Goal: Task Accomplishment & Management: Use online tool/utility

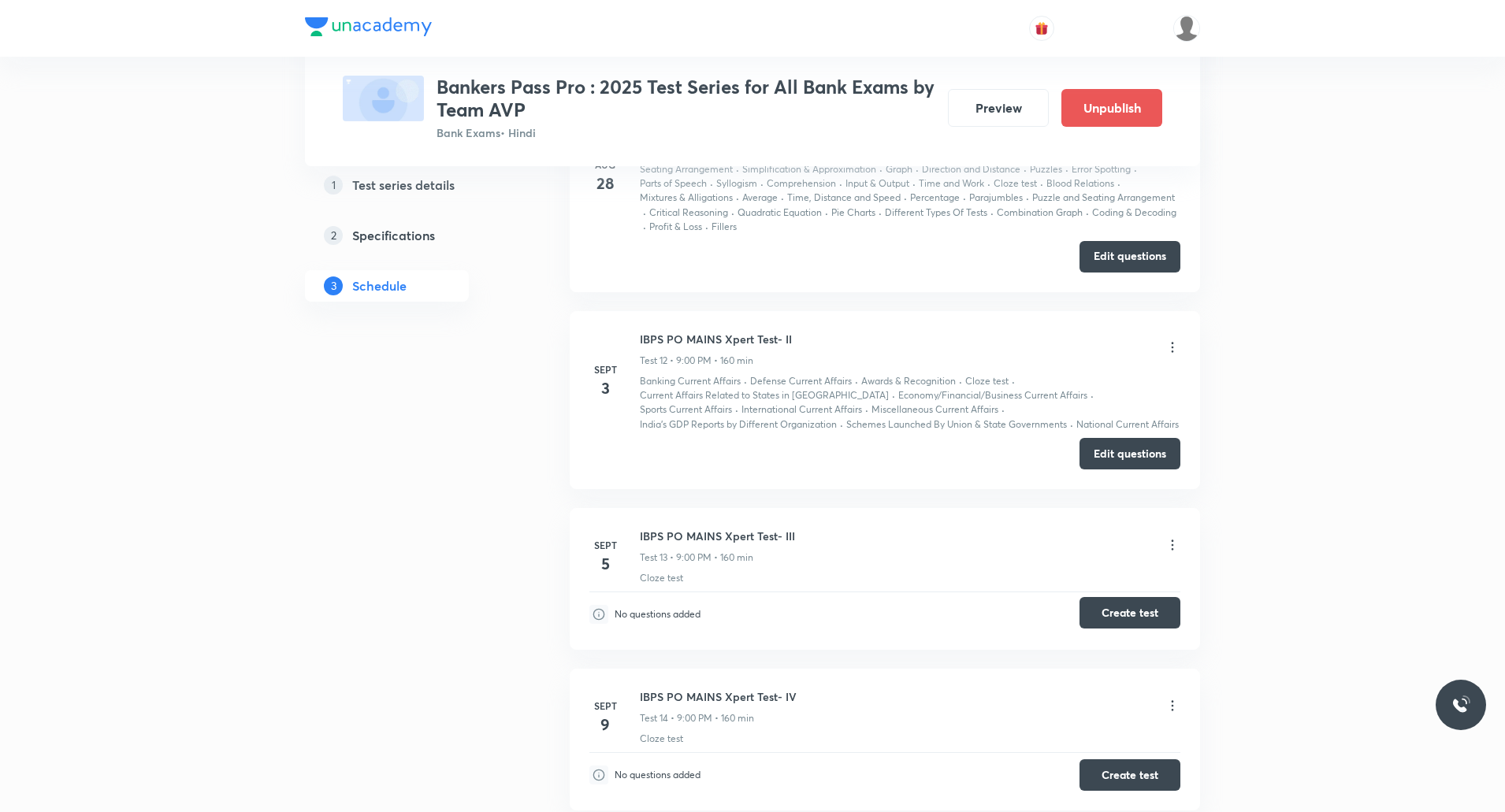
click at [1126, 608] on button "Create test" at bounding box center [1129, 613] width 101 height 32
click at [1175, 540] on icon at bounding box center [1172, 545] width 15 height 15
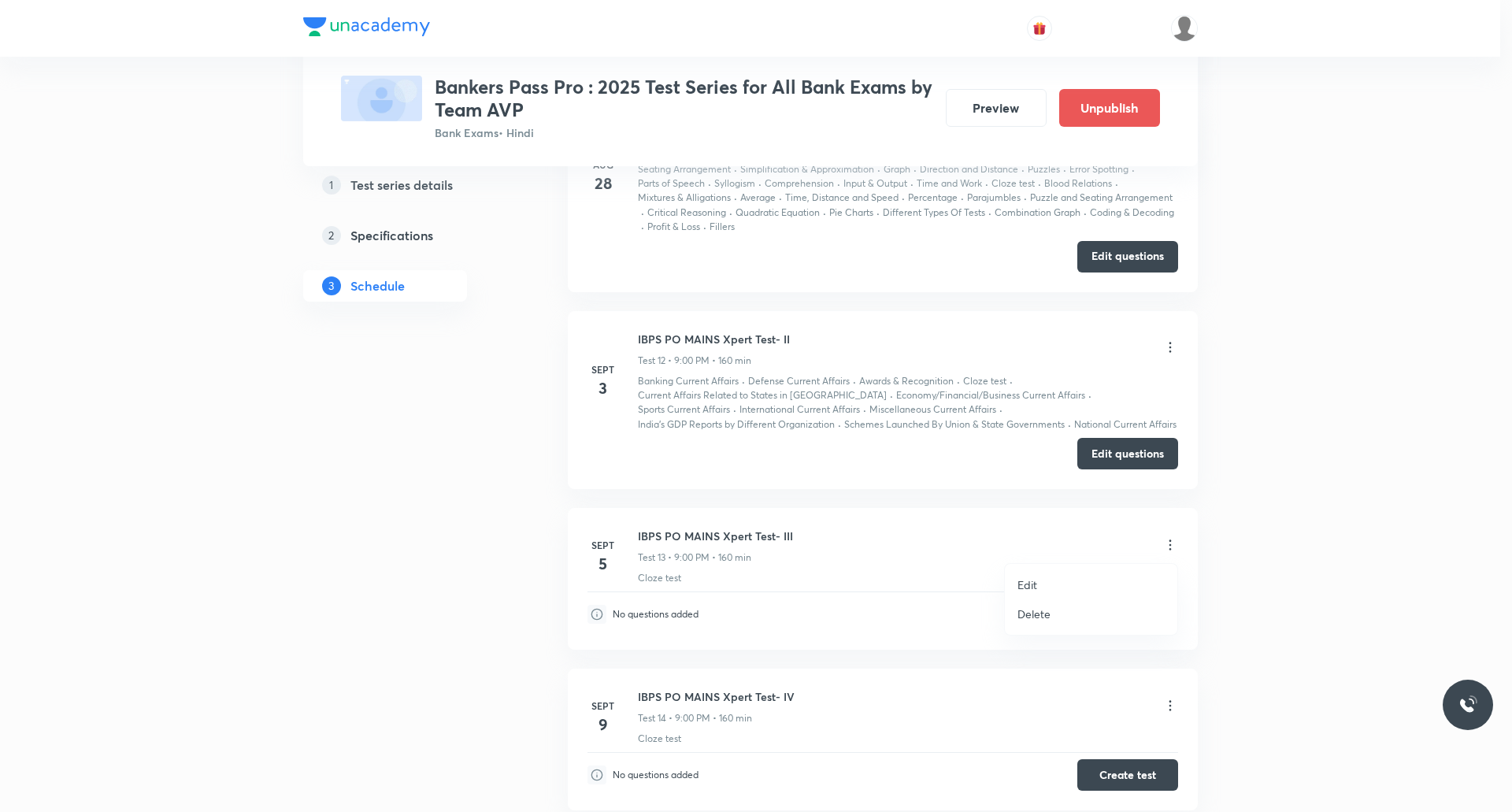
click at [1029, 587] on p "Edit" at bounding box center [1027, 584] width 19 height 16
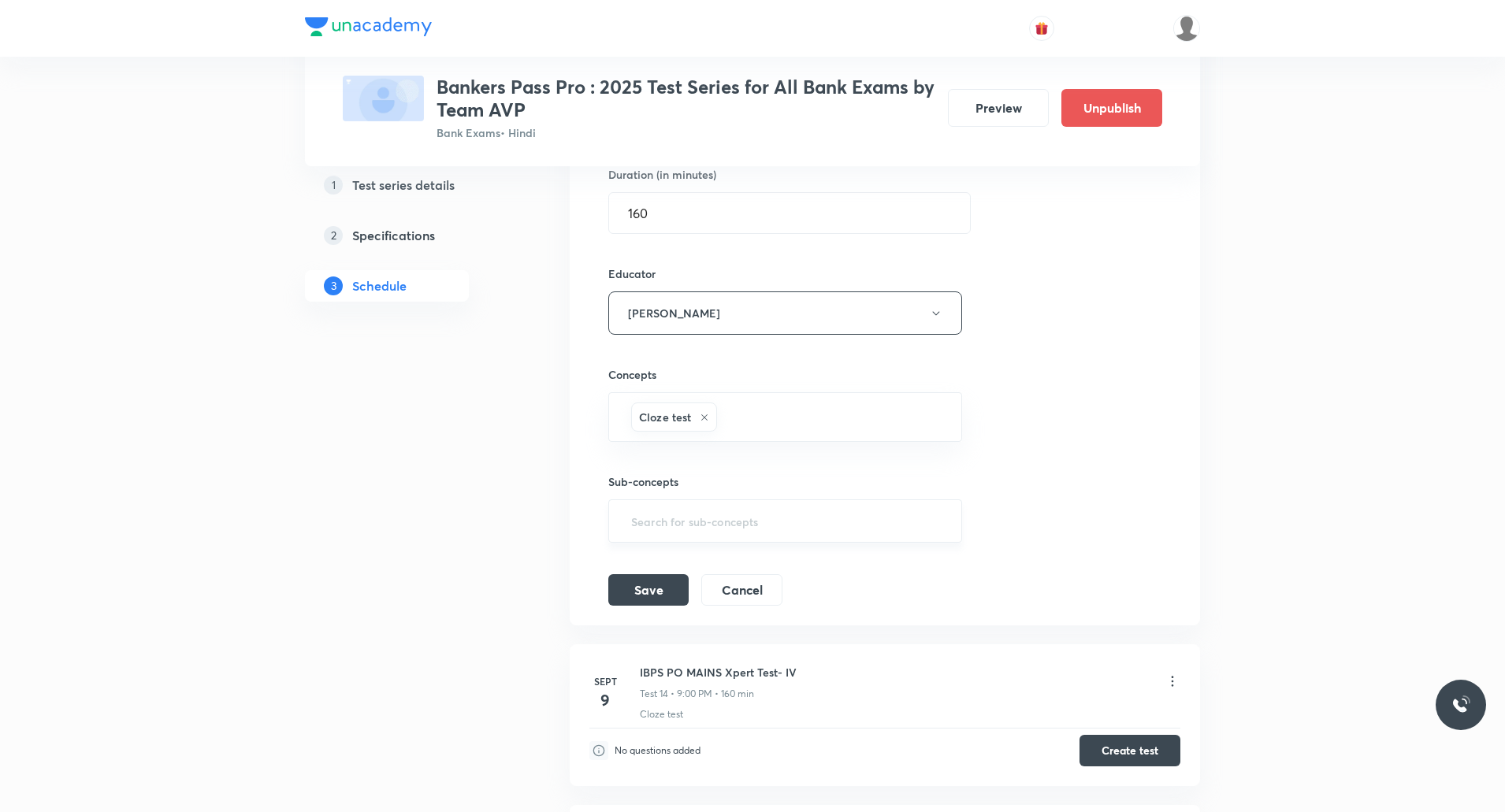
scroll to position [2985, 0]
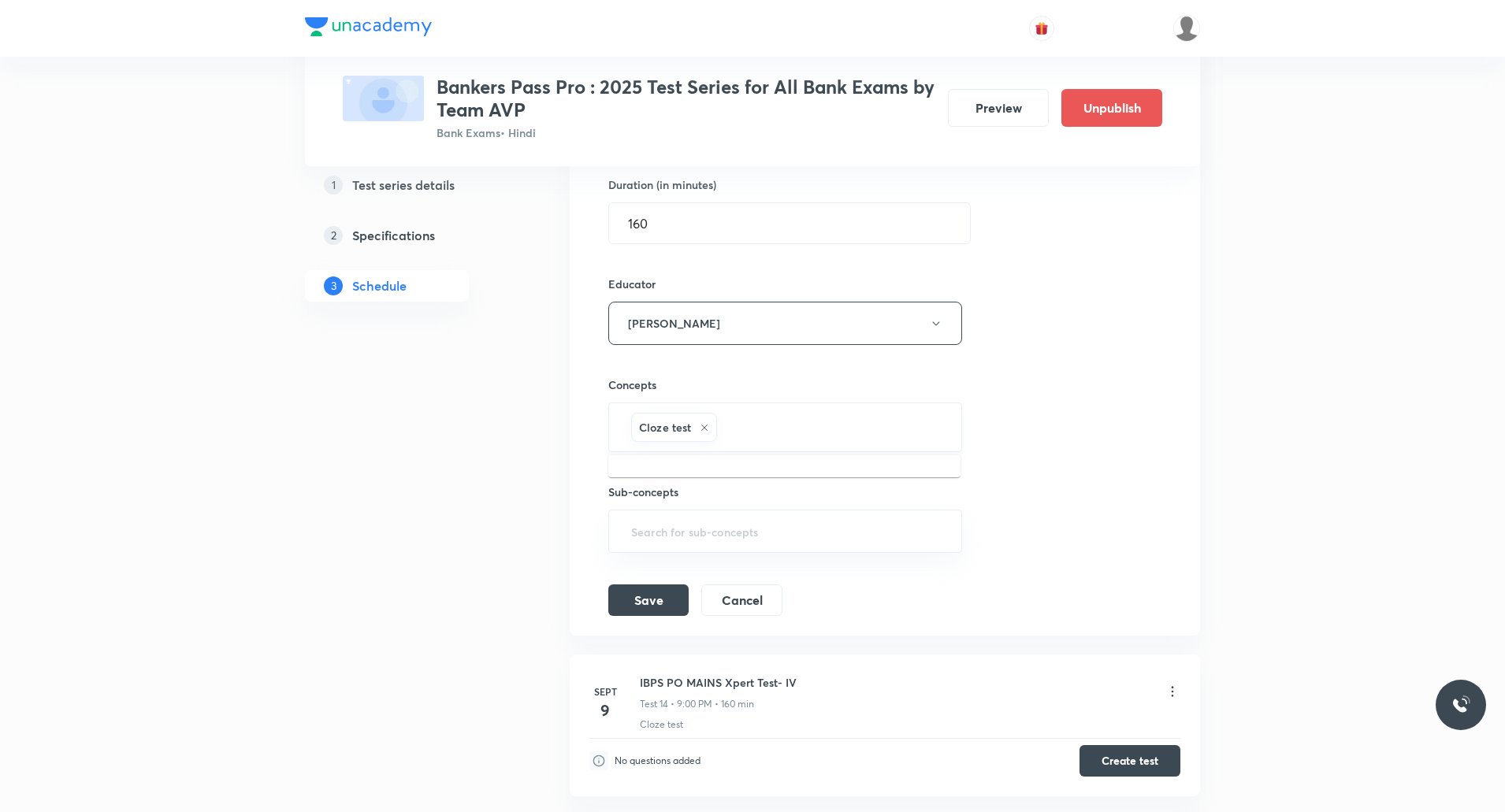
click at [786, 440] on input "text" at bounding box center [830, 428] width 222 height 29
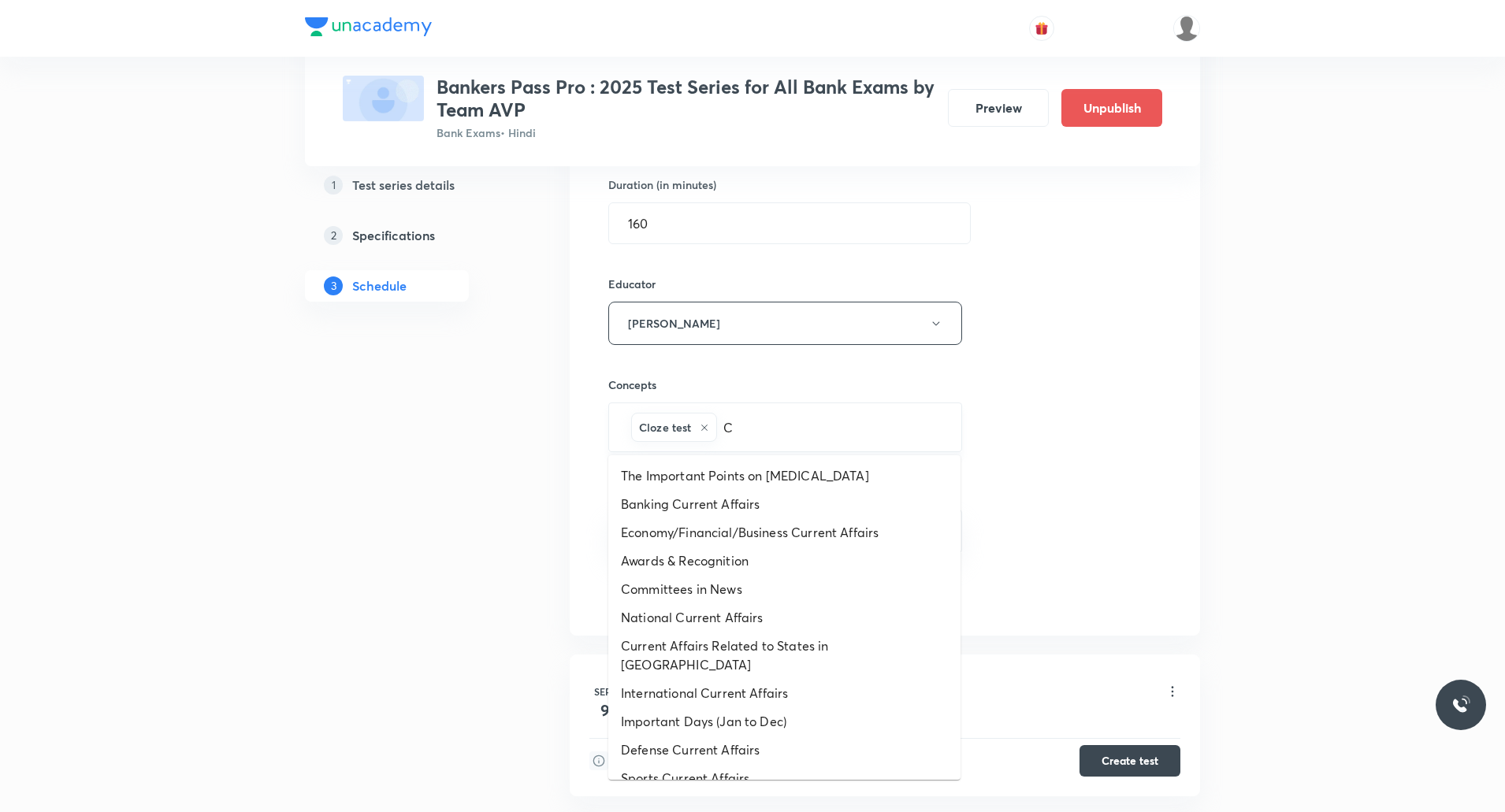
type input "Cu"
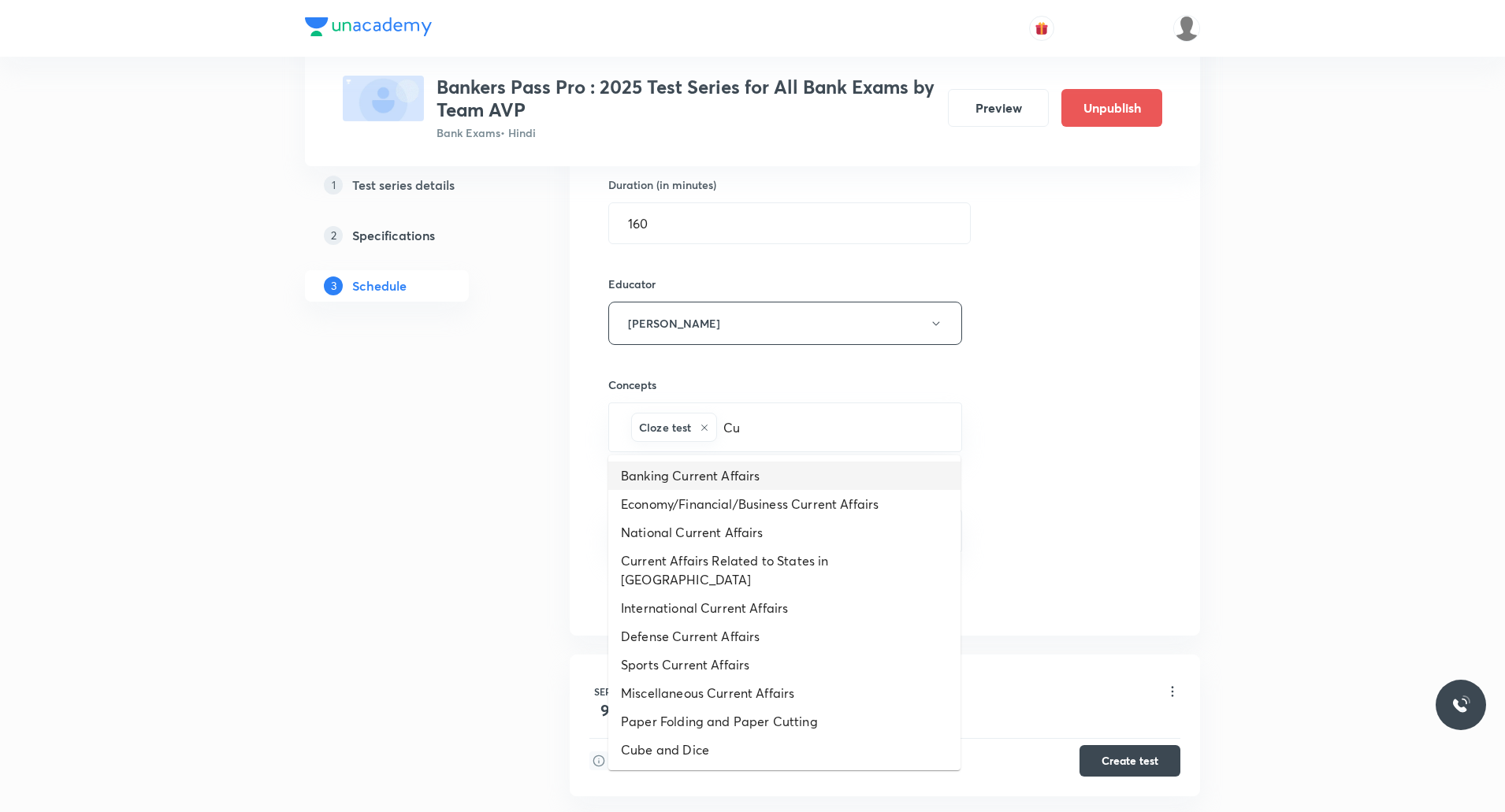
click at [747, 473] on li "Banking Current Affairs" at bounding box center [784, 476] width 353 height 29
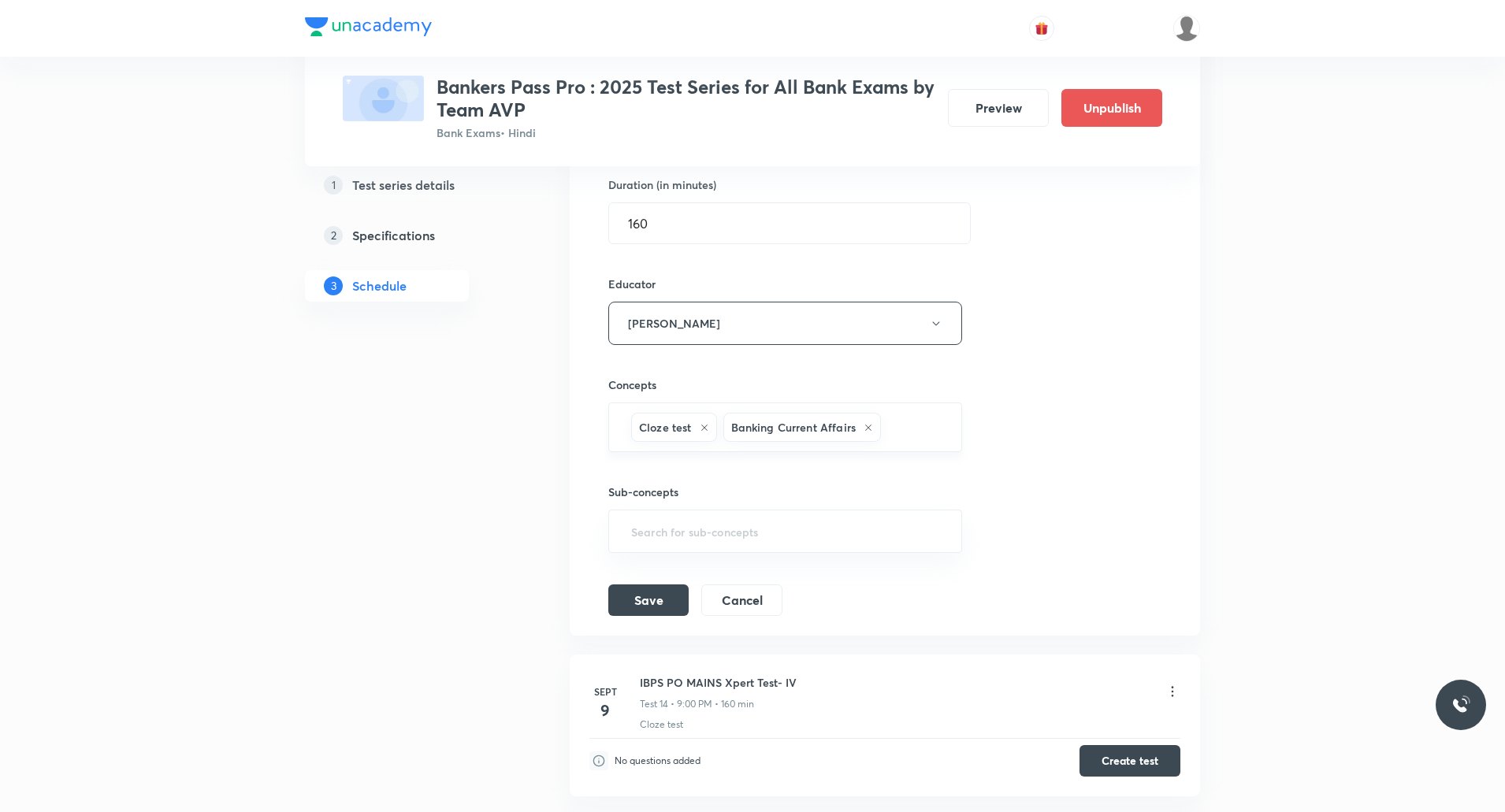
click at [900, 430] on input "text" at bounding box center [913, 428] width 59 height 29
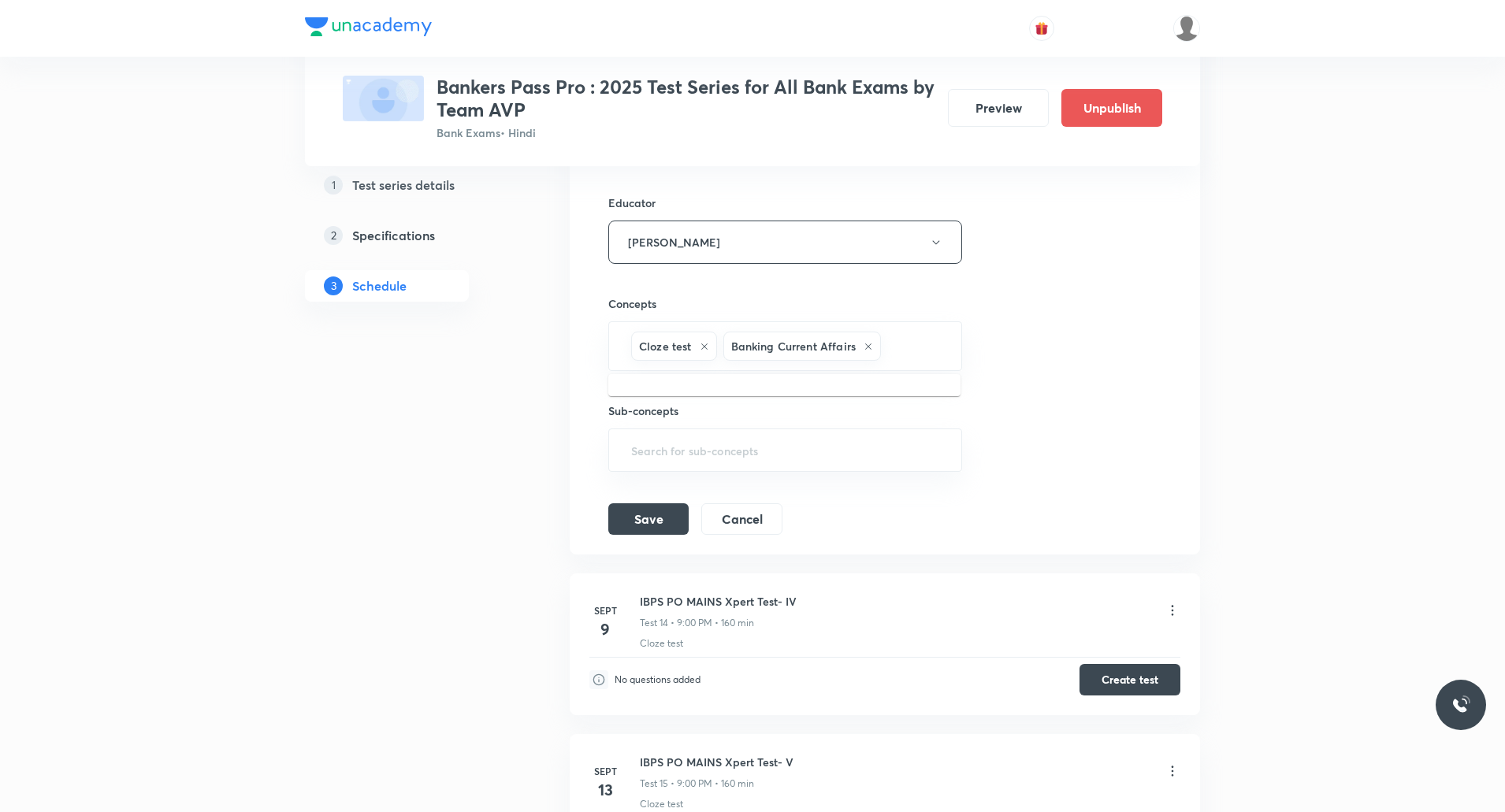
scroll to position [3142, 0]
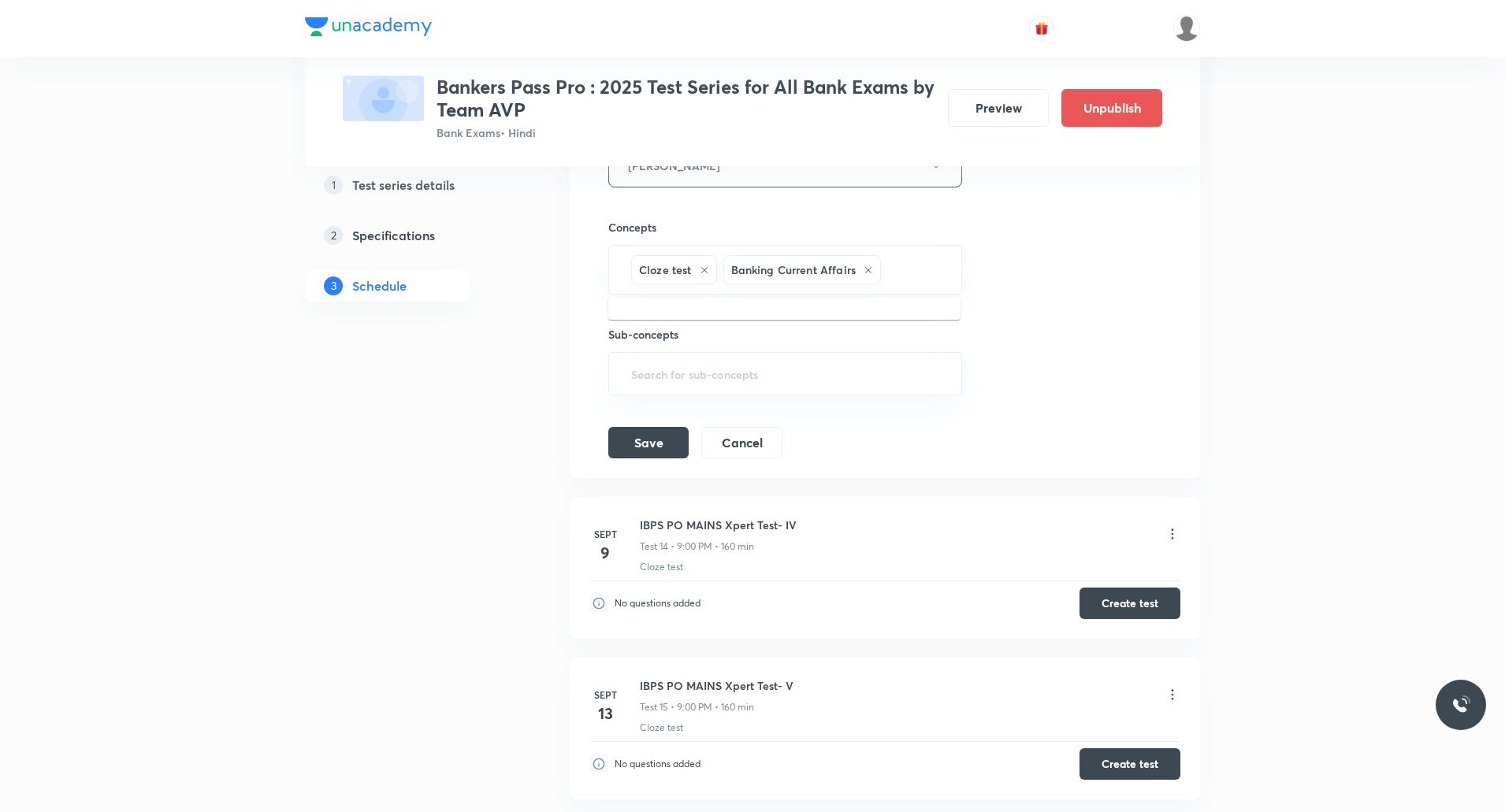
type input "c"
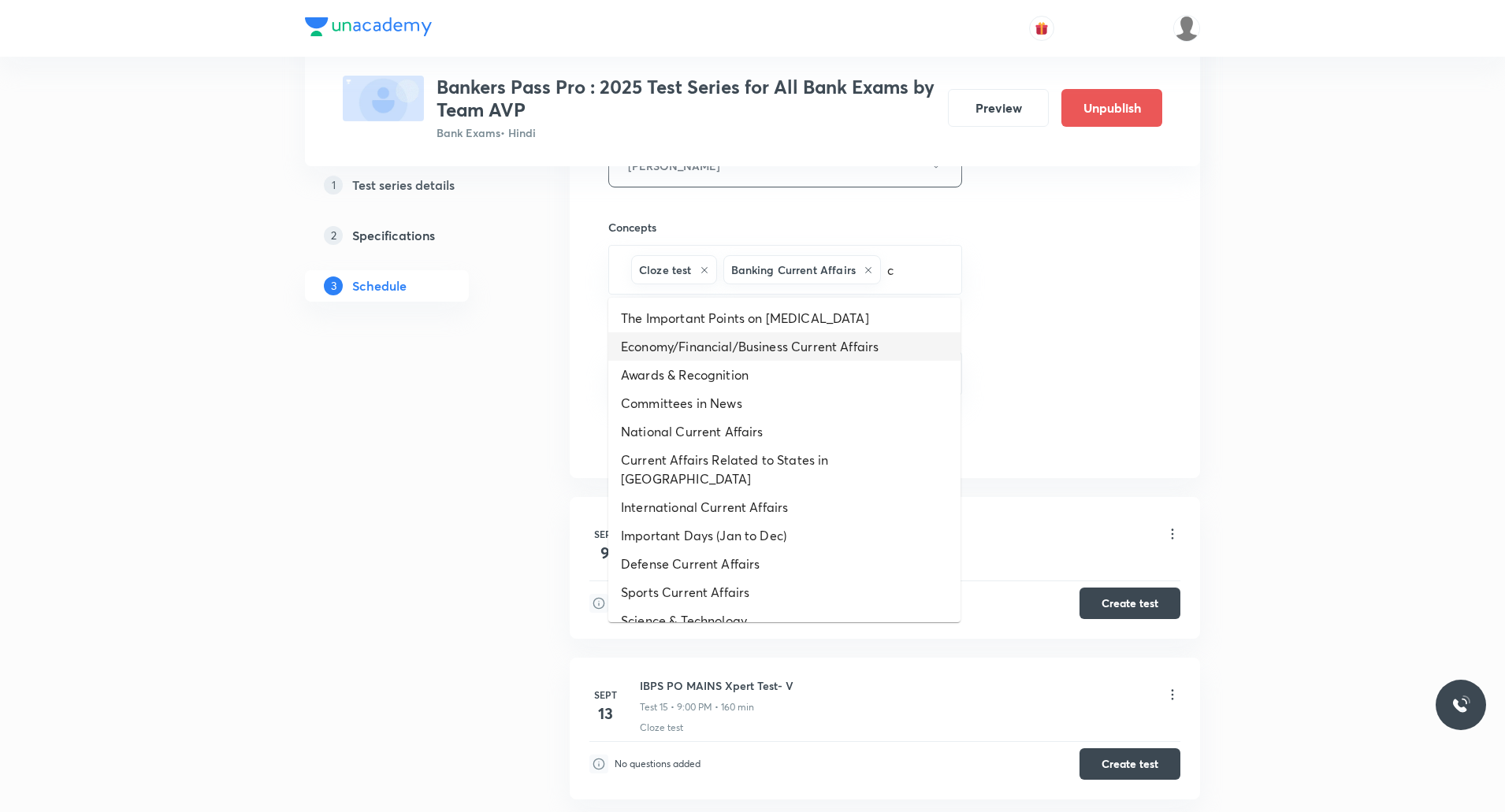
click at [780, 348] on li "Economy/Financial/Business Current Affairs" at bounding box center [784, 347] width 353 height 29
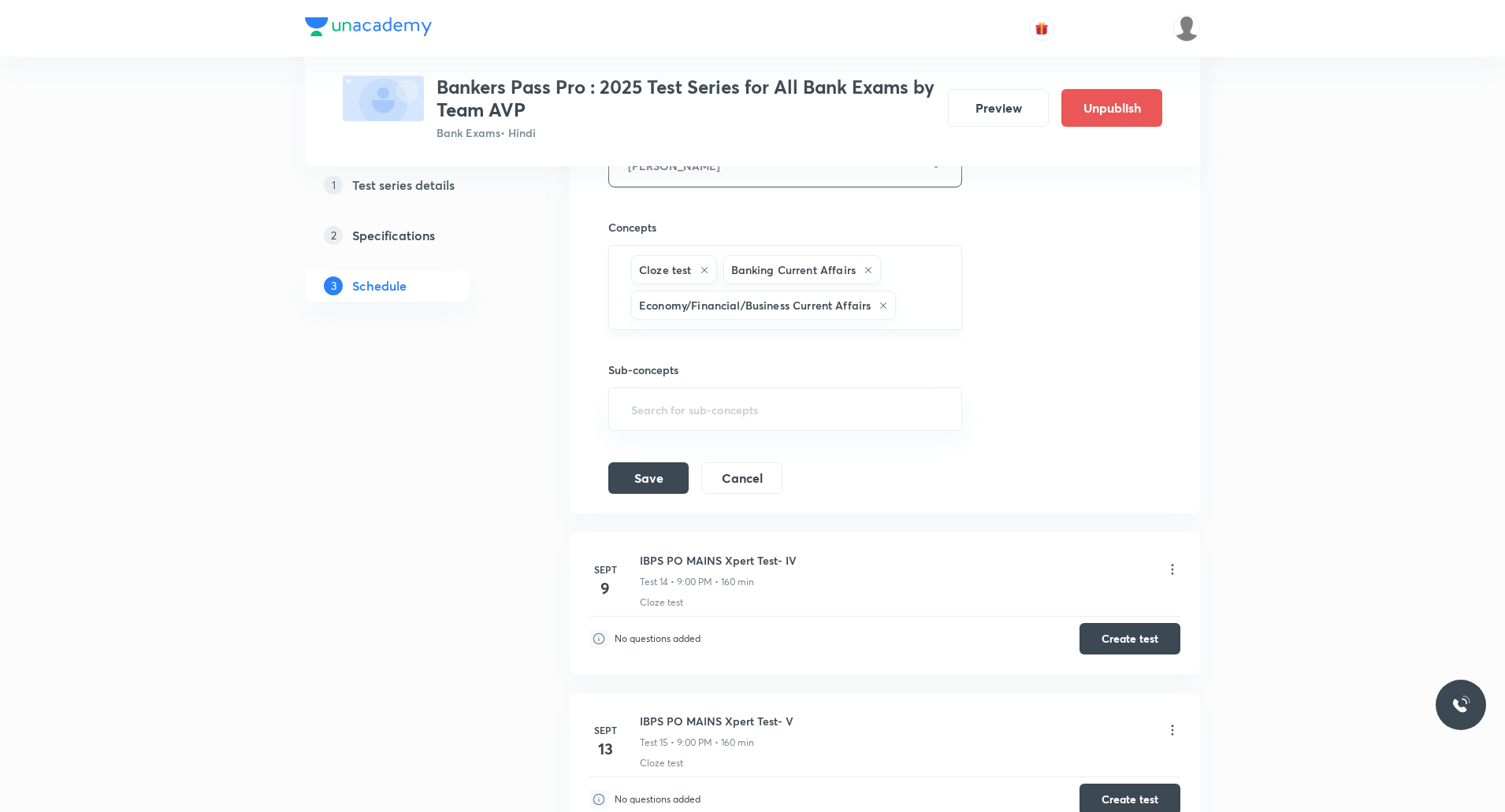
click at [909, 312] on input "text" at bounding box center [921, 306] width 42 height 29
type input "c"
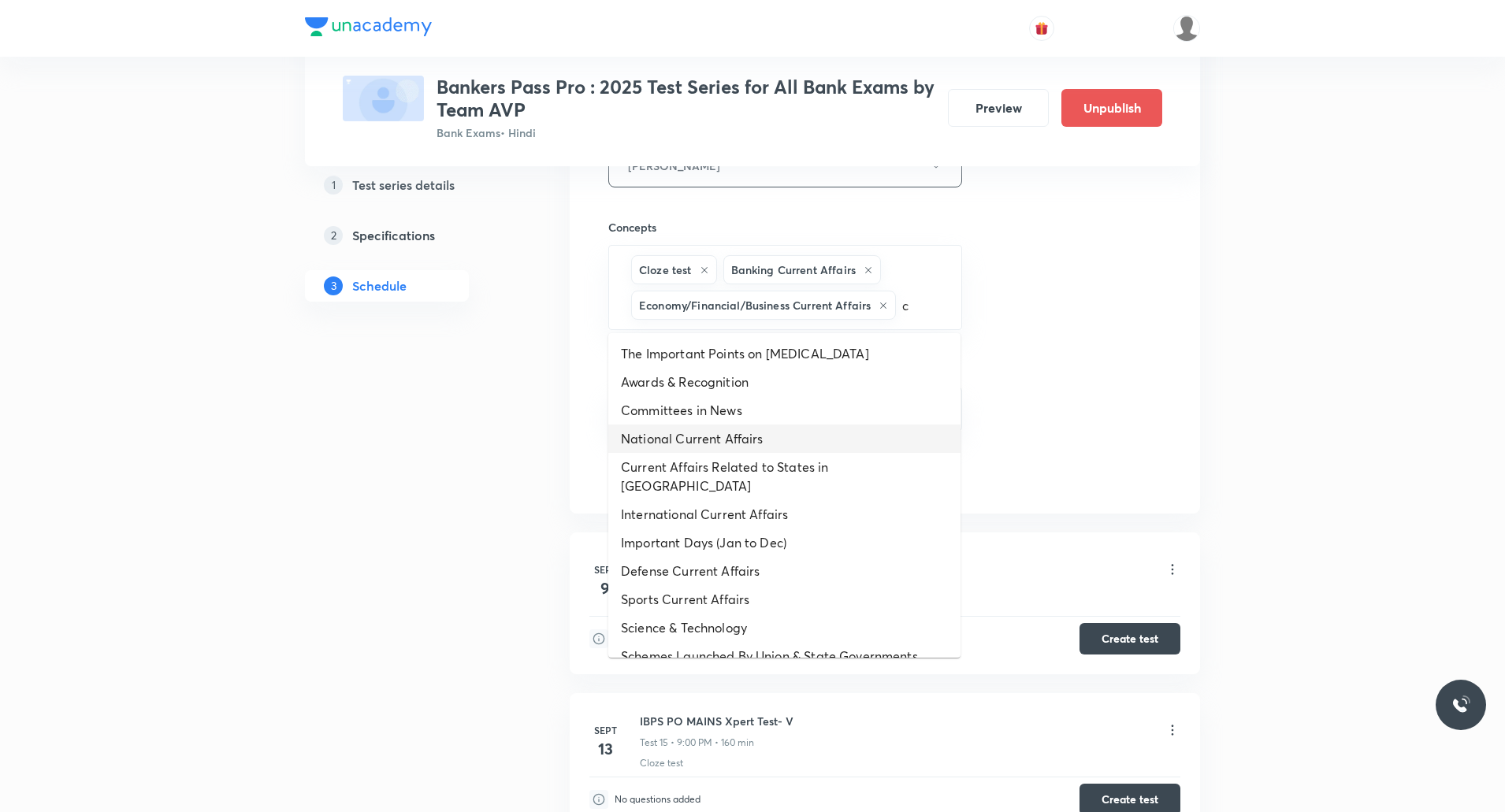
click at [739, 445] on li "National Current Affairs" at bounding box center [784, 439] width 353 height 29
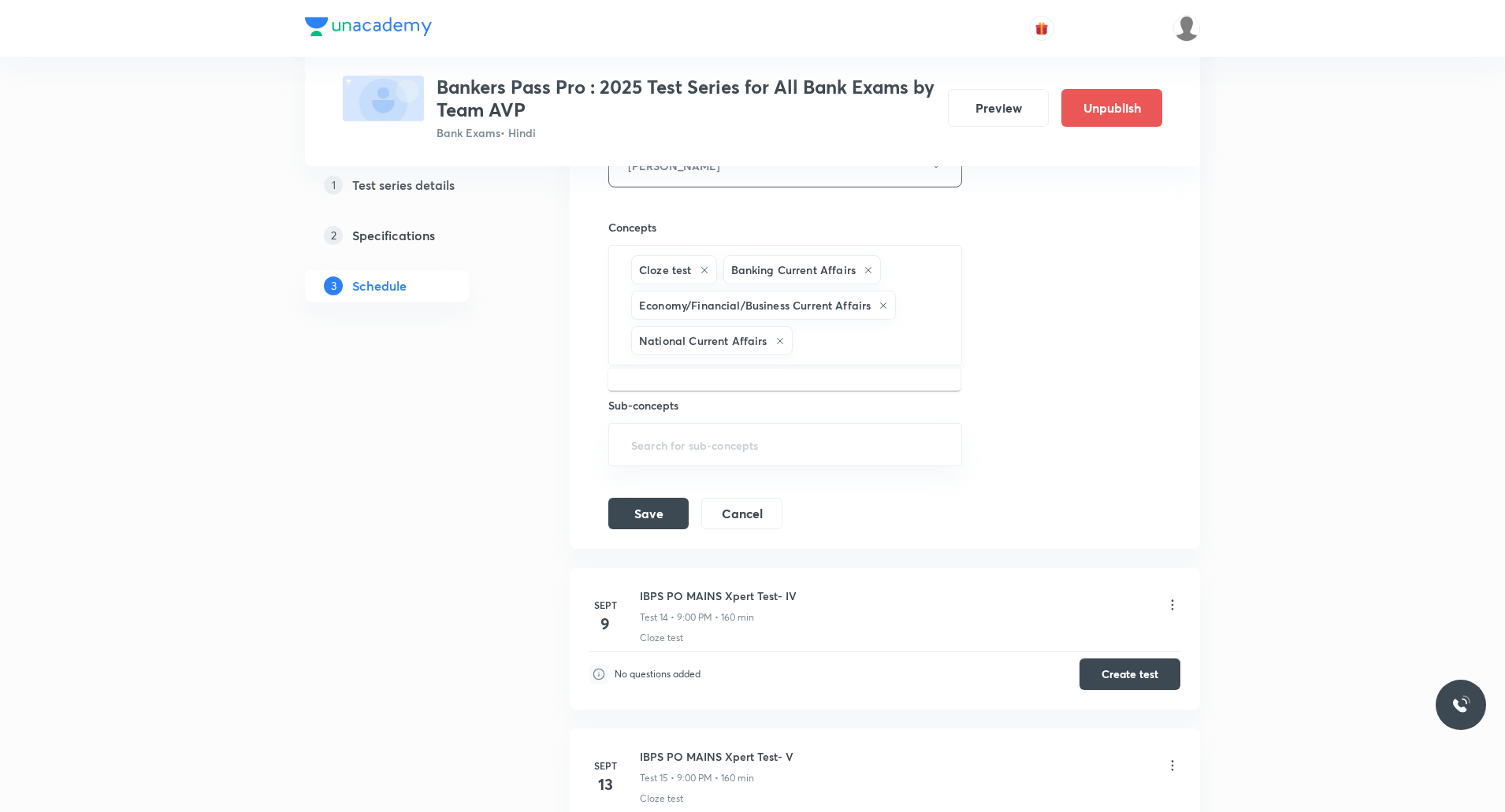
click at [857, 348] on input "text" at bounding box center [869, 340] width 147 height 29
type input "c"
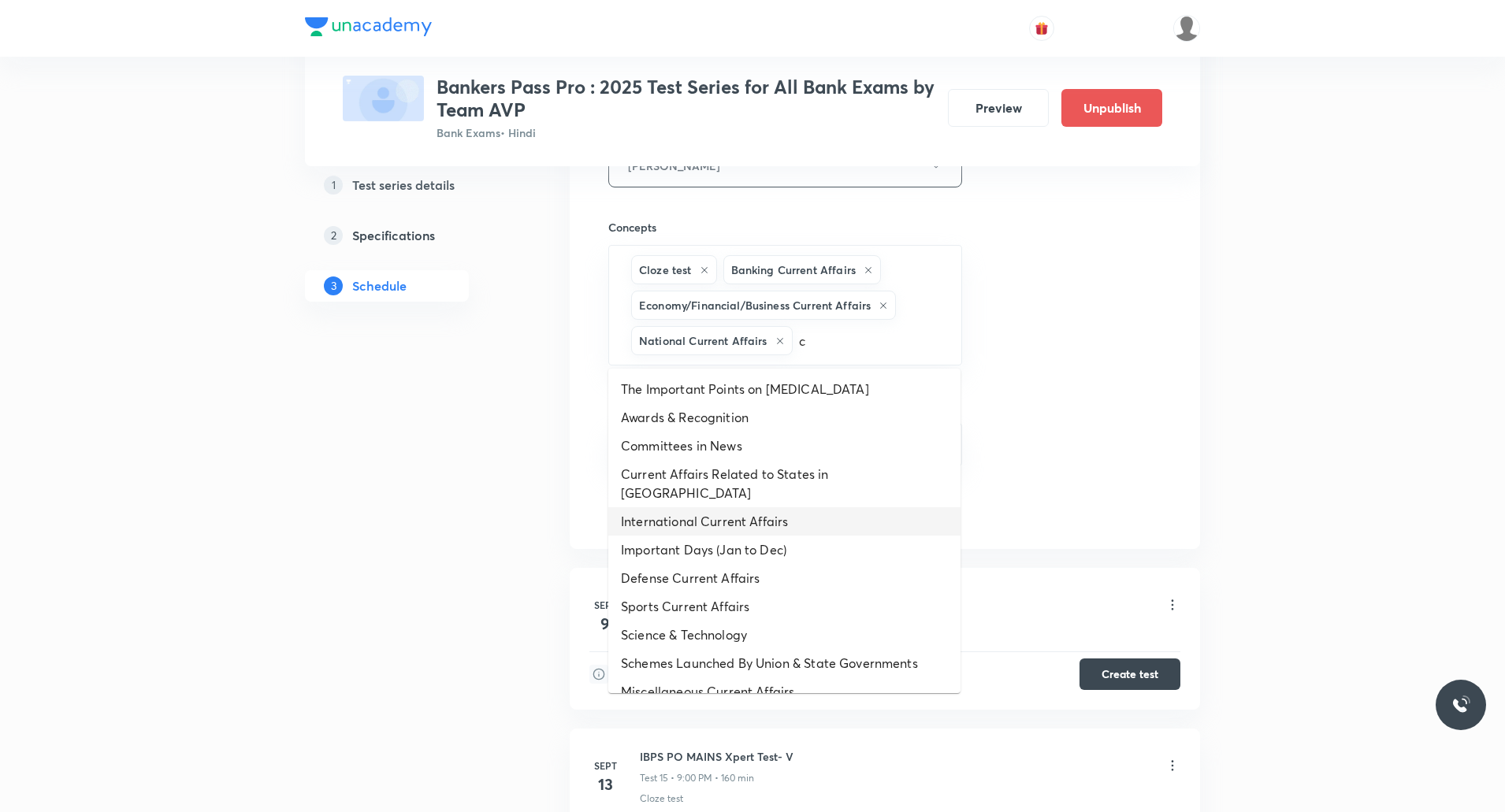
click at [717, 509] on li "International Current Affairs" at bounding box center [784, 522] width 353 height 29
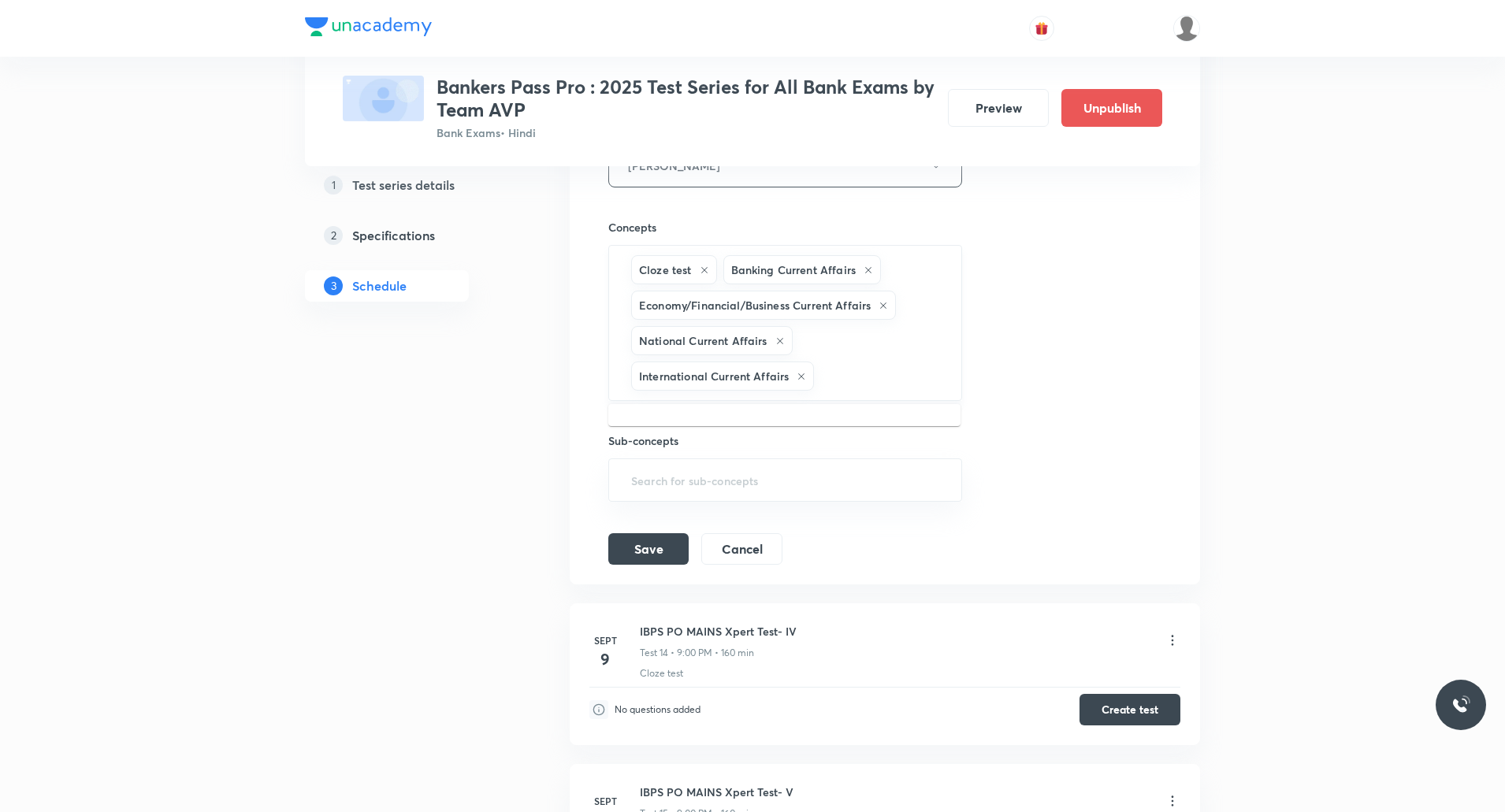
click at [843, 374] on input "text" at bounding box center [879, 376] width 125 height 29
type input "c"
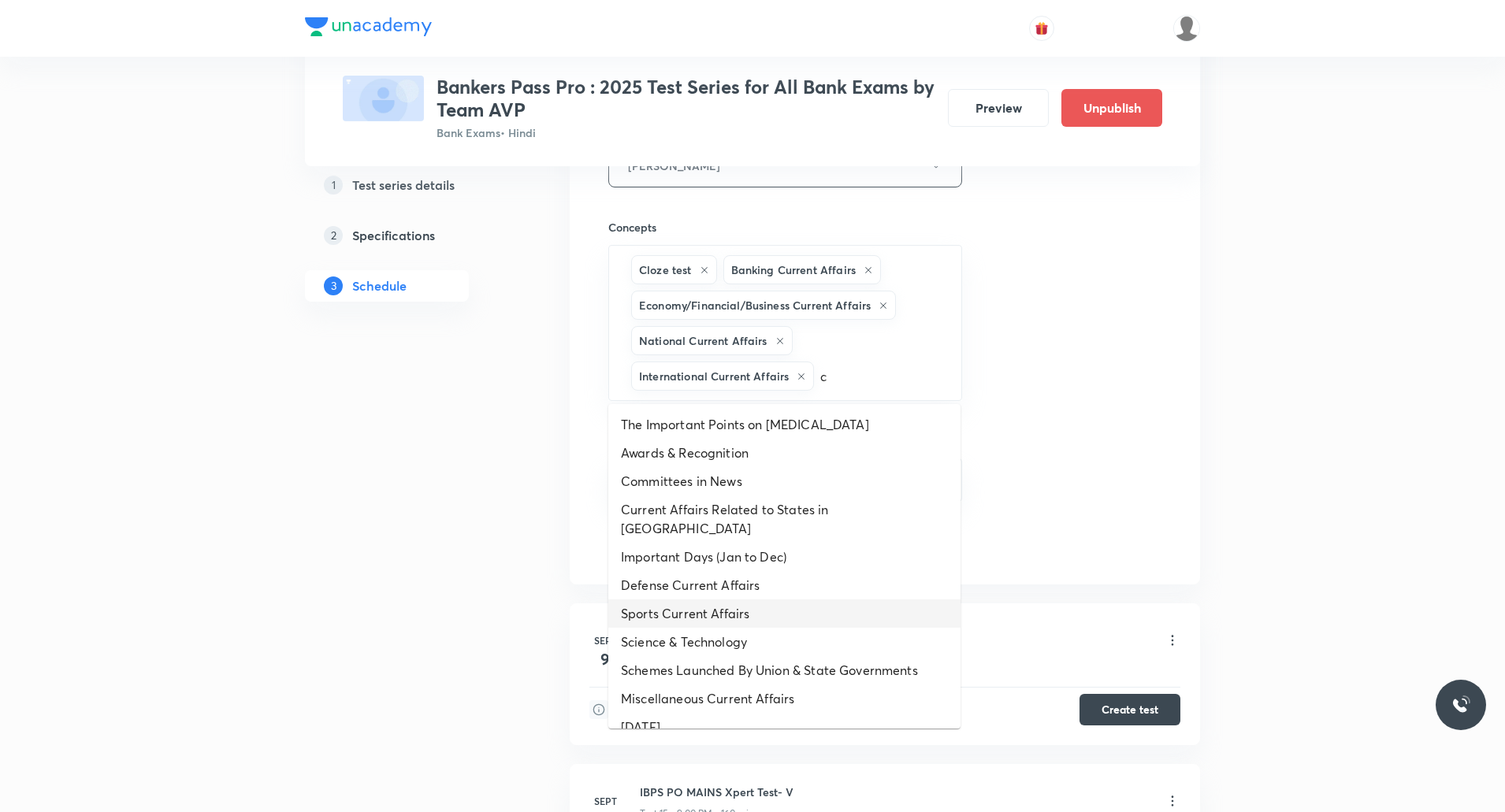
click at [734, 600] on li "Sports Current Affairs" at bounding box center [784, 614] width 353 height 29
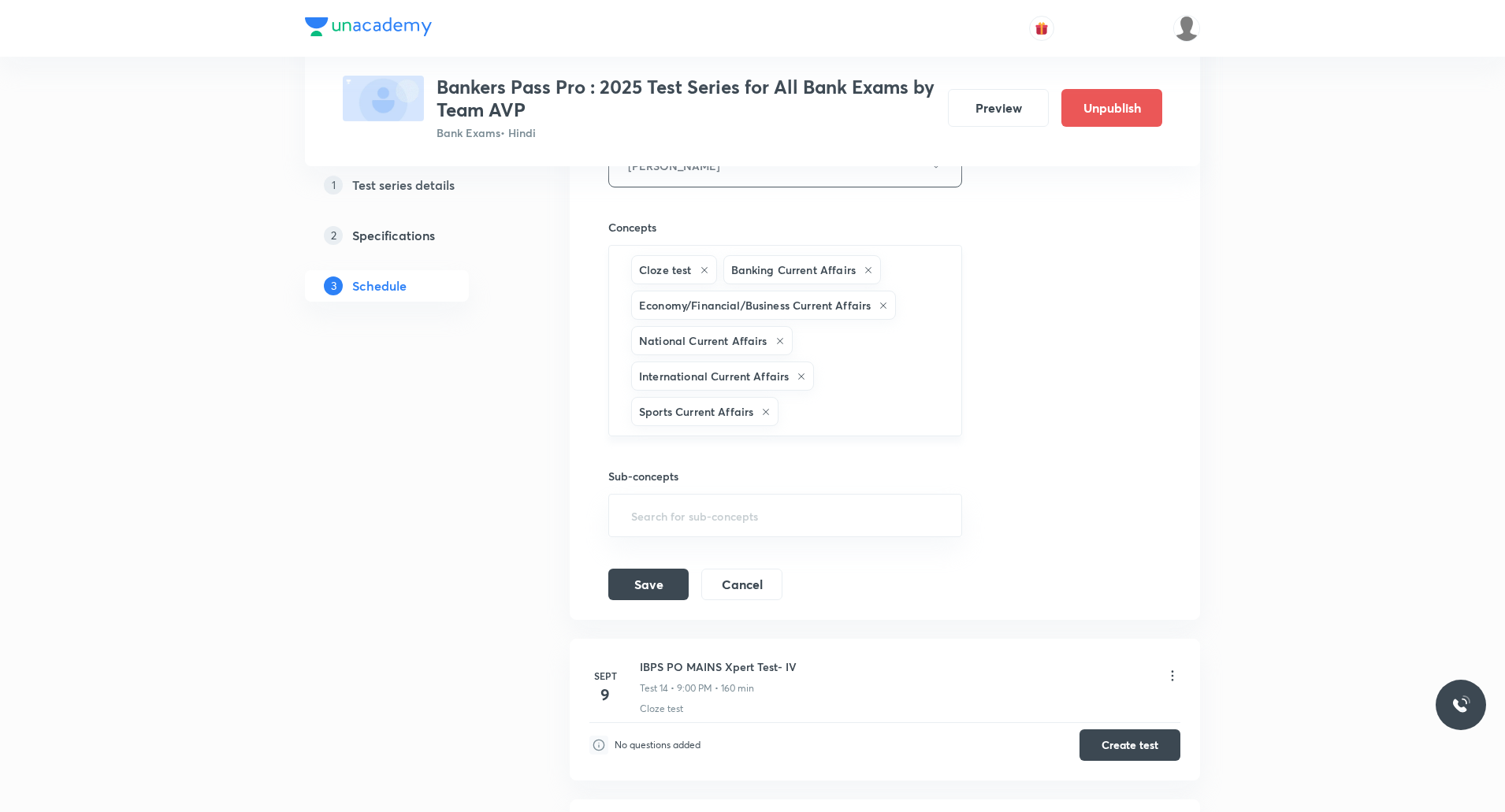
click at [855, 417] on input "text" at bounding box center [861, 411] width 160 height 29
type input "c"
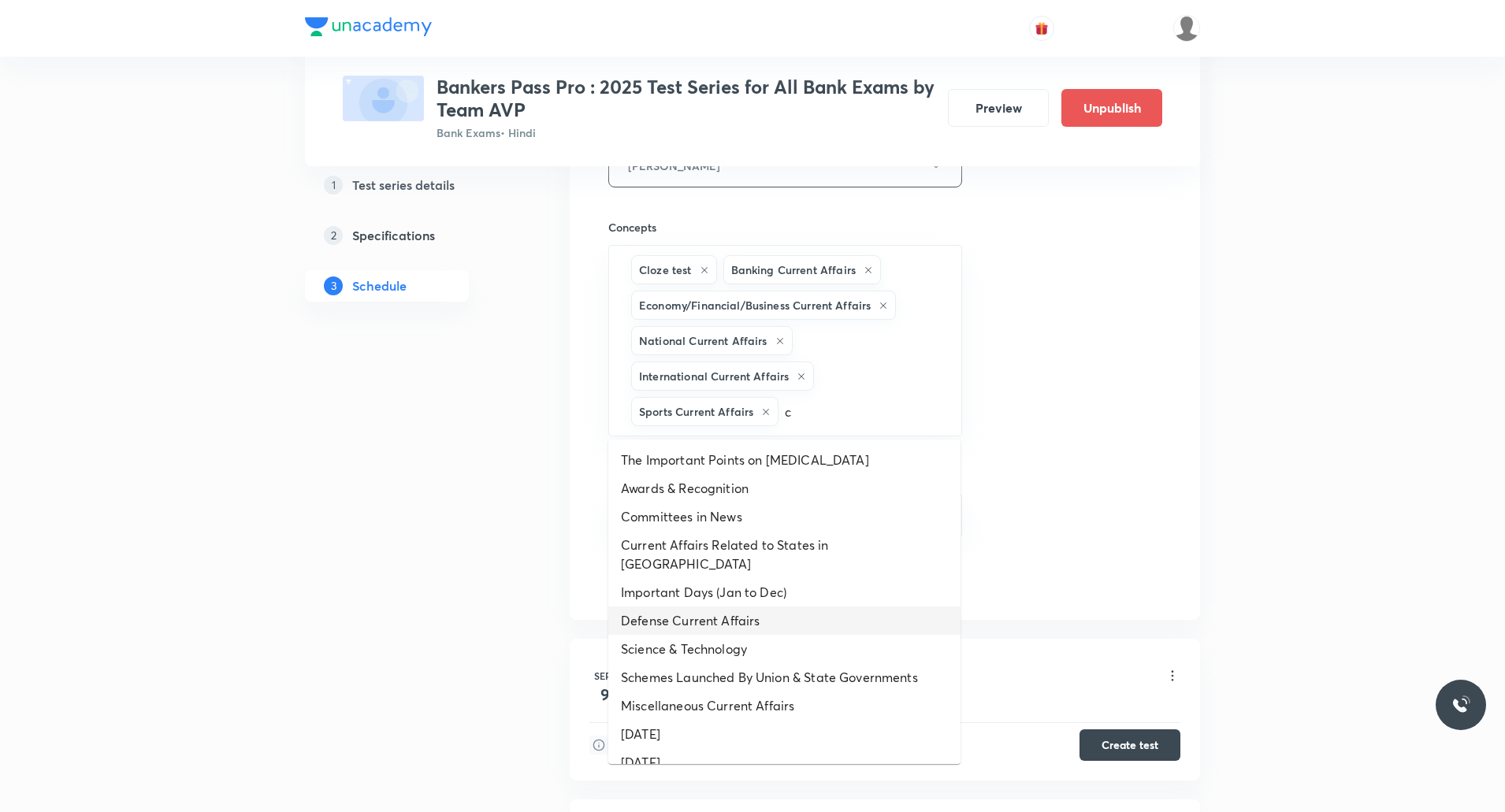
click at [728, 607] on li "Defense Current Affairs" at bounding box center [784, 621] width 353 height 29
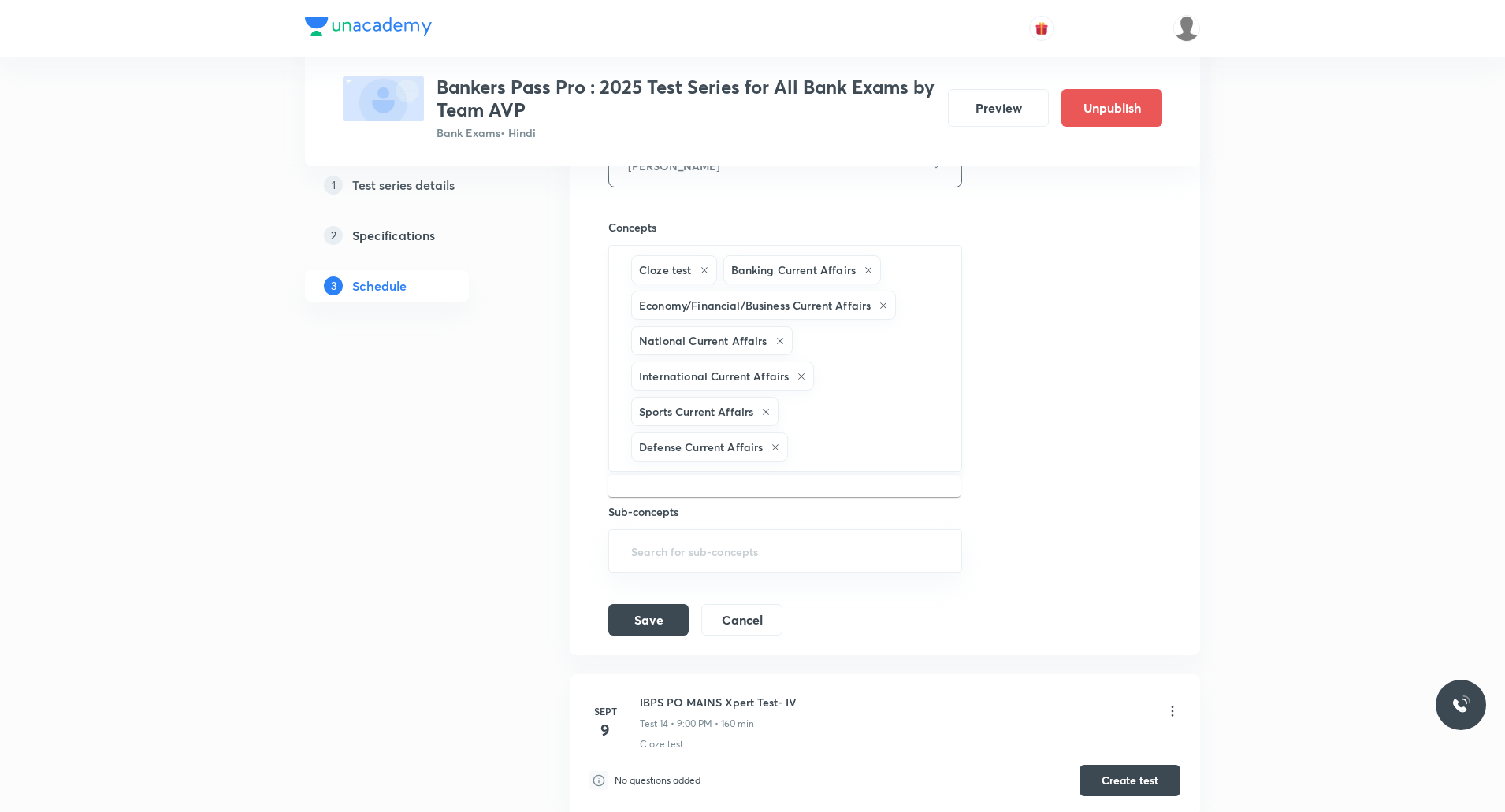
click at [824, 444] on input "text" at bounding box center [866, 447] width 151 height 29
type input "c"
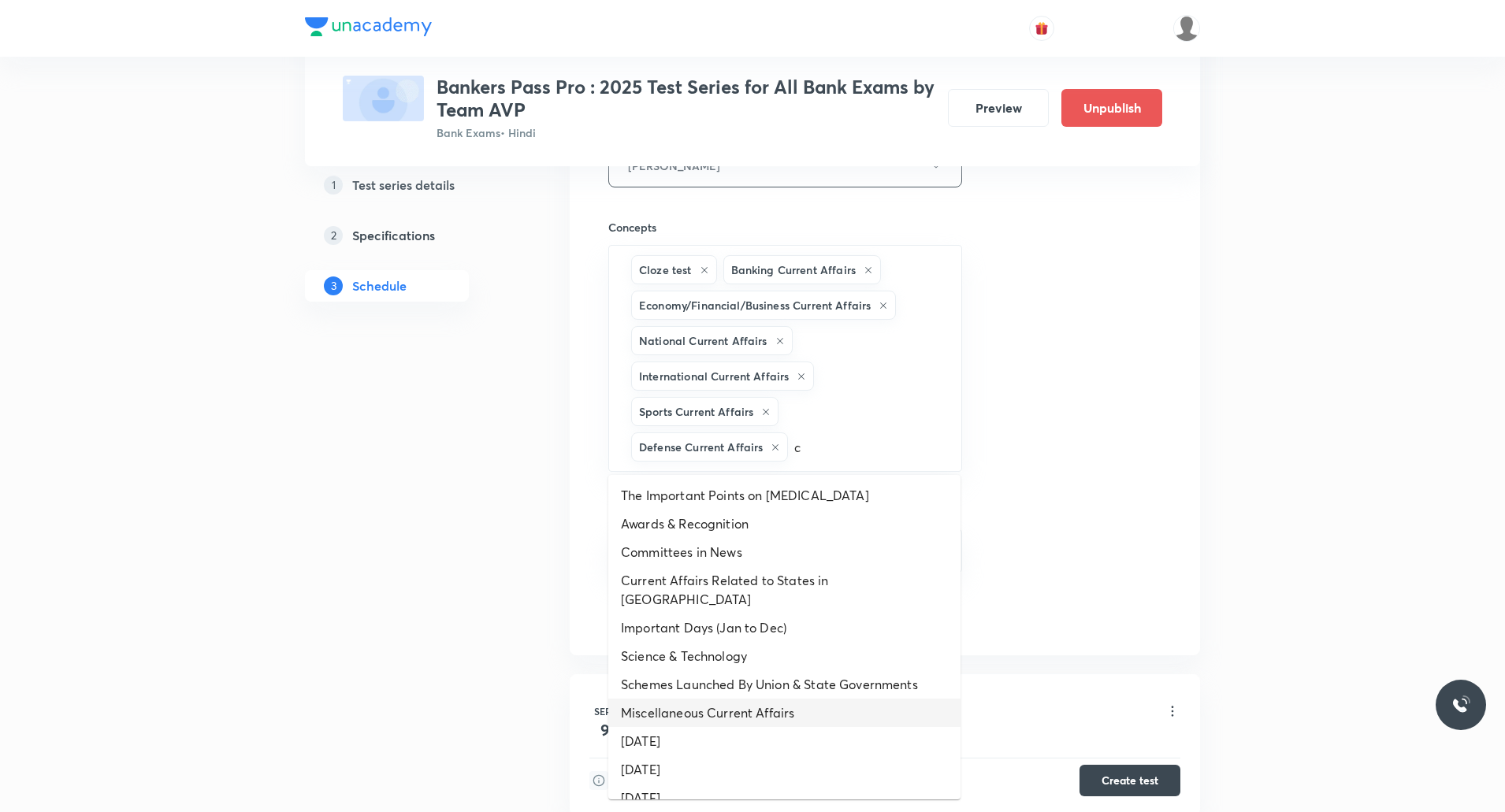
click at [714, 699] on li "Miscellaneous Current Affairs" at bounding box center [784, 713] width 353 height 29
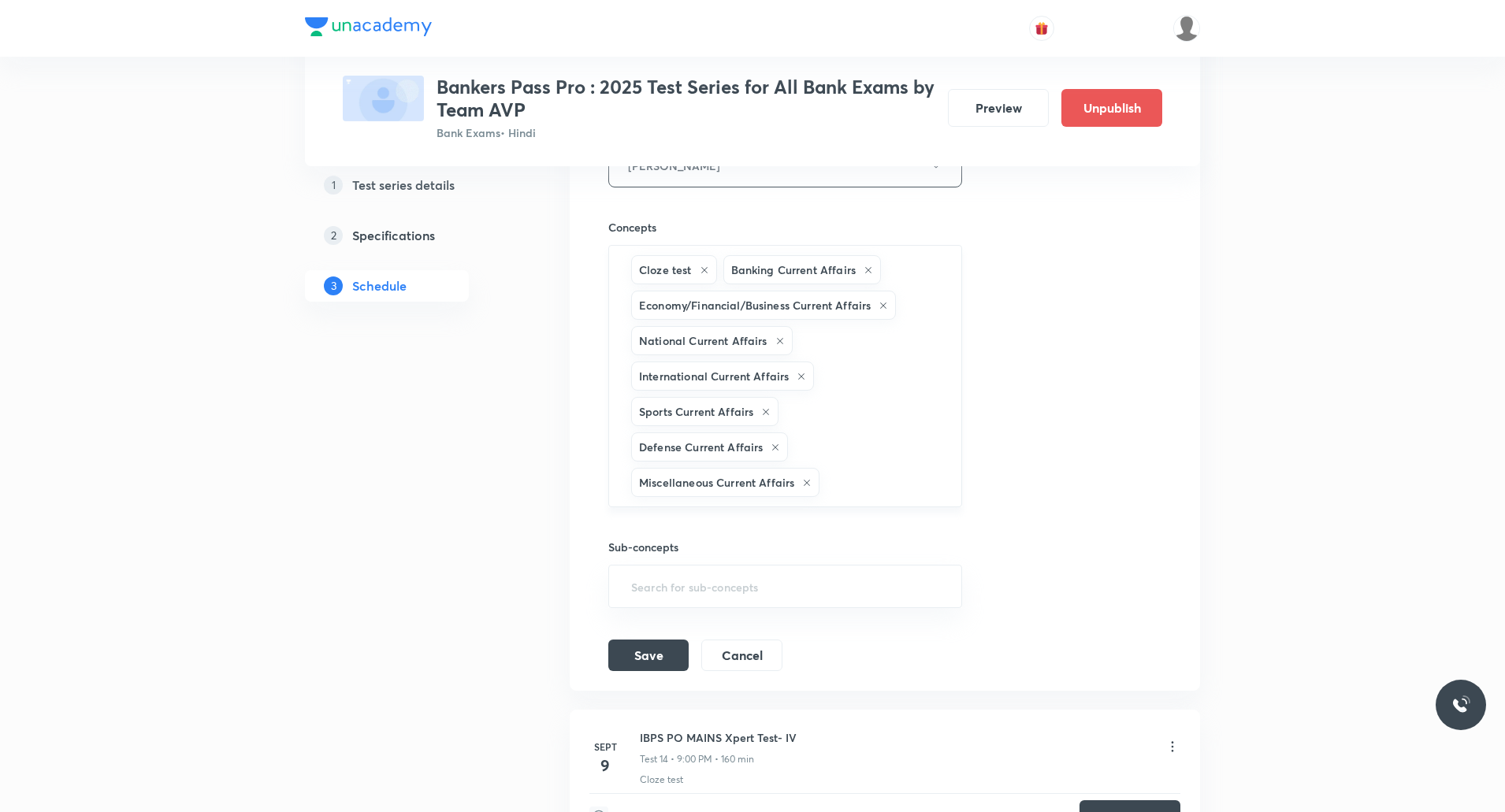
click at [840, 475] on input "text" at bounding box center [882, 482] width 119 height 29
type input "c"
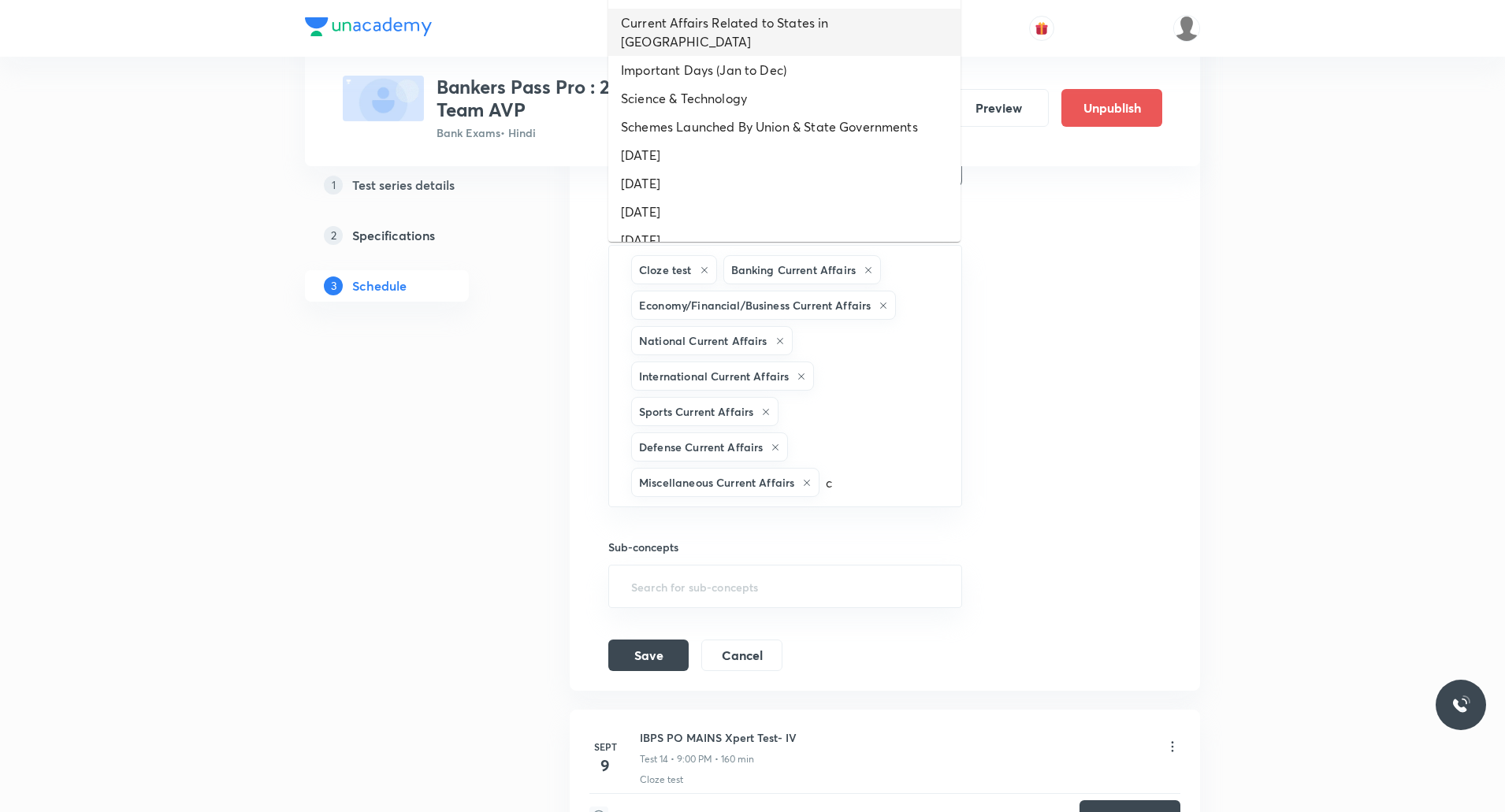
click at [742, 24] on li "Current Affairs Related to States in India" at bounding box center [784, 32] width 353 height 47
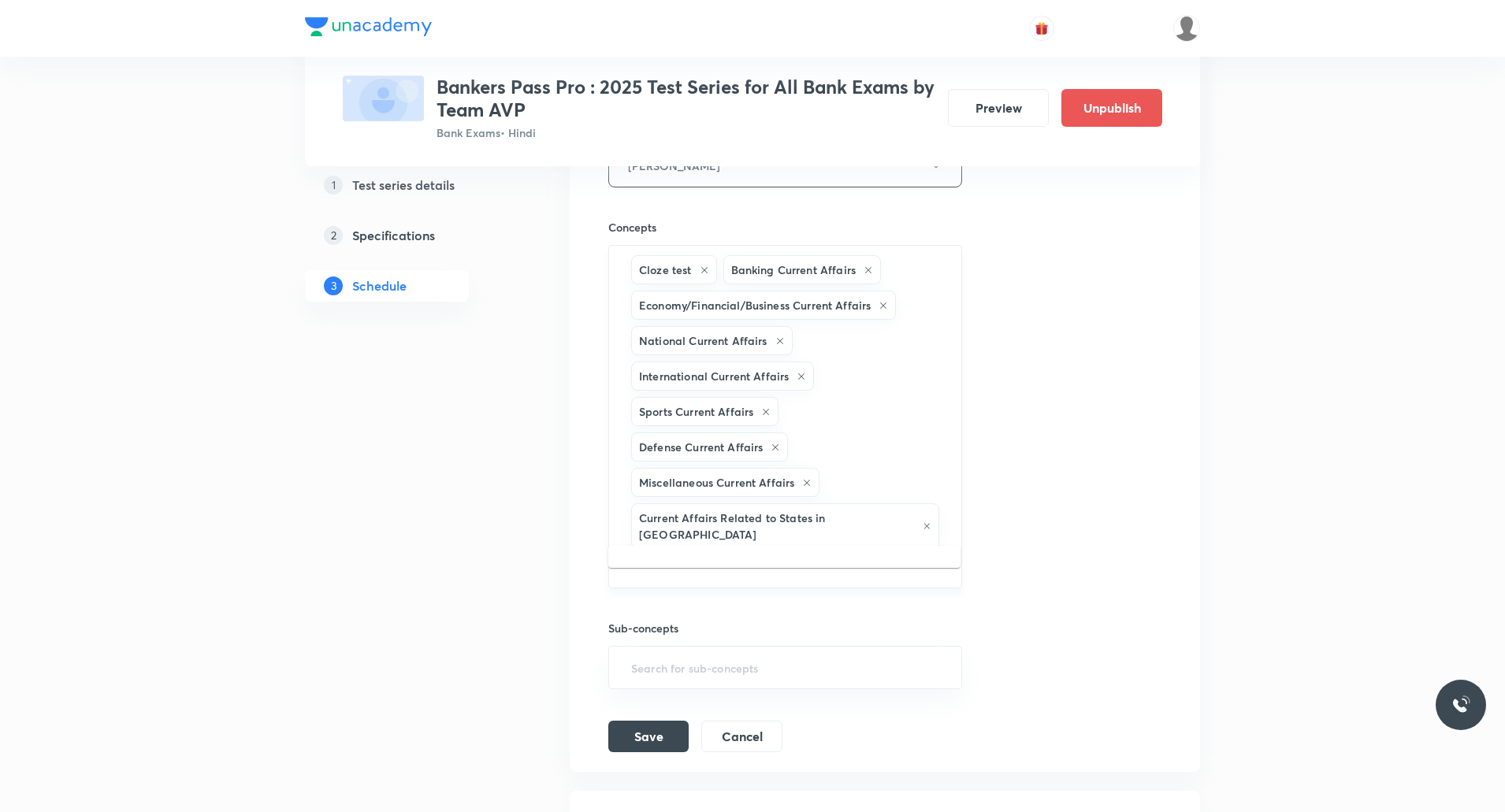
click at [908, 553] on input "text" at bounding box center [784, 567] width 314 height 29
type input "c"
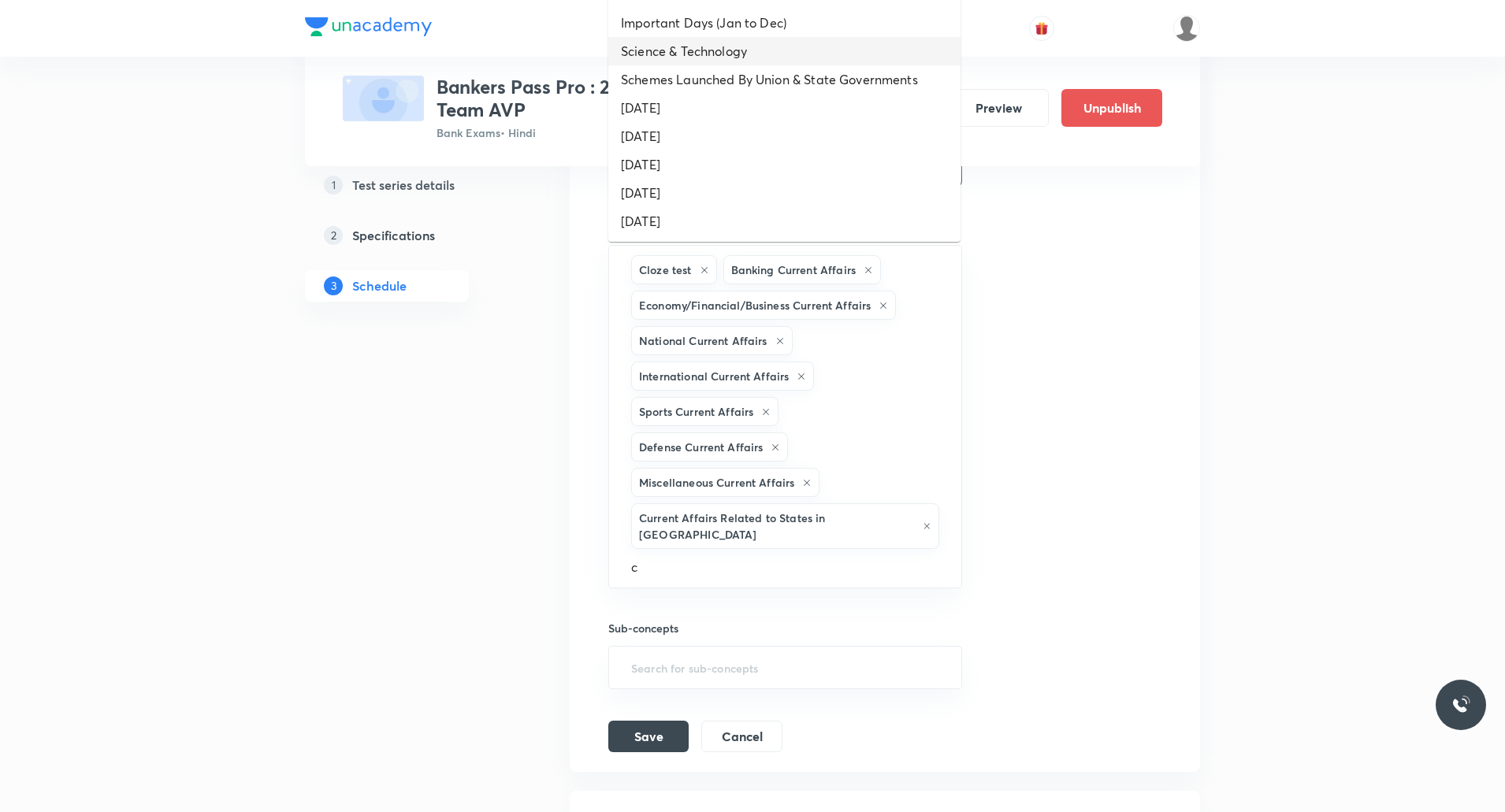
click at [714, 49] on li "Science & Technology" at bounding box center [784, 52] width 353 height 29
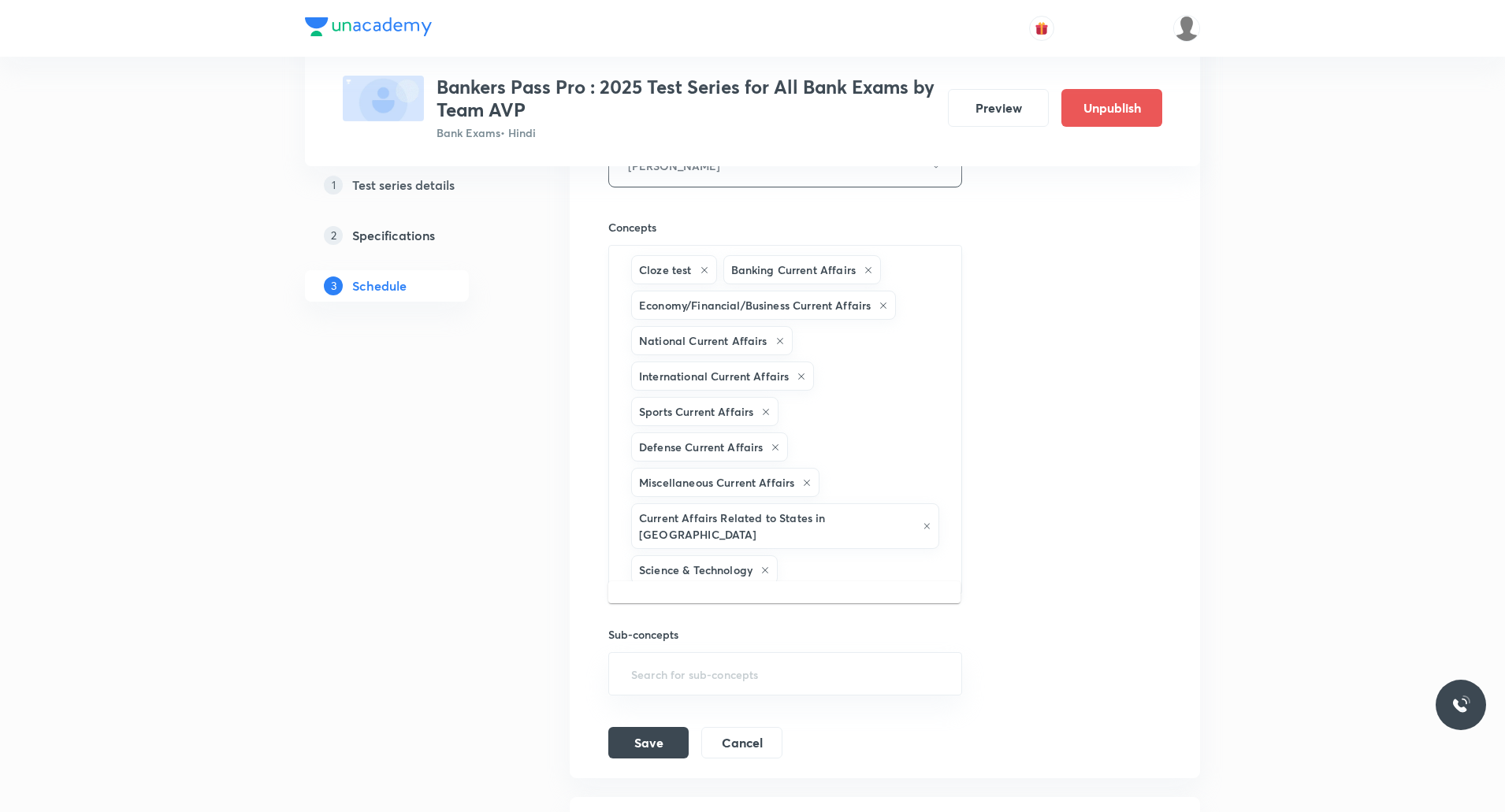
click at [814, 564] on input "text" at bounding box center [862, 570] width 161 height 29
type input "c"
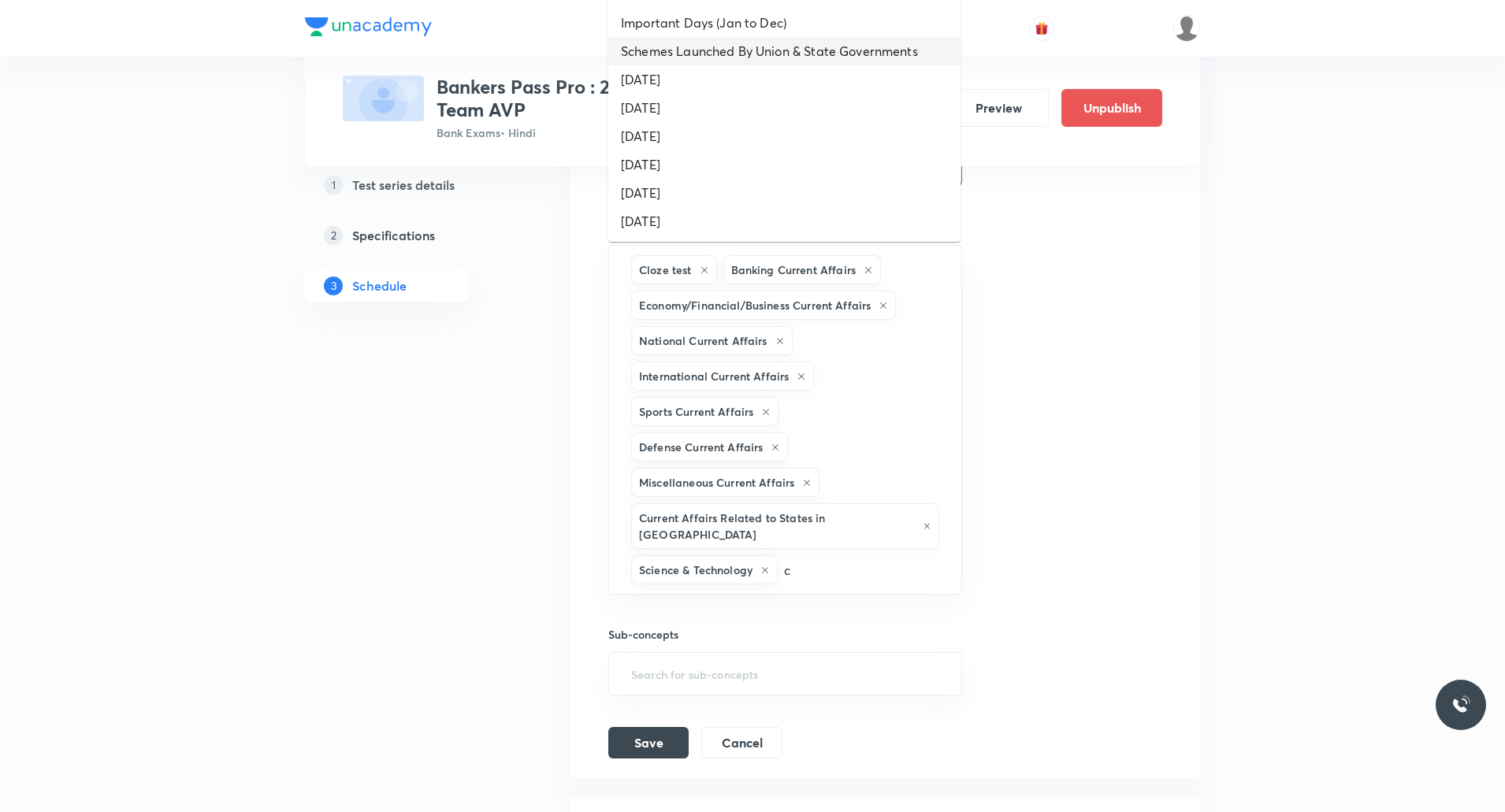
click at [734, 57] on li "Schemes Launched By Union & State Governments" at bounding box center [784, 52] width 353 height 29
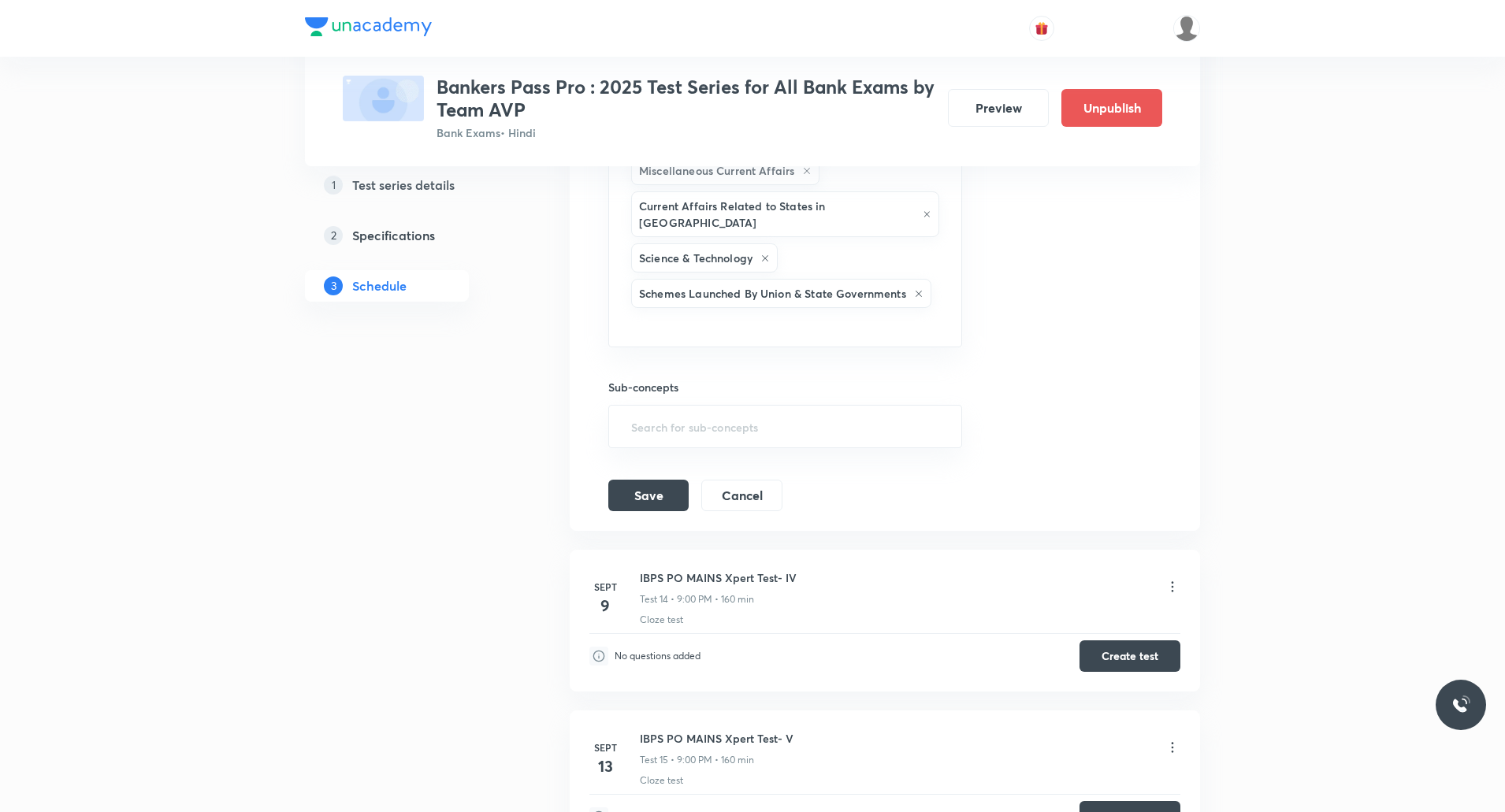
scroll to position [3457, 0]
click at [837, 308] on input "text" at bounding box center [784, 323] width 314 height 29
type input "c"
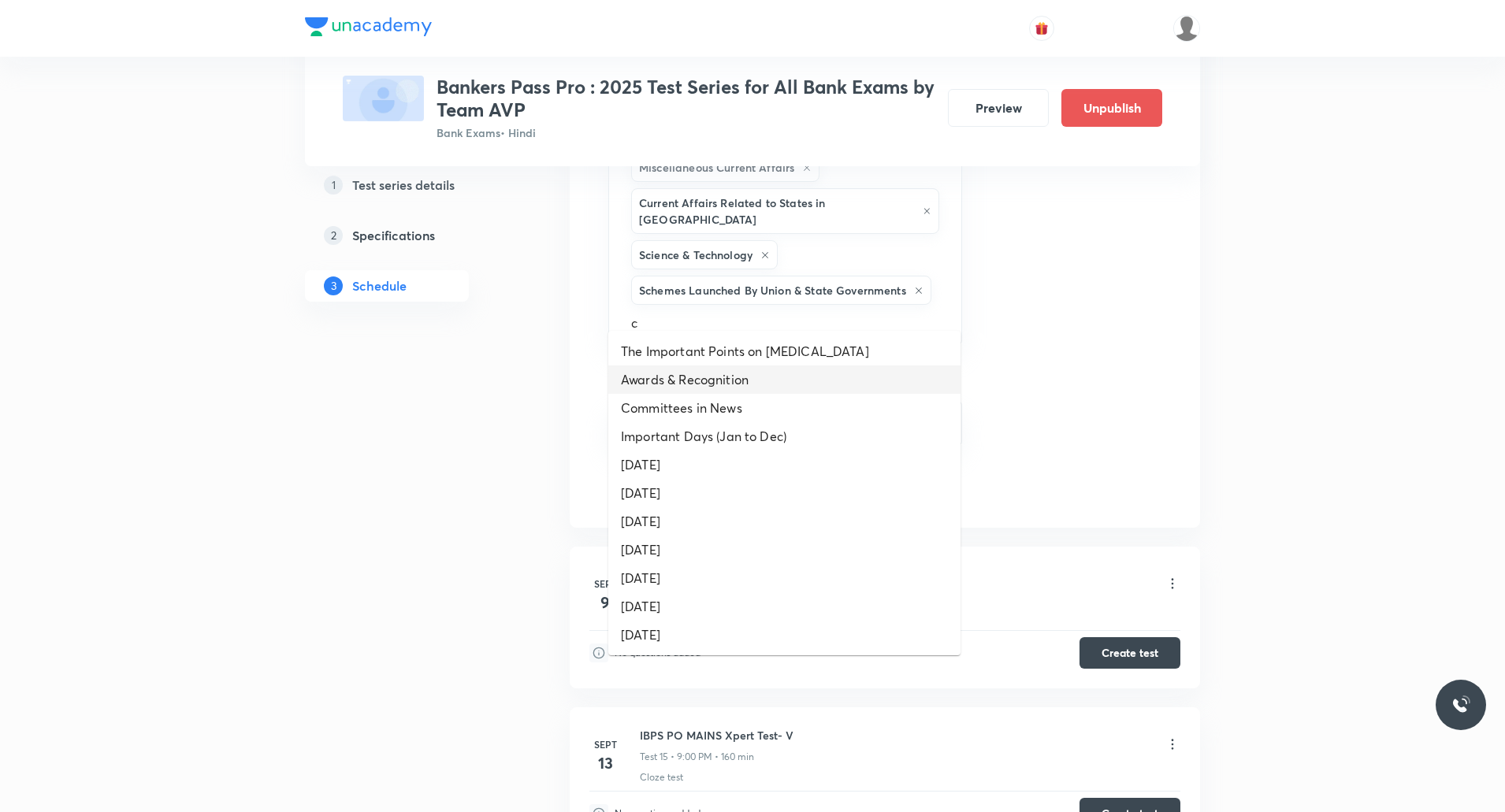
click at [728, 375] on li "Awards & Recognition" at bounding box center [784, 380] width 353 height 29
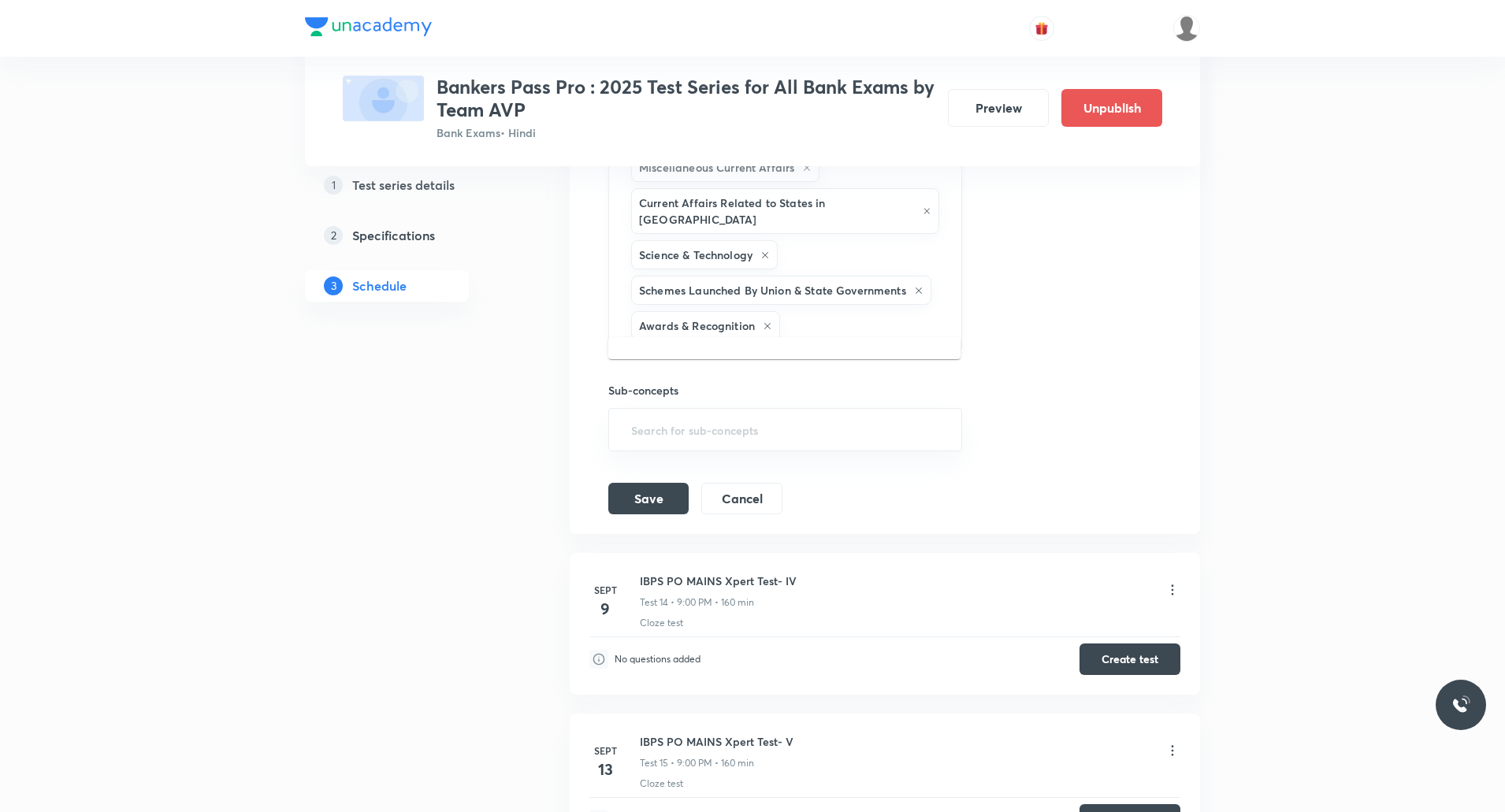
click at [821, 311] on input "text" at bounding box center [863, 326] width 160 height 29
type input "c"
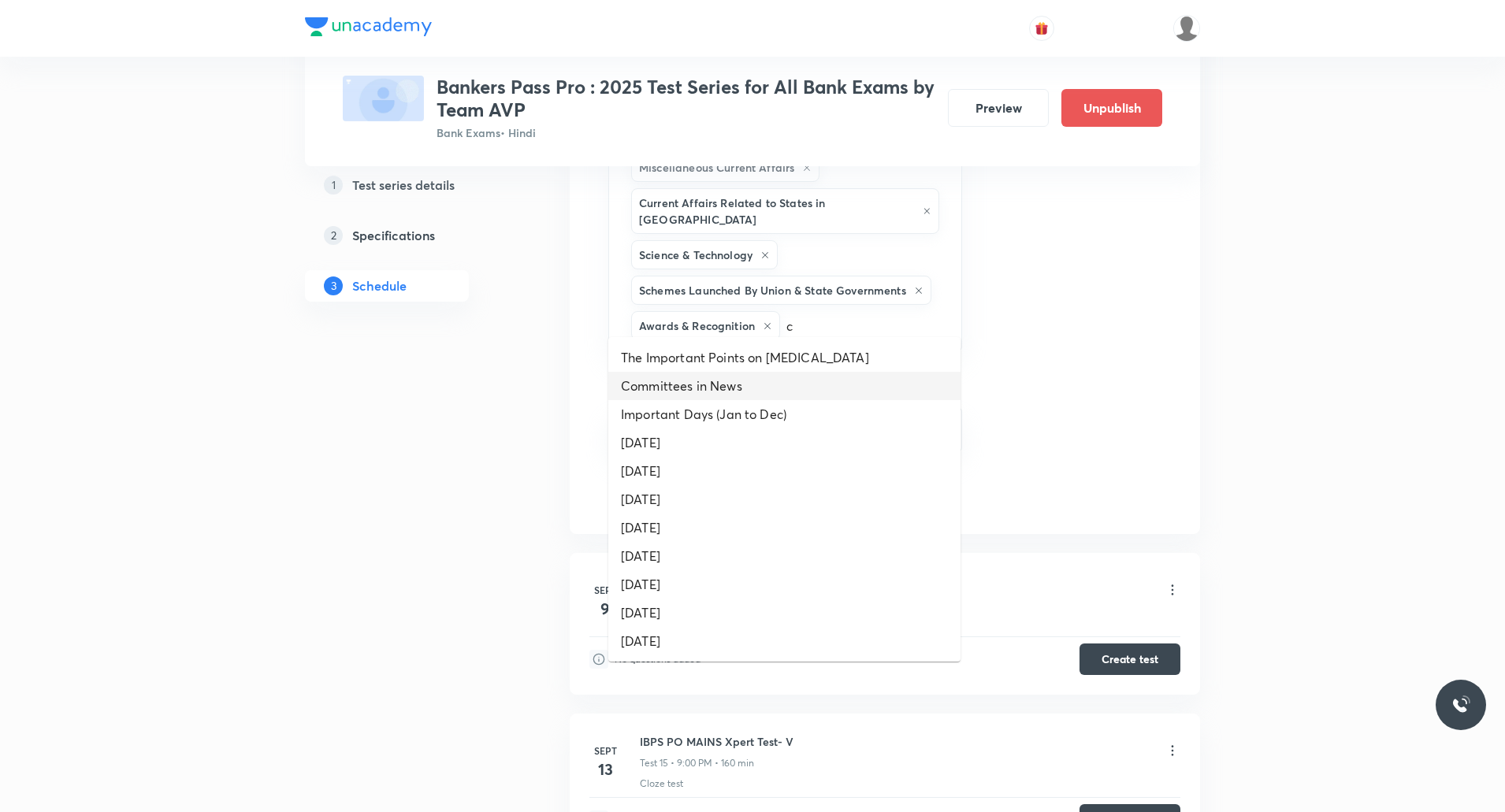
click at [738, 392] on li "Committees in News" at bounding box center [784, 386] width 353 height 29
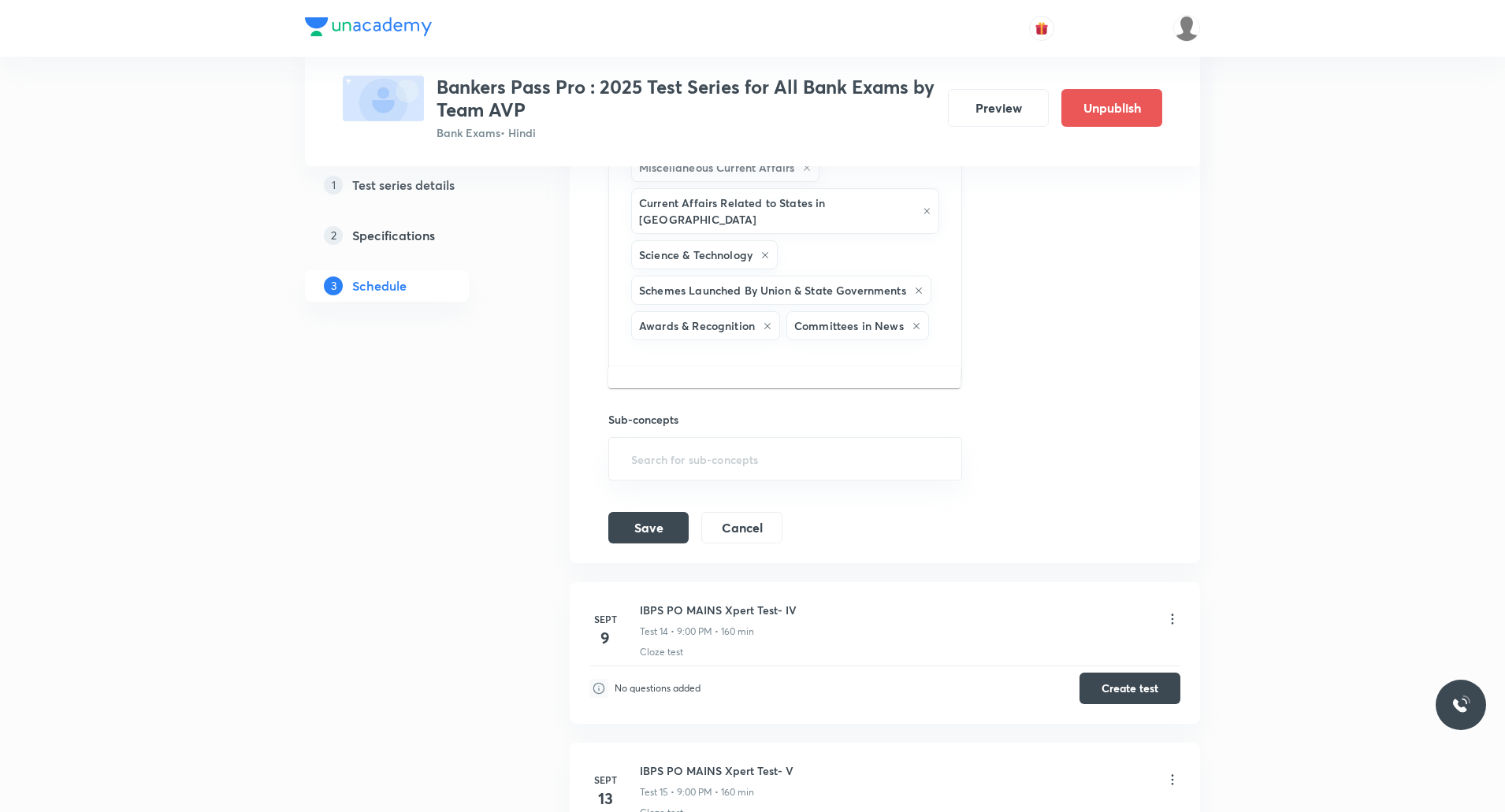
click at [826, 345] on input "text" at bounding box center [784, 357] width 314 height 29
type input "c"
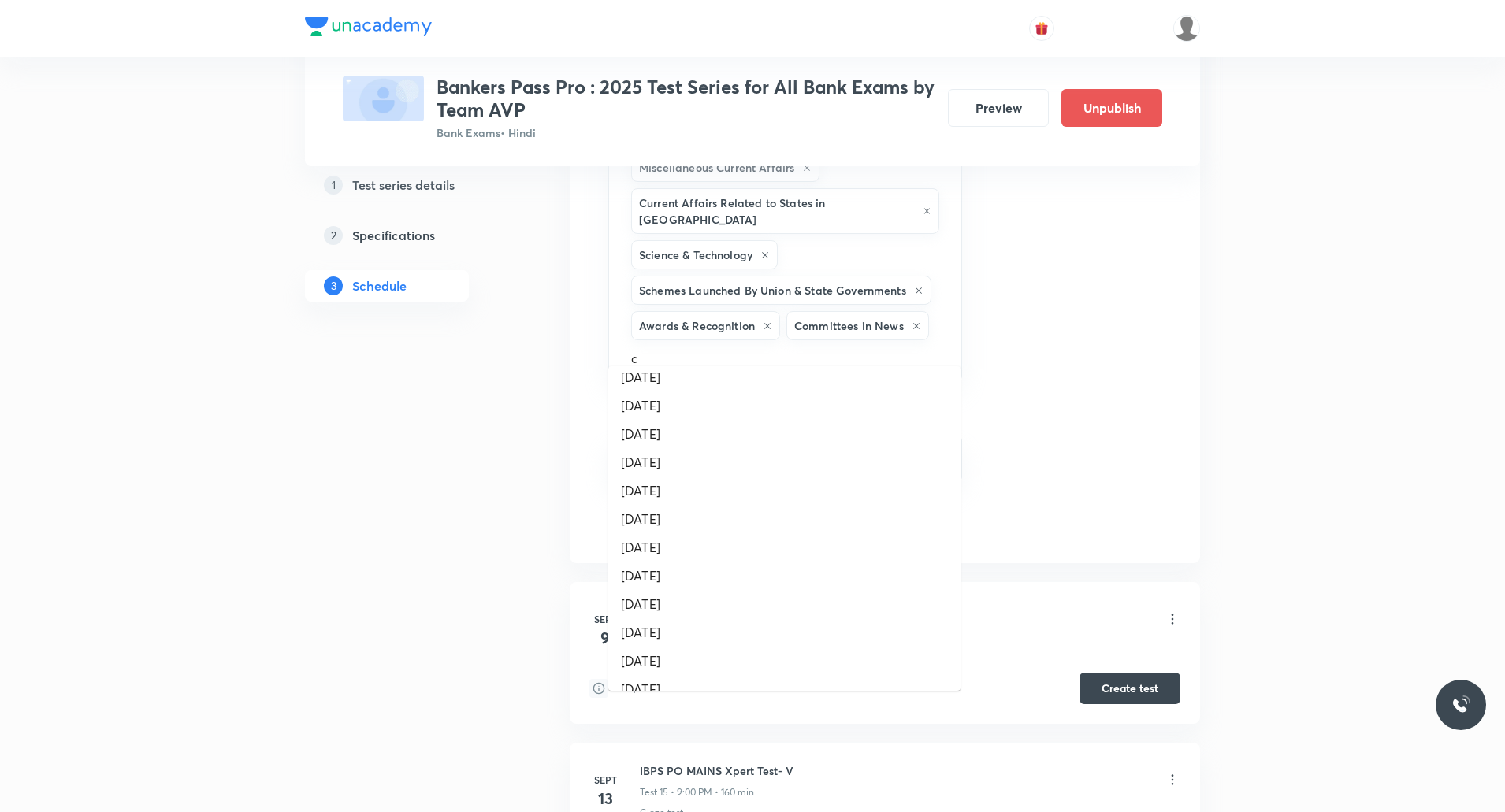
scroll to position [0, 0]
type input "new"
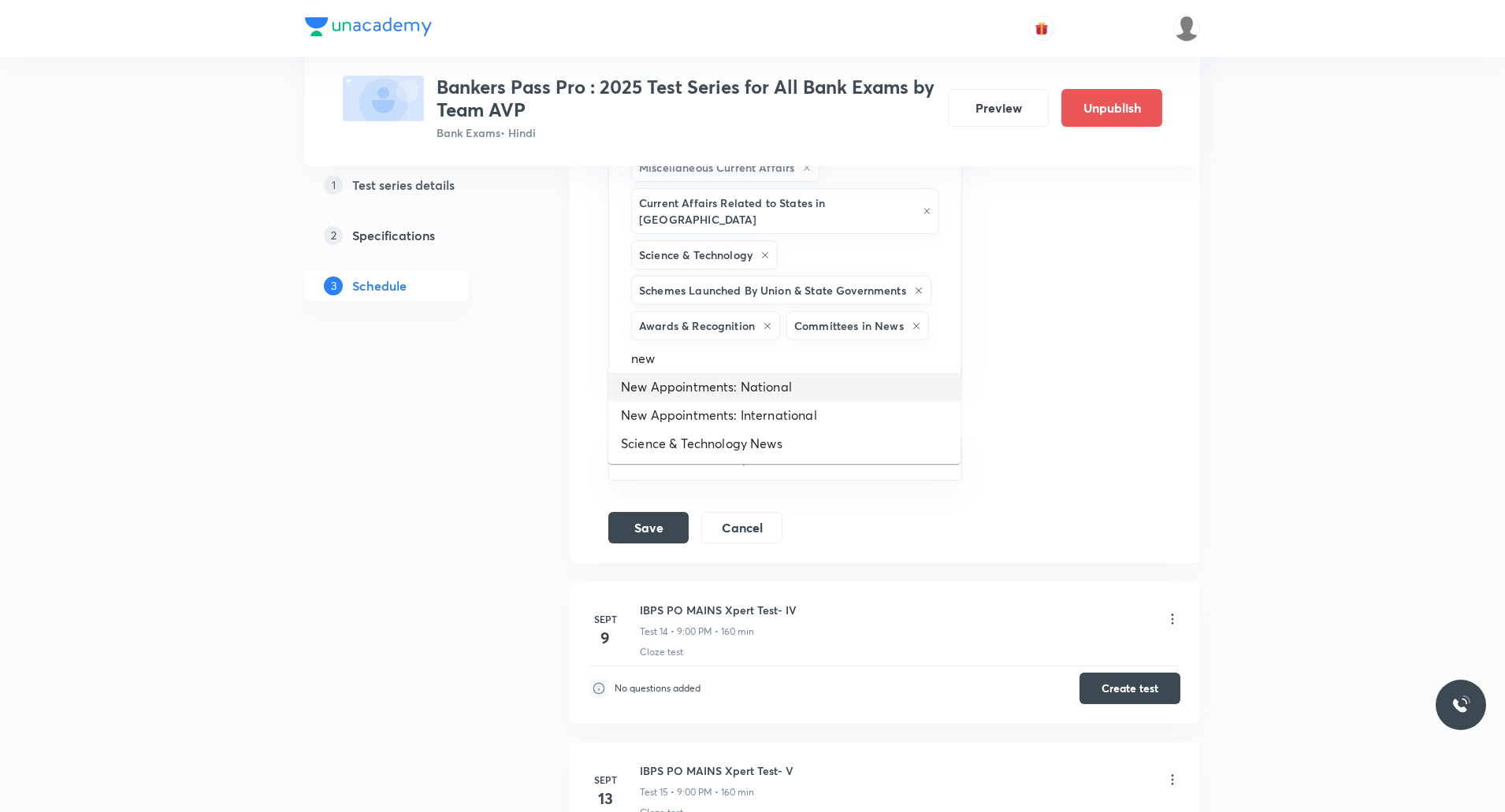
click at [738, 382] on li "New Appointments: National" at bounding box center [784, 387] width 353 height 29
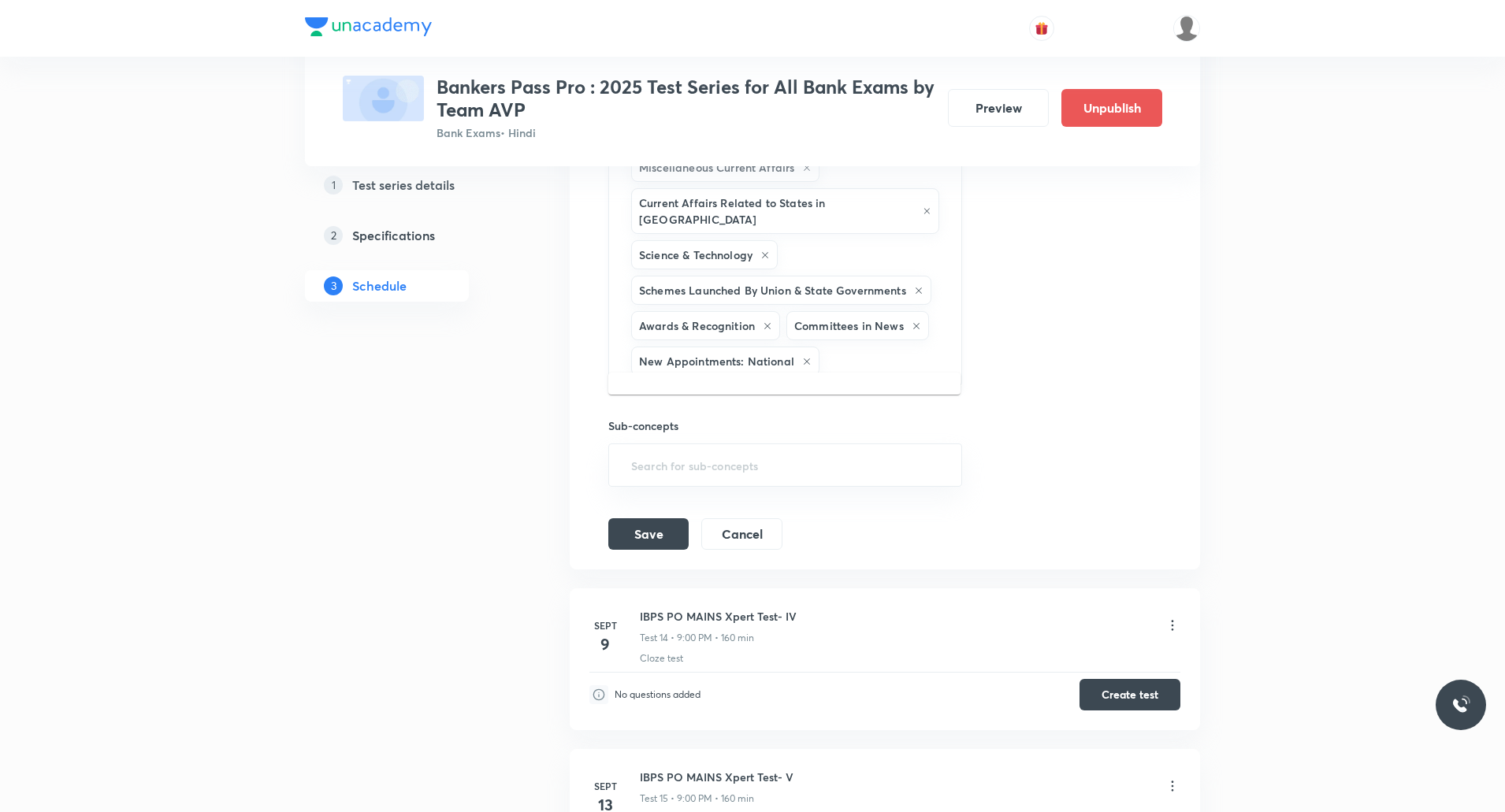
click at [847, 352] on input "text" at bounding box center [882, 361] width 120 height 29
type input "n"
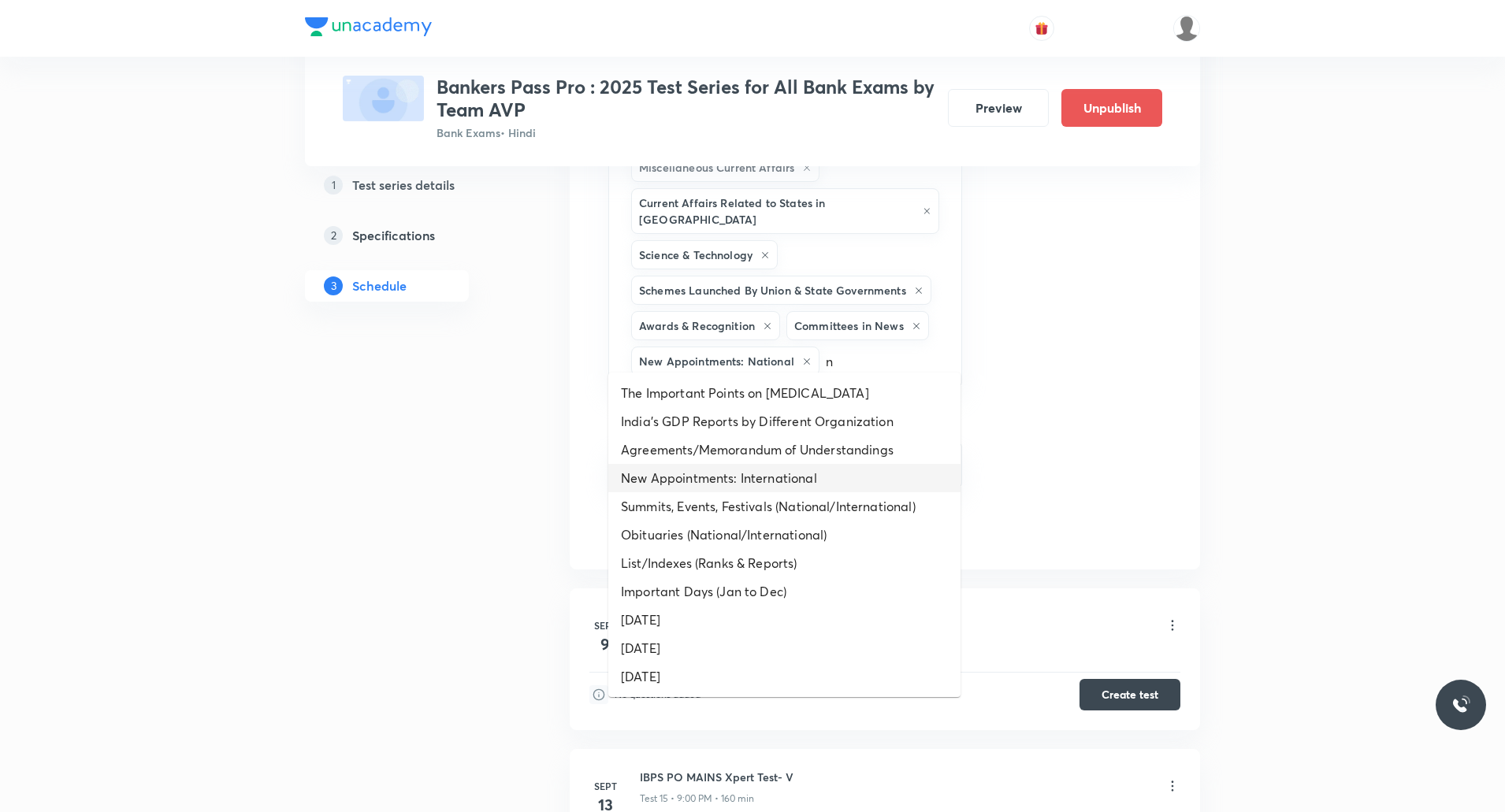
click at [750, 481] on li "New Appointments: International" at bounding box center [784, 479] width 353 height 29
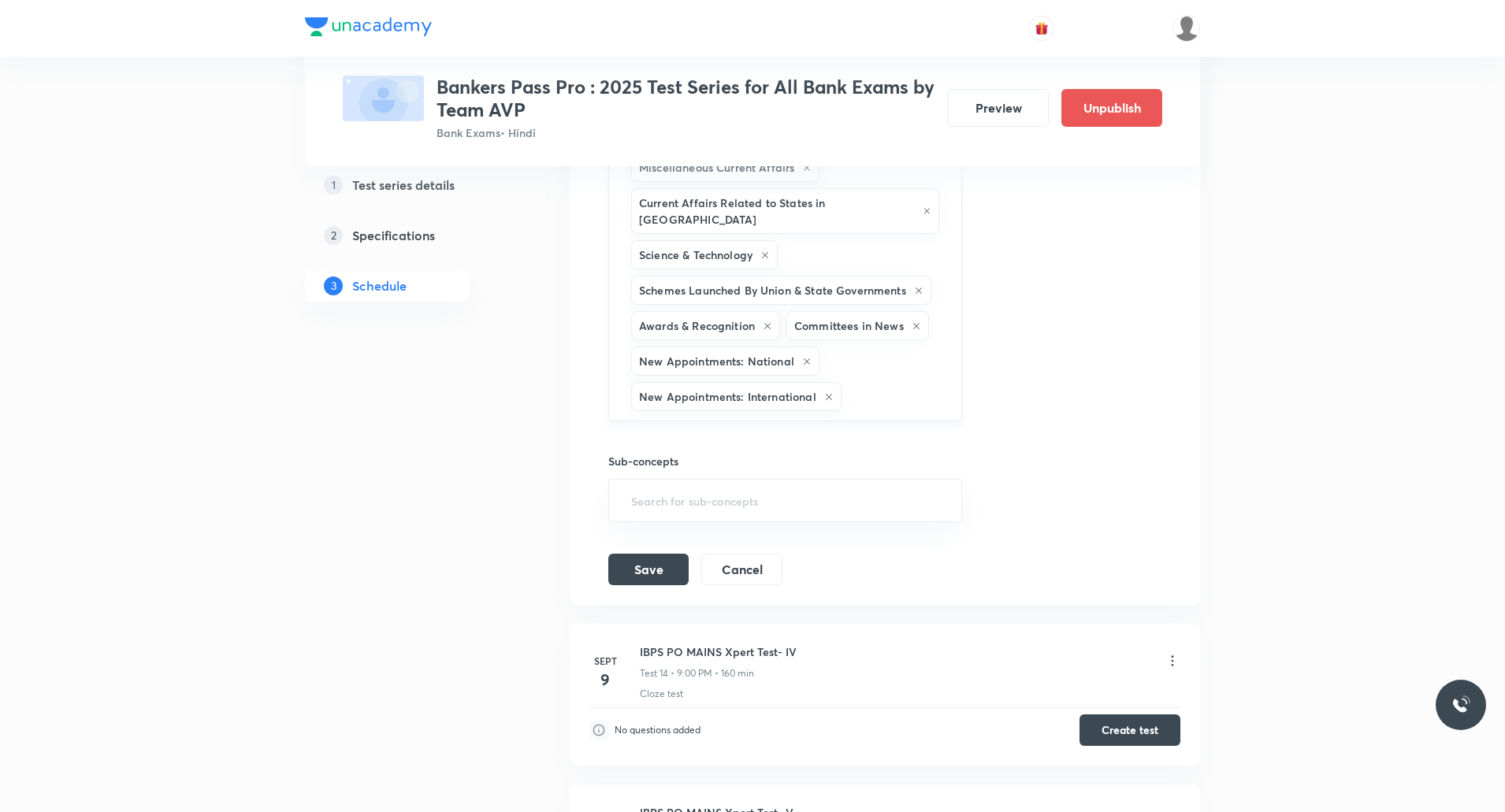
click at [900, 382] on input "text" at bounding box center [894, 397] width 98 height 29
type input "n"
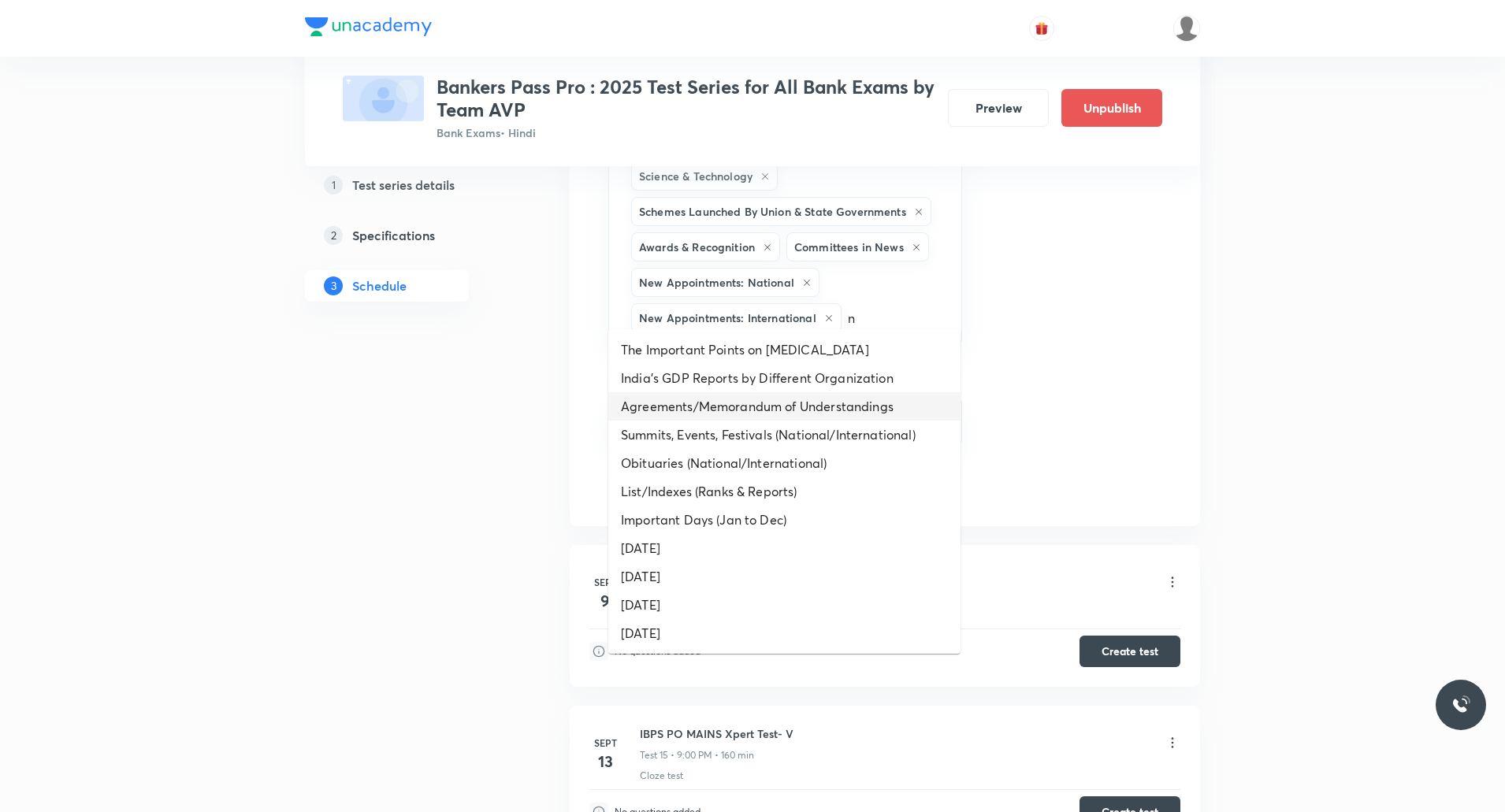
click at [711, 407] on li "Agreements/Memorandum of Understandings" at bounding box center [784, 406] width 353 height 29
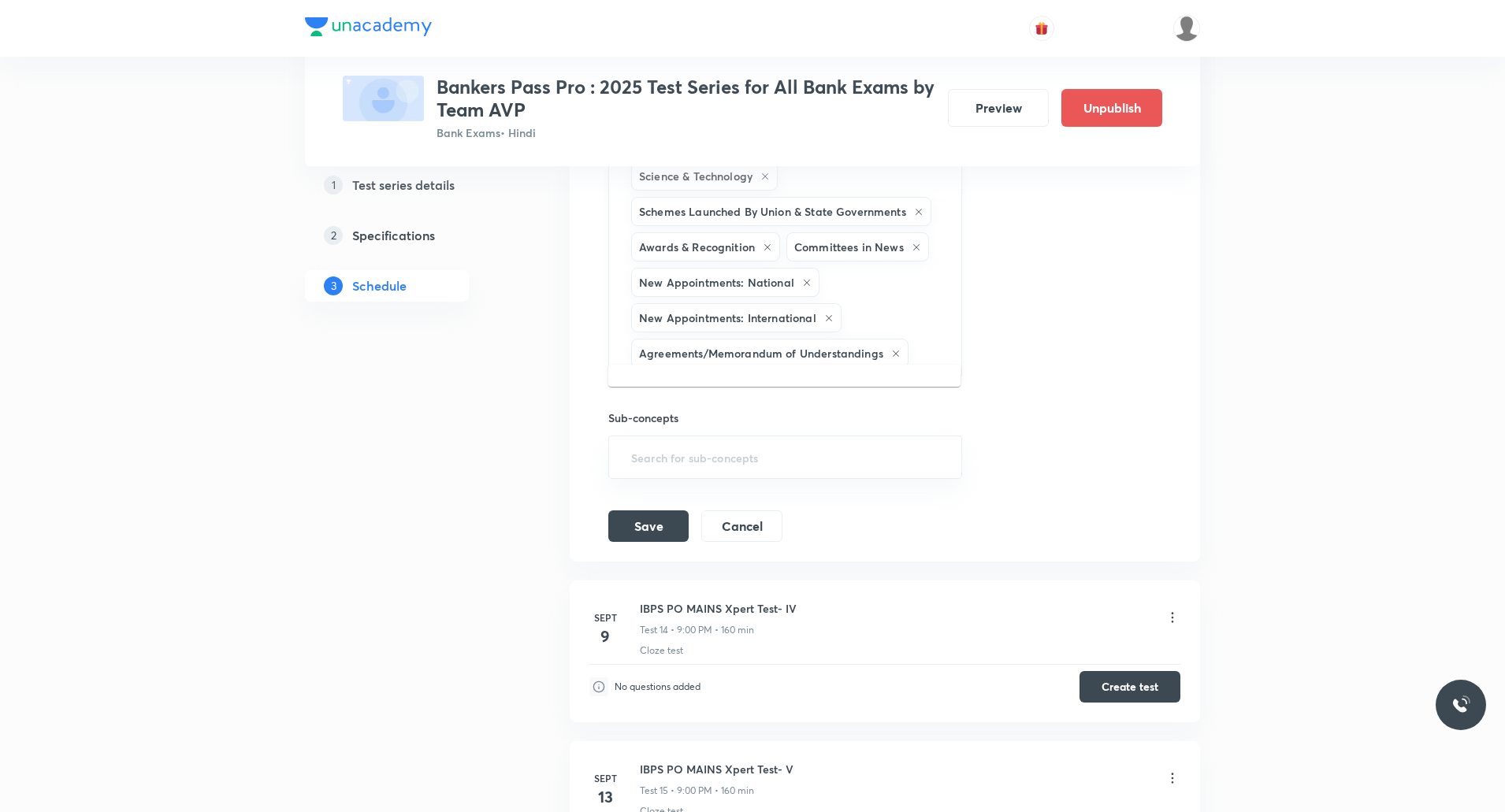
click at [922, 345] on input "text" at bounding box center [927, 354] width 31 height 29
type input "n"
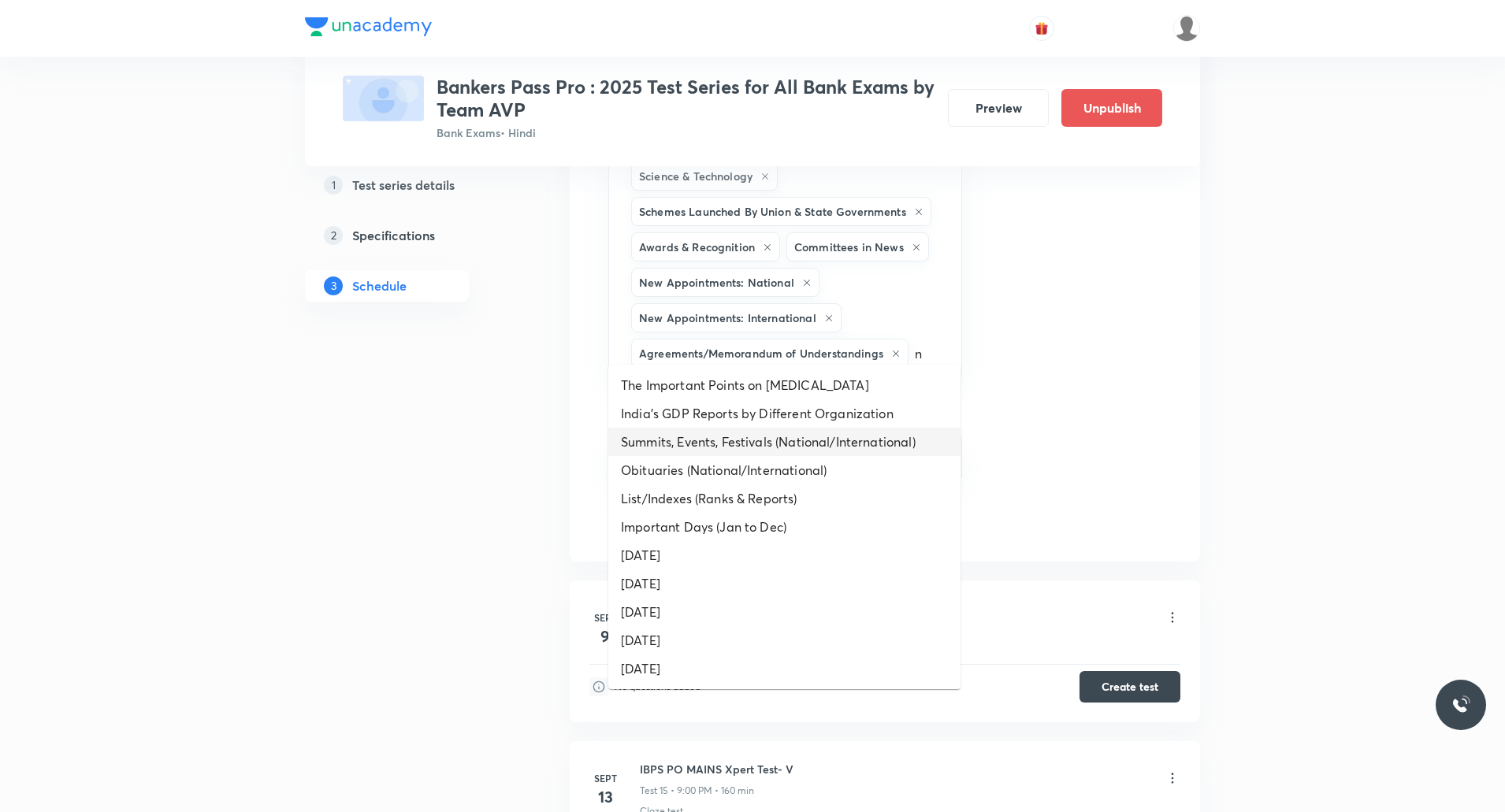
click at [751, 439] on li "Summits, Events, Festivals (National/International)" at bounding box center [784, 442] width 353 height 29
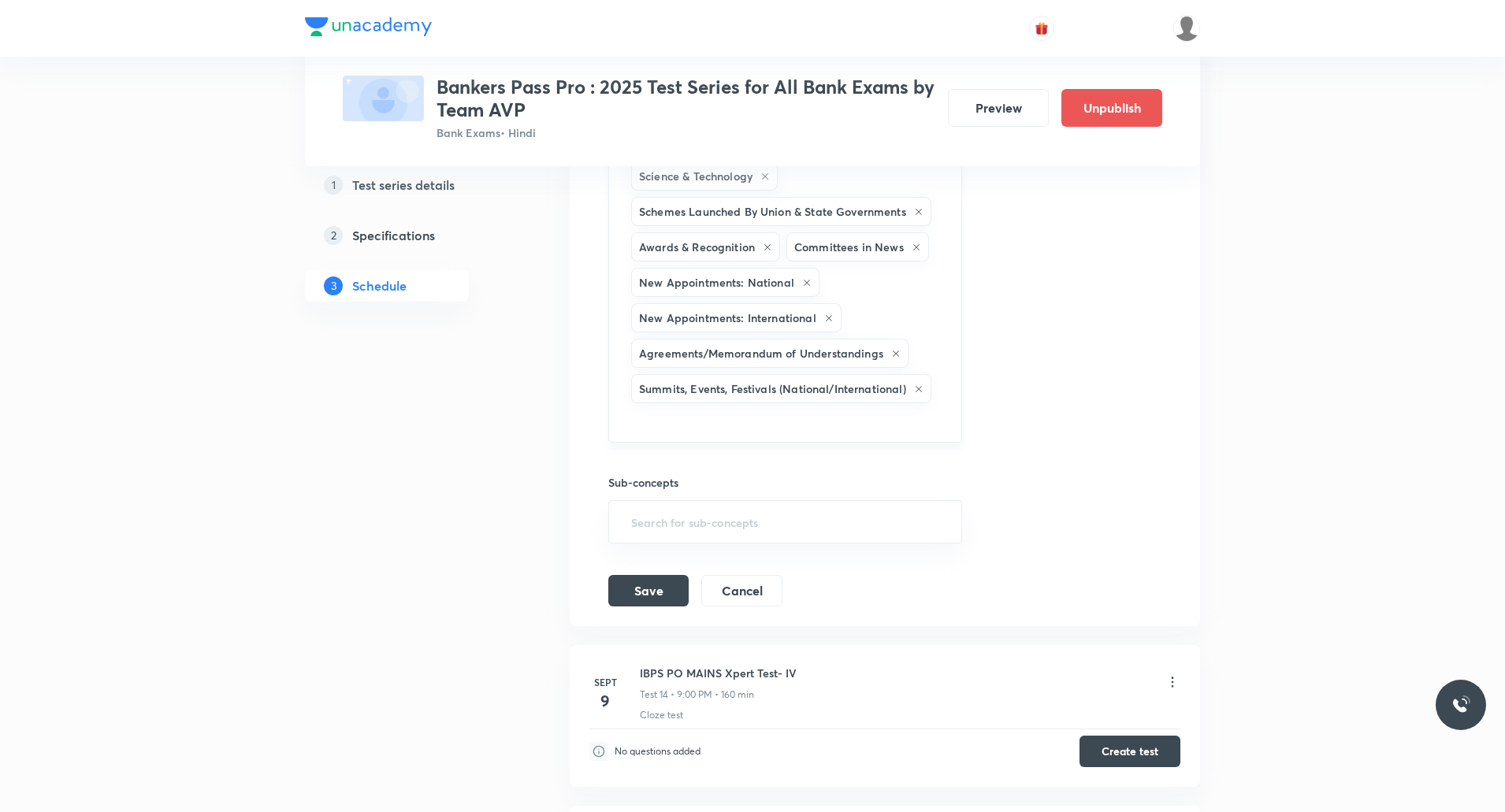
click at [819, 411] on input "text" at bounding box center [784, 421] width 314 height 29
type input "n"
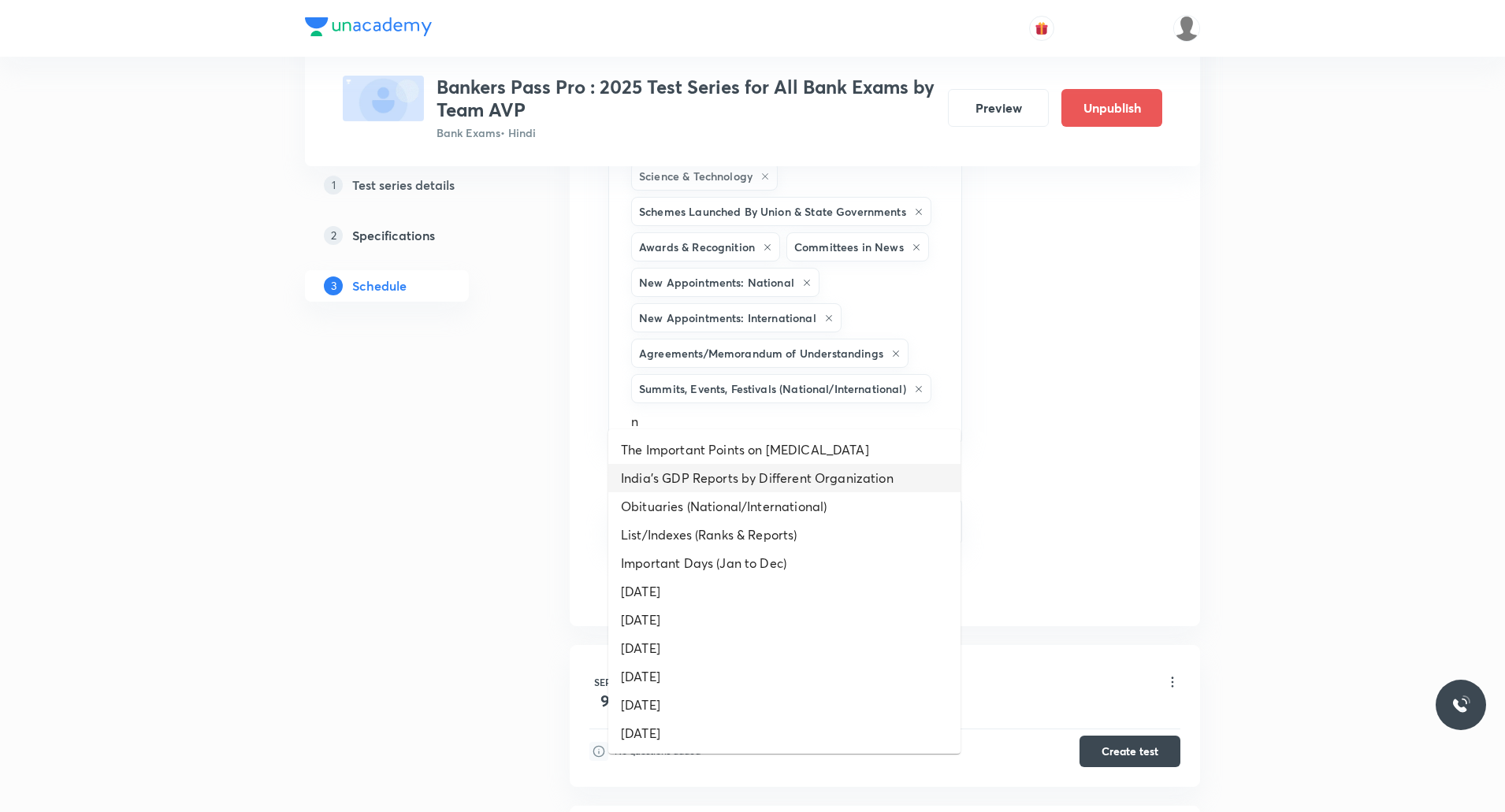
click at [762, 477] on li "India’s GDP Reports by Different Organization" at bounding box center [784, 479] width 353 height 29
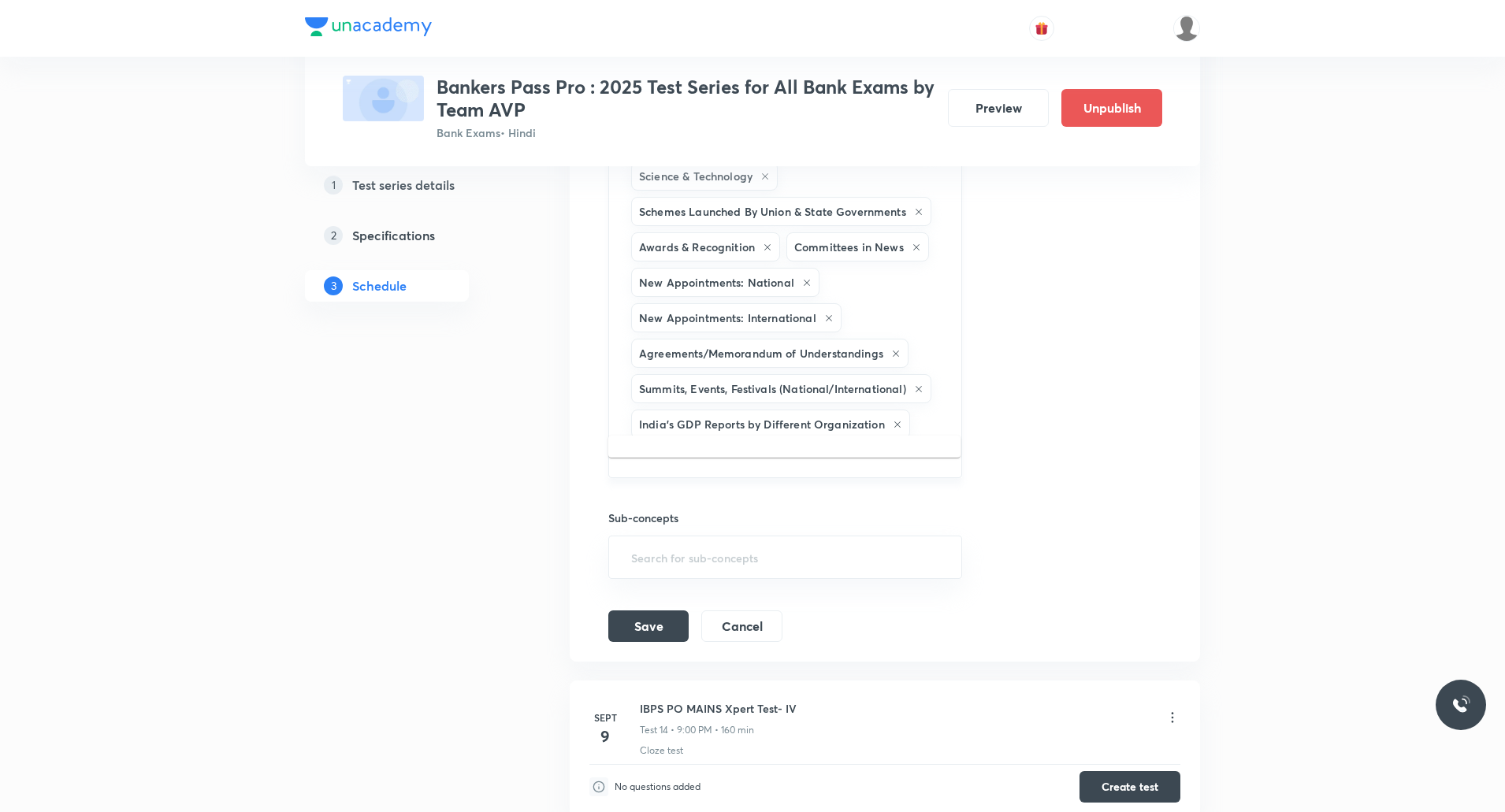
click at [925, 442] on input "text" at bounding box center [784, 456] width 314 height 29
type input "n"
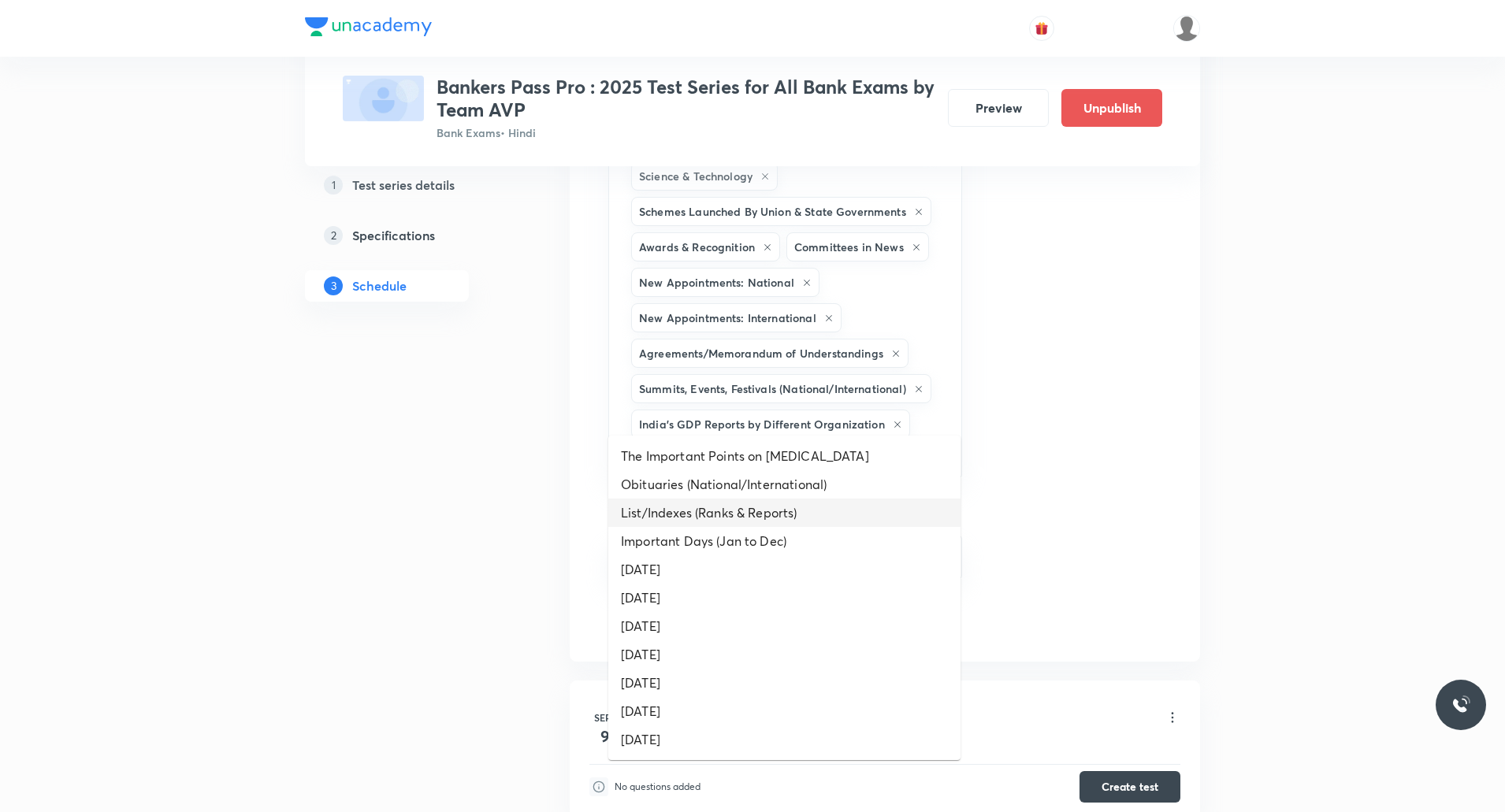
click at [720, 519] on li "List/Indexes (Ranks & Reports)" at bounding box center [784, 513] width 353 height 29
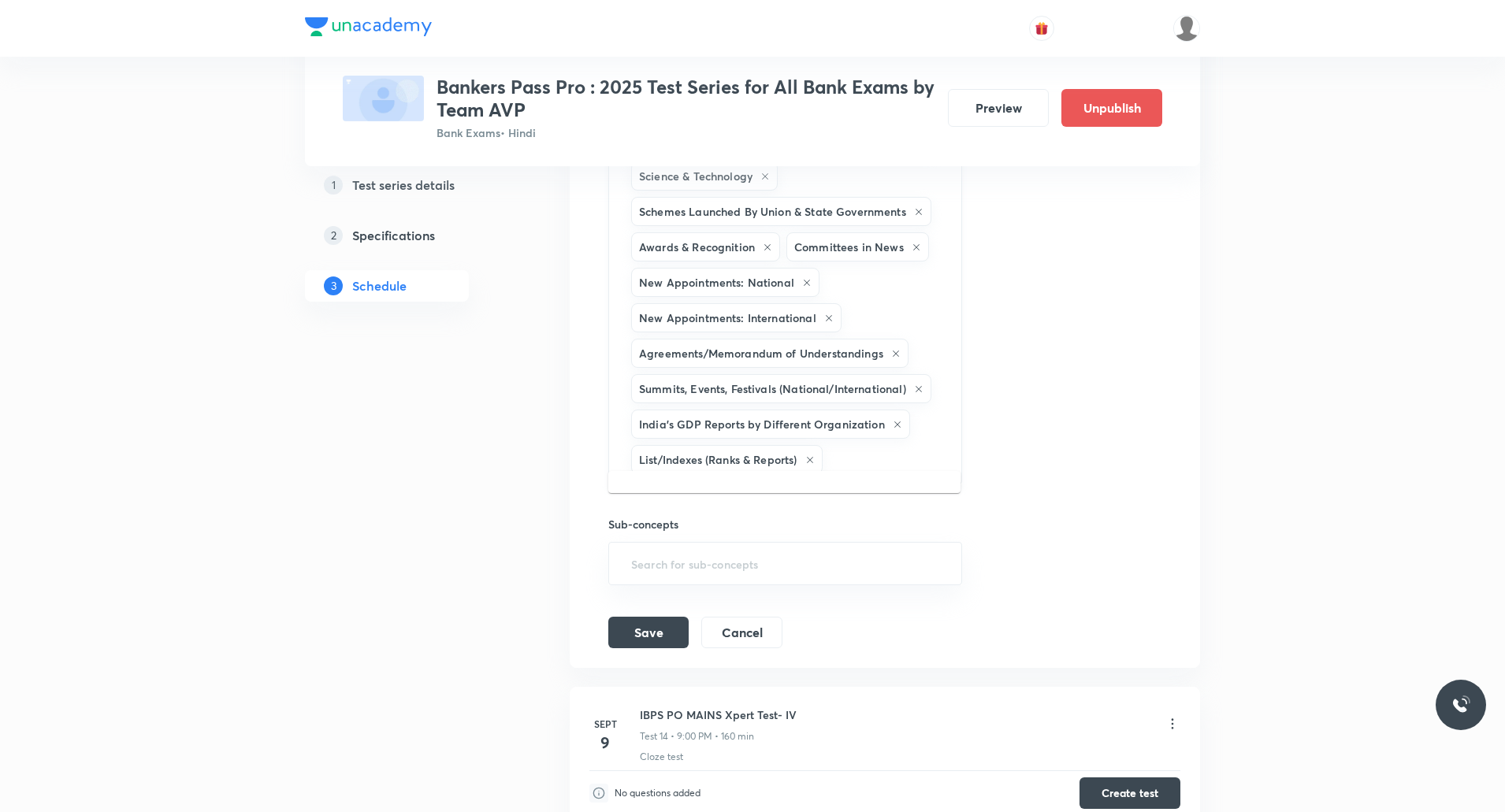
click at [883, 453] on input "text" at bounding box center [883, 459] width 116 height 29
type input "n"
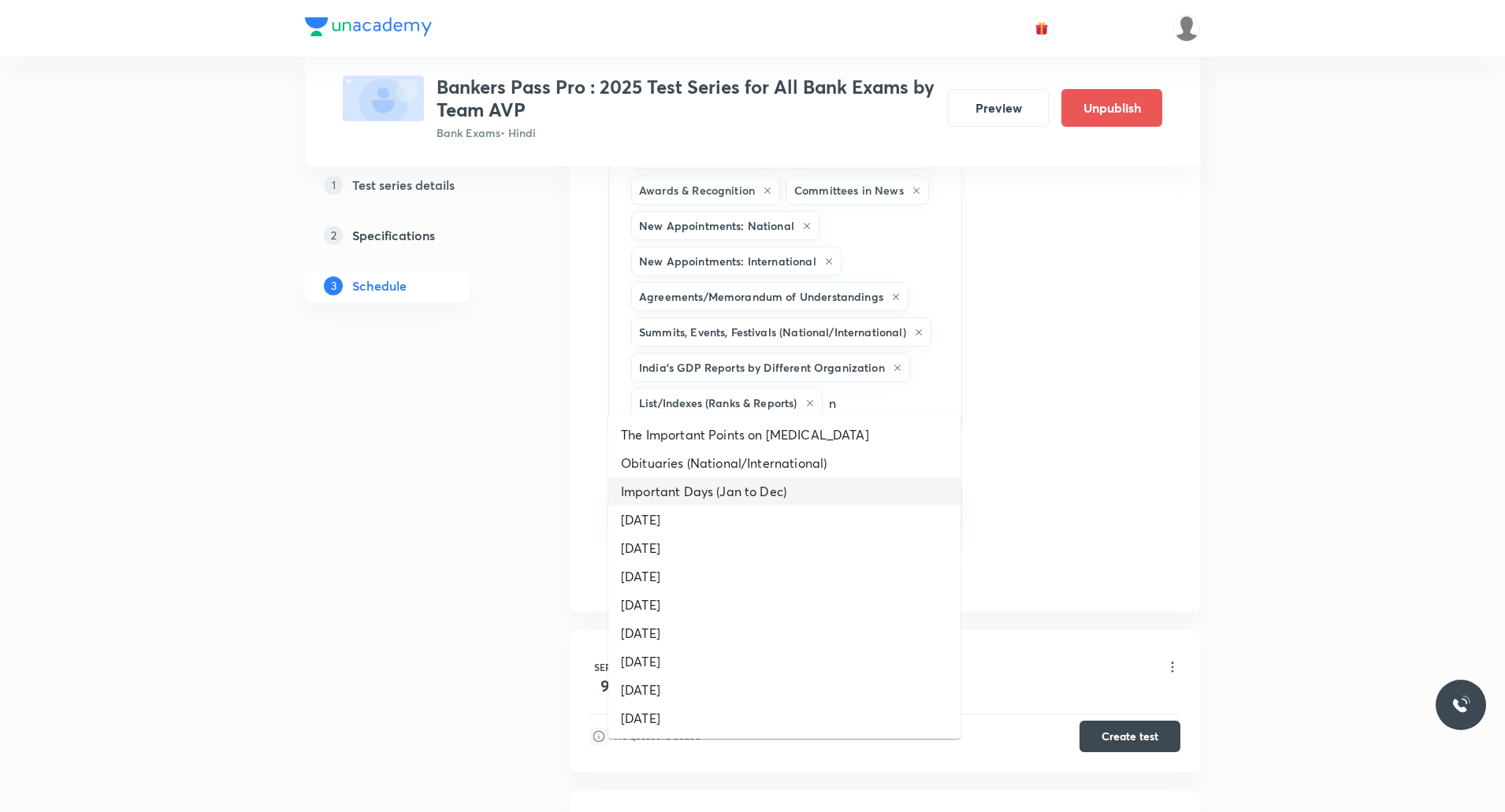
scroll to position [3615, 0]
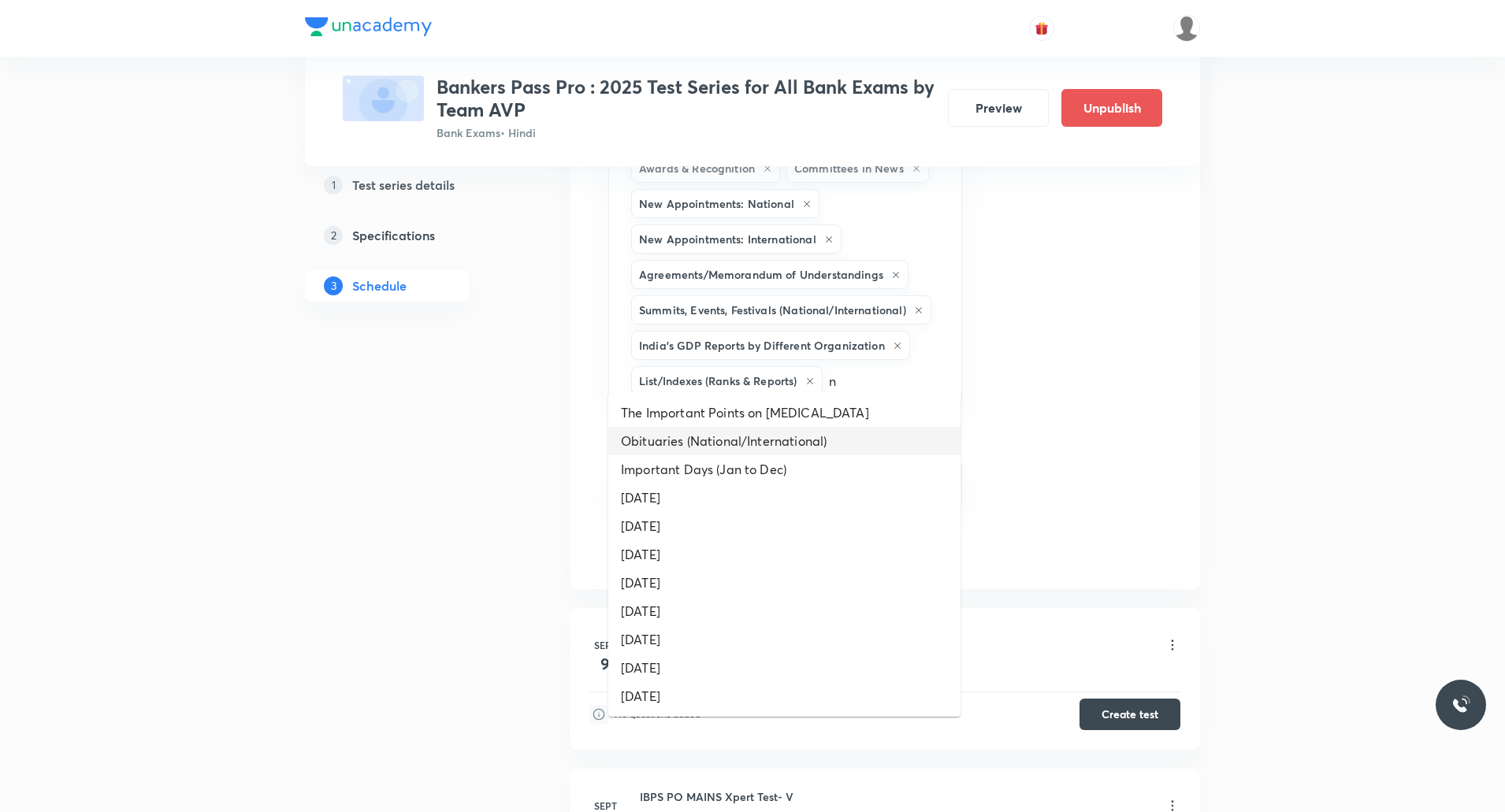
click at [759, 444] on li "Obituaries (National/International)" at bounding box center [784, 441] width 353 height 29
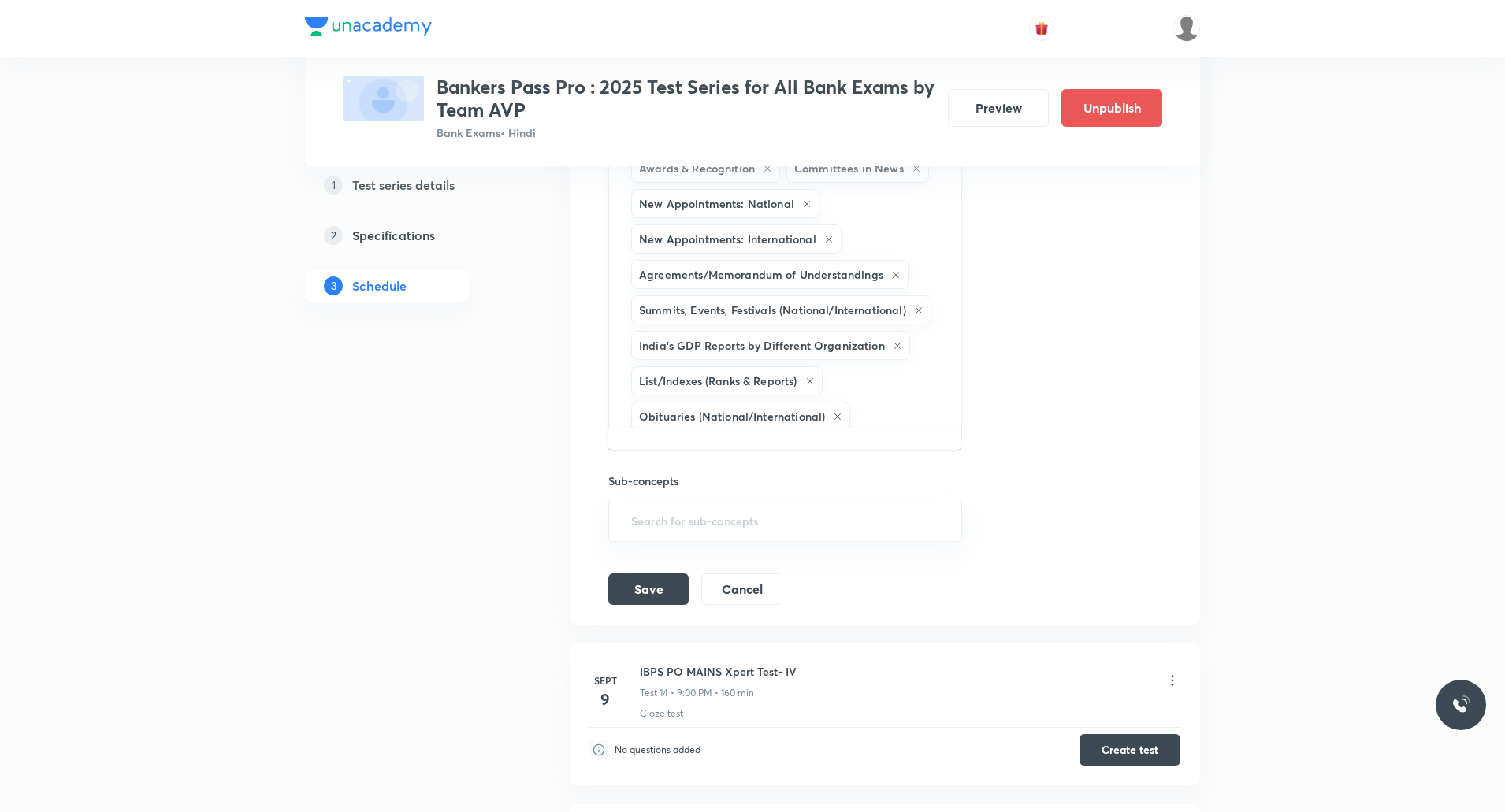
click at [887, 404] on input "text" at bounding box center [898, 416] width 88 height 29
type input "a"
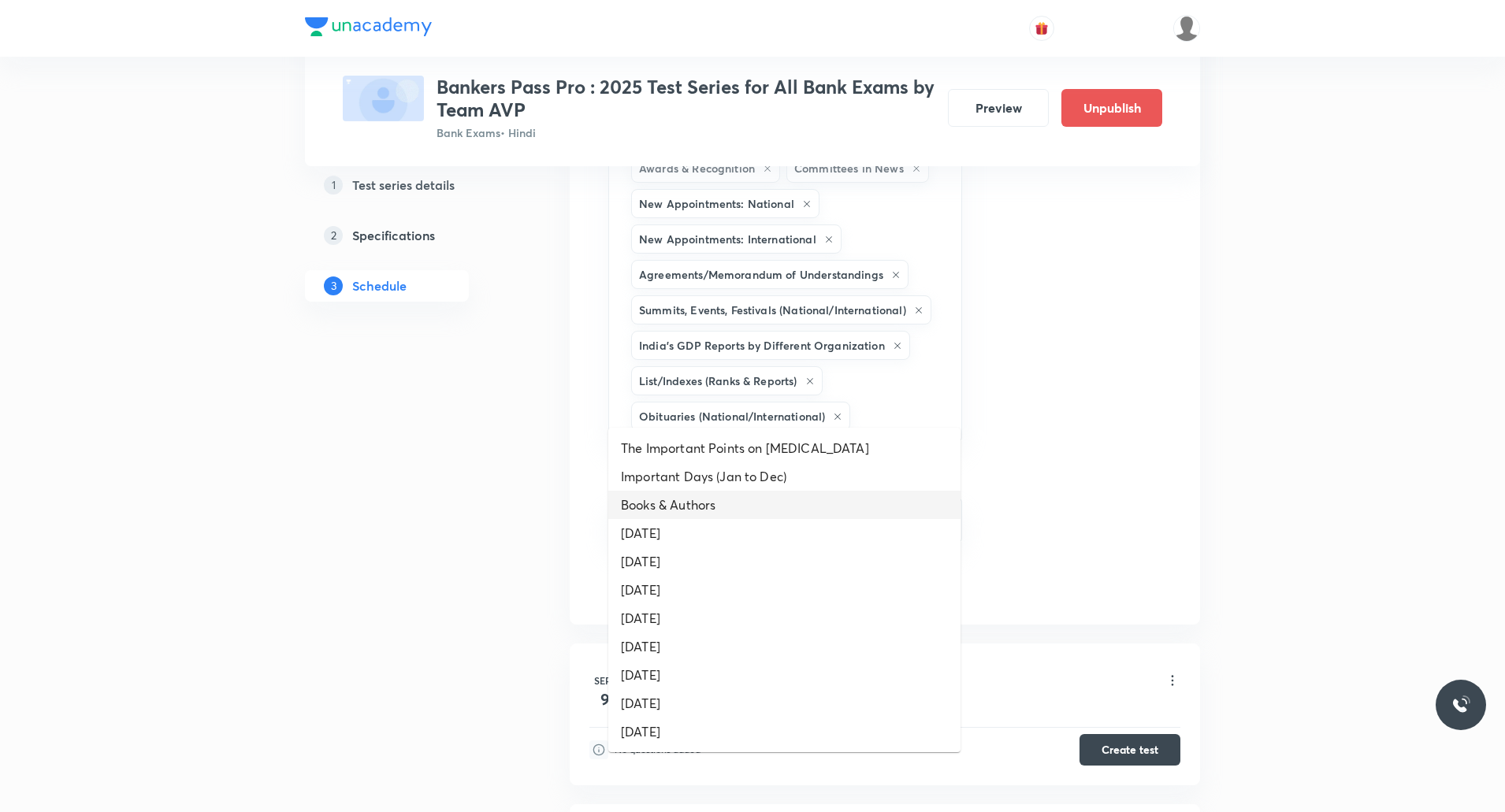
click at [742, 505] on li "Books & Authors" at bounding box center [784, 505] width 353 height 29
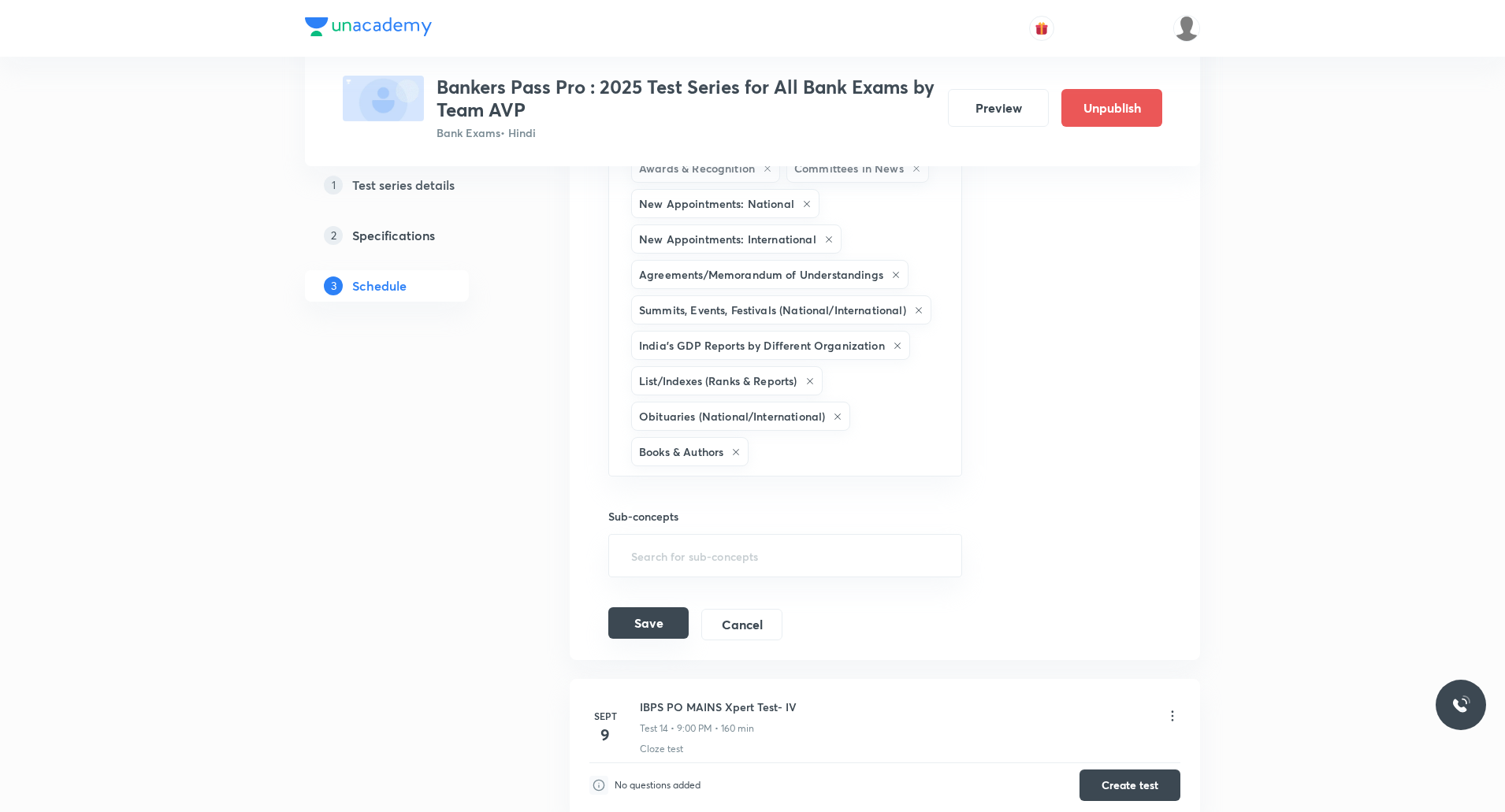
click at [651, 607] on button "Save" at bounding box center [649, 623] width 81 height 32
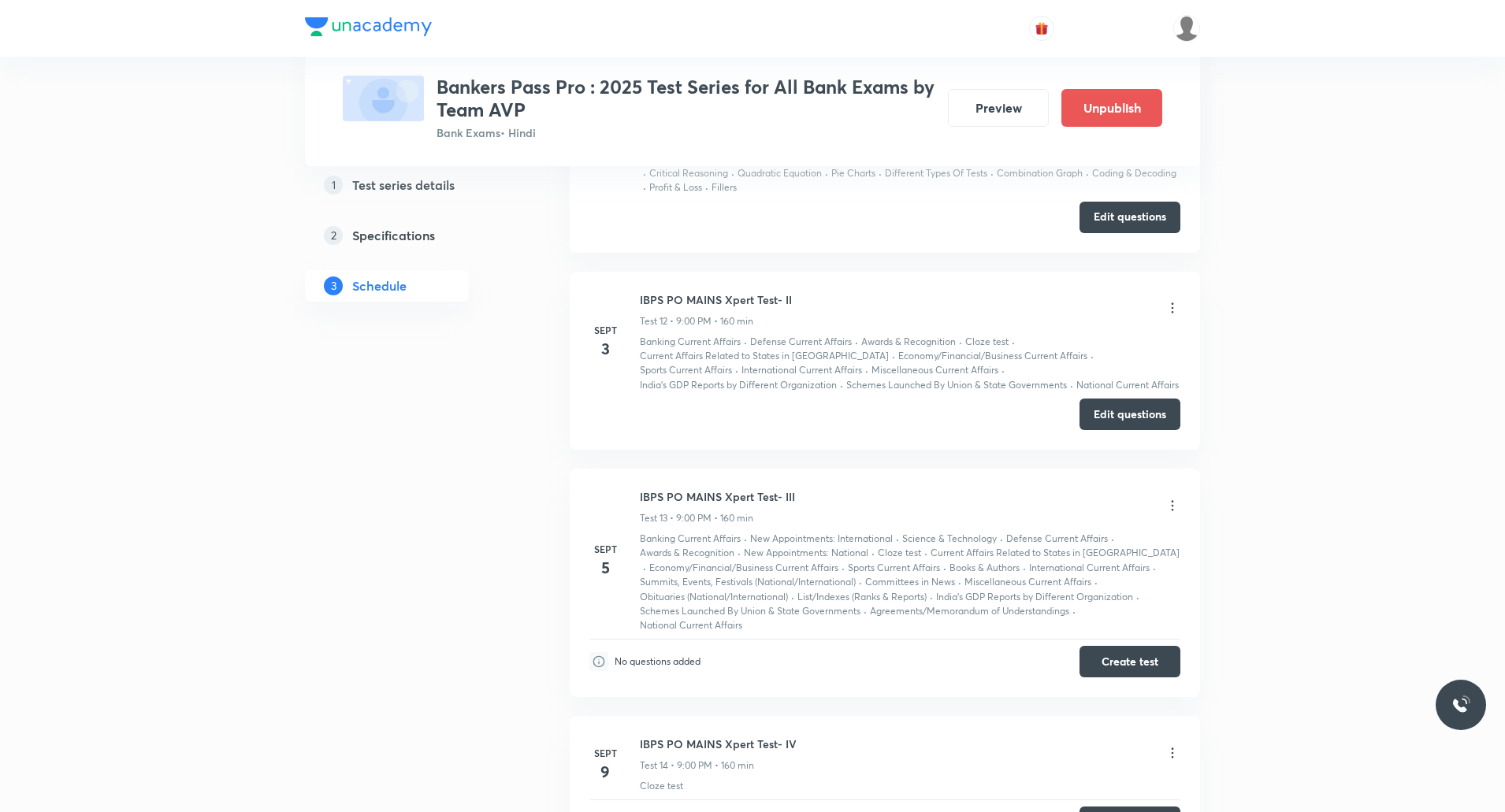
scroll to position [2435, 0]
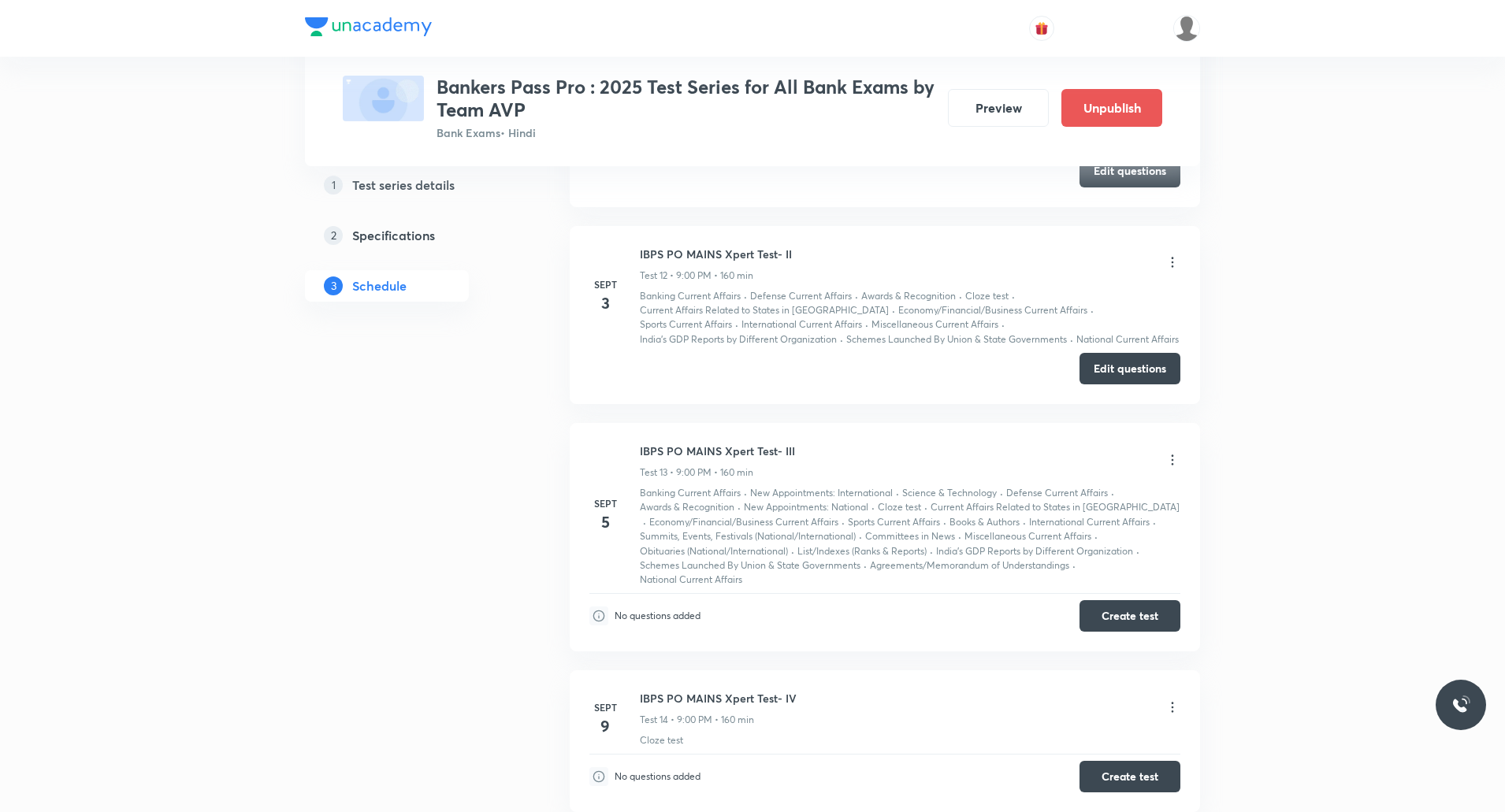
scroll to position [3144, 0]
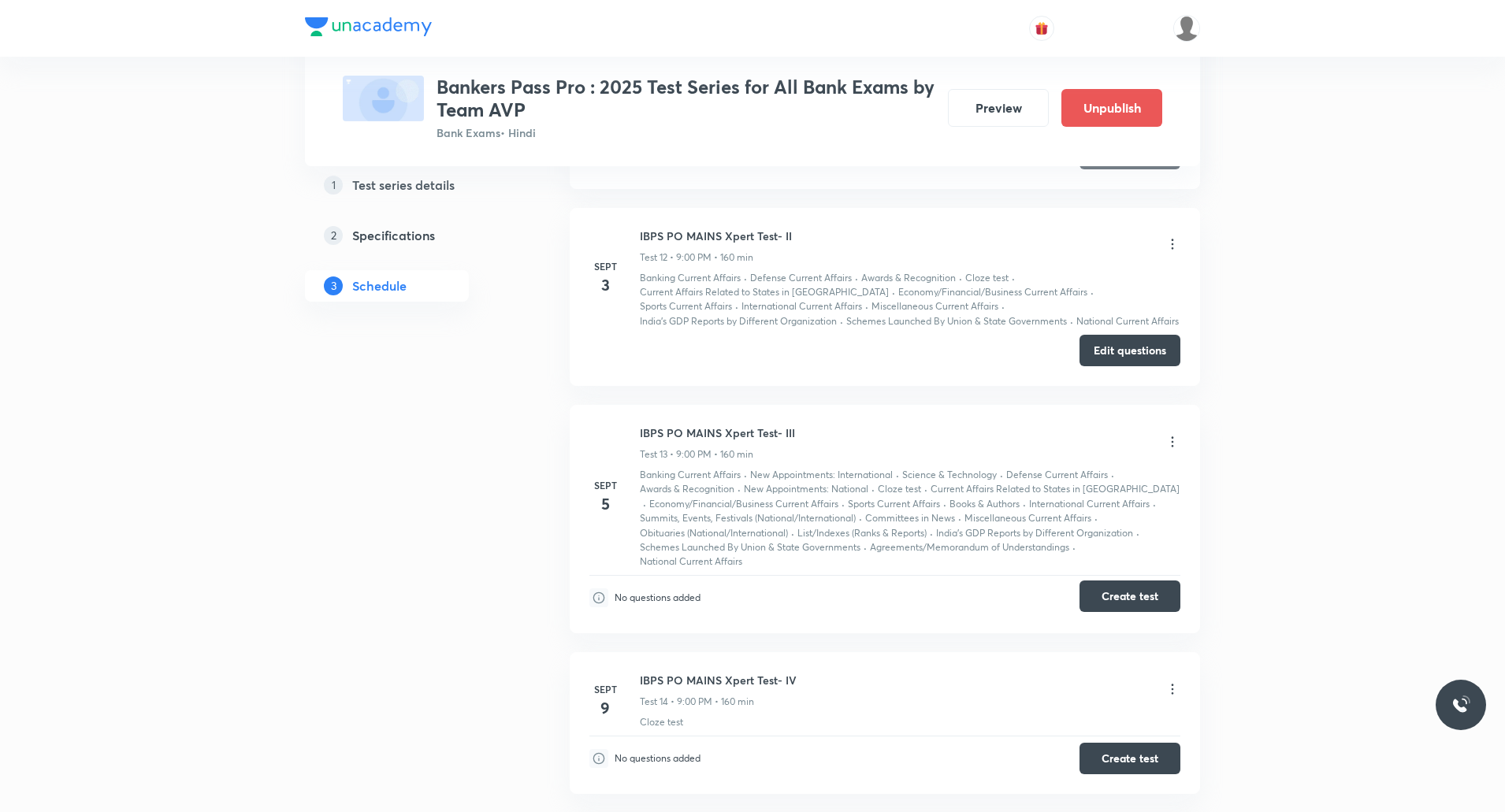
click at [1131, 601] on button "Create test" at bounding box center [1129, 596] width 101 height 32
click at [1172, 447] on icon at bounding box center [1172, 441] width 2 height 11
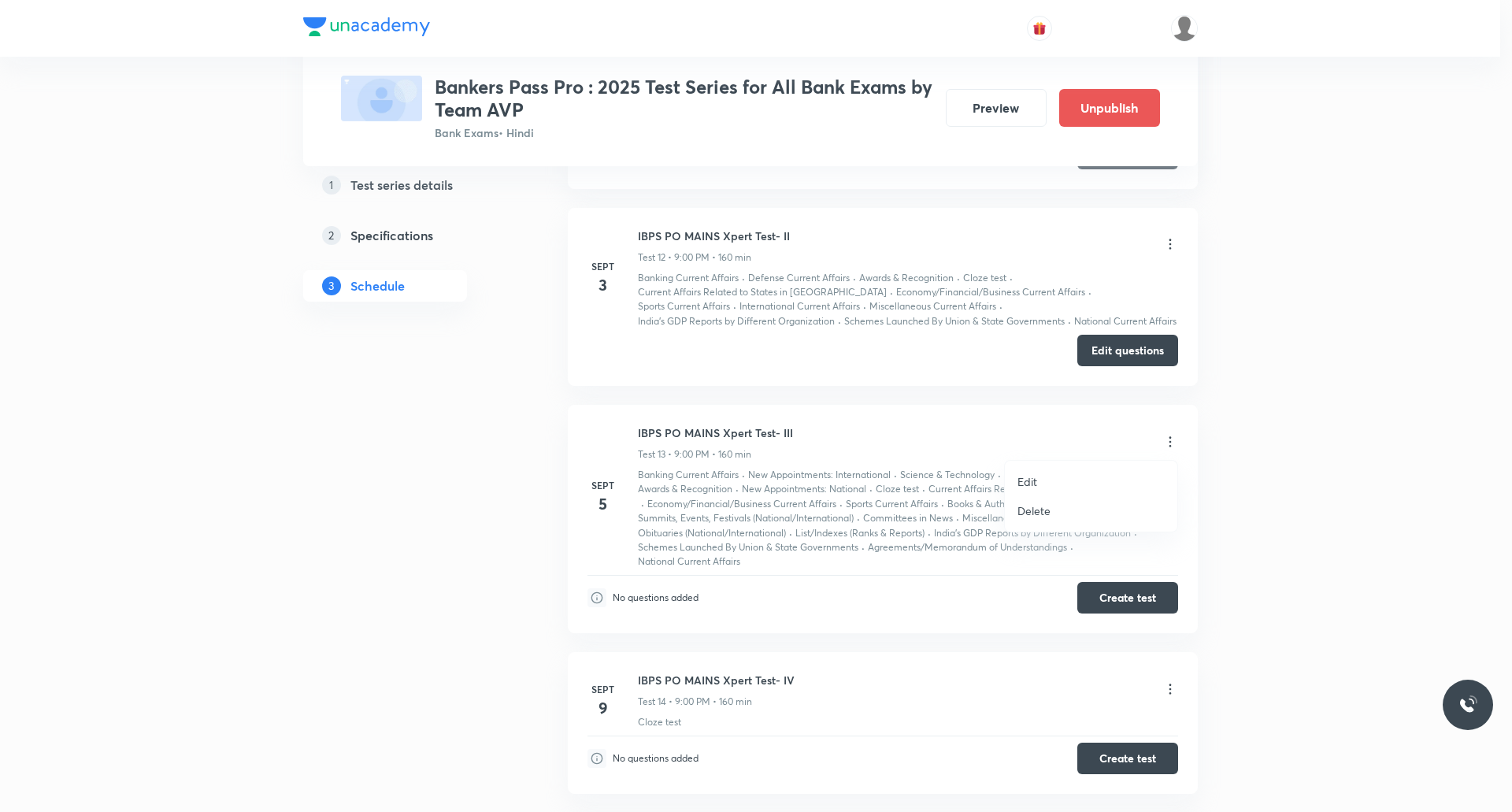
click at [865, 413] on div at bounding box center [756, 406] width 1512 height 812
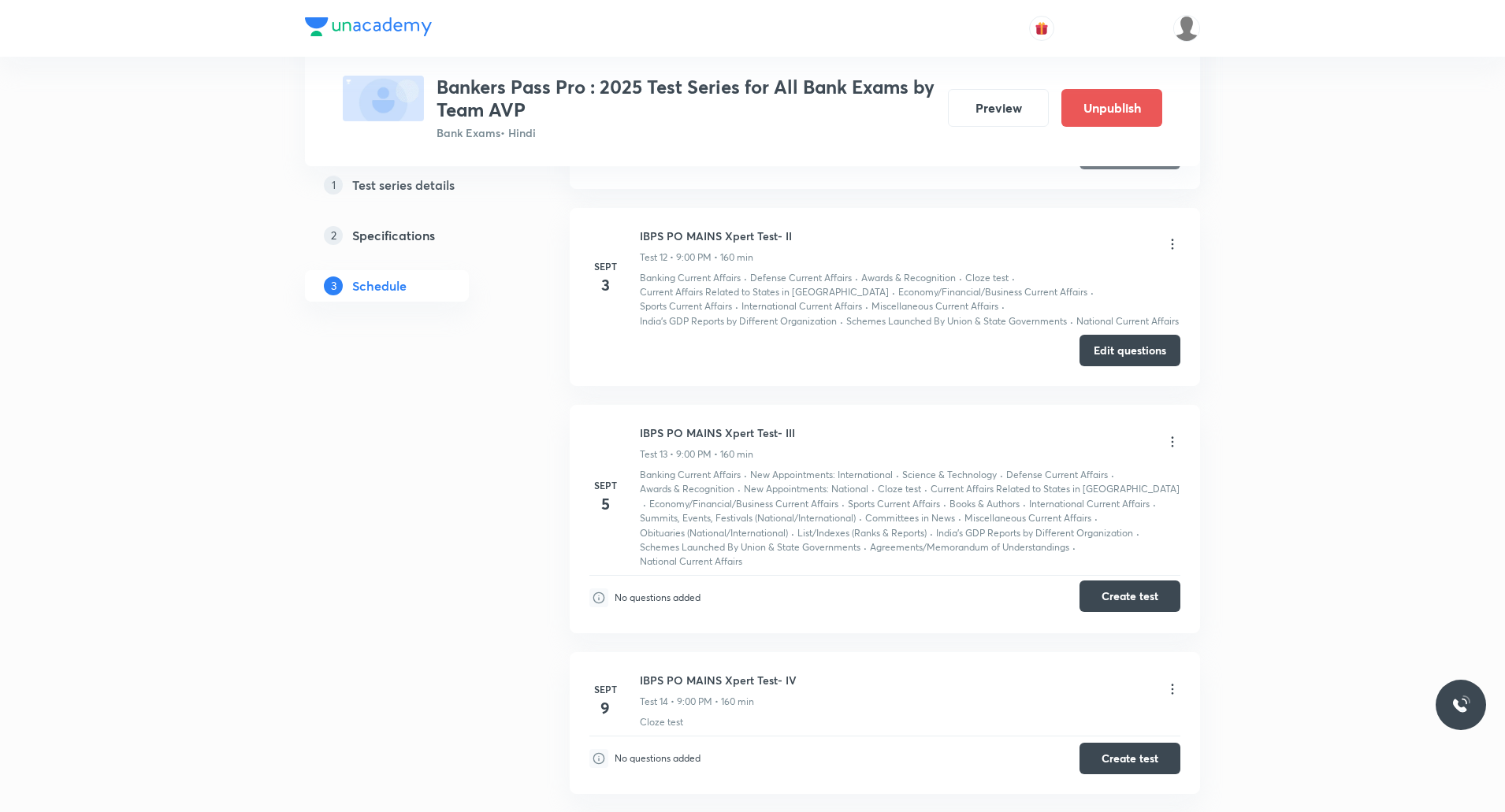
click at [1130, 602] on button "Create test" at bounding box center [1129, 596] width 101 height 32
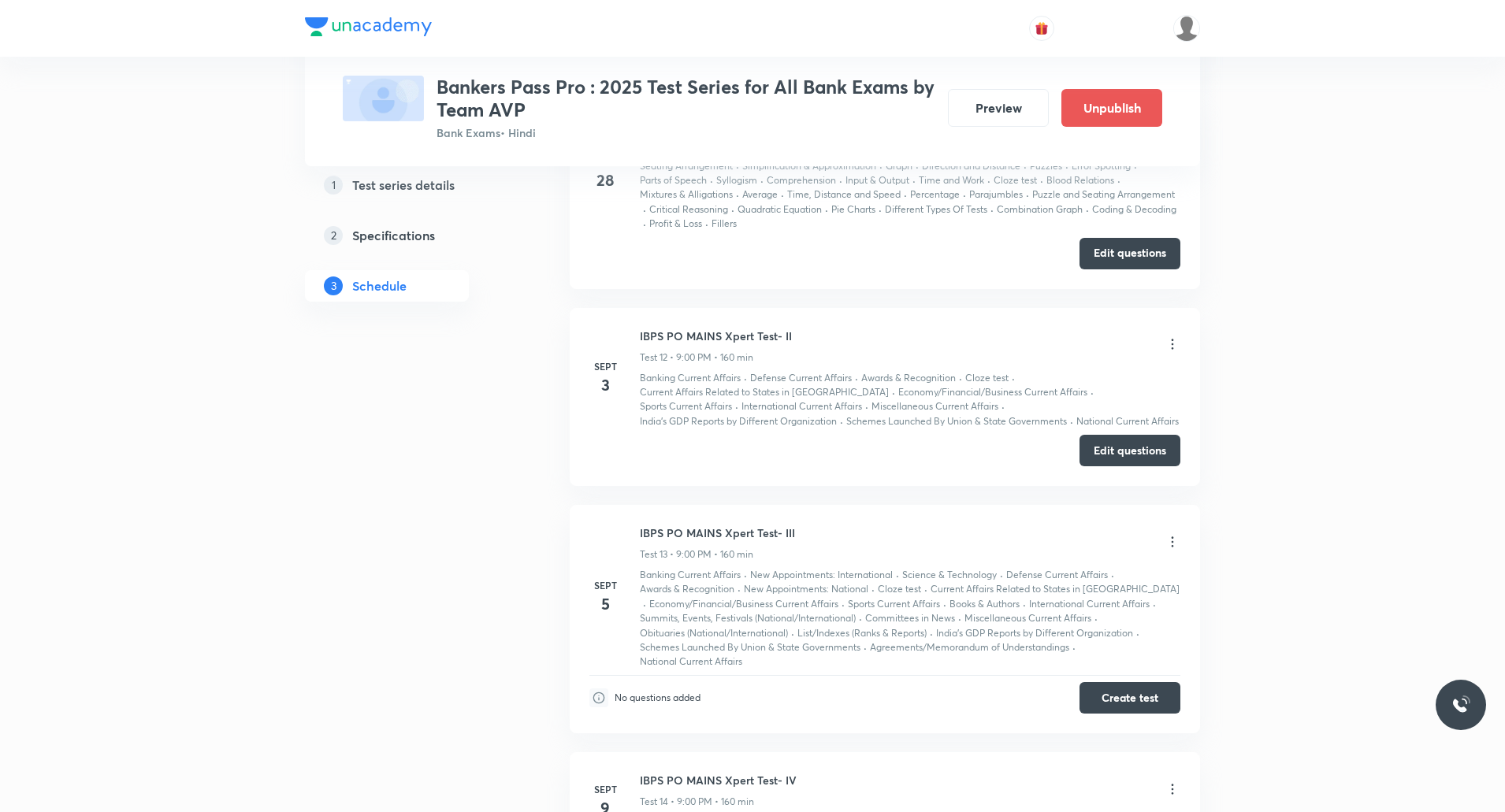
scroll to position [2987, 0]
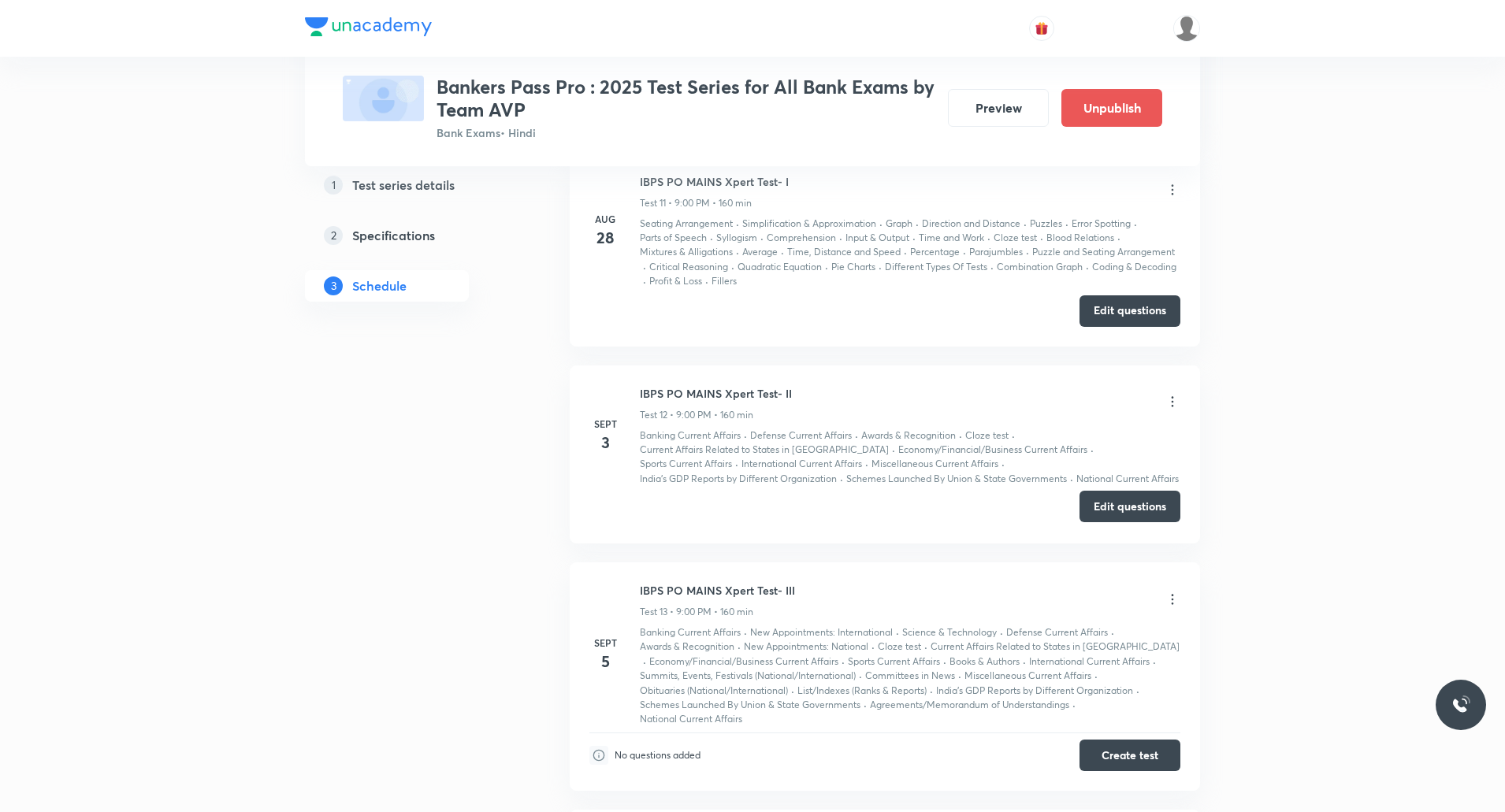
click at [1152, 502] on button "Edit questions" at bounding box center [1129, 506] width 101 height 32
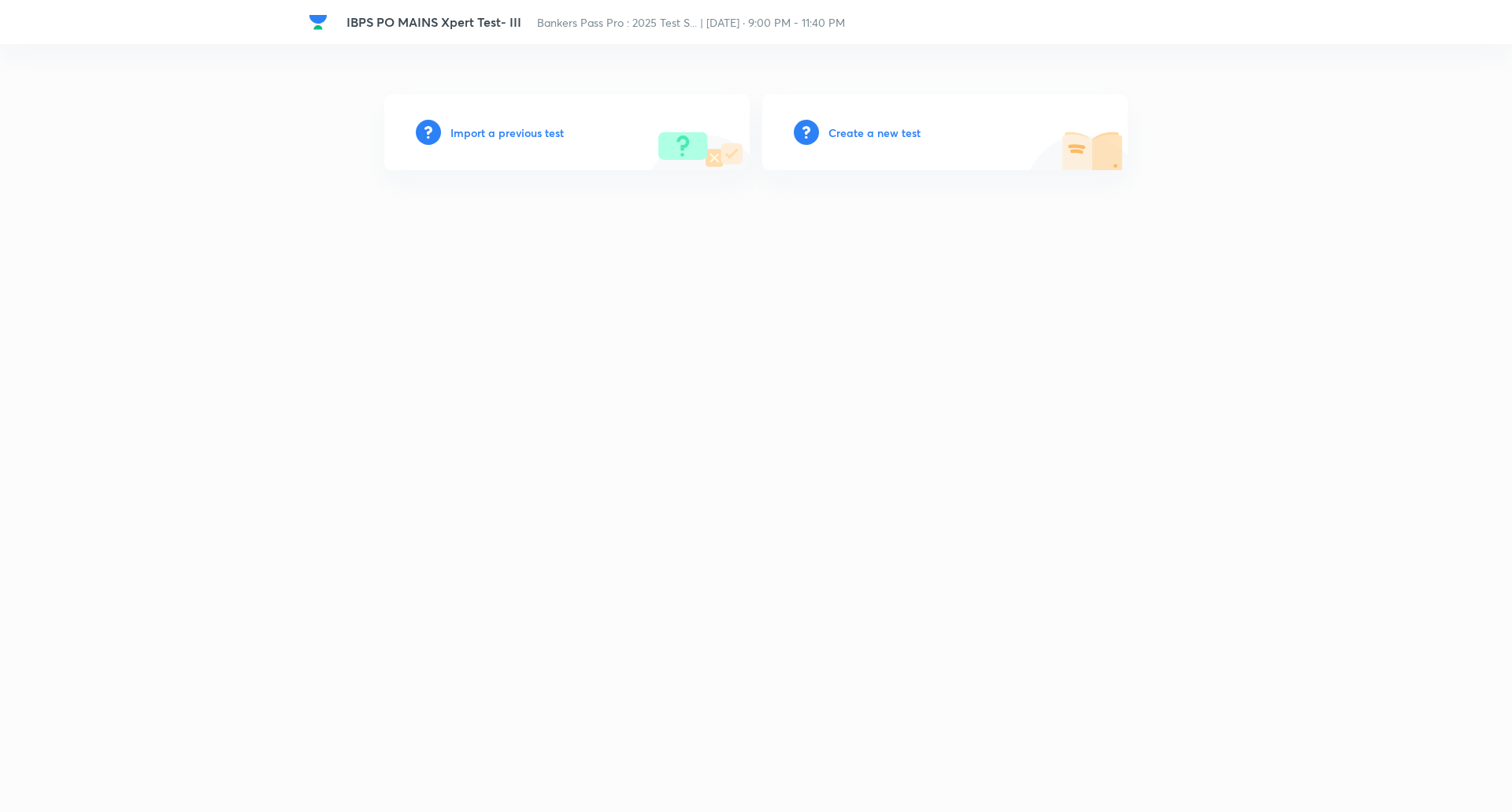
click at [892, 133] on h6 "Create a new test" at bounding box center [875, 133] width 92 height 16
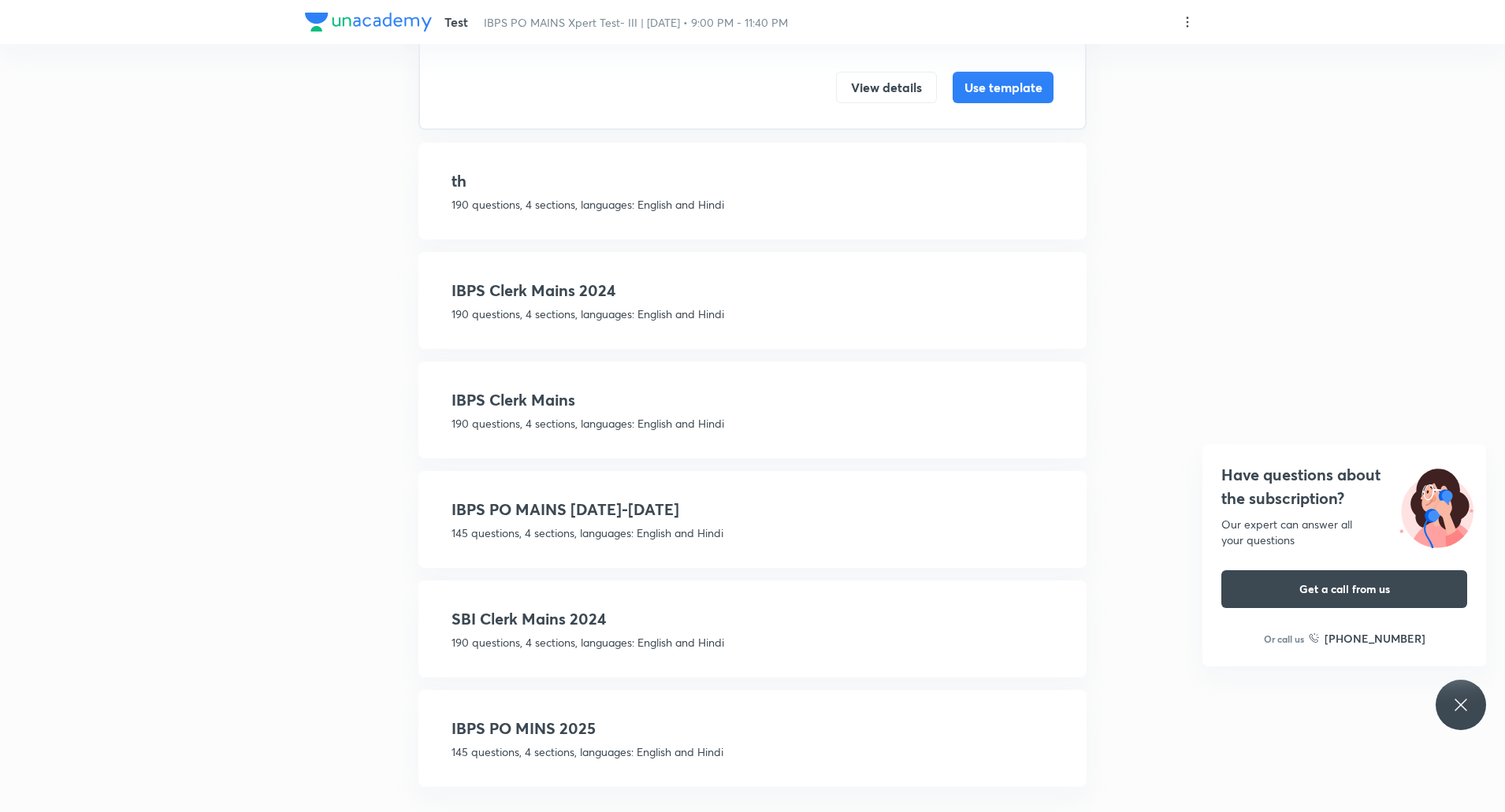
scroll to position [453, 0]
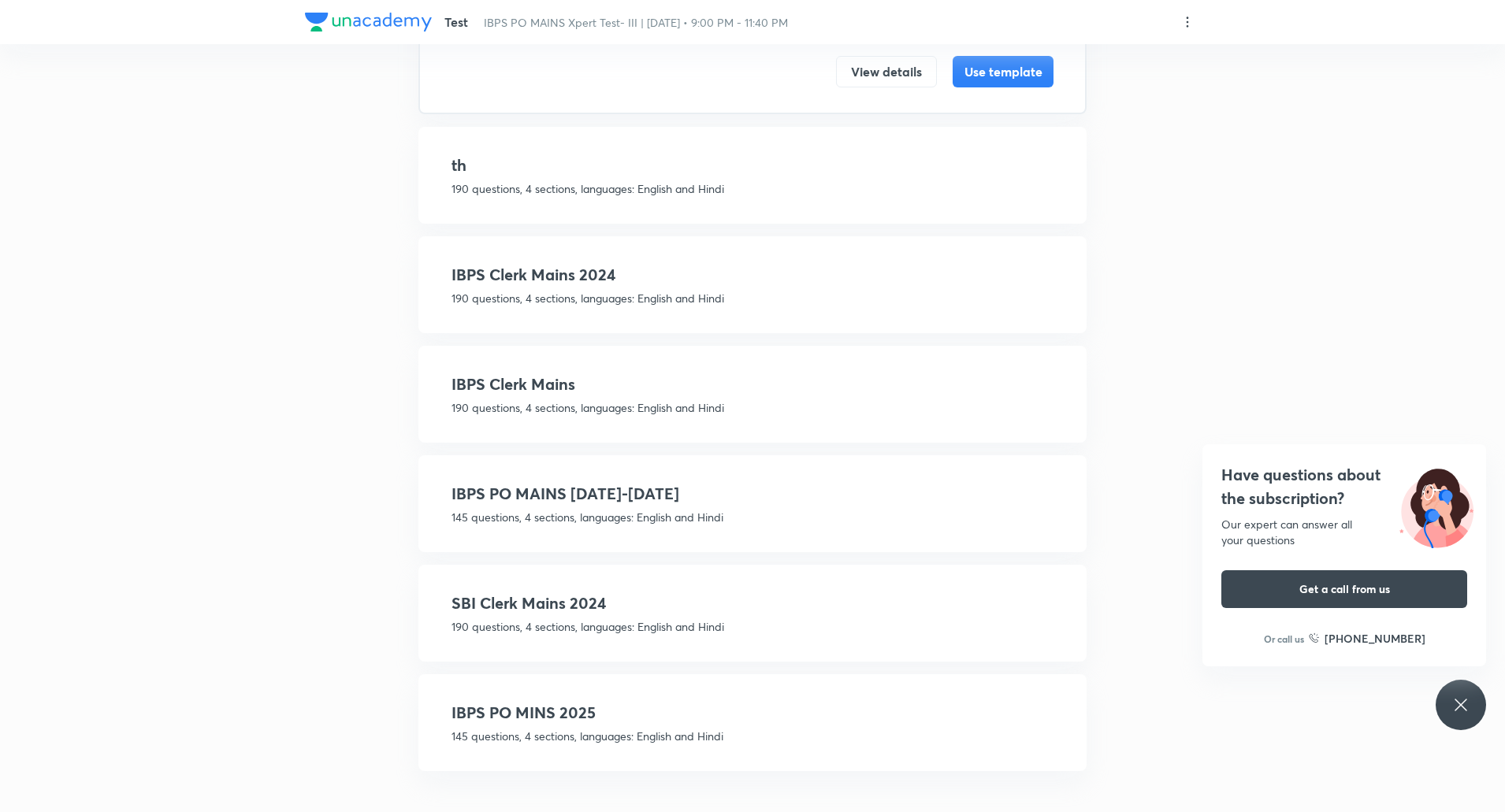
click at [657, 508] on div "IBPS PO MAINS 2025-2026 145 questions, 4 sections, languages: English and Hindi" at bounding box center [752, 504] width 602 height 43
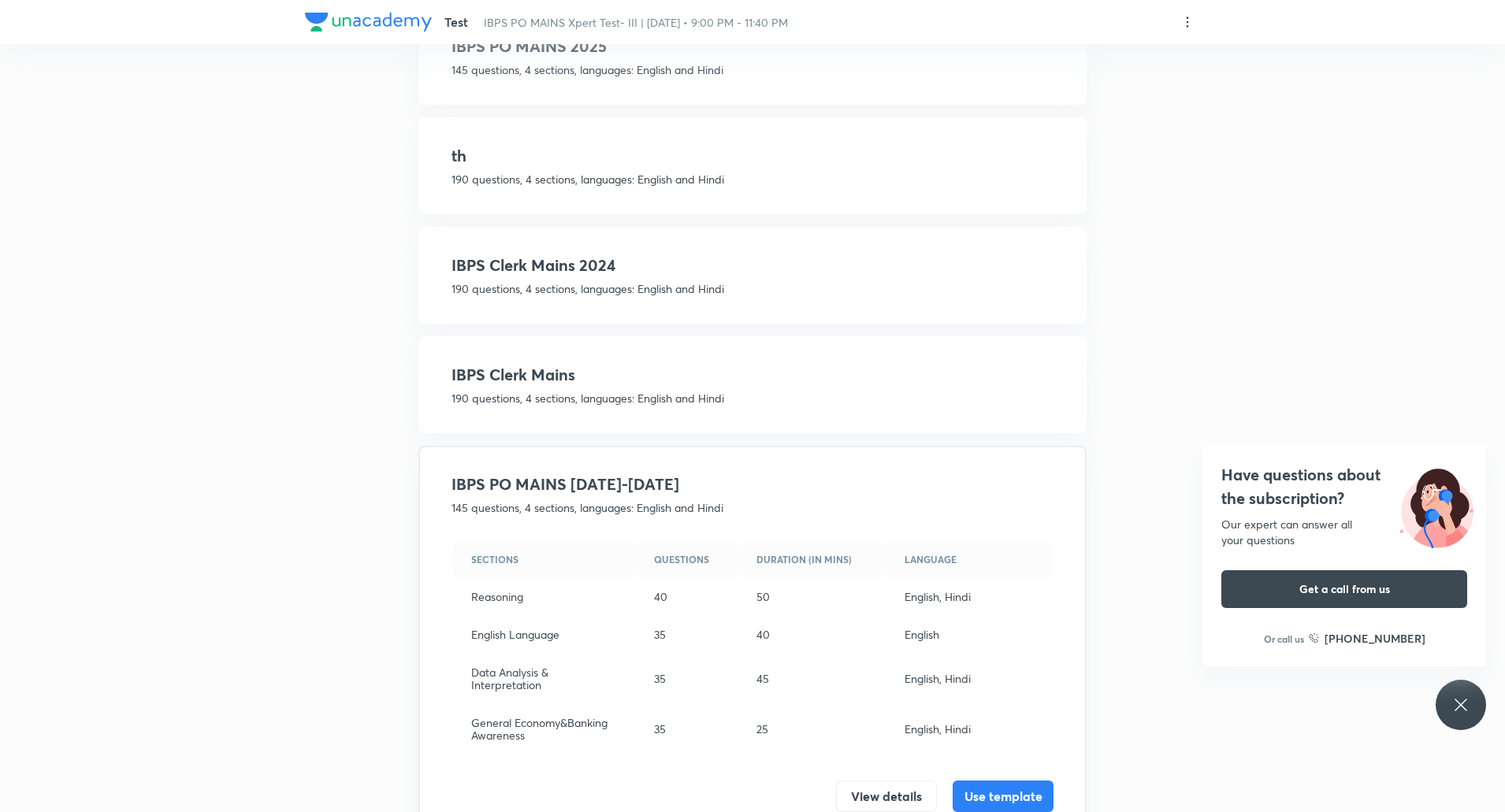
scroll to position [440, 0]
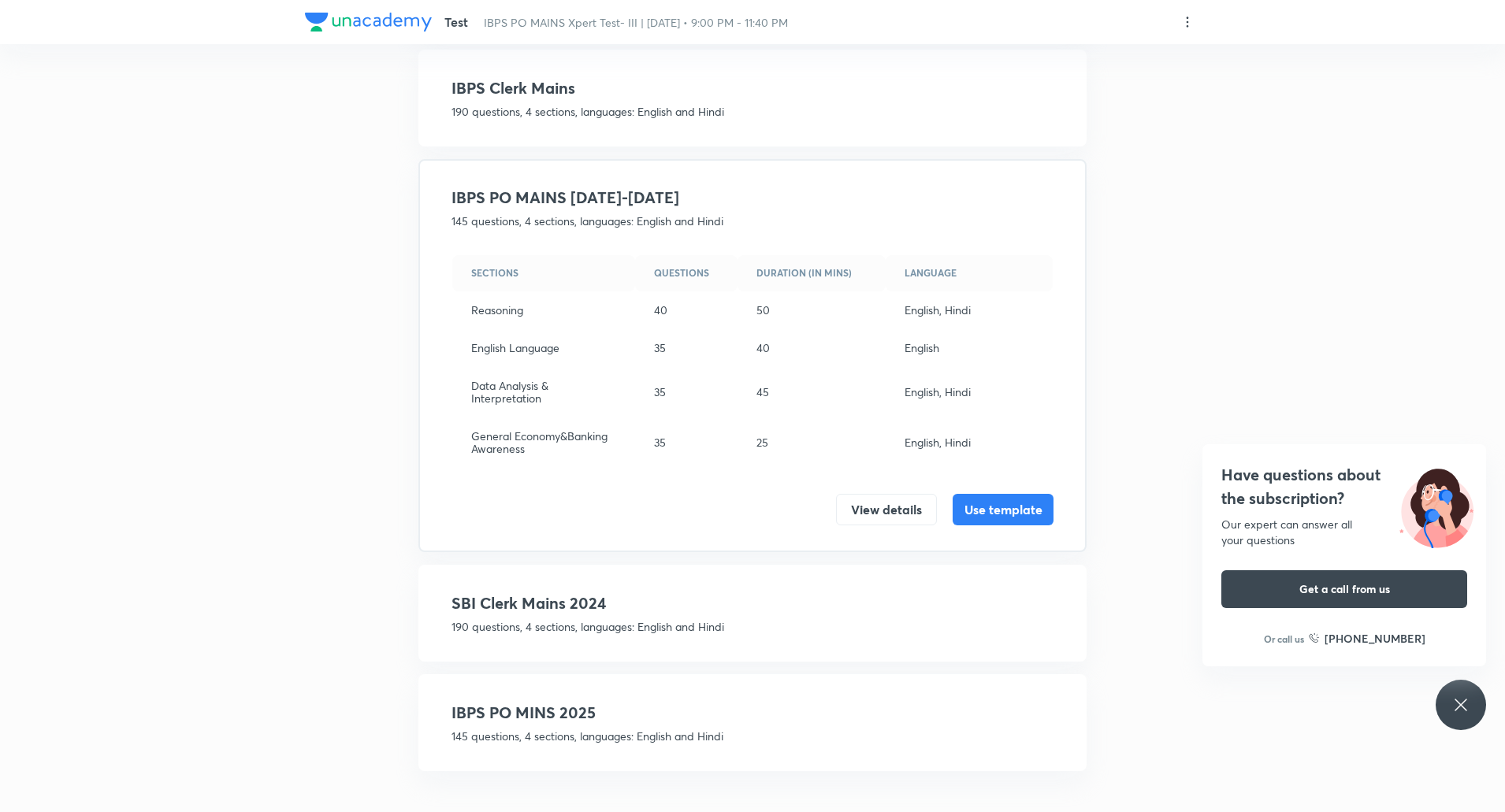
drag, startPoint x: 1027, startPoint y: 505, endPoint x: 1011, endPoint y: 382, distance: 124.0
click at [1011, 382] on div "Sections Questions Duration (in mins) Language Reasoning 40 50 English, Hindi E…" at bounding box center [752, 390] width 602 height 271
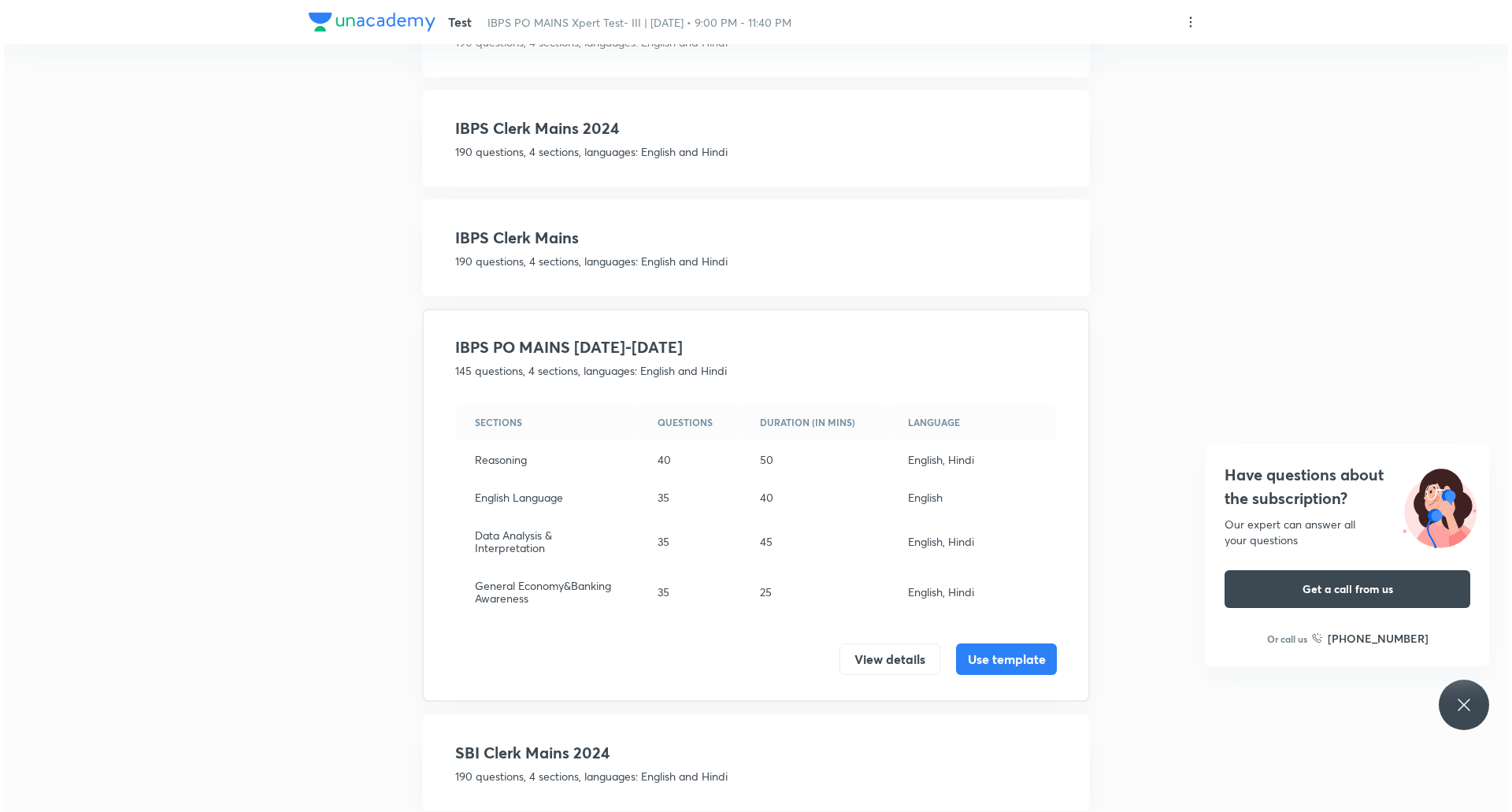
scroll to position [315, 0]
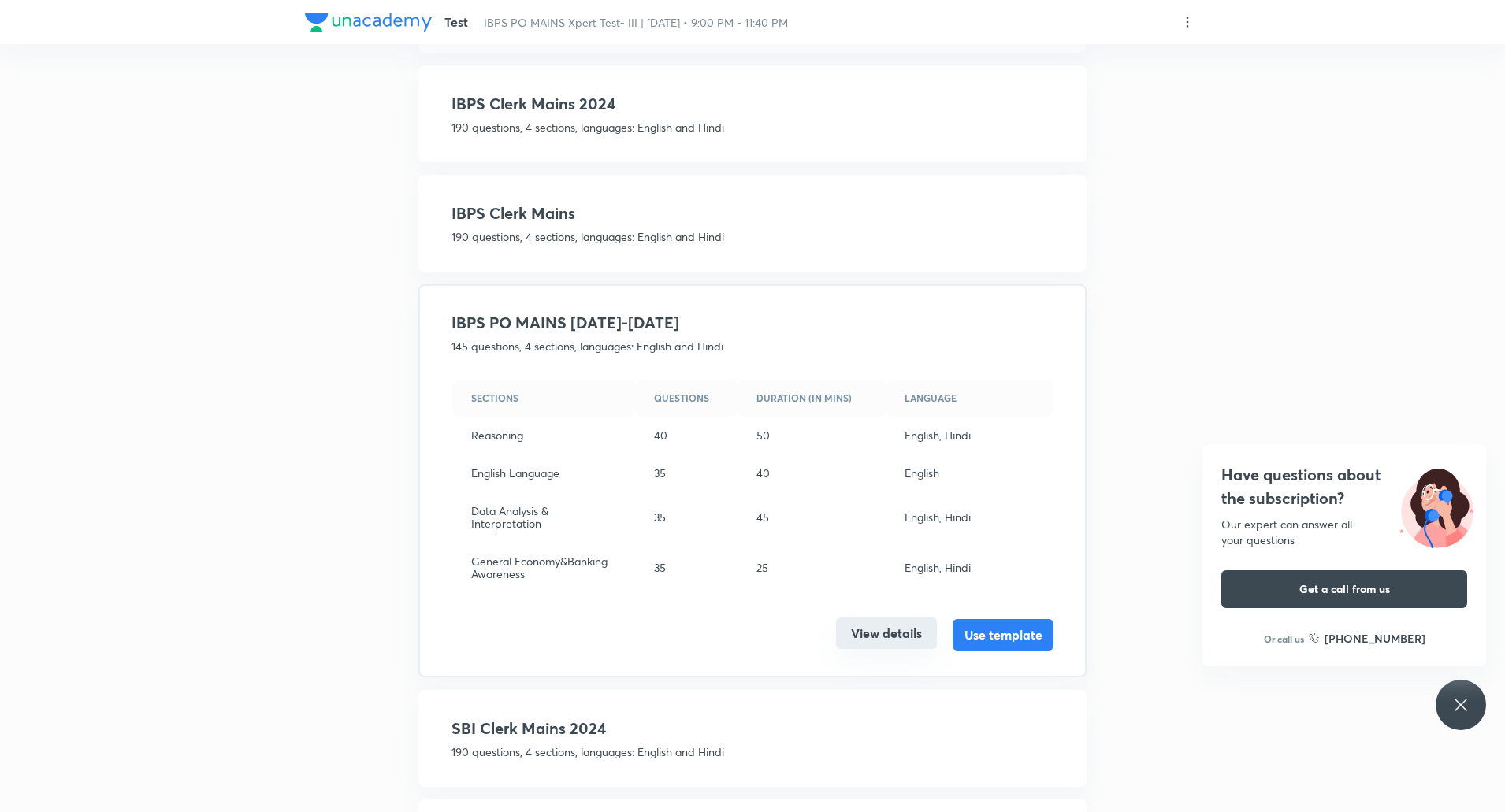
click at [903, 627] on button "View details" at bounding box center [886, 633] width 101 height 32
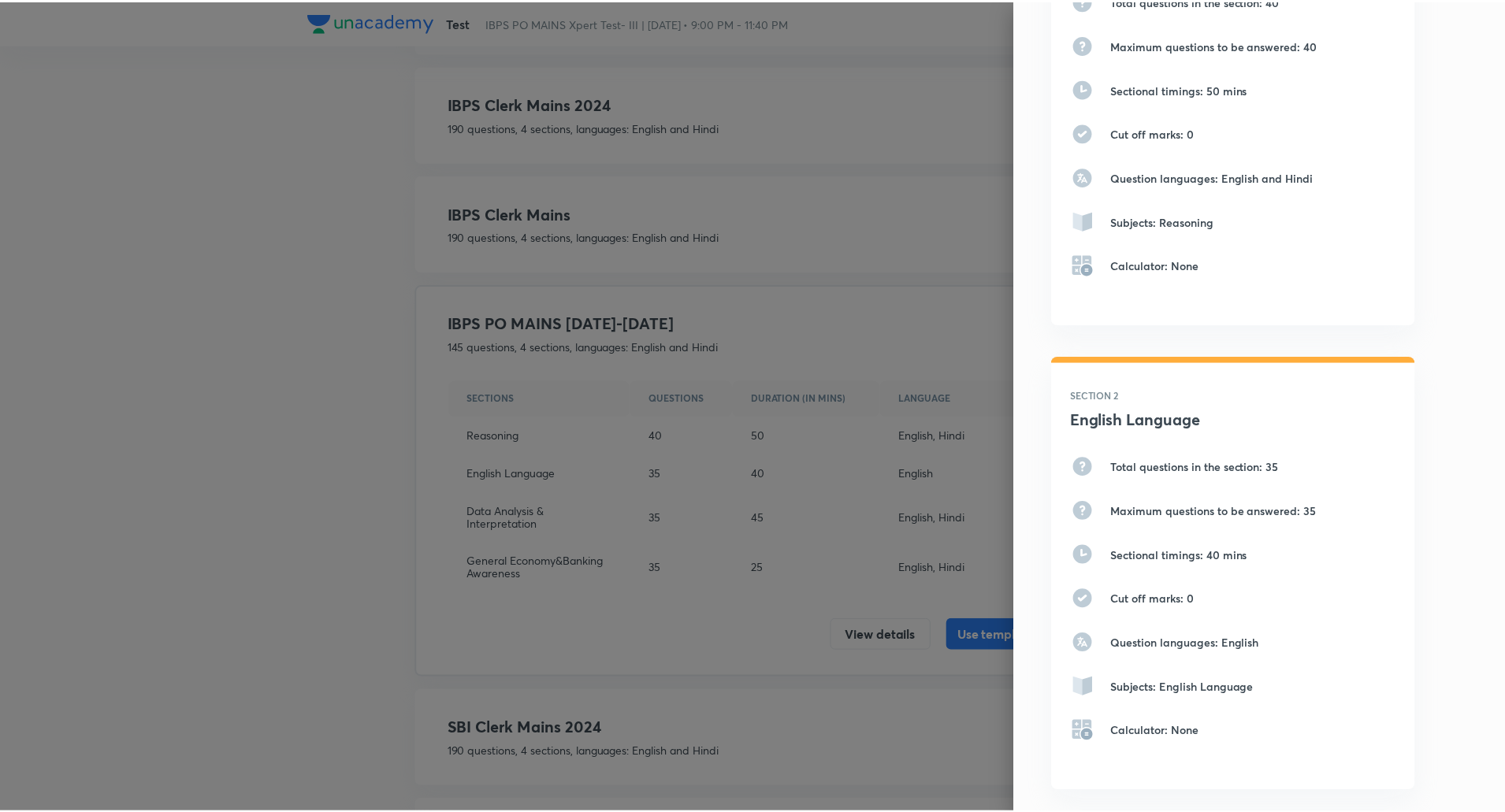
scroll to position [0, 0]
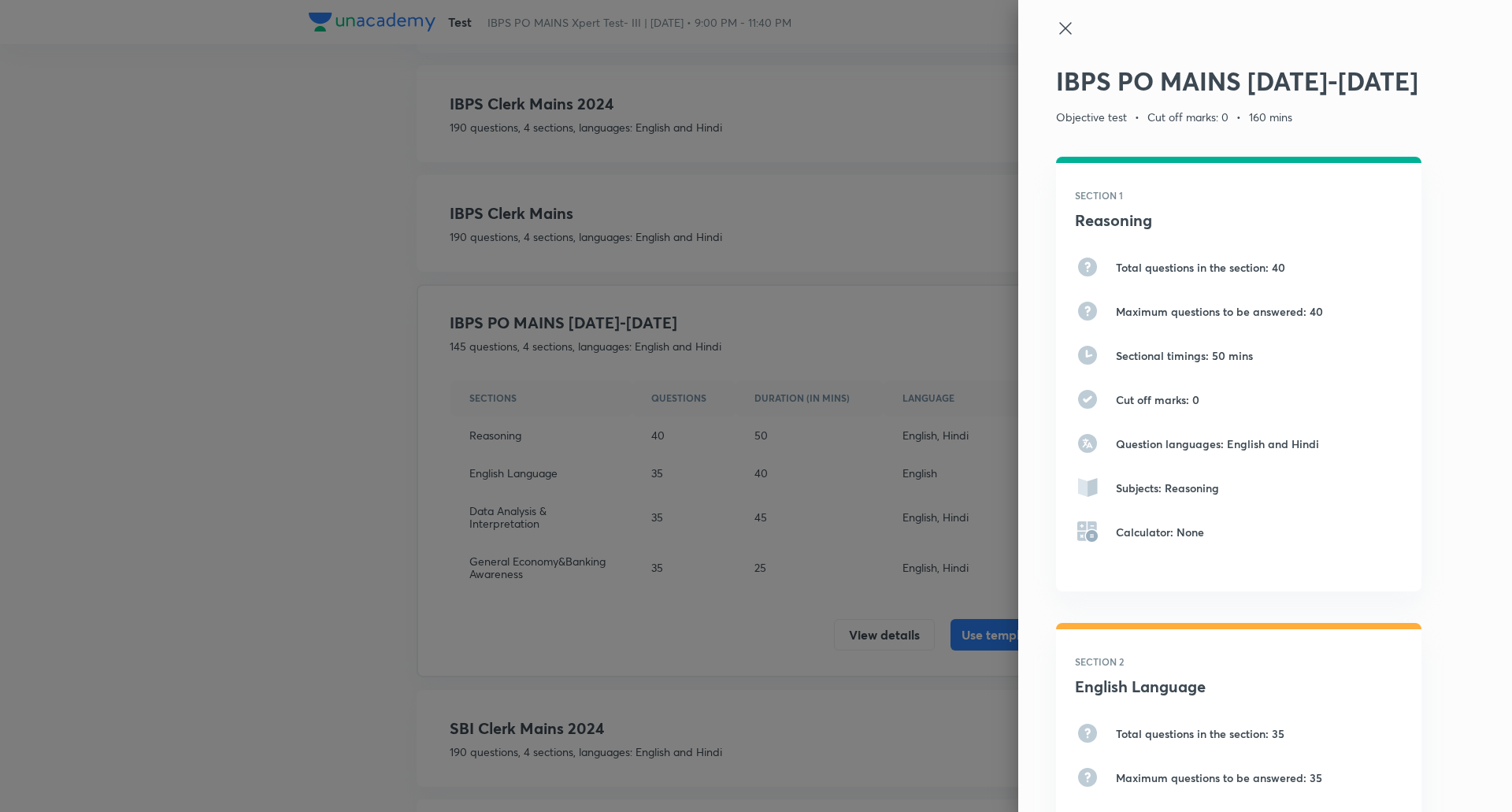
click at [1060, 29] on icon at bounding box center [1065, 28] width 12 height 12
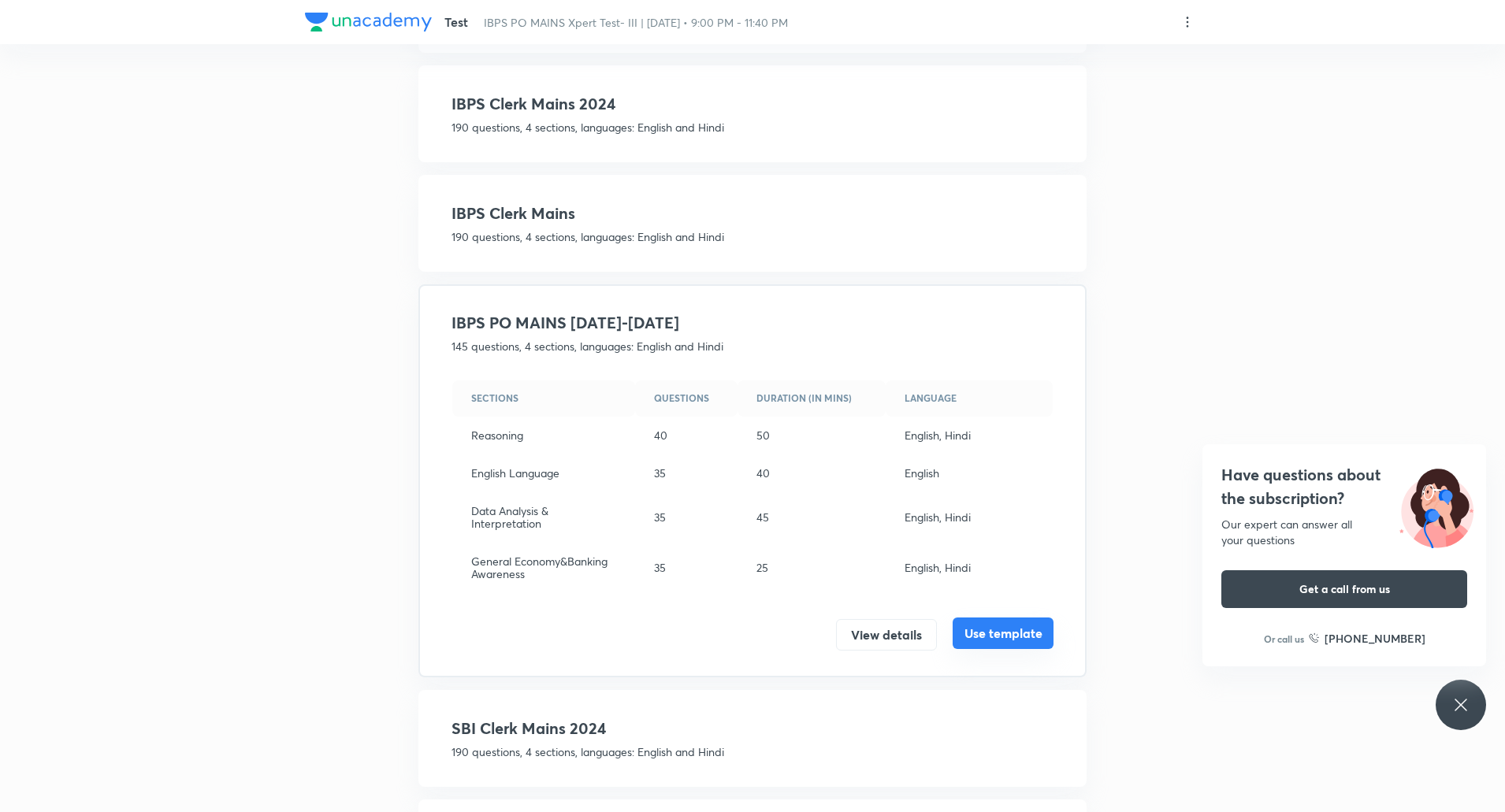
click at [994, 641] on button "Use template" at bounding box center [1002, 633] width 101 height 32
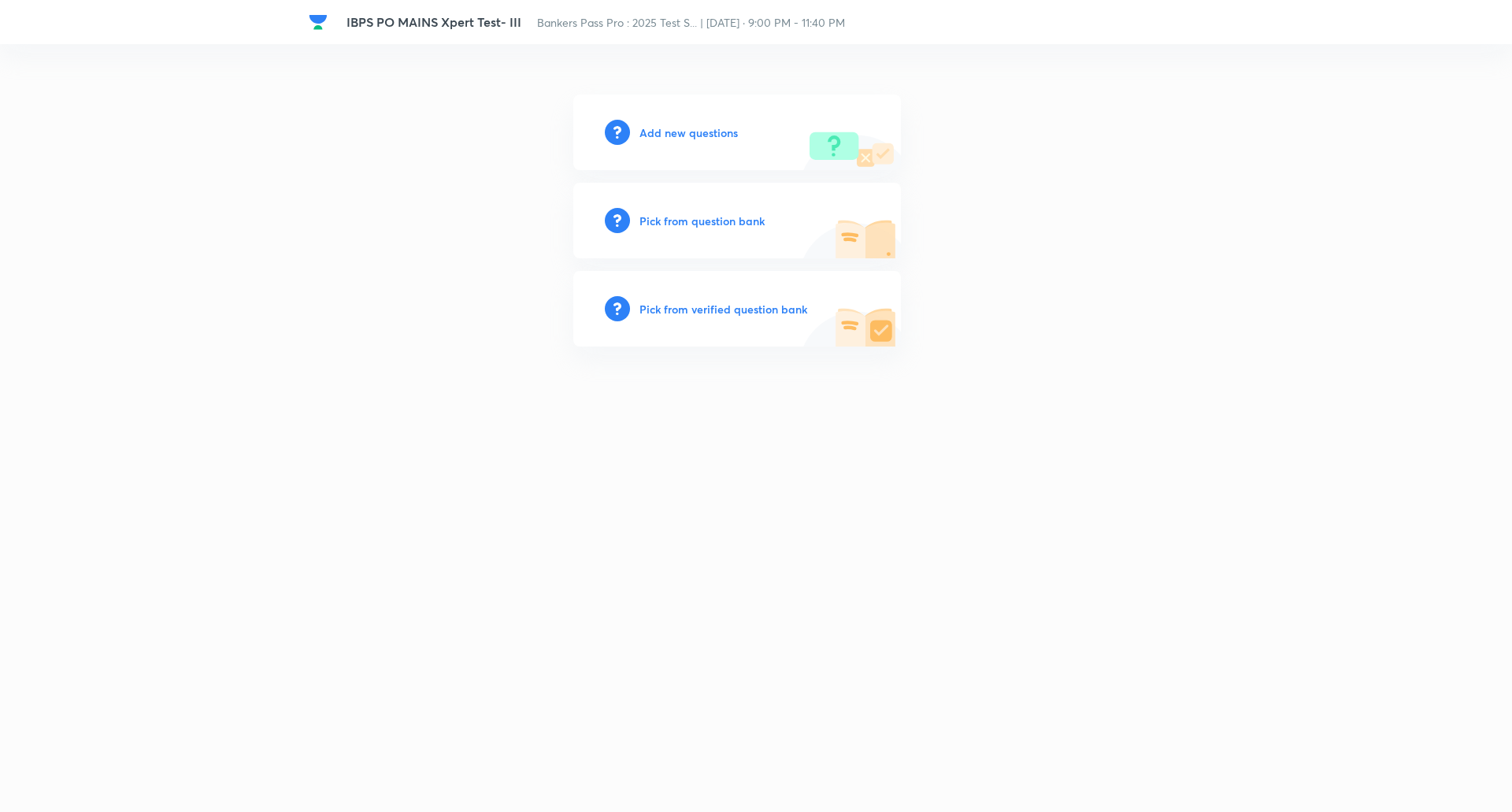
click at [707, 129] on h6 "Add new questions" at bounding box center [689, 133] width 98 height 16
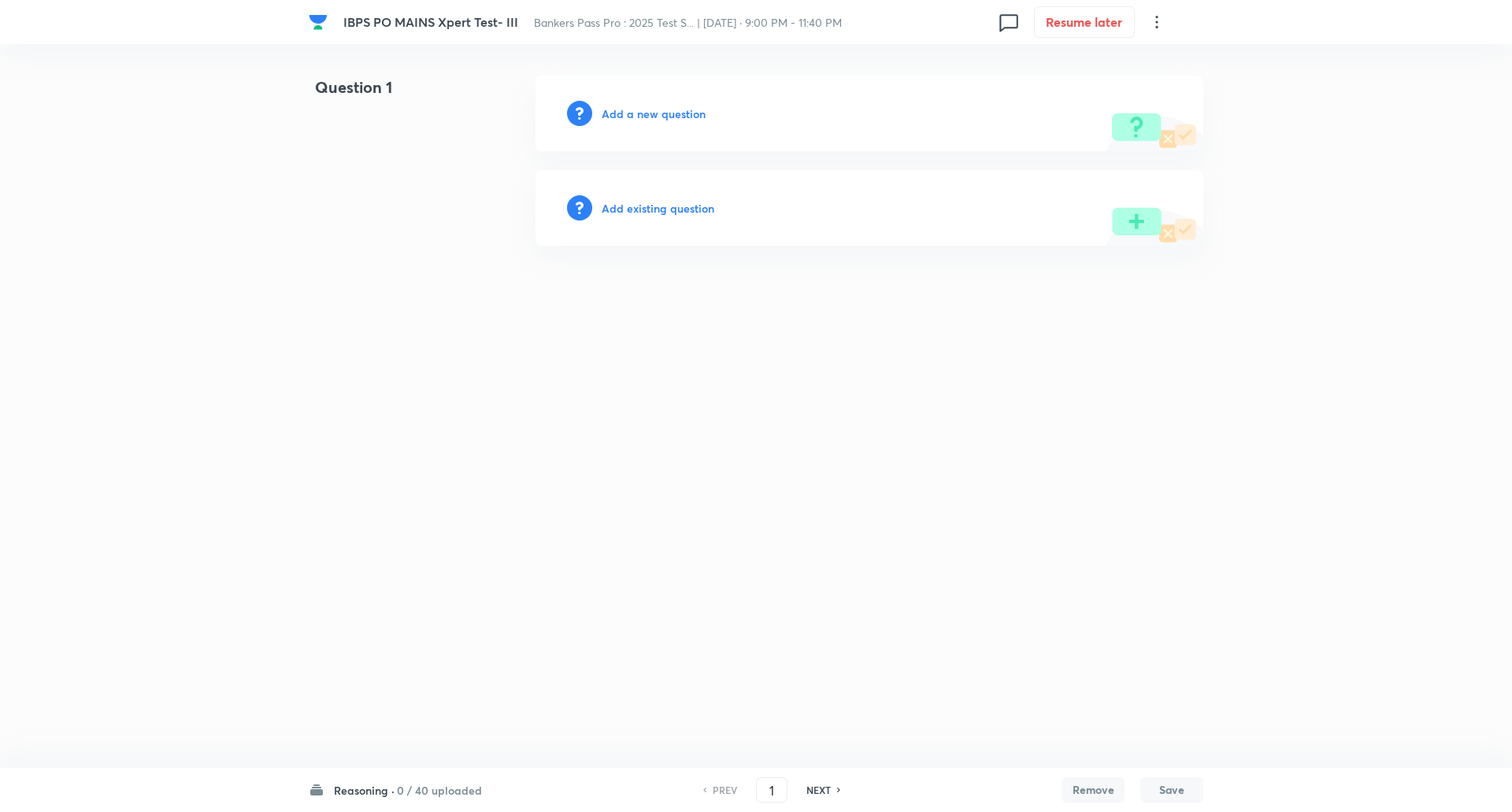
click at [392, 792] on h6 "Reasoning ·" at bounding box center [364, 790] width 61 height 16
click at [398, 705] on div "General Economy&Banking Awareness 0 / 35 uploaded" at bounding box center [405, 714] width 143 height 34
type input "111"
click at [663, 115] on h6 "Add a new question" at bounding box center [653, 113] width 104 height 16
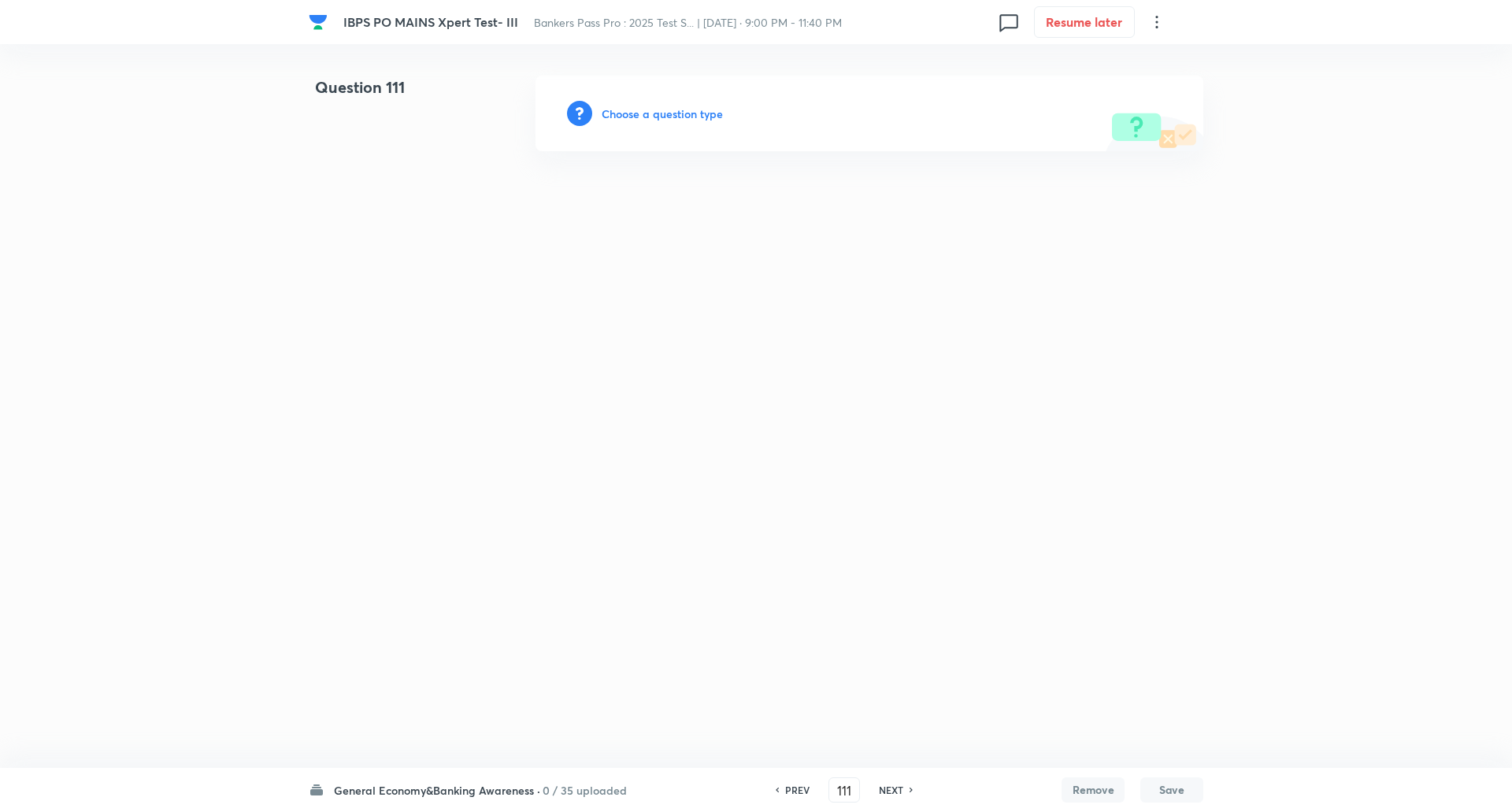
click at [661, 113] on h6 "Choose a question type" at bounding box center [662, 113] width 121 height 16
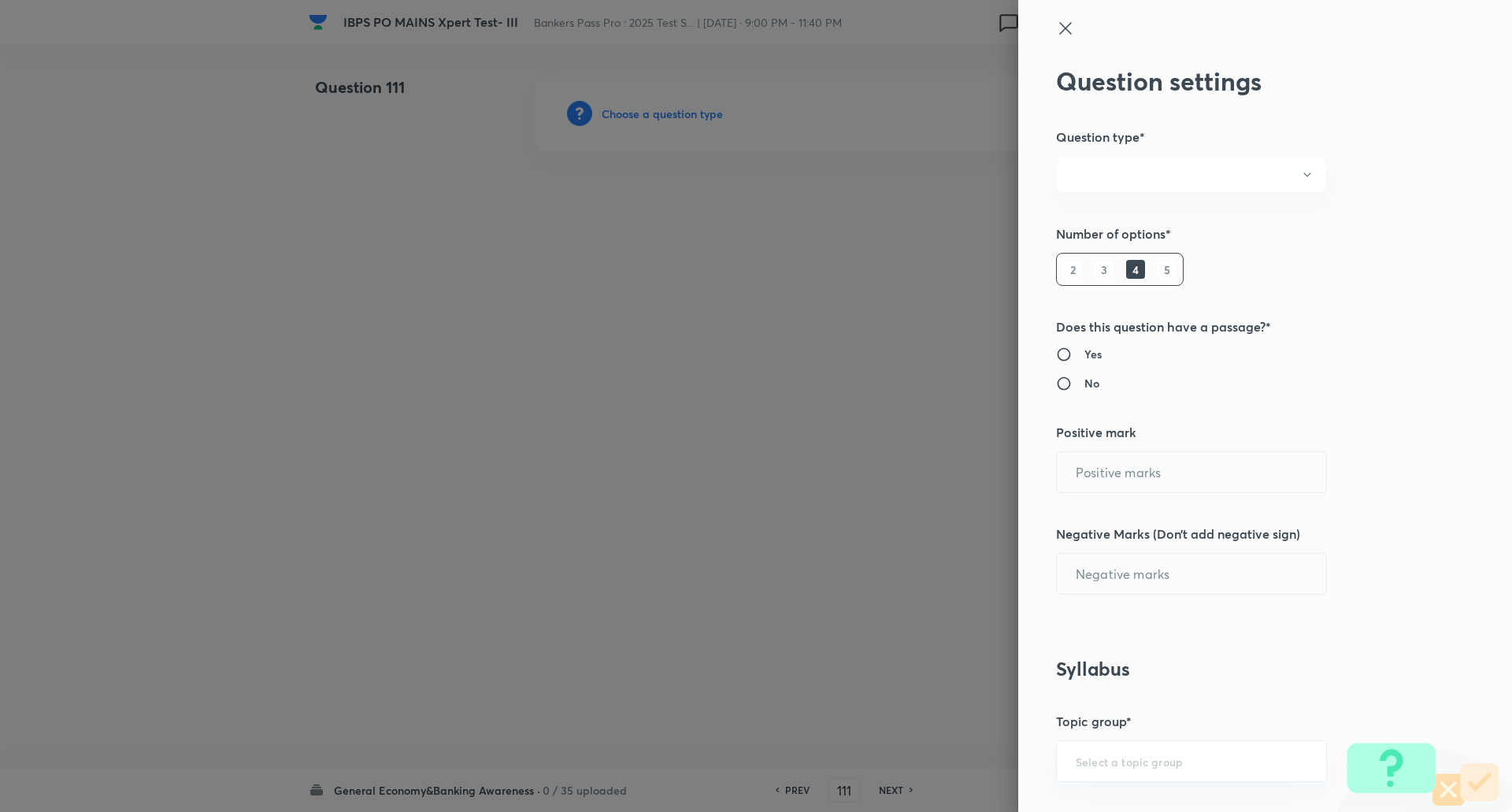
radio input "true"
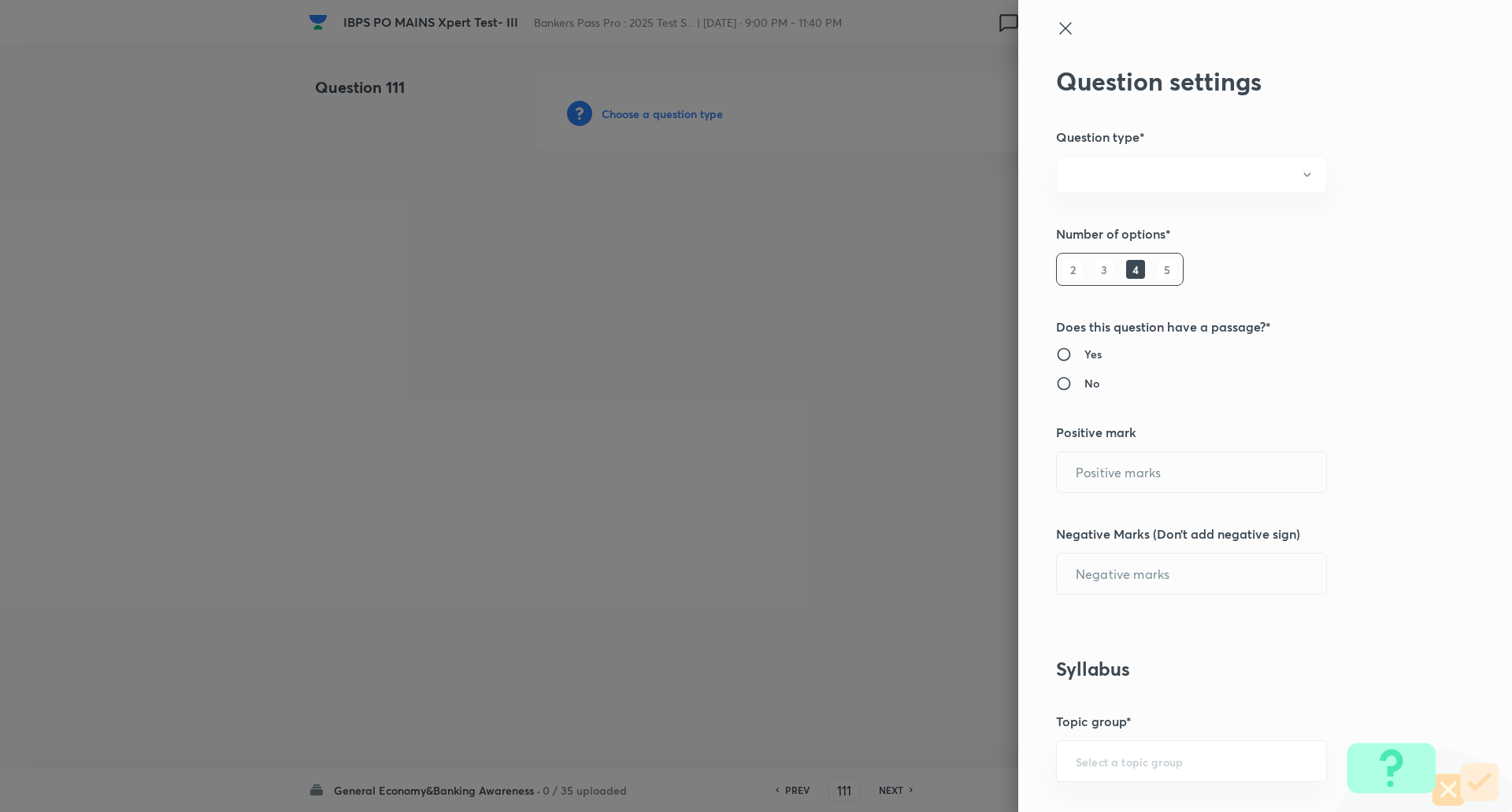
radio input "true"
type input "1"
type input "0"
click at [1158, 268] on h6 "5" at bounding box center [1167, 270] width 19 height 19
click at [1096, 476] on input "1" at bounding box center [1191, 473] width 269 height 40
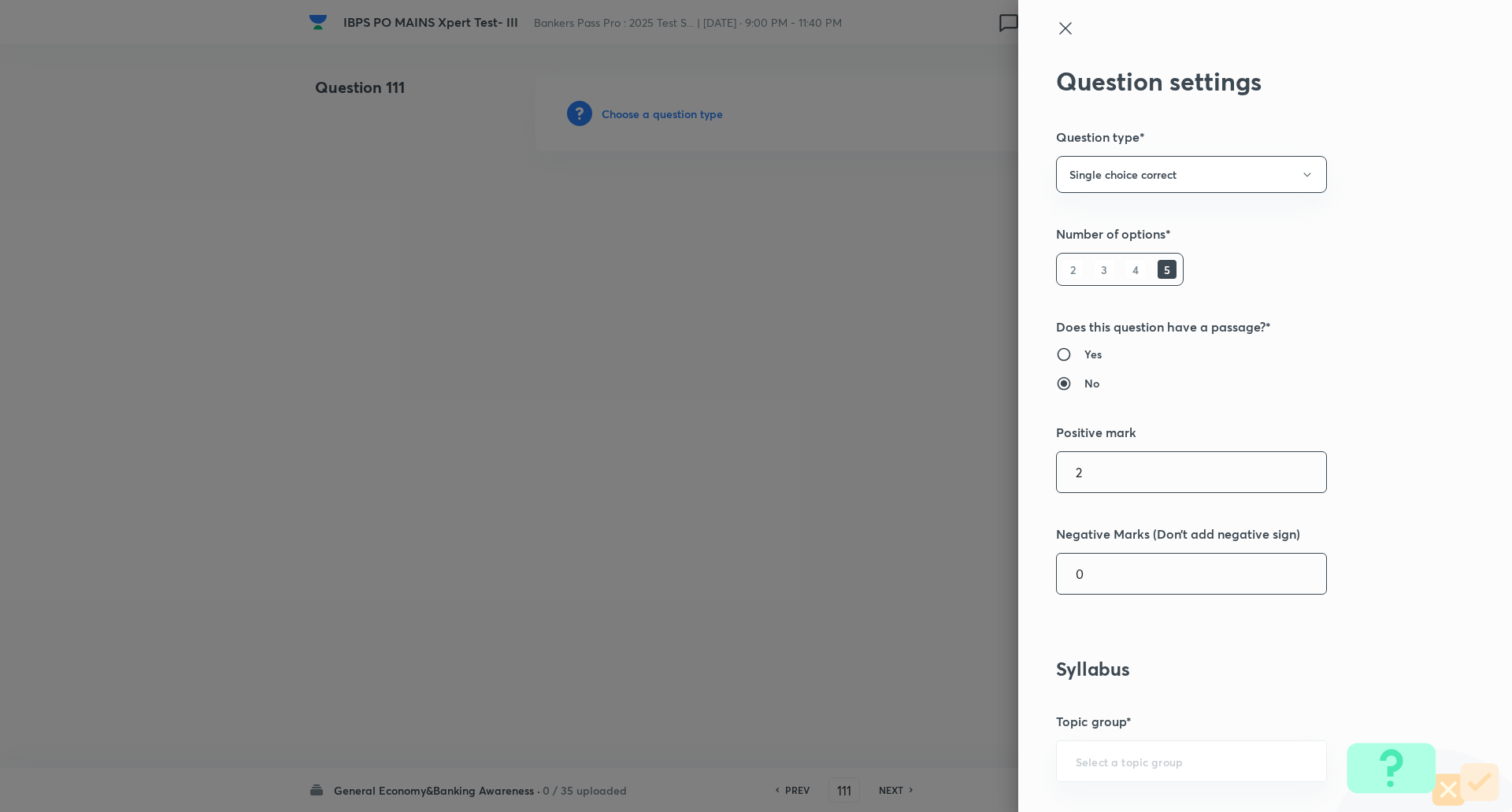
type input "2"
click at [1103, 576] on input "0" at bounding box center [1191, 574] width 269 height 40
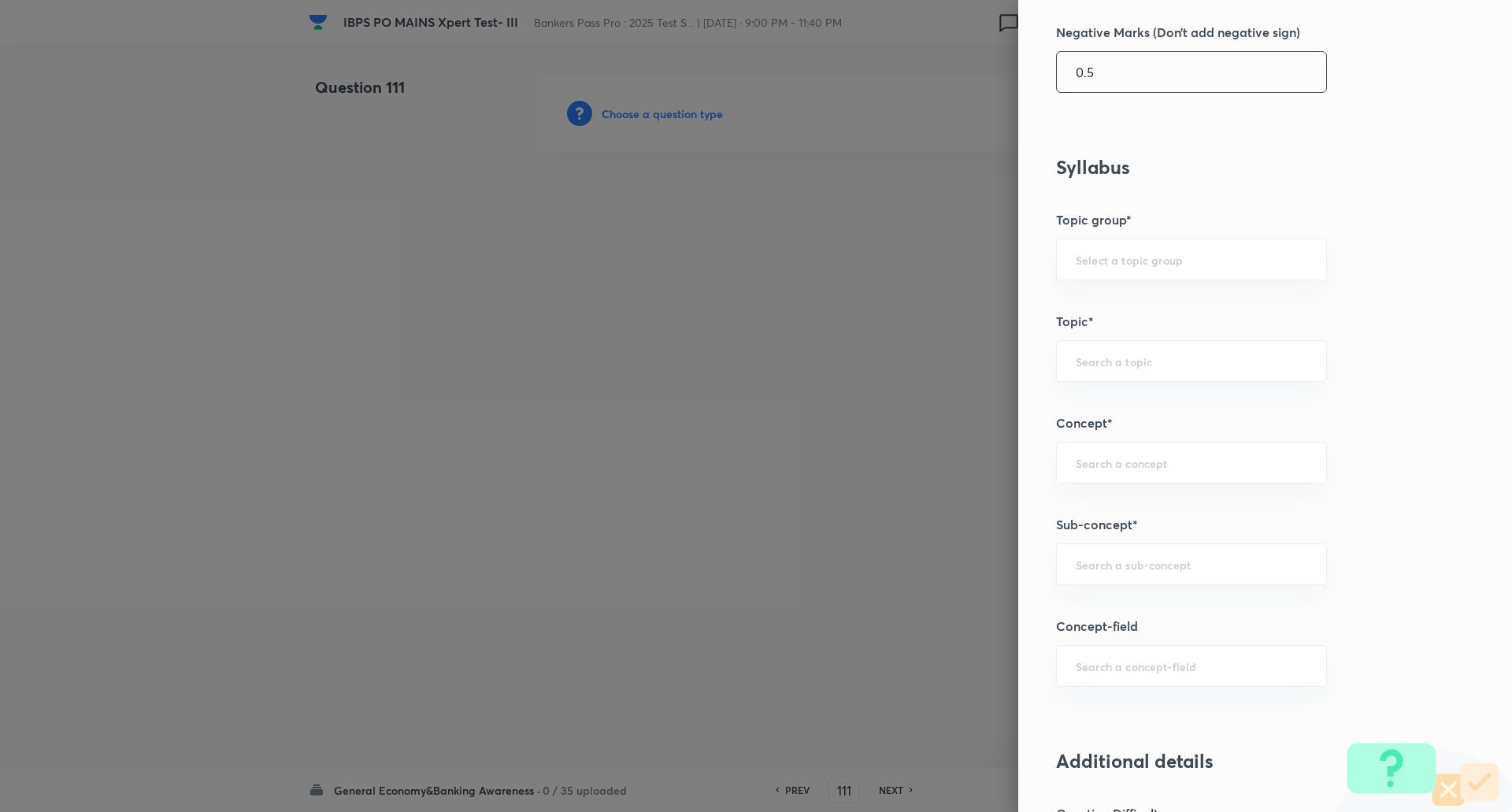
scroll to position [552, 0]
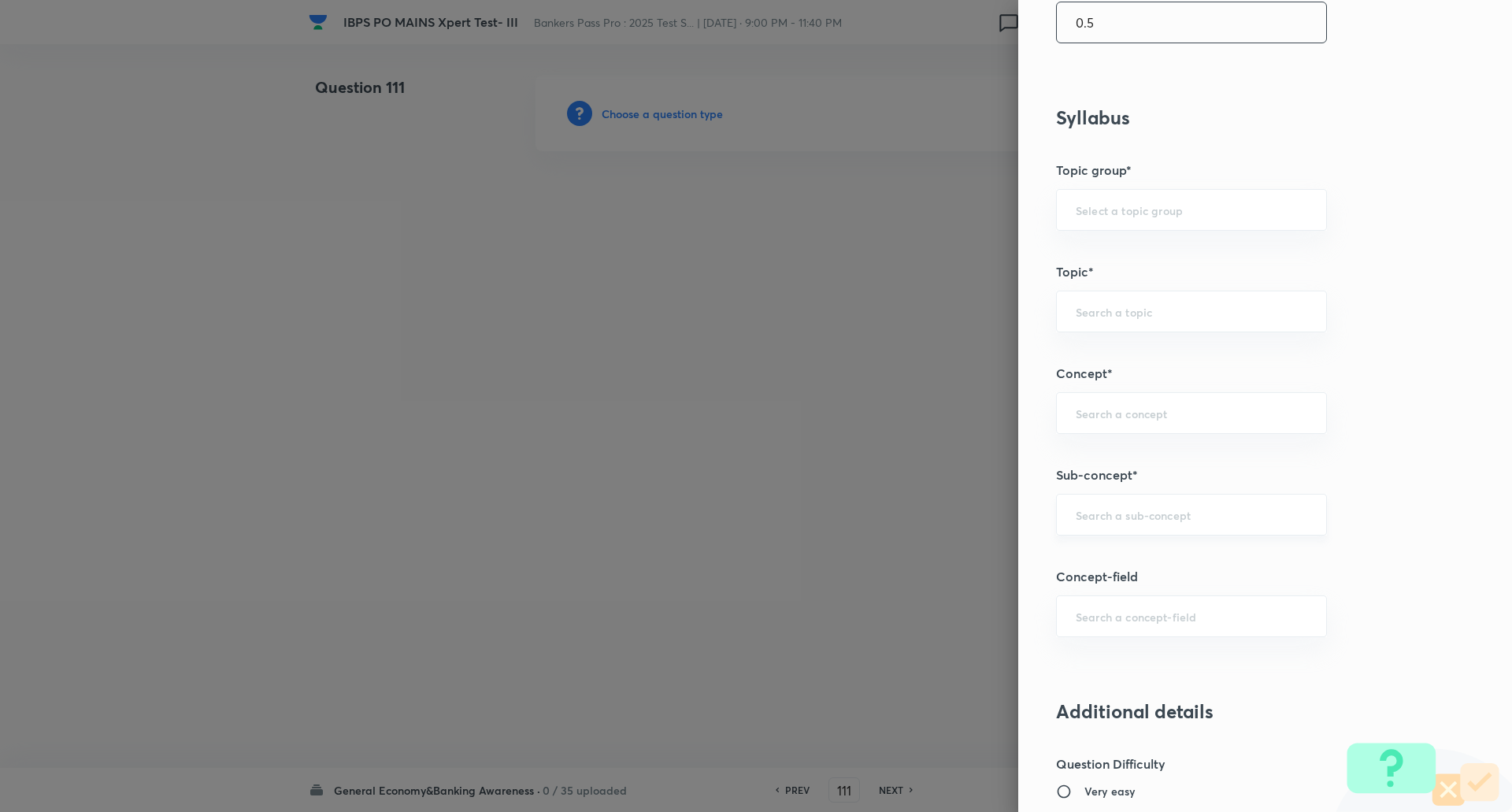
click at [1101, 506] on div "​" at bounding box center [1192, 514] width 271 height 41
type input "0.5"
click at [1138, 513] on input "Banking" at bounding box center [1191, 515] width 232 height 15
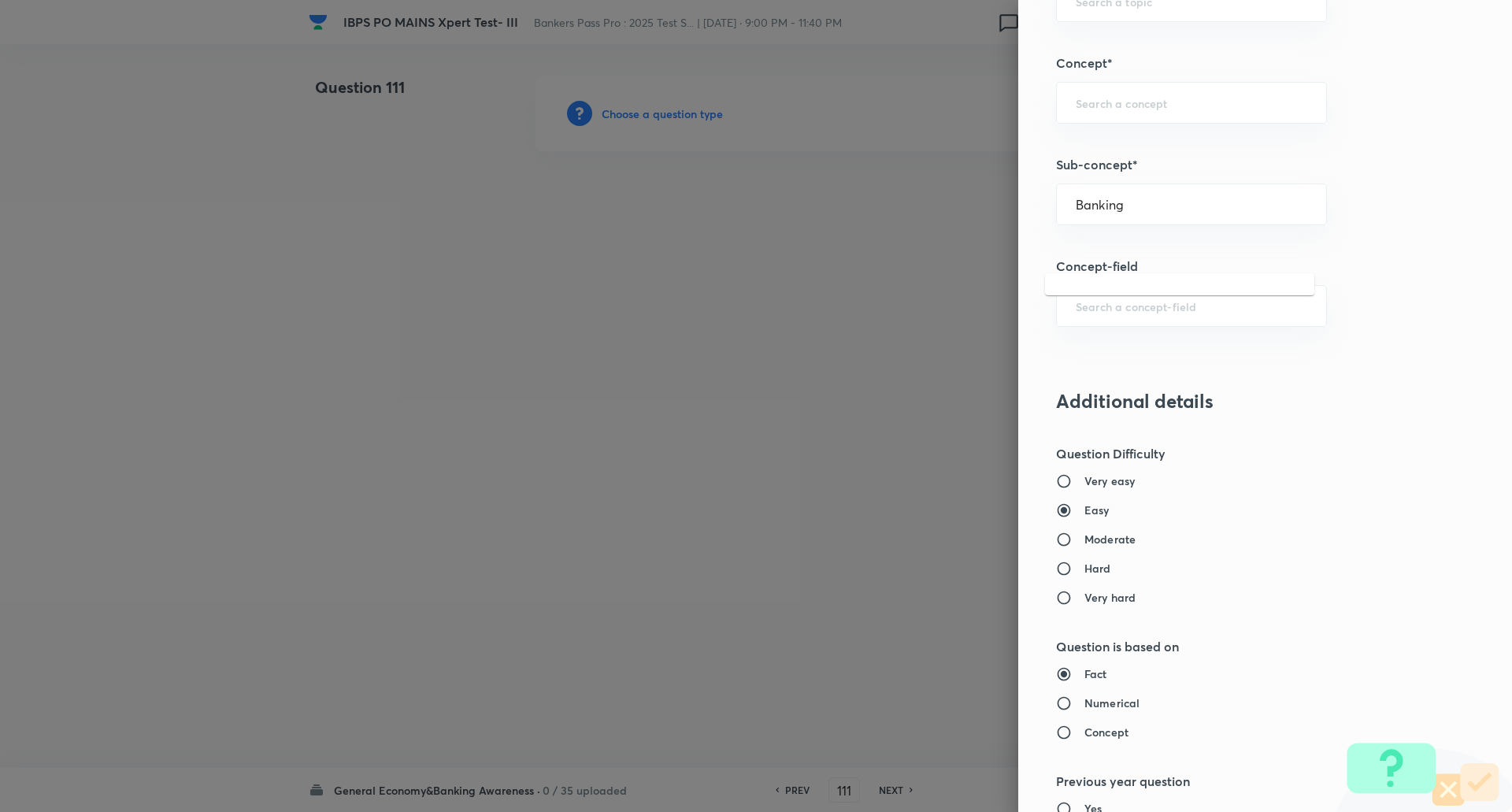
scroll to position [867, 0]
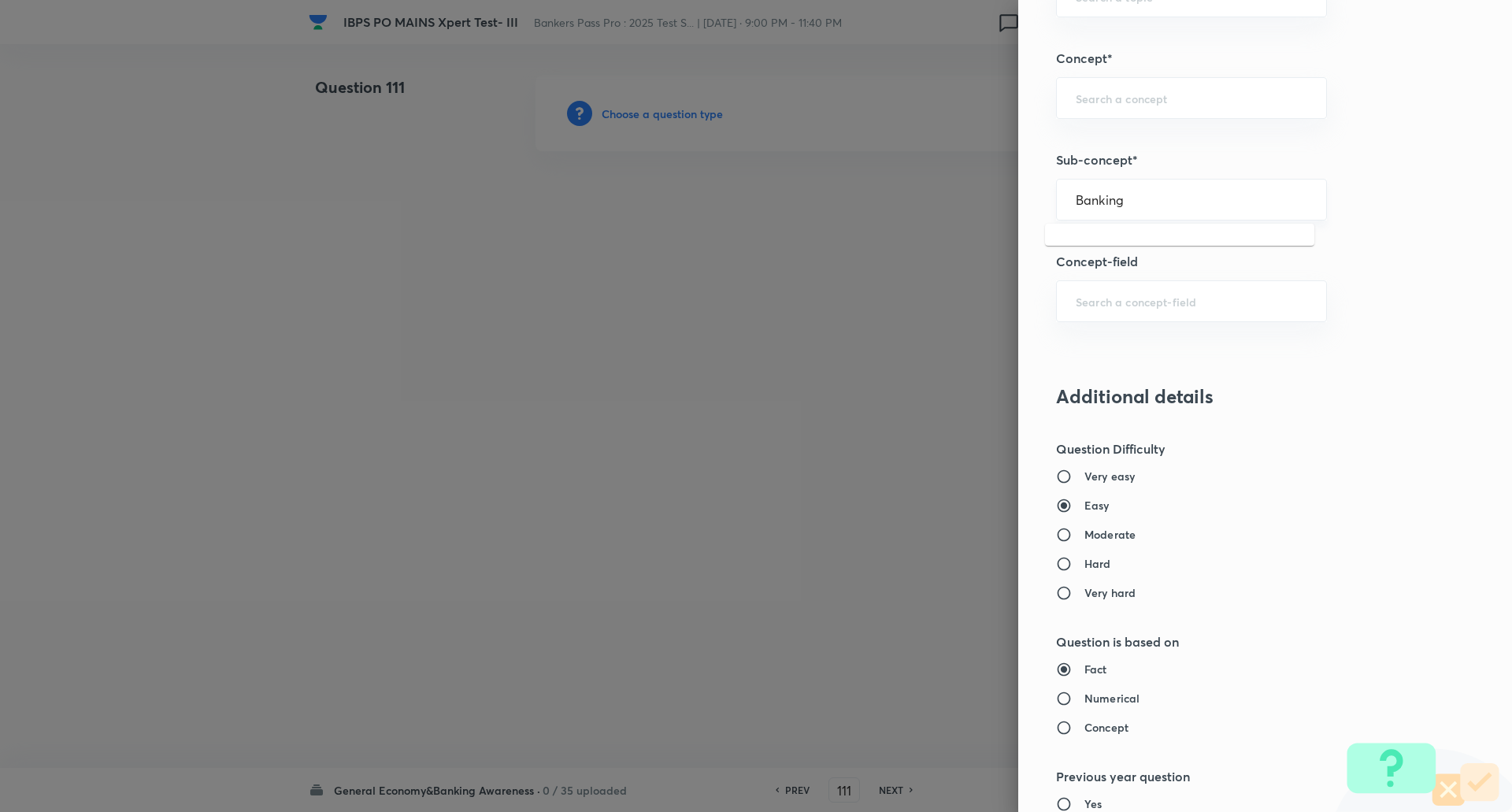
click at [1141, 193] on input "Banking" at bounding box center [1191, 200] width 232 height 15
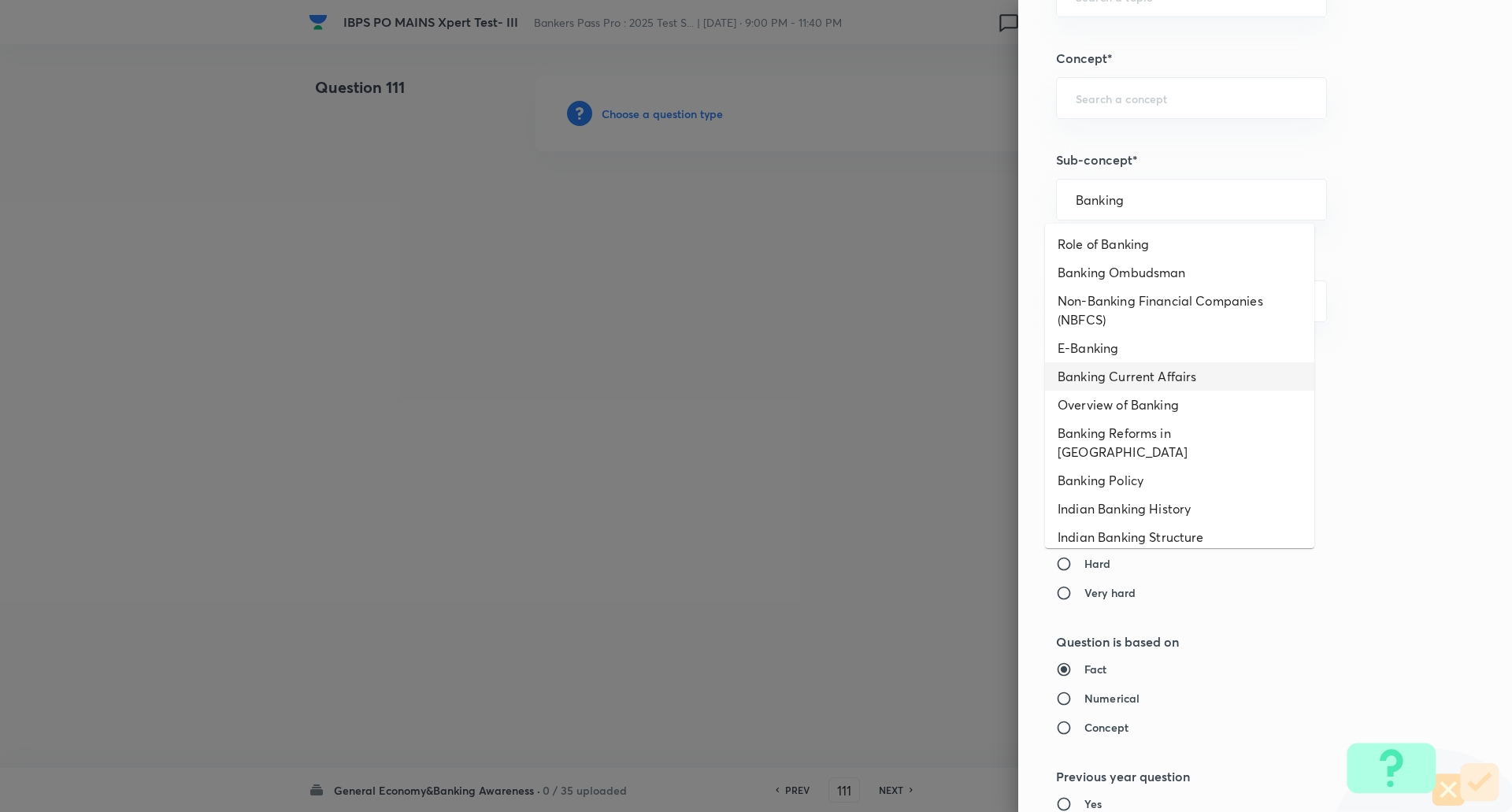
click at [1149, 380] on li "Banking Current Affairs" at bounding box center [1180, 377] width 269 height 29
type input "Banking Current Affairs"
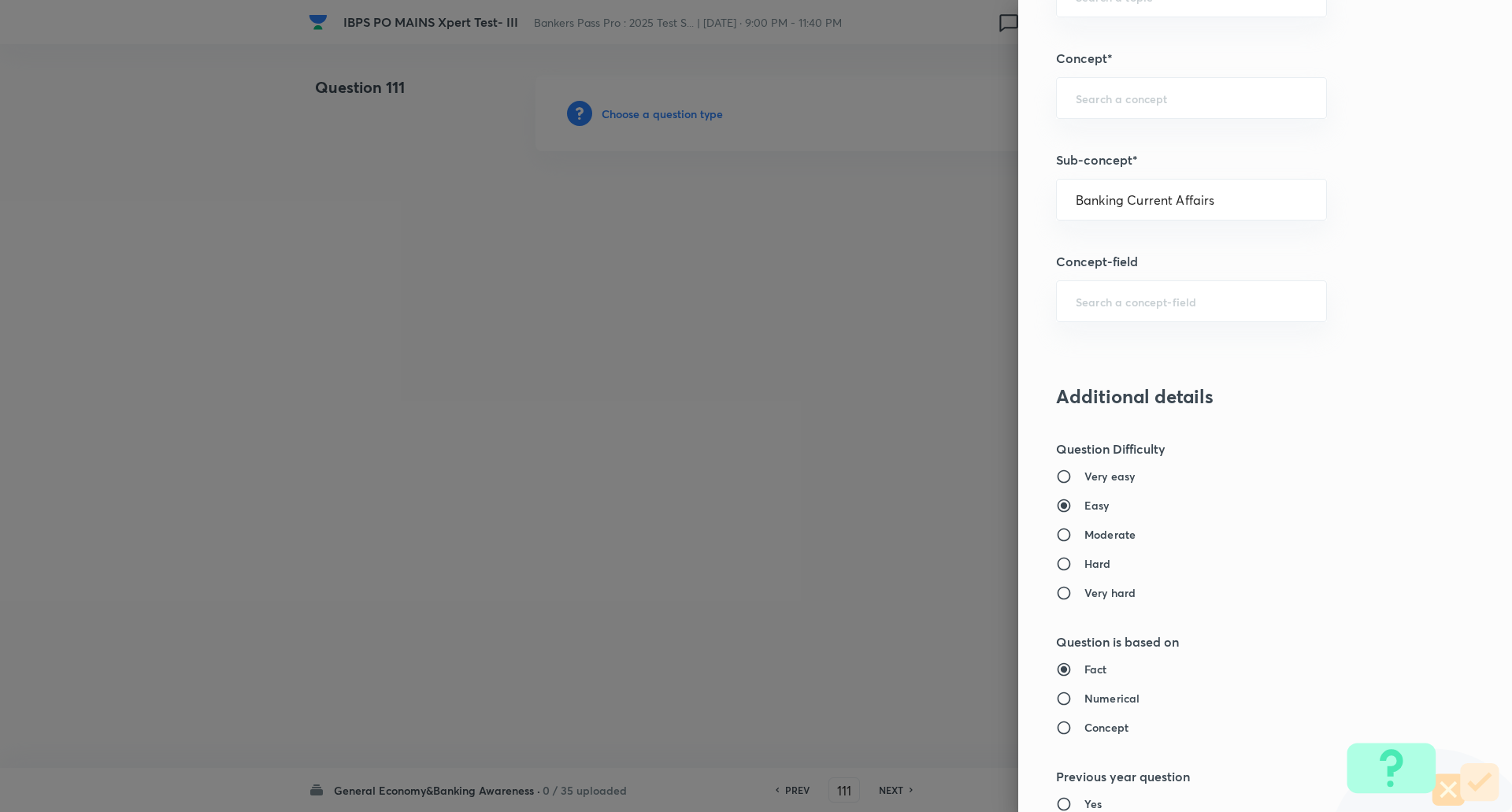
type input "Awareness"
type input "Current Affairs"
type input "Banking Current Affairs"
drag, startPoint x: 1051, startPoint y: 562, endPoint x: 1119, endPoint y: 554, distance: 68.5
click at [1057, 563] on input "Hard" at bounding box center [1071, 564] width 29 height 15
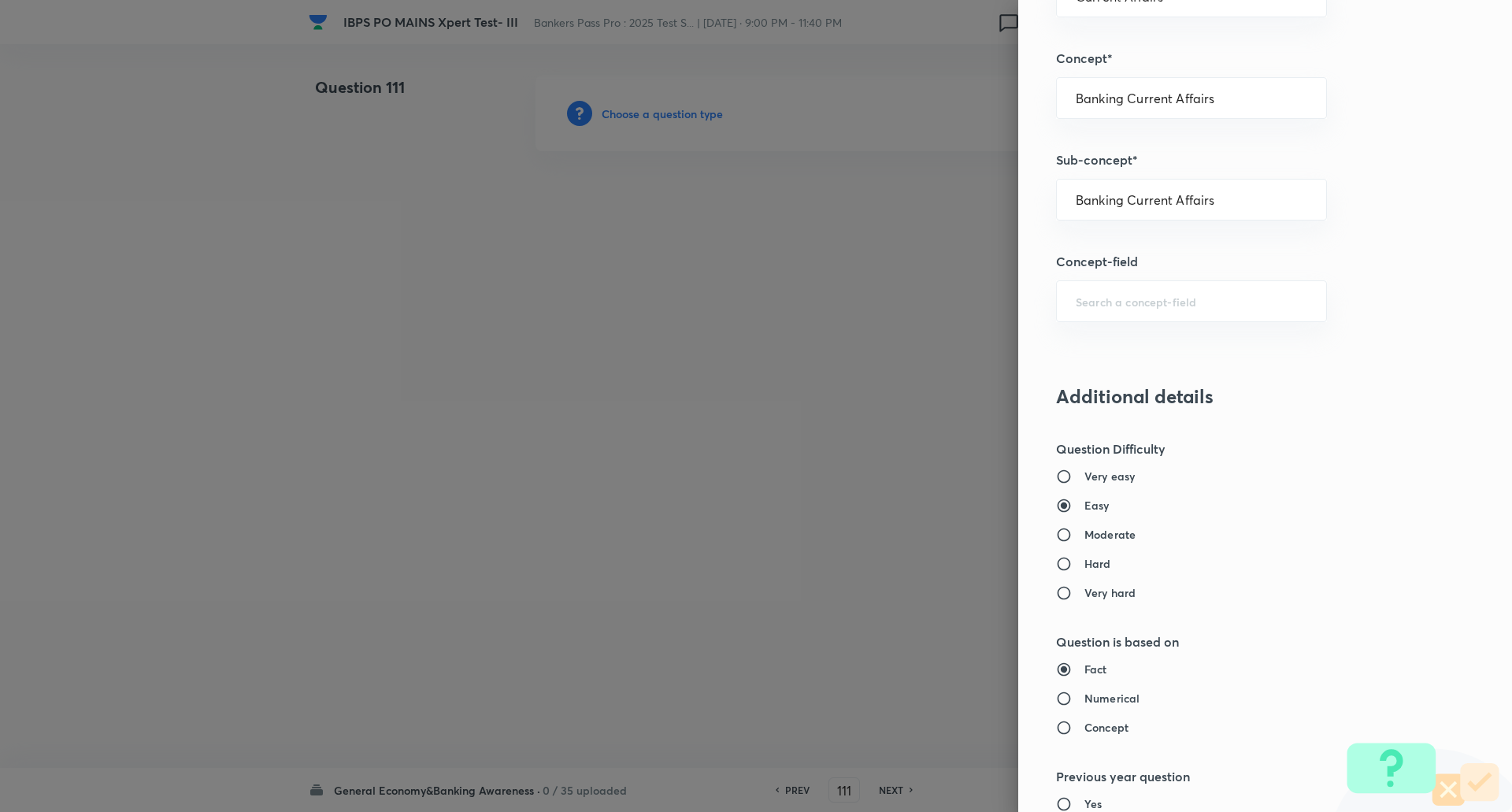
radio input "true"
radio input "false"
click at [1057, 533] on input "Moderate" at bounding box center [1071, 535] width 29 height 15
radio input "true"
radio input "false"
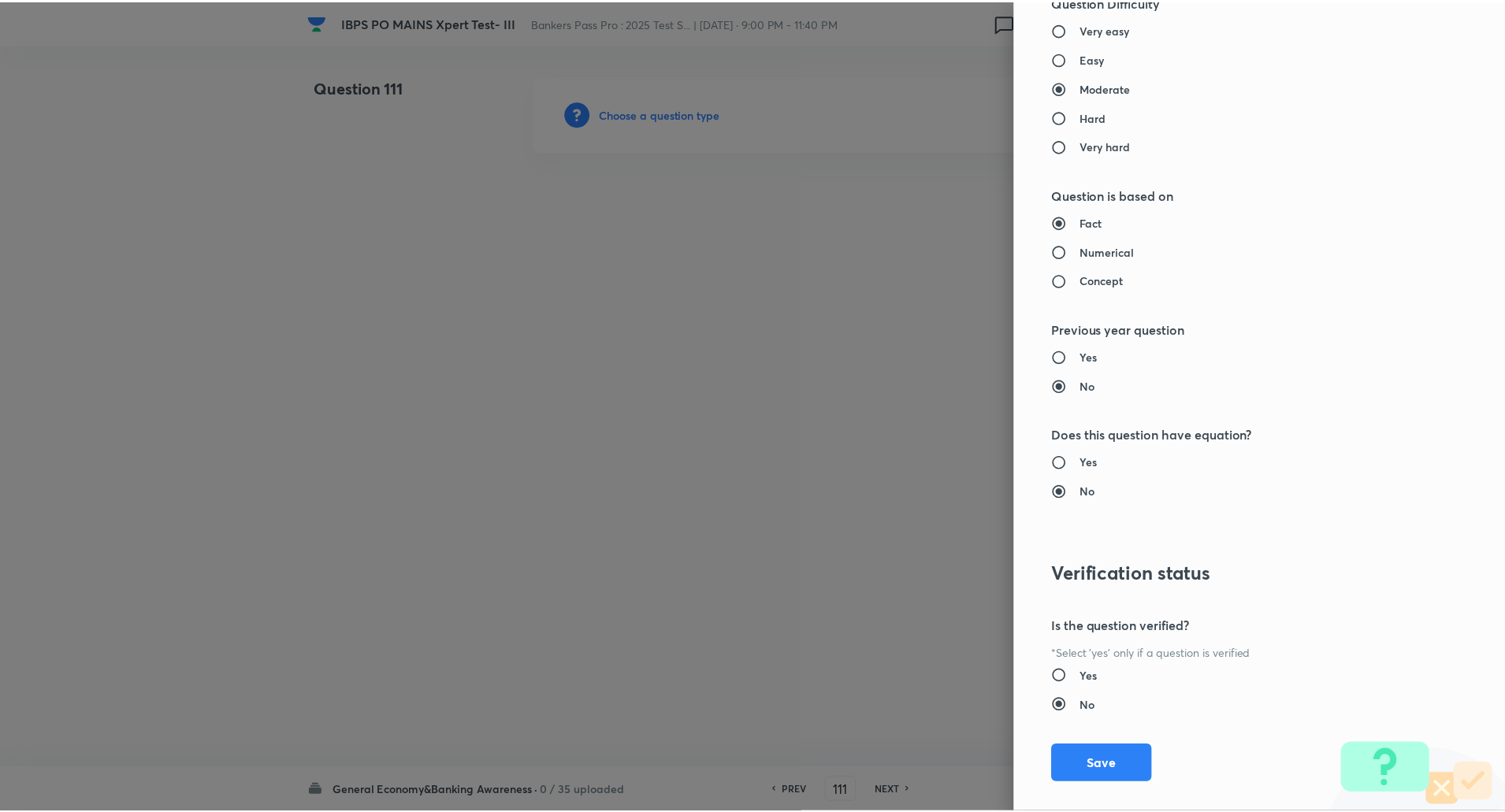
scroll to position [1336, 0]
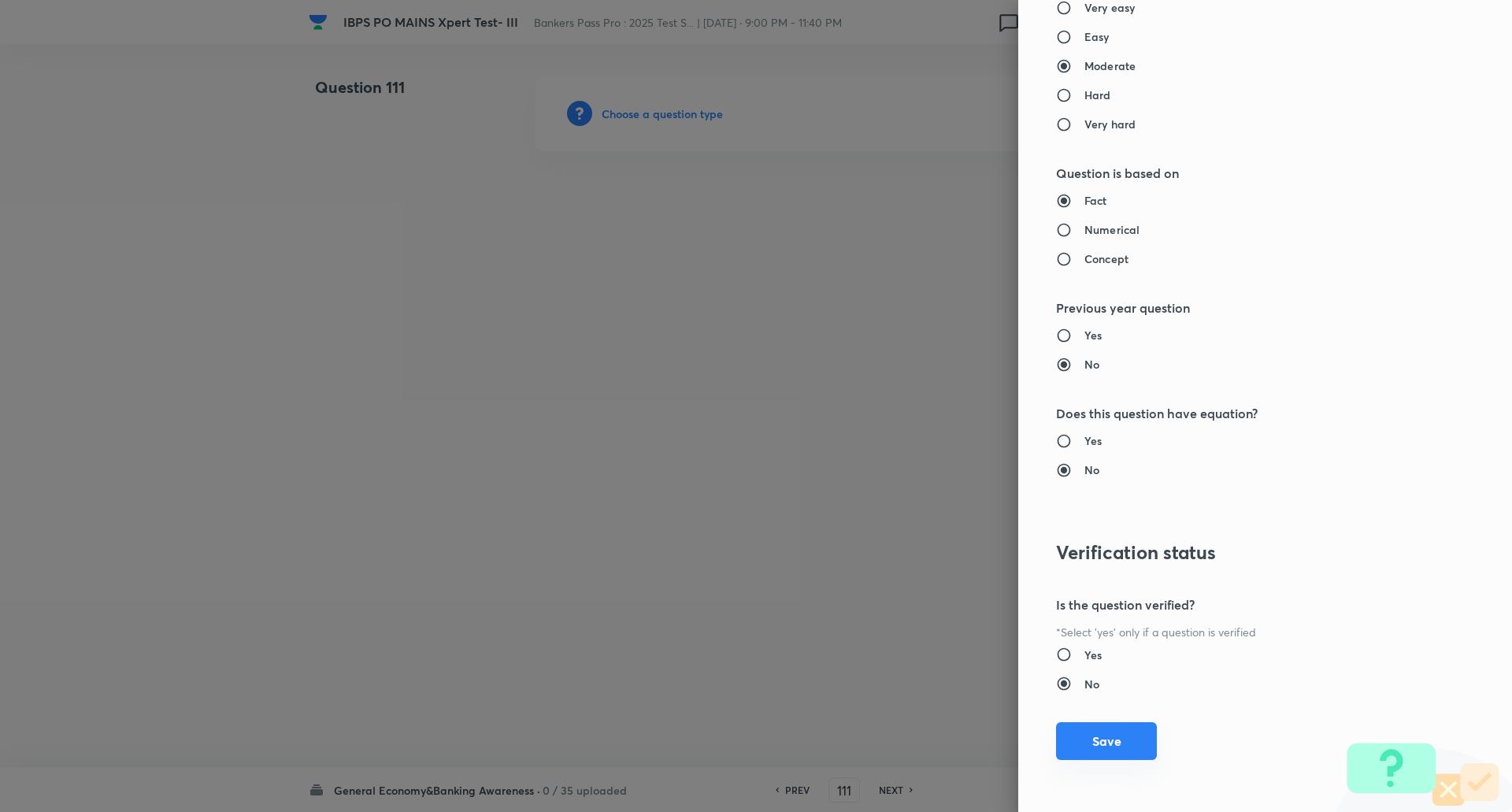
click at [1085, 737] on button "Save" at bounding box center [1107, 741] width 101 height 37
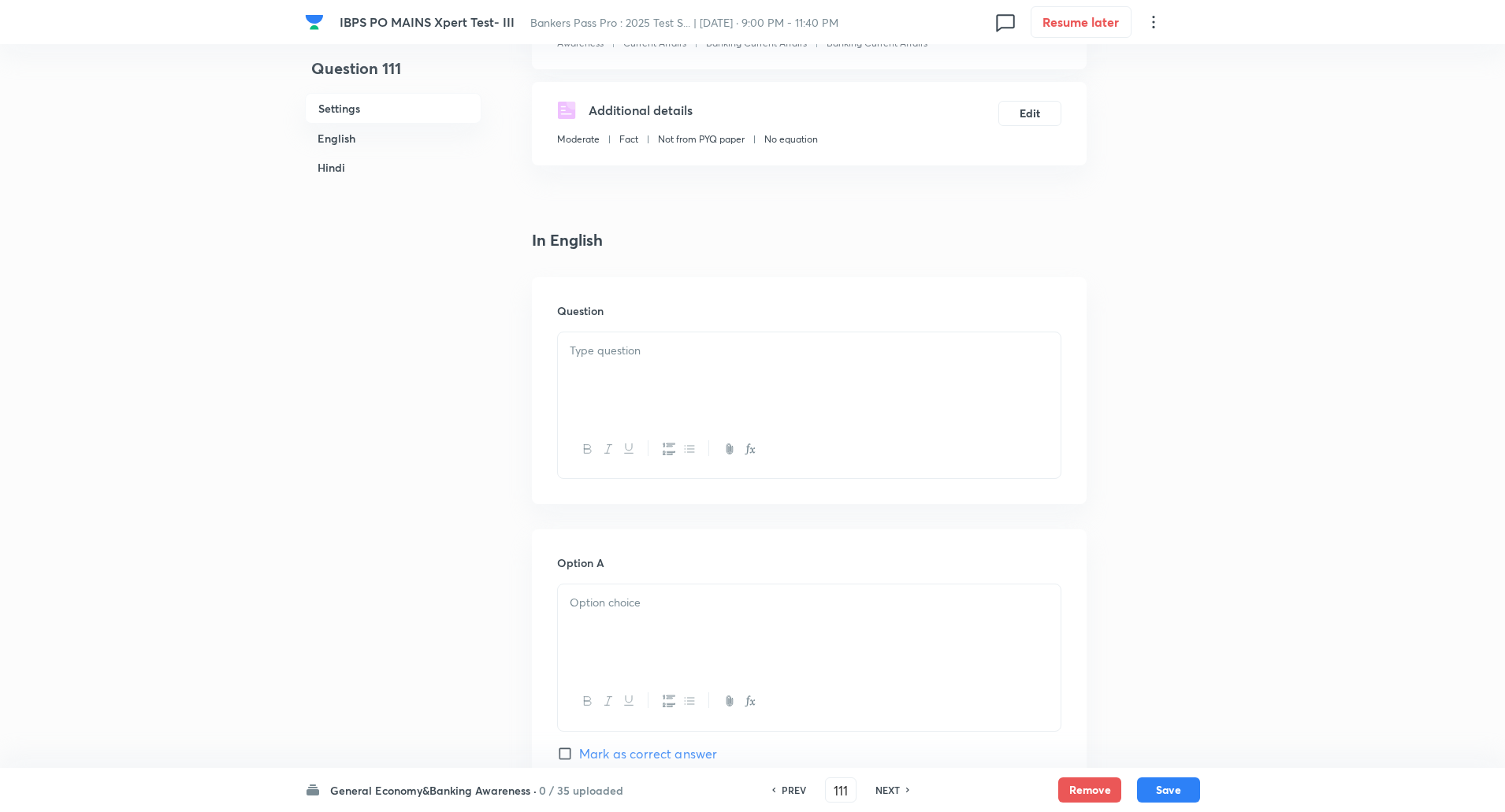
scroll to position [236, 0]
click at [619, 360] on div at bounding box center [809, 375] width 503 height 88
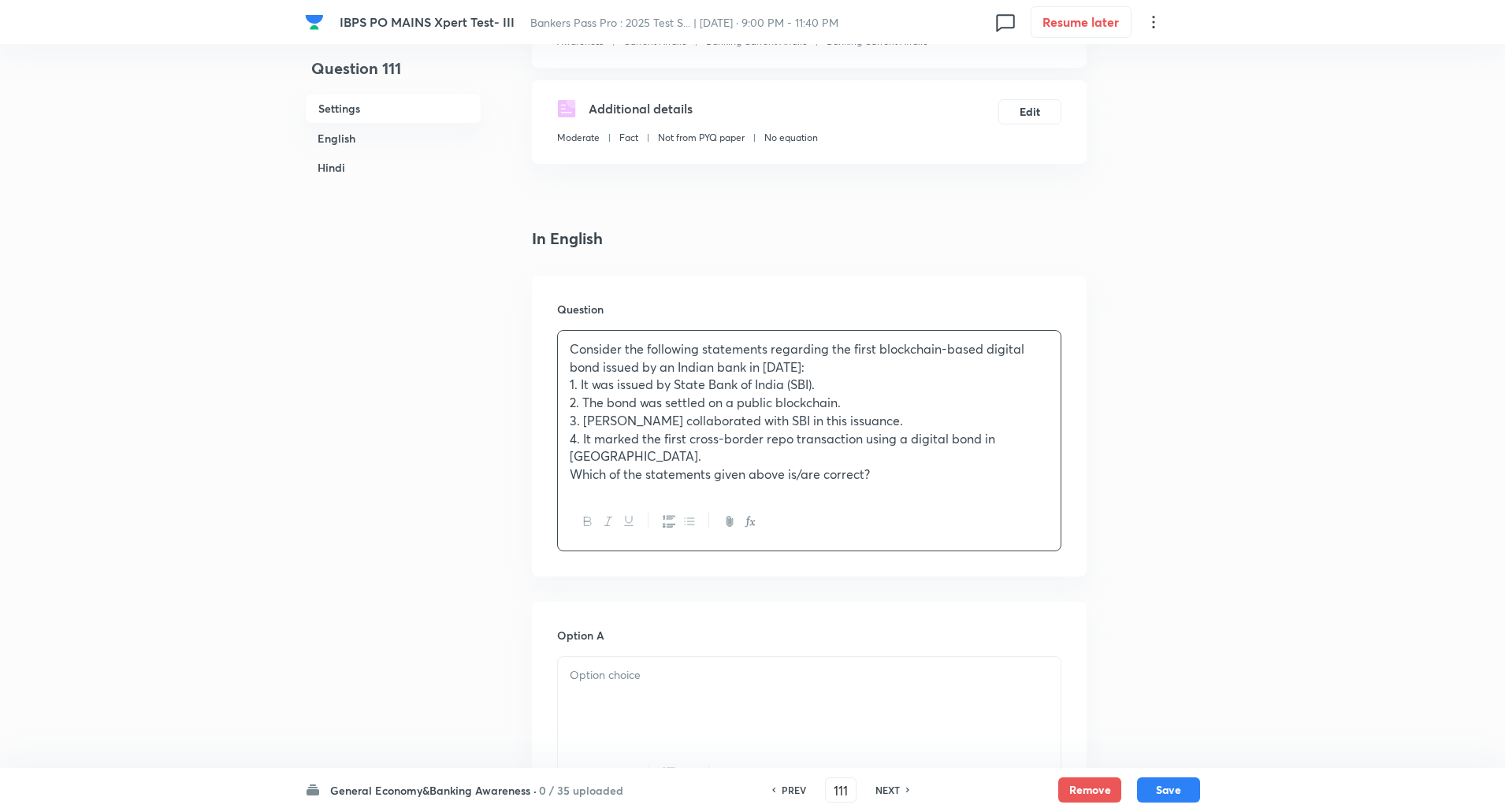
click at [1035, 440] on p "4. It marked the first cross-border repo transaction using a digital bond in In…" at bounding box center [809, 448] width 480 height 36
click at [828, 365] on p "Consider the following statements regarding the first blockchain-based digital …" at bounding box center [809, 357] width 480 height 36
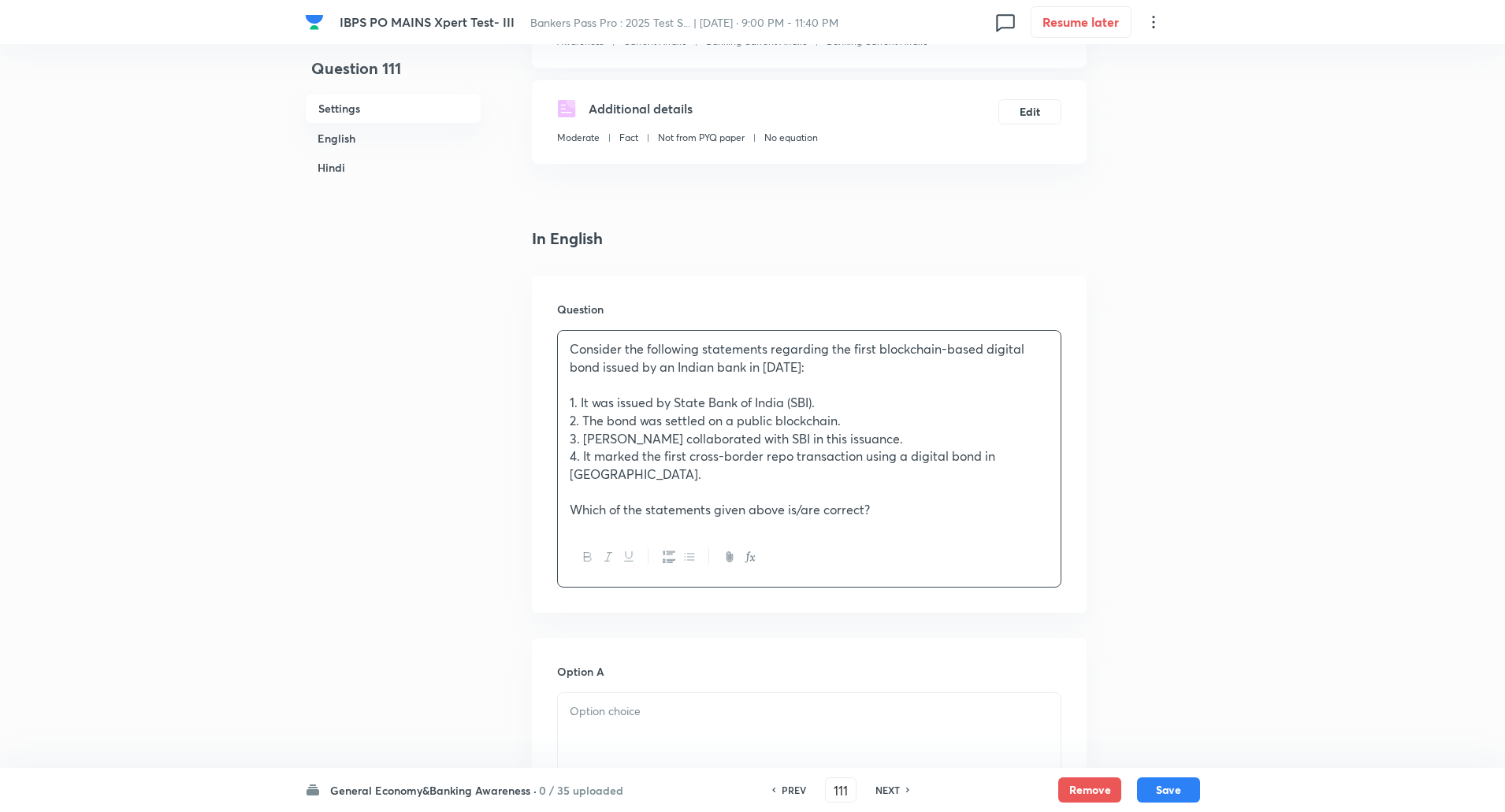
click at [570, 347] on p "Consider the following statements regarding the first blockchain-based digital …" at bounding box center [809, 357] width 480 height 36
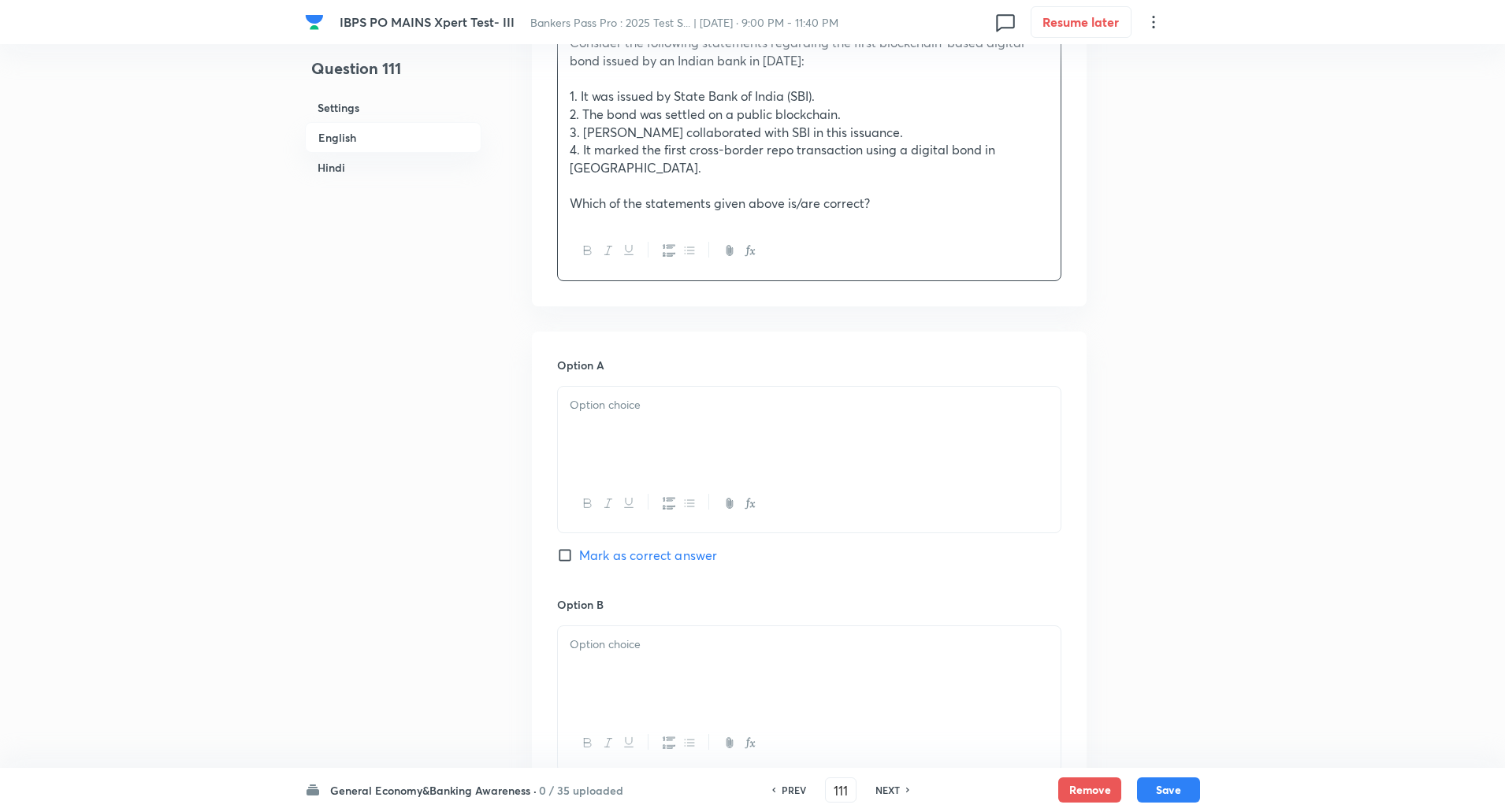
scroll to position [552, 0]
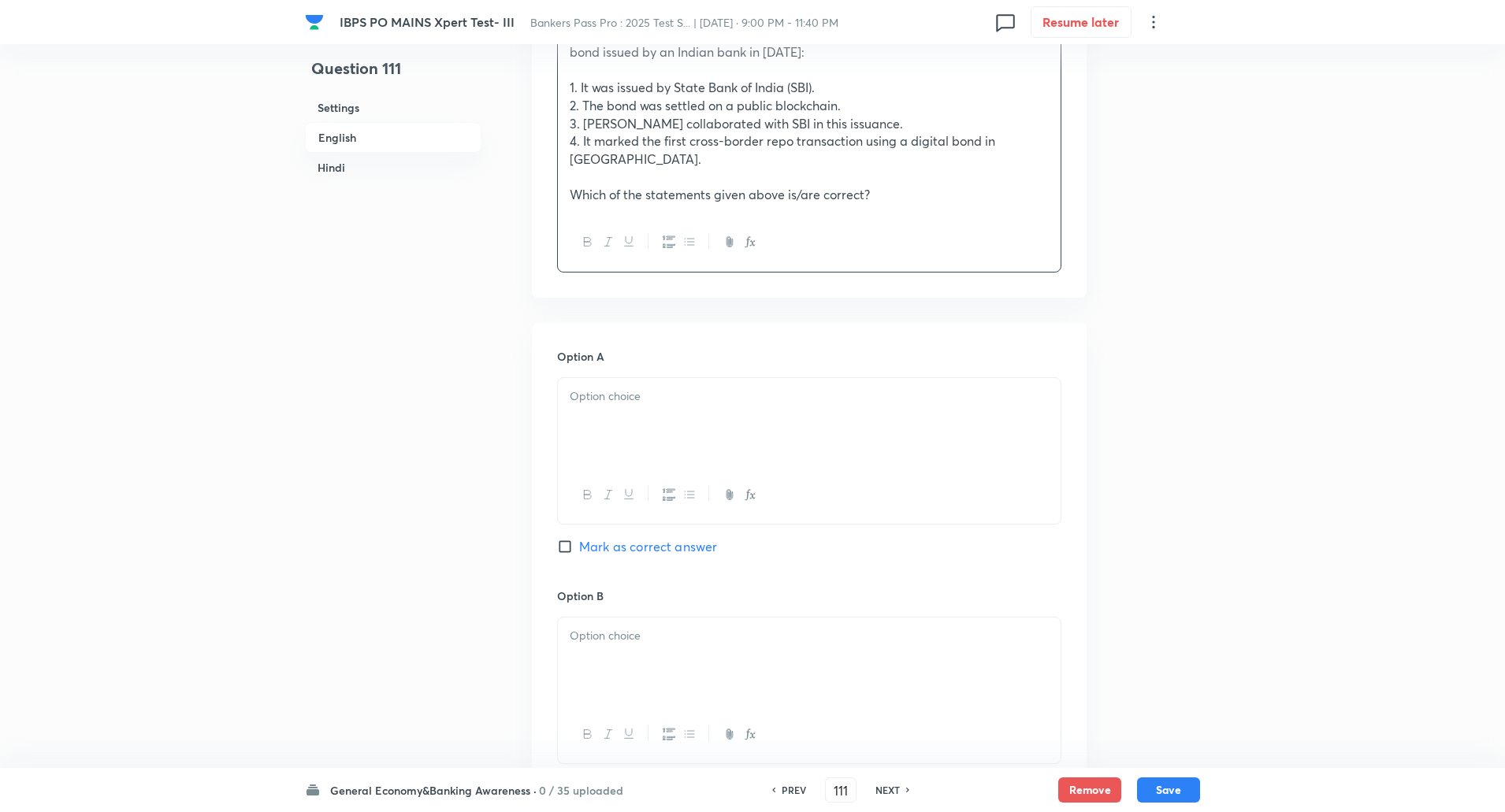
click at [620, 418] on div at bounding box center [809, 423] width 503 height 88
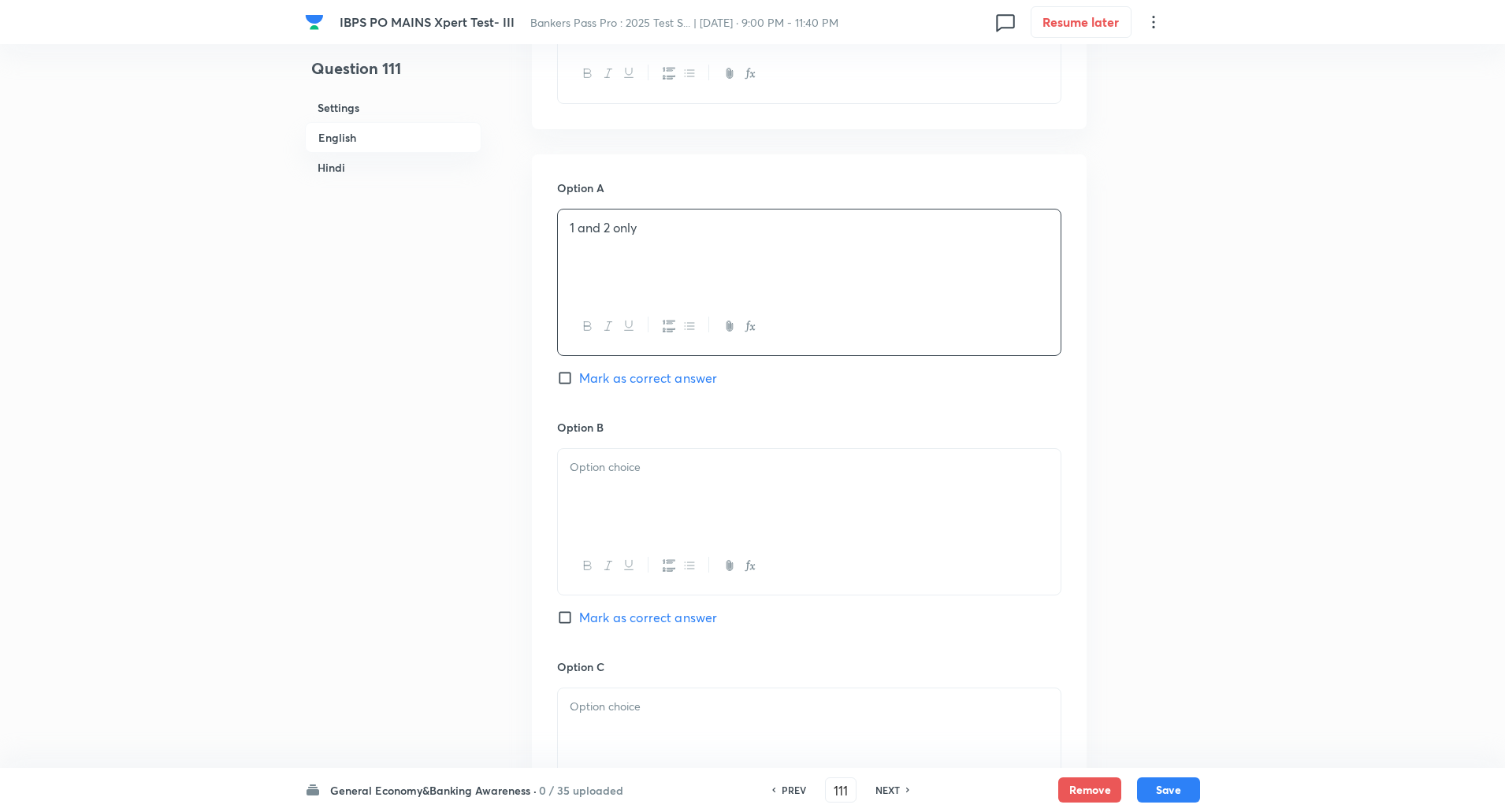
scroll to position [785, 0]
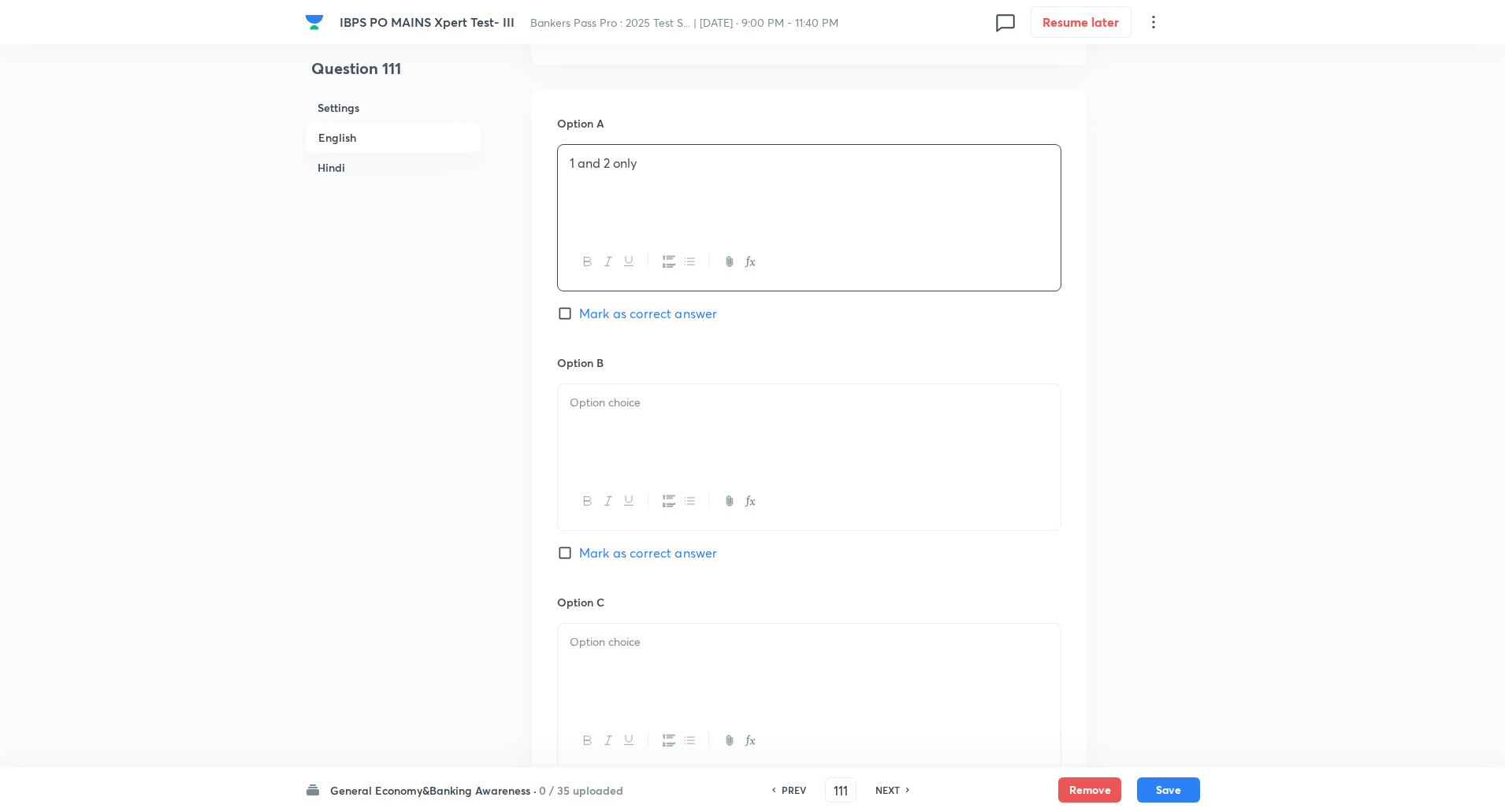
click at [610, 384] on div at bounding box center [809, 429] width 503 height 88
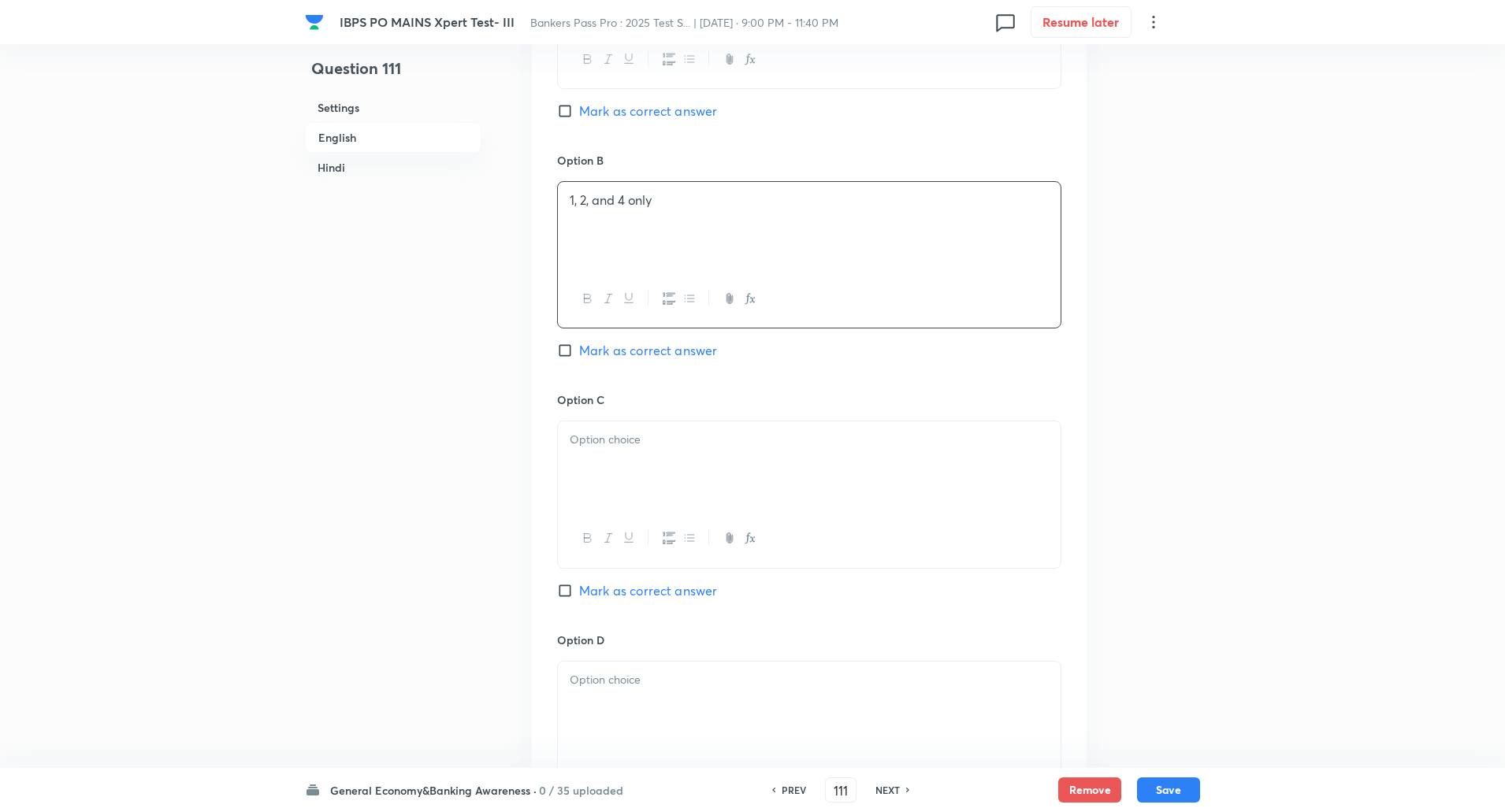
scroll to position [993, 0]
click at [610, 431] on div at bounding box center [809, 460] width 503 height 88
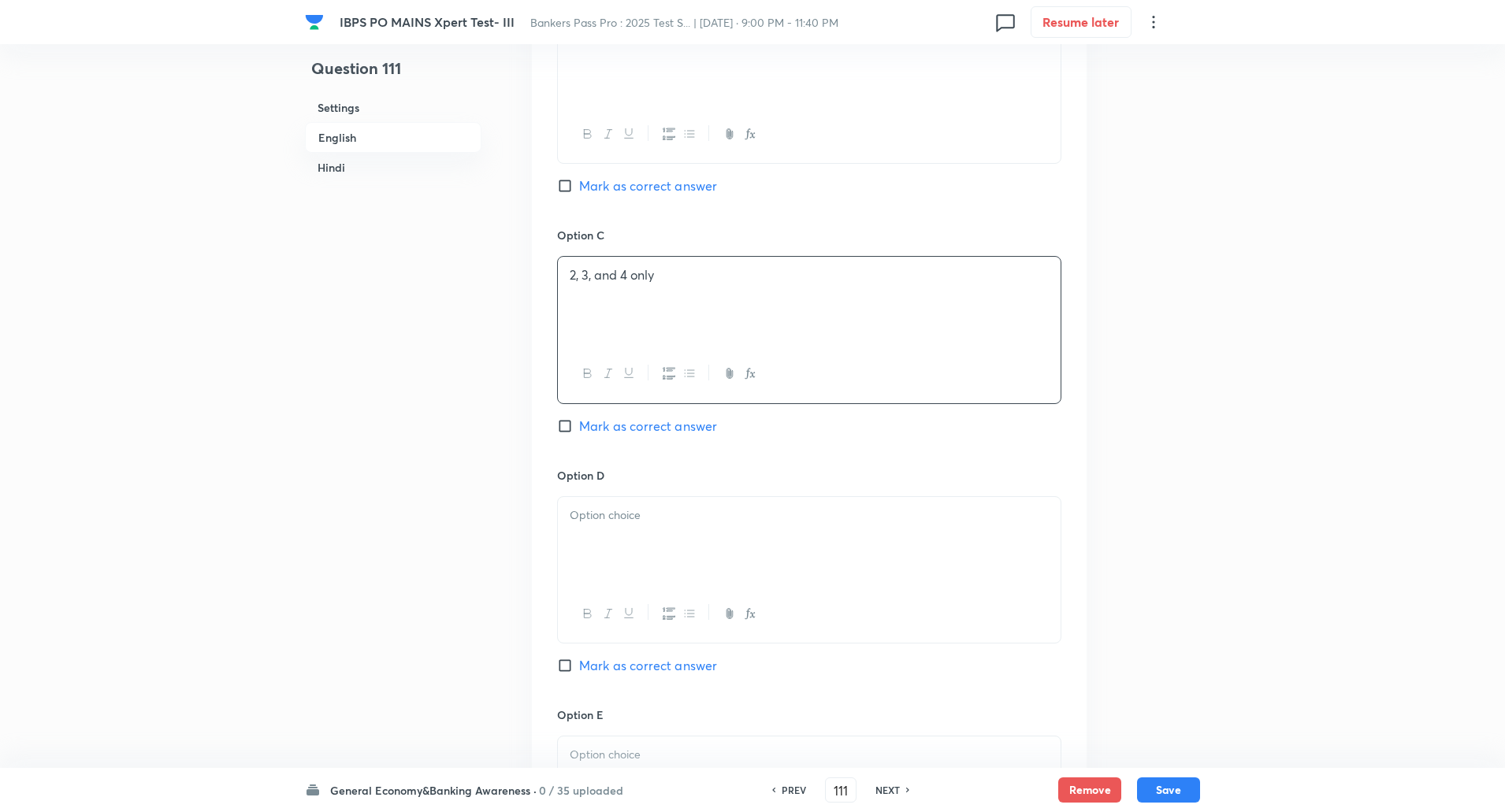
scroll to position [1170, 0]
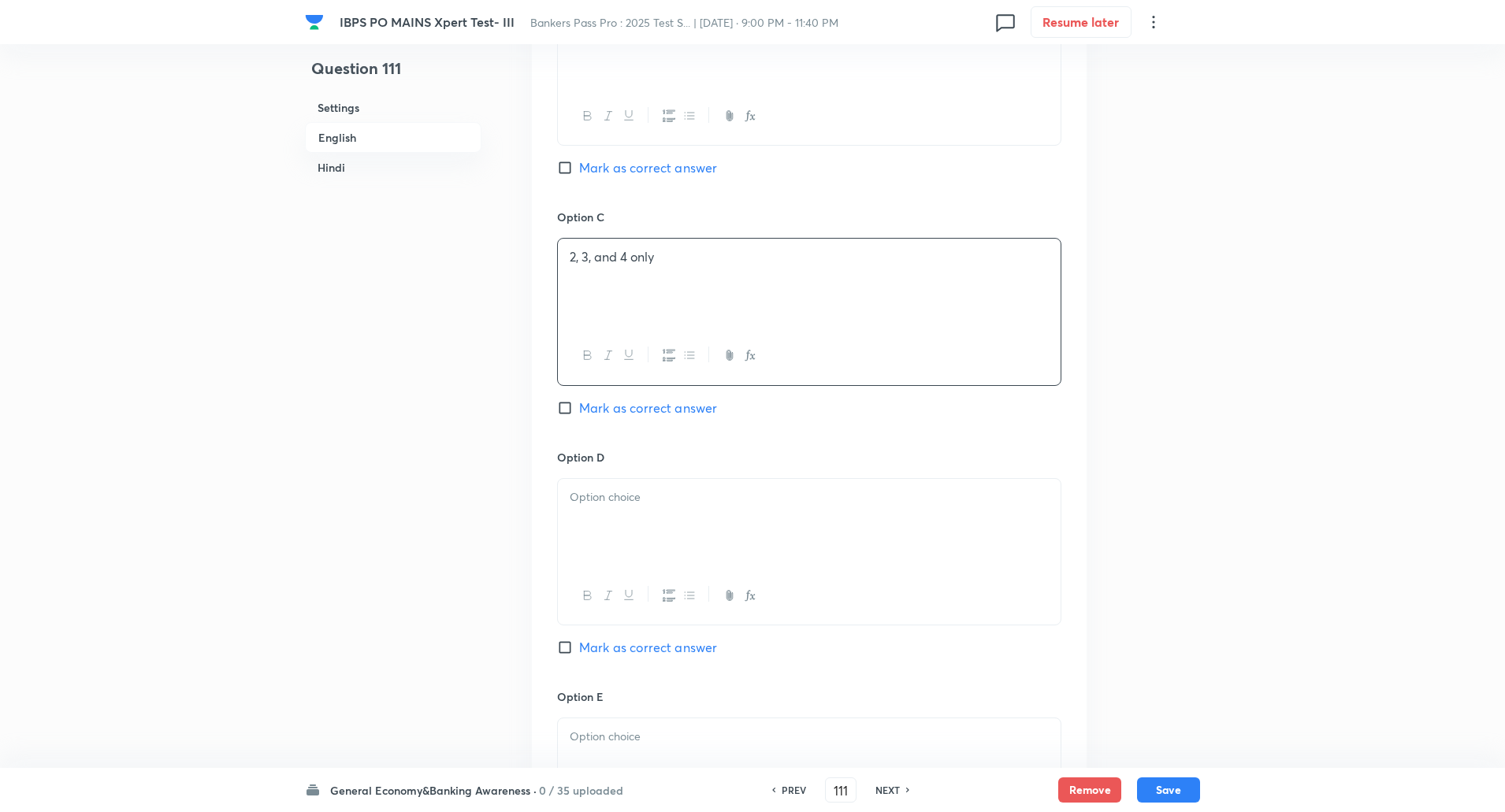
click at [613, 510] on div at bounding box center [809, 524] width 503 height 88
paste div
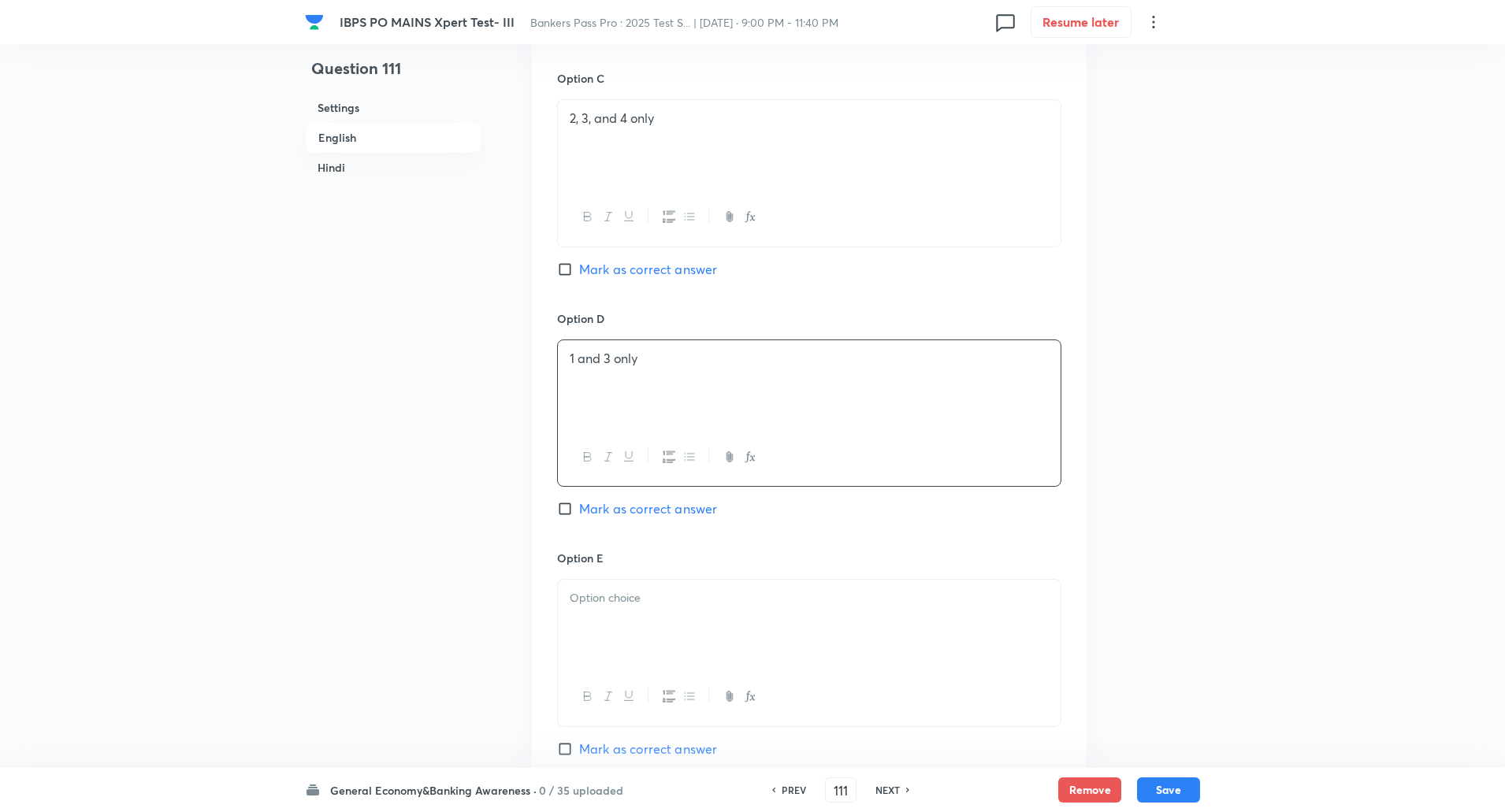
scroll to position [1359, 0]
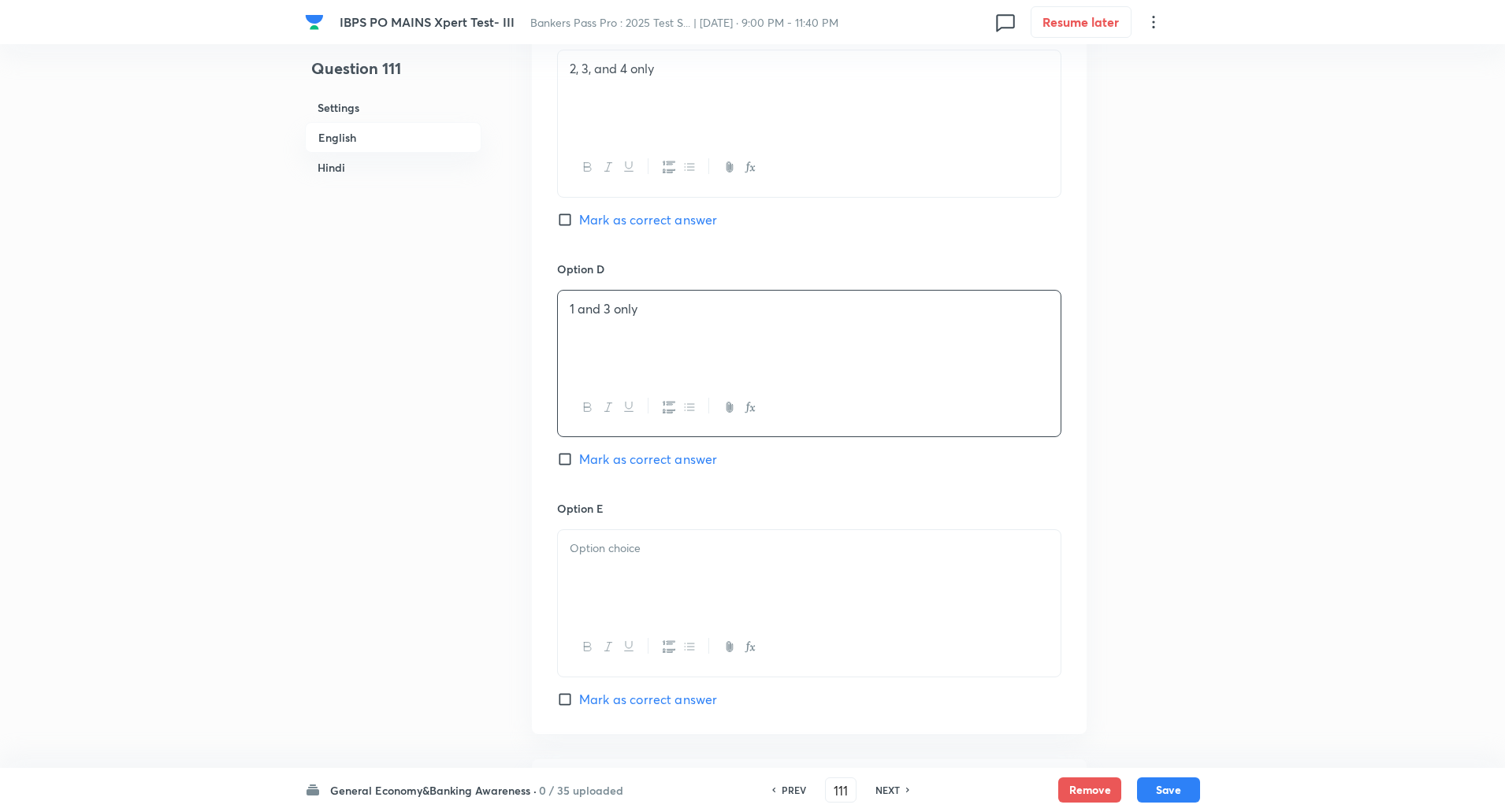
click at [608, 540] on p at bounding box center [809, 549] width 480 height 18
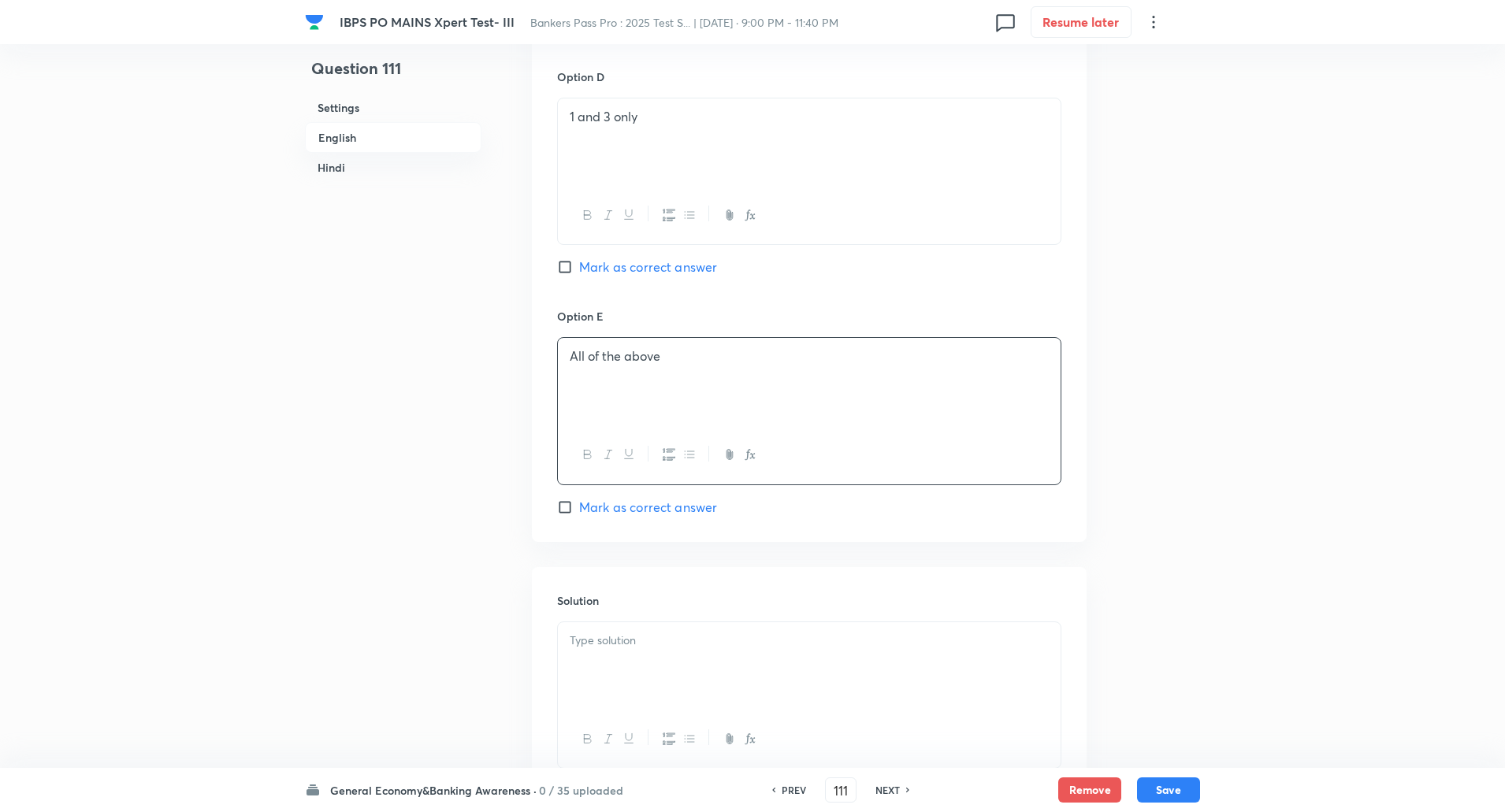
scroll to position [1590, 0]
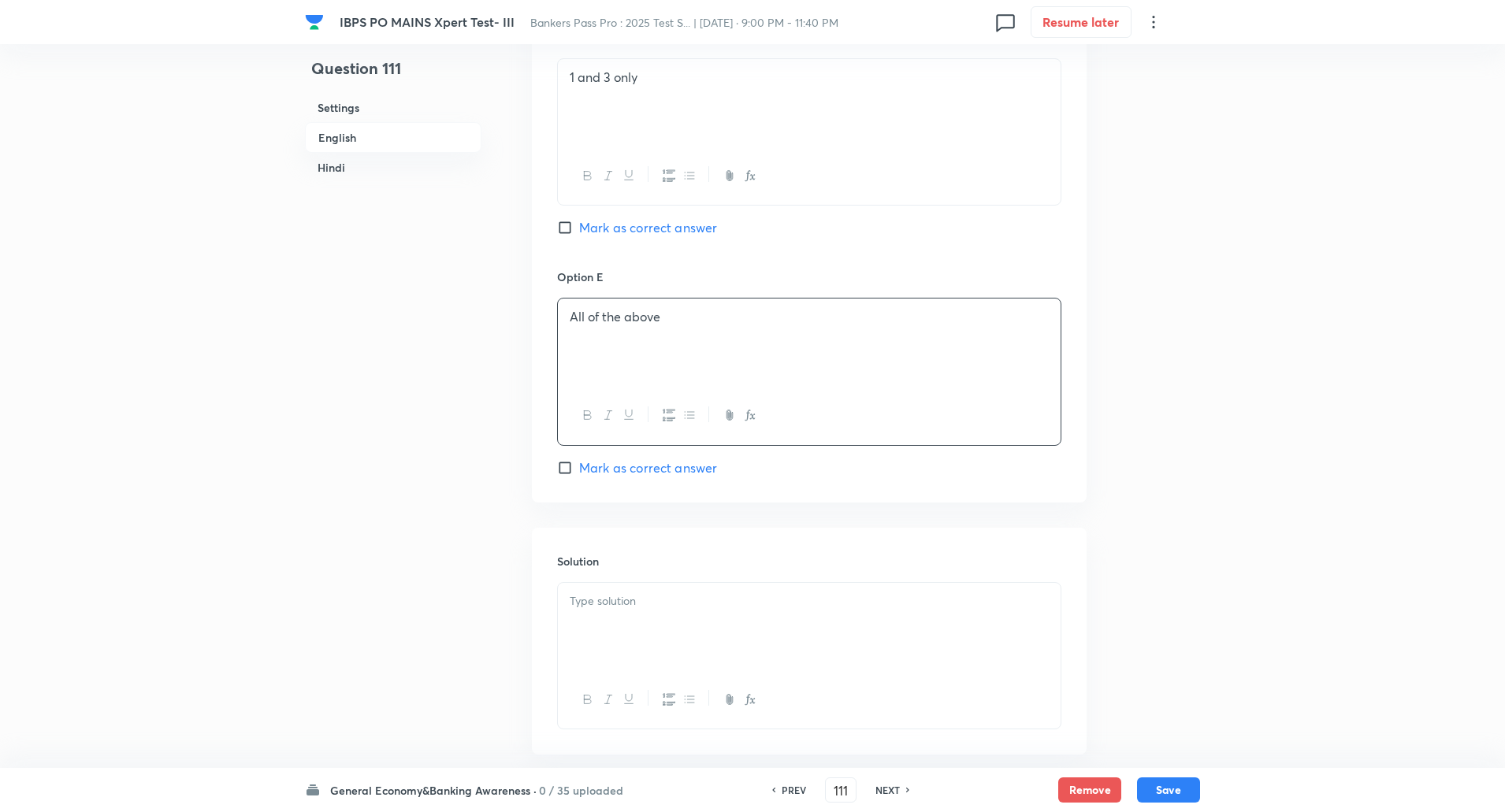
click at [604, 593] on p at bounding box center [809, 602] width 480 height 18
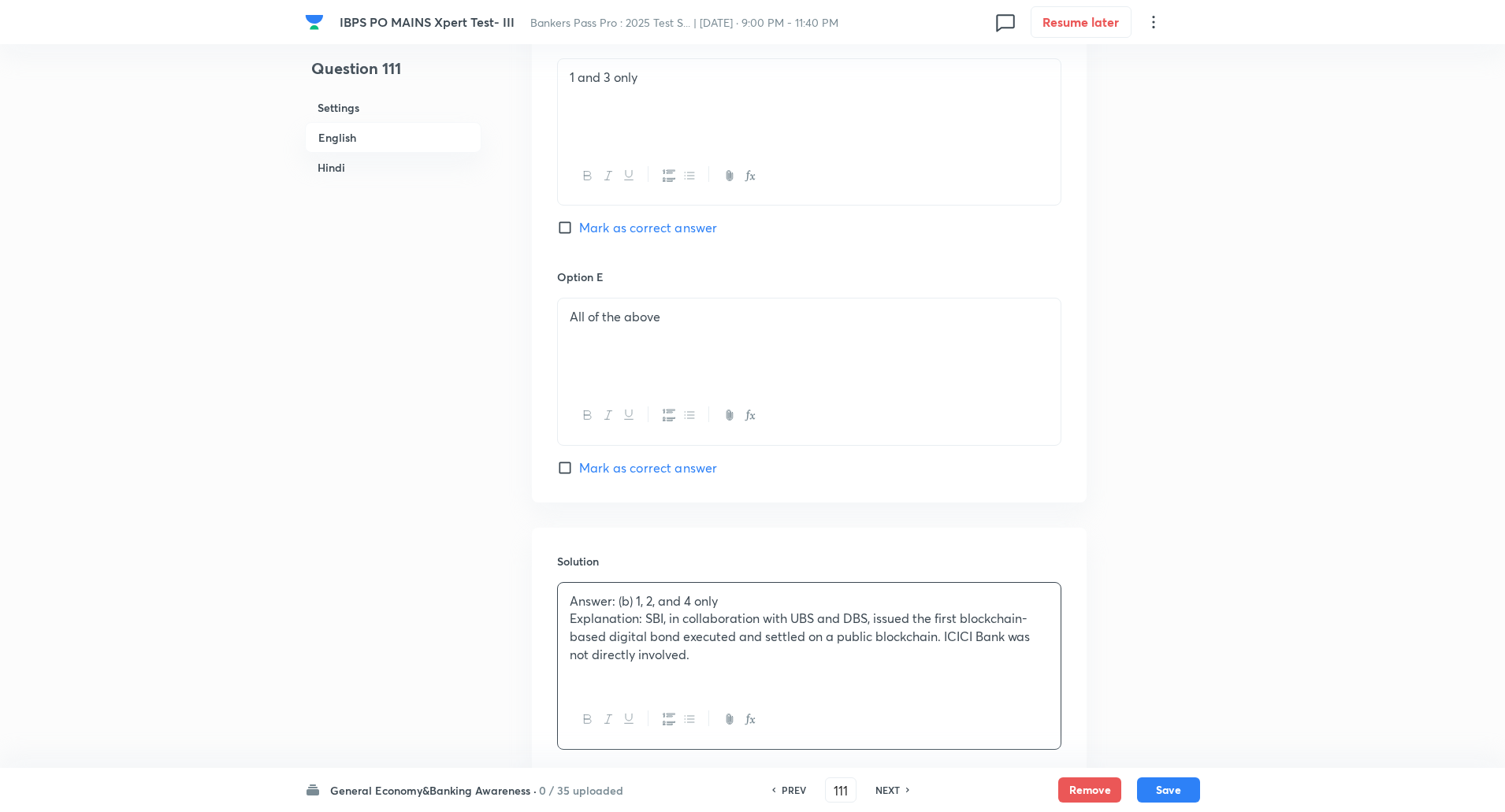
click at [649, 610] on p "Explanation: SBI, in collaboration with UBS and DBS, issued the first blockchai…" at bounding box center [809, 637] width 480 height 54
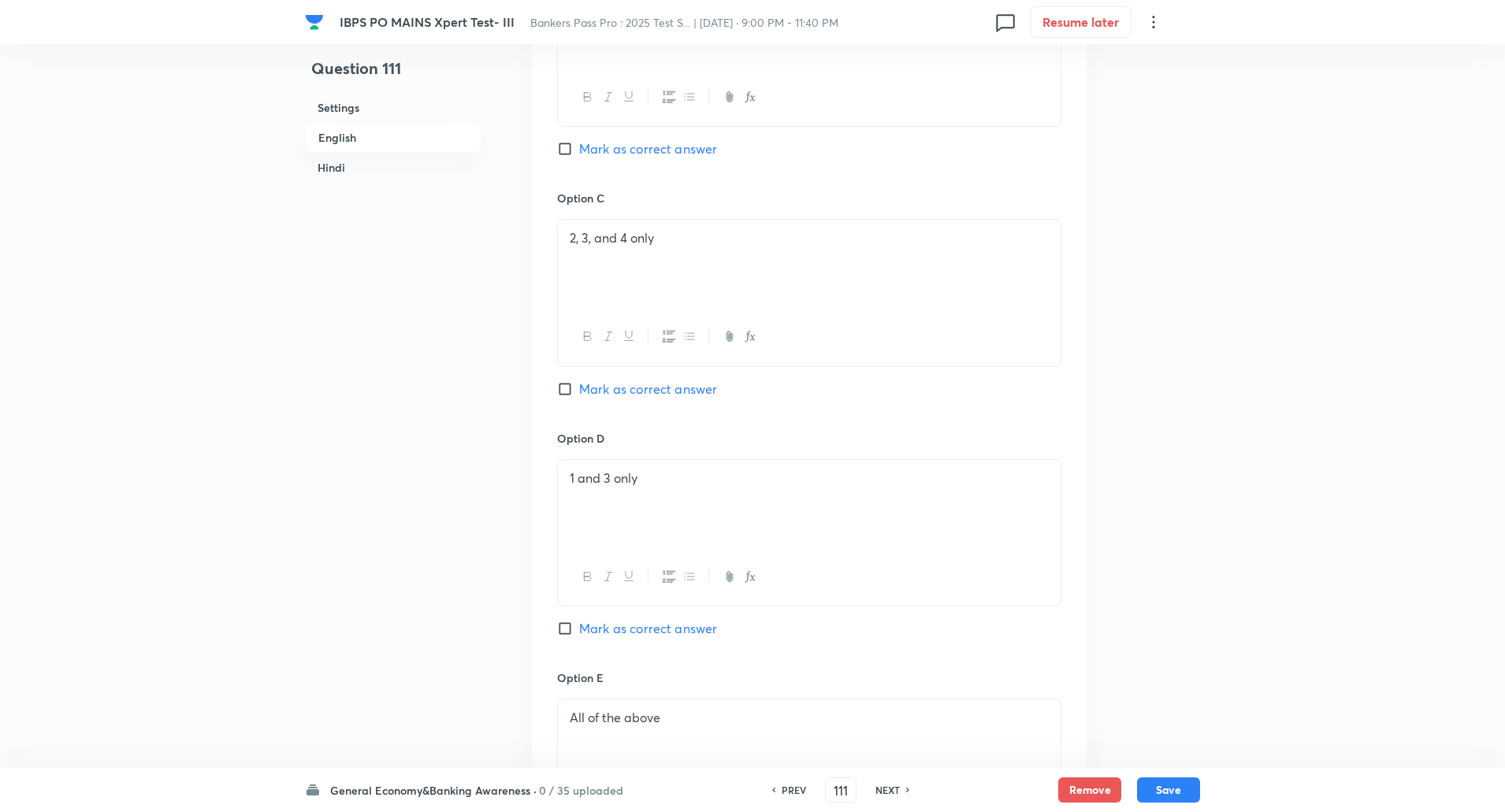
scroll to position [960, 0]
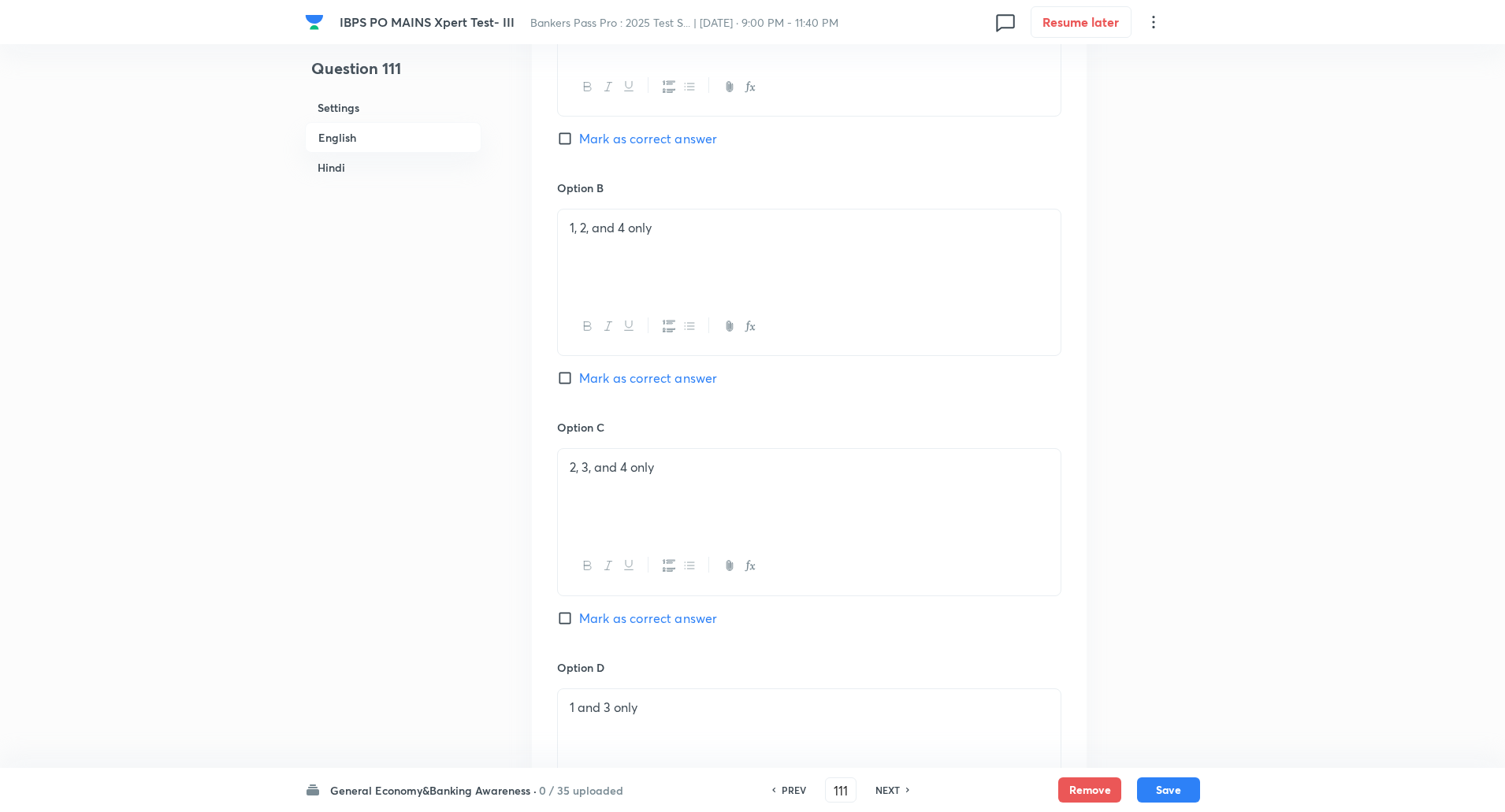
click at [566, 370] on input "Mark as correct answer" at bounding box center [568, 378] width 22 height 15
checkbox input "true"
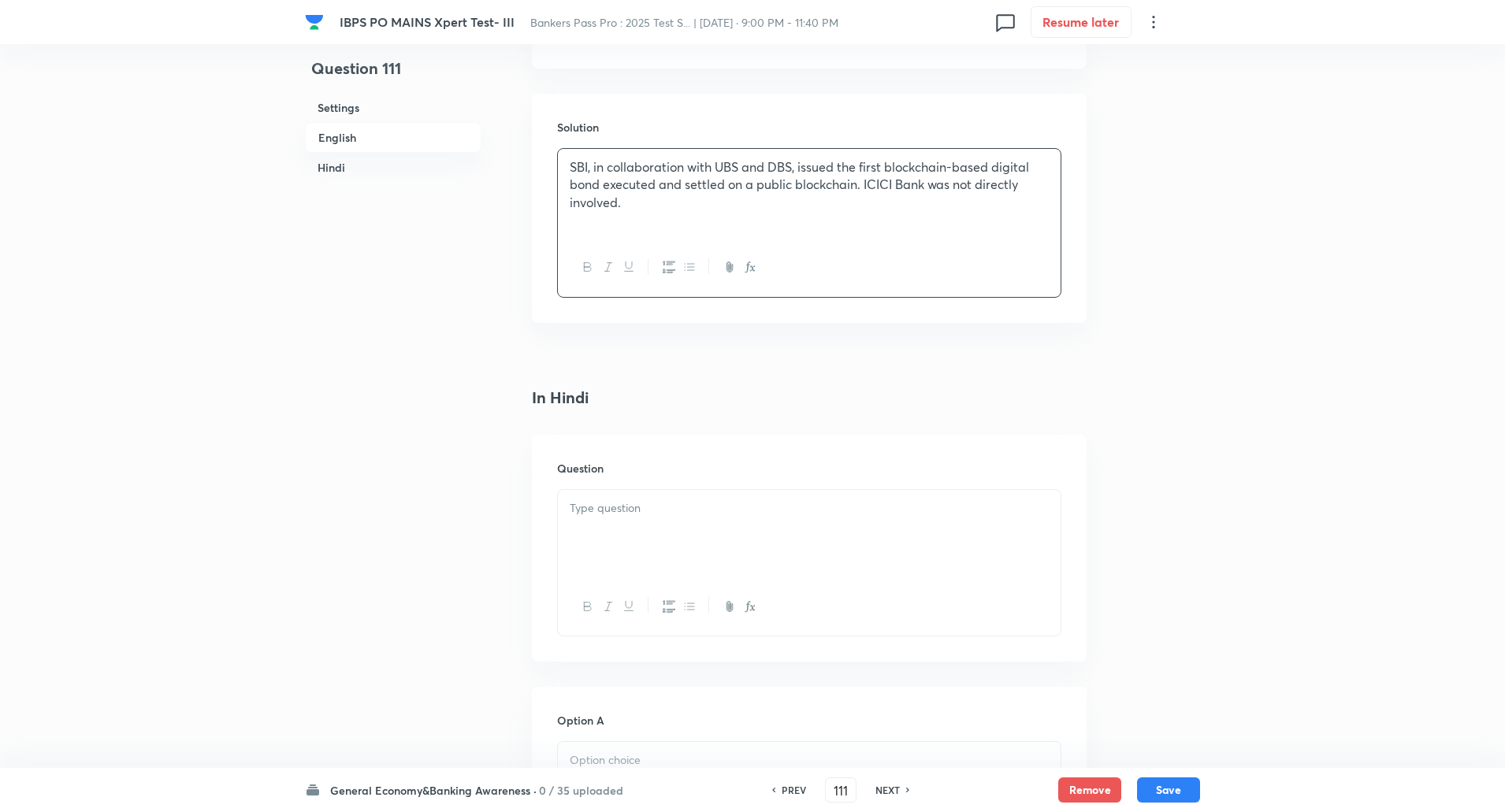
scroll to position [2063, 0]
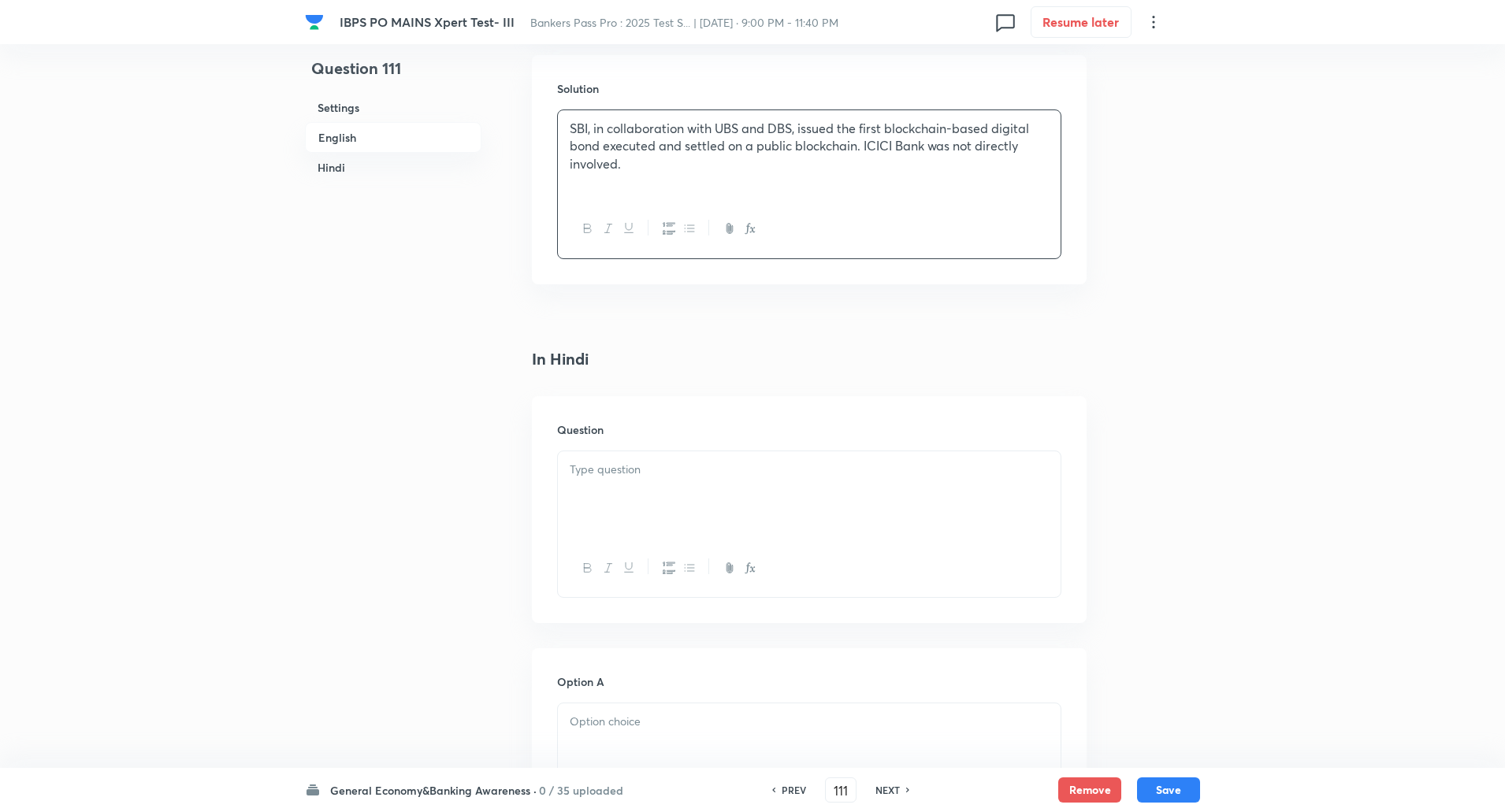
click at [619, 461] on p at bounding box center [809, 470] width 480 height 18
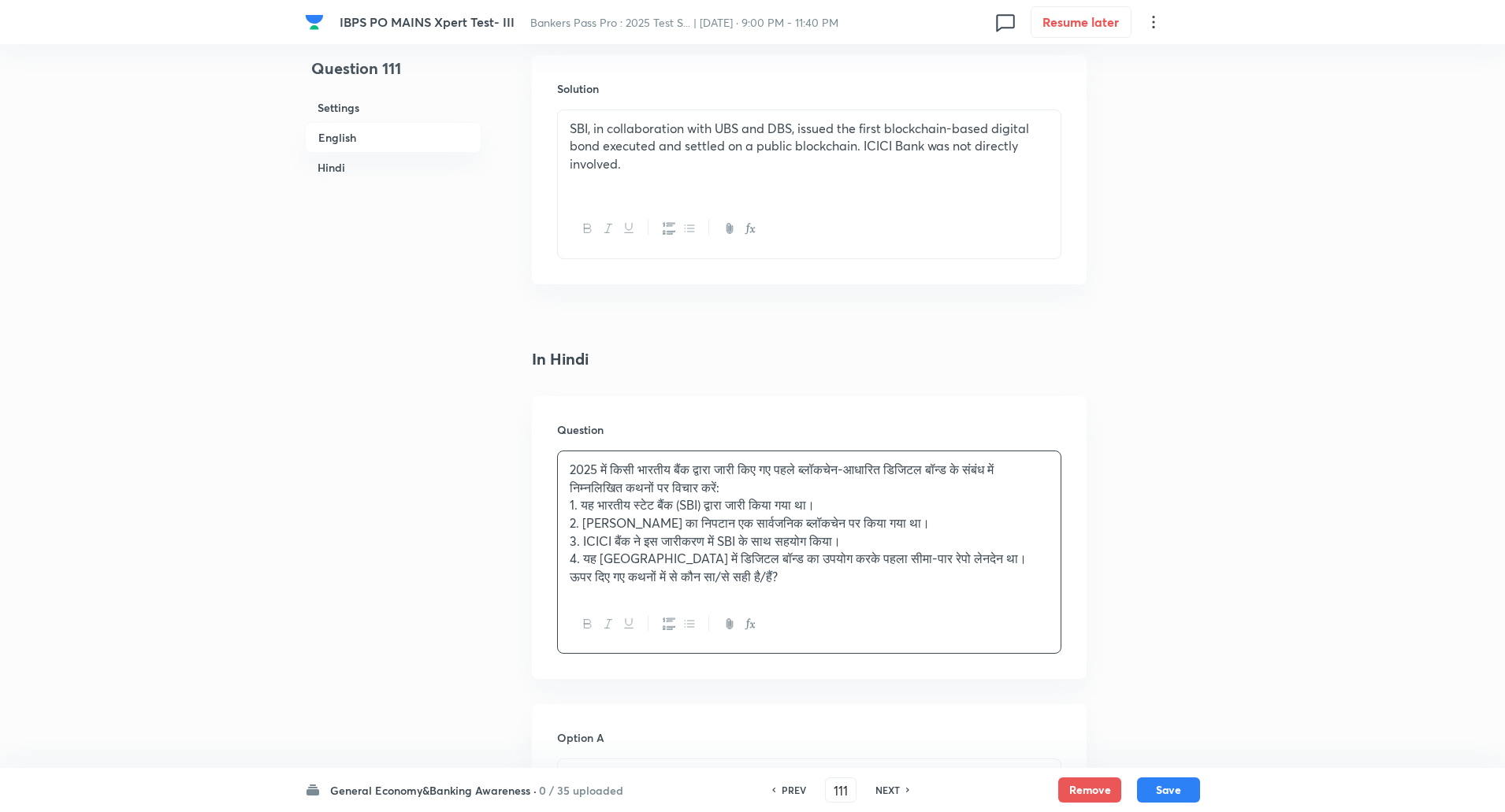
click at [969, 550] on p "4. यह भारत में डिजिटल बॉन्ड का उपयोग करके पहला सीमा-पार रेपो लेनदेन था।" at bounding box center [809, 558] width 480 height 18
click at [771, 465] on p "2025 में किसी भारतीय बैंक द्वारा जारी किए गए पहले ब्लॉकचेन-आधारित डिजिटल बॉन्ड …" at bounding box center [809, 479] width 480 height 36
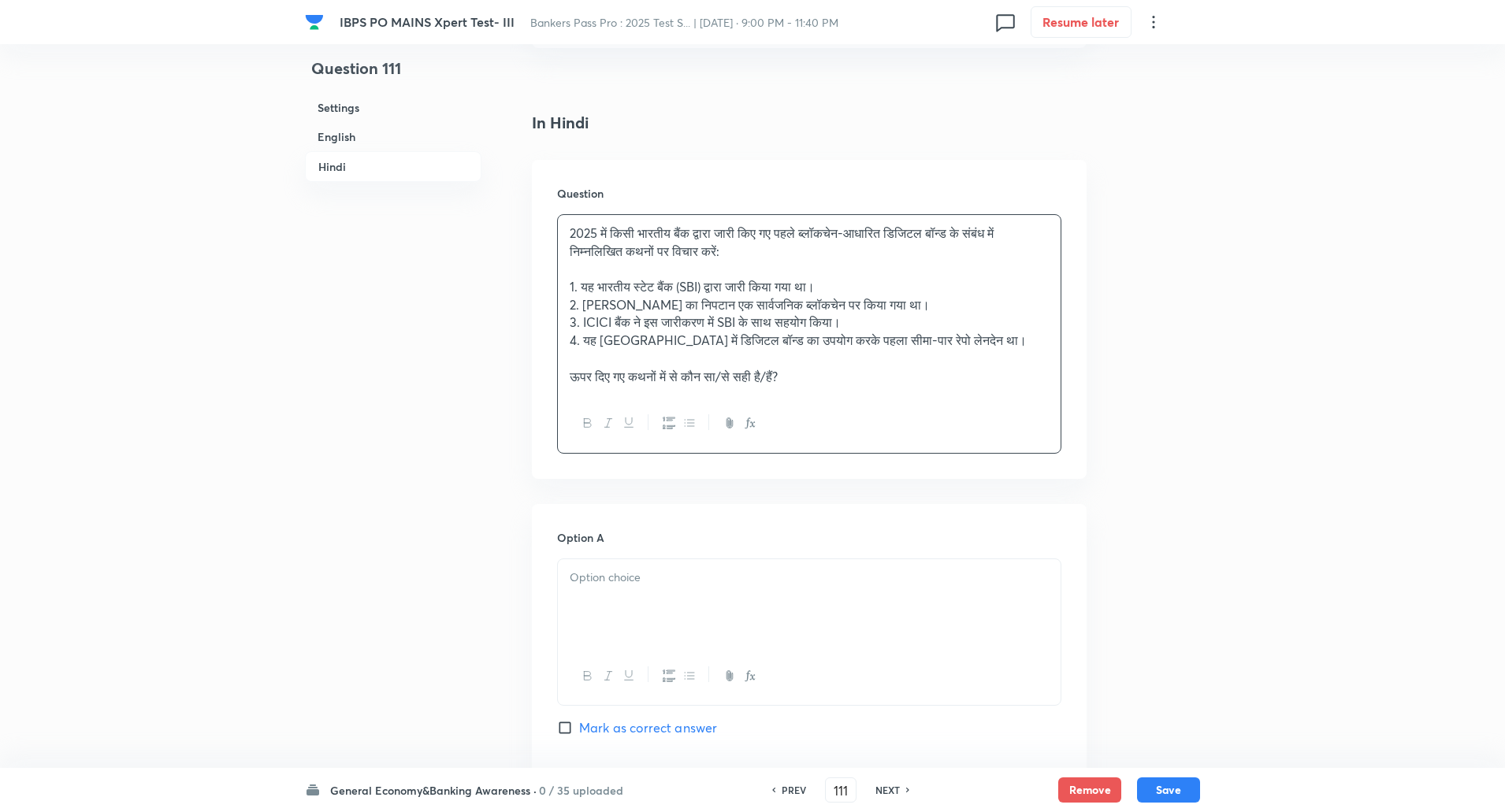
scroll to position [2536, 0]
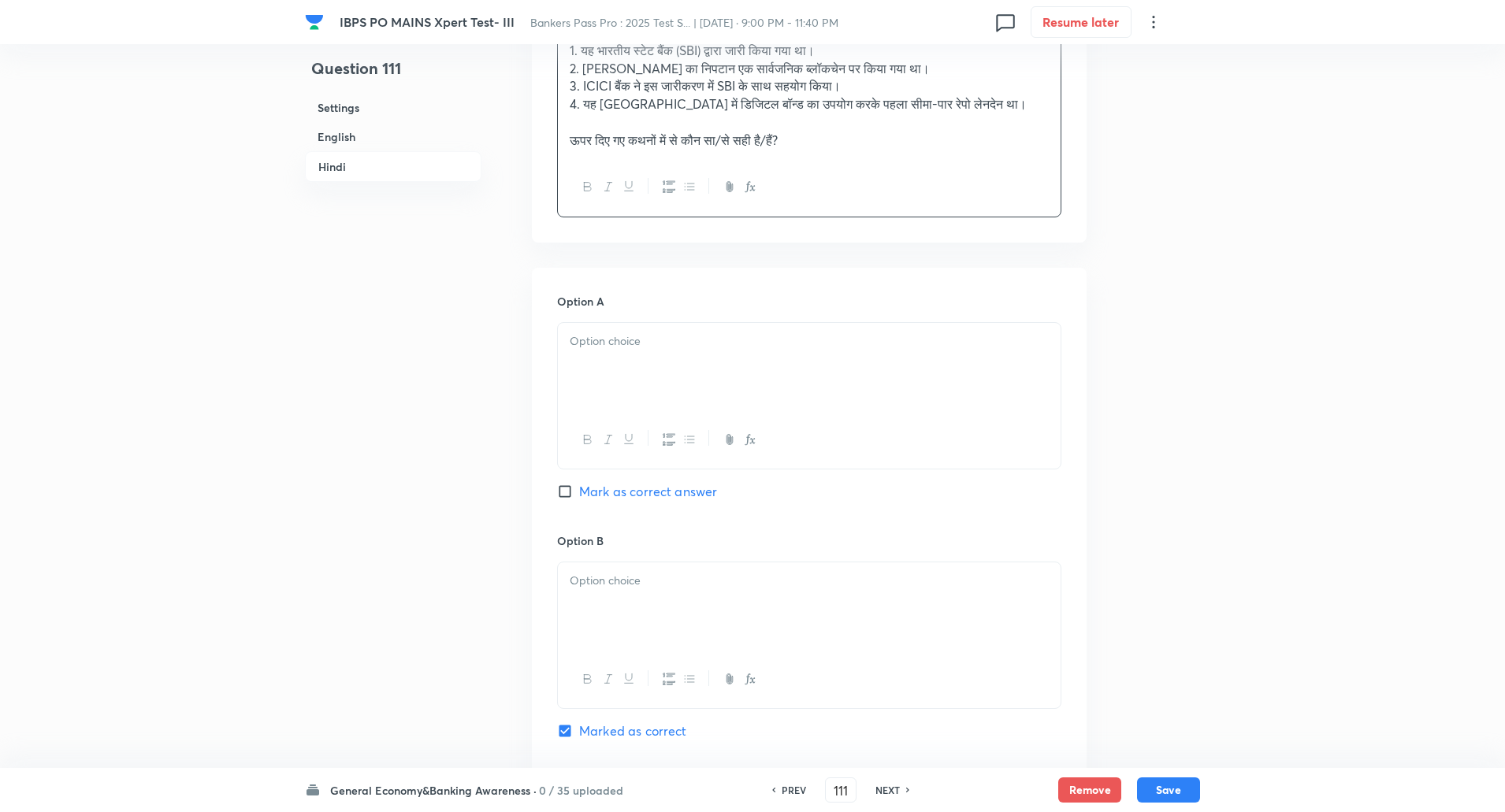
click at [633, 334] on div at bounding box center [809, 367] width 503 height 88
click at [635, 597] on div at bounding box center [809, 606] width 503 height 88
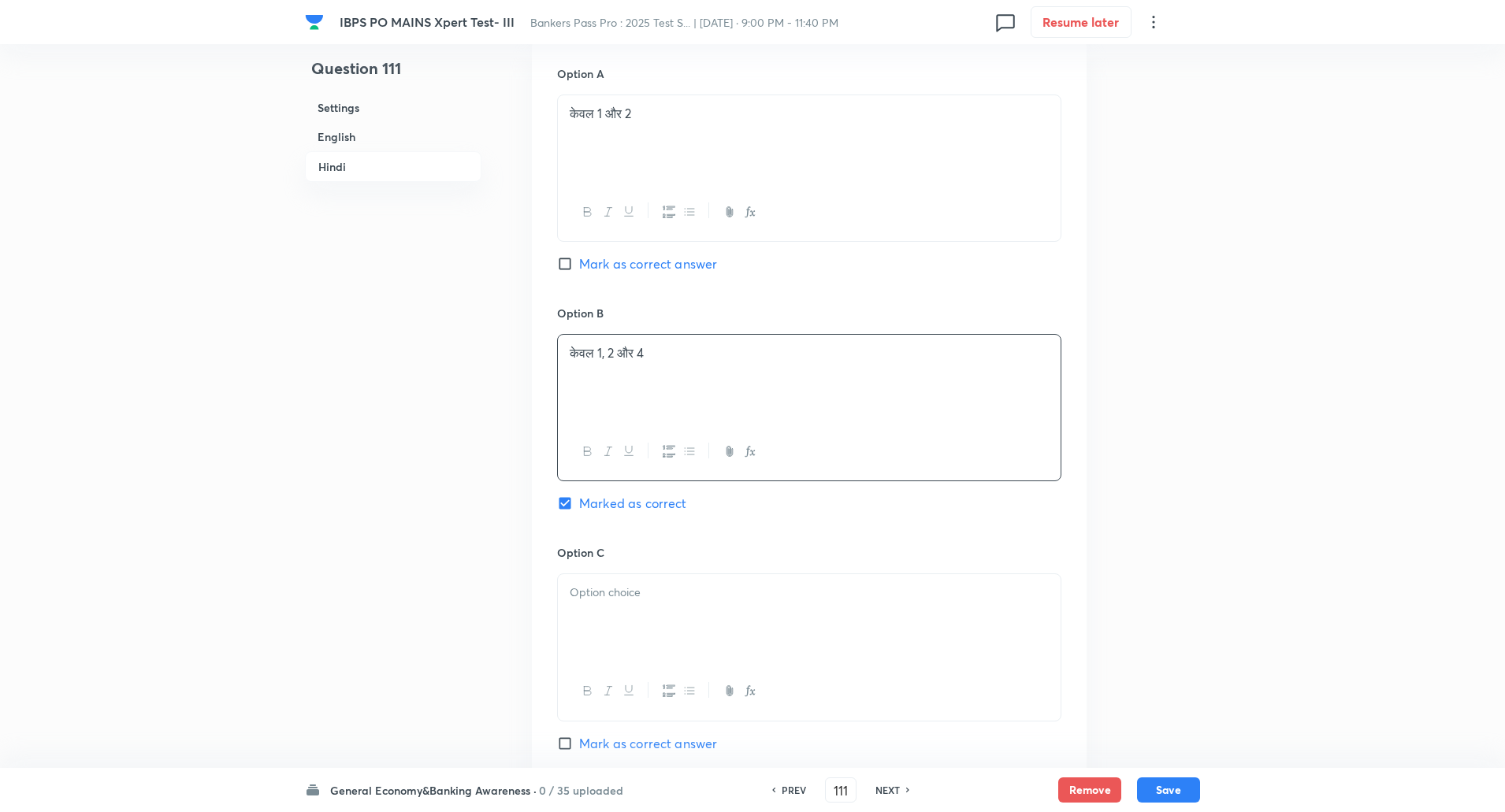
scroll to position [2893, 0]
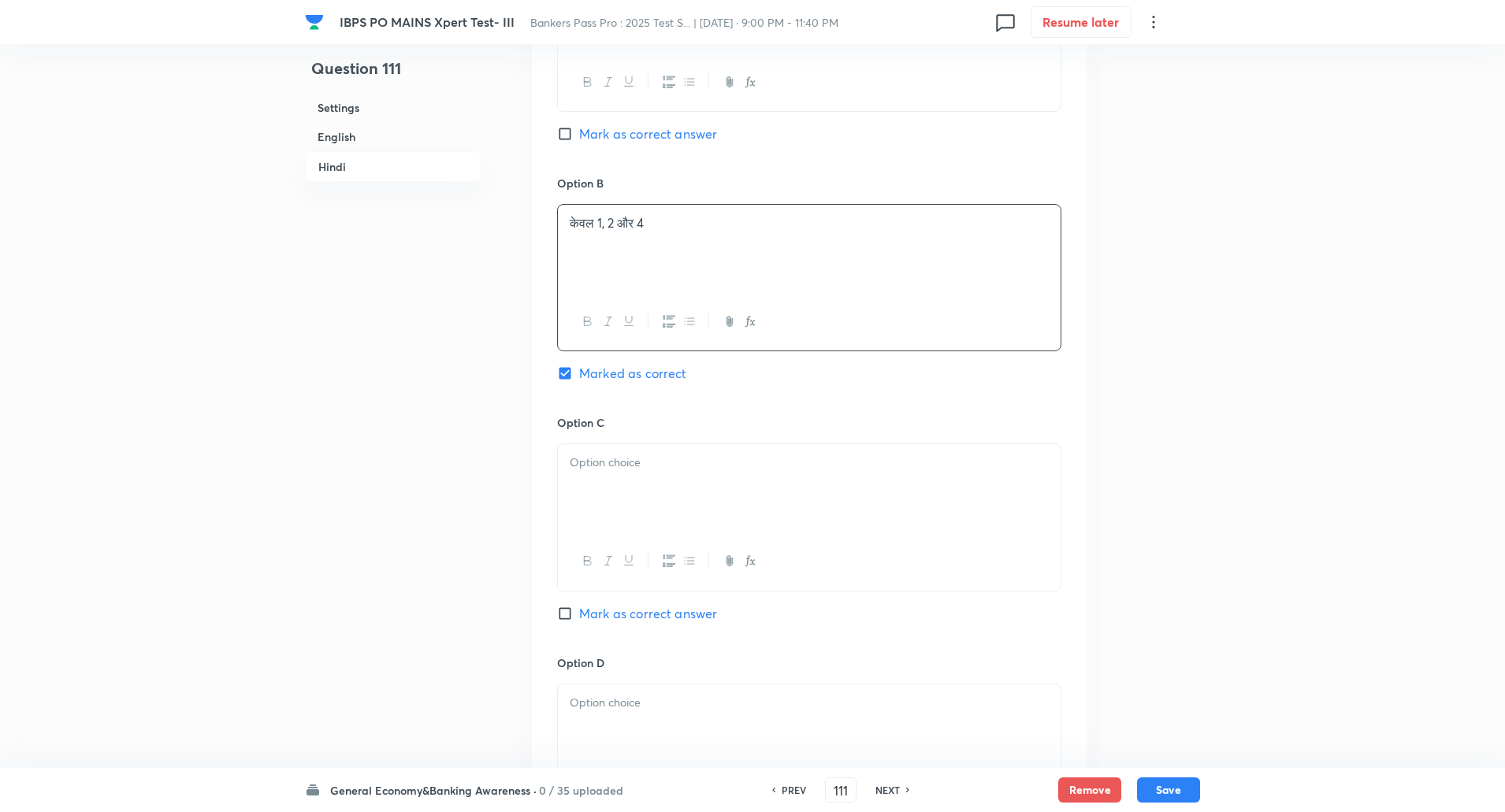
click at [663, 470] on div at bounding box center [809, 488] width 503 height 88
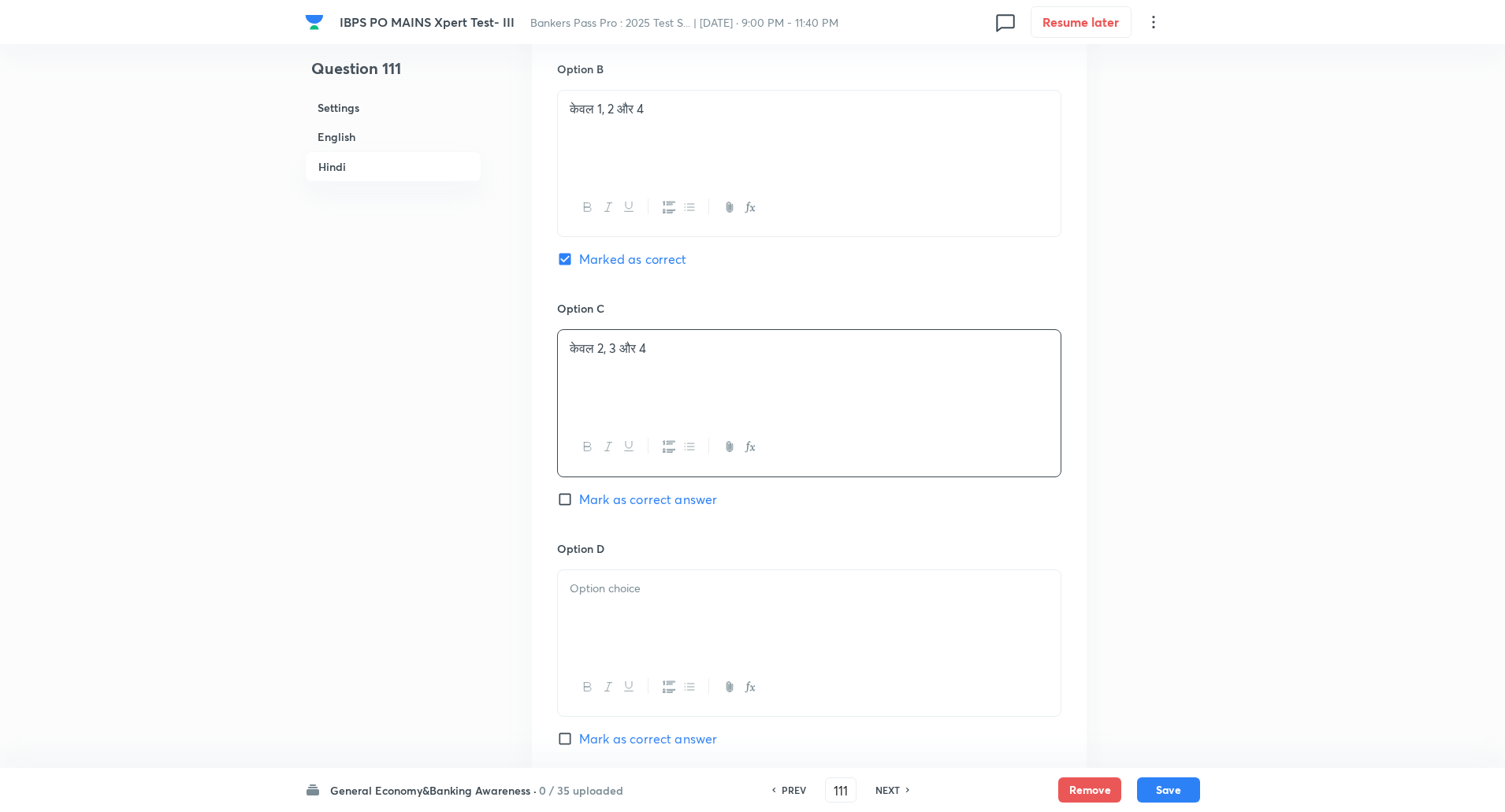
scroll to position [3100, 0]
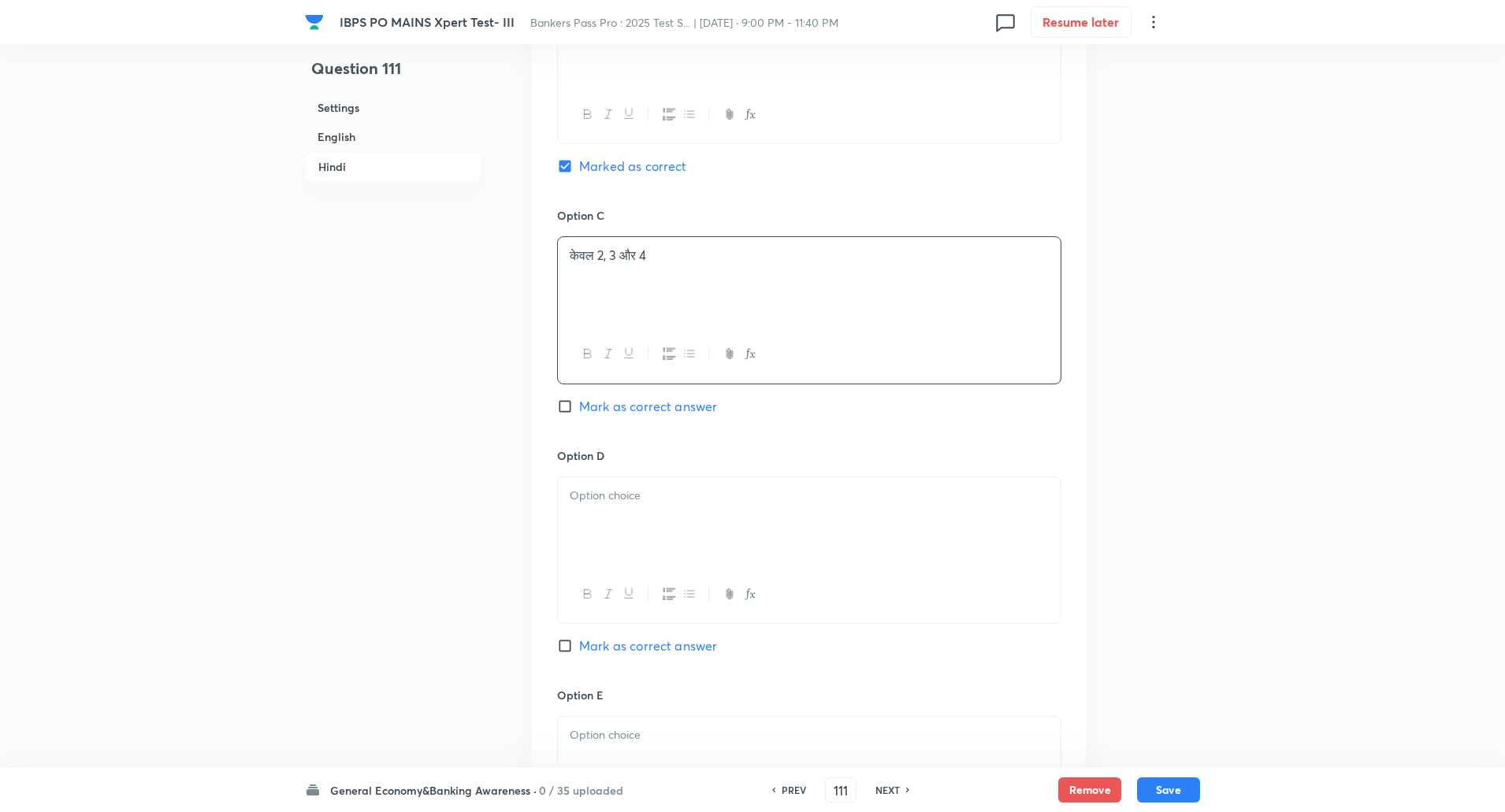
click at [654, 478] on div at bounding box center [809, 522] width 503 height 88
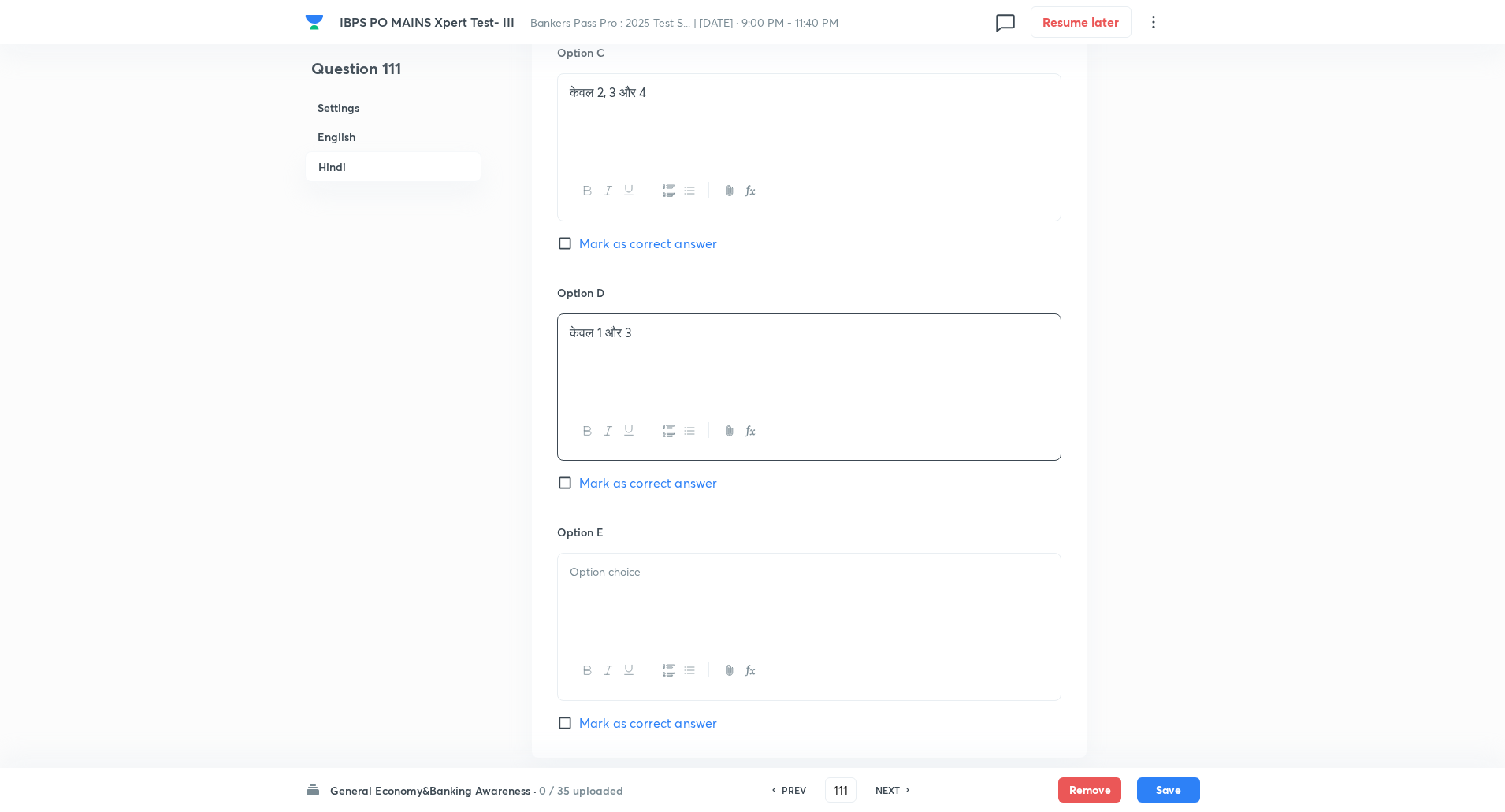
scroll to position [3280, 0]
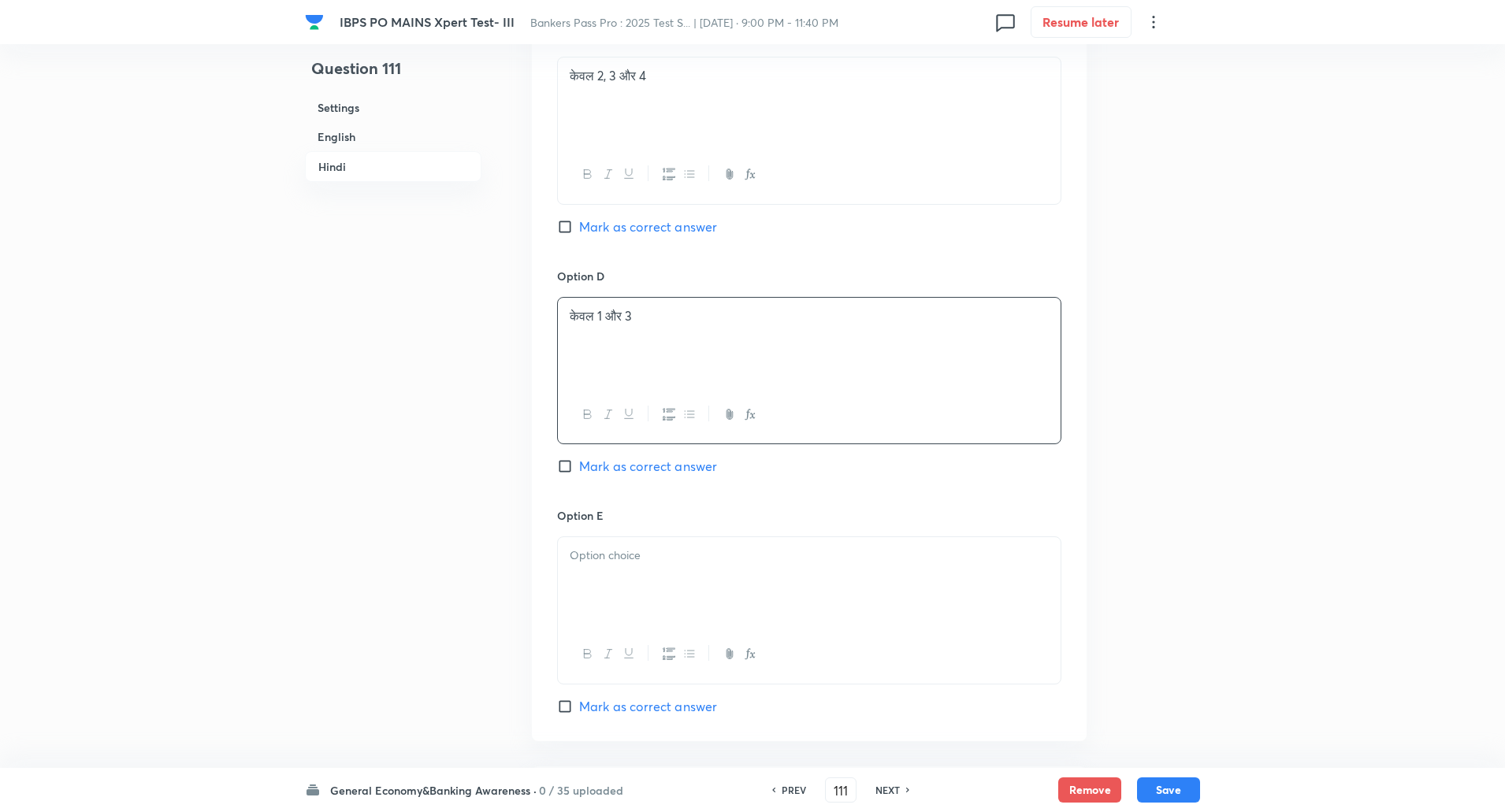
click at [630, 547] on p at bounding box center [809, 555] width 480 height 18
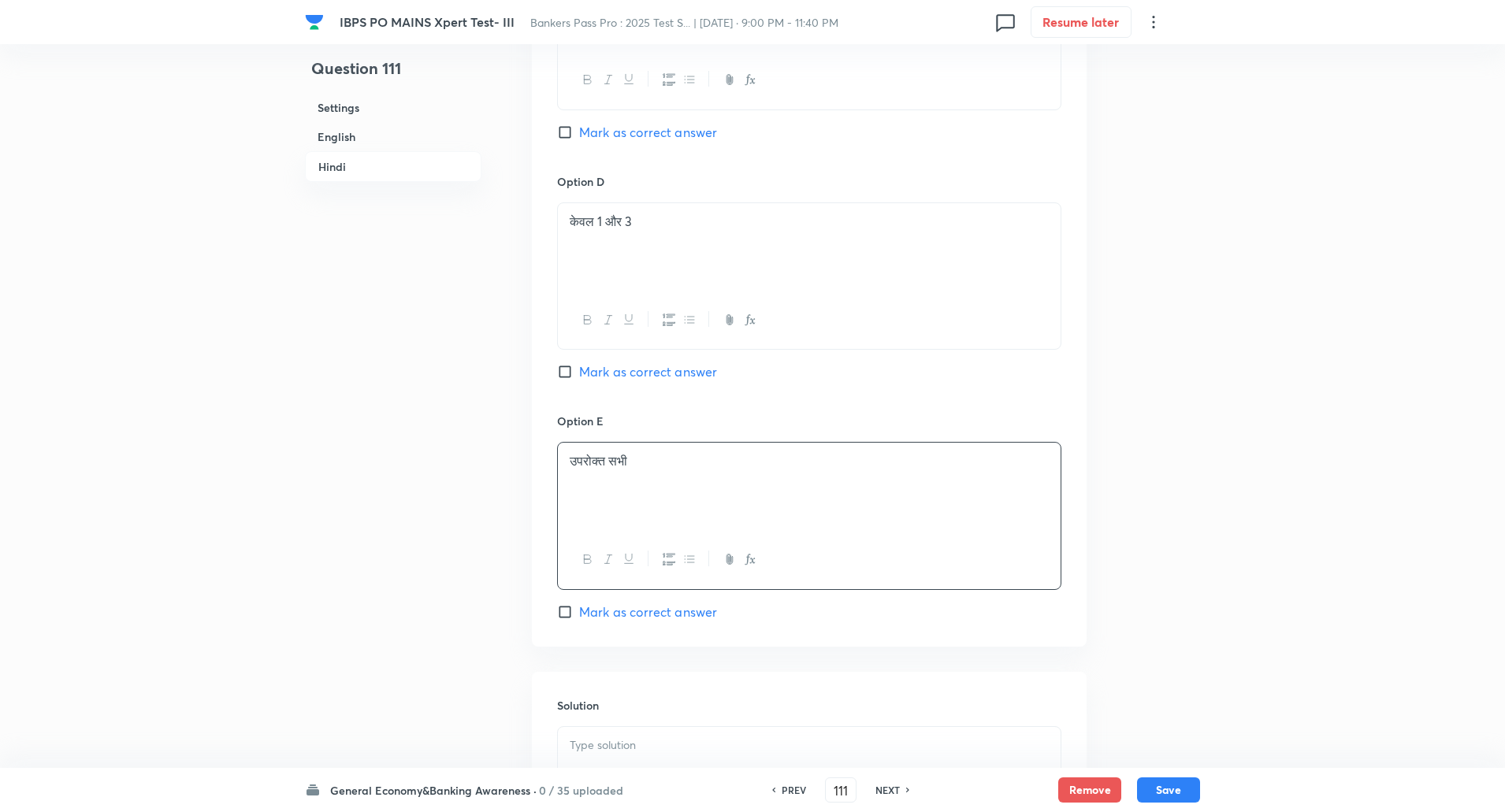
scroll to position [3477, 0]
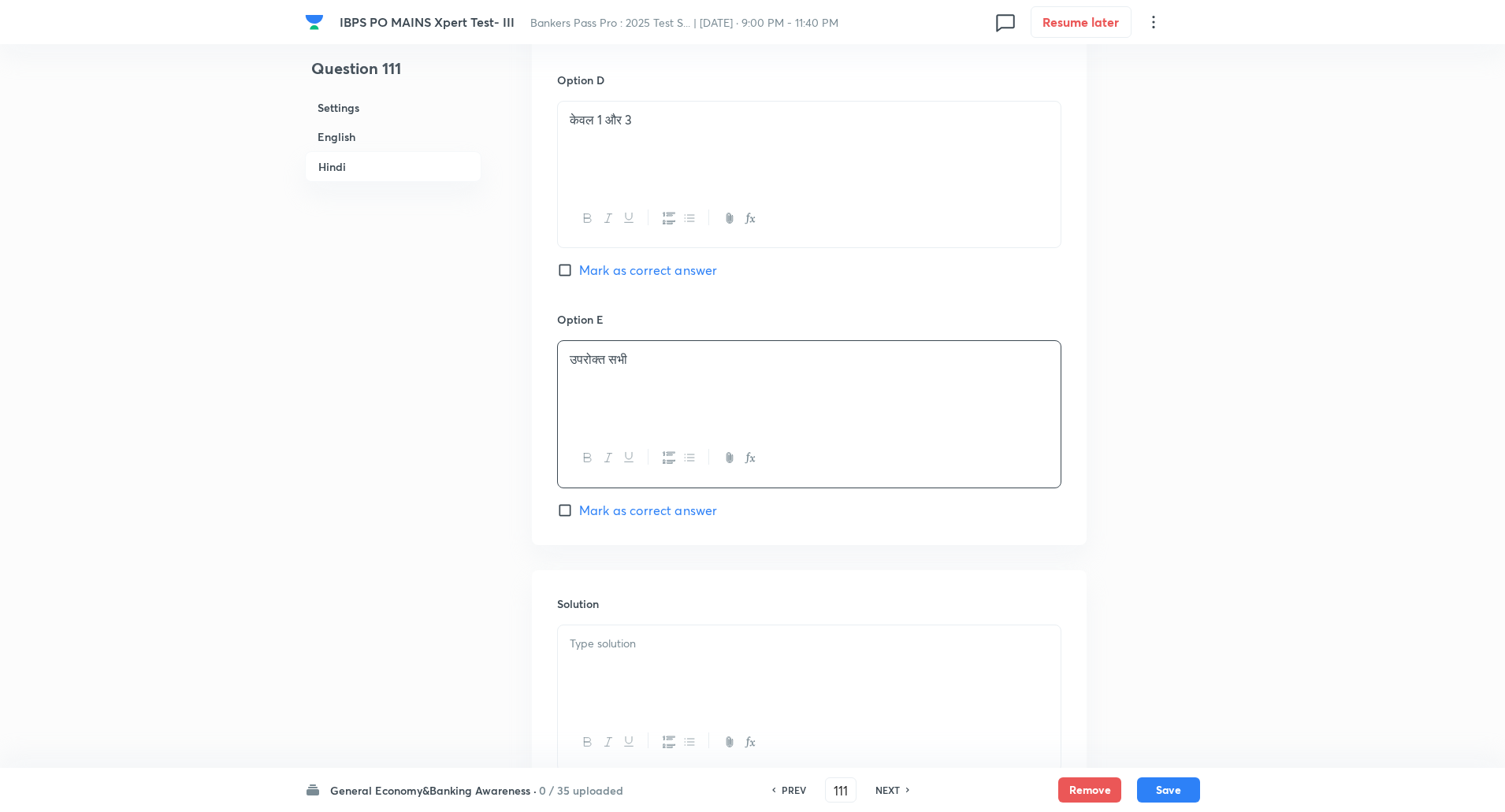
click at [610, 635] on p at bounding box center [809, 644] width 480 height 18
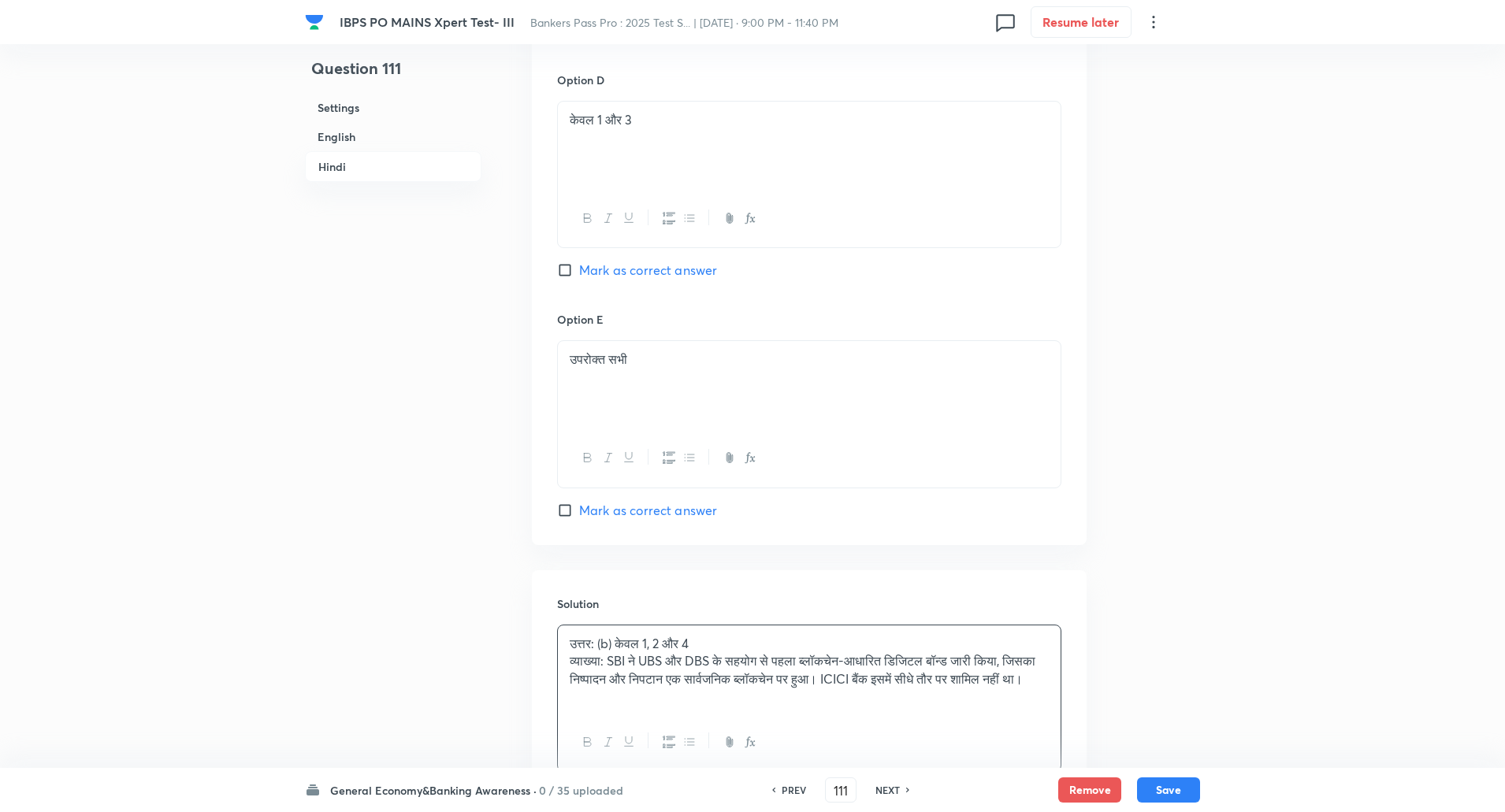
click at [613, 652] on p "व्याख्या: SBI ने UBS और DBS के सहयोग से पहला ब्लॉकचेन-आधारित डिजिटल बॉन्ड जारी …" at bounding box center [809, 670] width 480 height 36
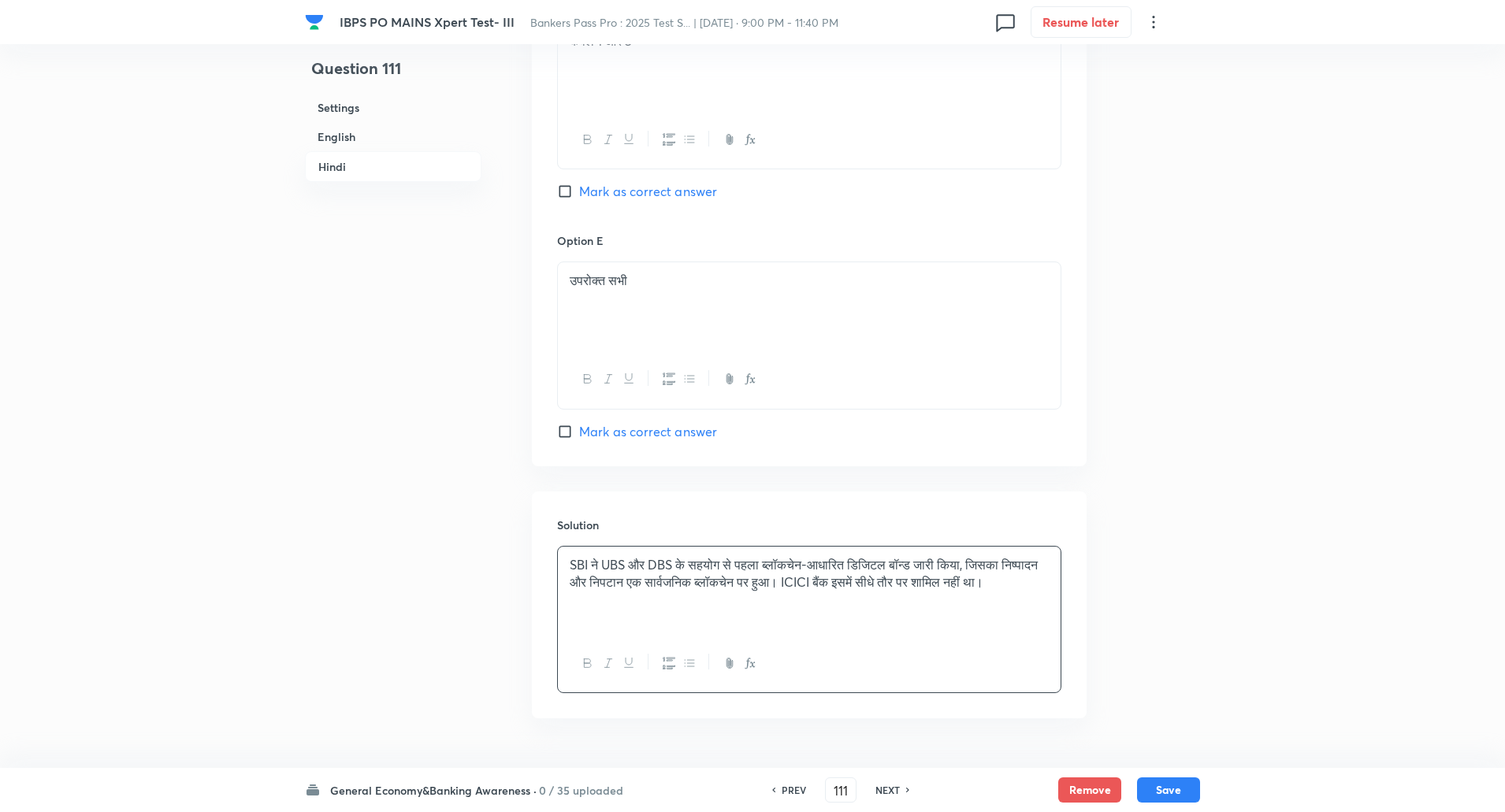
scroll to position [3581, 0]
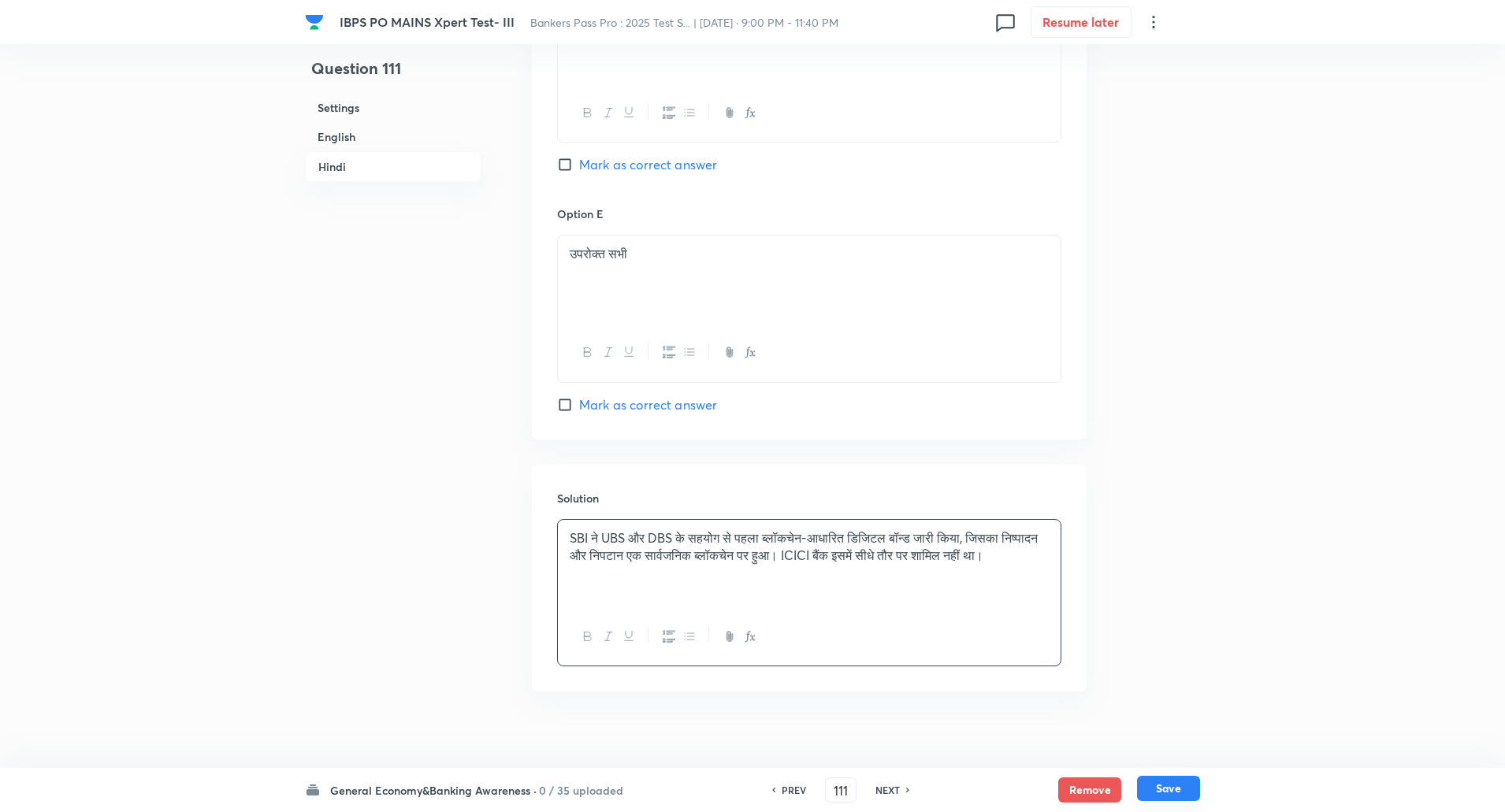
click at [1177, 785] on button "Save" at bounding box center [1169, 789] width 63 height 25
type input "112"
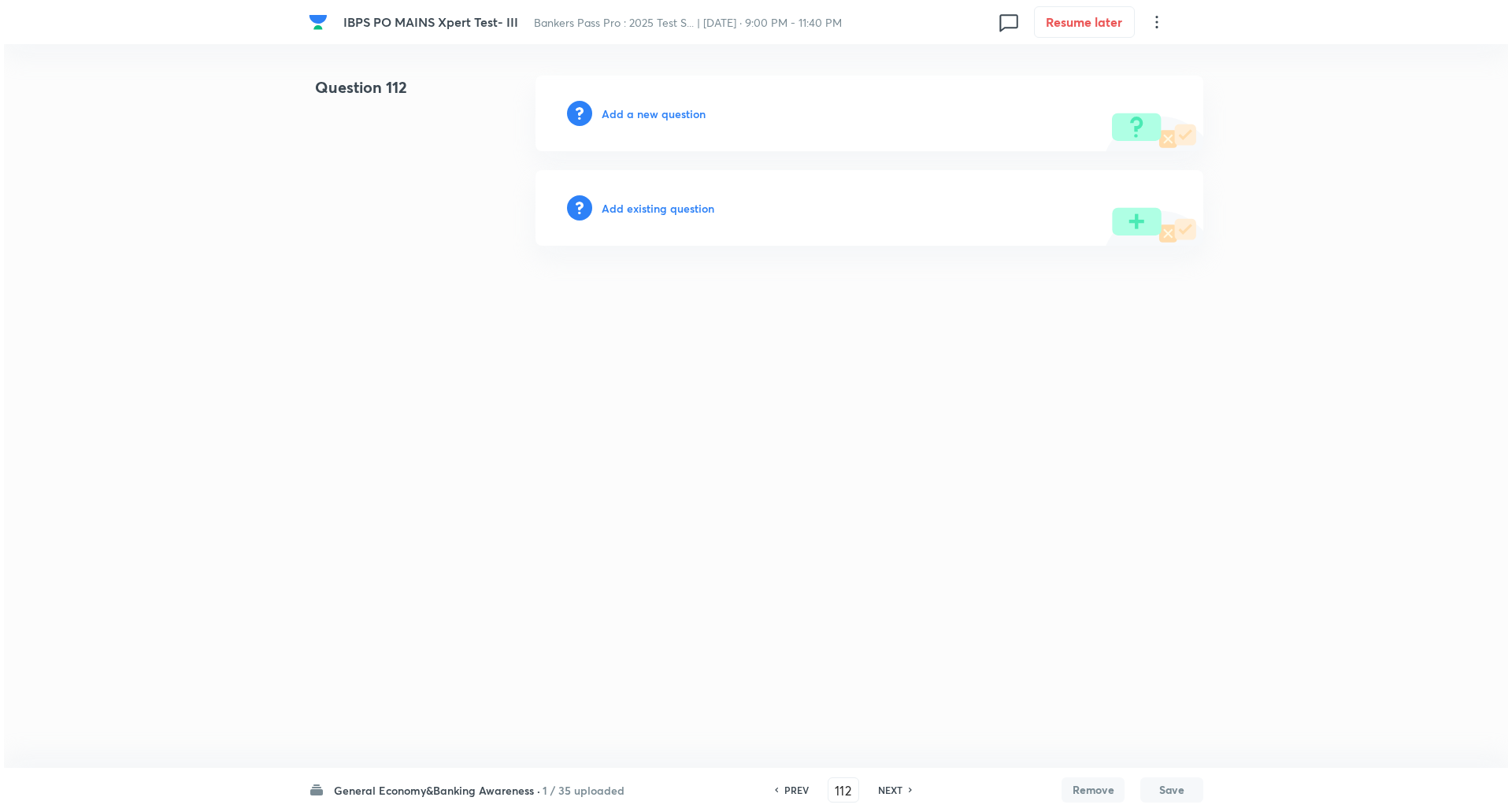
scroll to position [0, 0]
click at [677, 113] on h6 "Add a new question" at bounding box center [653, 113] width 104 height 16
click at [677, 113] on h6 "Choose a question type" at bounding box center [662, 113] width 121 height 16
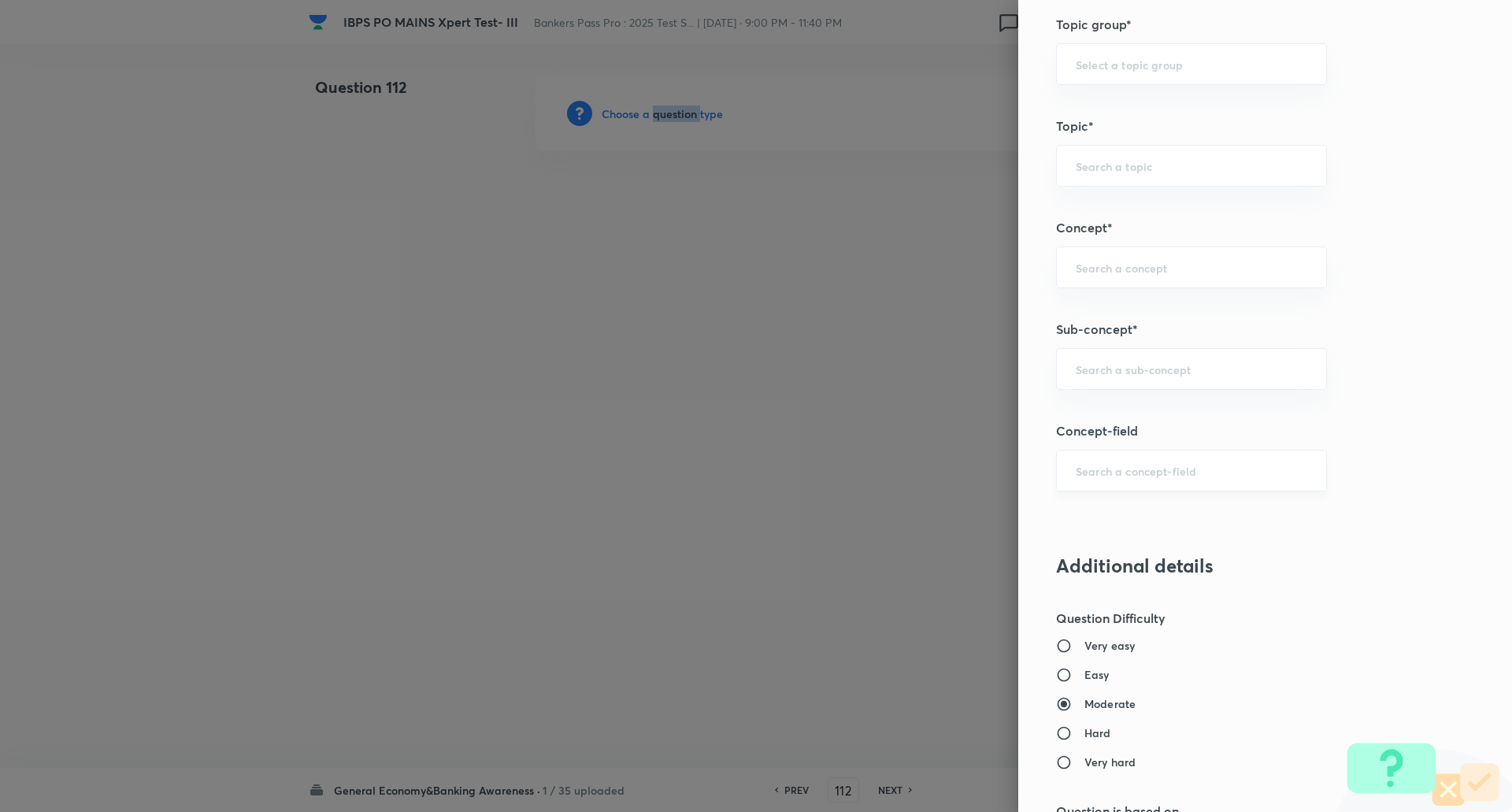
scroll to position [709, 0]
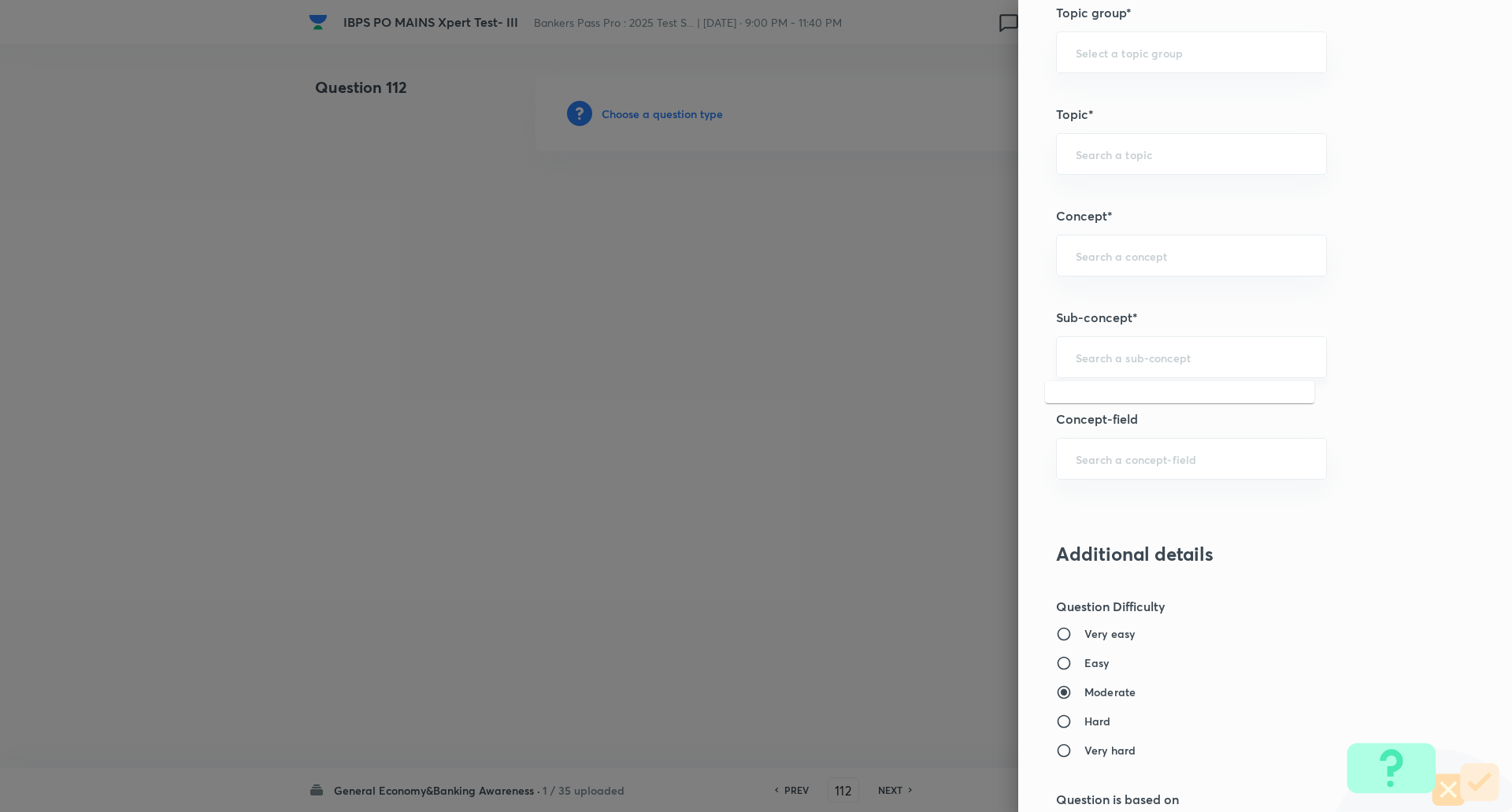
click at [1083, 350] on input "text" at bounding box center [1191, 357] width 232 height 15
click at [1158, 359] on input "sport" at bounding box center [1191, 357] width 232 height 15
click at [1158, 396] on li "Sports Current Affairs" at bounding box center [1180, 402] width 269 height 29
type input "Sports Current Affairs"
type input "Awareness"
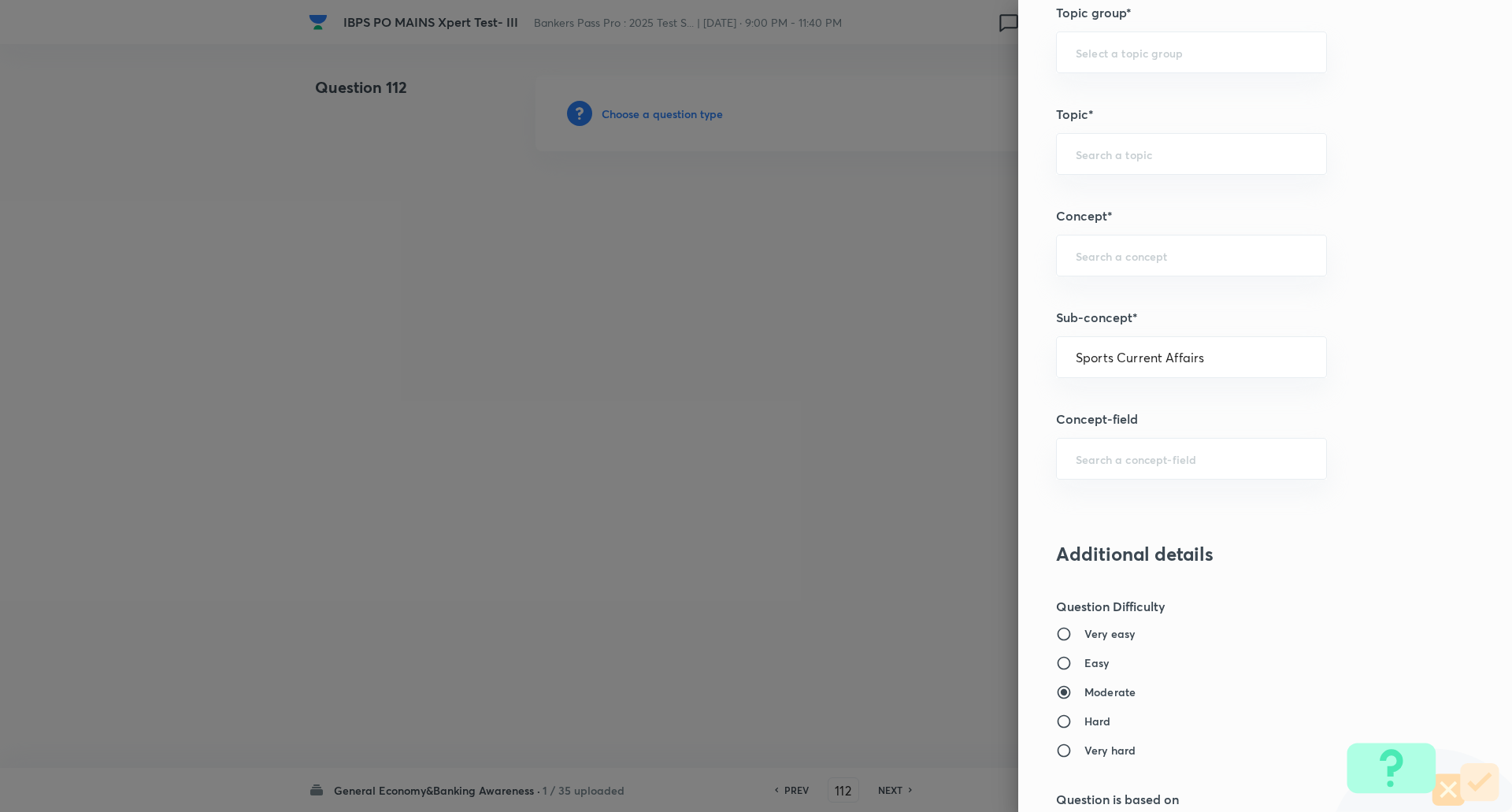
type input "Current Affairs"
type input "Sports Current Affairs"
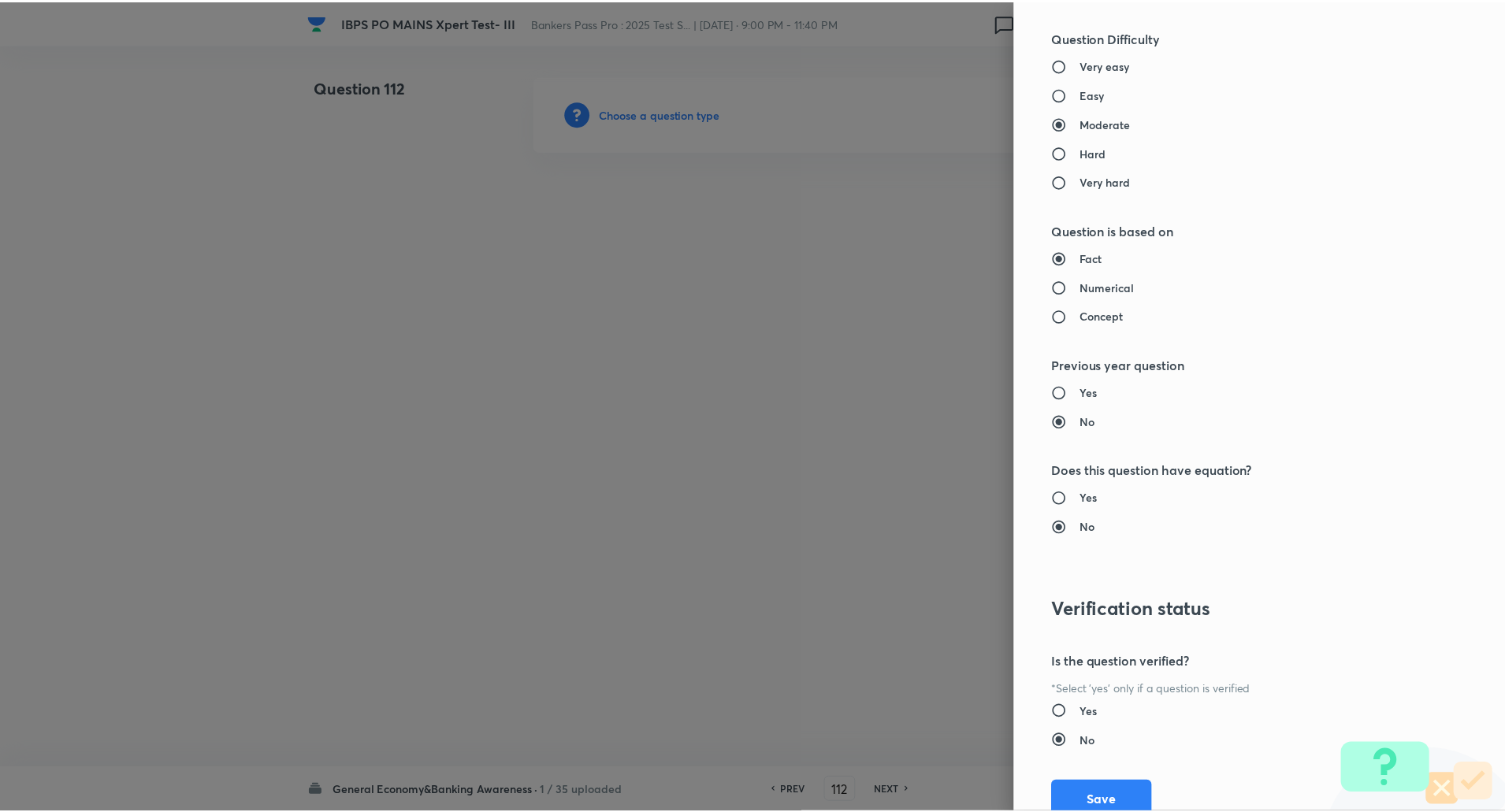
scroll to position [1336, 0]
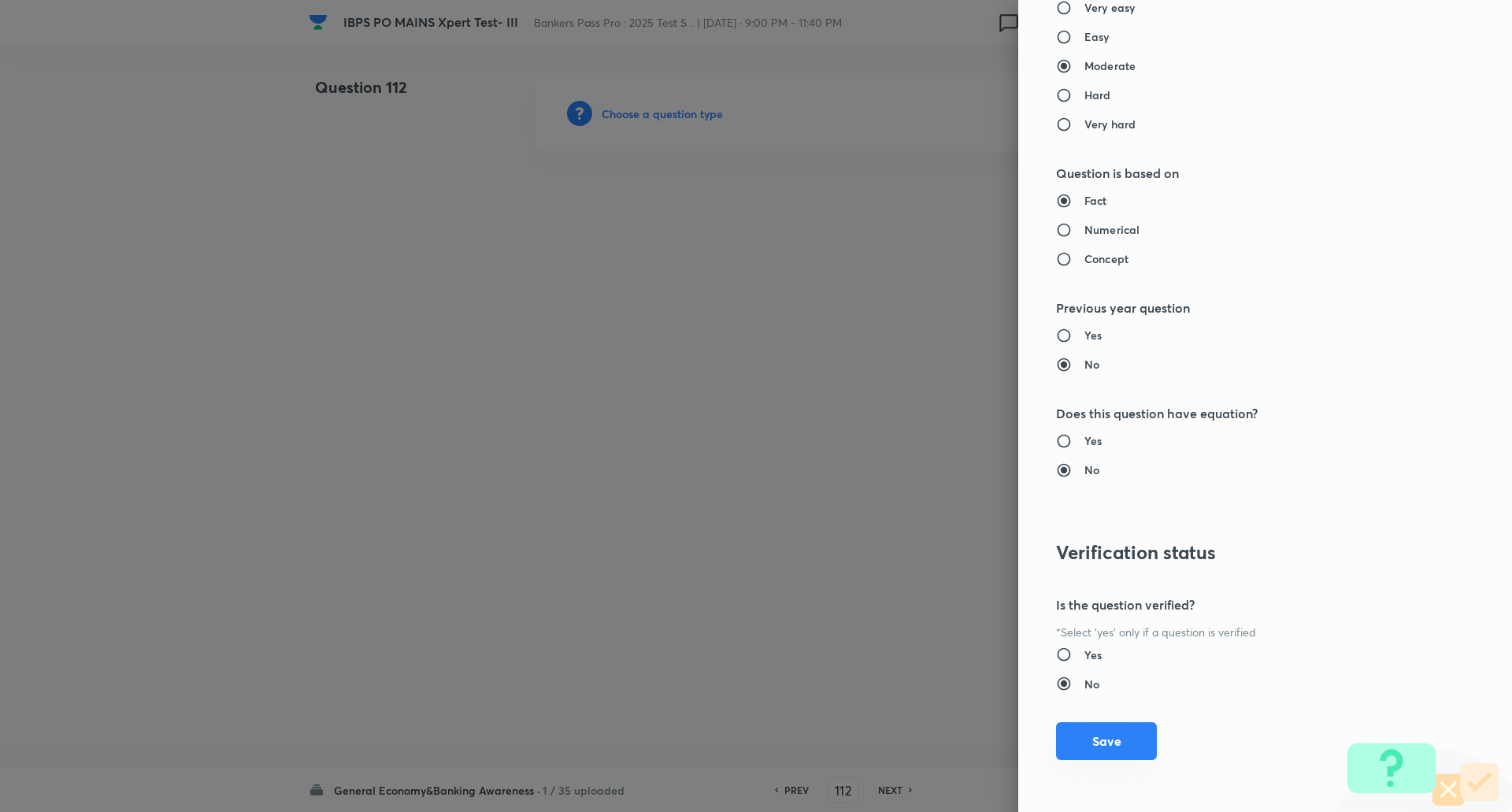
click at [1117, 734] on button "Save" at bounding box center [1107, 741] width 101 height 37
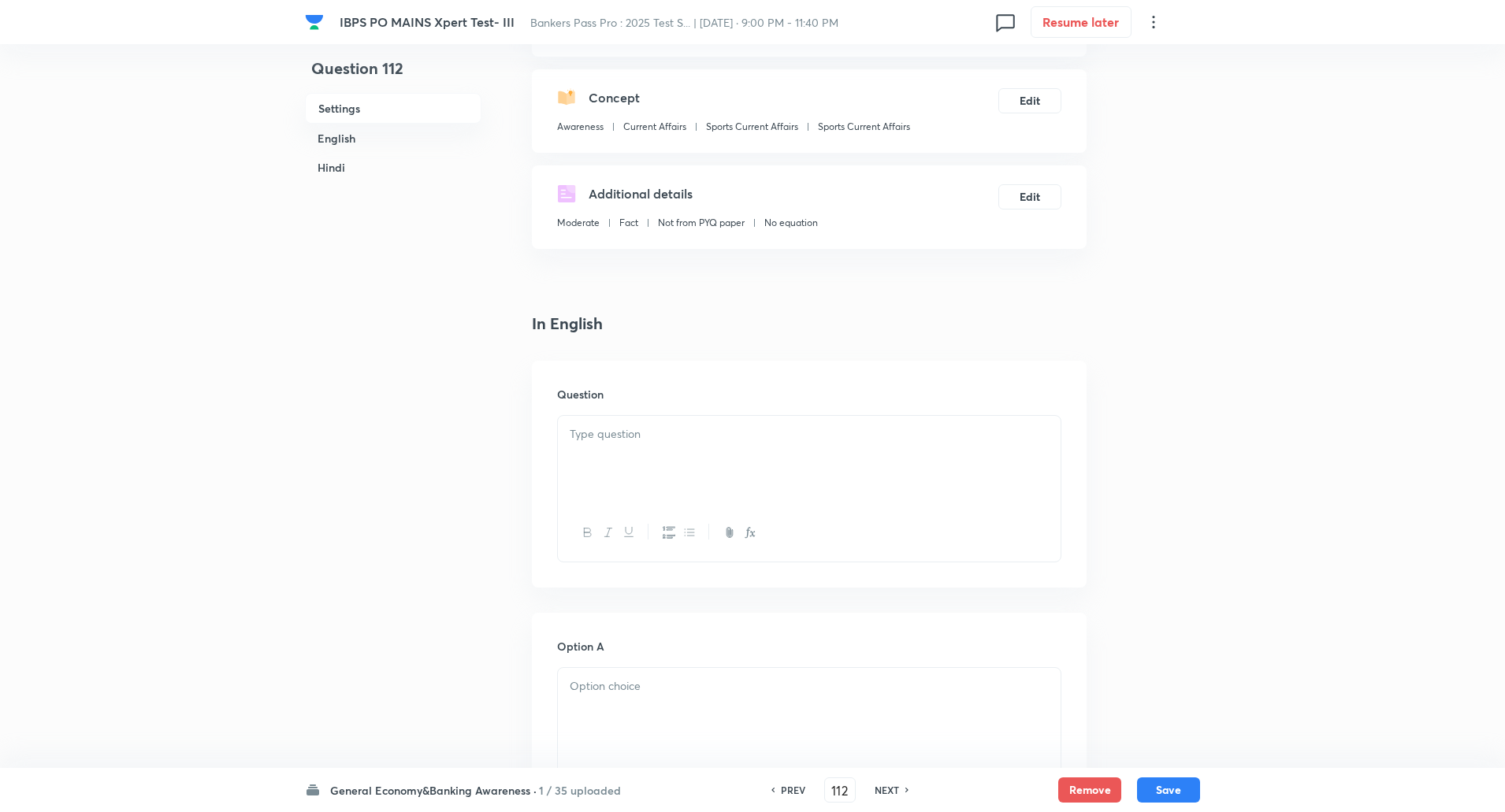
scroll to position [315, 0]
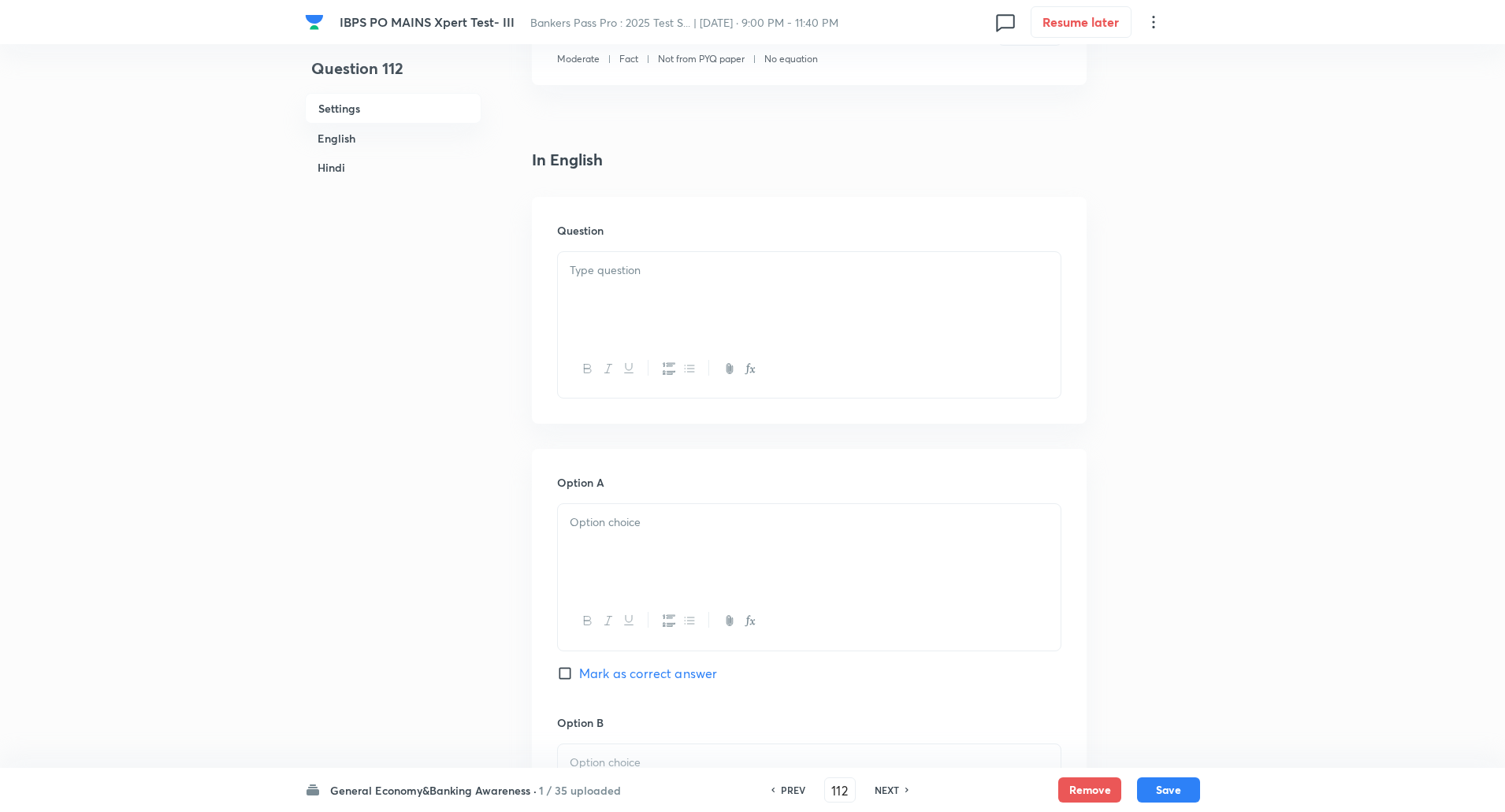
click at [622, 299] on div at bounding box center [809, 296] width 503 height 88
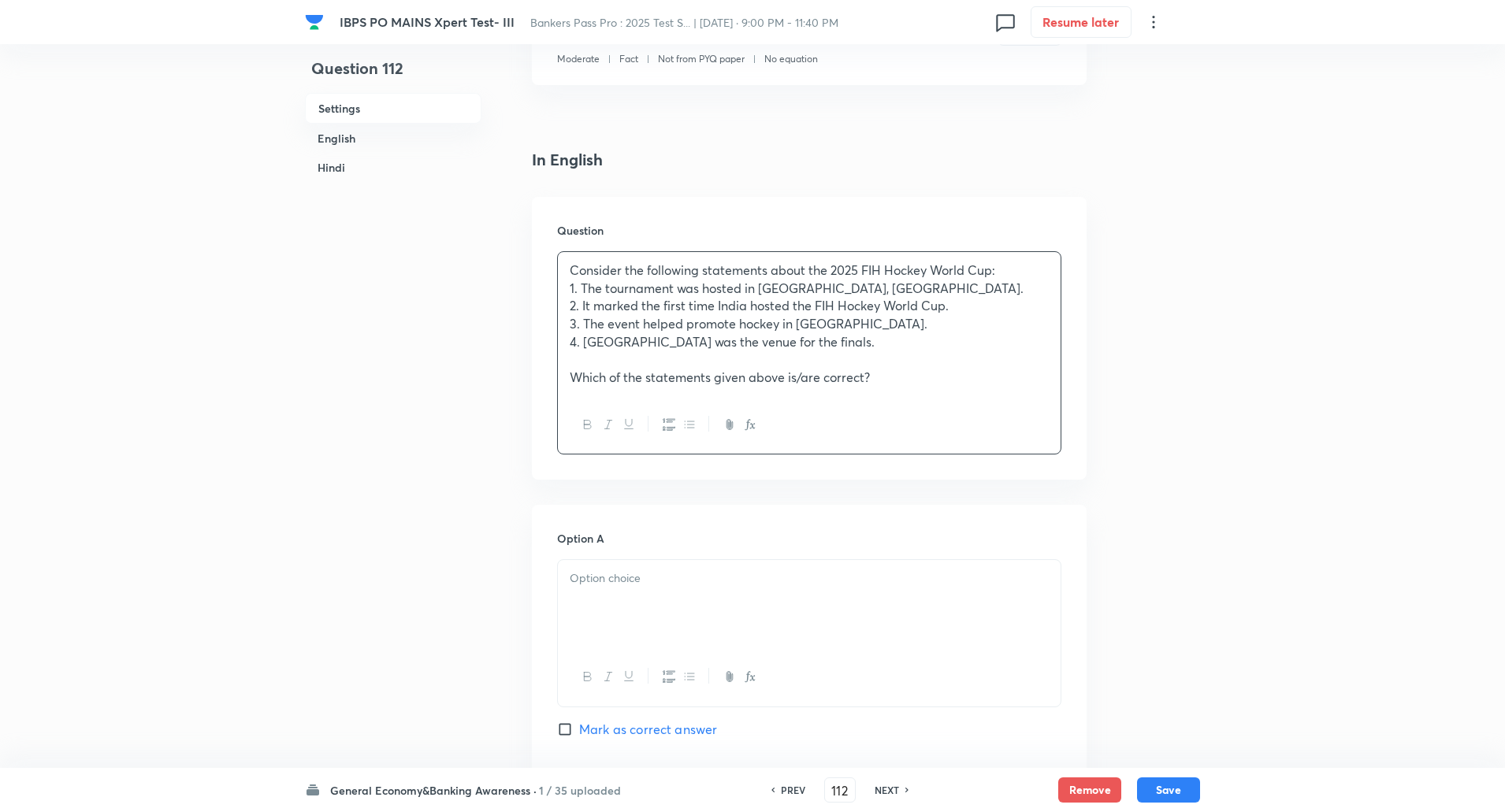
click at [1031, 272] on p "Consider the following statements about the 2025 FIH Hockey World Cup:" at bounding box center [809, 270] width 480 height 18
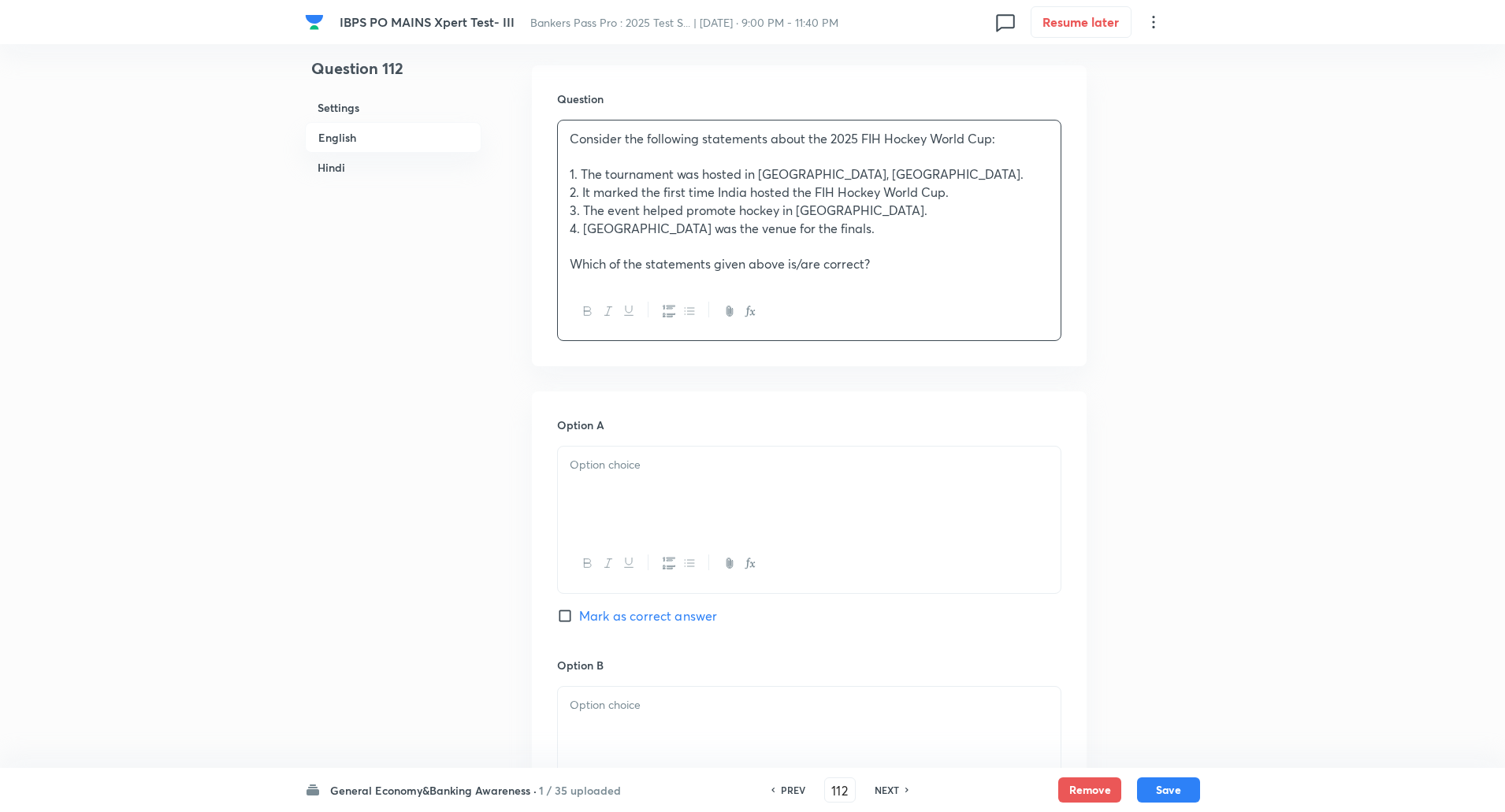
scroll to position [551, 0]
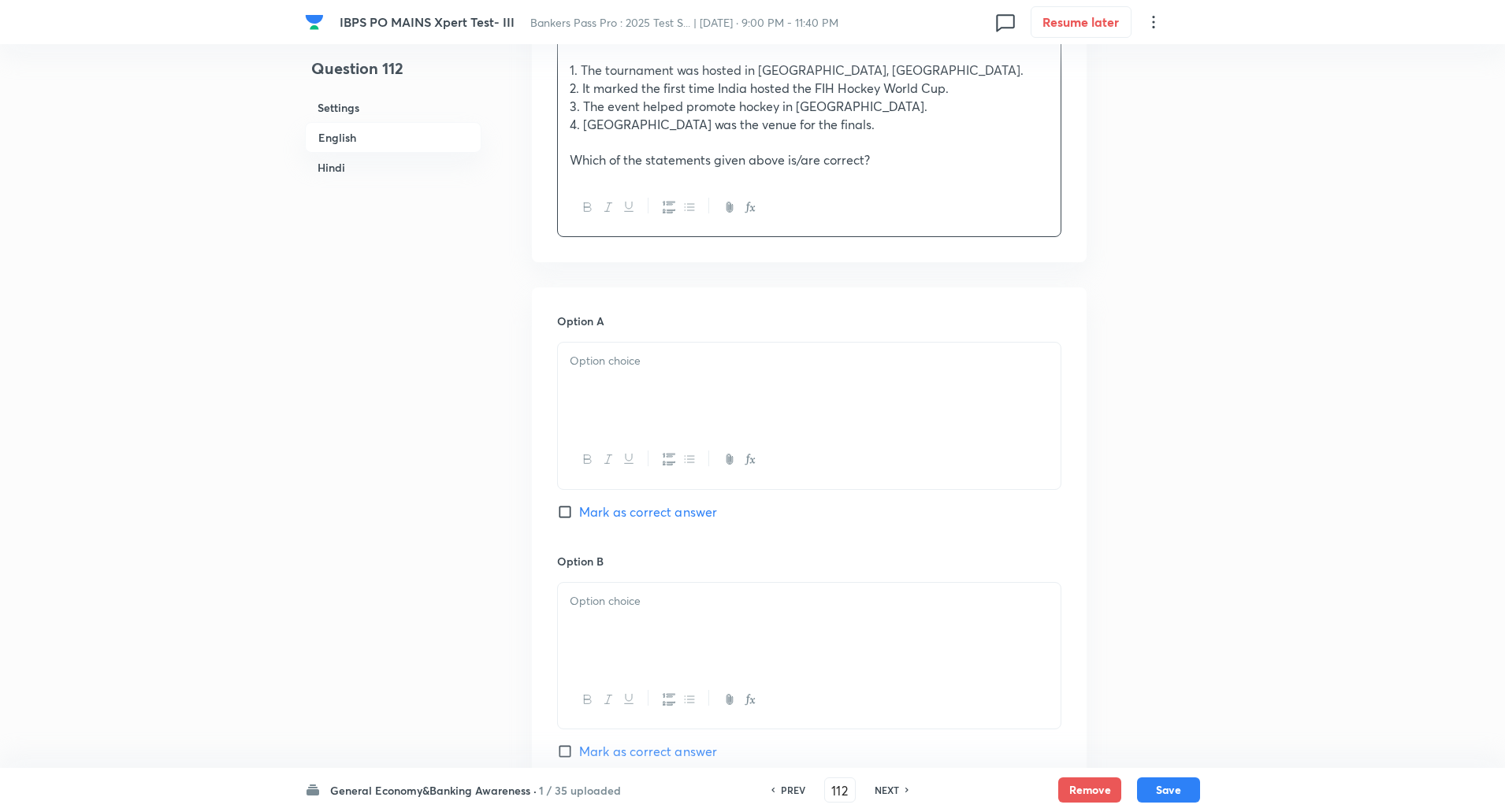
click at [728, 382] on div at bounding box center [809, 387] width 503 height 88
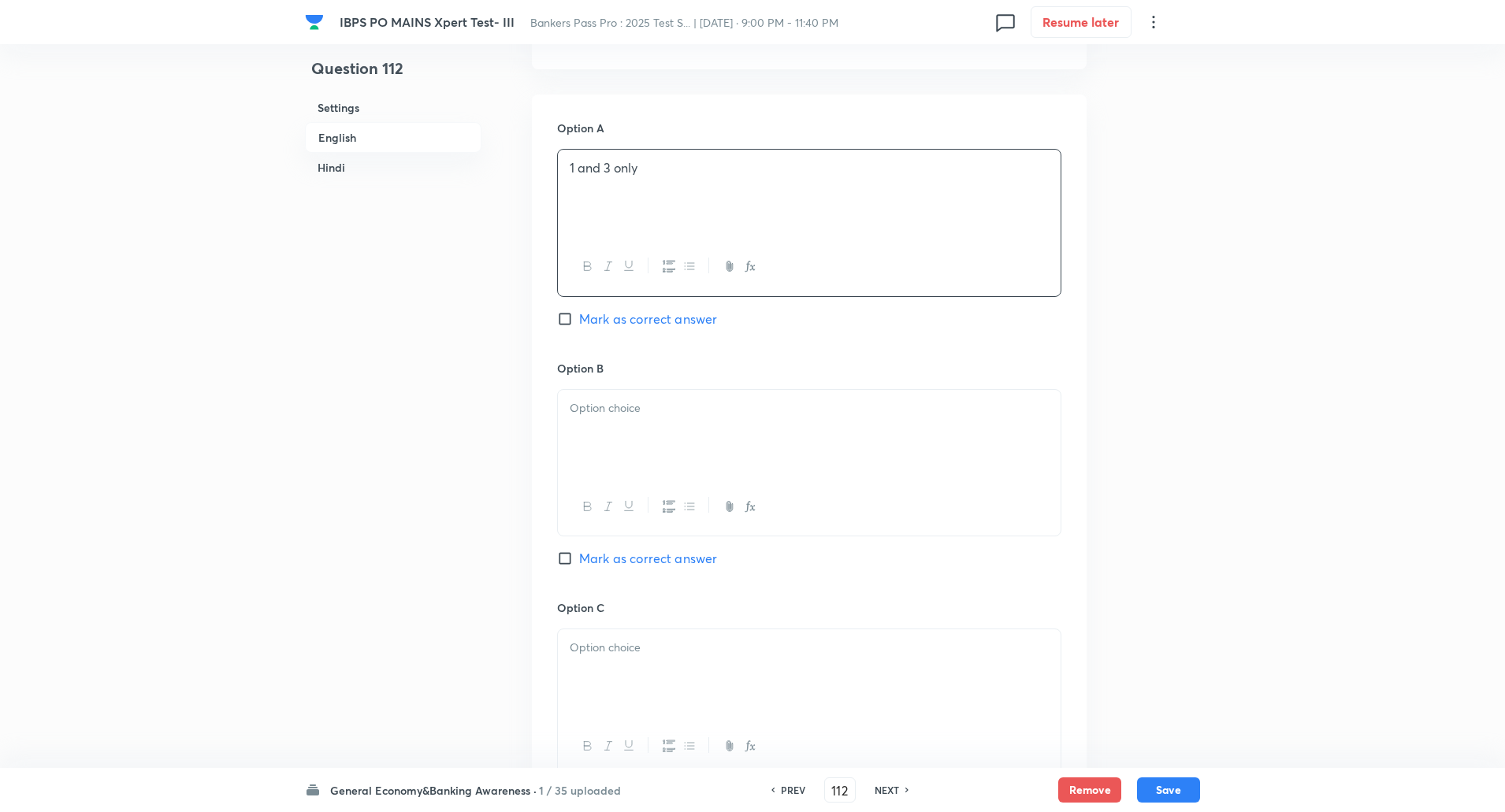
scroll to position [746, 0]
click at [708, 389] on div at bounding box center [809, 432] width 503 height 88
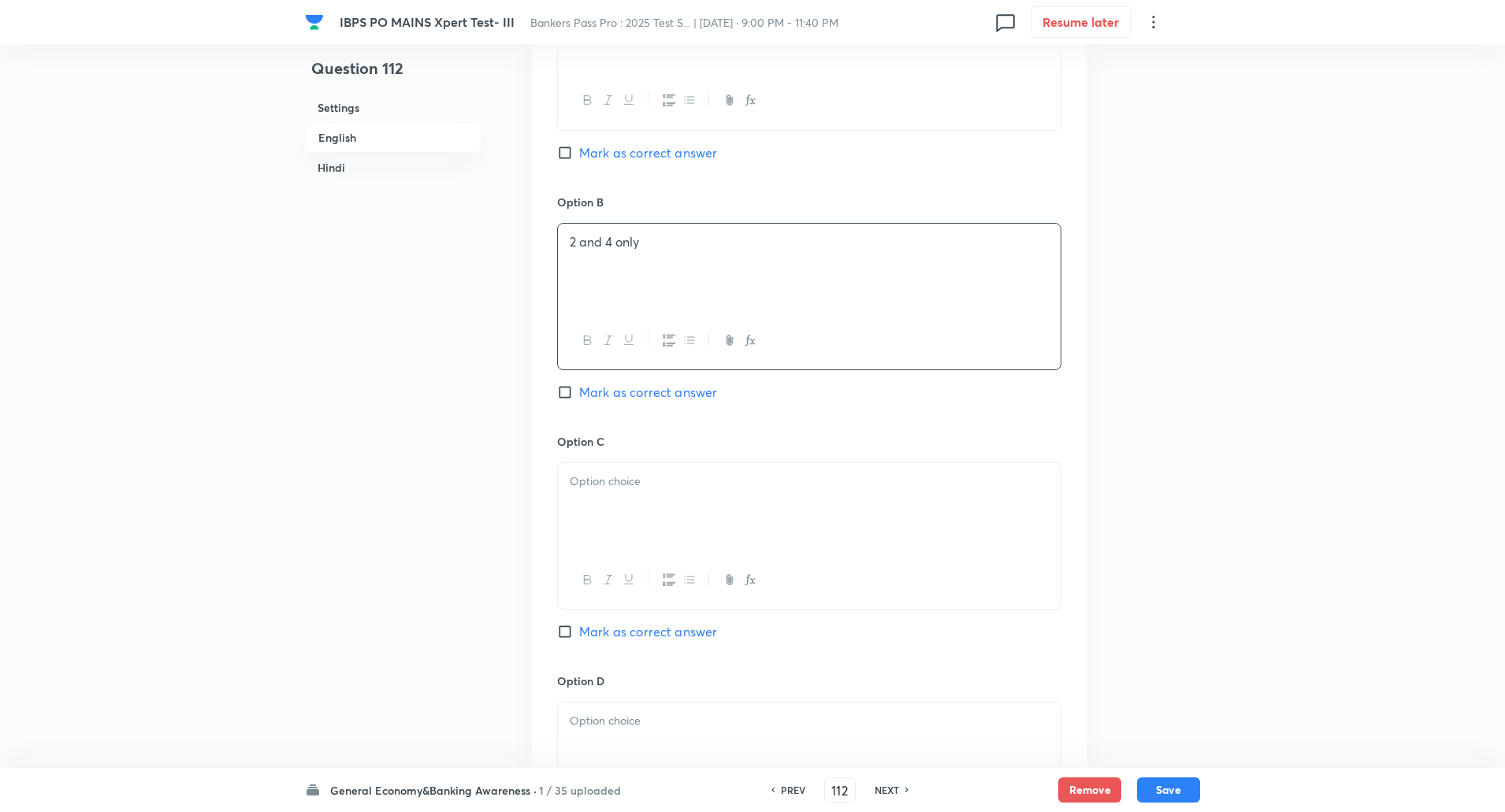
click at [672, 496] on div at bounding box center [809, 507] width 503 height 88
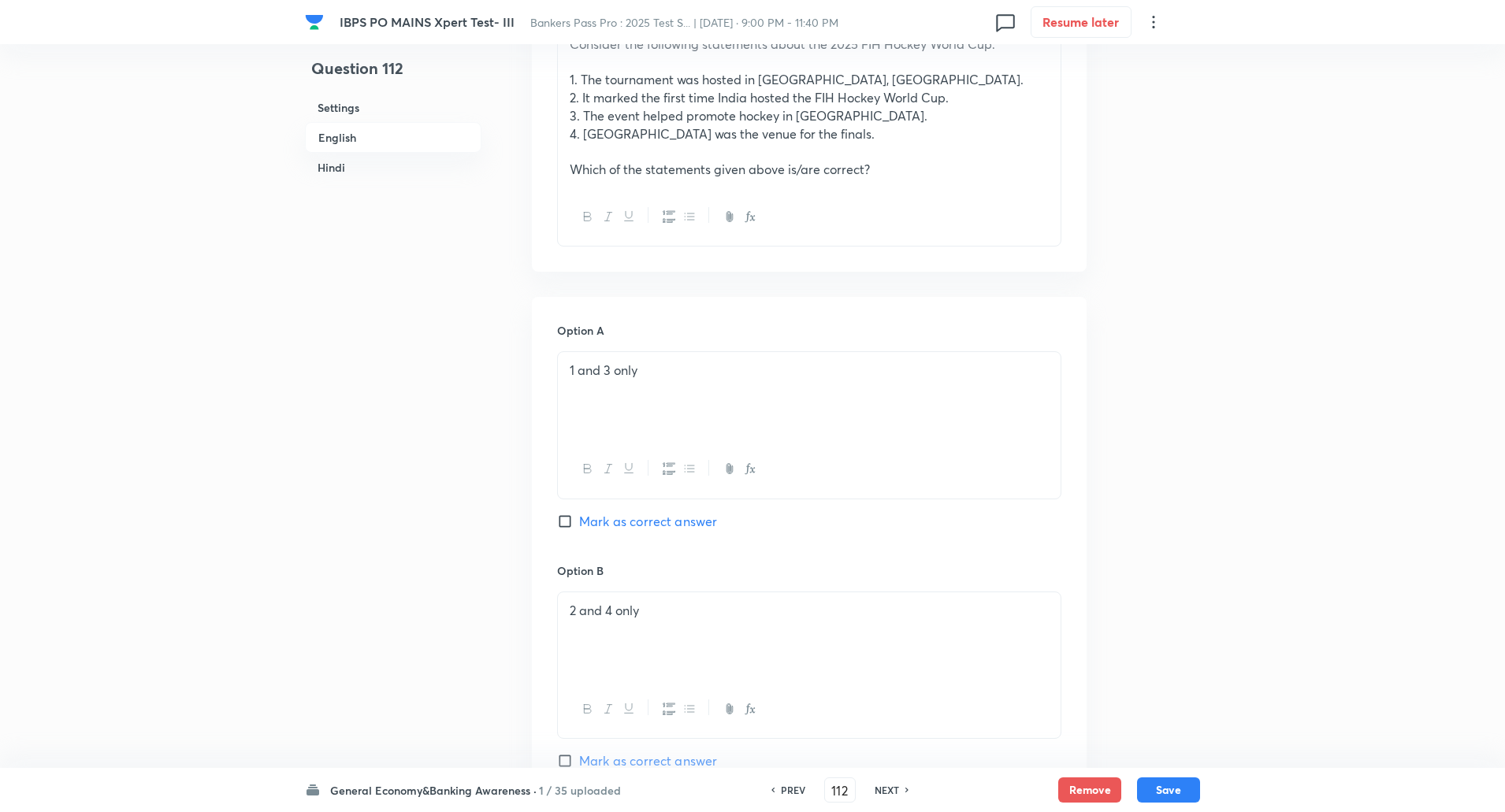
scroll to position [516, 0]
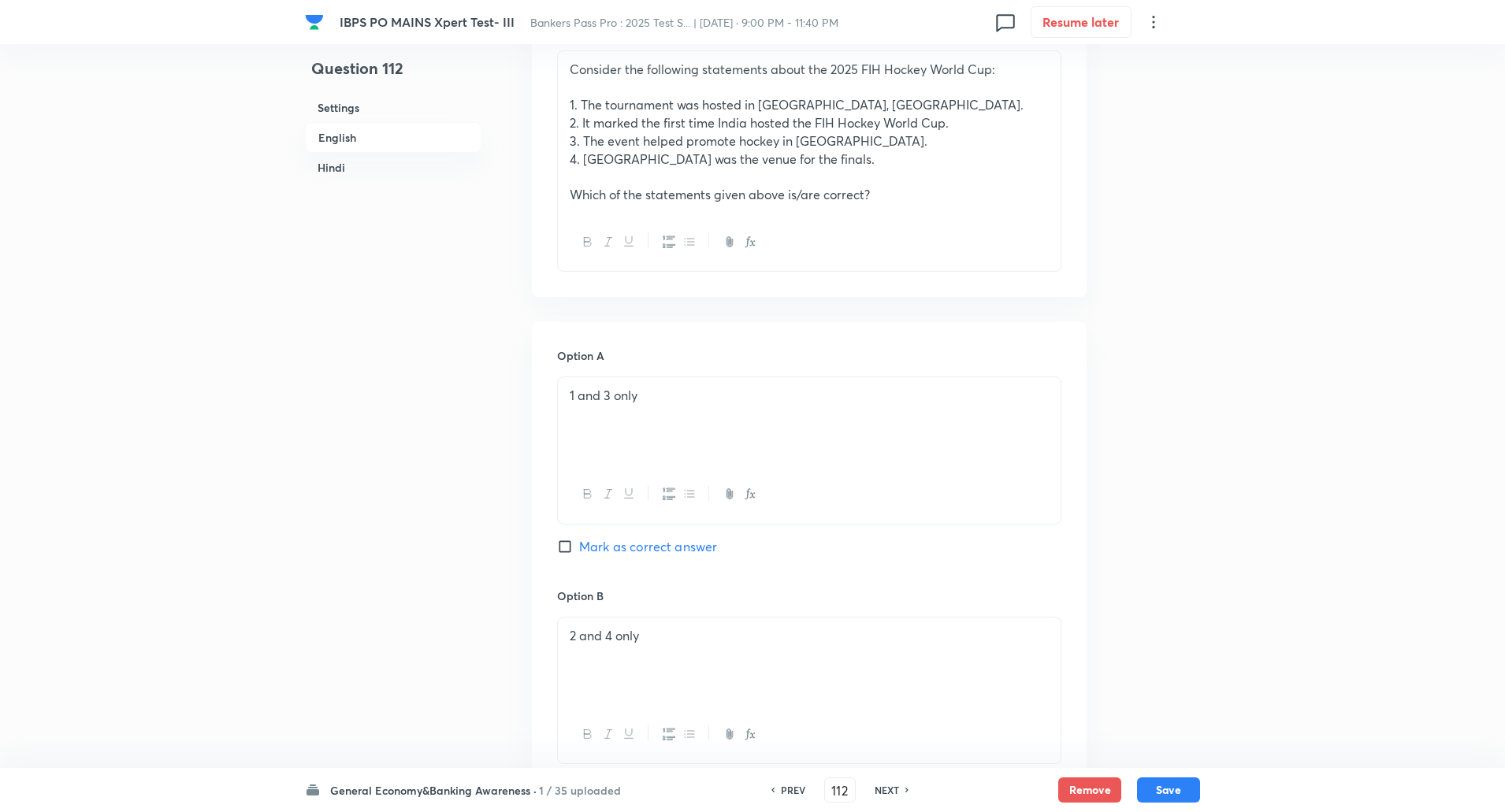
click at [566, 544] on input "Mark as correct answer" at bounding box center [568, 547] width 22 height 15
checkbox input "true"
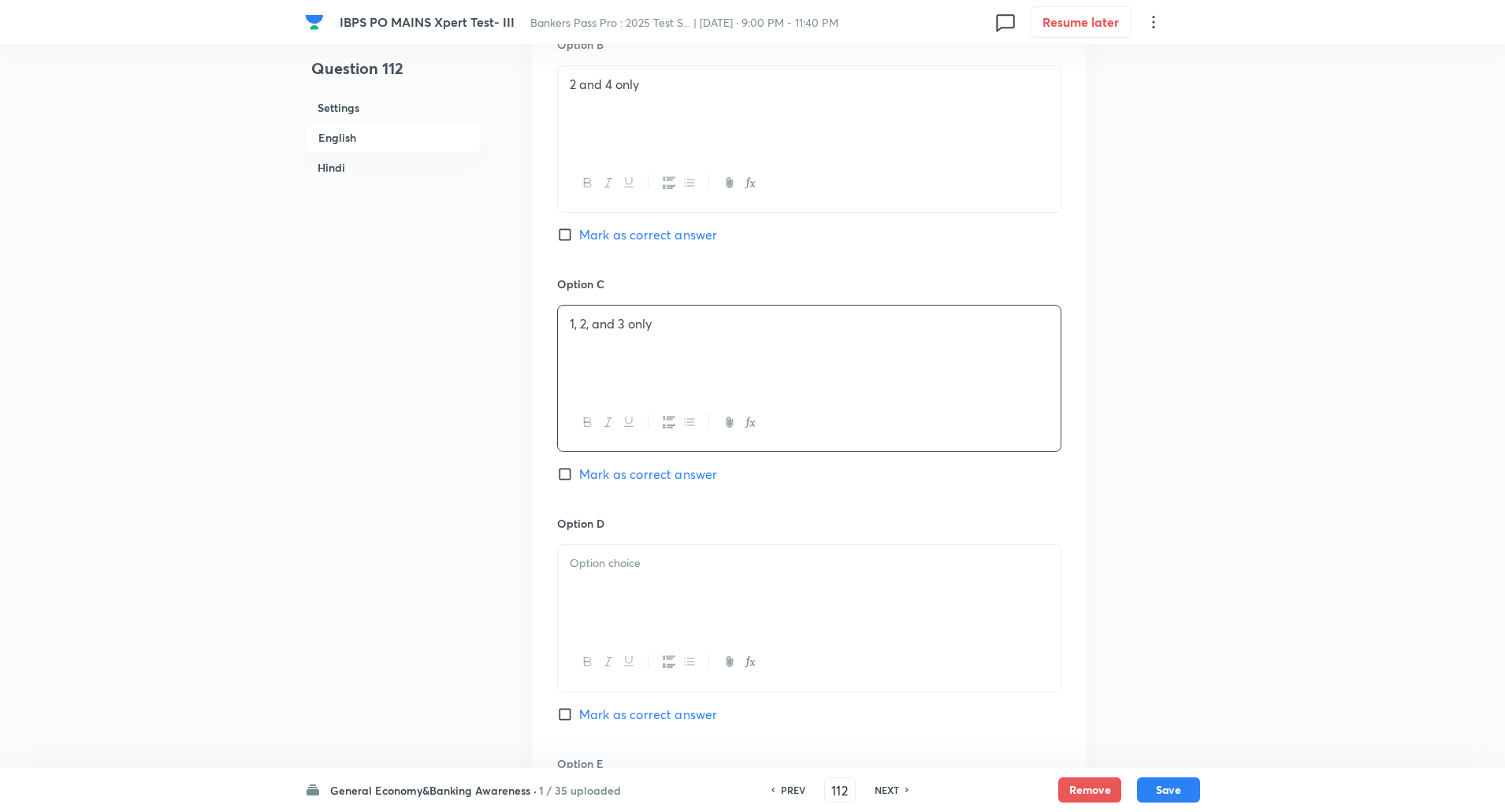
scroll to position [1225, 0]
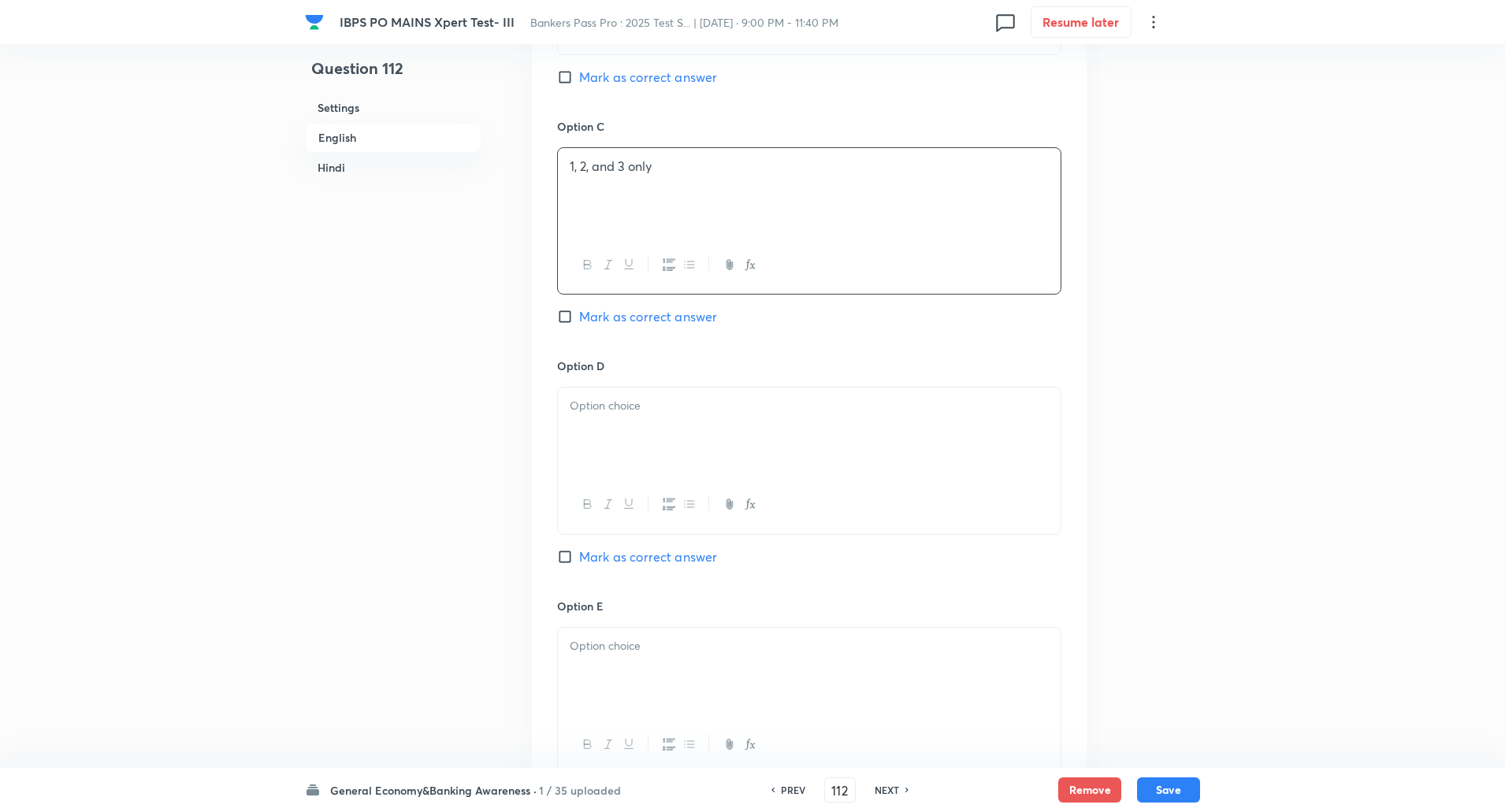
click at [627, 416] on div at bounding box center [809, 431] width 503 height 88
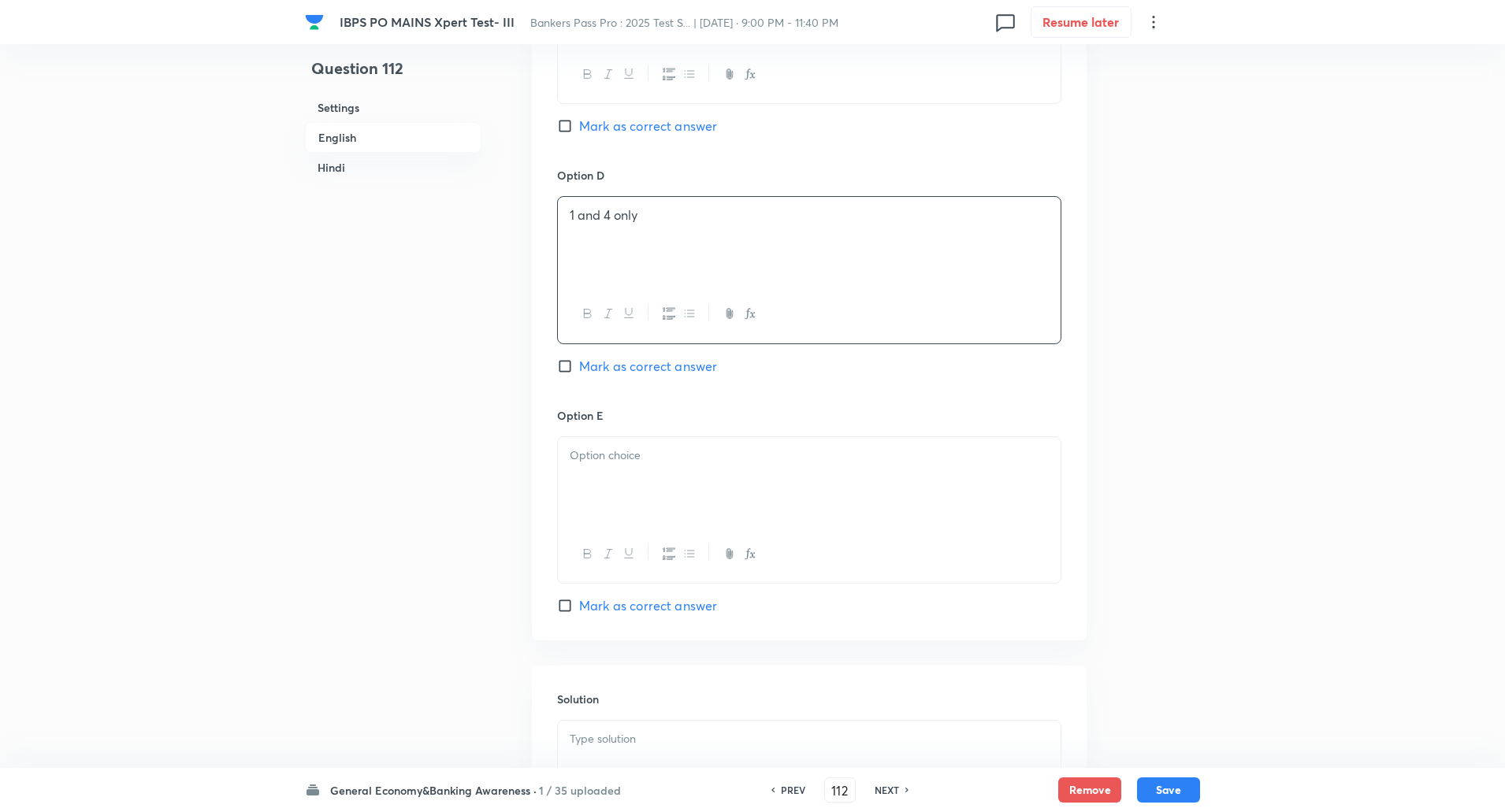
scroll to position [1428, 0]
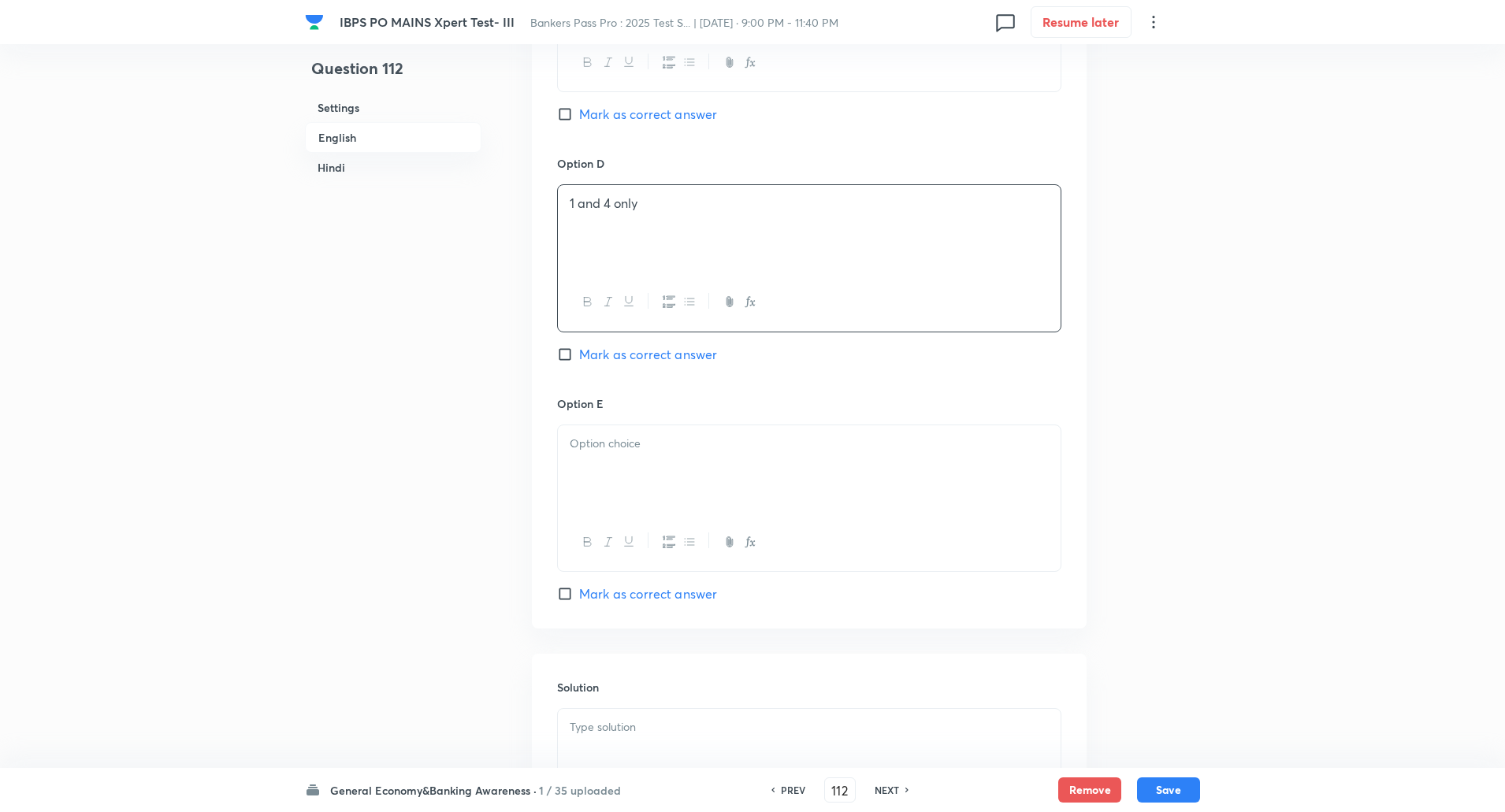
click at [610, 430] on div at bounding box center [809, 470] width 503 height 88
paste div
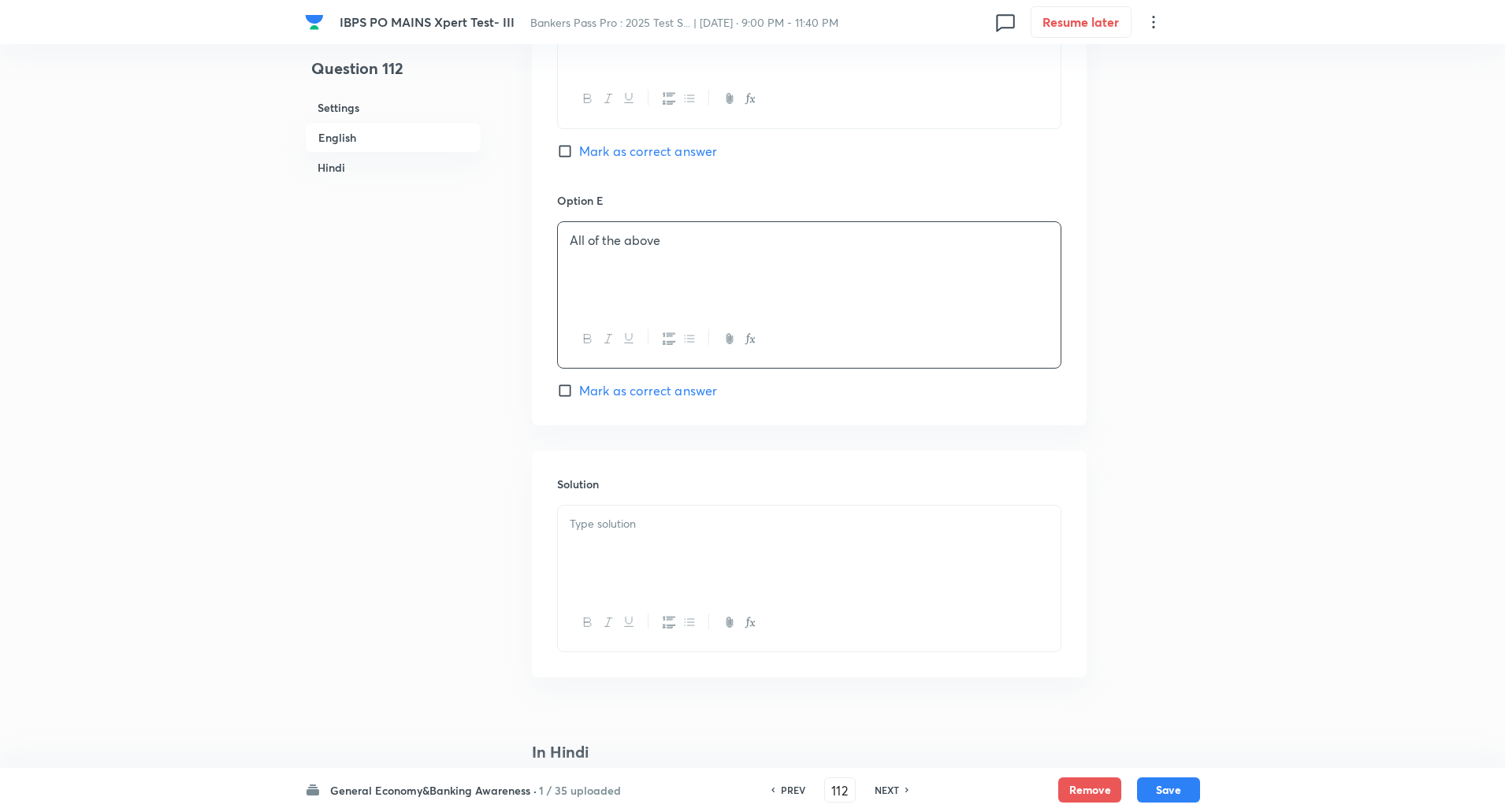
scroll to position [1632, 0]
click at [614, 523] on p at bounding box center [809, 523] width 480 height 18
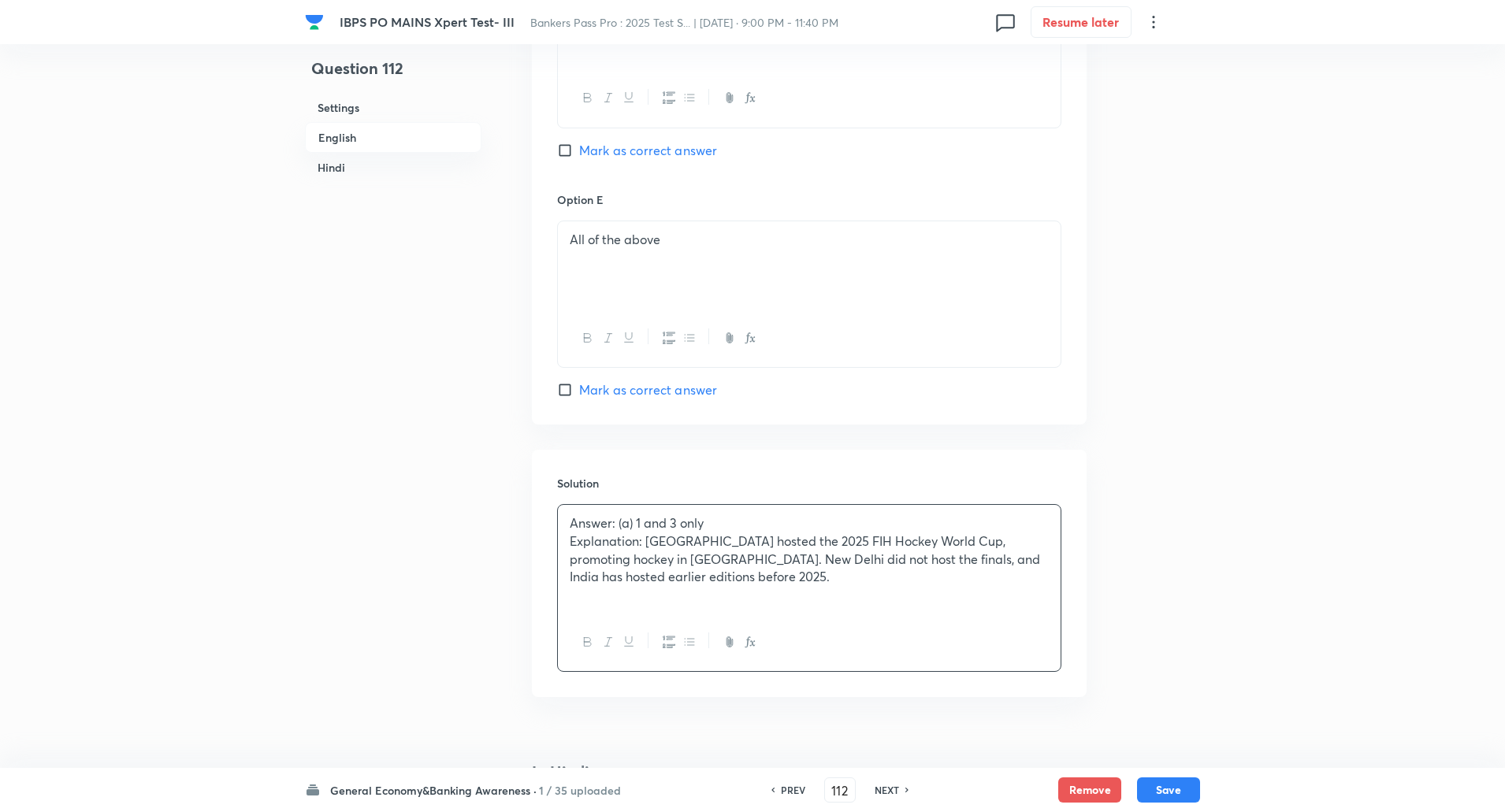
click at [646, 542] on p "Explanation: Bhubaneswar hosted the 2025 FIH Hockey World Cup, promoting hockey…" at bounding box center [809, 559] width 480 height 54
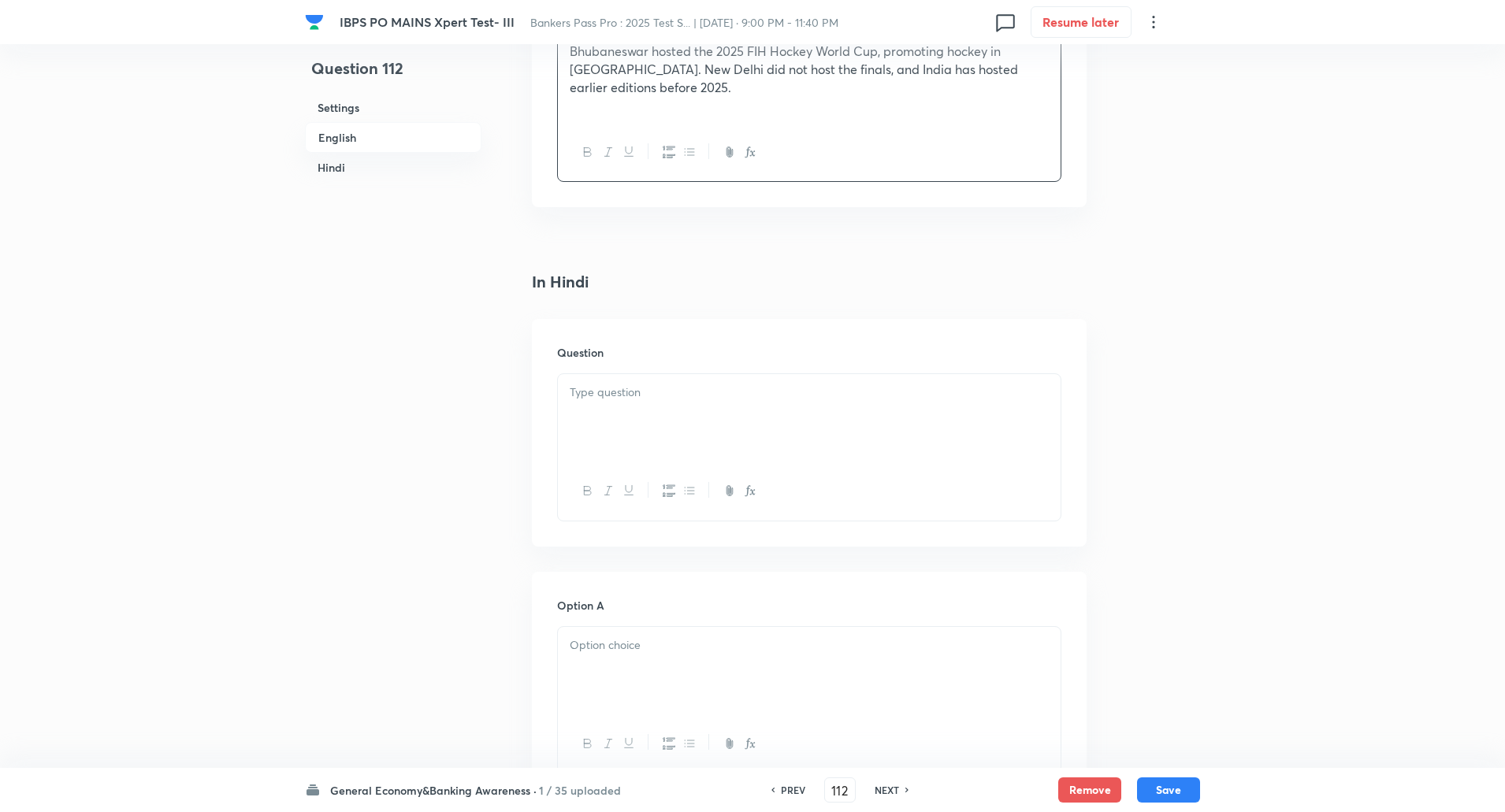
scroll to position [2104, 0]
click at [620, 423] on div at bounding box center [809, 418] width 503 height 88
click at [683, 419] on div at bounding box center [809, 418] width 503 height 88
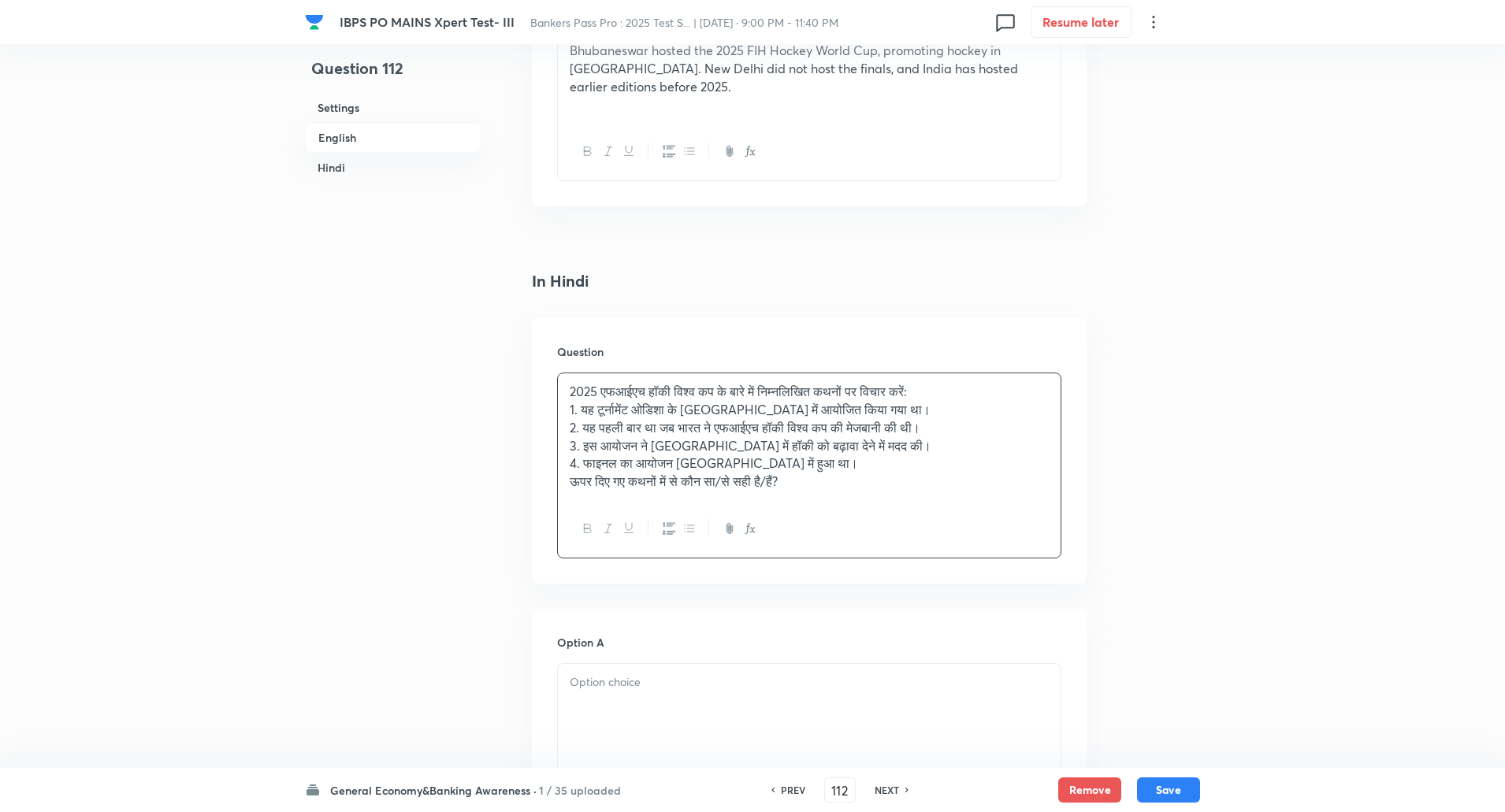
click at [951, 391] on p "2025 एफआईएच हॉकी विश्व कप के बारे में निम्नलिखित कथनों पर विचार करें:" at bounding box center [809, 391] width 480 height 18
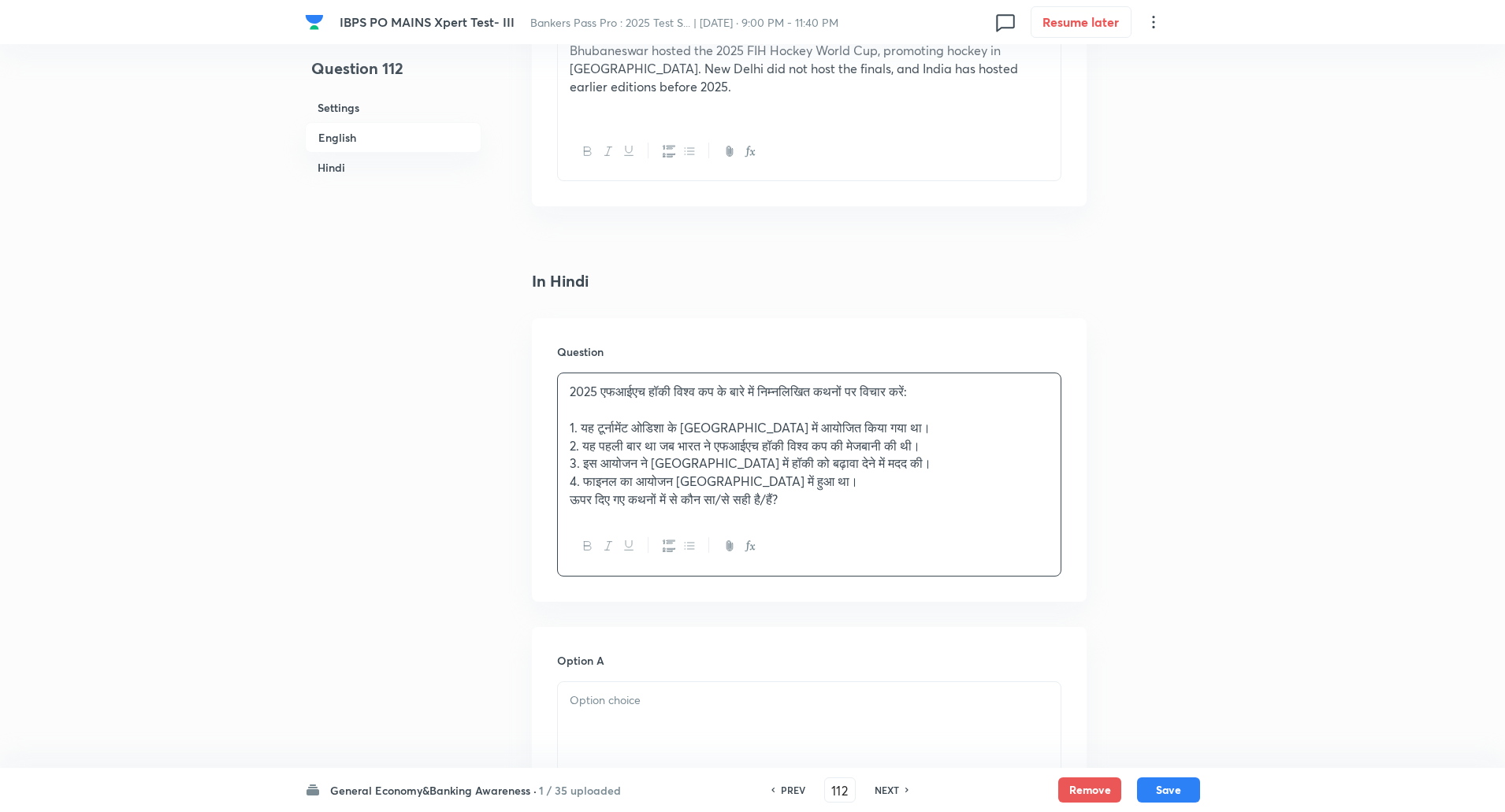
click at [831, 480] on p "4. फाइनल का आयोजन नई दिल्ली में हुआ था।" at bounding box center [809, 481] width 480 height 18
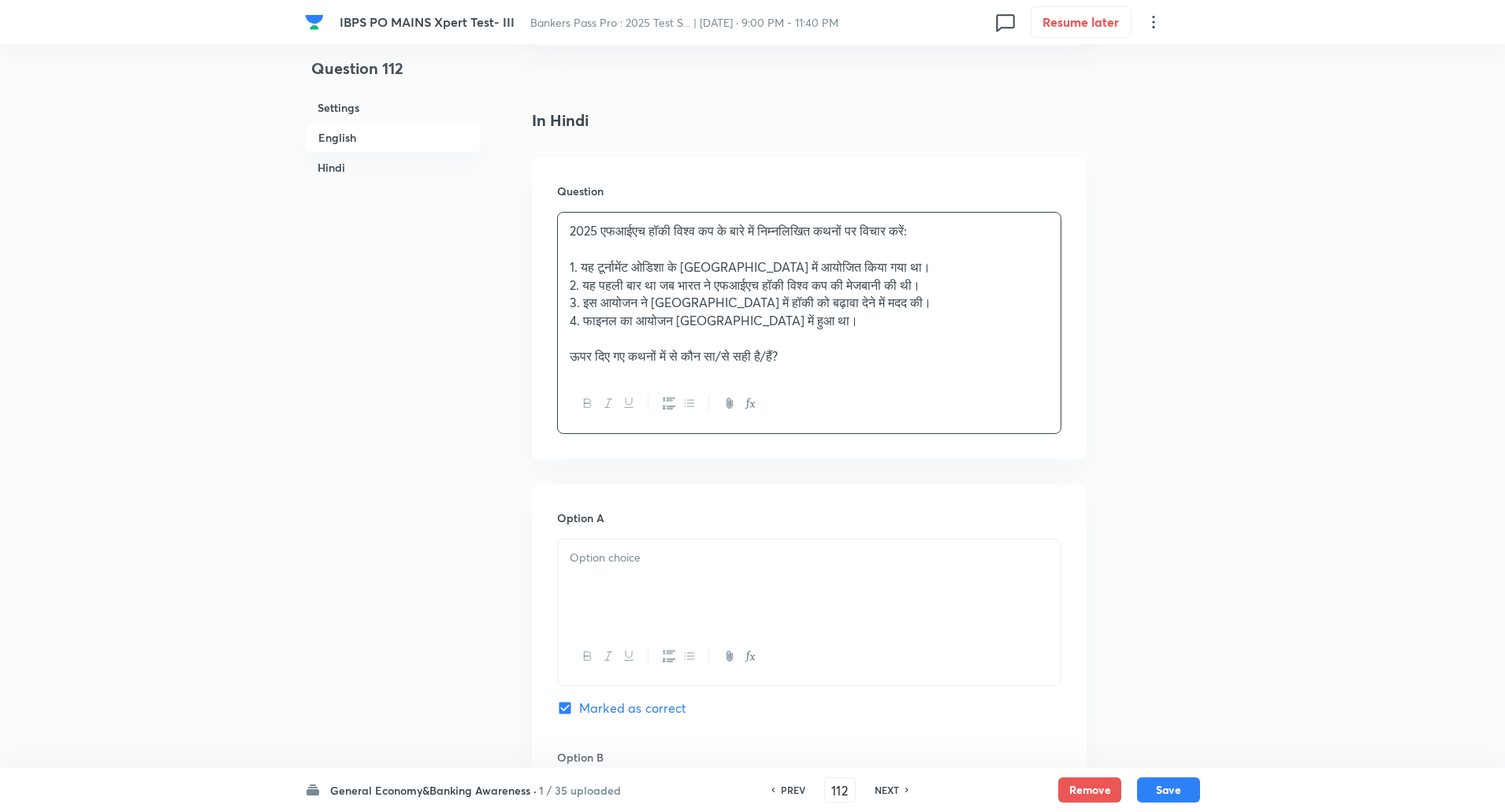
scroll to position [2291, 0]
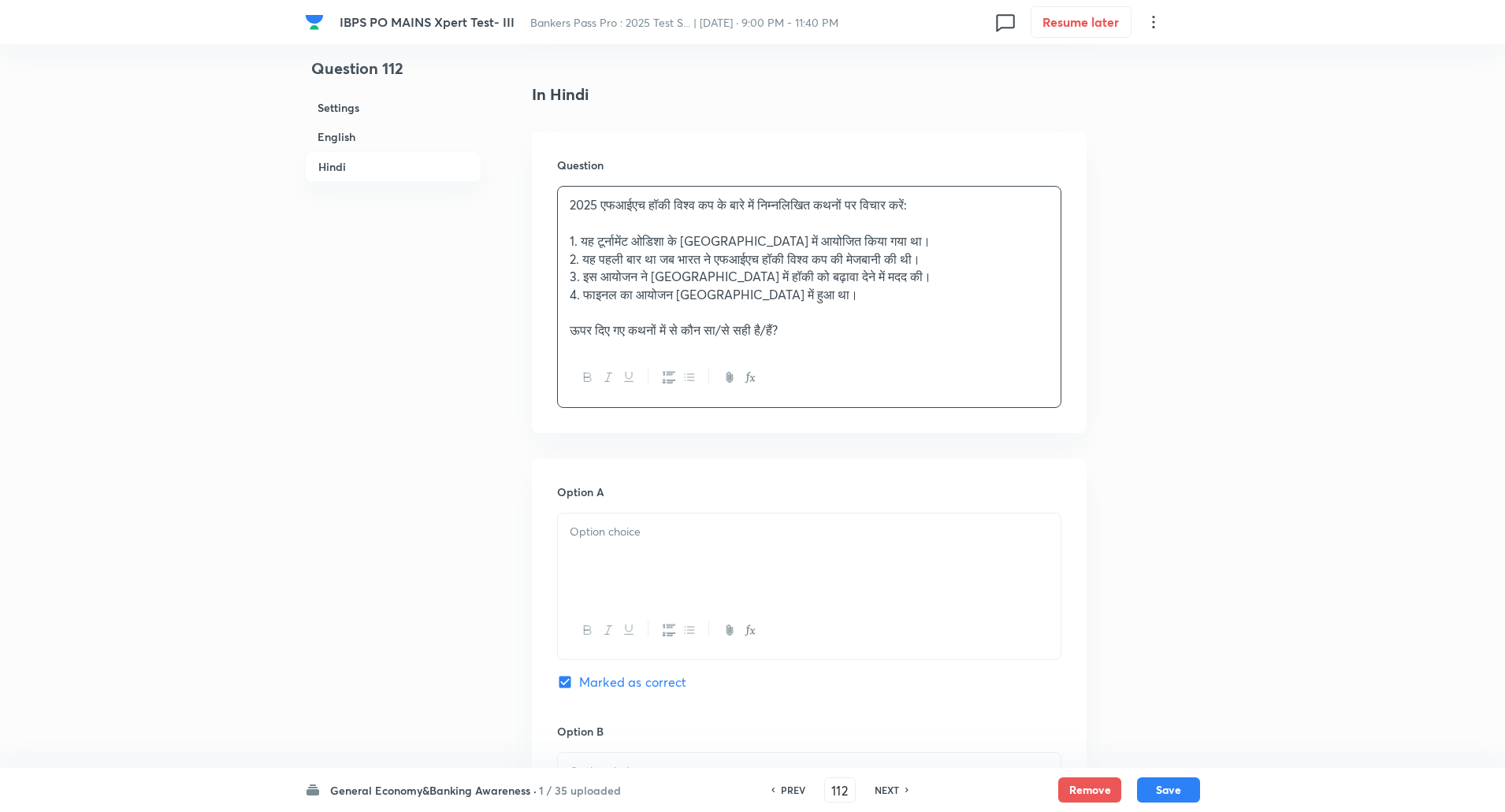
click at [625, 531] on p at bounding box center [809, 531] width 480 height 18
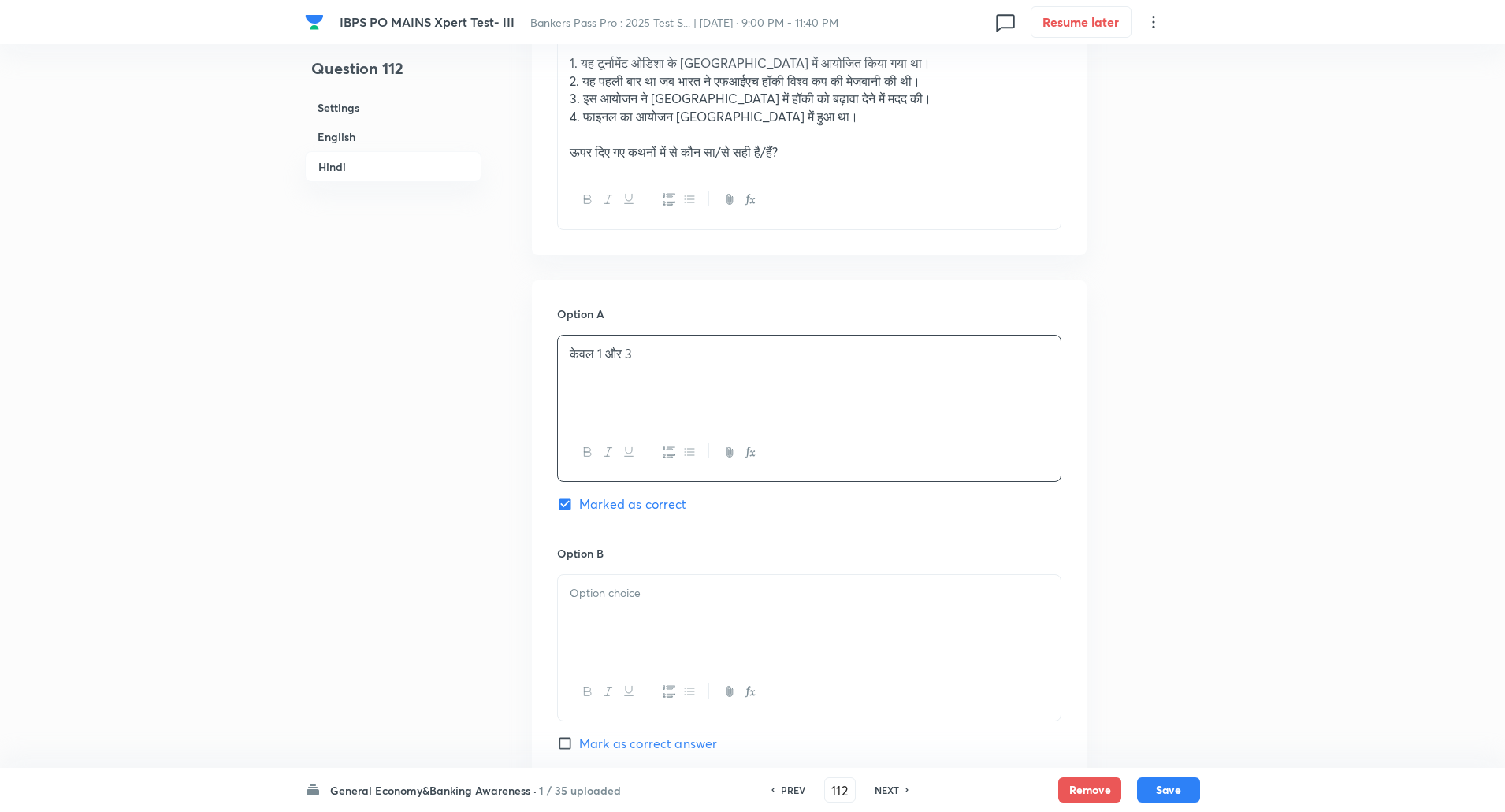
click at [593, 598] on p at bounding box center [809, 593] width 480 height 18
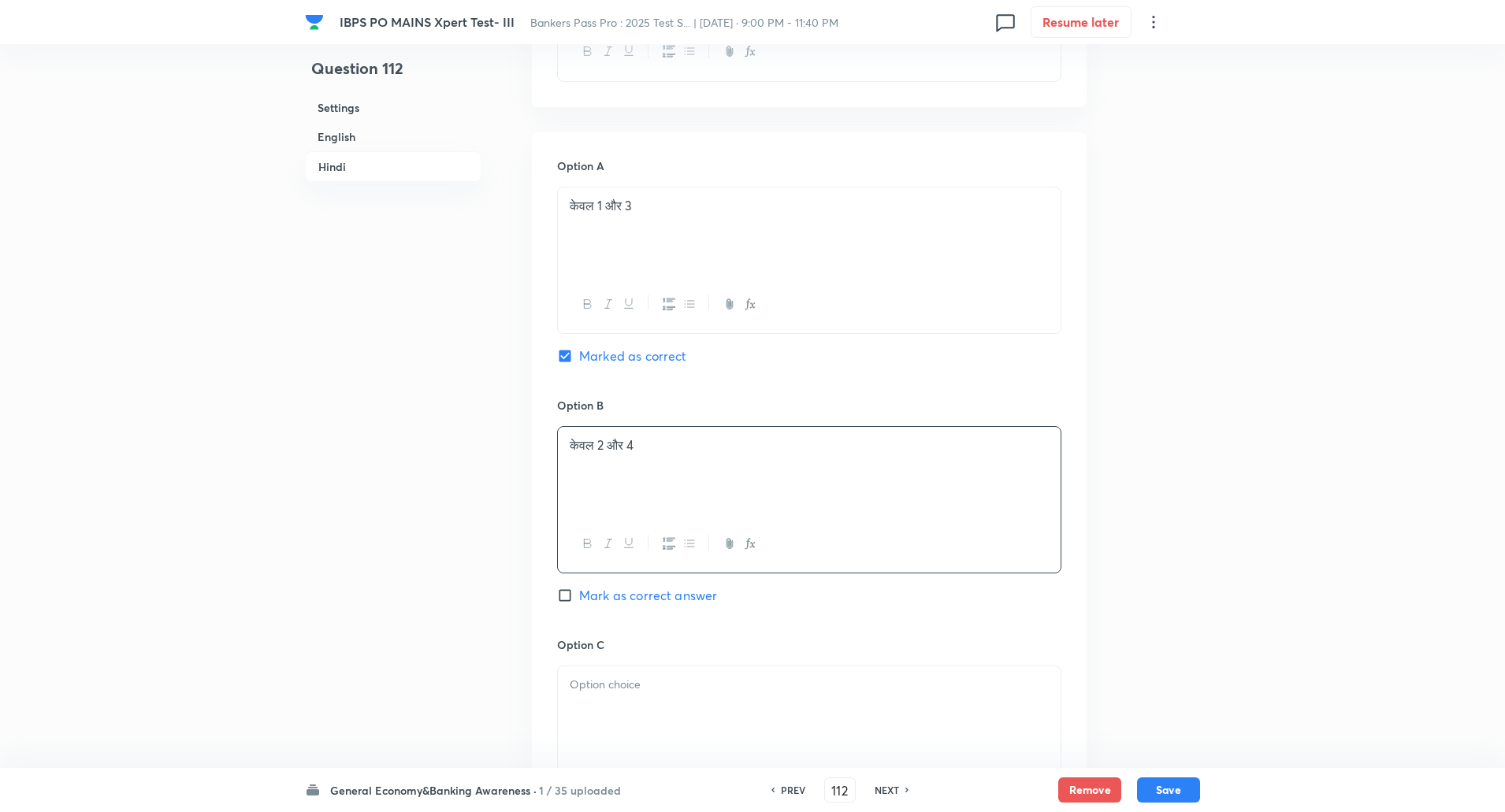
scroll to position [2641, 0]
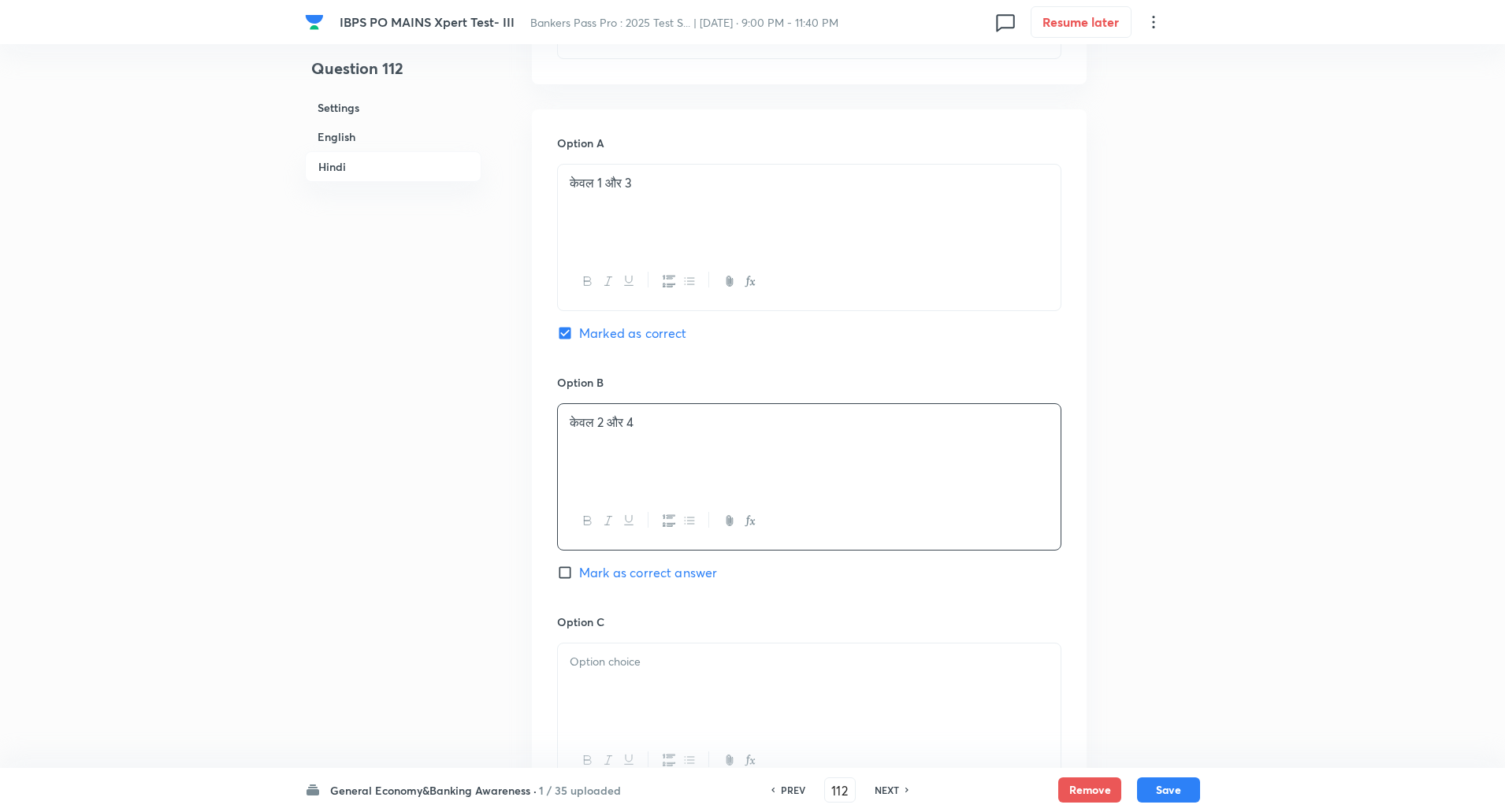
click at [594, 667] on p at bounding box center [809, 662] width 480 height 18
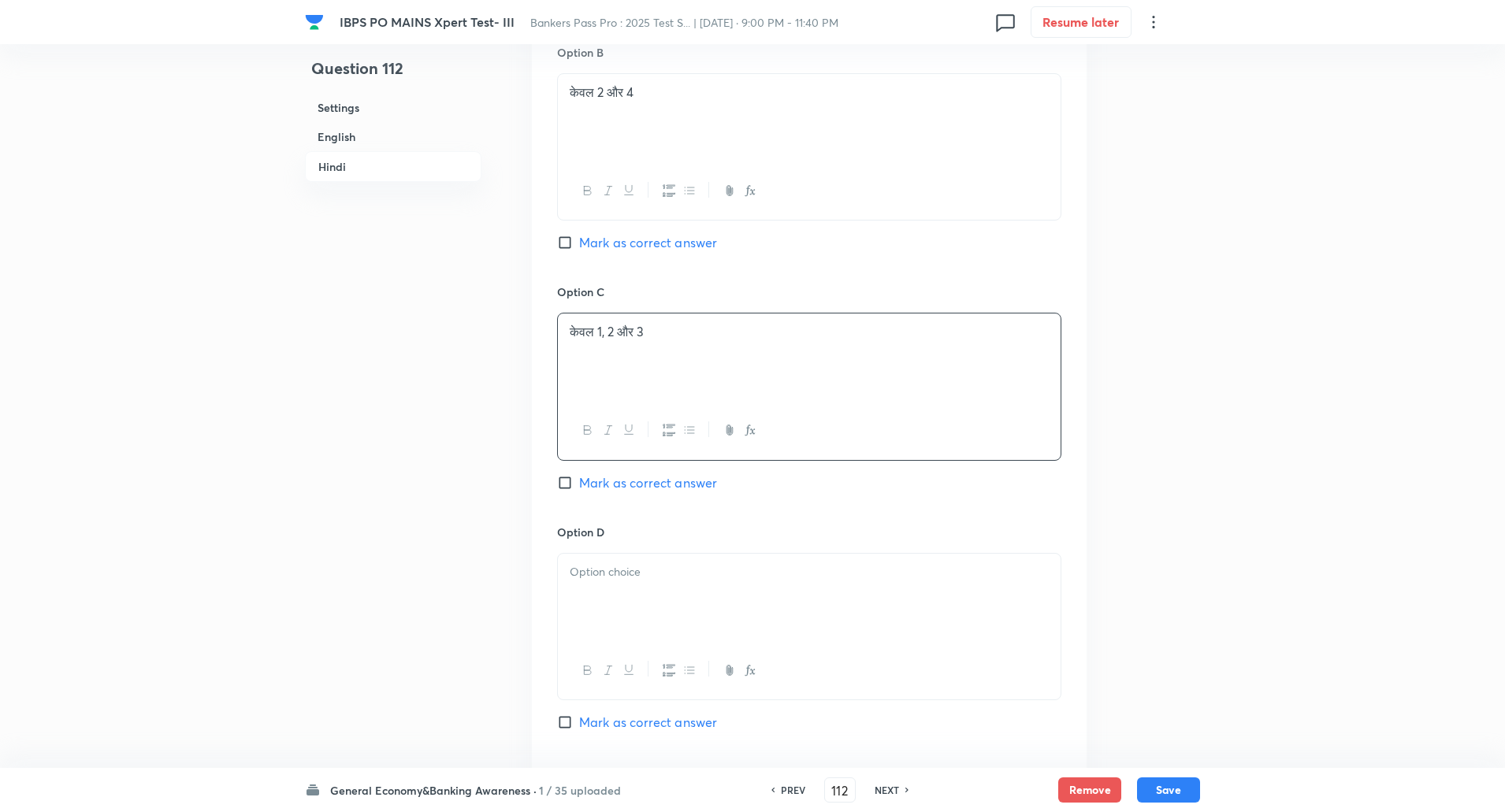
scroll to position [2971, 0]
click at [641, 562] on p at bounding box center [809, 571] width 480 height 18
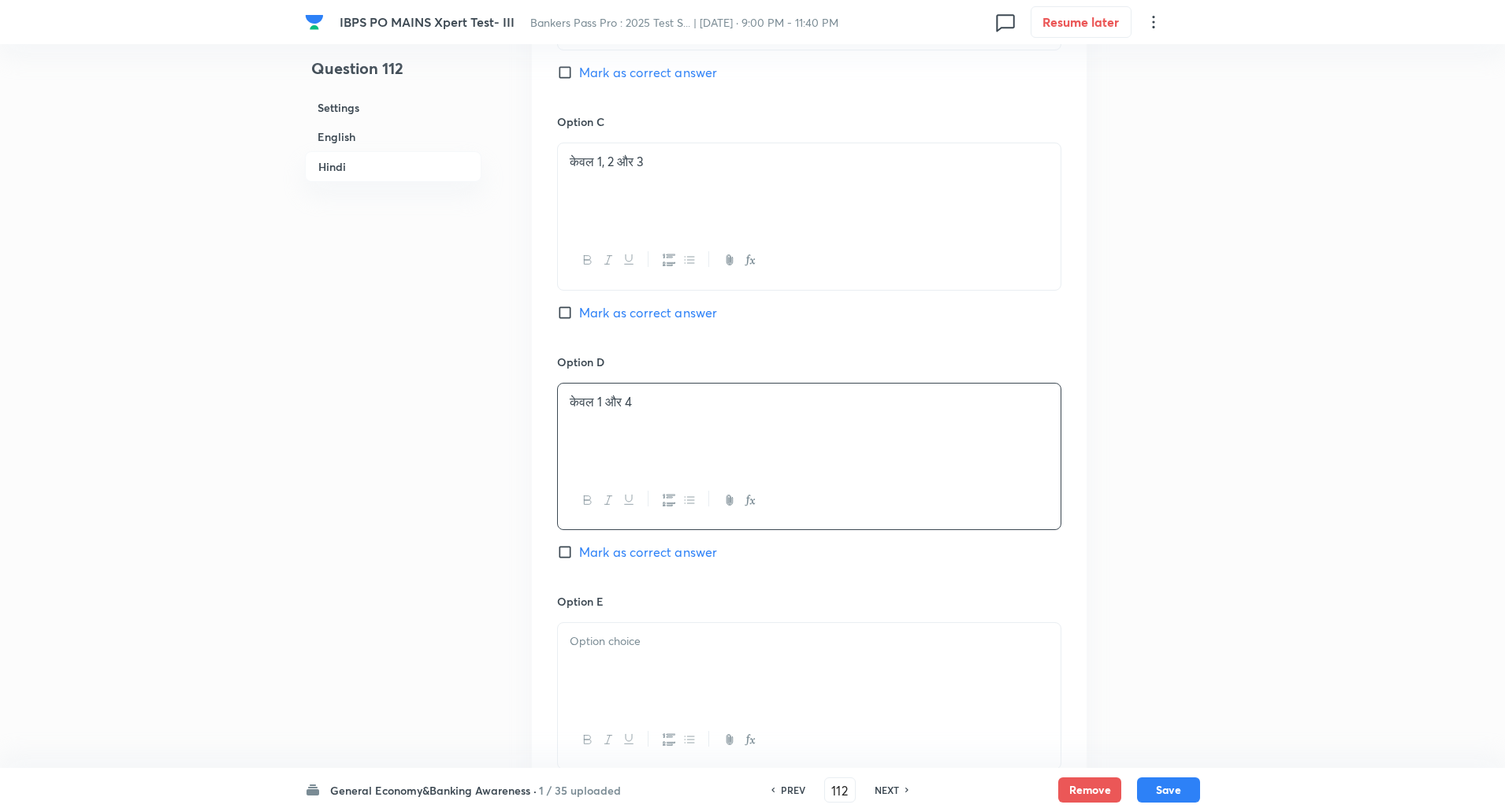
scroll to position [3150, 0]
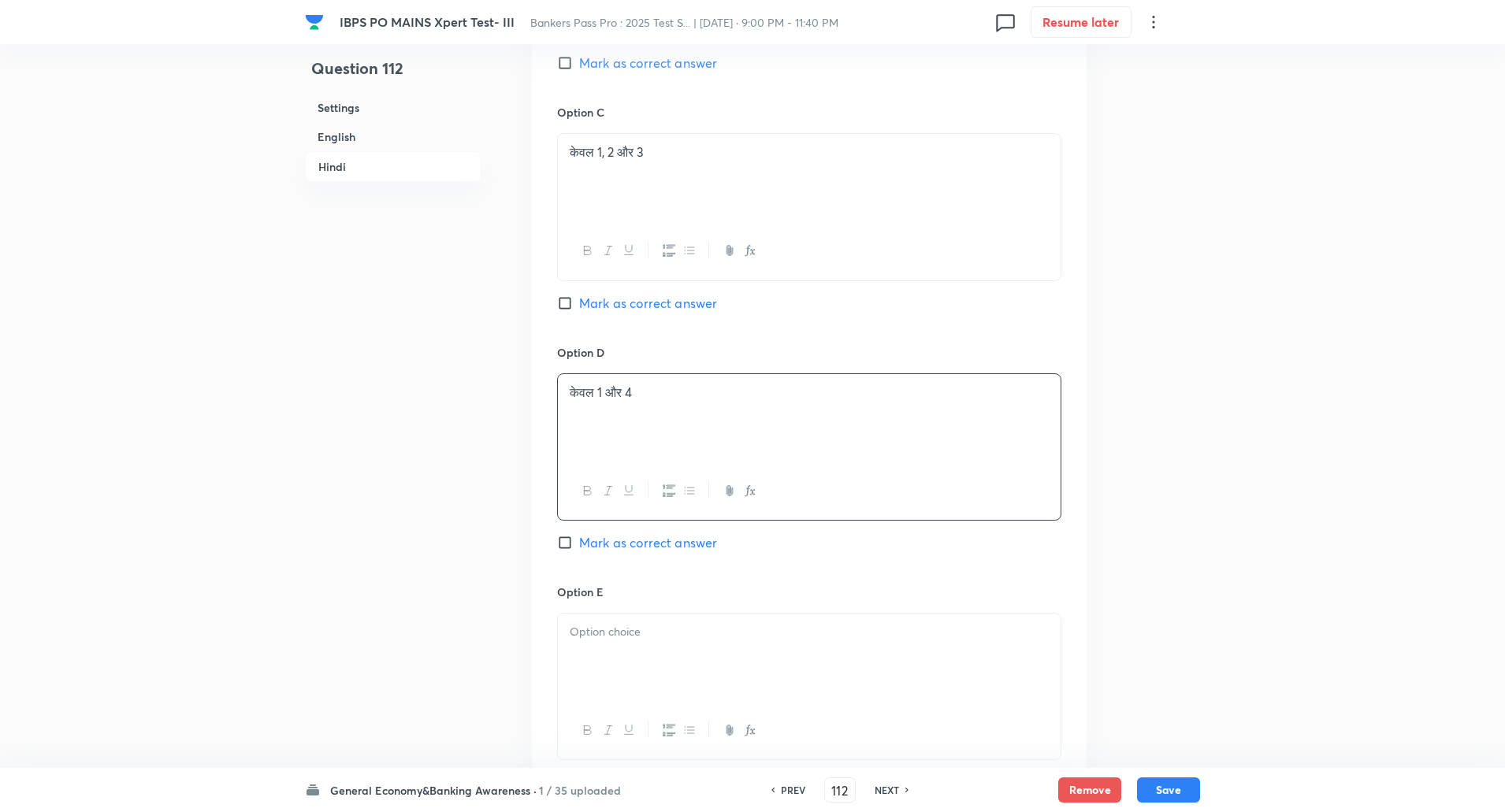
click at [640, 654] on div at bounding box center [809, 658] width 503 height 88
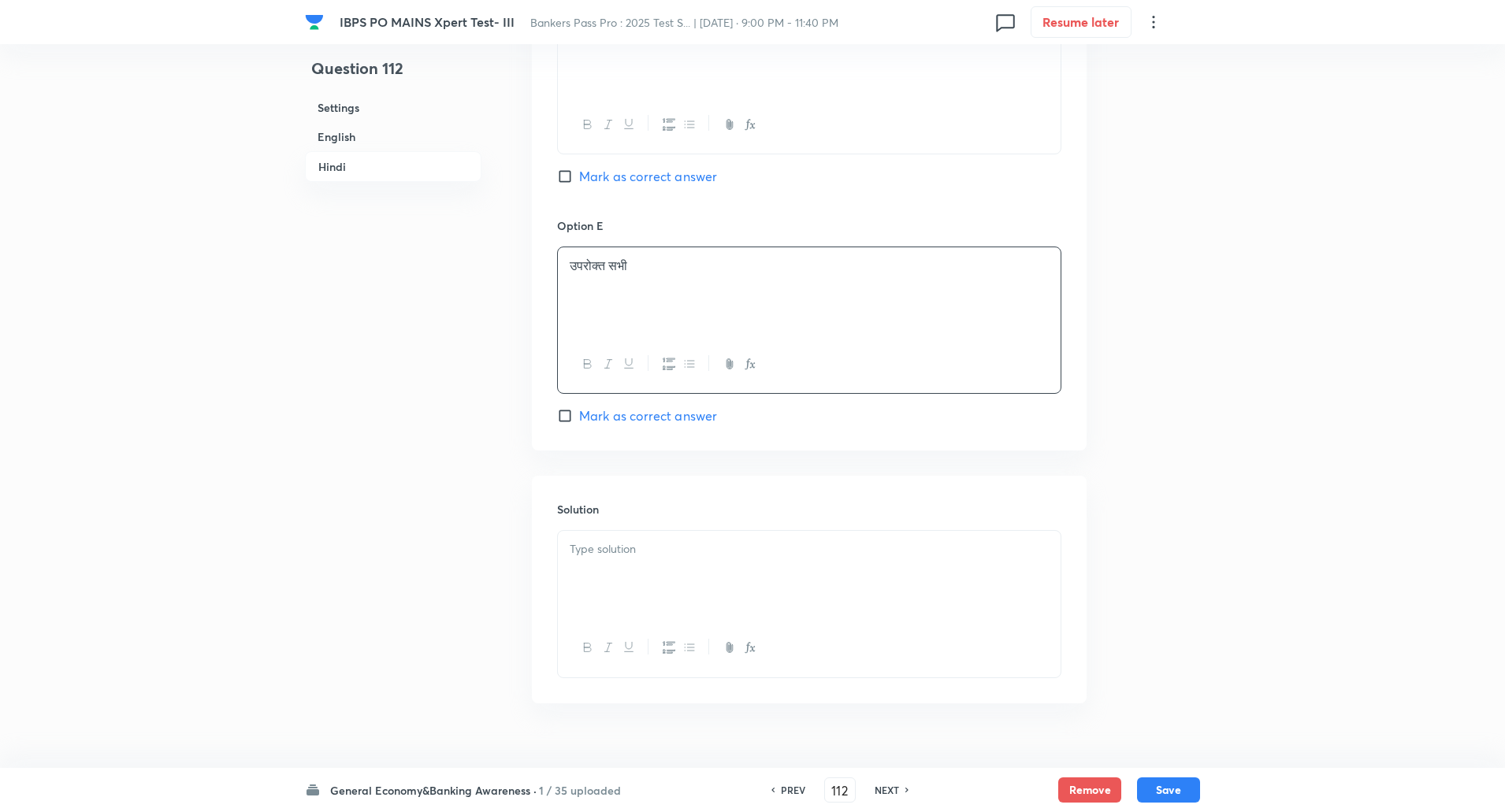
scroll to position [3518, 0]
click at [626, 564] on div at bounding box center [809, 574] width 503 height 88
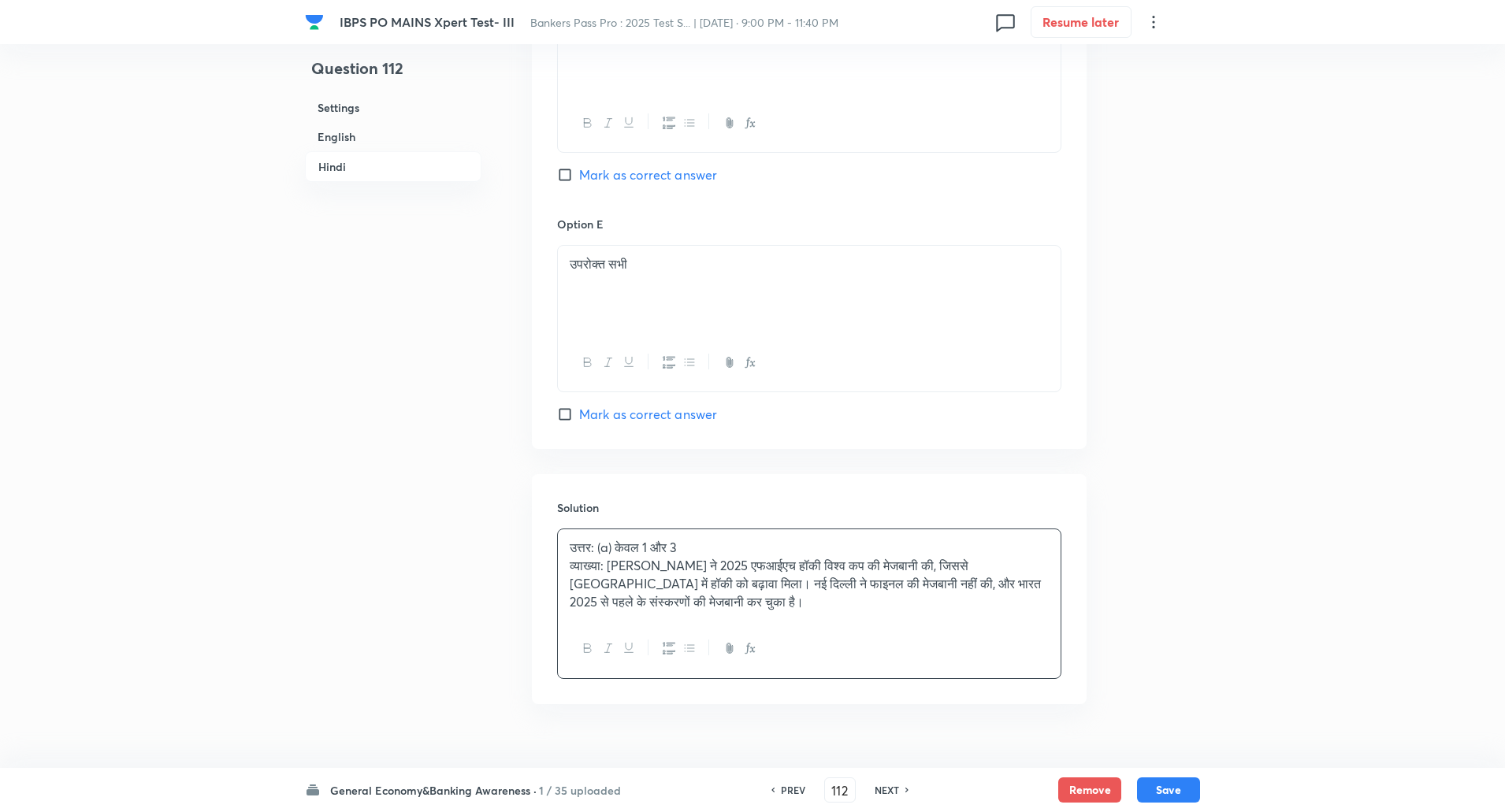
click at [613, 567] on p "व्याख्या: भुवनेश्वर ने 2025 एफआईएच हॉकी विश्व कप की मेजबानी की, जिससे भारत में …" at bounding box center [809, 584] width 480 height 54
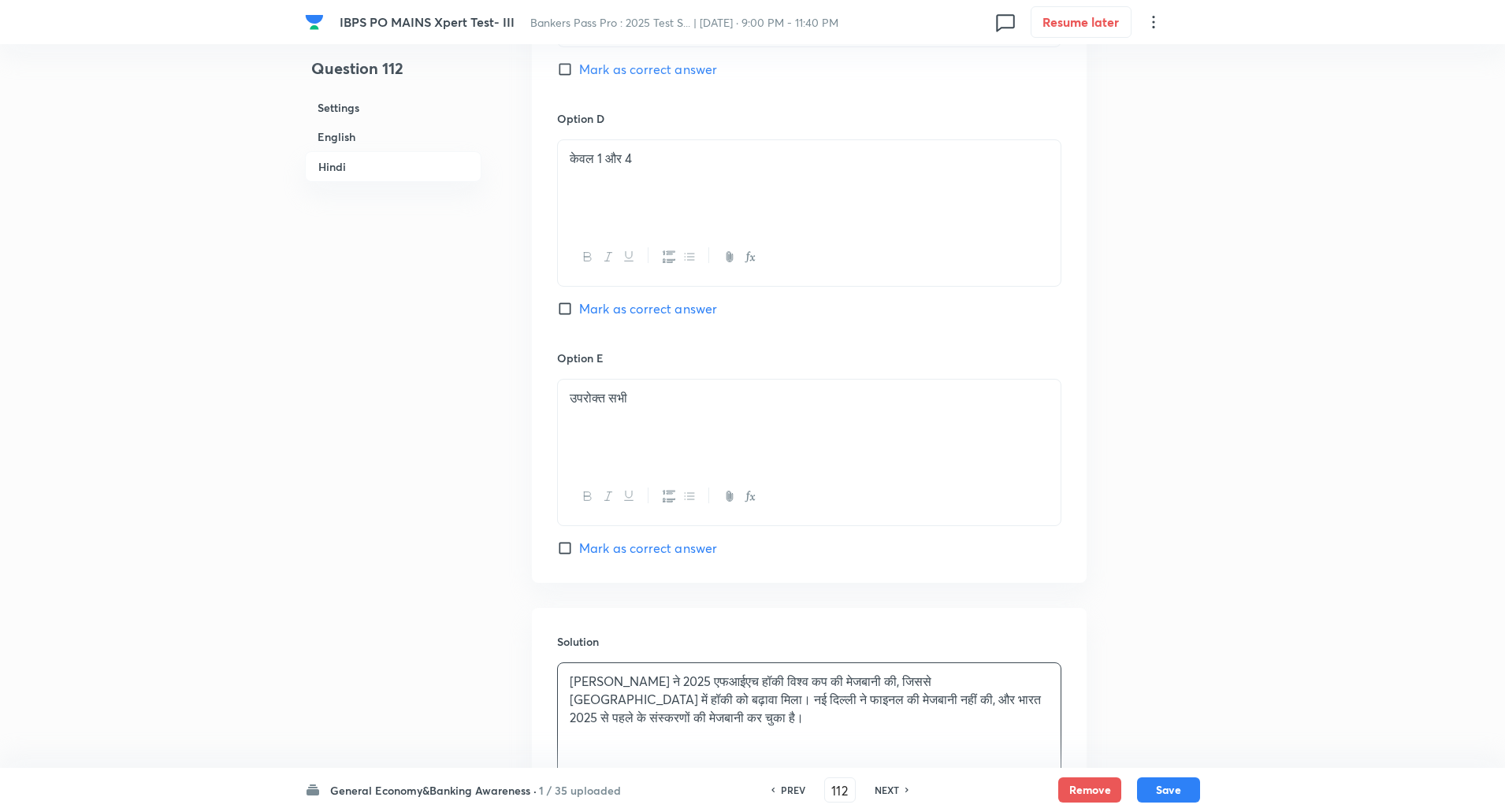
scroll to position [3547, 0]
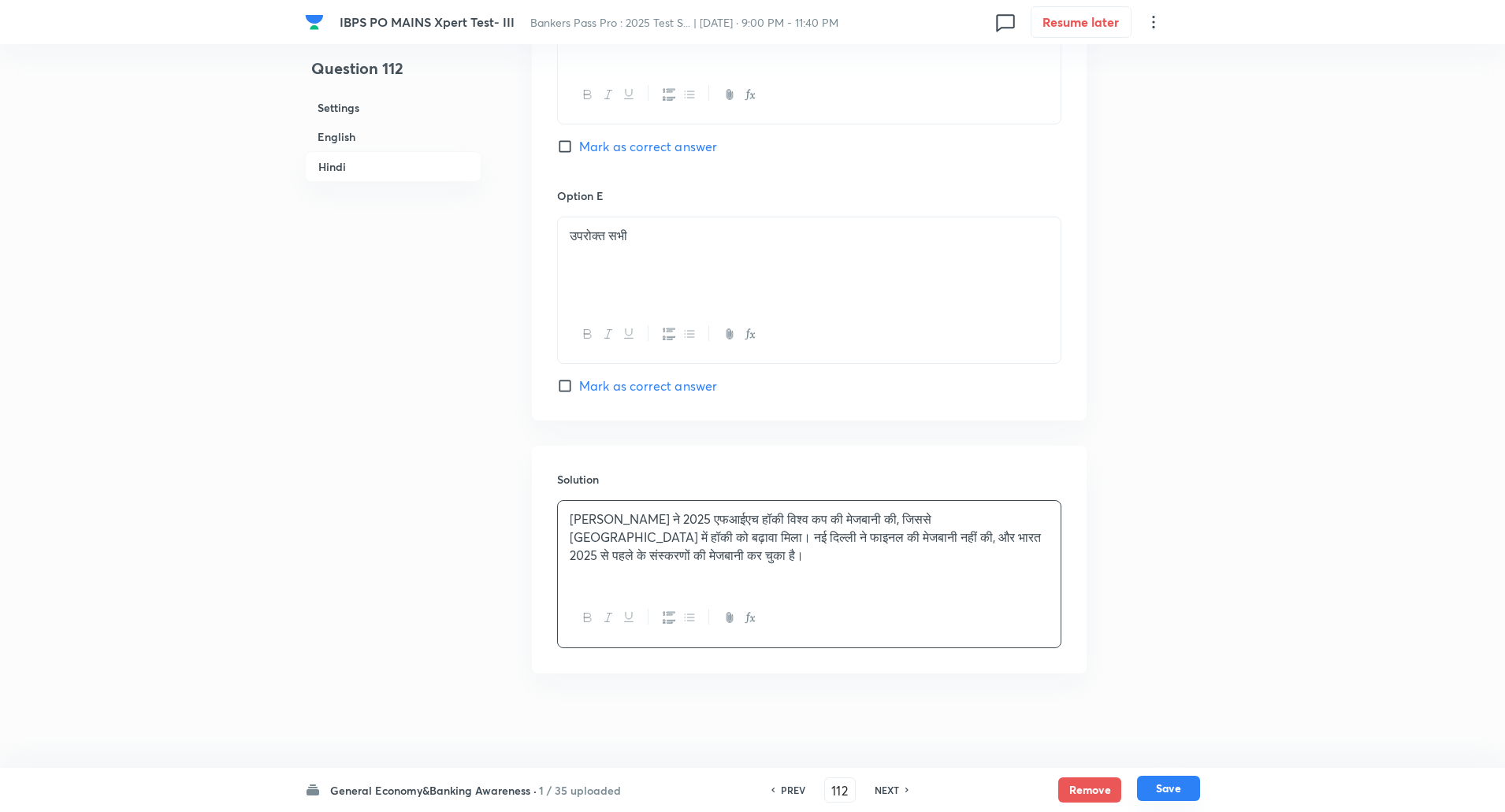
click at [1169, 790] on button "Save" at bounding box center [1169, 789] width 63 height 25
type input "113"
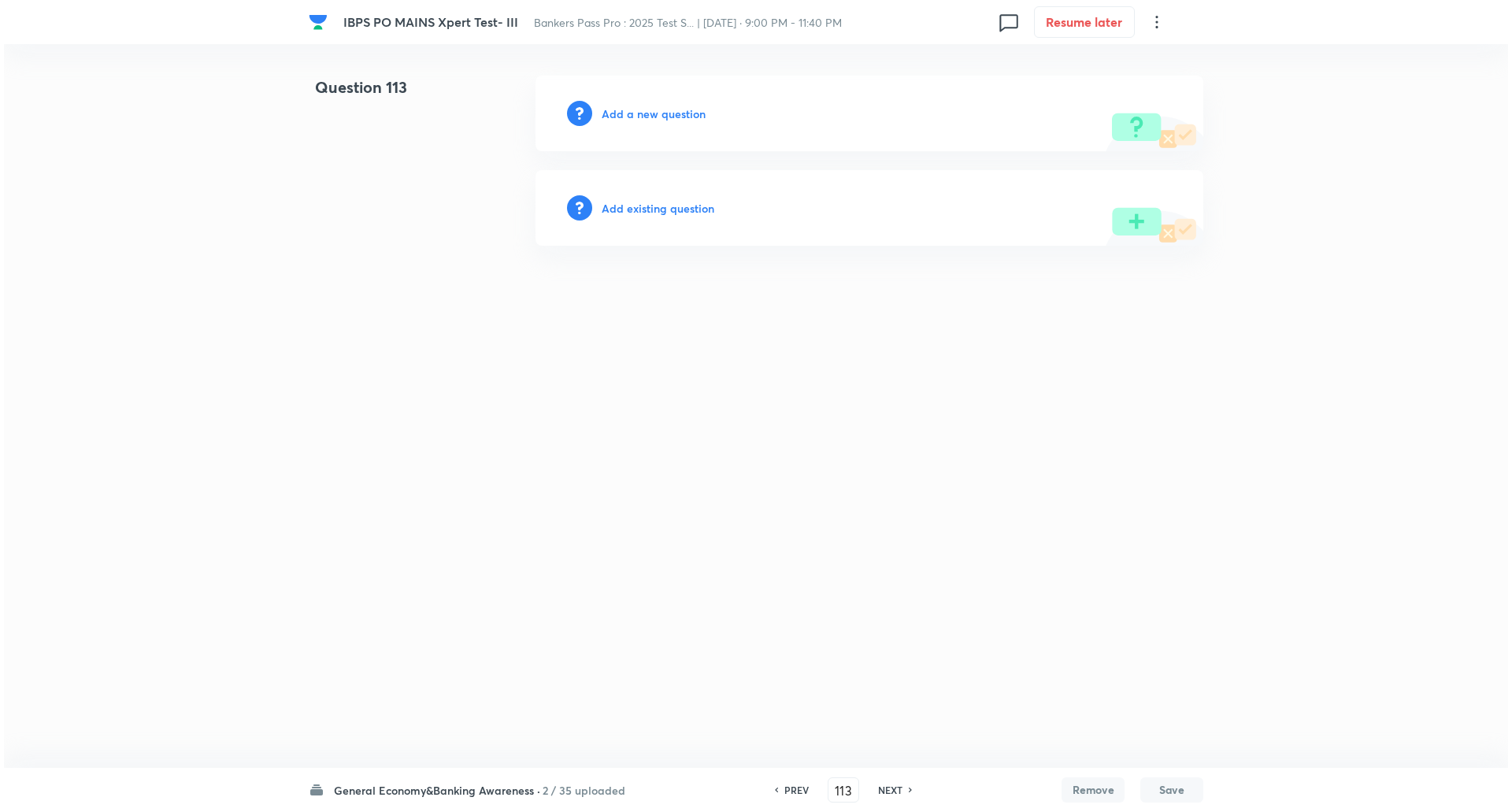
scroll to position [0, 0]
click at [1155, 22] on icon at bounding box center [1158, 22] width 19 height 19
click at [1065, 56] on span "View details" at bounding box center [1080, 61] width 154 height 16
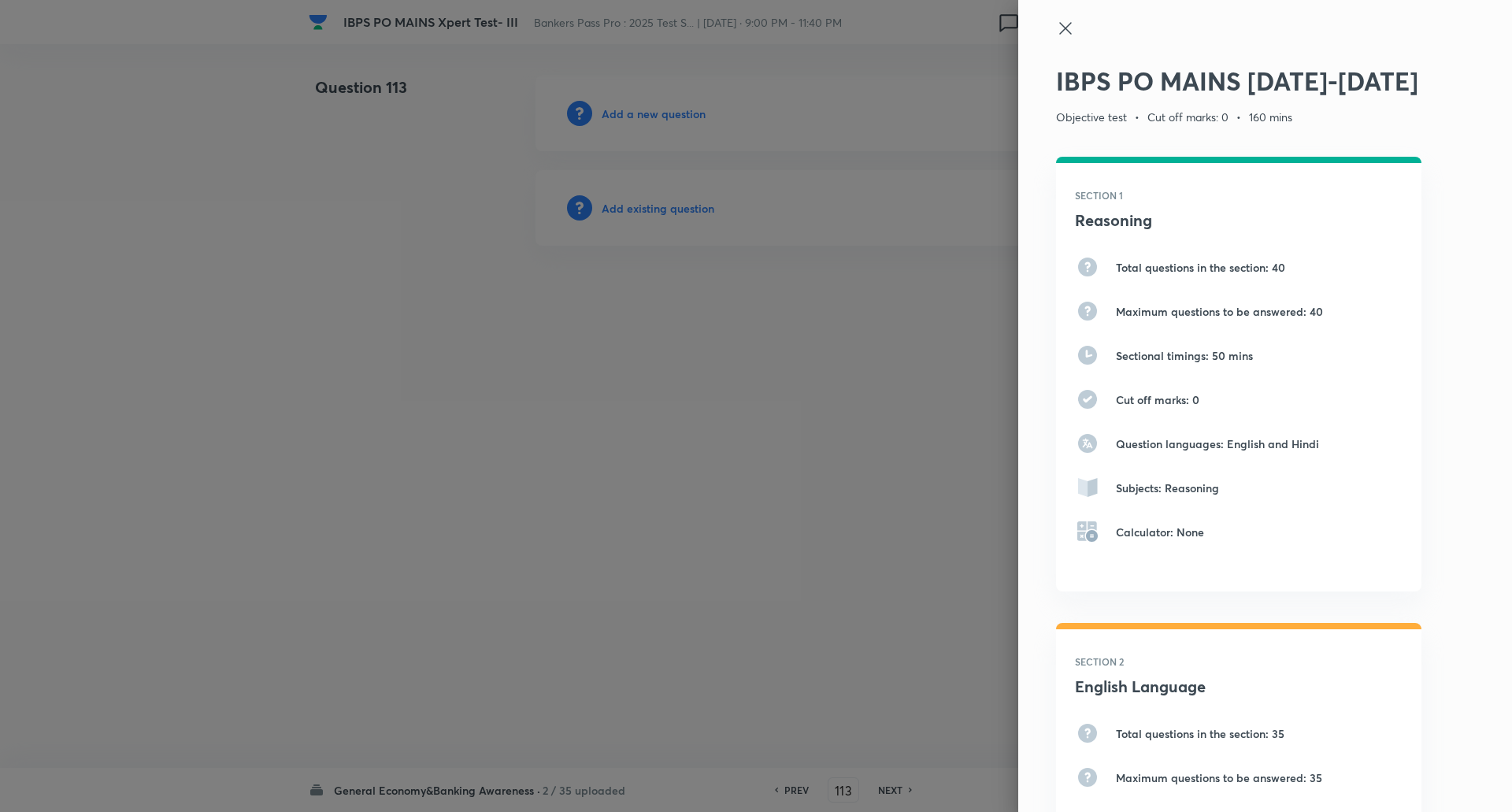
click at [1061, 35] on icon at bounding box center [1066, 29] width 19 height 19
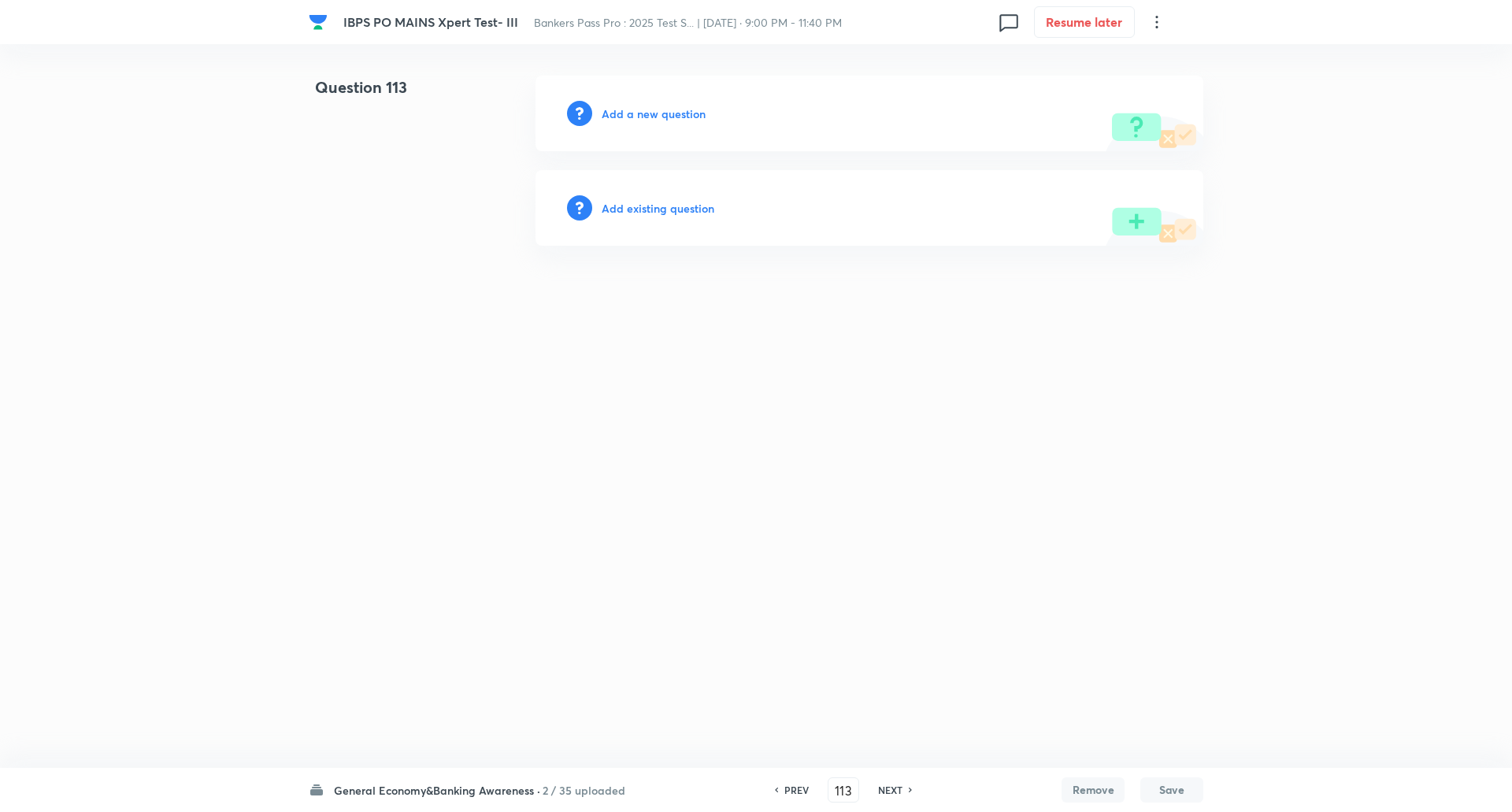
click at [453, 786] on h6 "General Economy&Banking Awareness ·" at bounding box center [437, 790] width 207 height 16
click at [408, 796] on h6 "General Economy&Banking Awareness ·" at bounding box center [437, 790] width 207 height 16
click at [663, 109] on h6 "Add a new question" at bounding box center [653, 113] width 104 height 16
click at [663, 109] on h6 "Choose a question type" at bounding box center [662, 113] width 121 height 16
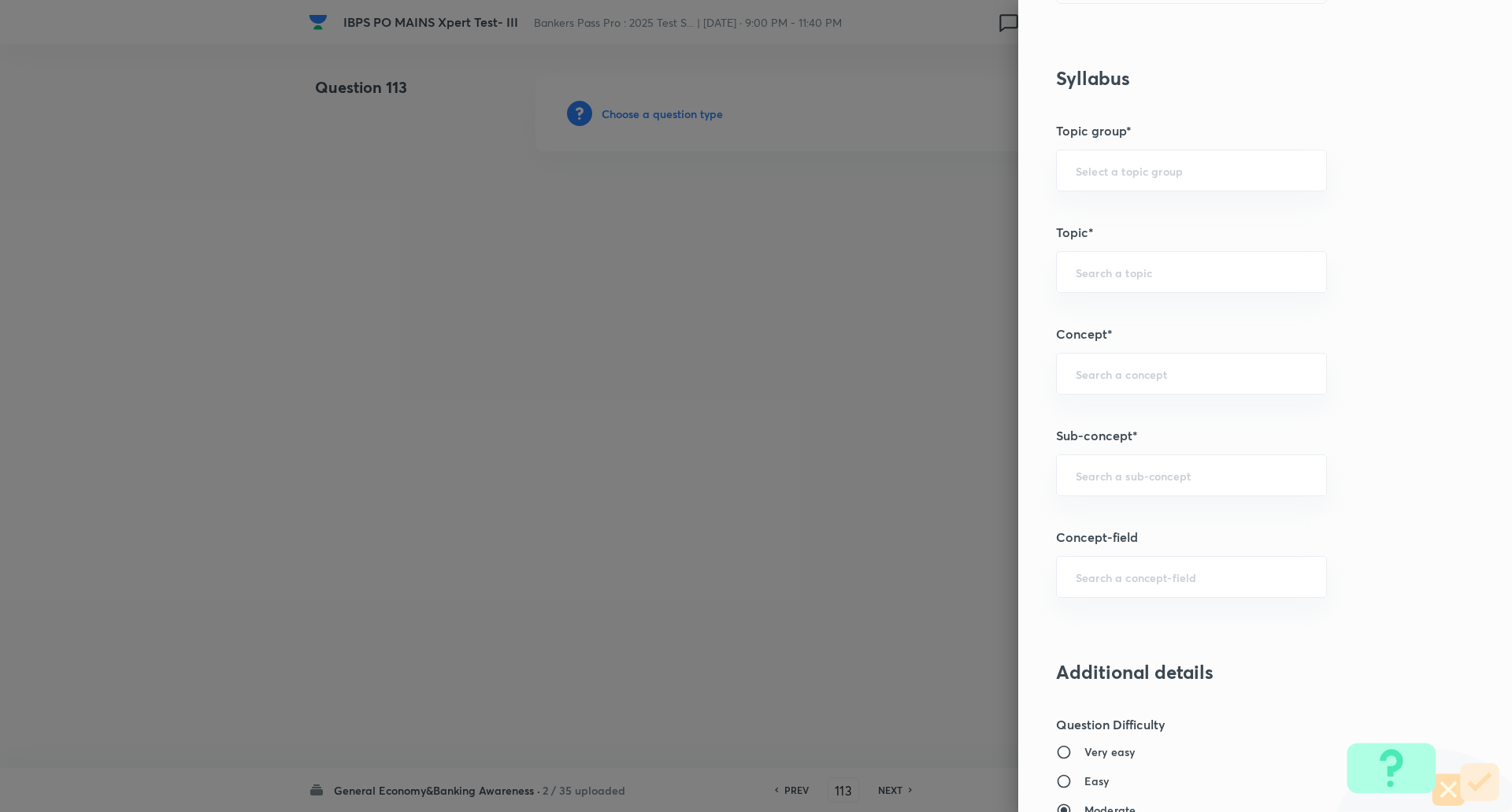
scroll to position [630, 0]
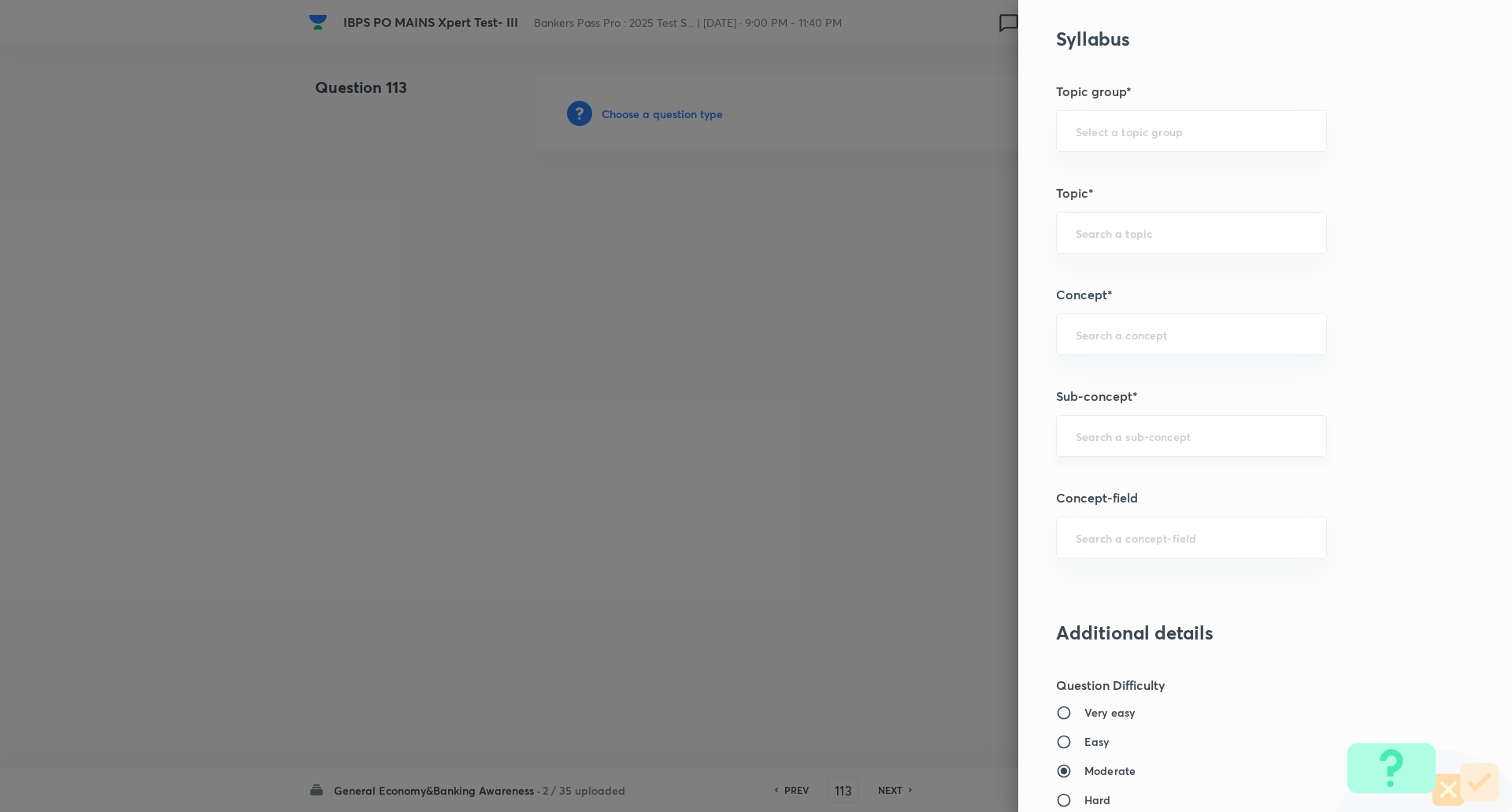
click at [1135, 434] on input "text" at bounding box center [1191, 436] width 232 height 15
click at [1148, 505] on li "Science & Technology News" at bounding box center [1180, 509] width 269 height 29
type input "Science & Technology News"
type input "Awareness"
type input "General Knowledge"
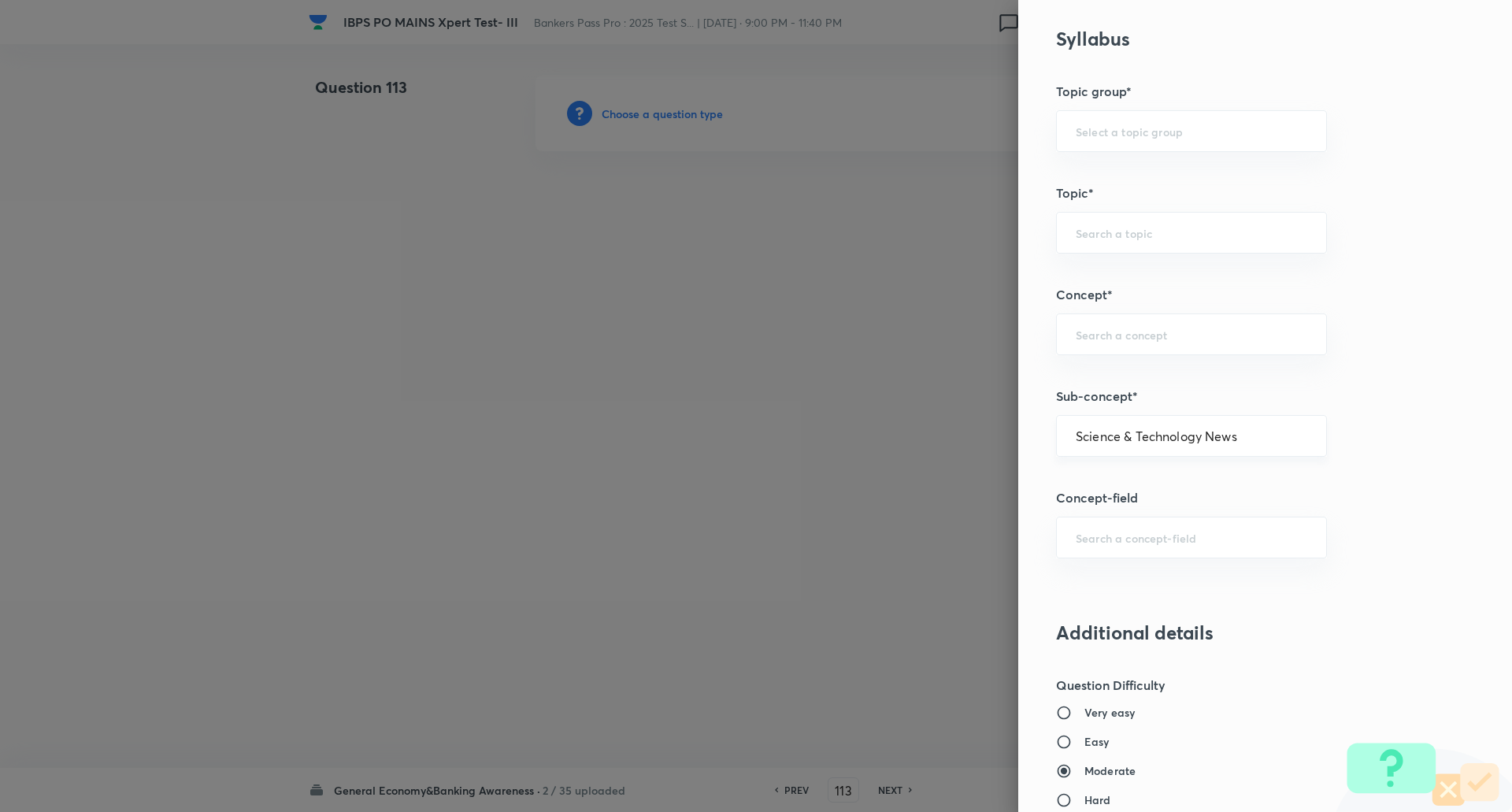
type input "Science & Technology News"
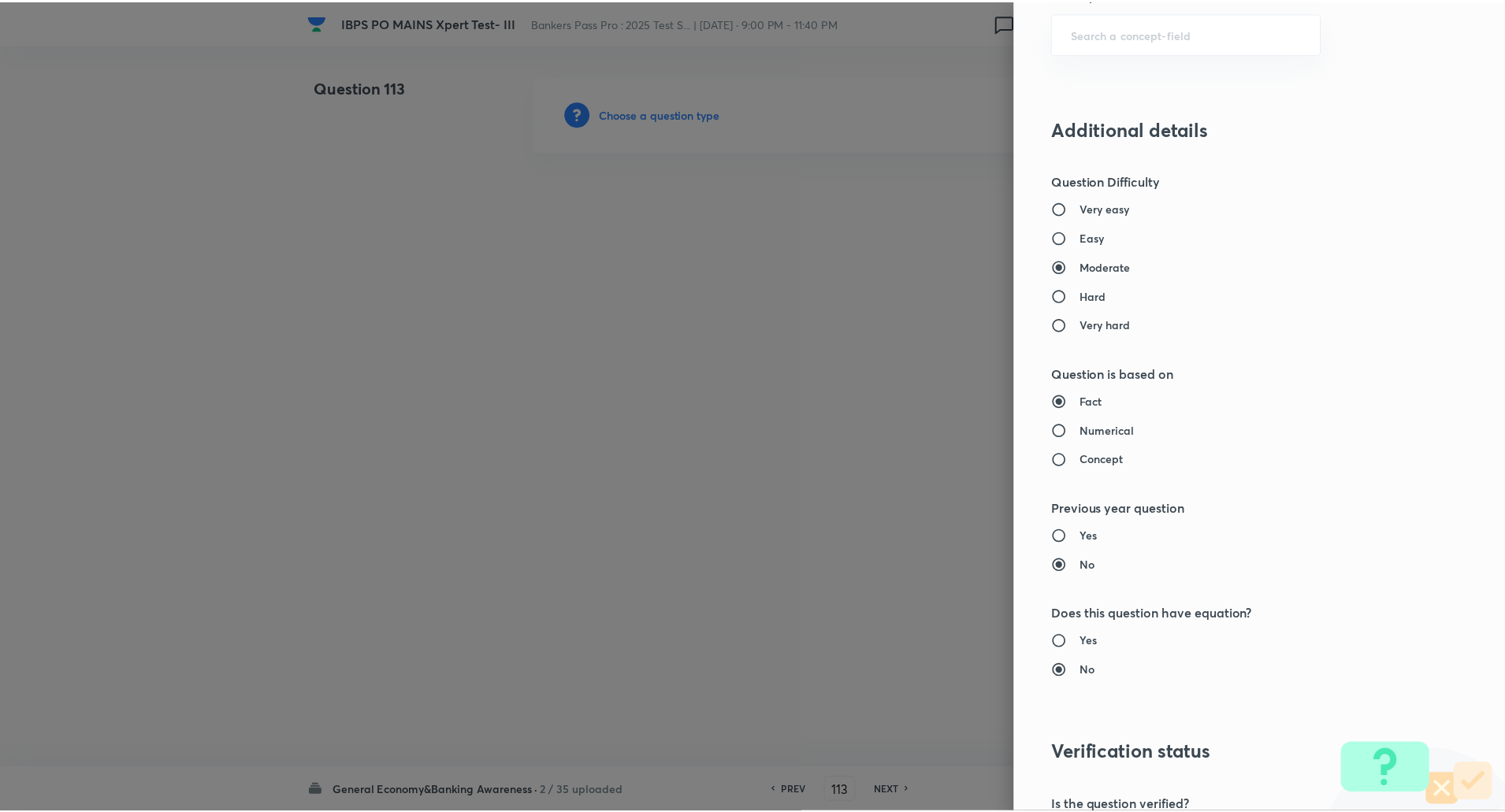
scroll to position [1336, 0]
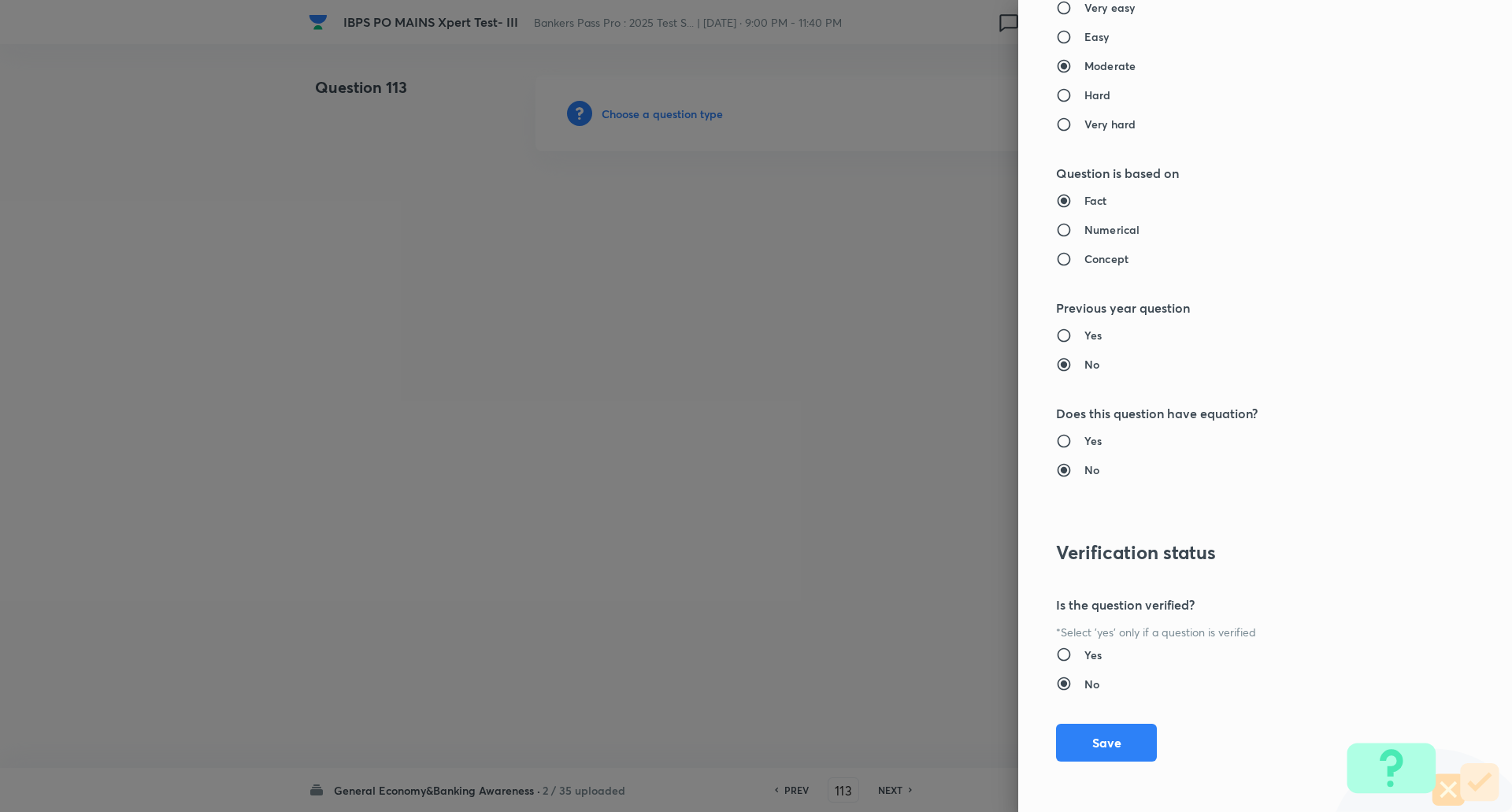
click at [1098, 740] on button "Save" at bounding box center [1107, 743] width 101 height 37
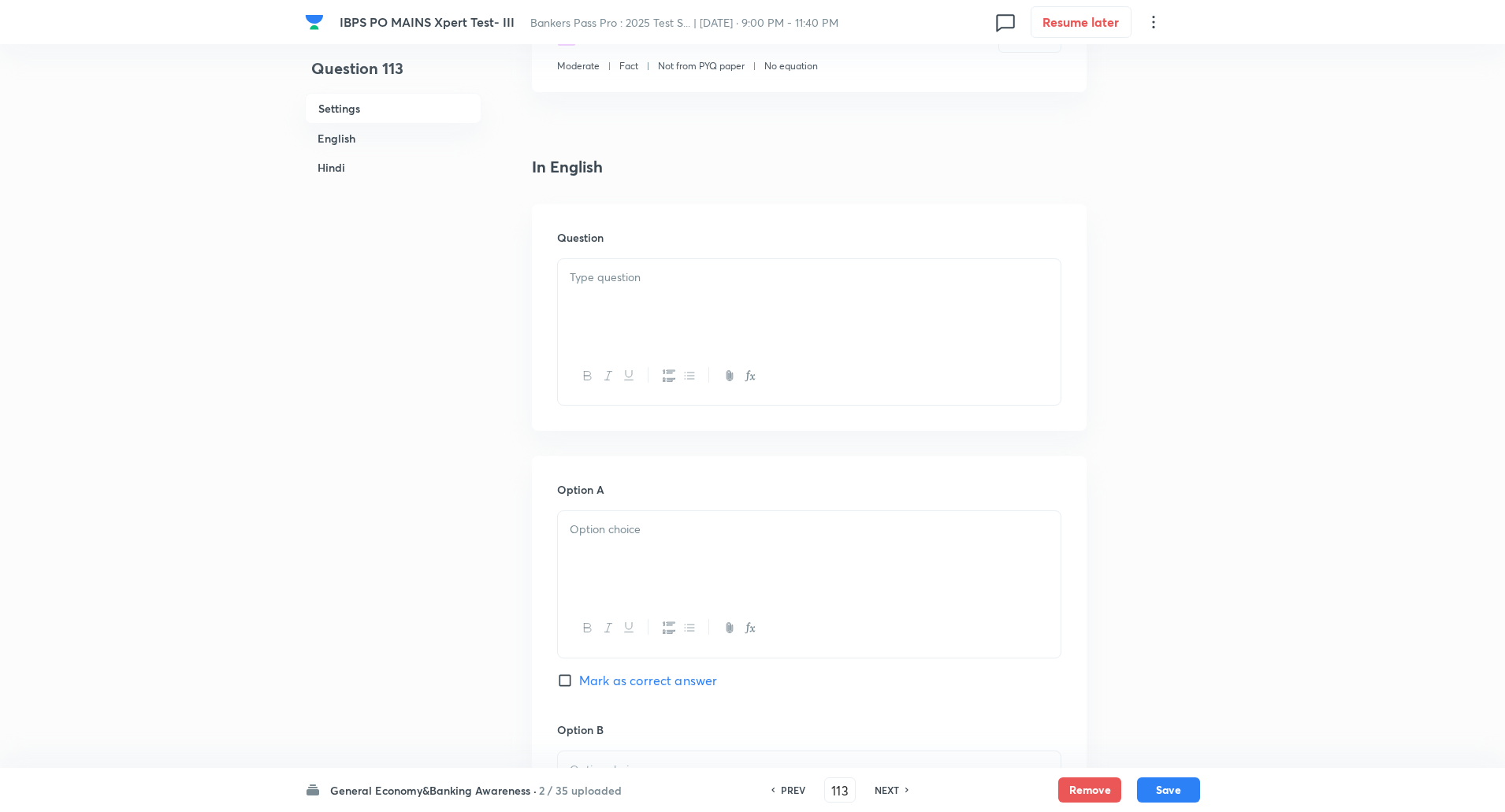
scroll to position [315, 0]
click at [618, 286] on div at bounding box center [809, 296] width 503 height 88
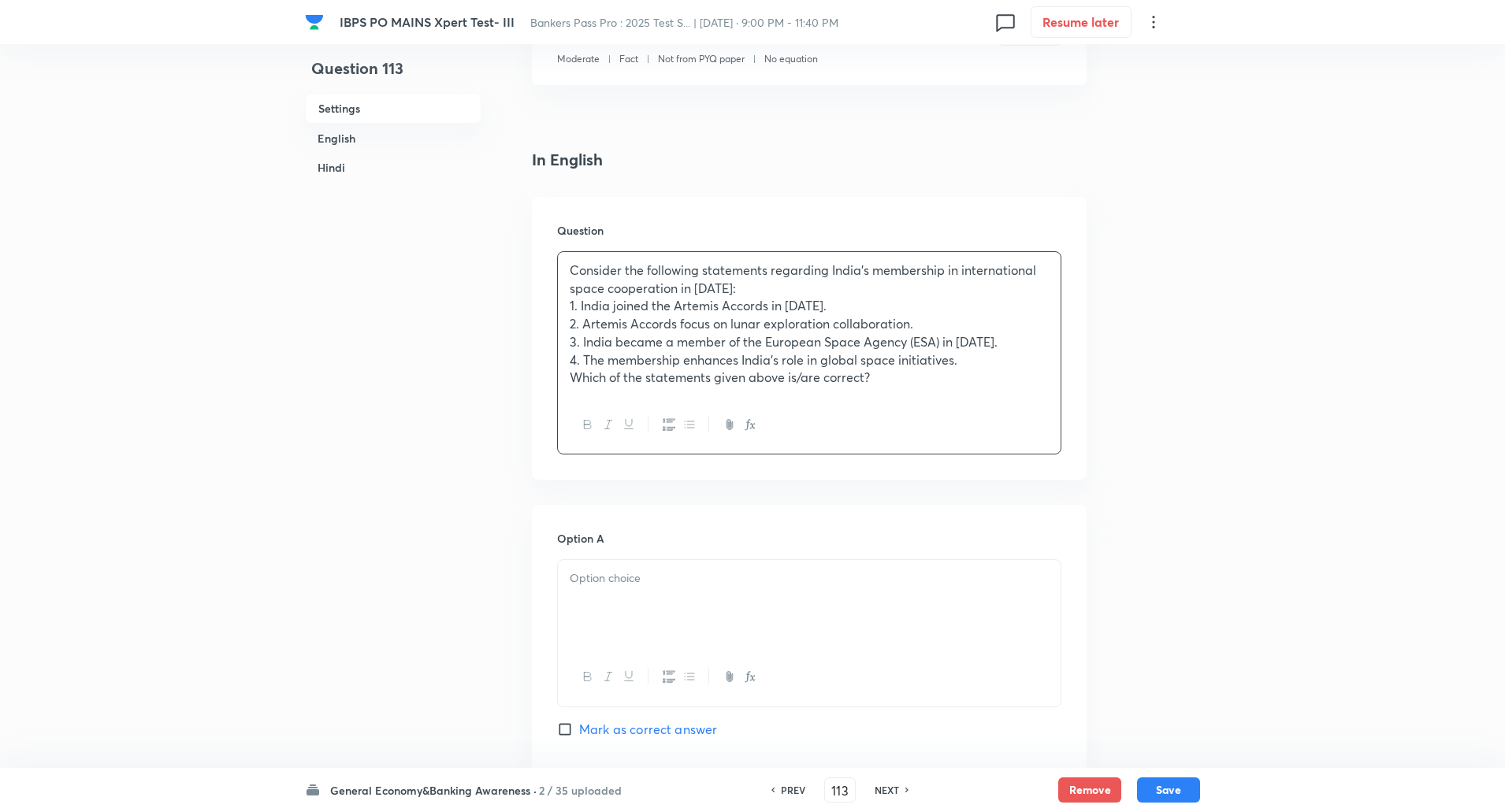
click at [759, 287] on p "Consider the following statements regarding India’s membership in international…" at bounding box center [809, 279] width 480 height 36
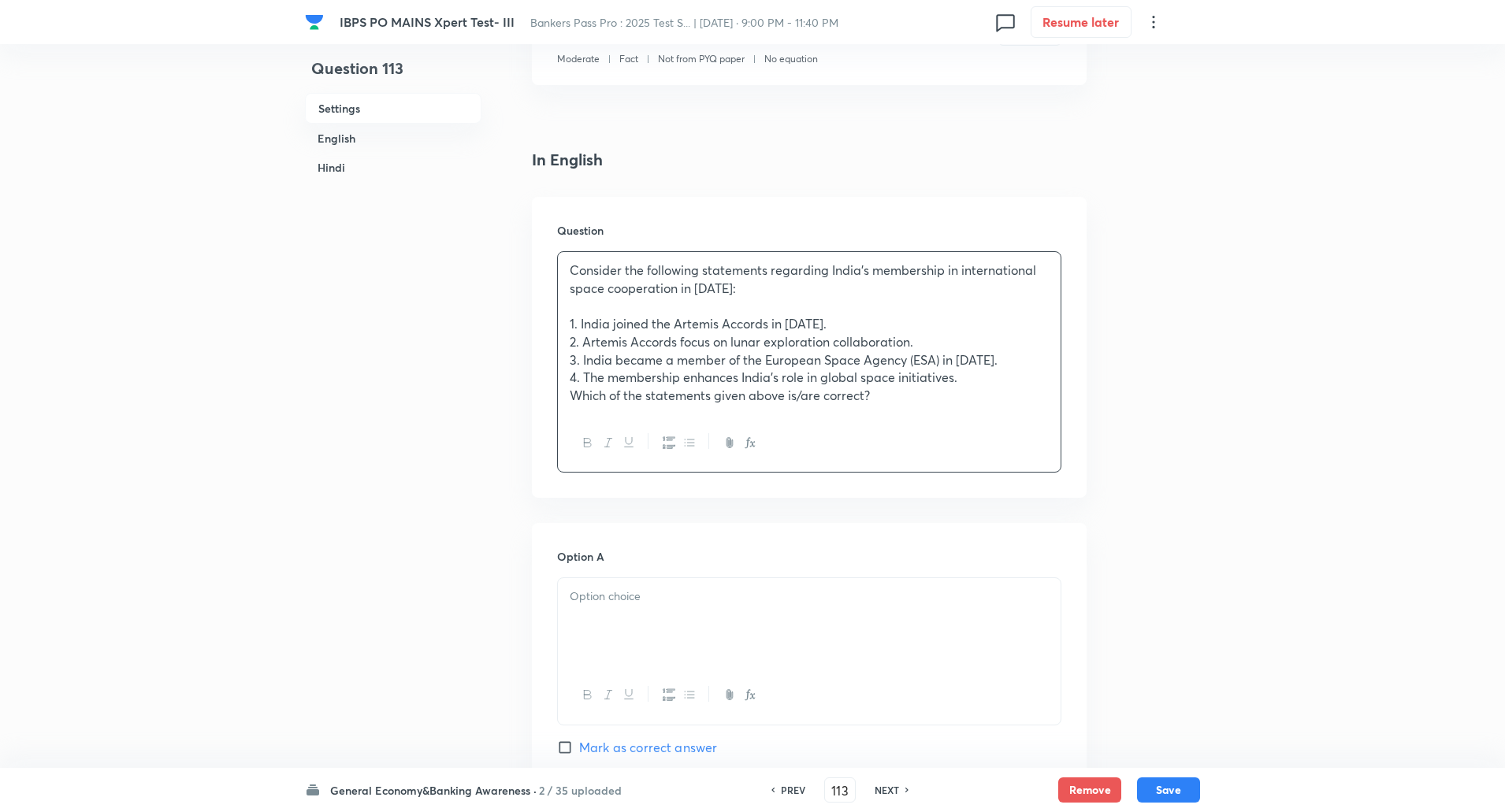
click at [977, 377] on p "4. The membership enhances India’s role in global space initiatives." at bounding box center [809, 378] width 480 height 18
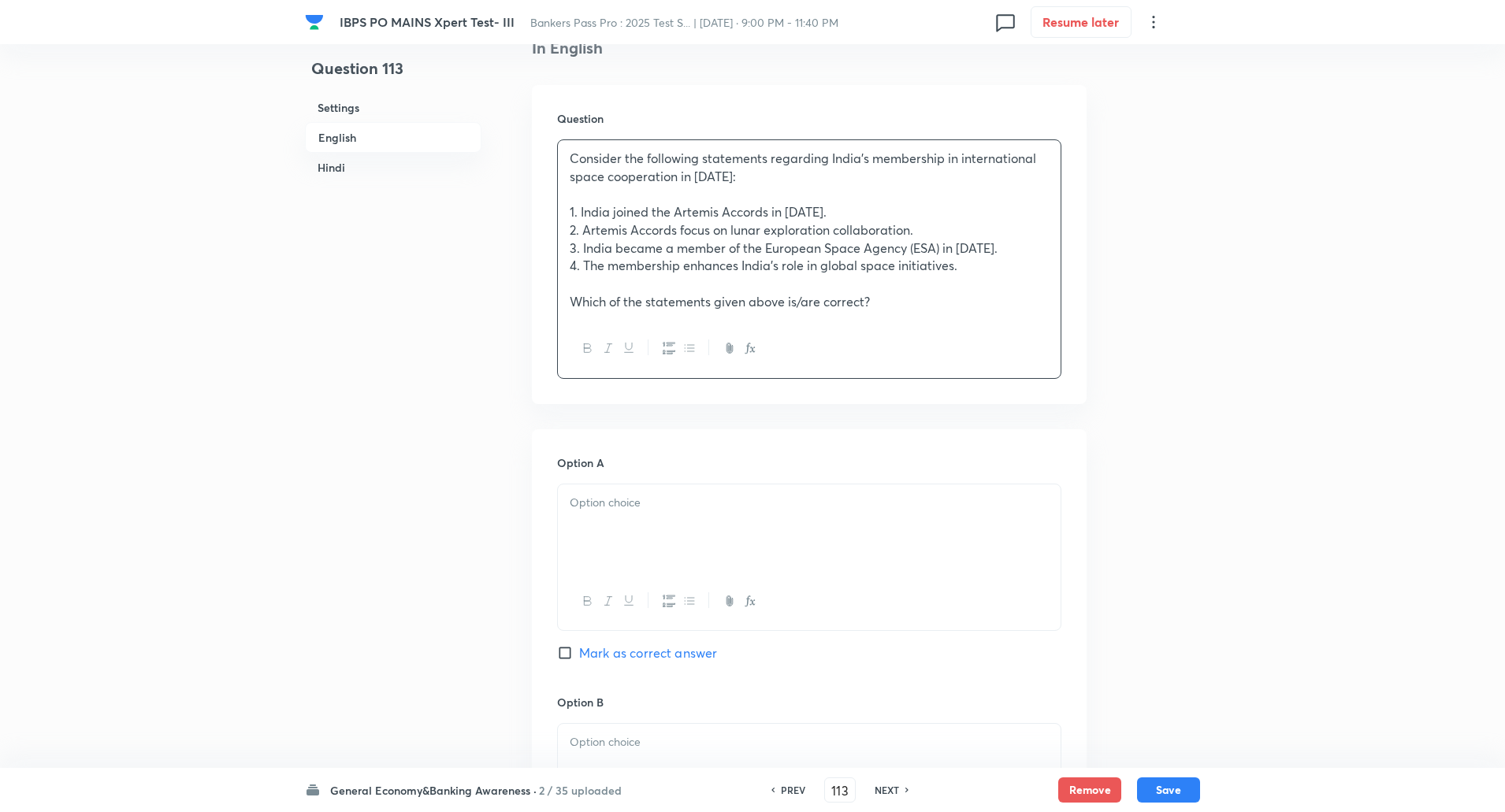
scroll to position [552, 0]
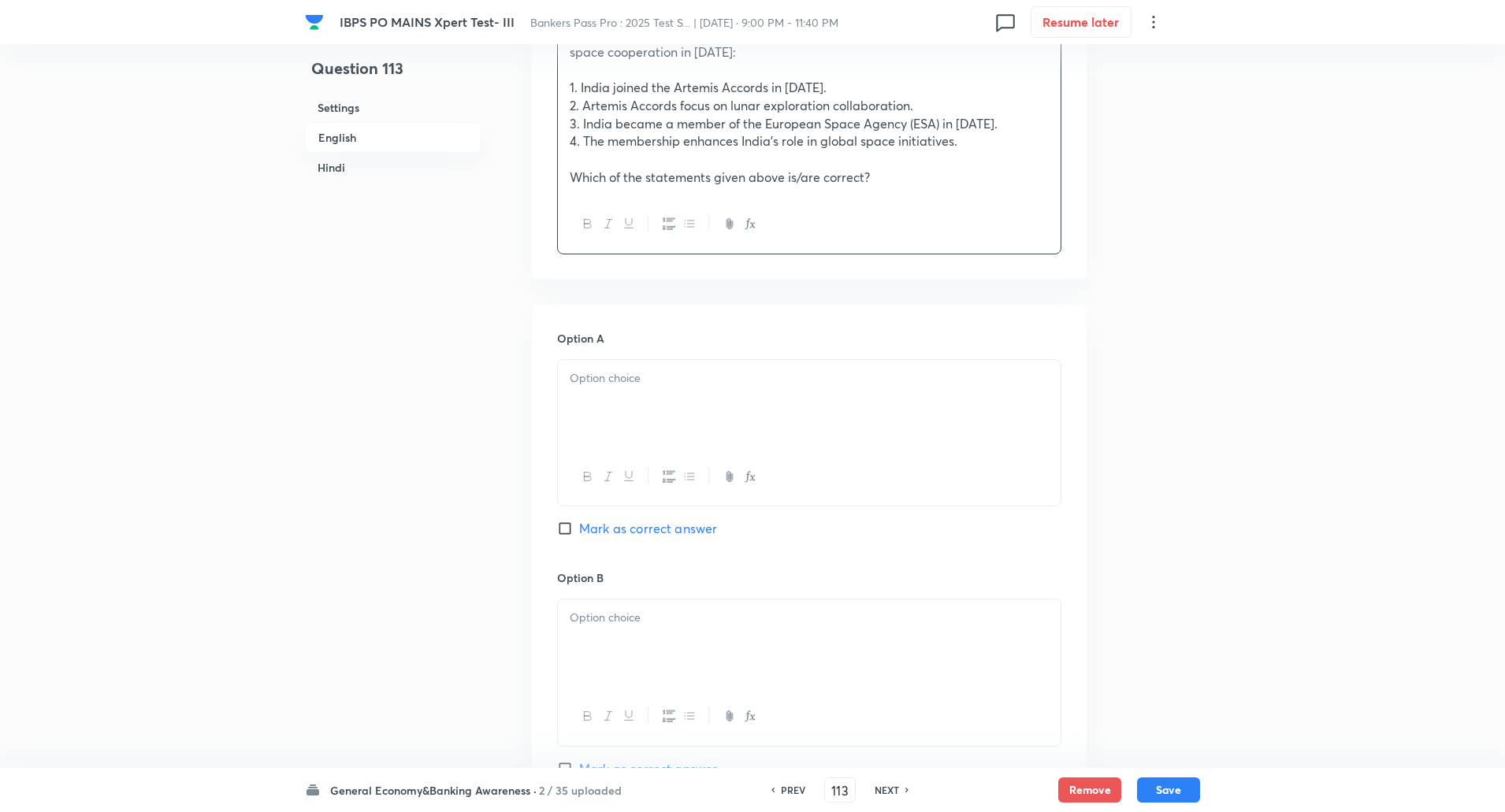
click at [674, 412] on div at bounding box center [809, 405] width 503 height 88
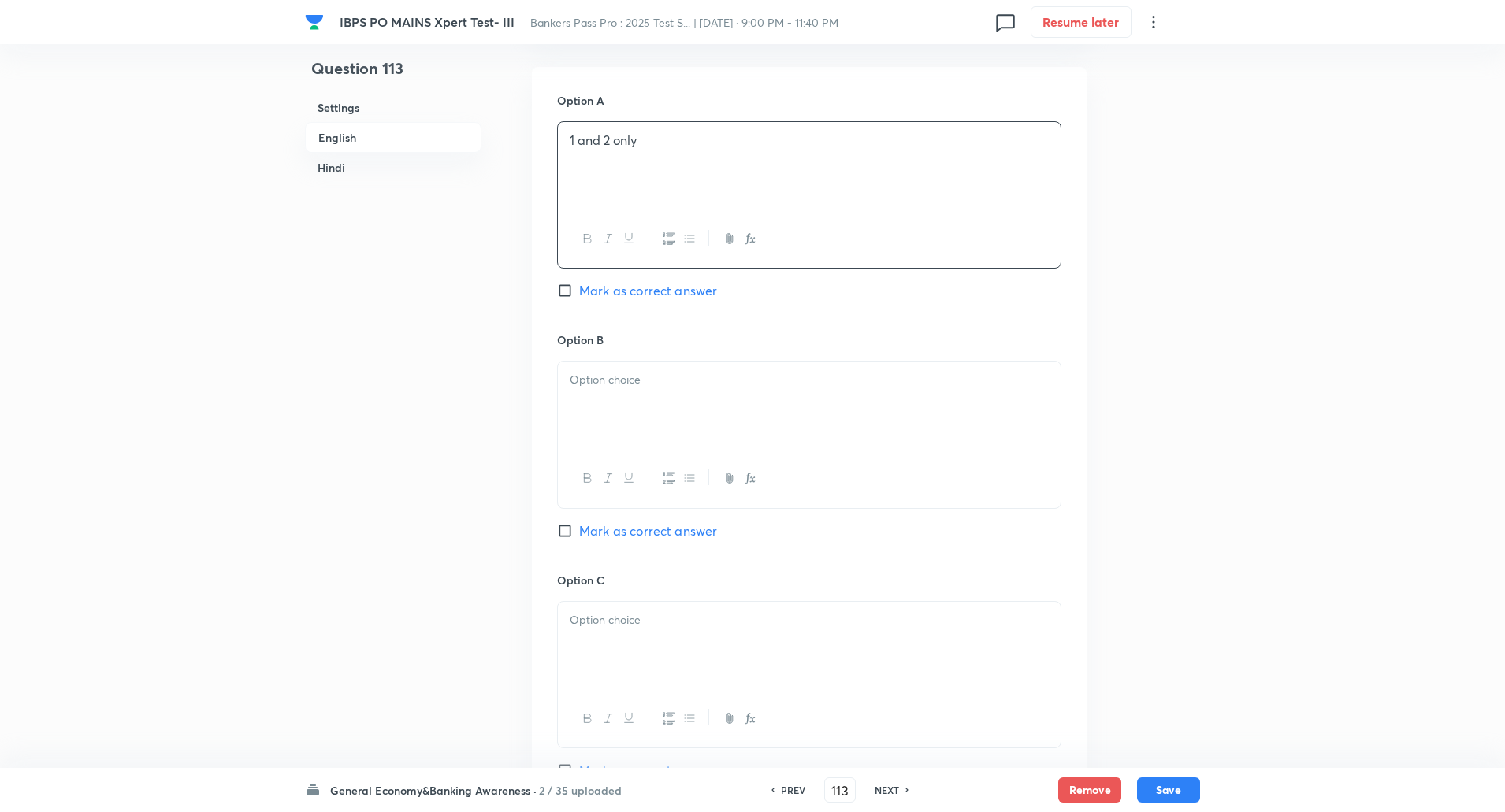
scroll to position [792, 0]
click at [668, 411] on div at bounding box center [809, 404] width 503 height 88
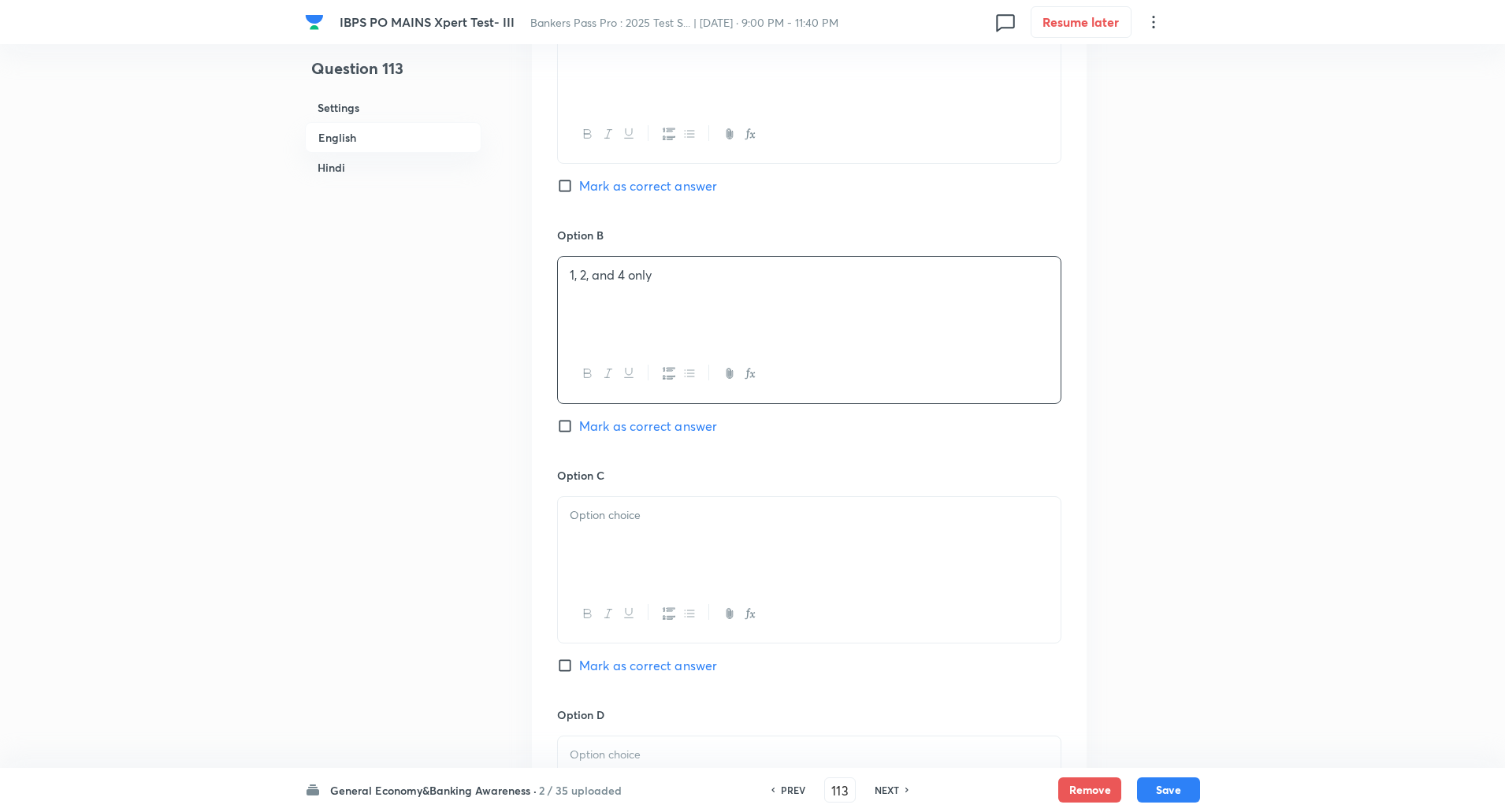
scroll to position [982, 0]
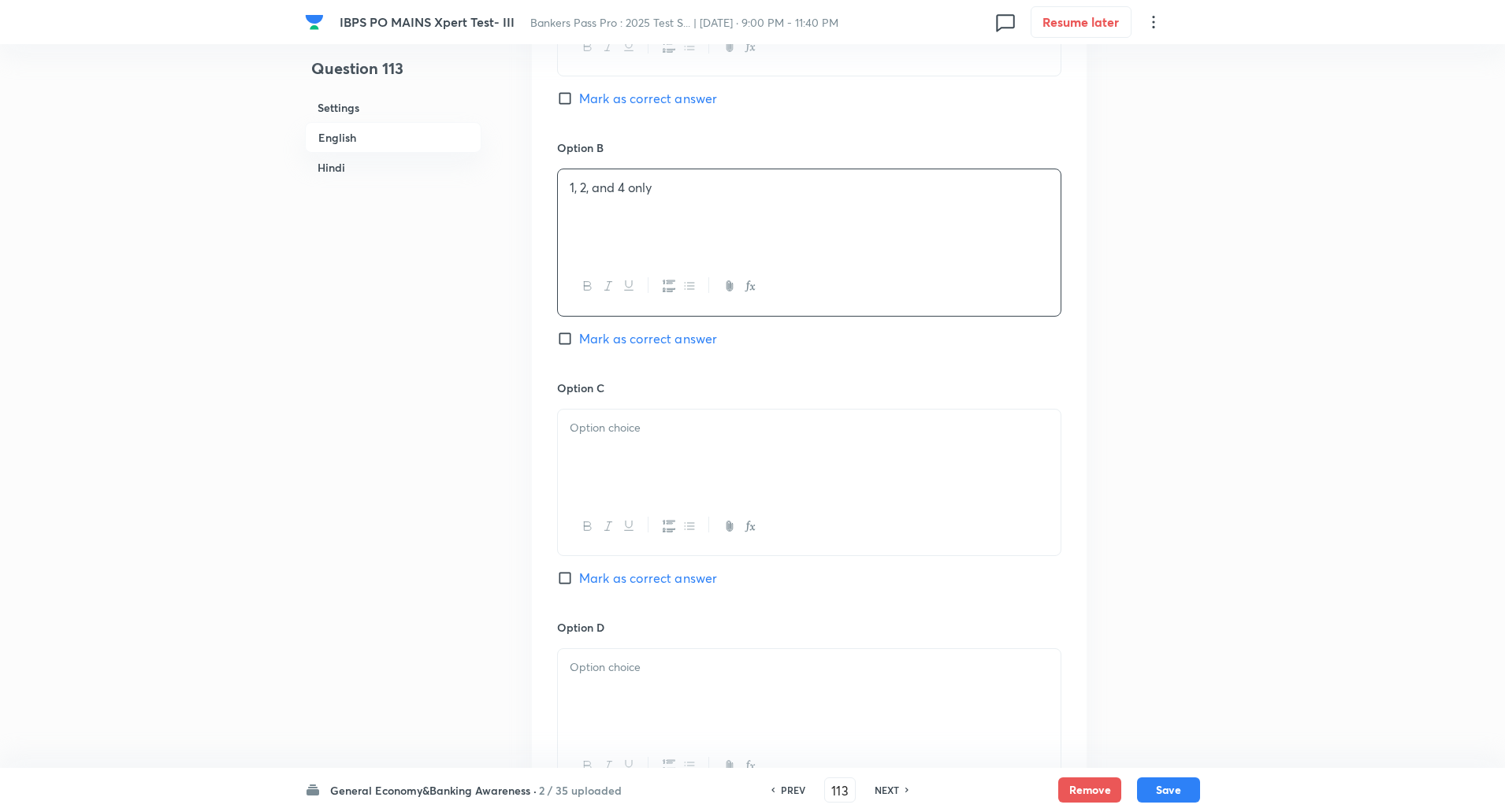
click at [567, 343] on input "Mark as correct answer" at bounding box center [568, 338] width 22 height 15
checkbox input "true"
click at [597, 436] on p at bounding box center [809, 428] width 480 height 18
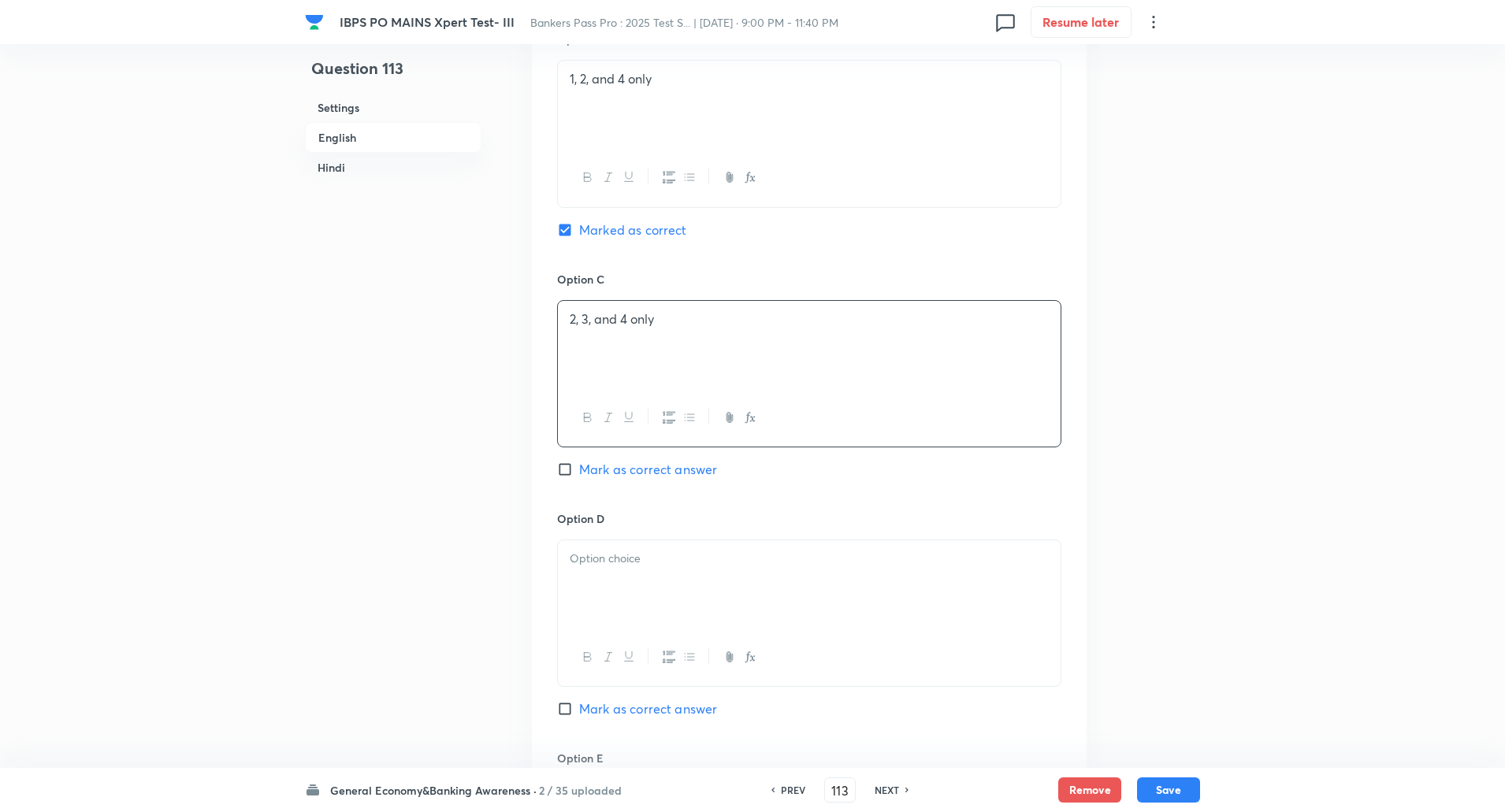
scroll to position [1152, 0]
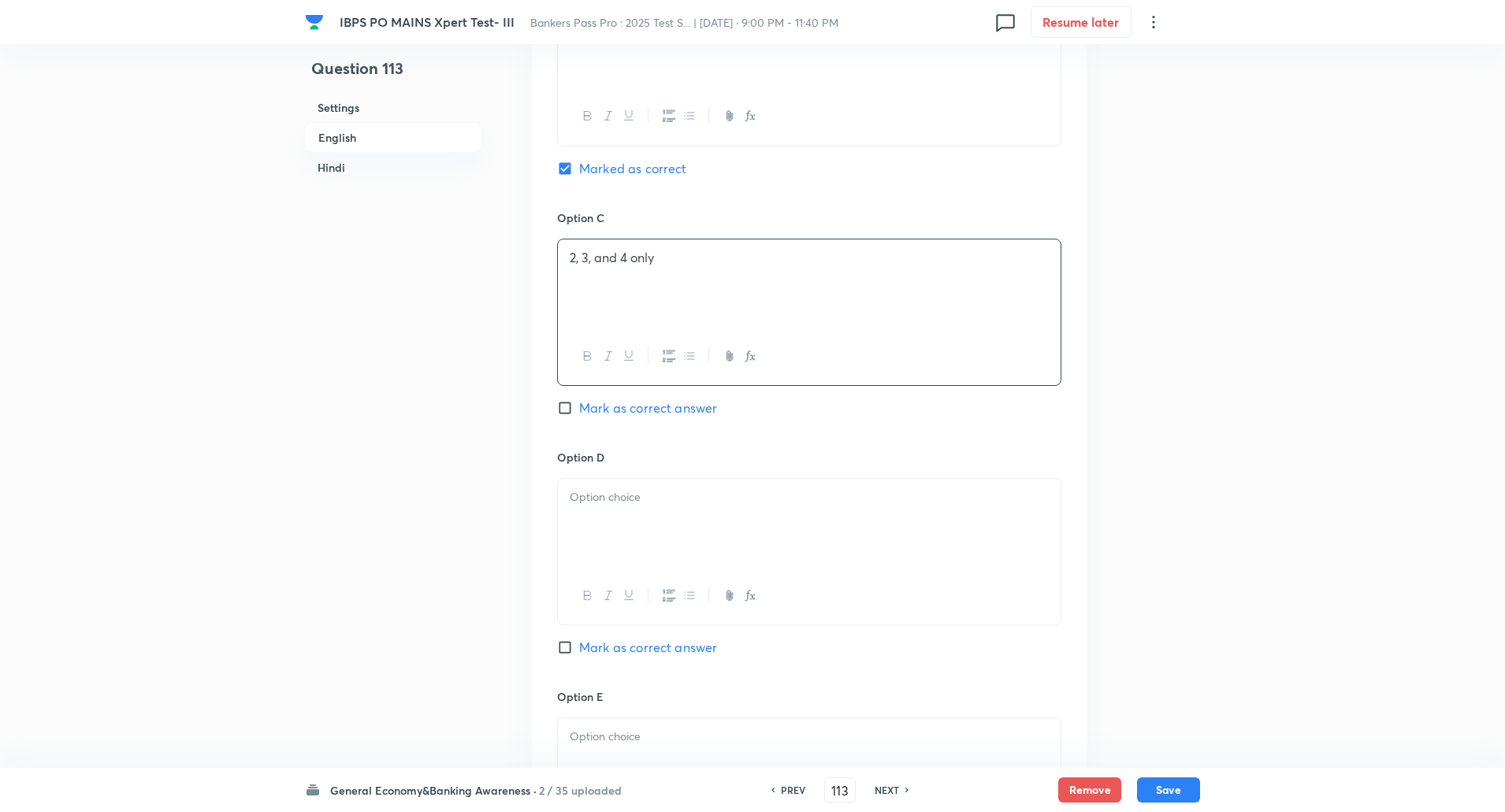
click at [595, 519] on div at bounding box center [809, 524] width 503 height 88
paste div
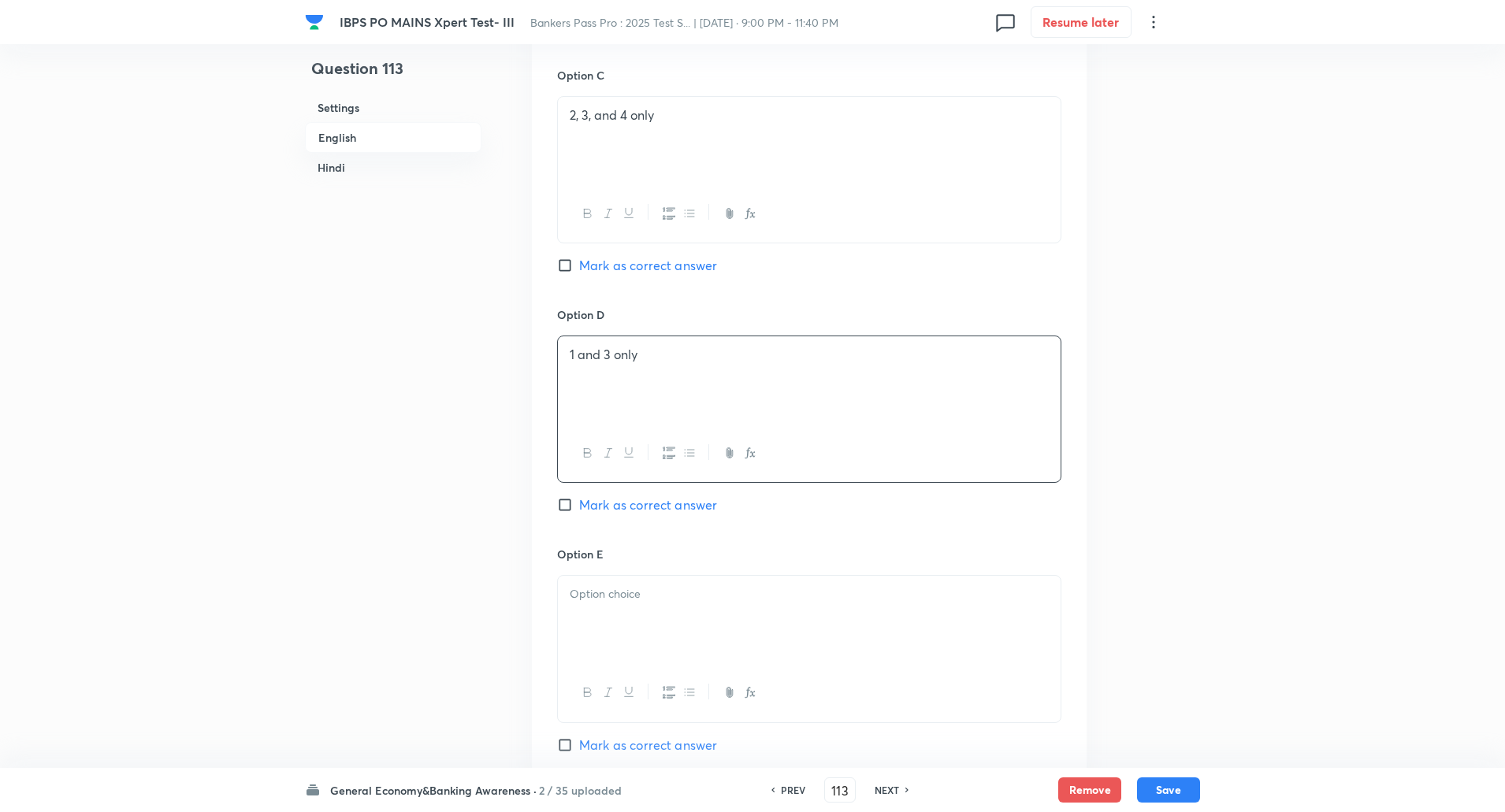
scroll to position [1323, 0]
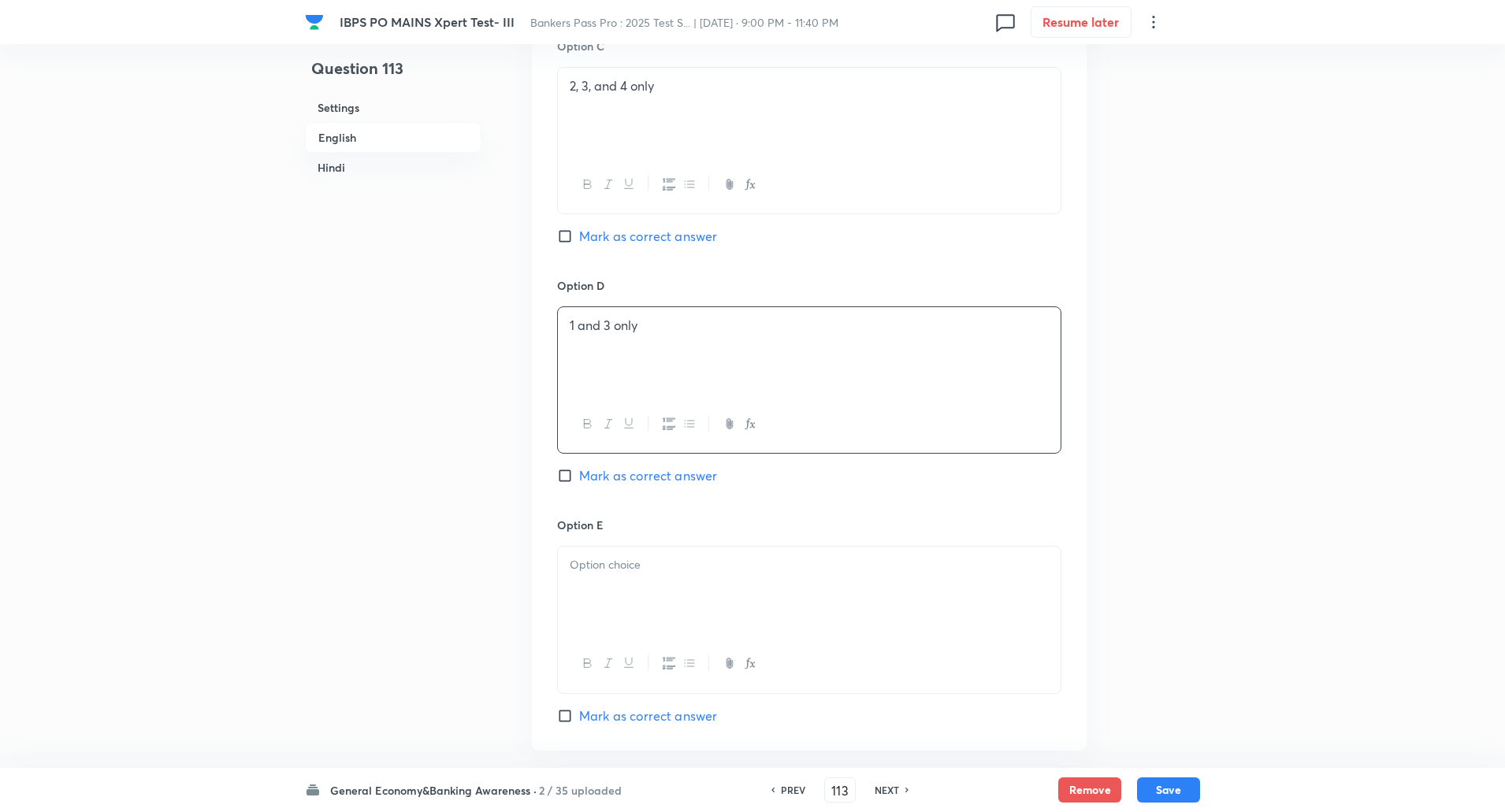
click at [604, 589] on div at bounding box center [809, 591] width 503 height 88
paste div
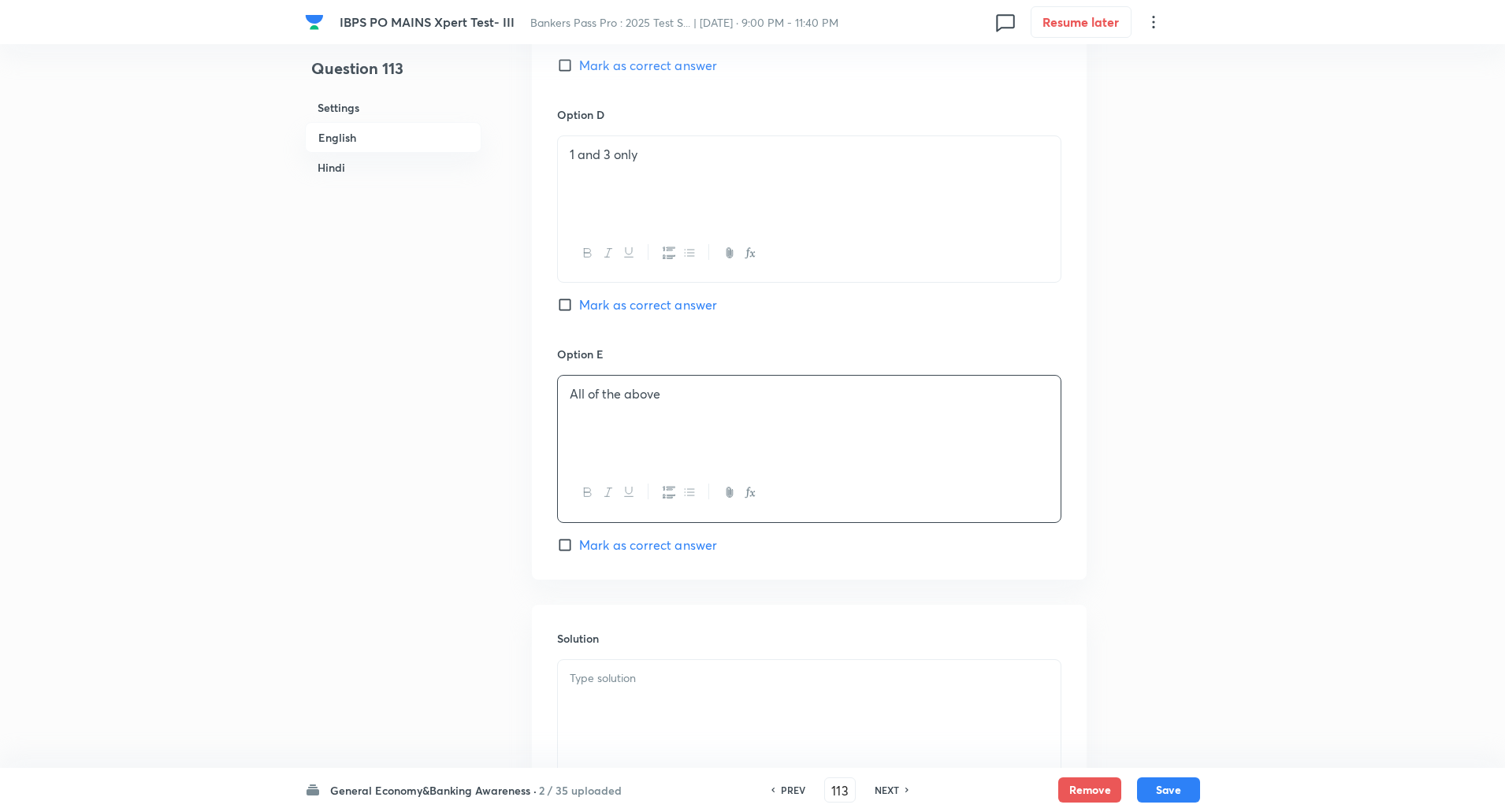
scroll to position [1520, 0]
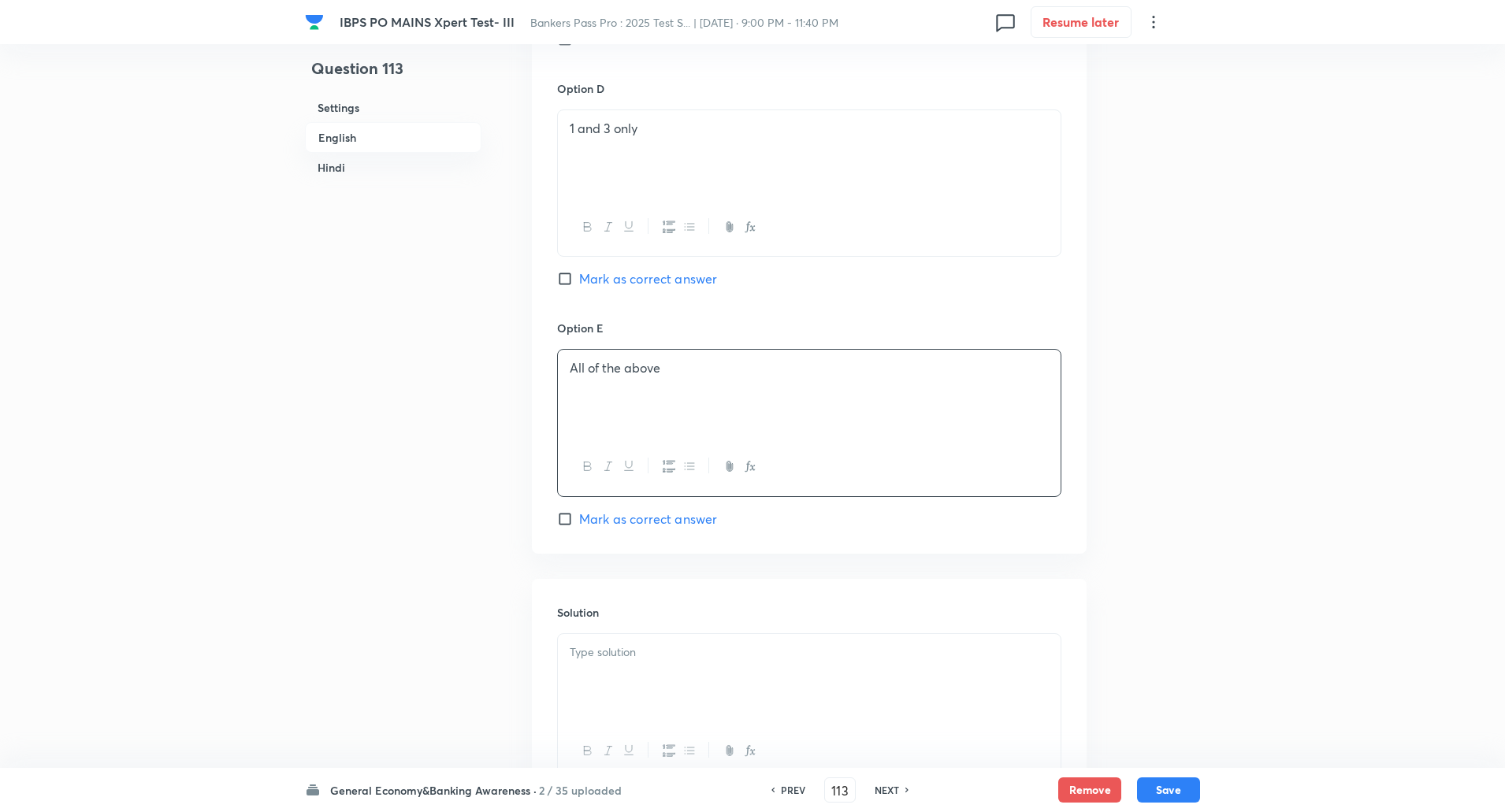
click at [604, 646] on p at bounding box center [809, 652] width 480 height 18
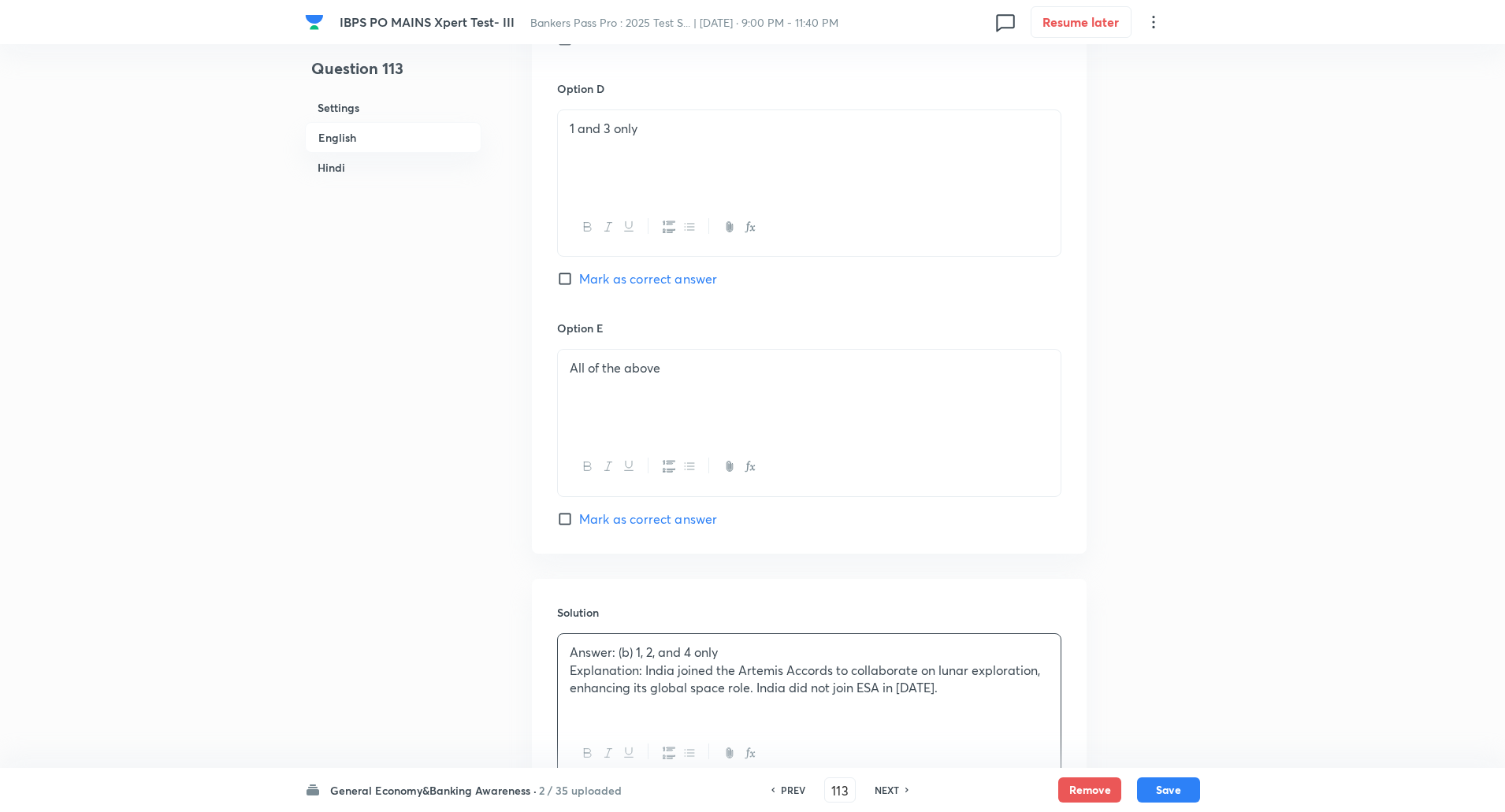
click at [646, 671] on p "Explanation: India joined the Artemis Accords to collaborate on lunar explorati…" at bounding box center [809, 679] width 480 height 36
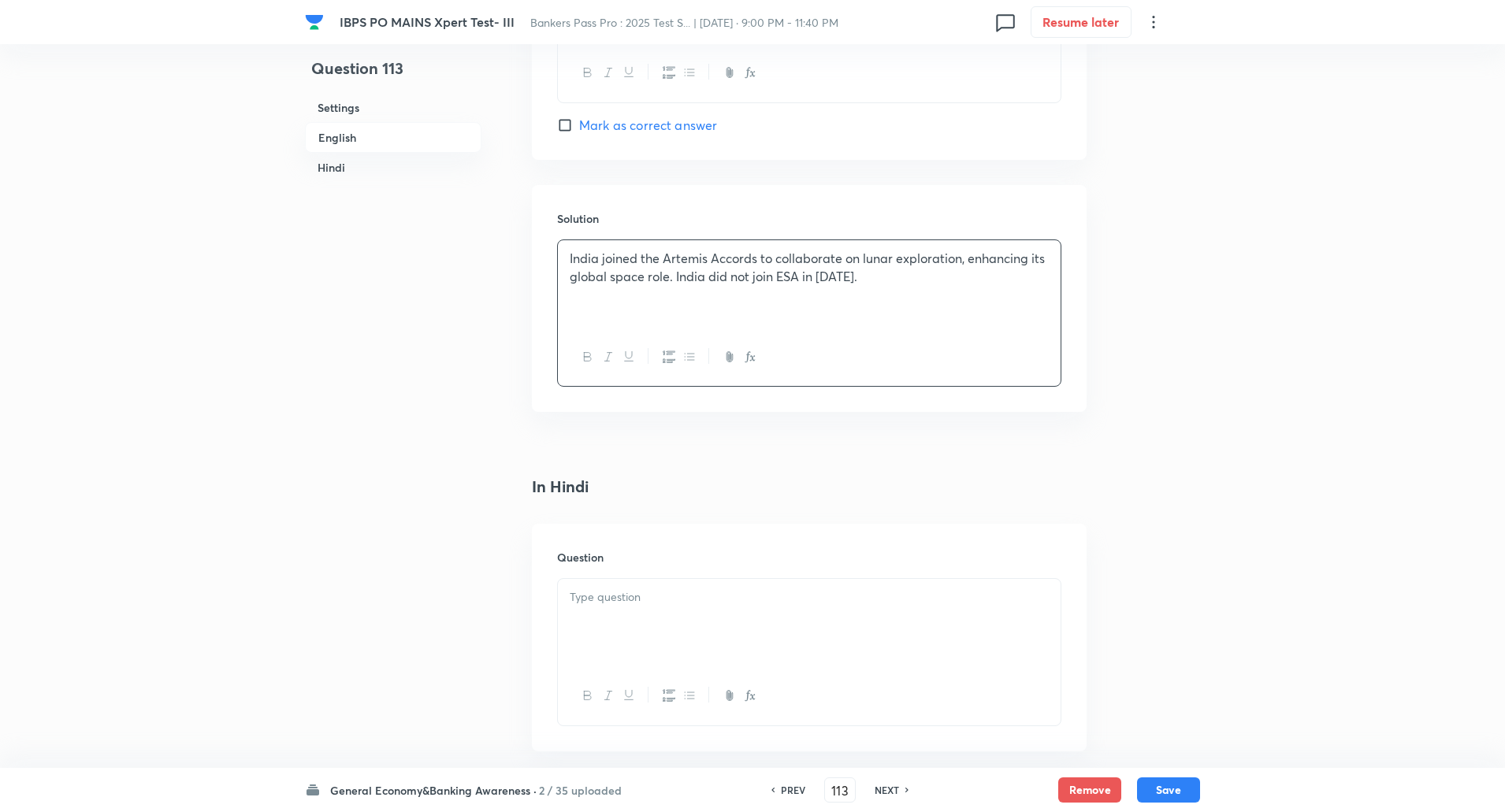
click at [622, 606] on p at bounding box center [809, 597] width 480 height 18
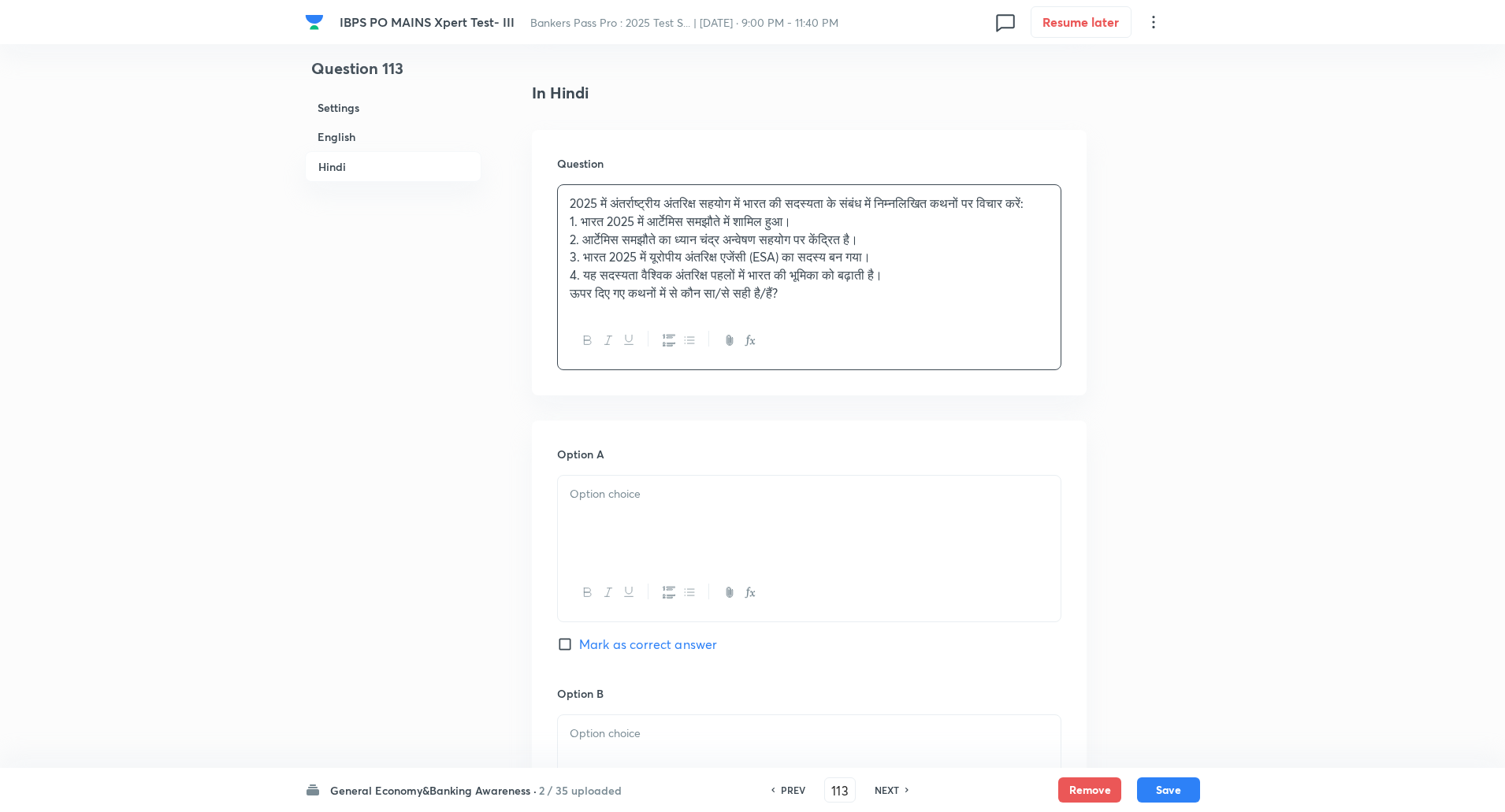
click at [648, 212] on p "2025 में अंतर्राष्ट्रीय अंतरिक्ष सहयोग में भारत की सदस्यता के संबंध में निम्नलि…" at bounding box center [809, 204] width 480 height 18
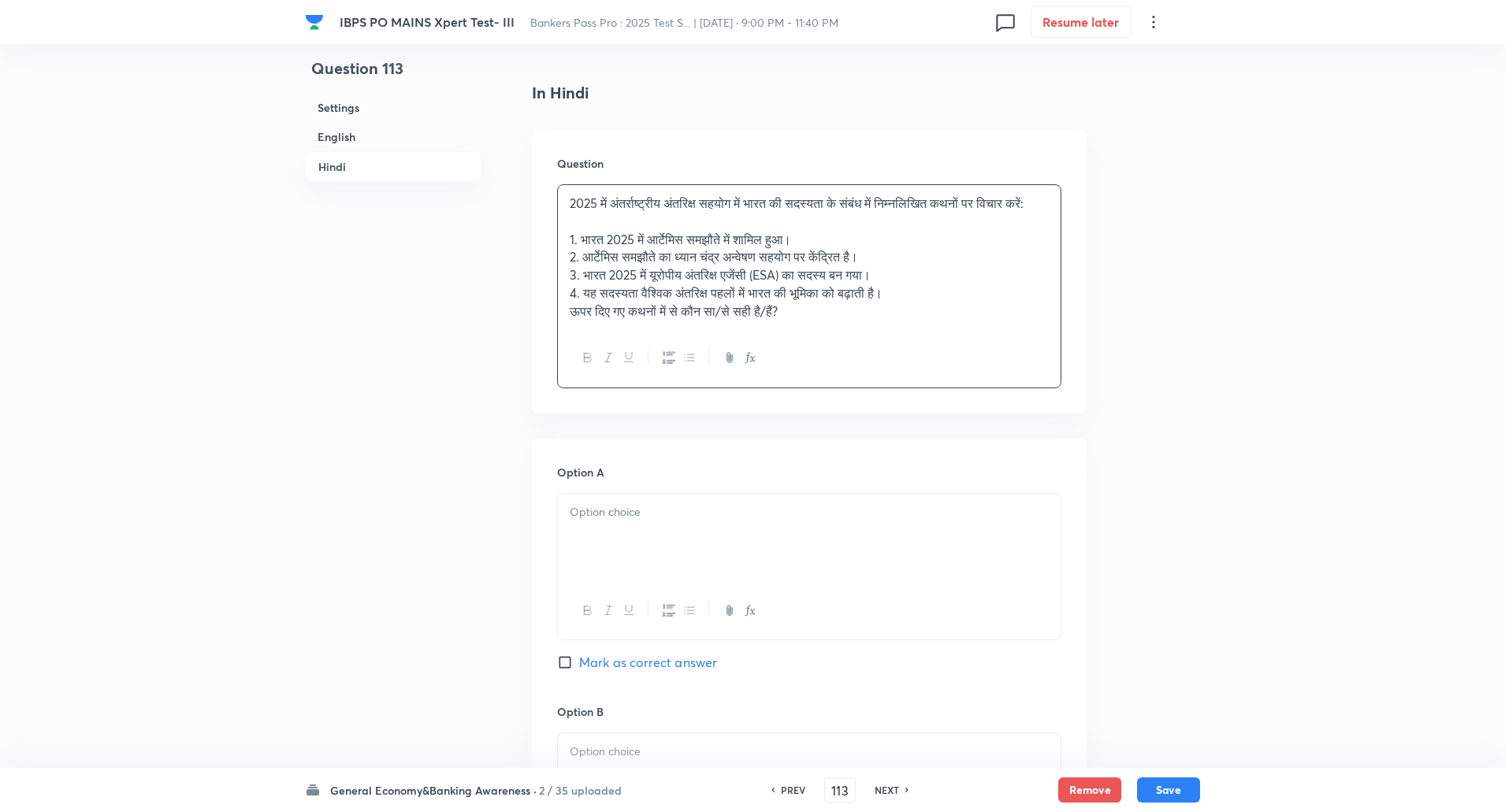
click at [934, 303] on p "4. यह सदस्यता वैश्विक अंतरिक्ष पहलों में भारत की भूमिका को बढ़ाती है।" at bounding box center [809, 293] width 480 height 18
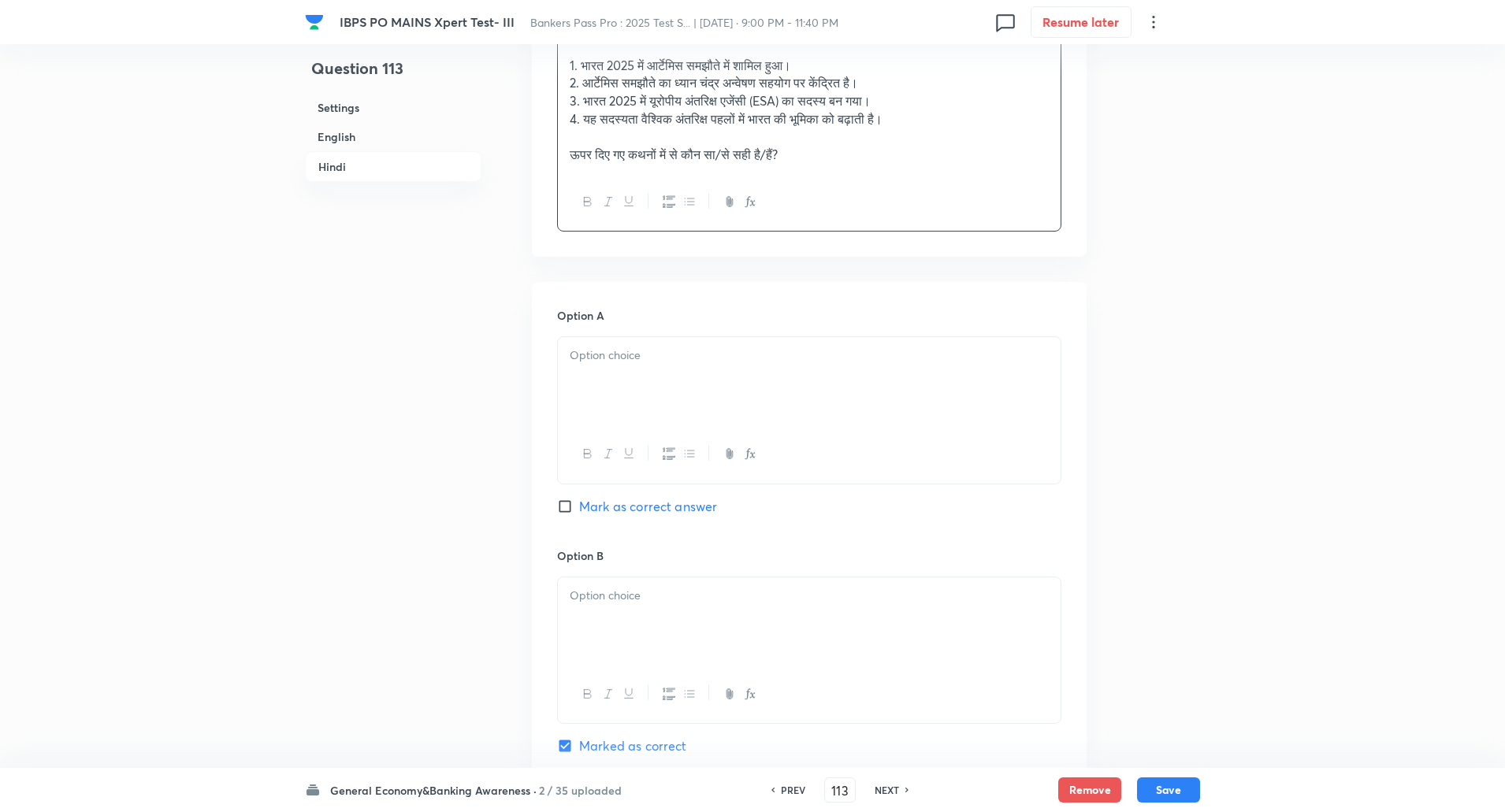
scroll to position [2504, 0]
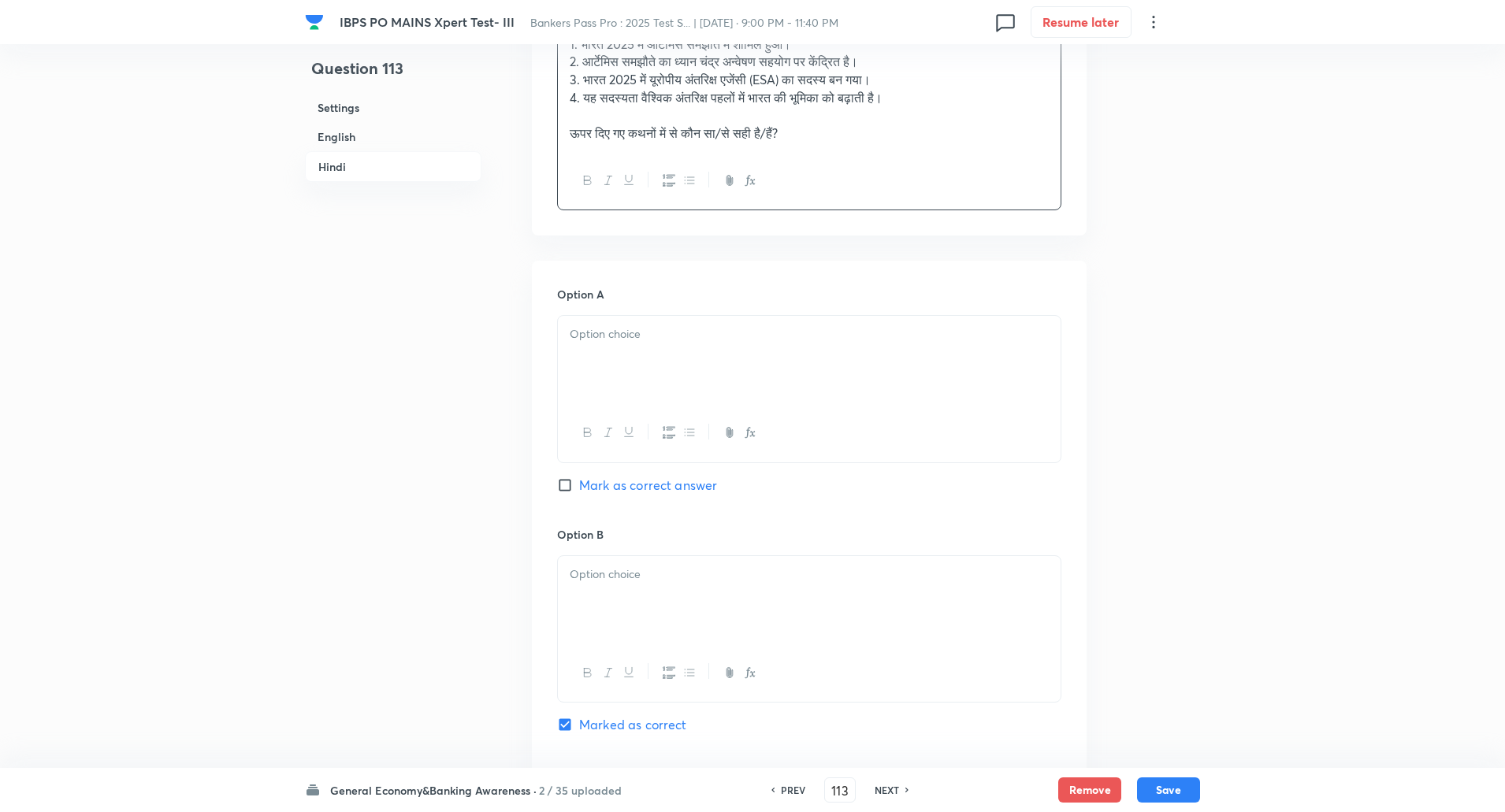
click at [755, 392] on div at bounding box center [809, 360] width 503 height 88
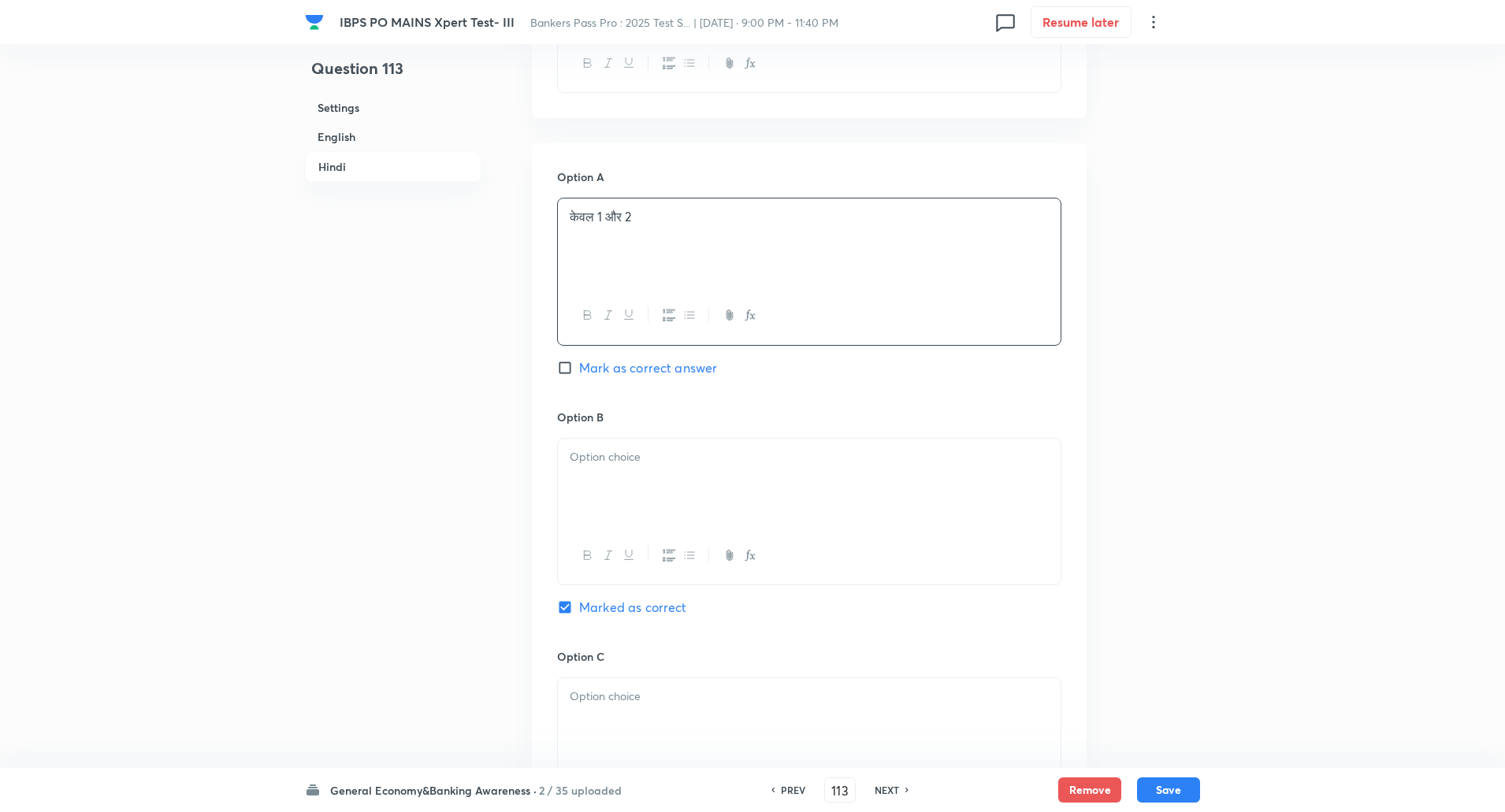
click at [664, 455] on div "Option B Marked as correct" at bounding box center [809, 529] width 505 height 239
click at [671, 466] on p at bounding box center [809, 457] width 480 height 18
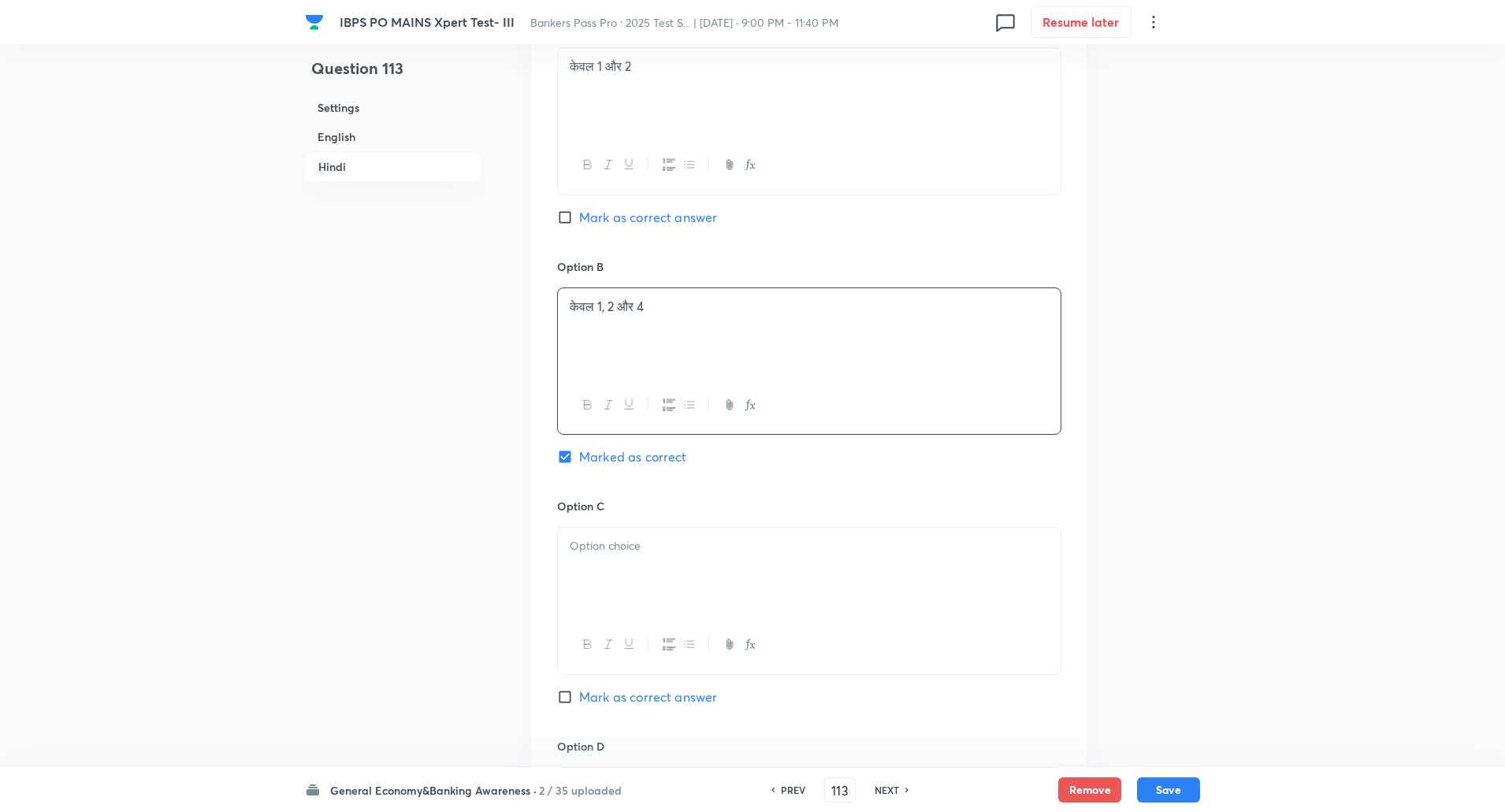
click at [617, 555] on p at bounding box center [809, 546] width 480 height 18
paste div
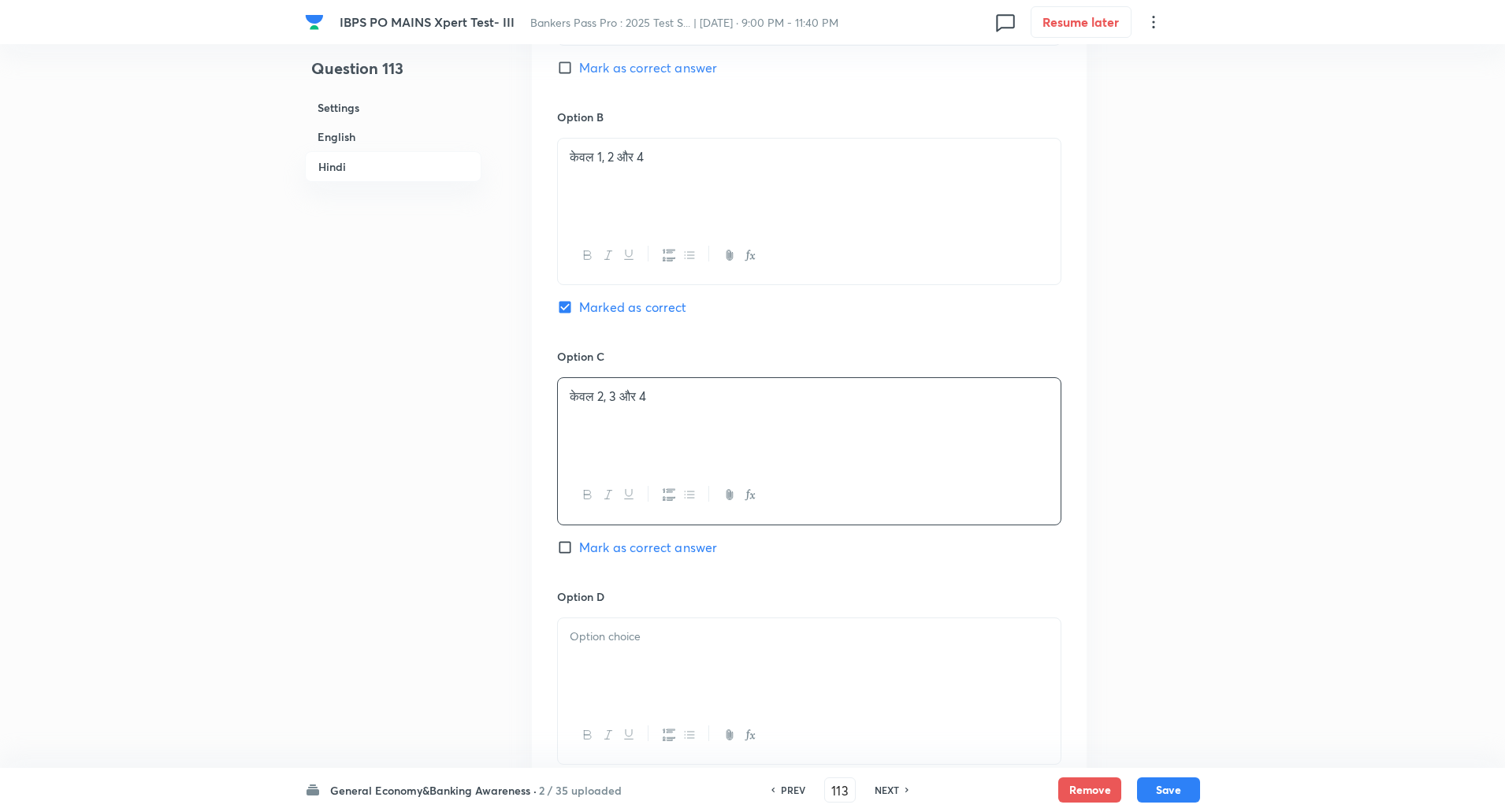
scroll to position [2940, 0]
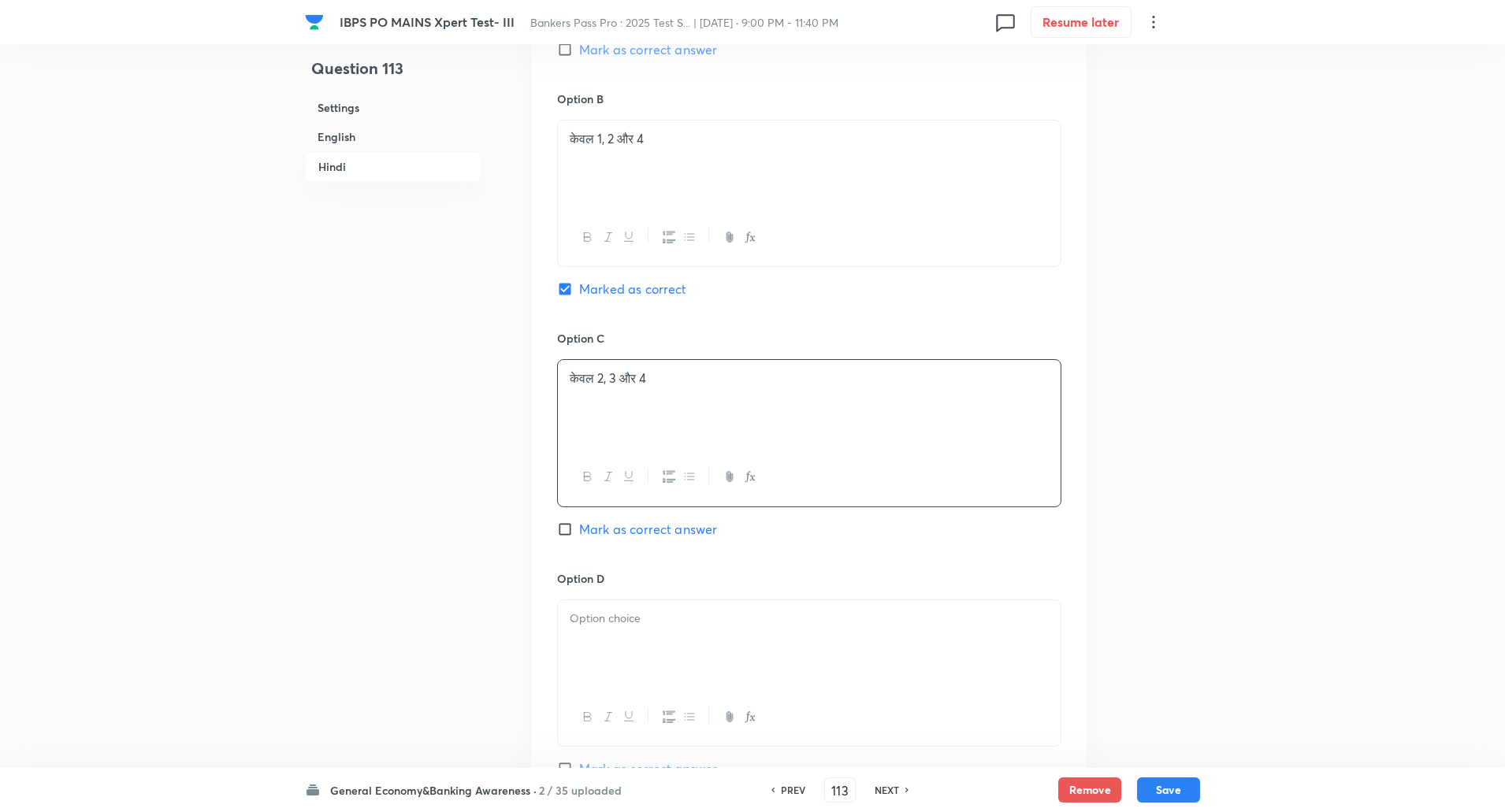
click at [611, 627] on p at bounding box center [809, 619] width 480 height 18
paste div
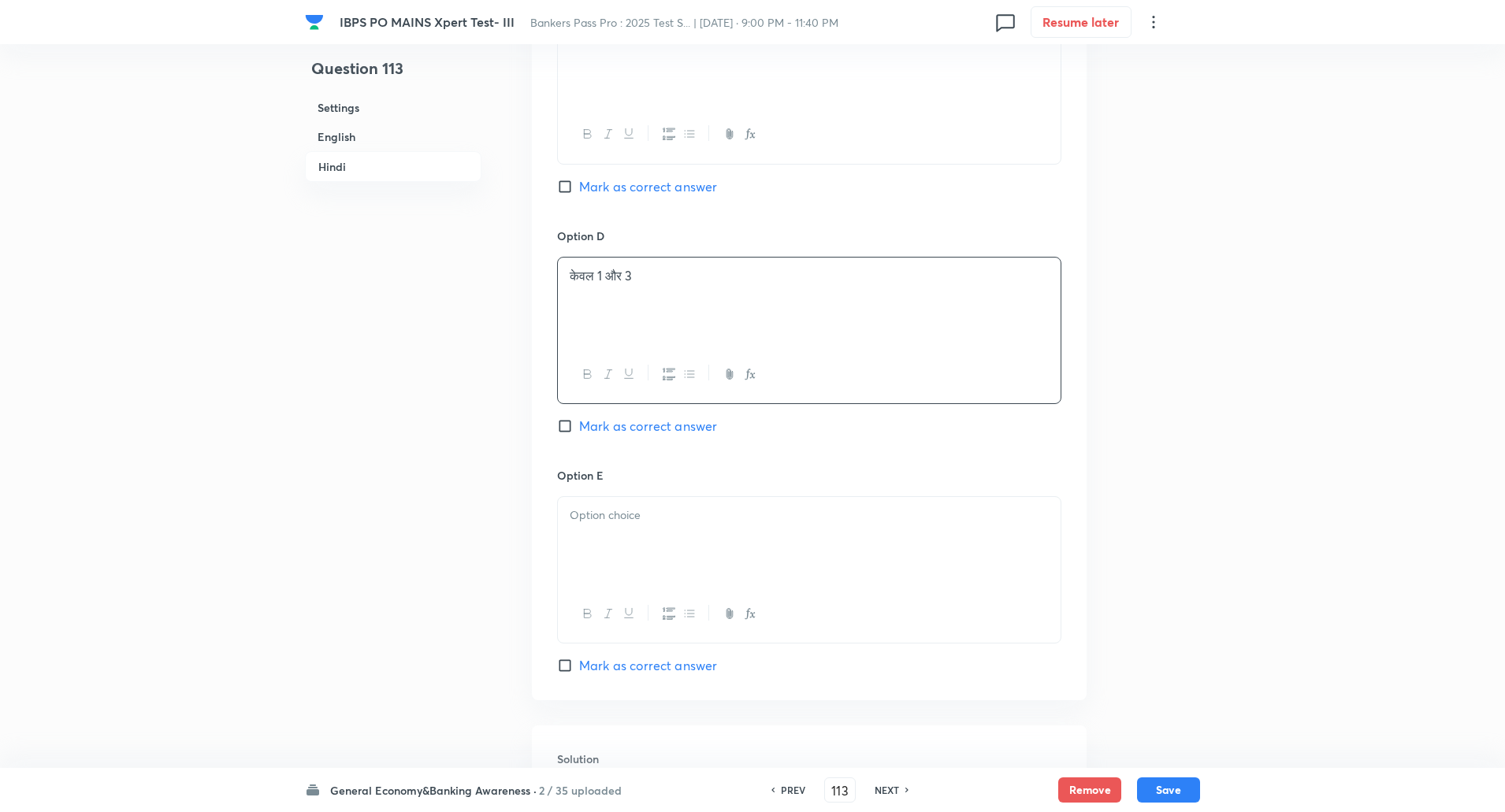
scroll to position [3284, 0]
click at [651, 554] on div at bounding box center [809, 541] width 503 height 88
paste div
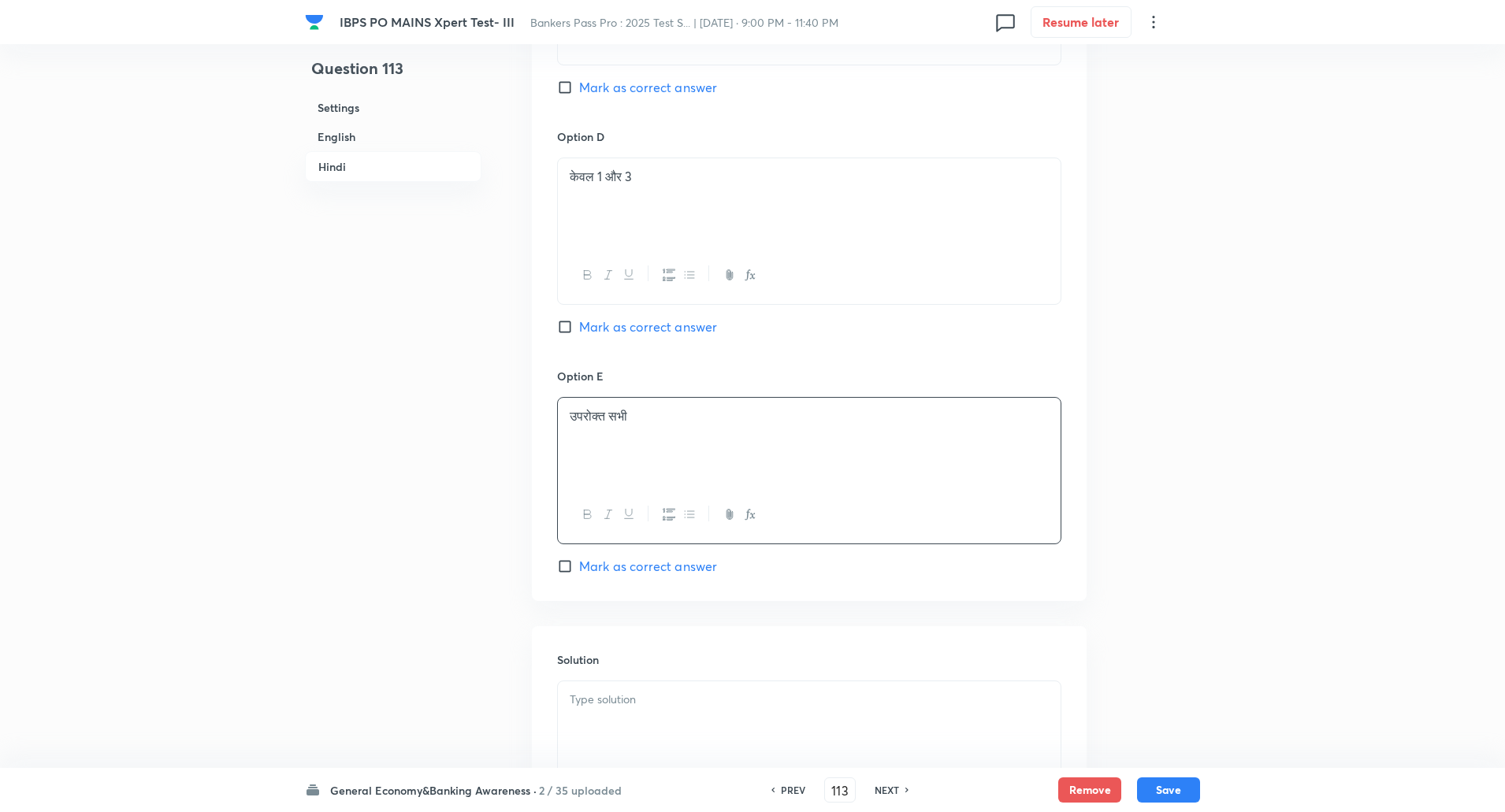
scroll to position [3461, 0]
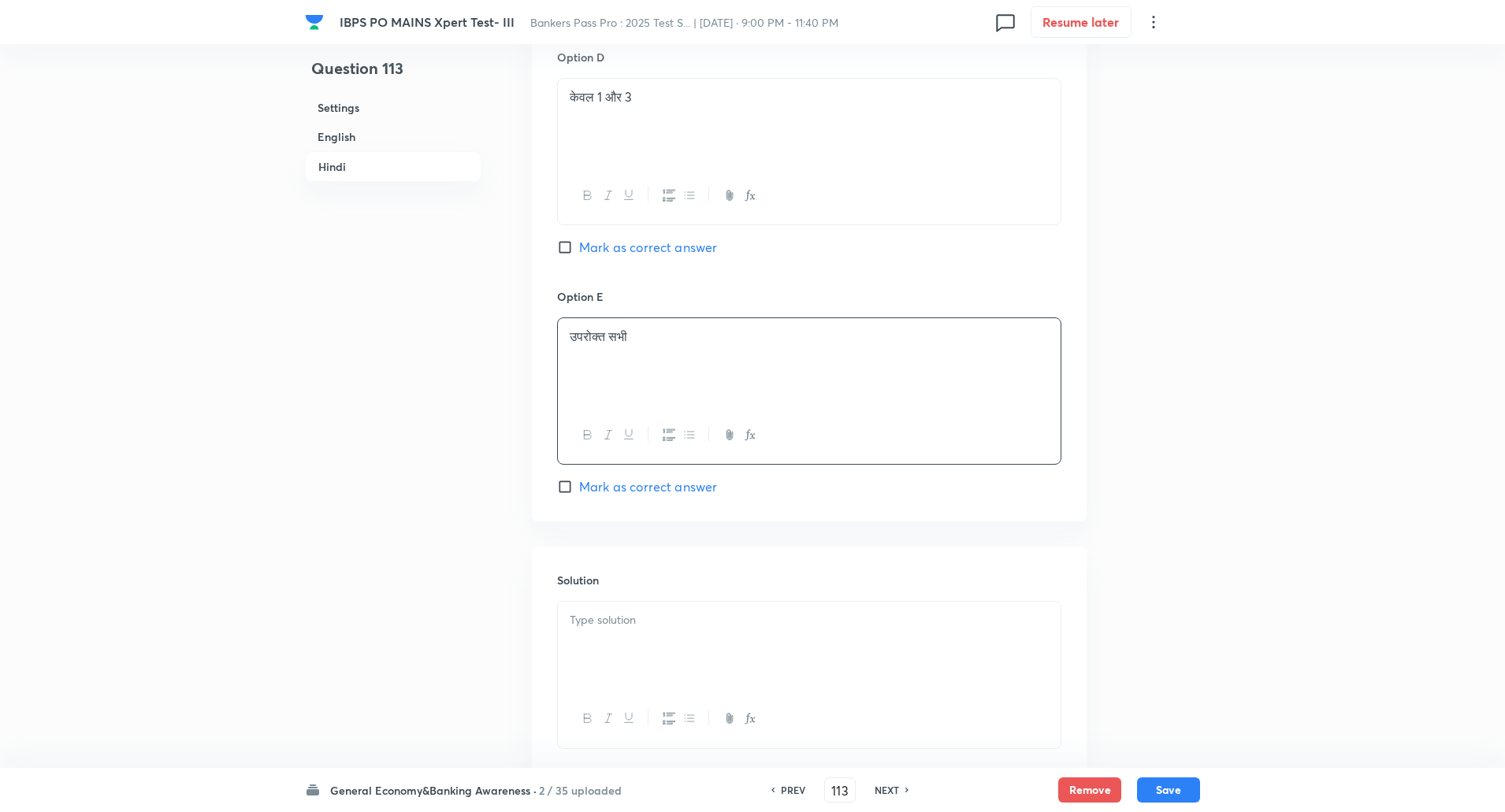
click at [622, 629] on p at bounding box center [809, 620] width 480 height 18
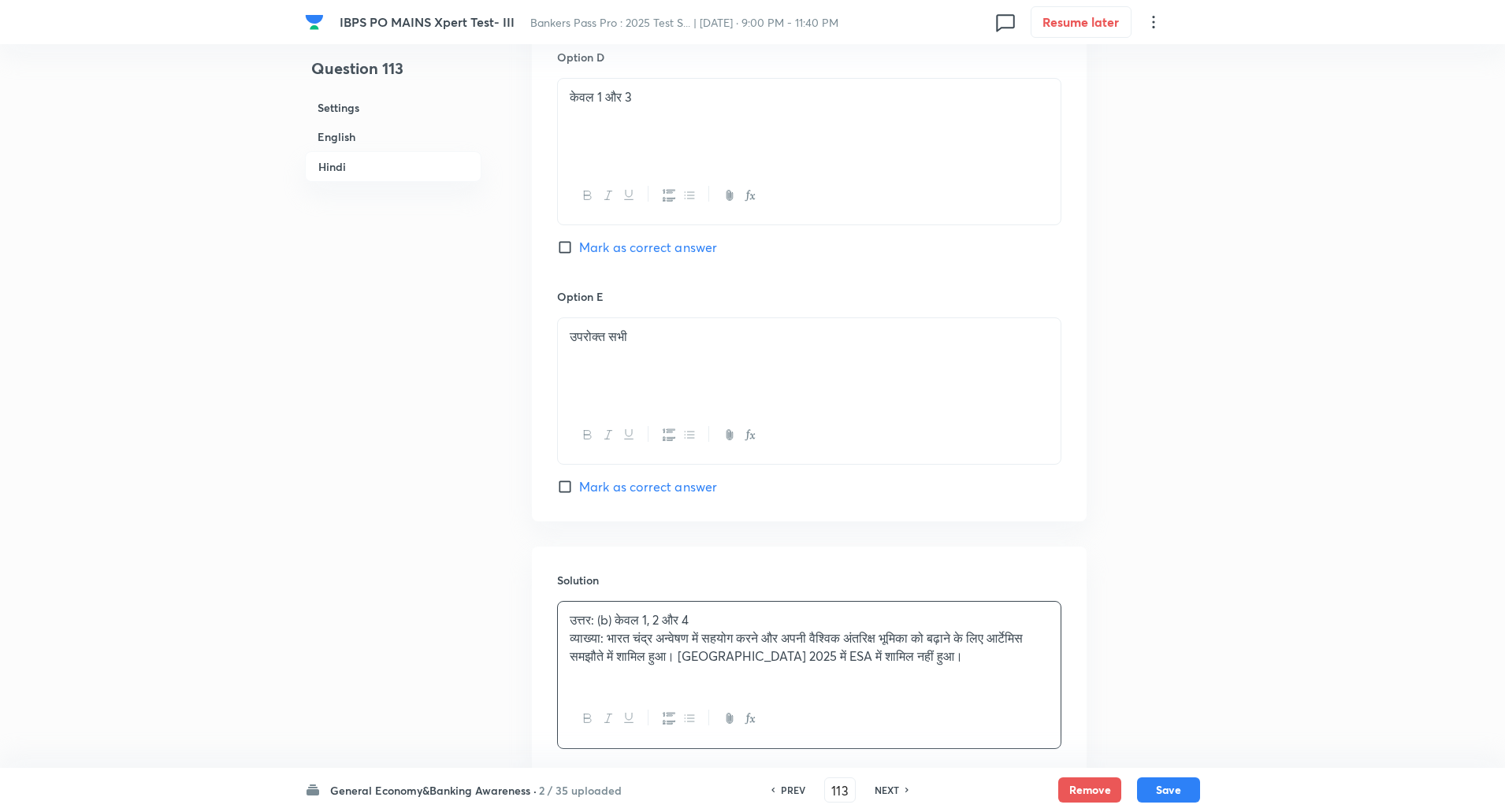
click at [612, 657] on p "व्याख्या: भारत चंद्र अन्वेषण में सहयोग करने और अपनी वैश्विक अंतरिक्ष भूमिका को …" at bounding box center [809, 647] width 480 height 36
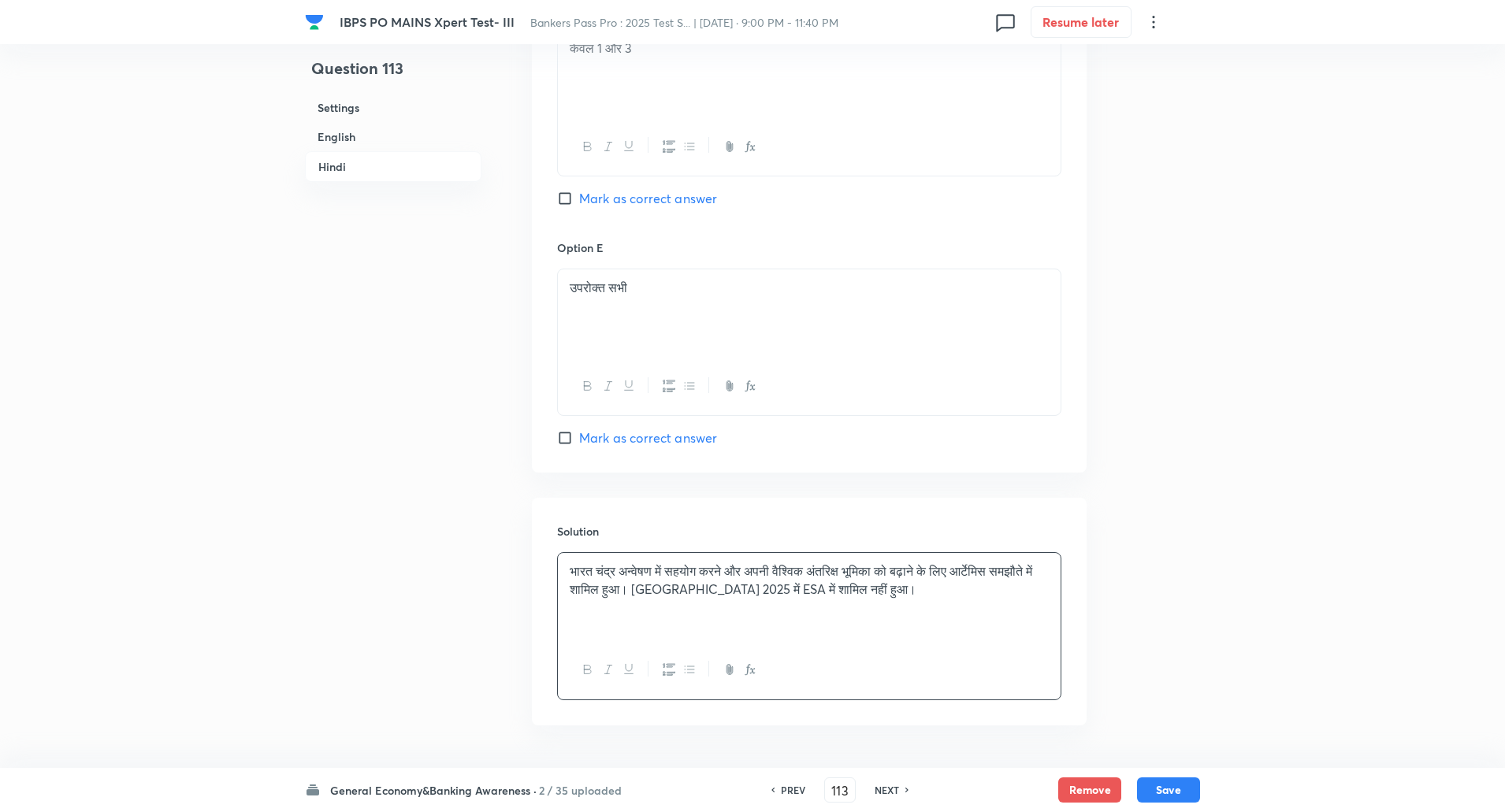
scroll to position [3580, 0]
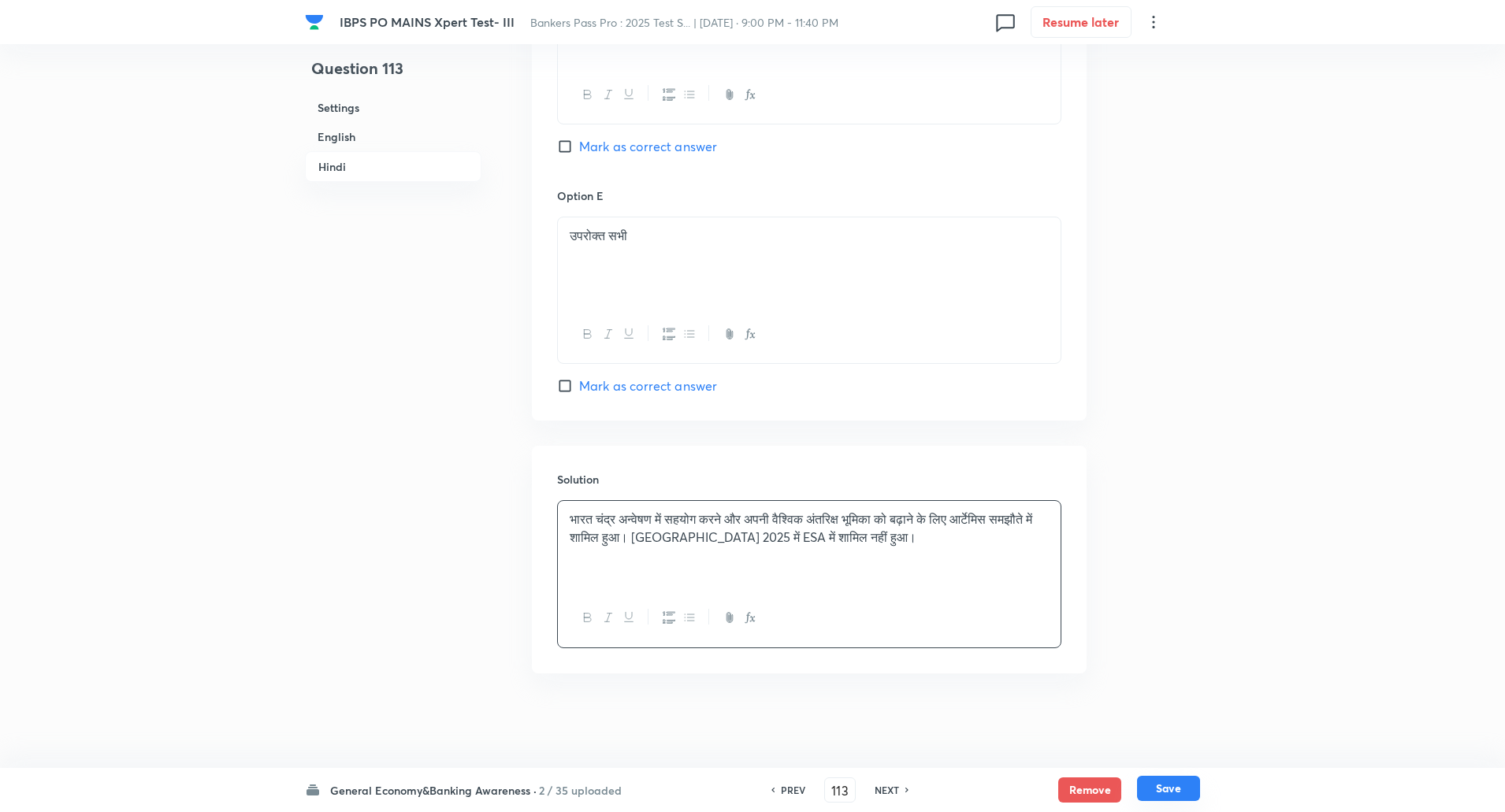
click at [1175, 785] on button "Save" at bounding box center [1169, 789] width 63 height 25
type input "114"
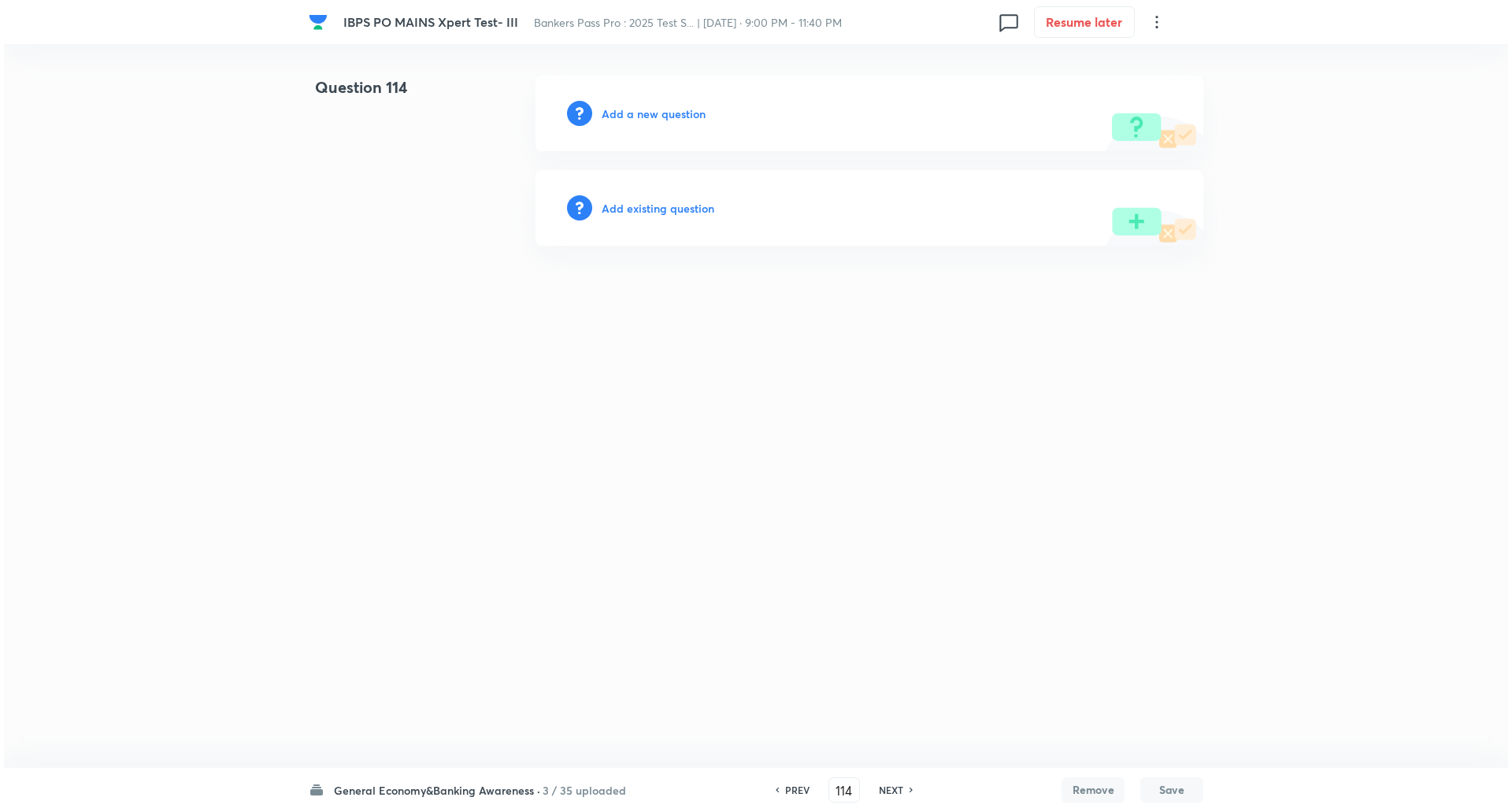
scroll to position [0, 0]
click at [671, 111] on h6 "Add a new question" at bounding box center [653, 113] width 104 height 16
click at [671, 111] on h6 "Choose a question type" at bounding box center [662, 113] width 121 height 16
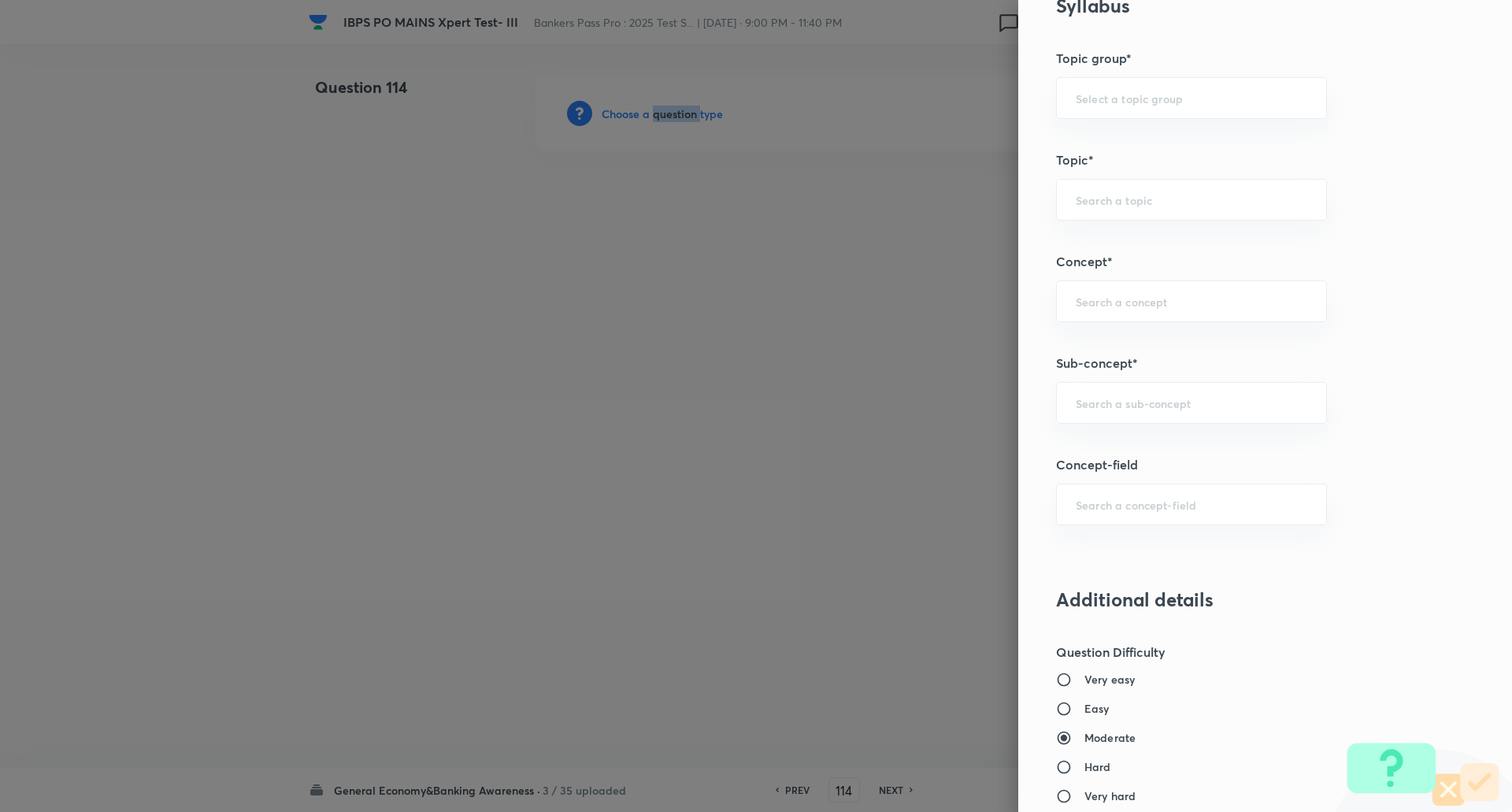
scroll to position [709, 0]
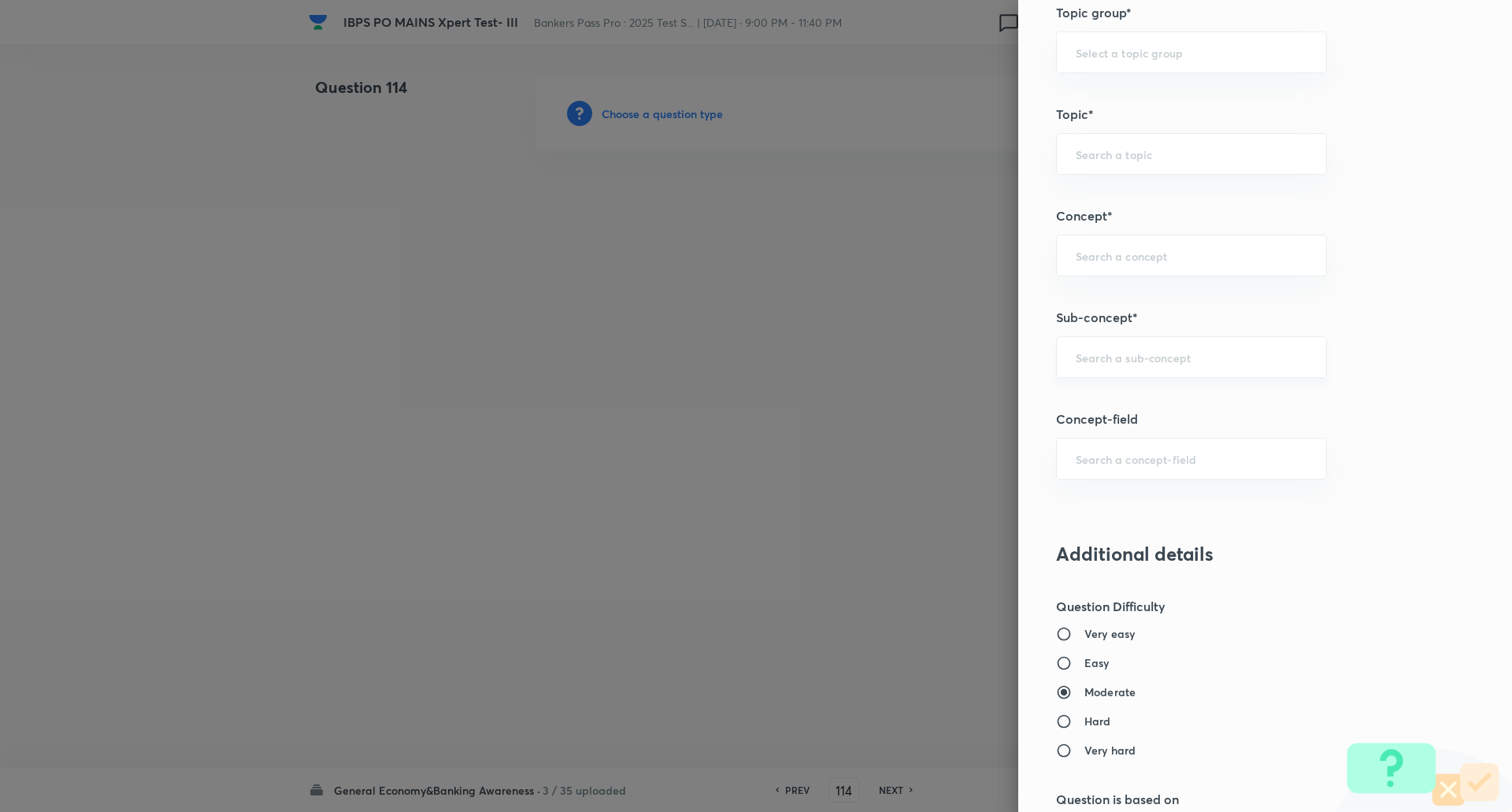
click at [1130, 357] on input "text" at bounding box center [1191, 357] width 232 height 15
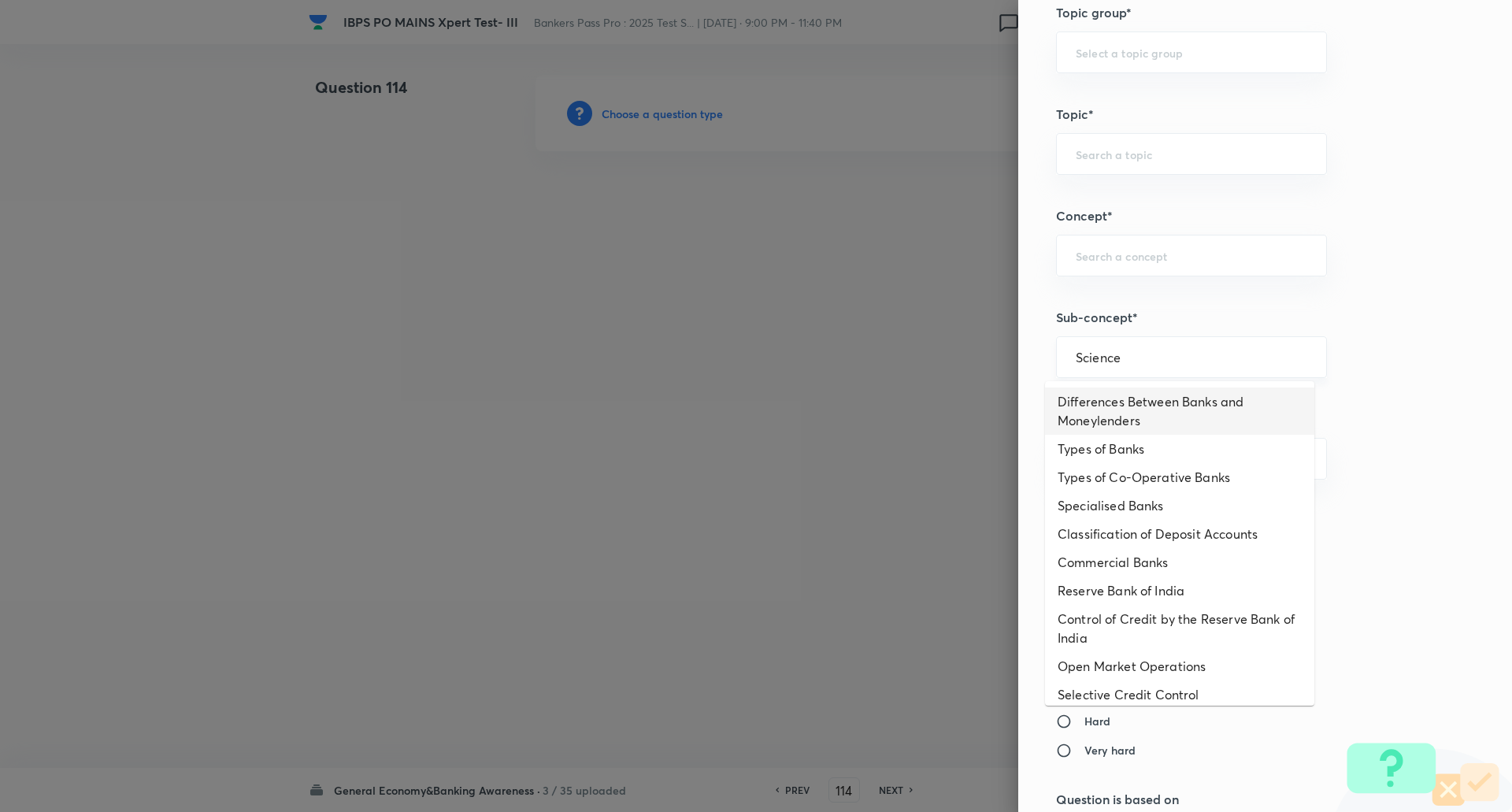
click at [1162, 357] on input "Science" at bounding box center [1191, 357] width 232 height 15
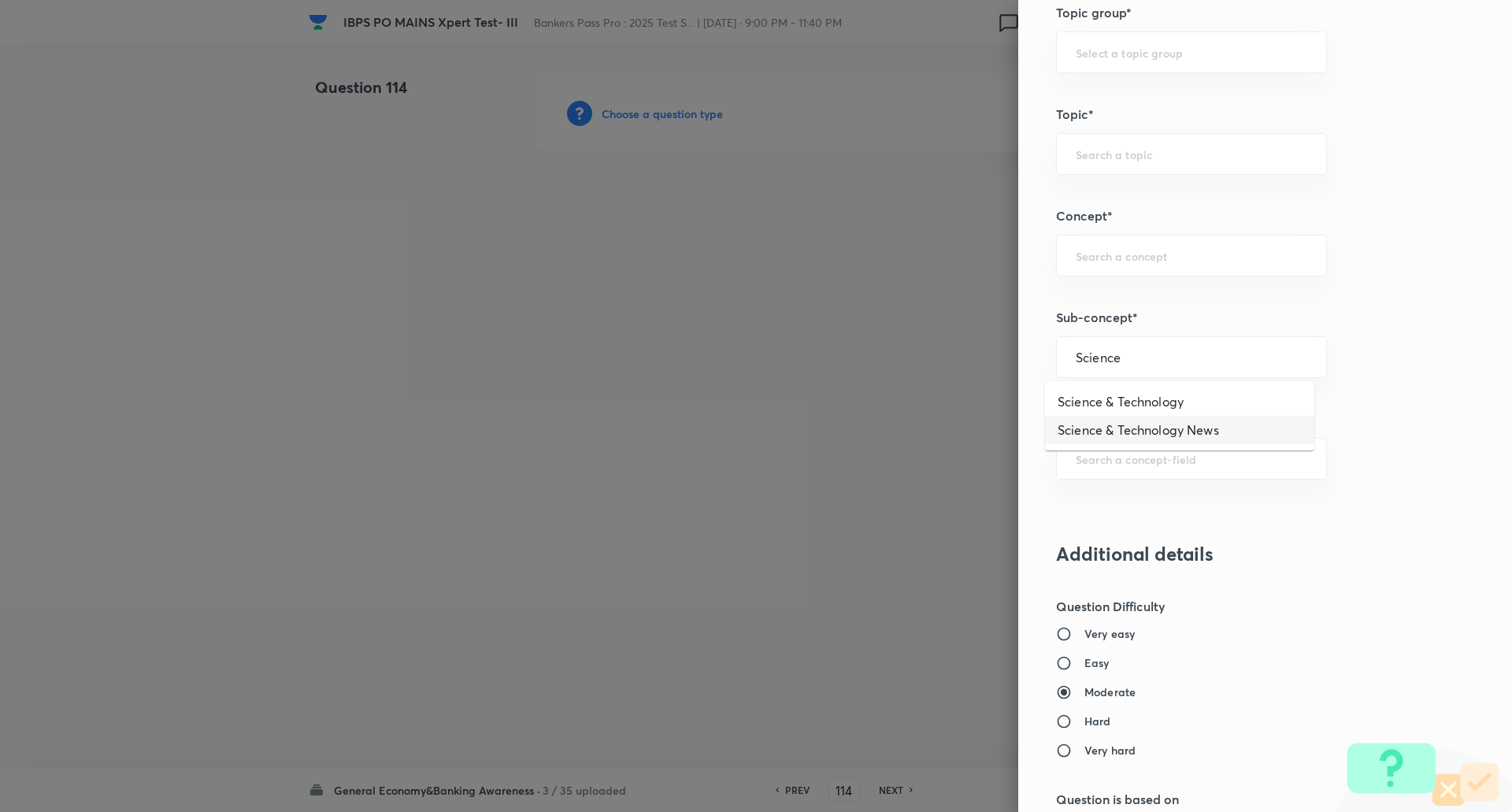
click at [1182, 431] on li "Science & Technology News" at bounding box center [1180, 431] width 269 height 29
type input "Science & Technology News"
type input "Awareness"
type input "General Knowledge"
type input "Science & Technology News"
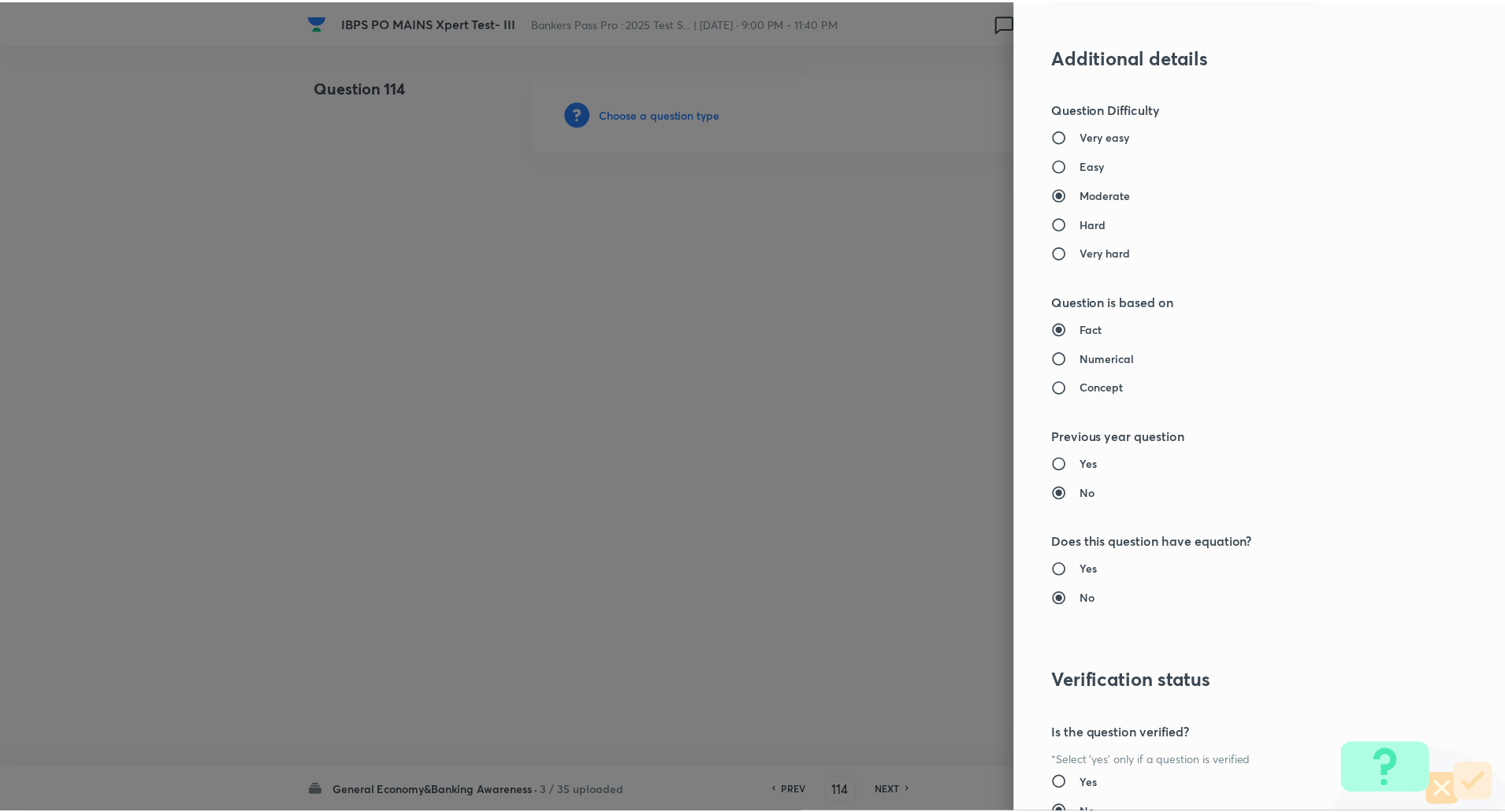
scroll to position [1336, 0]
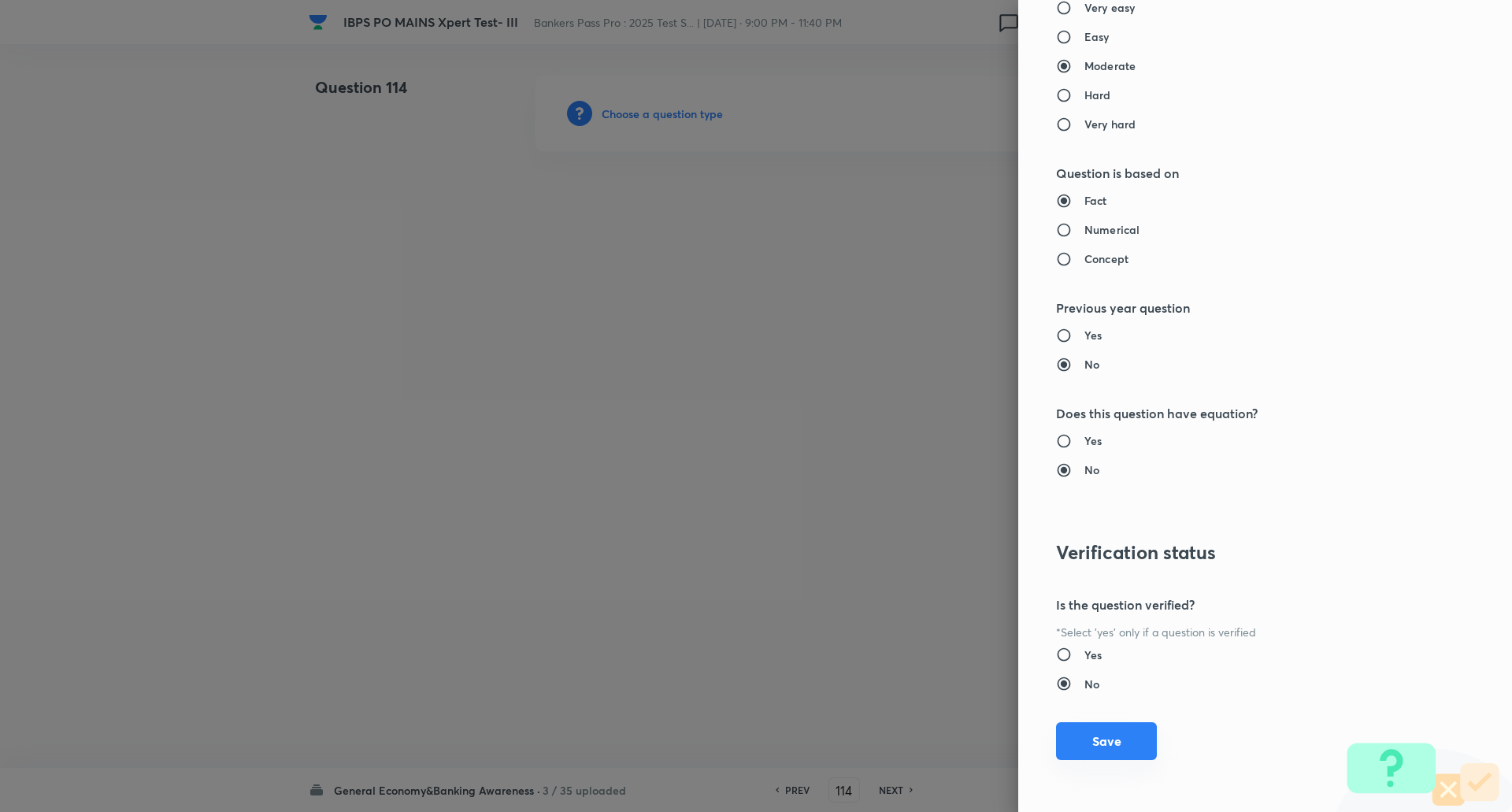
click at [1097, 750] on button "Save" at bounding box center [1107, 741] width 101 height 37
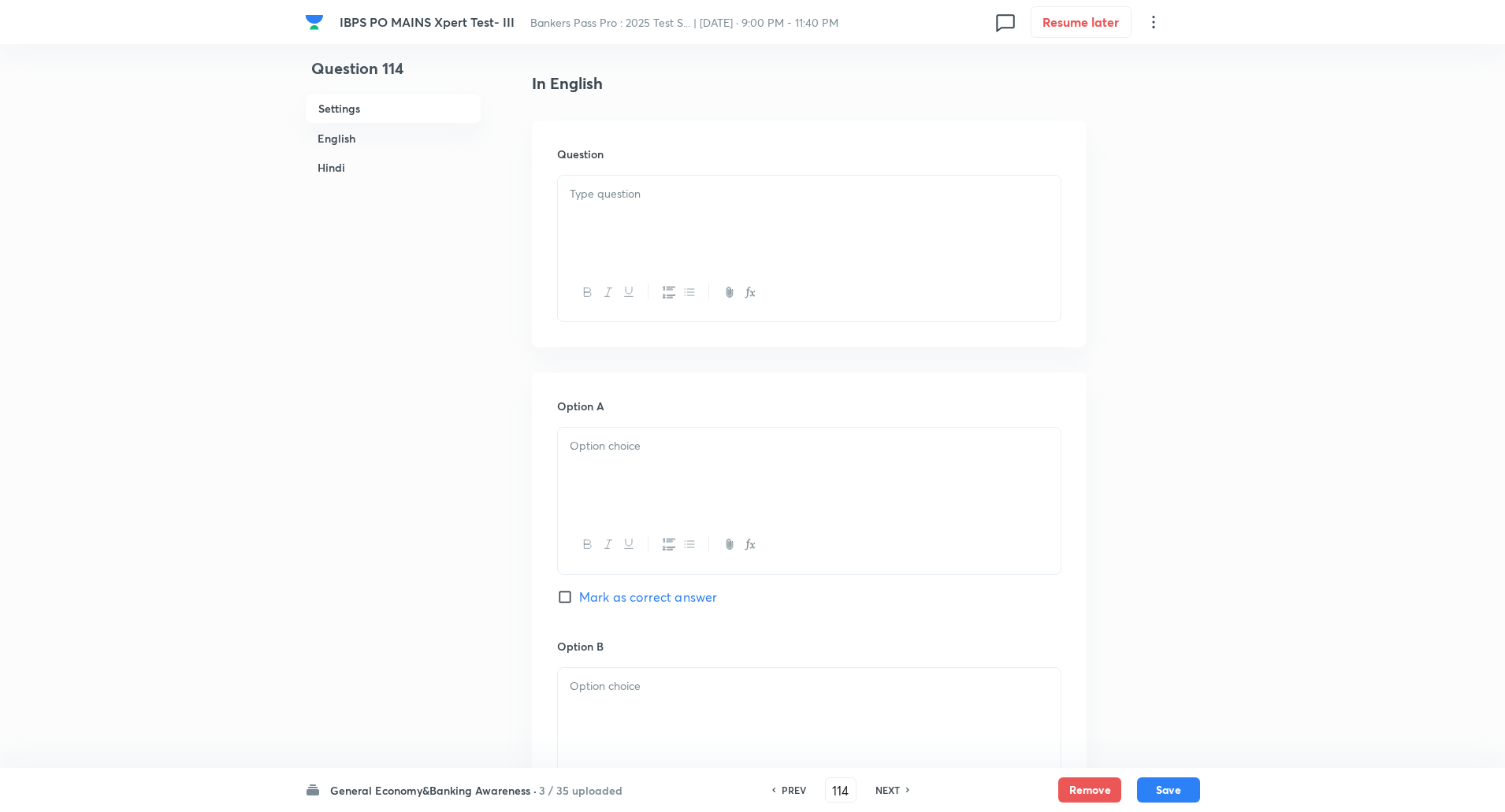
scroll to position [394, 0]
click at [626, 192] on p at bounding box center [809, 191] width 480 height 18
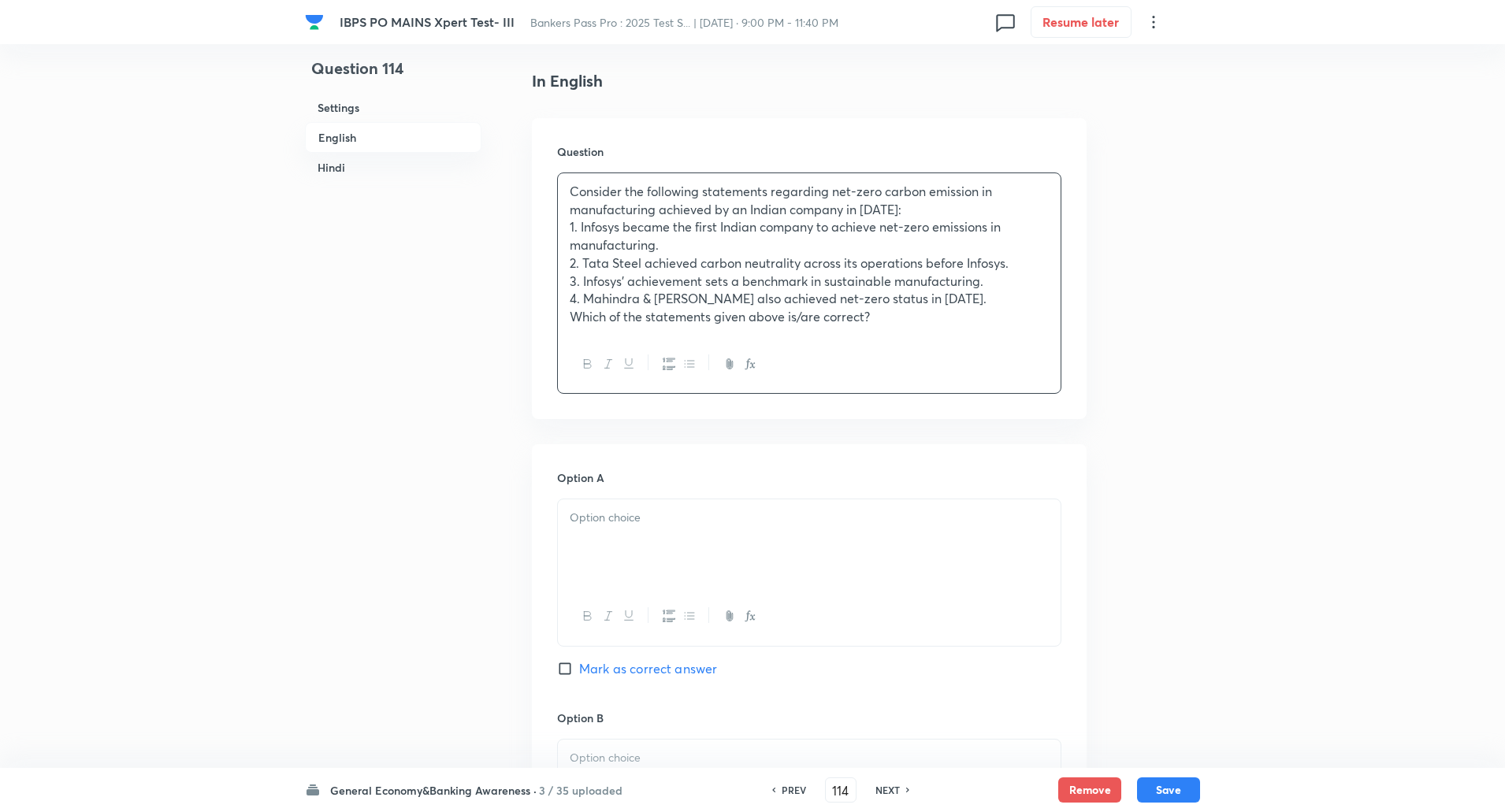
click at [948, 299] on p "4. Mahindra & Mahindra also achieved net-zero status in 2025." at bounding box center [809, 299] width 480 height 18
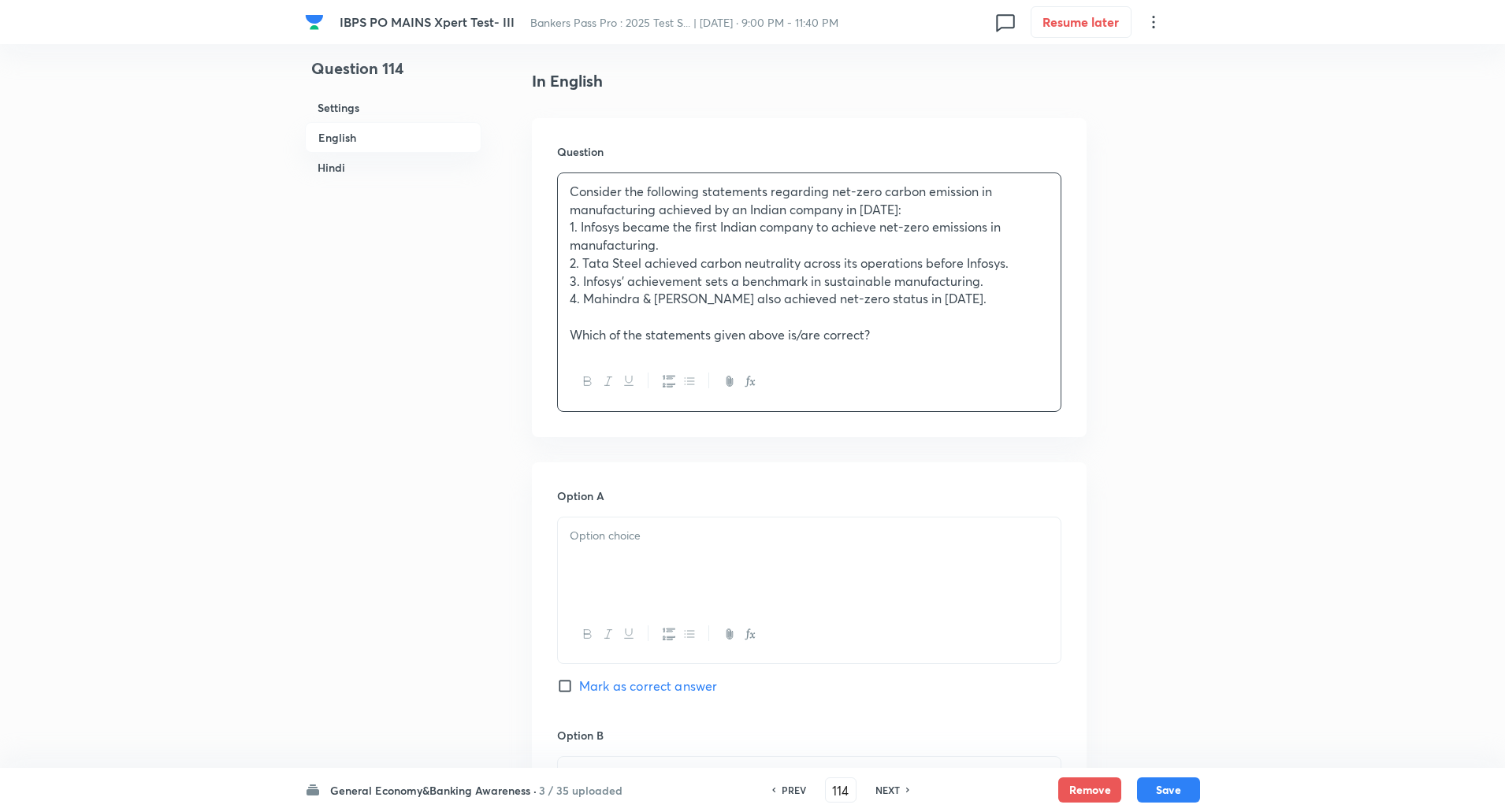
click at [915, 208] on p "Consider the following statements regarding net-zero carbon emission in manufac…" at bounding box center [809, 200] width 480 height 36
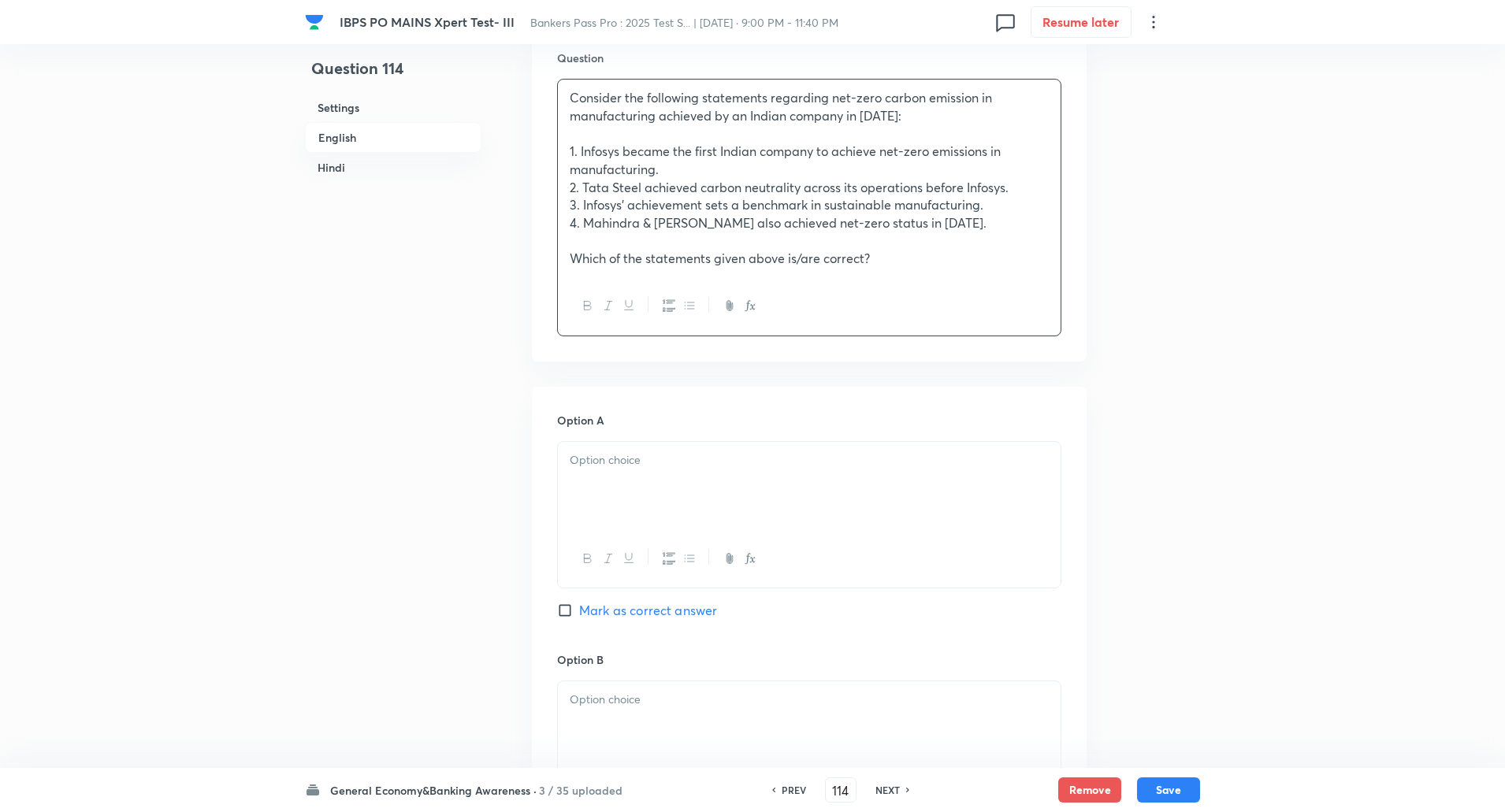
scroll to position [507, 0]
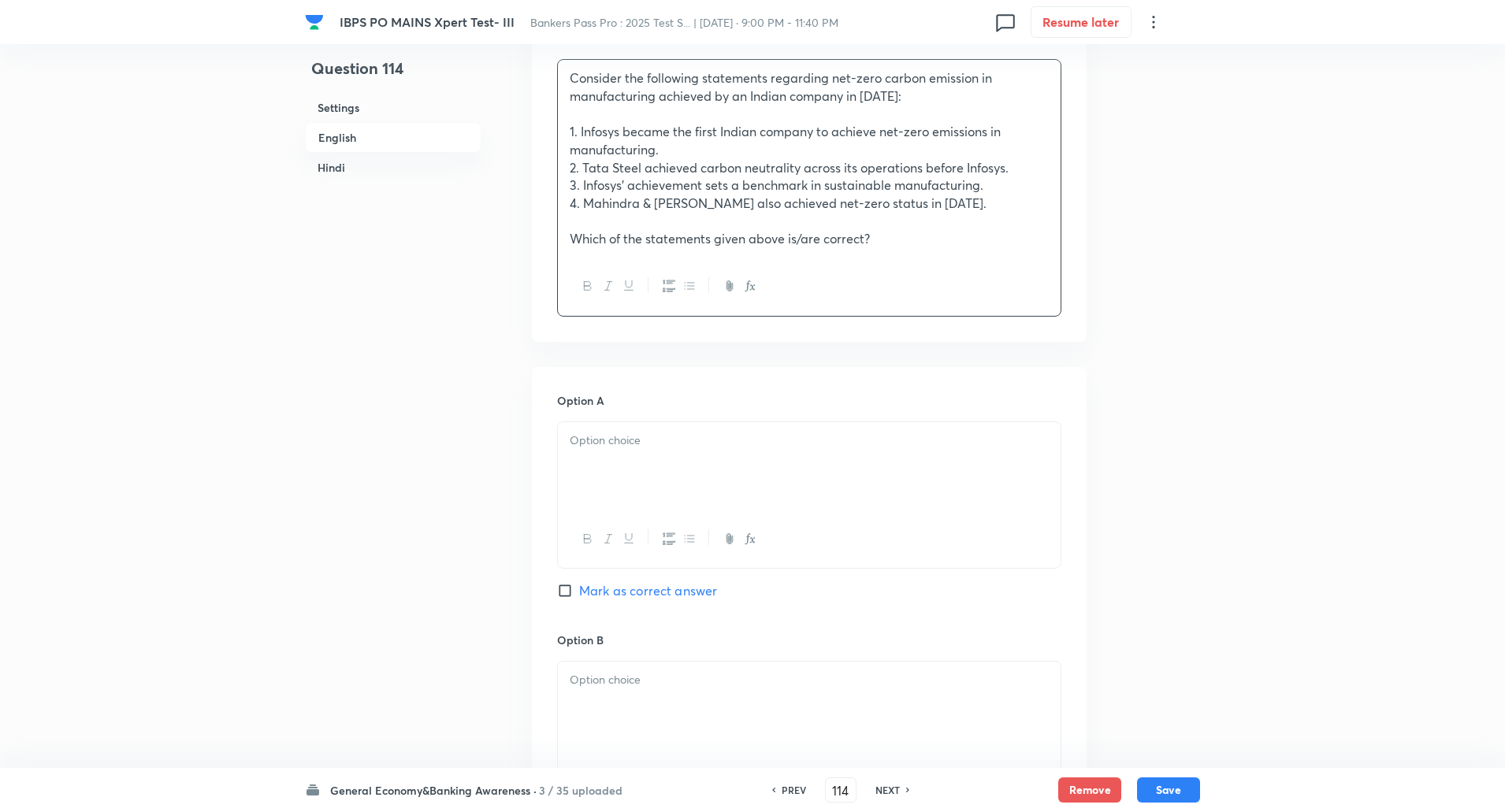
click at [660, 476] on div at bounding box center [809, 466] width 503 height 88
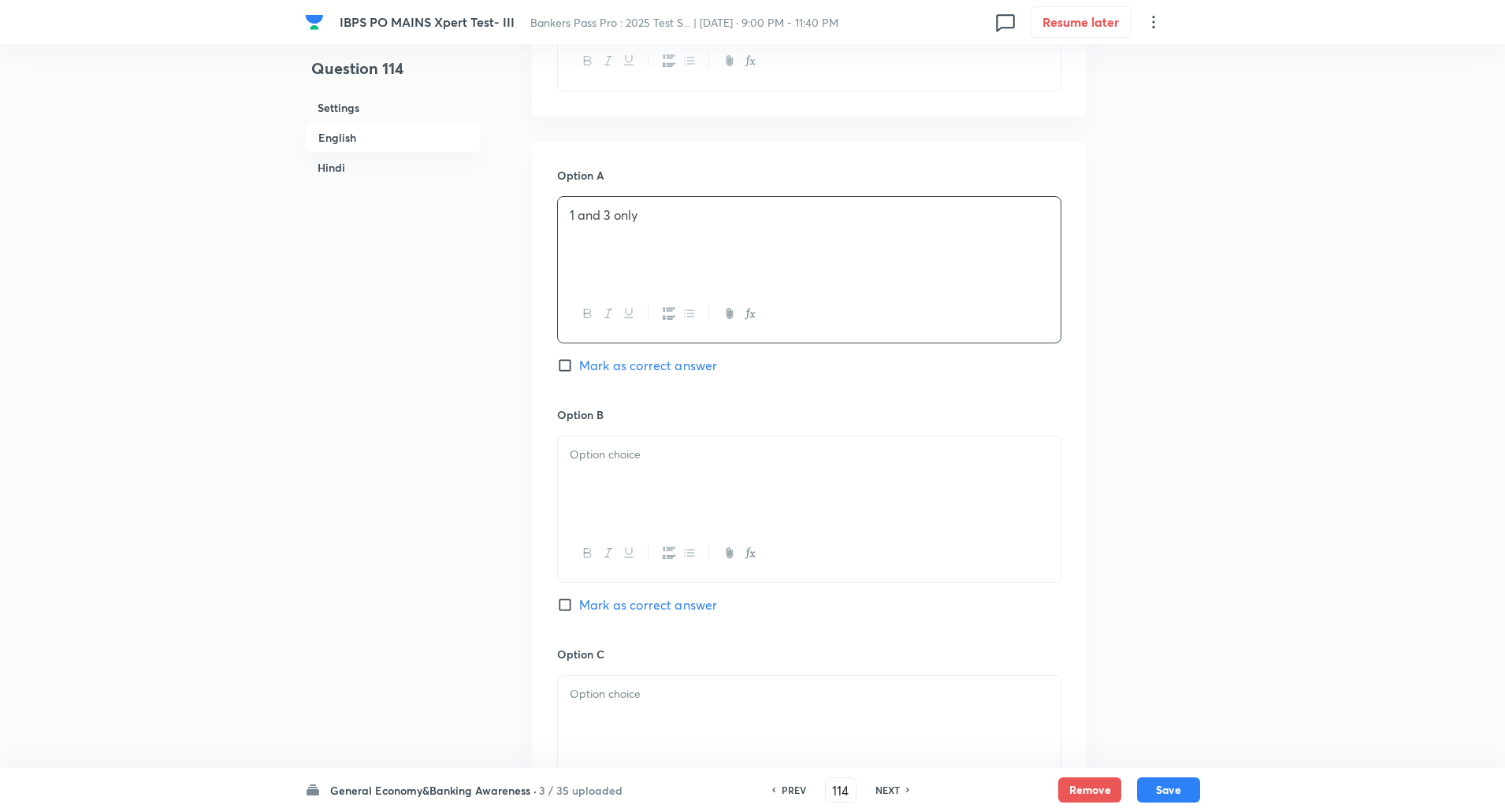
click at [562, 369] on input "Mark as correct answer" at bounding box center [568, 365] width 22 height 15
checkbox input "true"
click at [608, 473] on div at bounding box center [809, 480] width 503 height 88
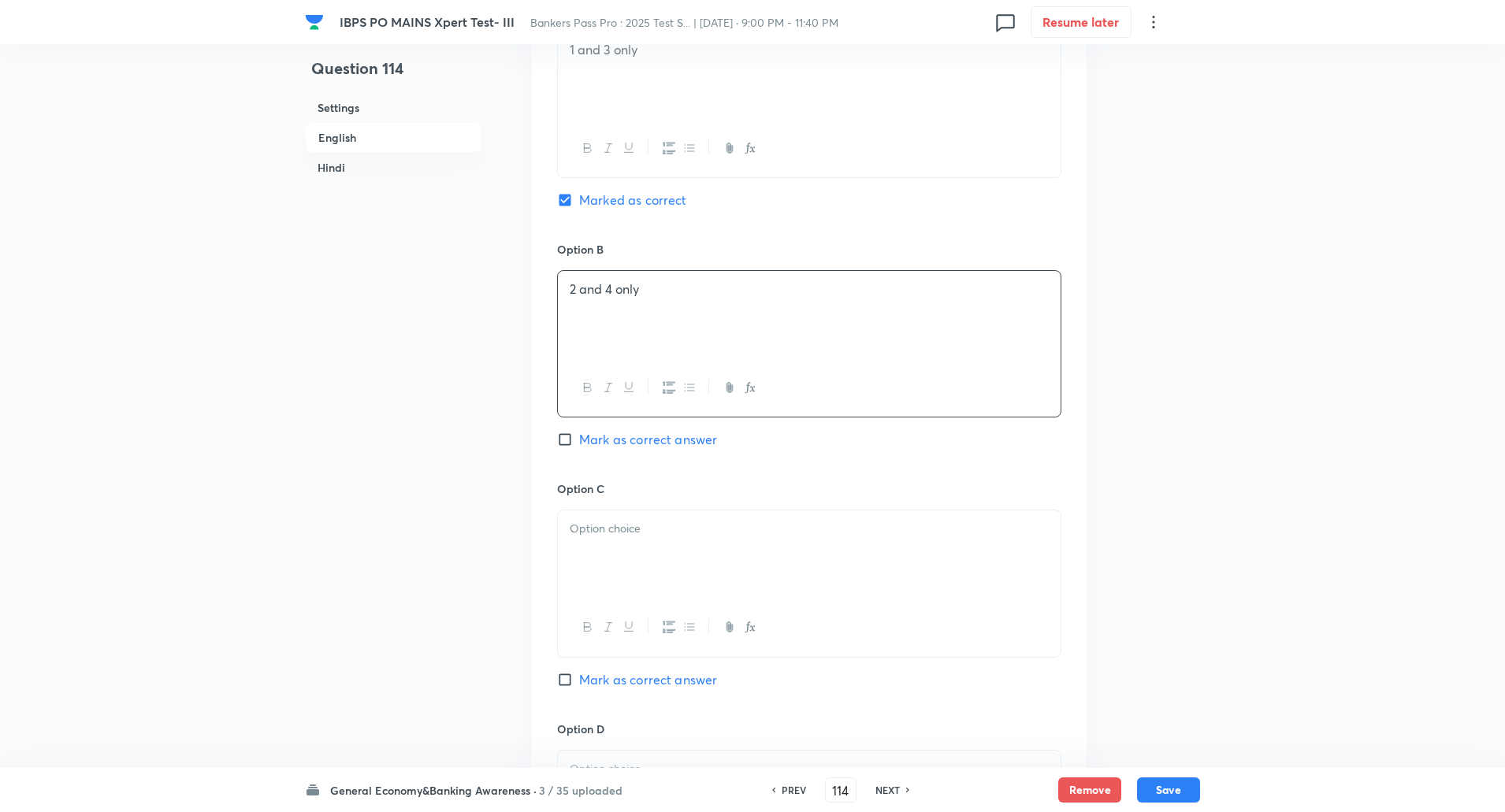
scroll to position [949, 0]
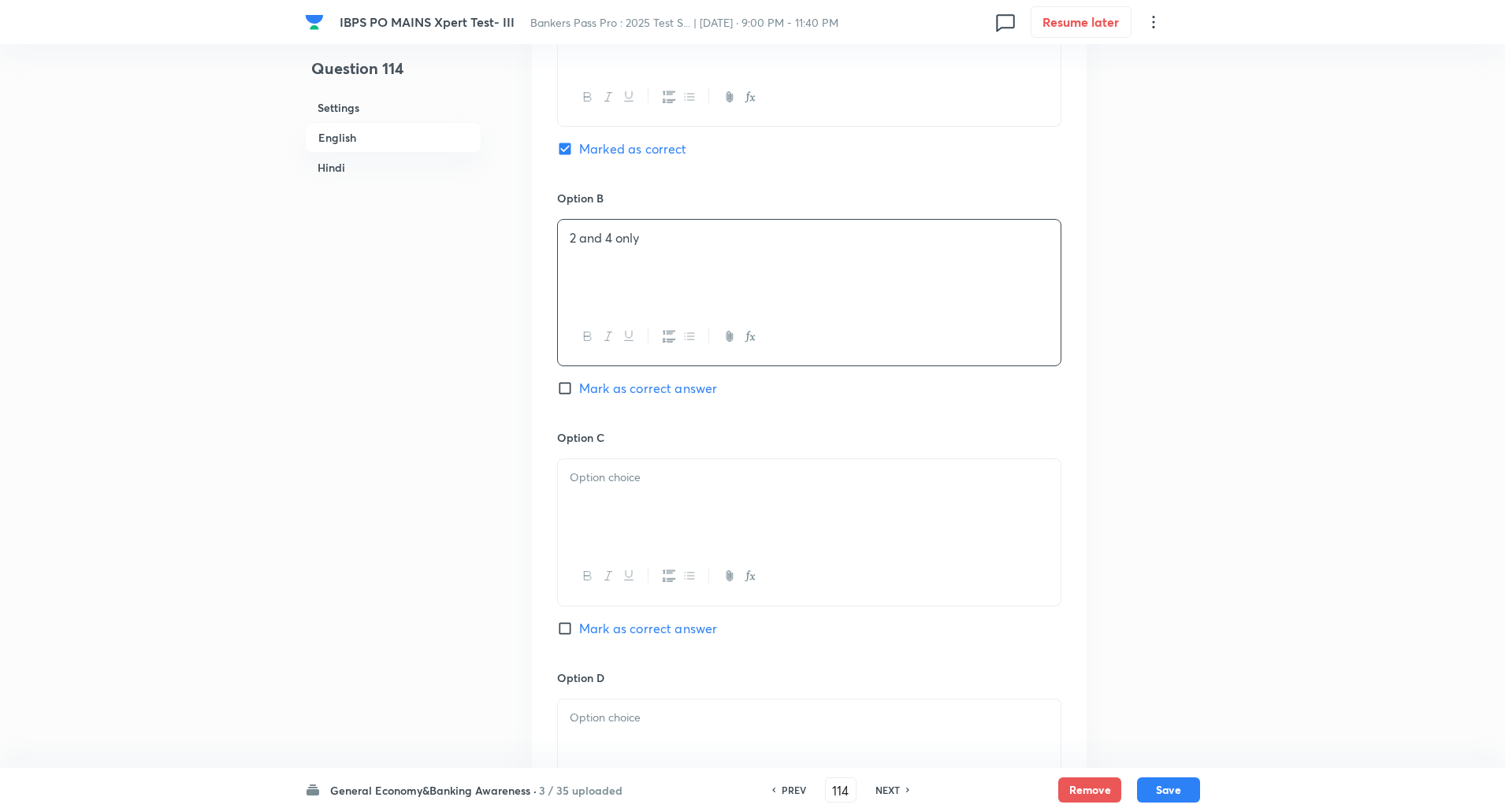
click at [604, 502] on div at bounding box center [809, 504] width 503 height 88
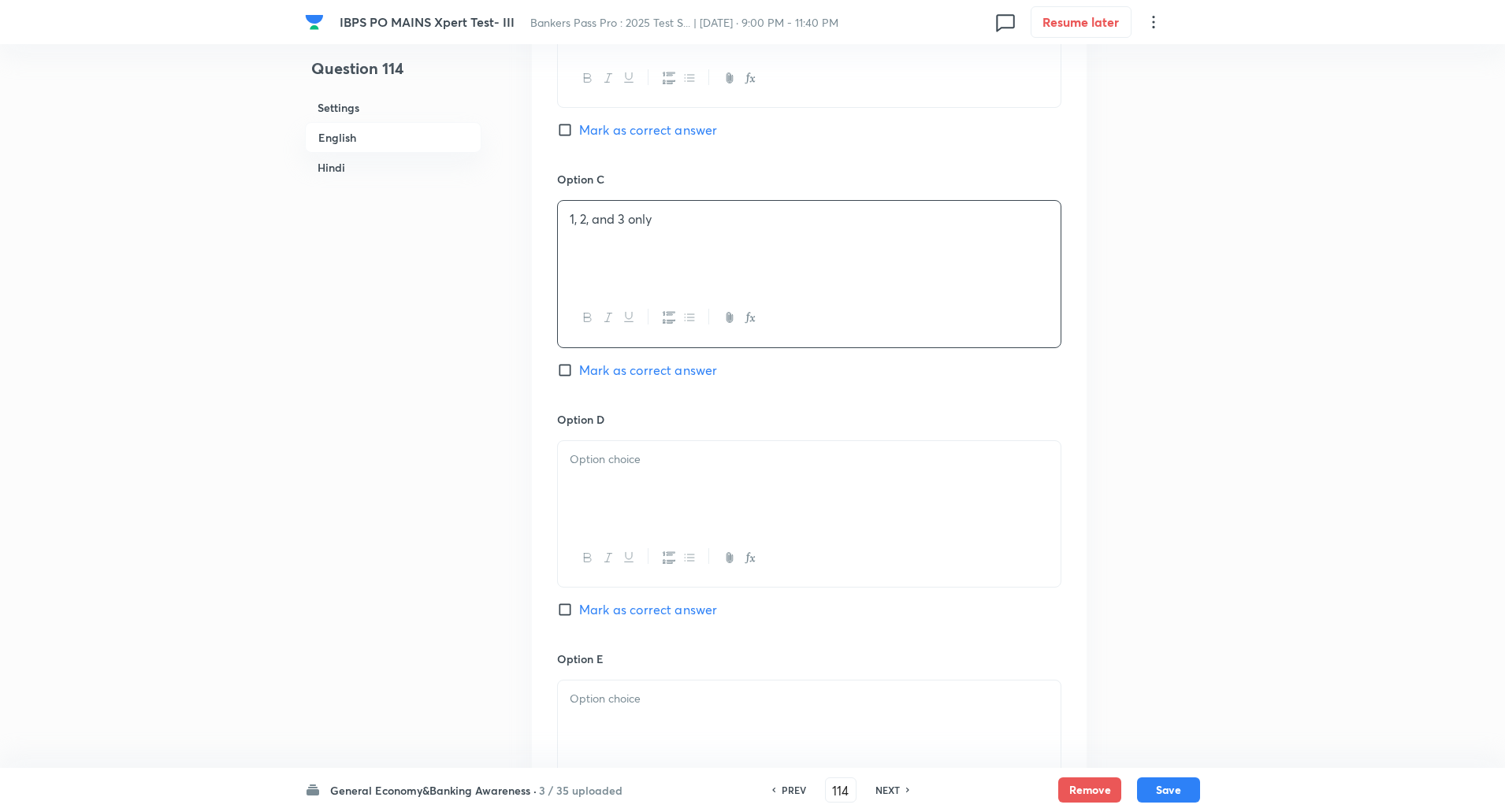
scroll to position [1225, 0]
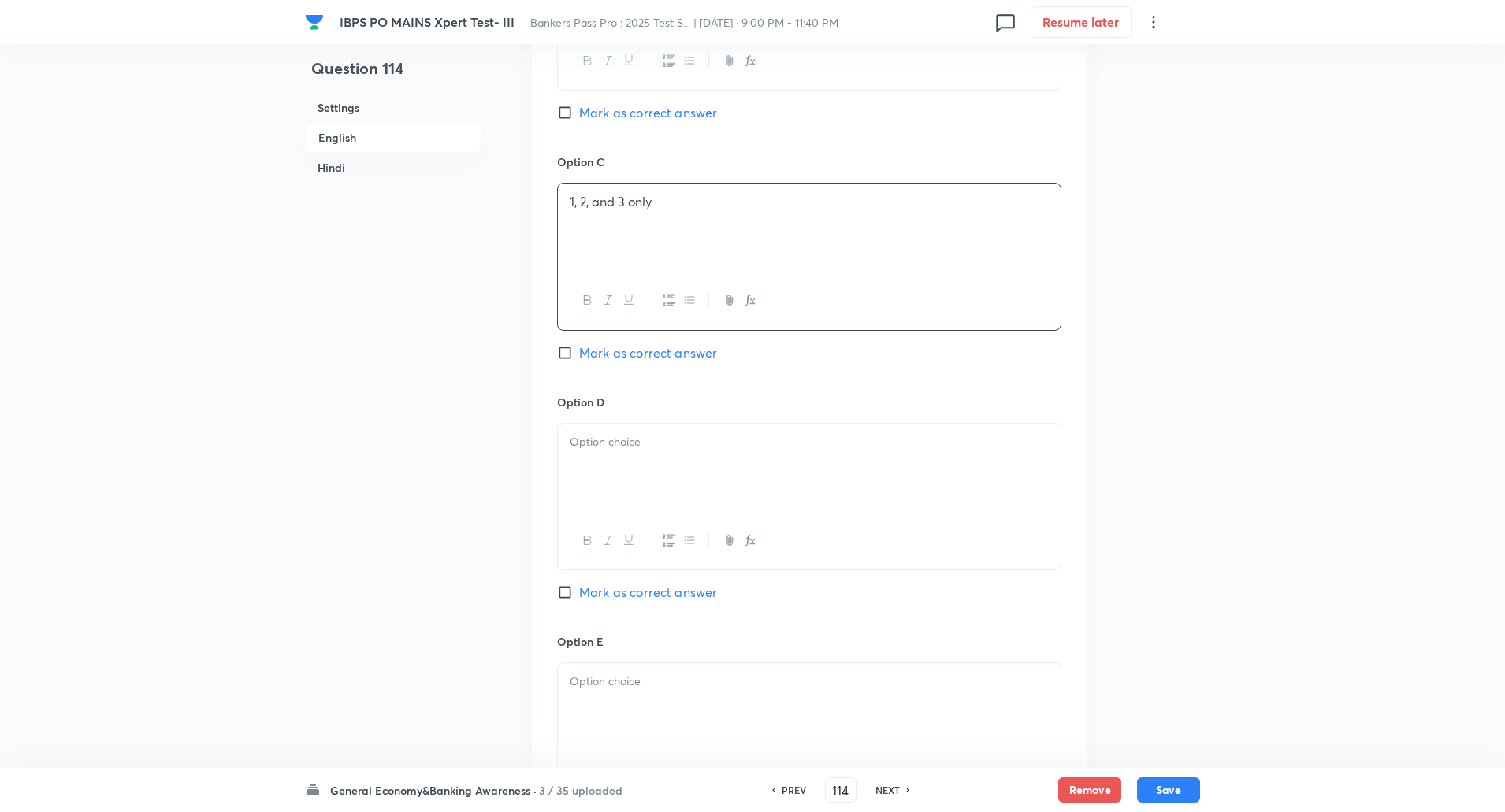
click at [606, 476] on div at bounding box center [809, 468] width 503 height 88
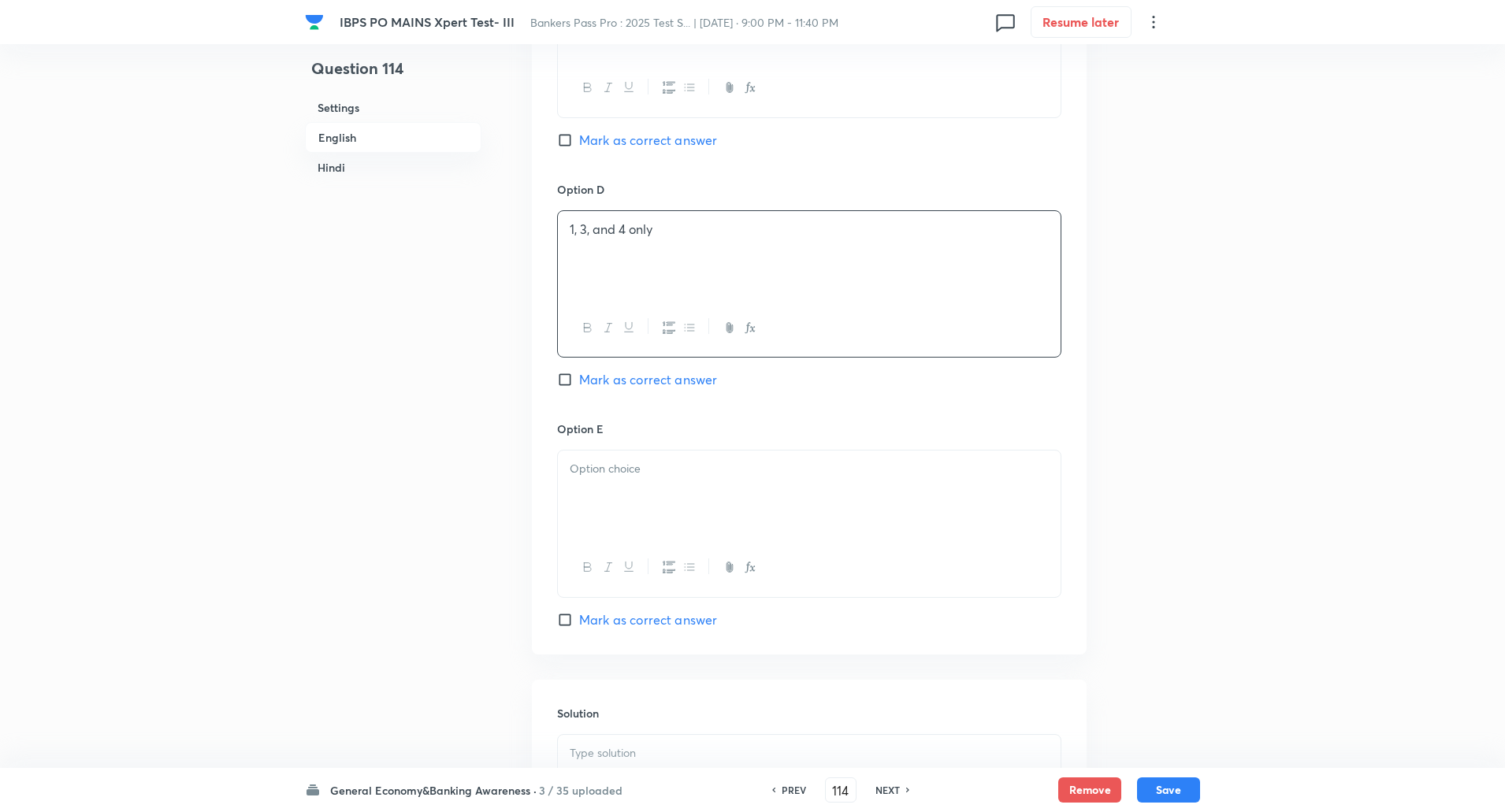
scroll to position [1439, 0]
click at [614, 500] on div at bounding box center [809, 493] width 503 height 88
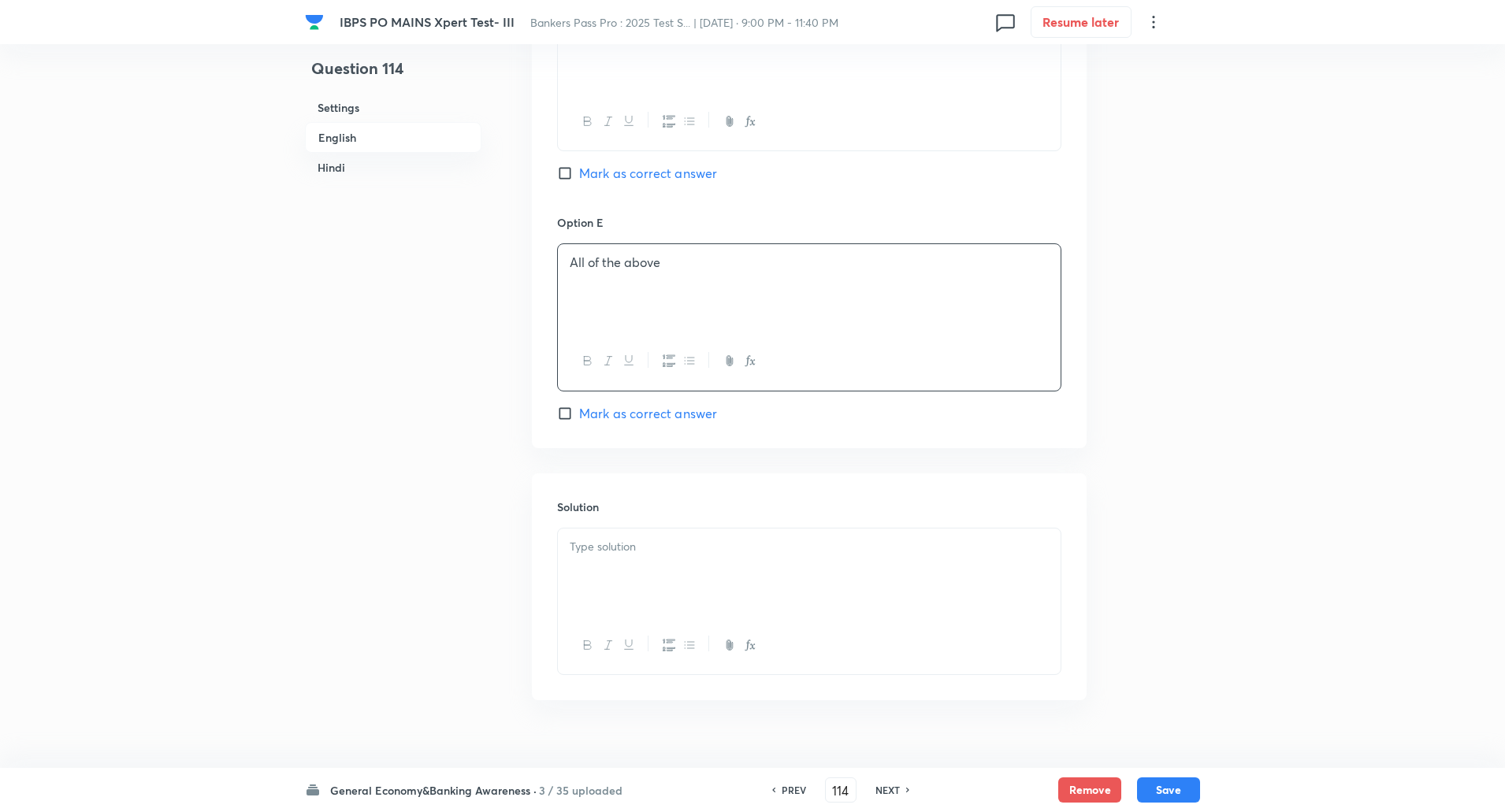
click at [610, 543] on p at bounding box center [809, 547] width 480 height 18
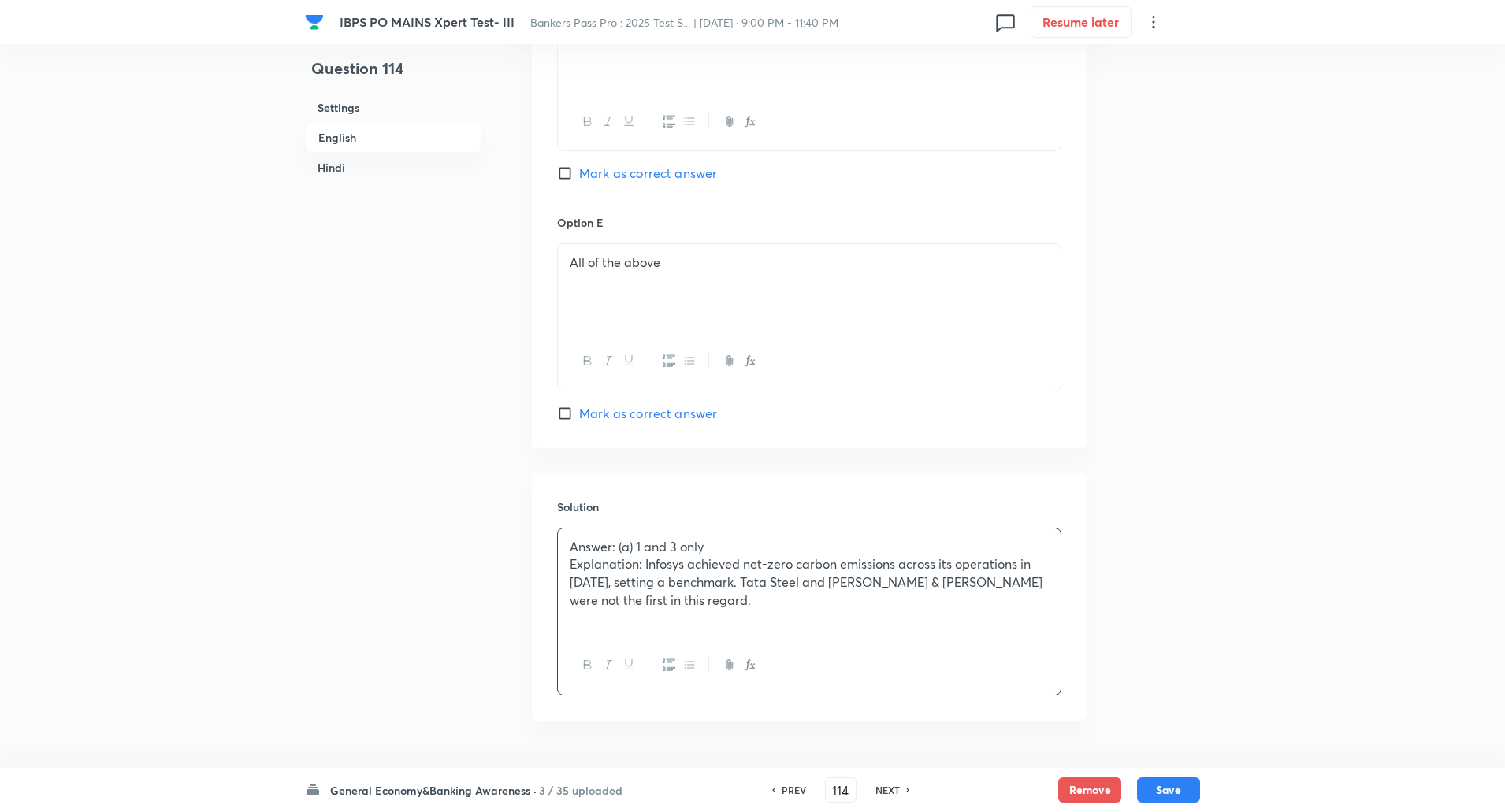
click at [646, 567] on p "Explanation: Infosys achieved net-zero carbon emissions across its operations i…" at bounding box center [809, 582] width 480 height 54
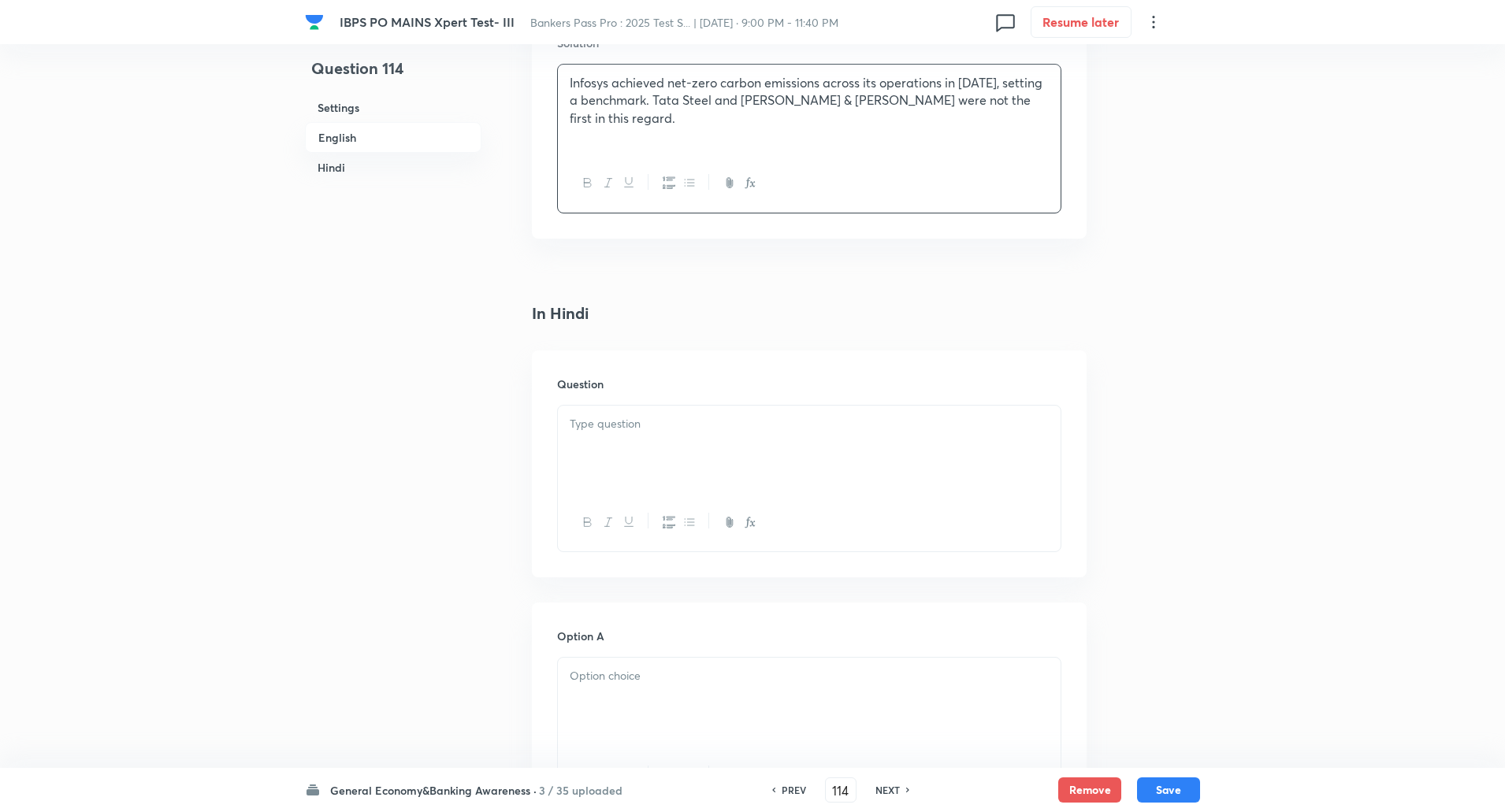
scroll to position [2110, 0]
click at [631, 471] on div at bounding box center [809, 449] width 503 height 88
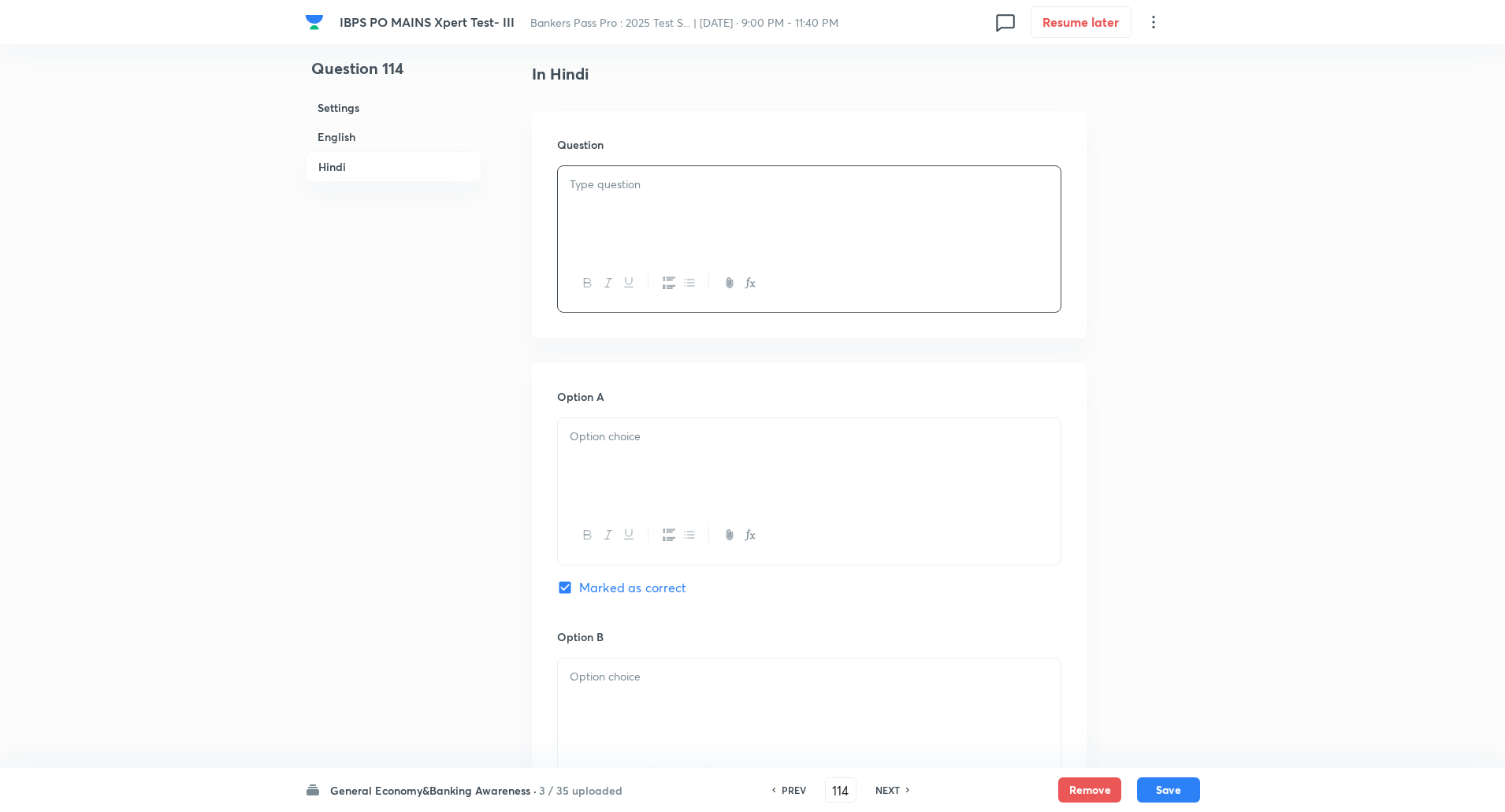
scroll to position [2351, 0]
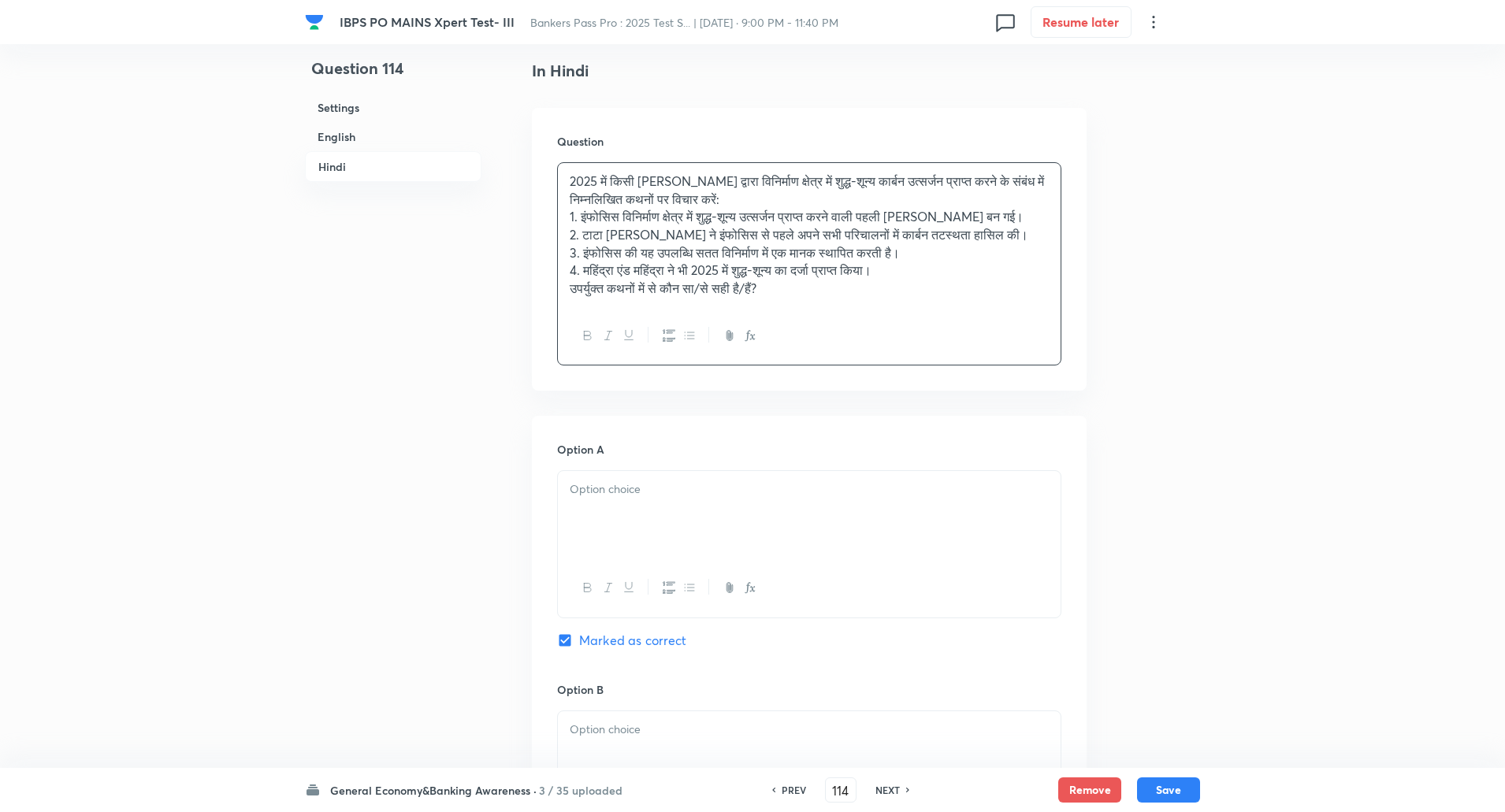
click at [911, 272] on p "4. महिंद्रा एंड महिंद्रा ने भी 2025 में शुद्ध-शून्य का दर्जा प्राप्त किया।" at bounding box center [809, 270] width 480 height 18
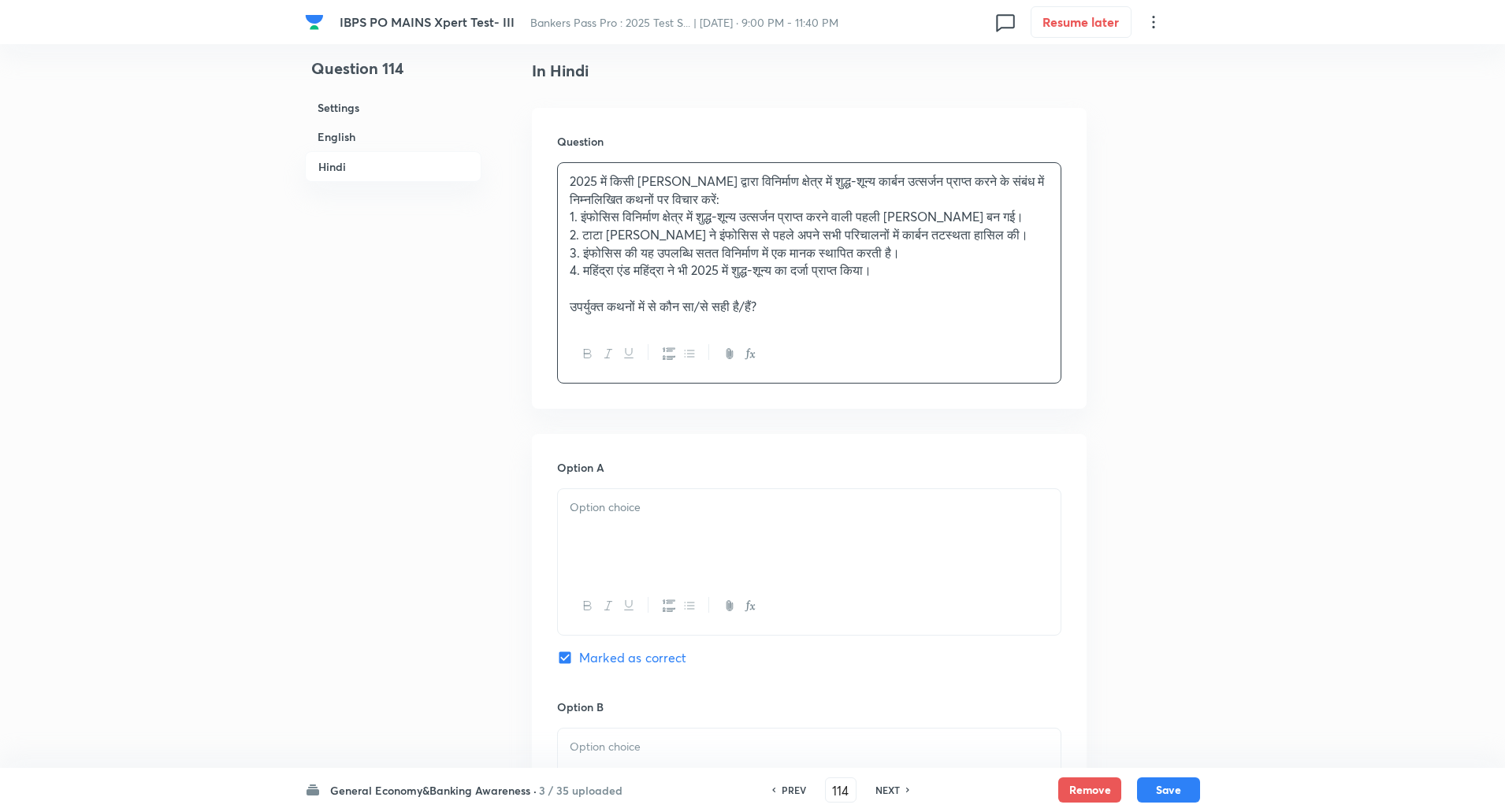
click at [765, 198] on p "2025 में किसी भारतीय कंपनी द्वारा विनिर्माण क्षेत्र में शुद्ध-शून्य कार्बन उत्स…" at bounding box center [809, 190] width 480 height 36
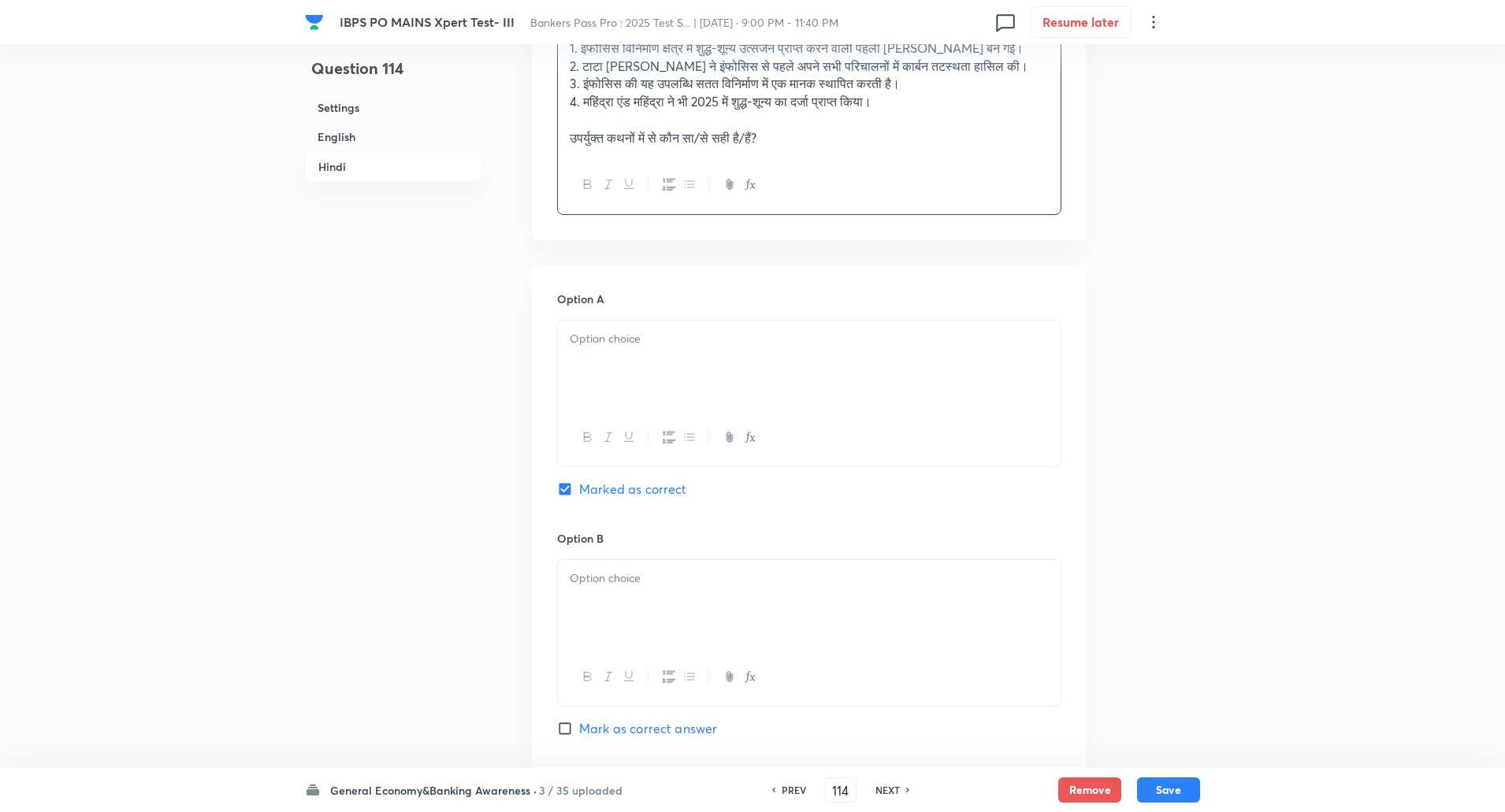
scroll to position [2575, 0]
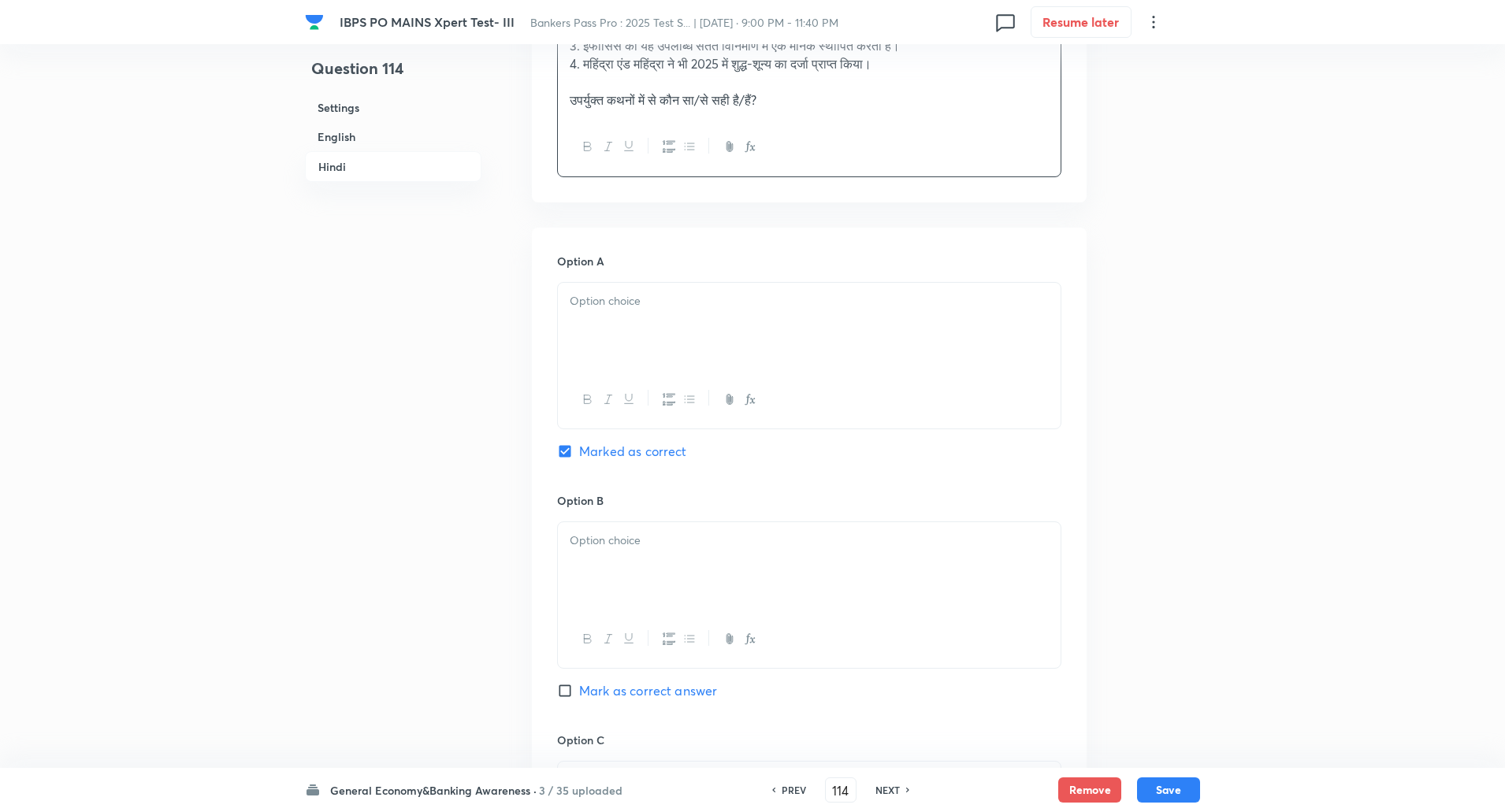
click at [706, 284] on div at bounding box center [809, 327] width 503 height 88
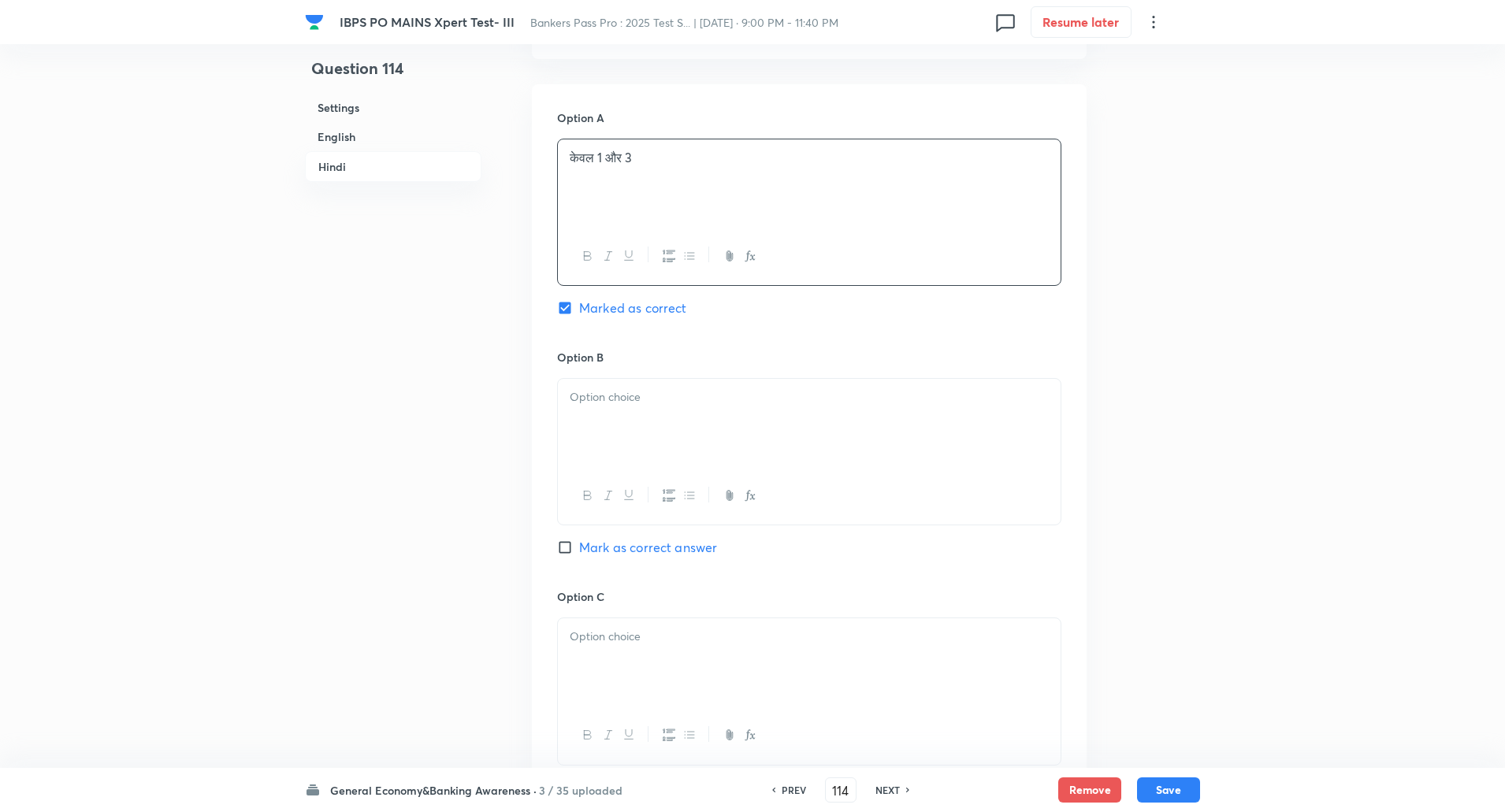
scroll to position [2719, 0]
click at [651, 418] on div at bounding box center [809, 423] width 503 height 88
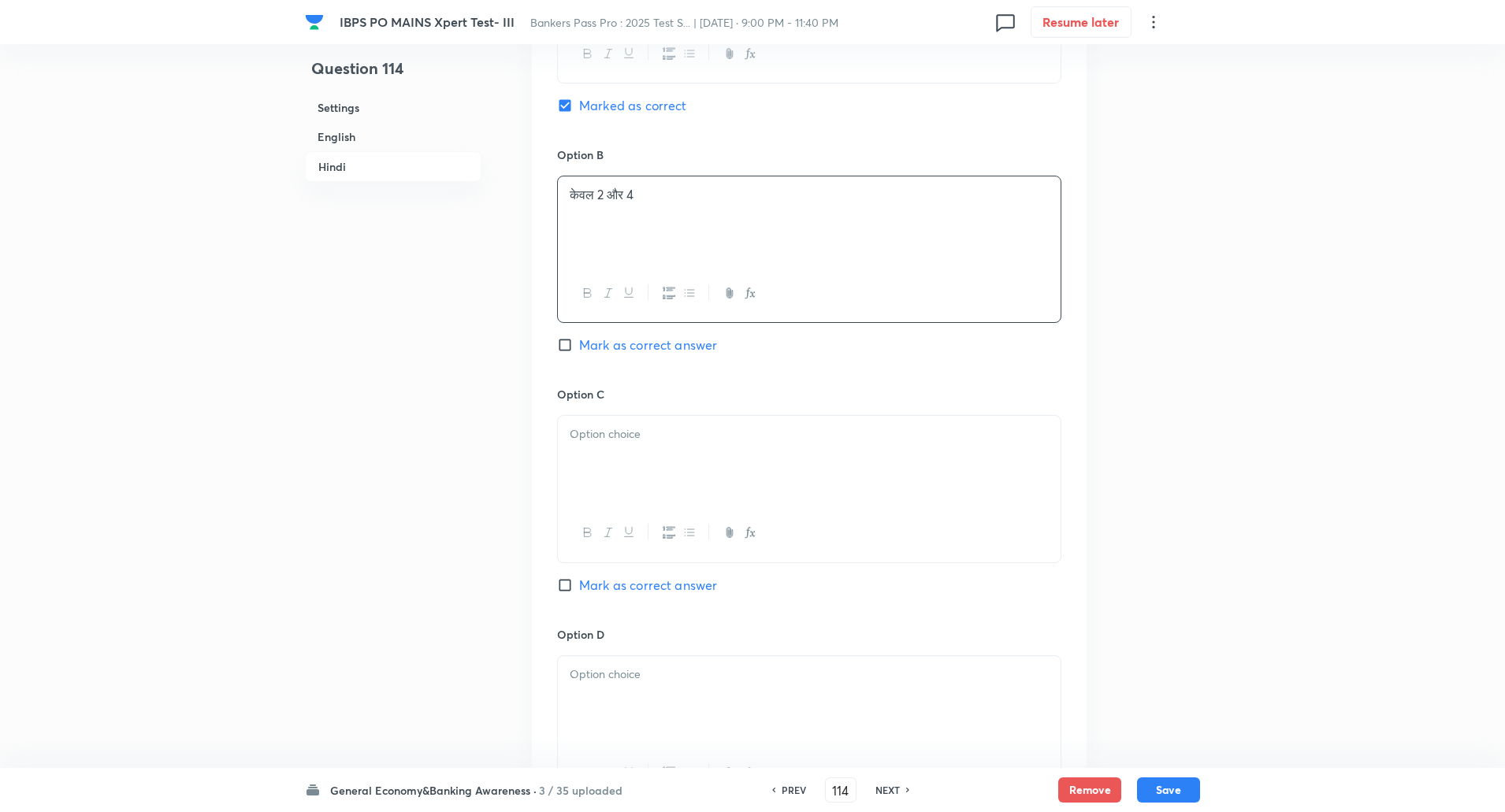
scroll to position [2925, 0]
click at [634, 490] on div at bounding box center [809, 456] width 503 height 88
paste div
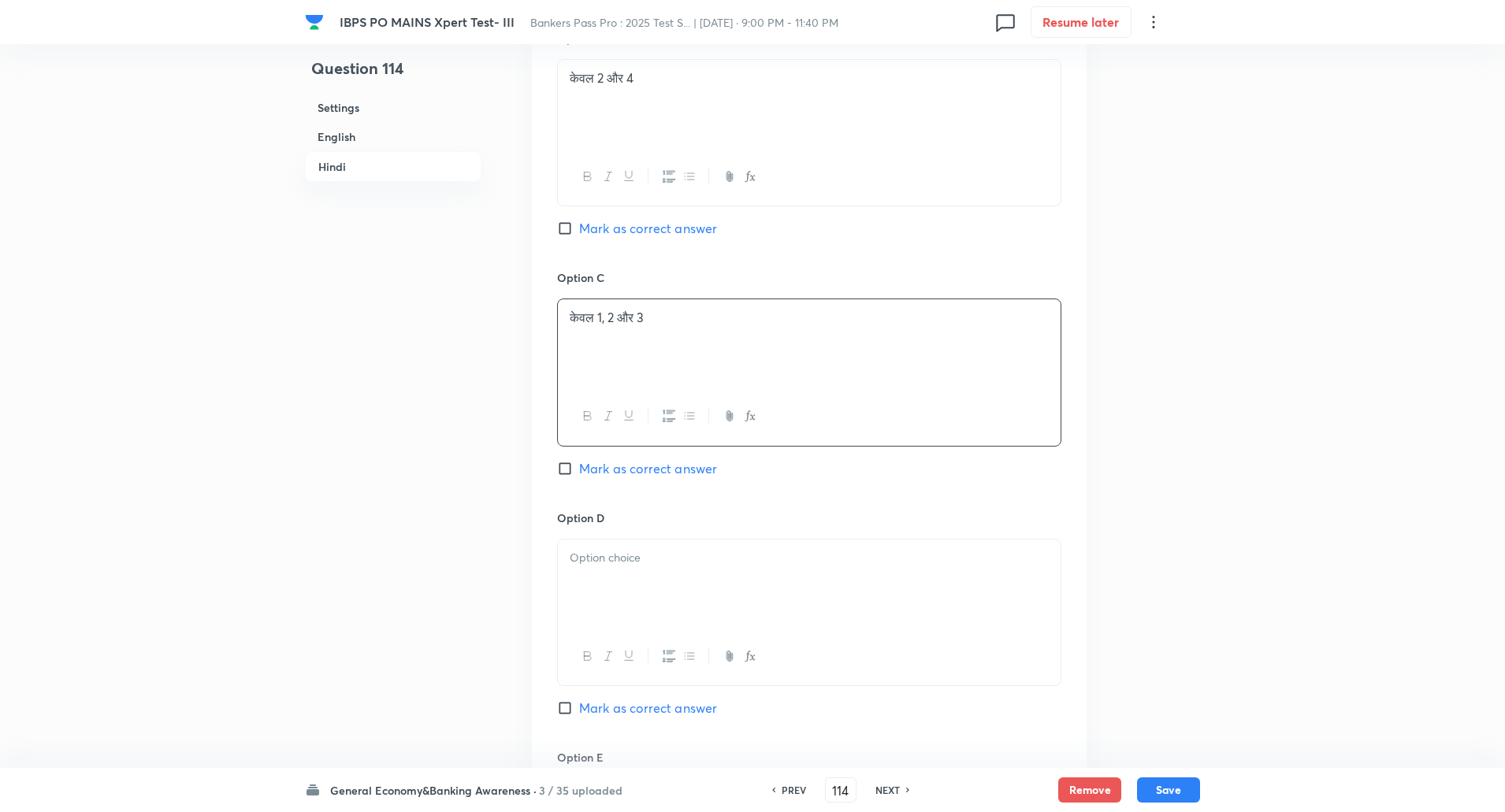
scroll to position [3083, 0]
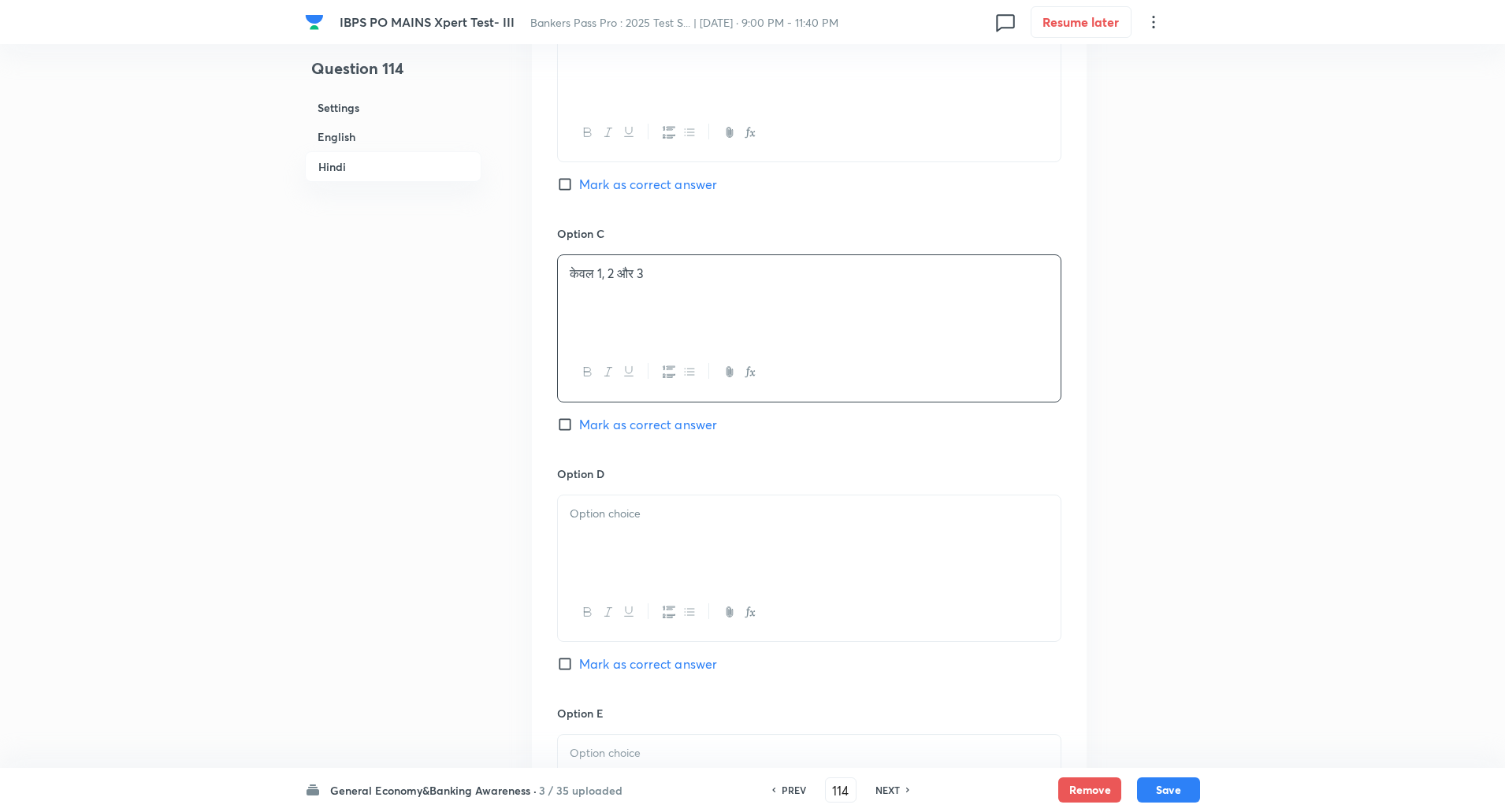
click at [632, 559] on div at bounding box center [809, 540] width 503 height 88
paste div
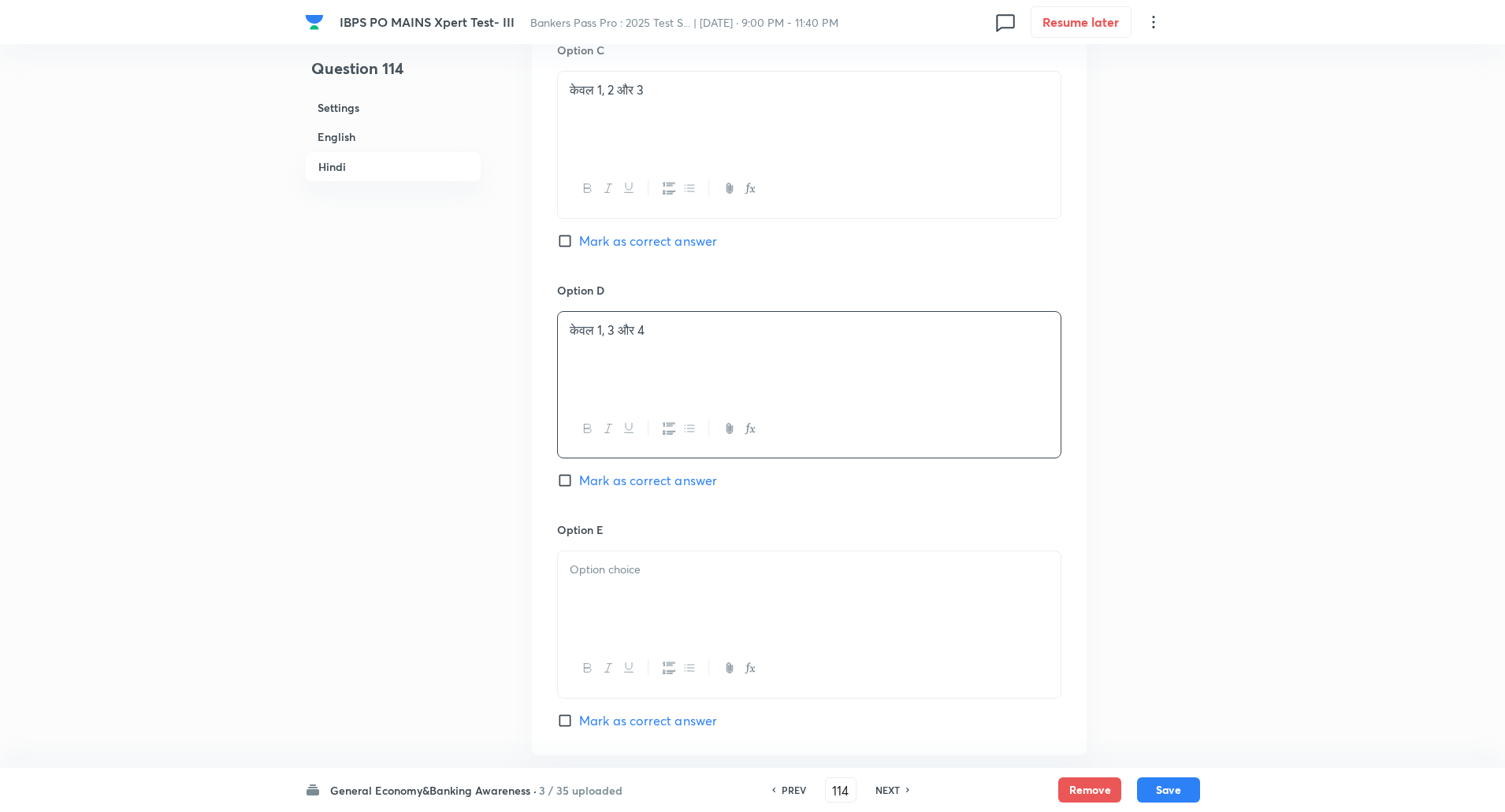
scroll to position [3306, 0]
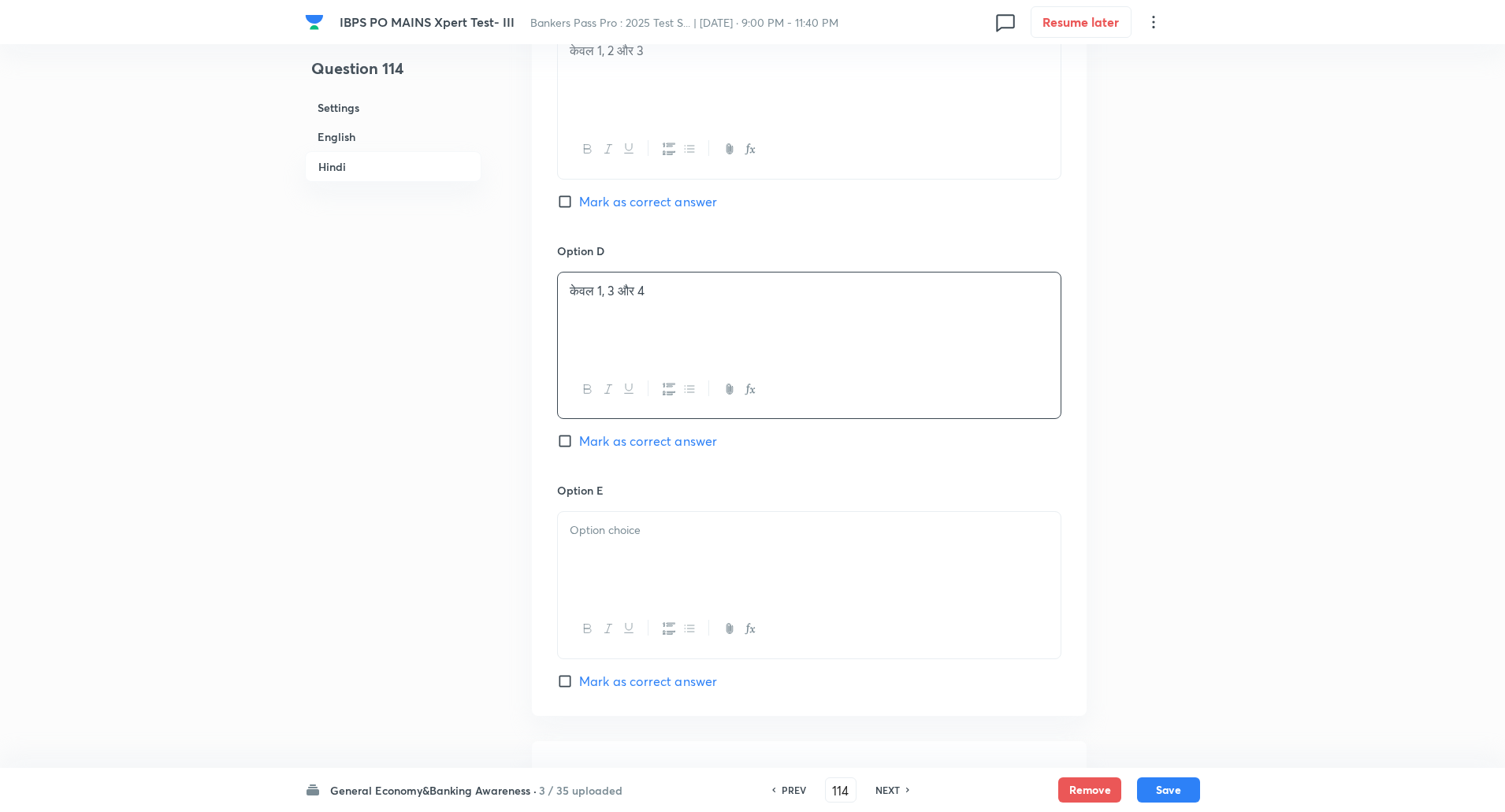
click at [626, 567] on div at bounding box center [809, 556] width 503 height 88
paste div
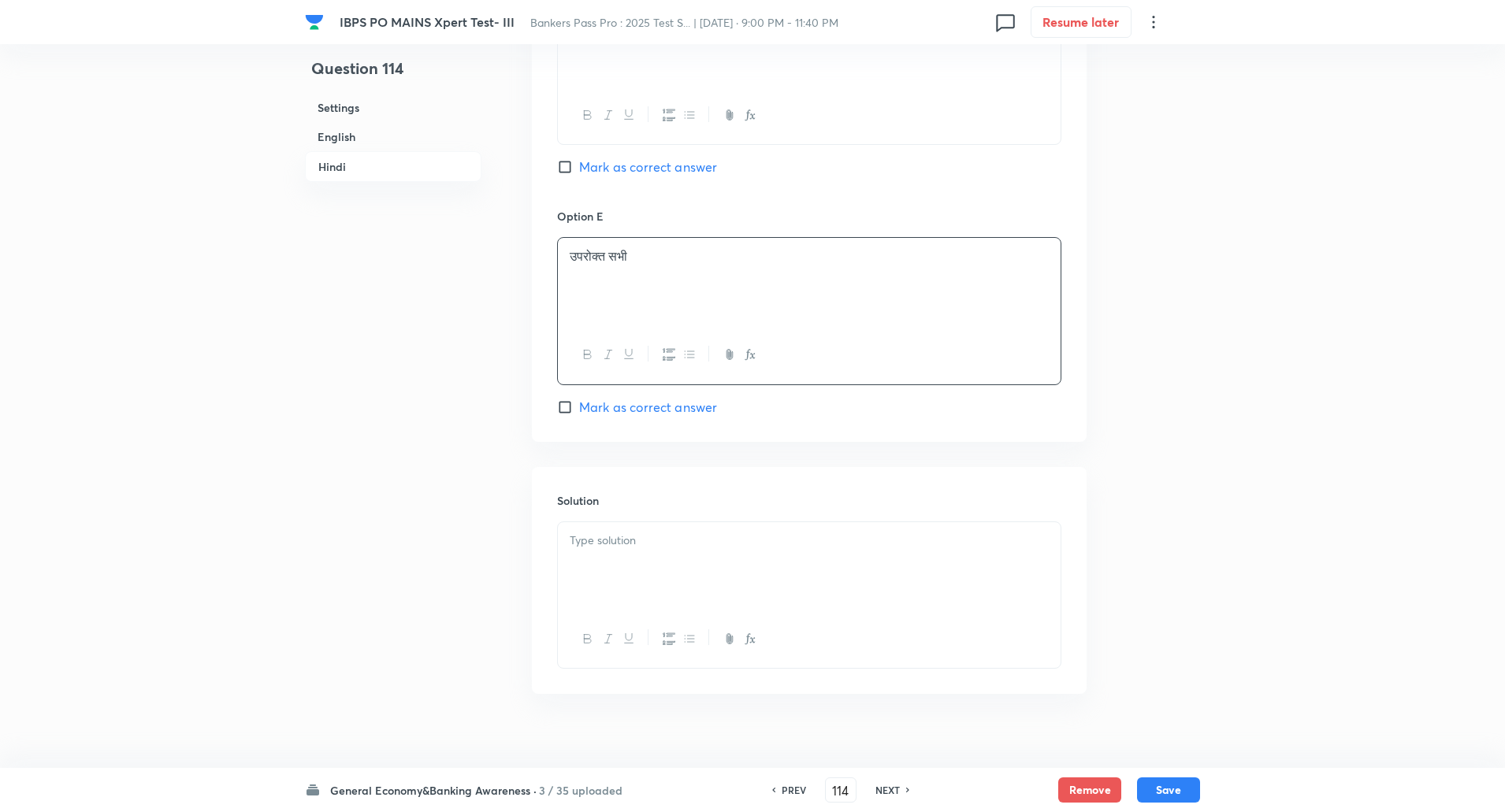
click at [619, 603] on div at bounding box center [809, 567] width 503 height 88
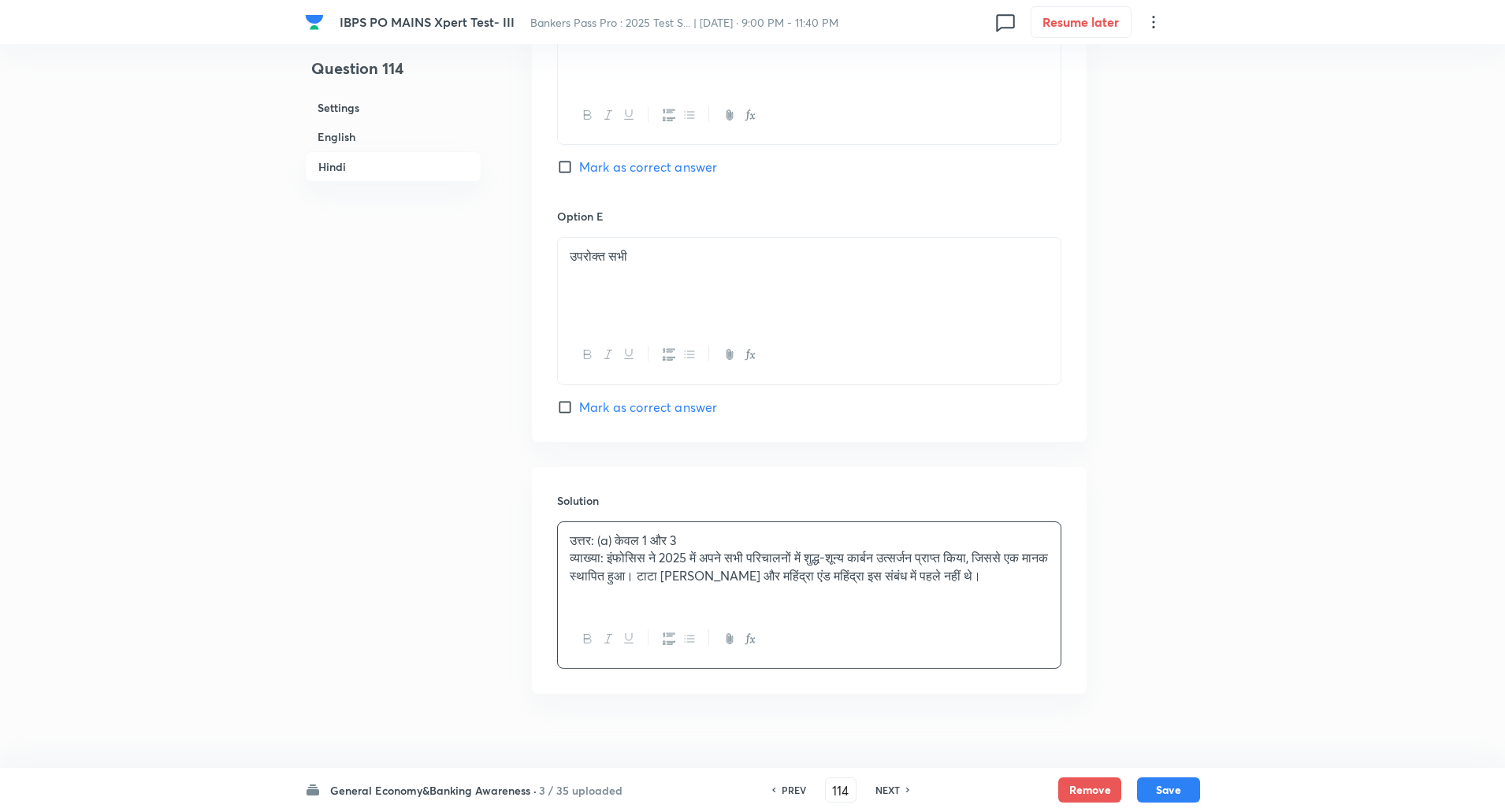
click at [609, 558] on p "व्याख्या: इंफोसिस ने 2025 में अपने सभी परिचालनों में शुद्ध-शून्य कार्बन उत्सर्ज…" at bounding box center [809, 566] width 480 height 36
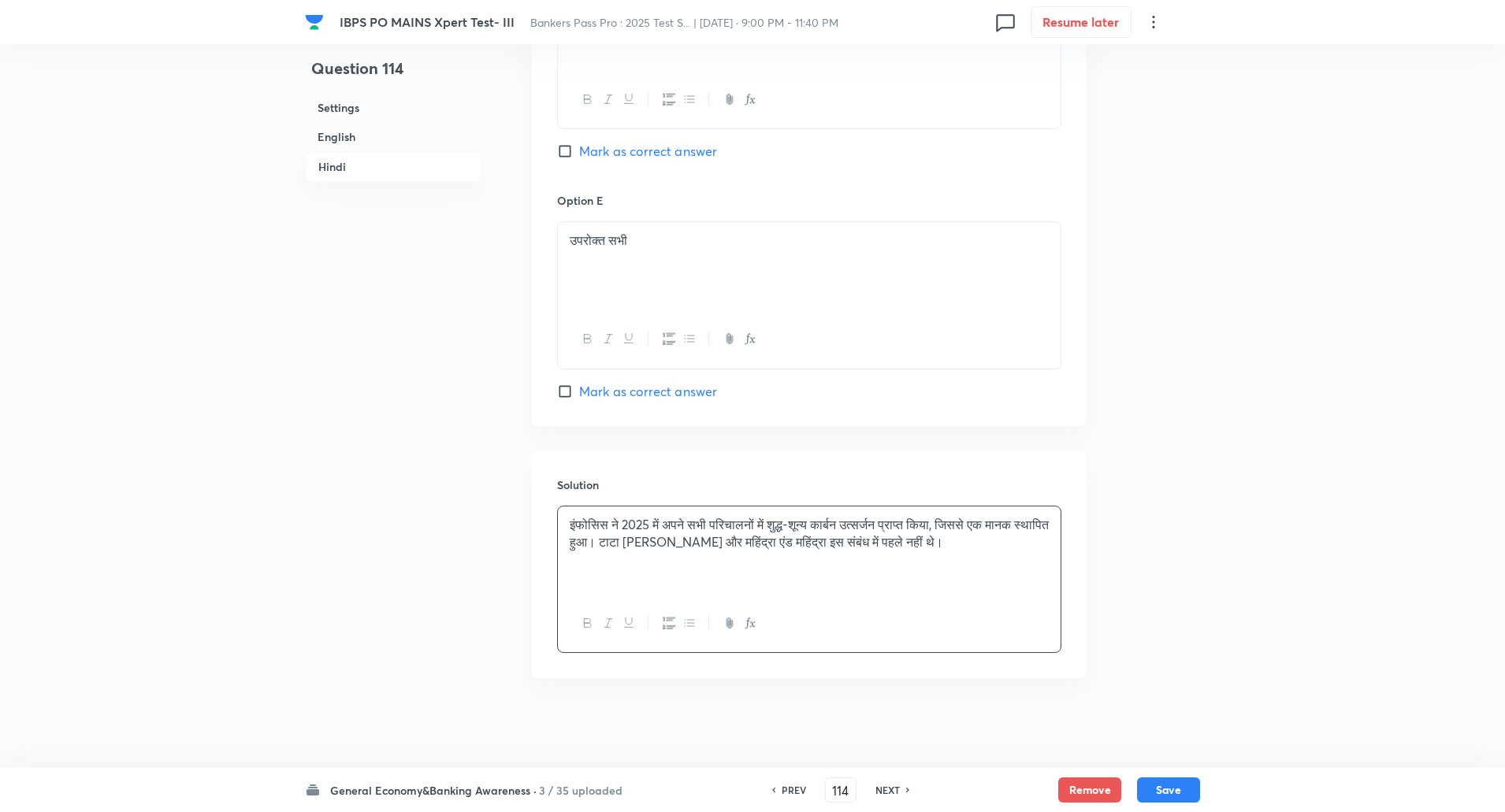
scroll to position [3598, 0]
click at [1164, 786] on button "Save" at bounding box center [1169, 789] width 63 height 25
type input "115"
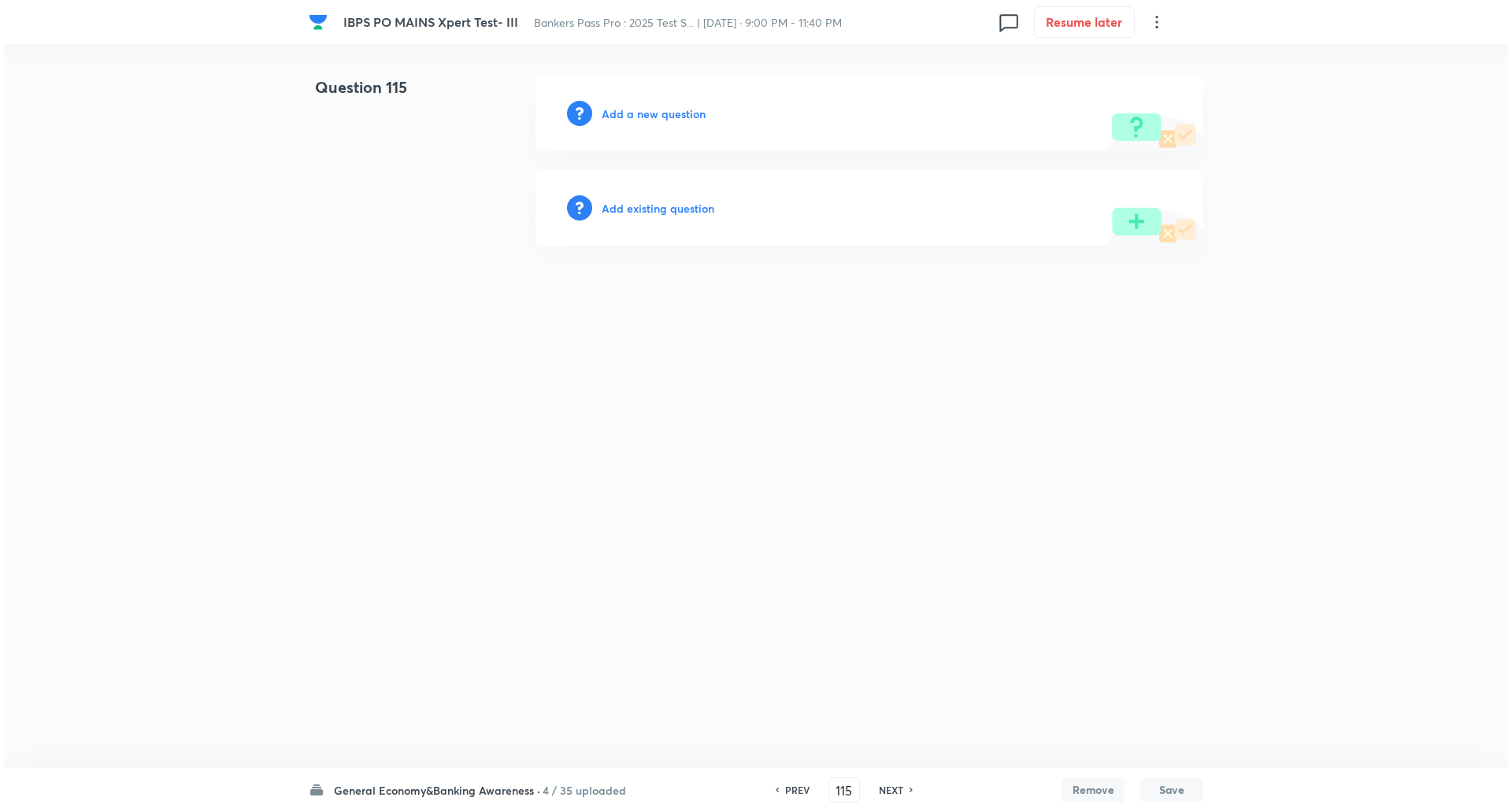
scroll to position [0, 0]
click at [680, 106] on h6 "Add a new question" at bounding box center [653, 113] width 104 height 16
click at [677, 118] on h6 "Choose a question type" at bounding box center [662, 113] width 121 height 16
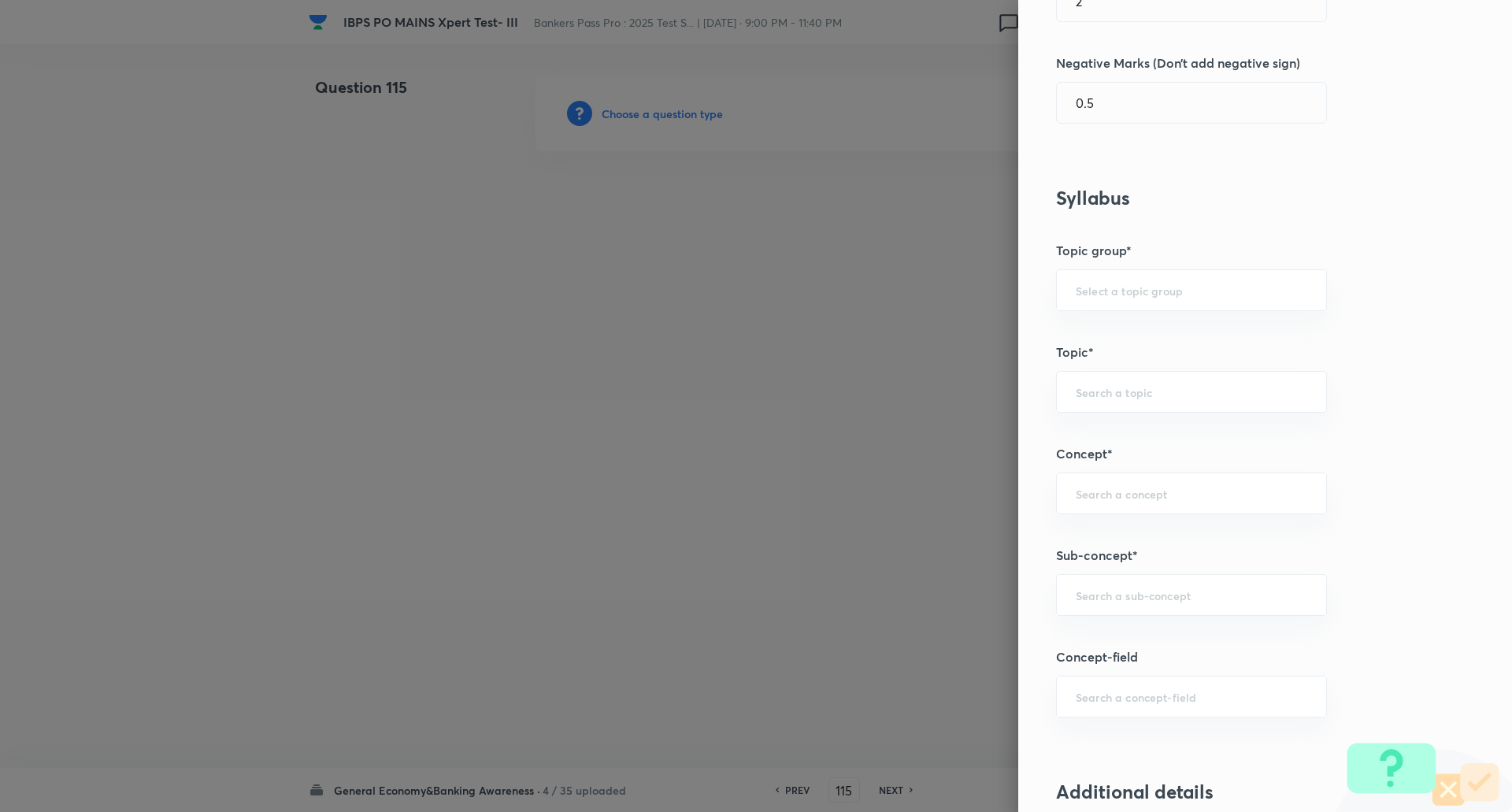
scroll to position [473, 0]
click at [1122, 598] on input "text" at bounding box center [1191, 594] width 232 height 15
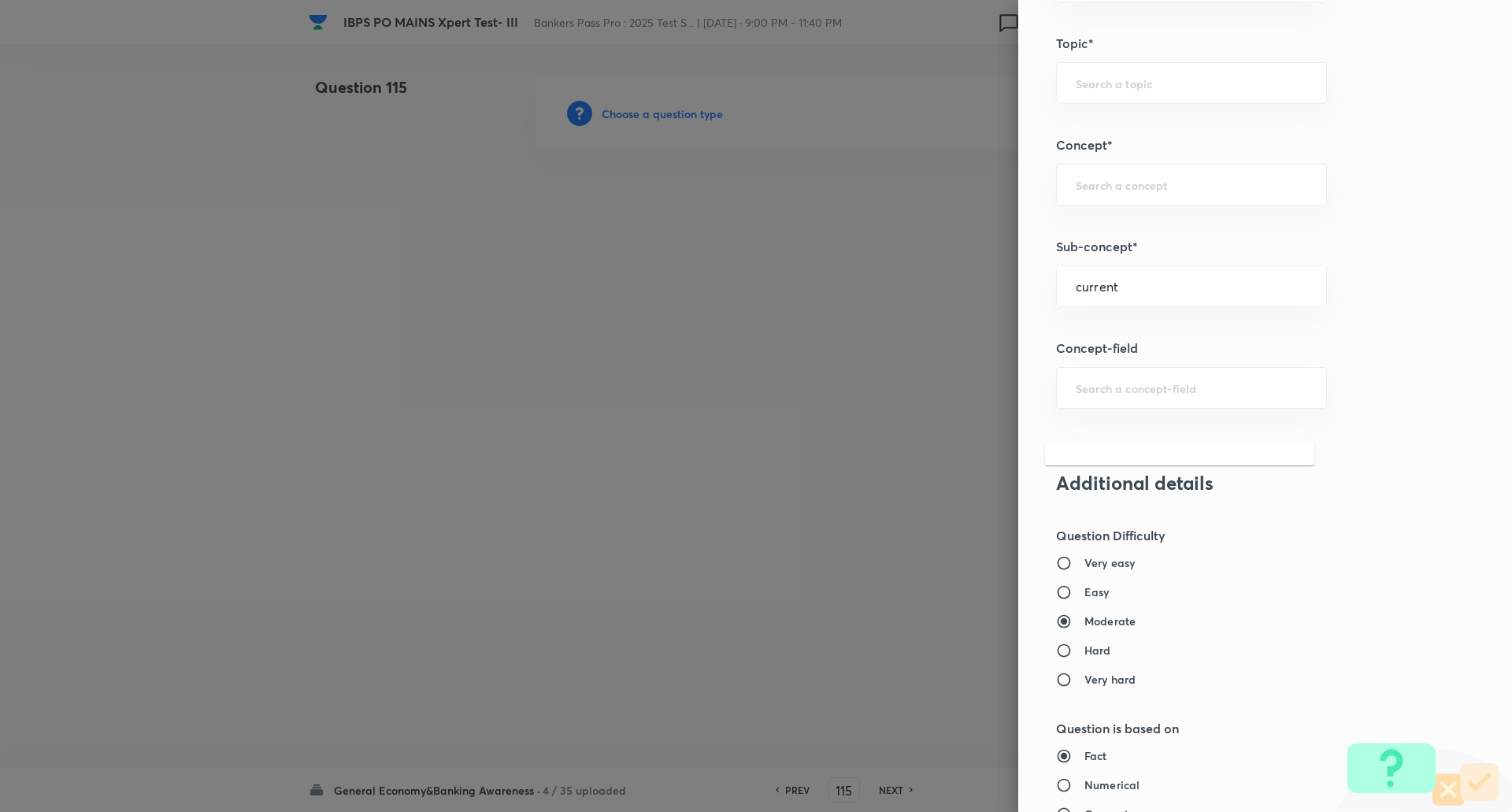
scroll to position [788, 0]
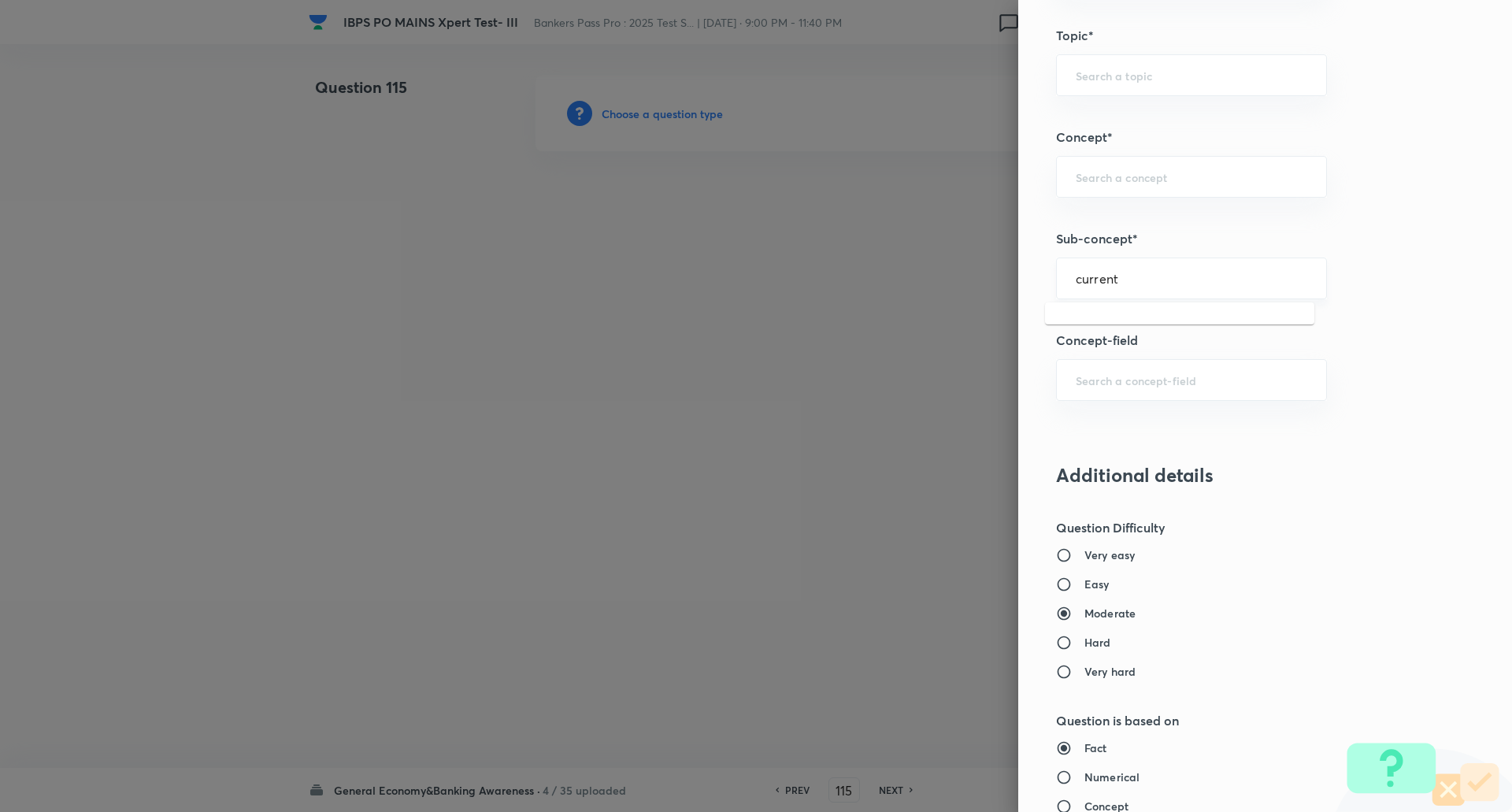
click at [1143, 278] on input "current" at bounding box center [1191, 279] width 232 height 15
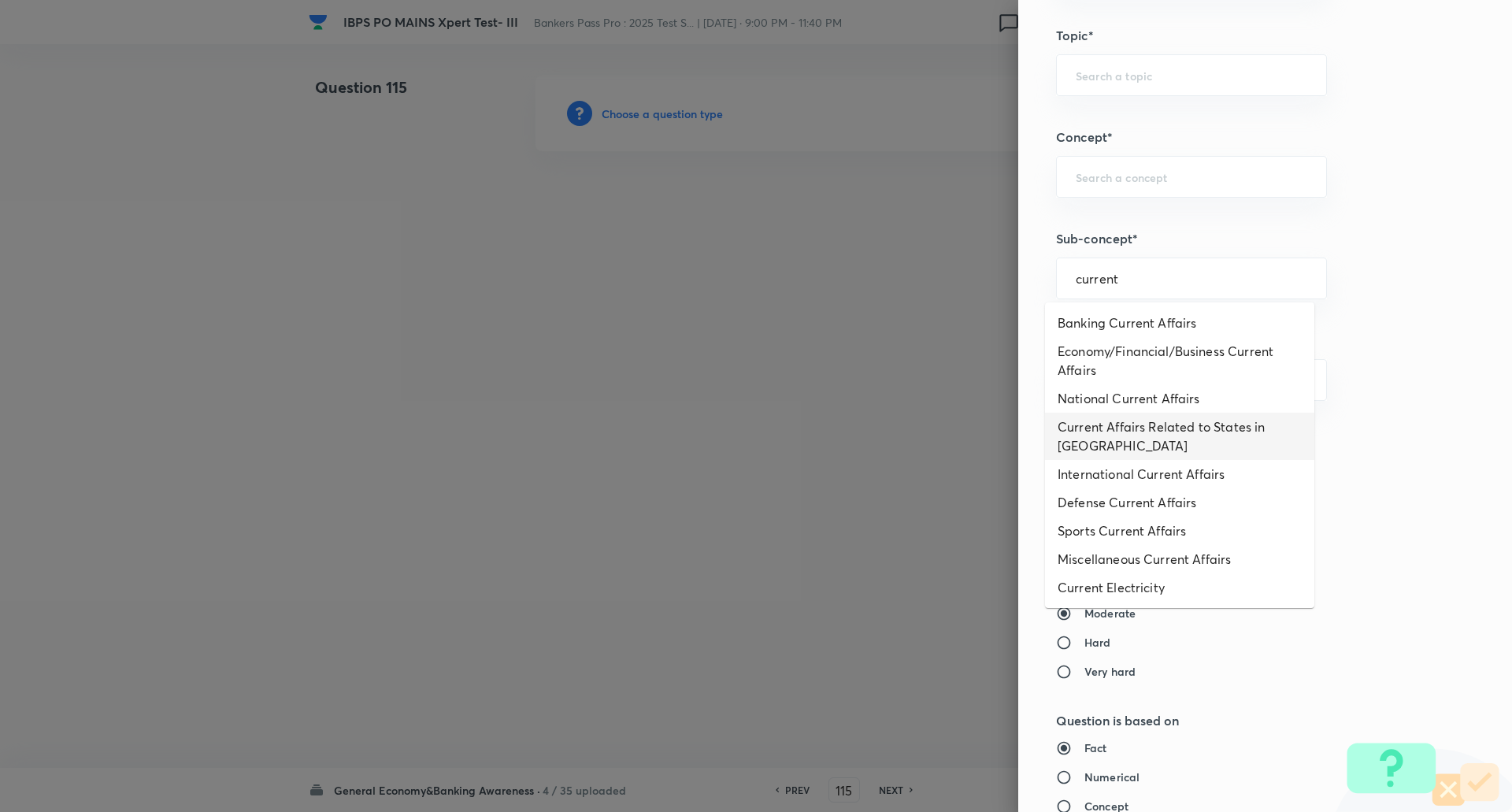
click at [1210, 427] on li "Current Affairs Related to States in India" at bounding box center [1180, 436] width 269 height 47
type input "Current Affairs Related to States in India"
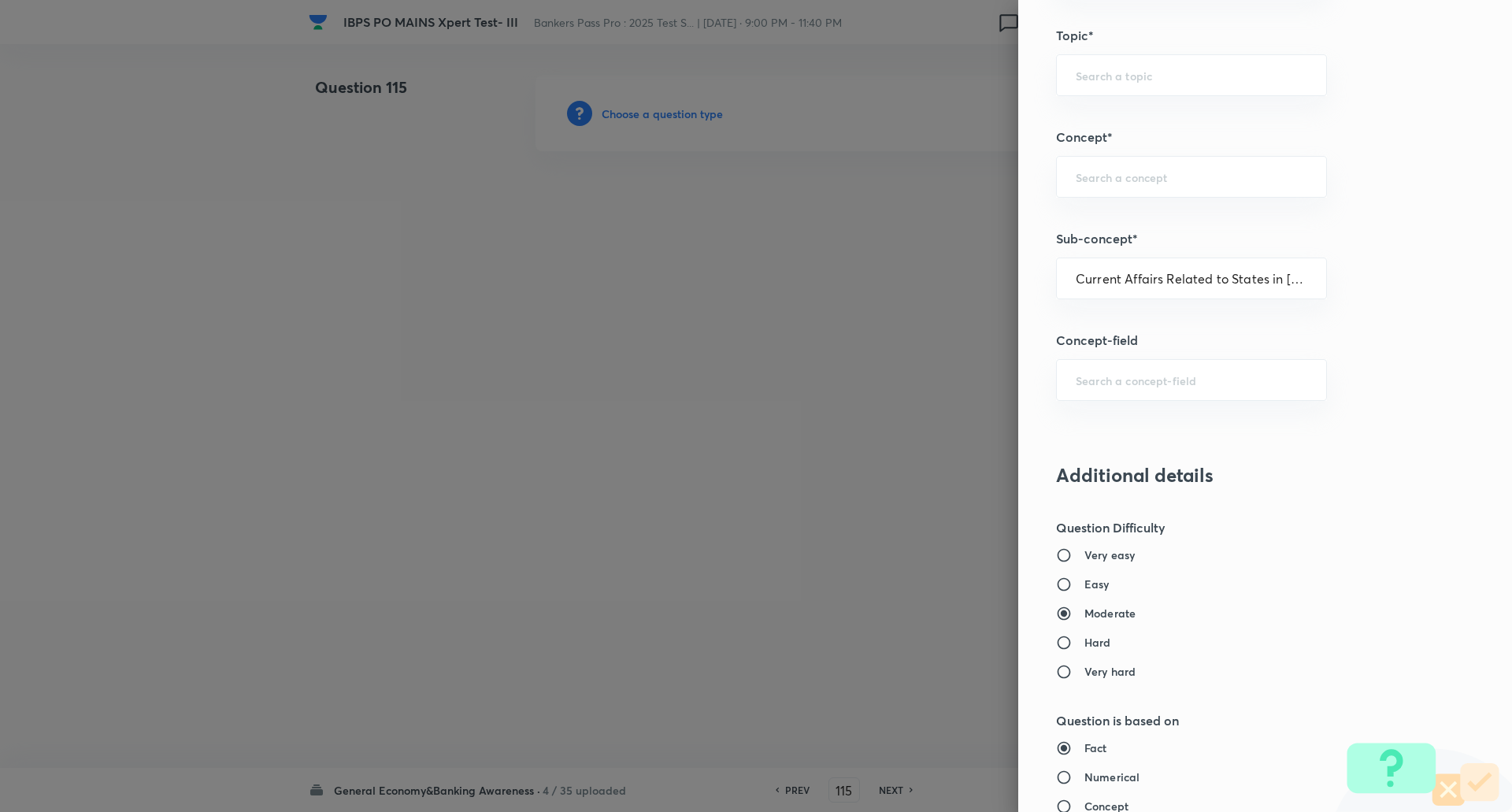
type input "Awareness"
type input "Current Affairs"
type input "Current Affairs Related to States in India"
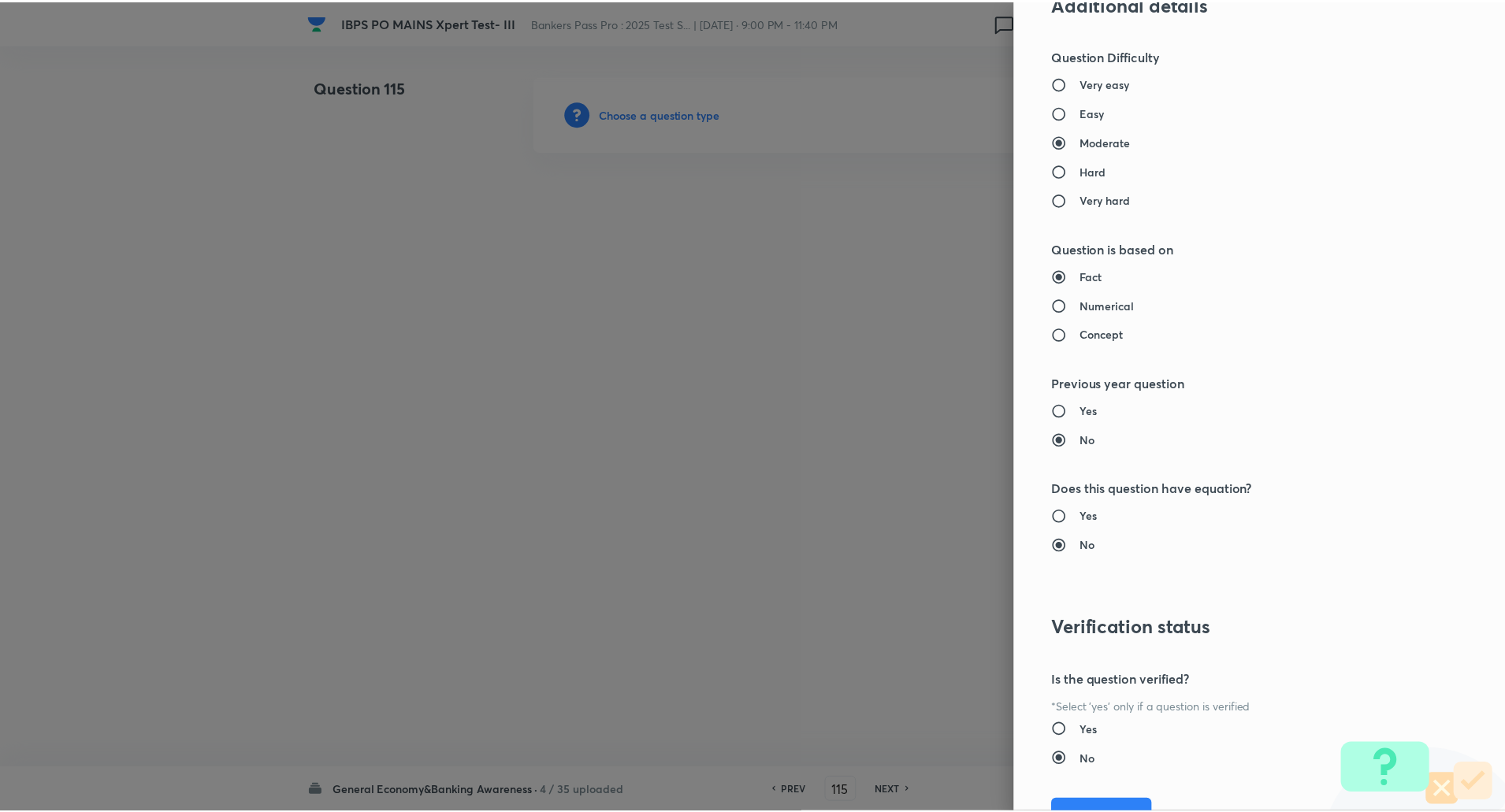
scroll to position [1336, 0]
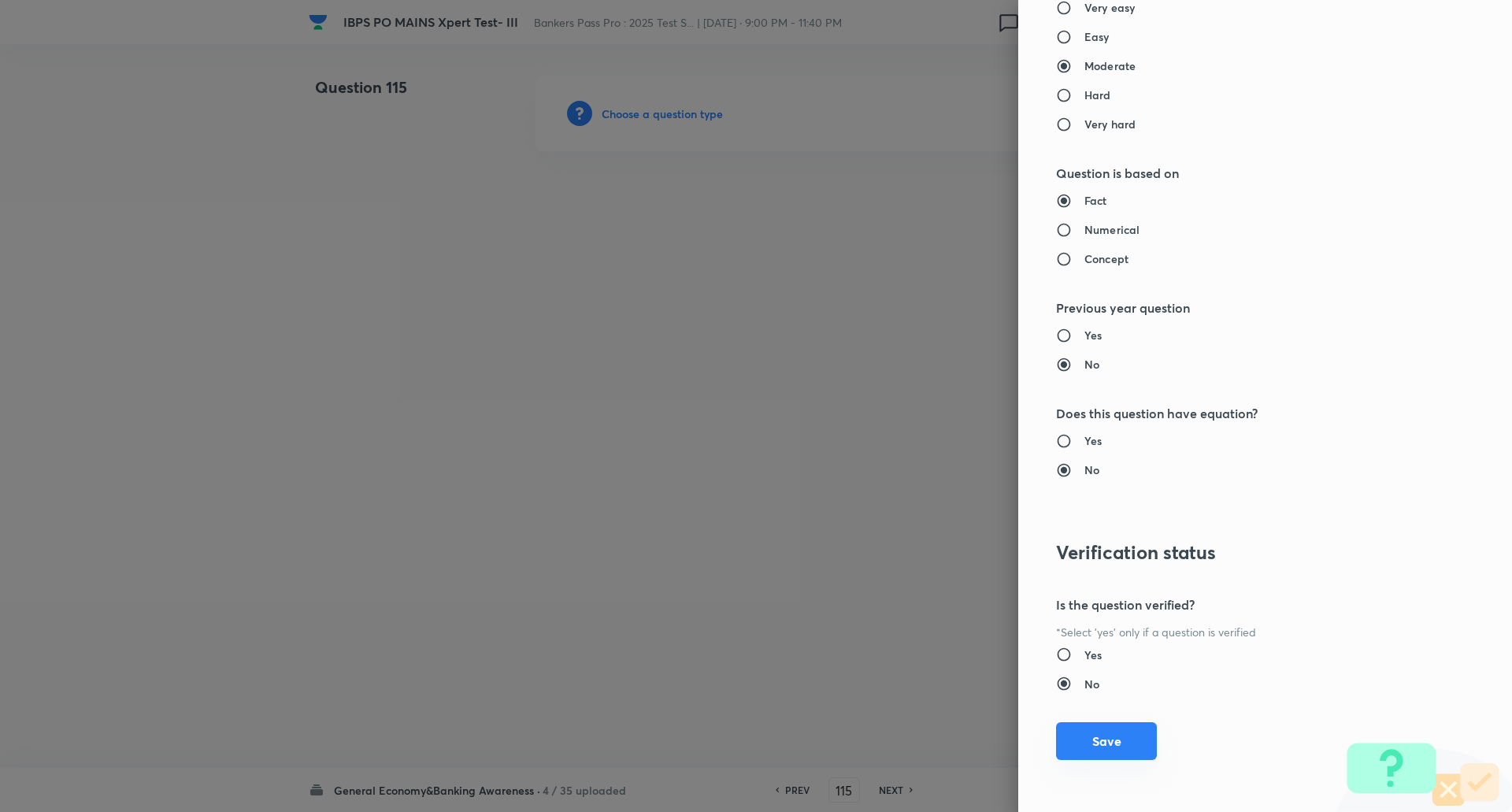
click at [1118, 734] on button "Save" at bounding box center [1107, 741] width 101 height 37
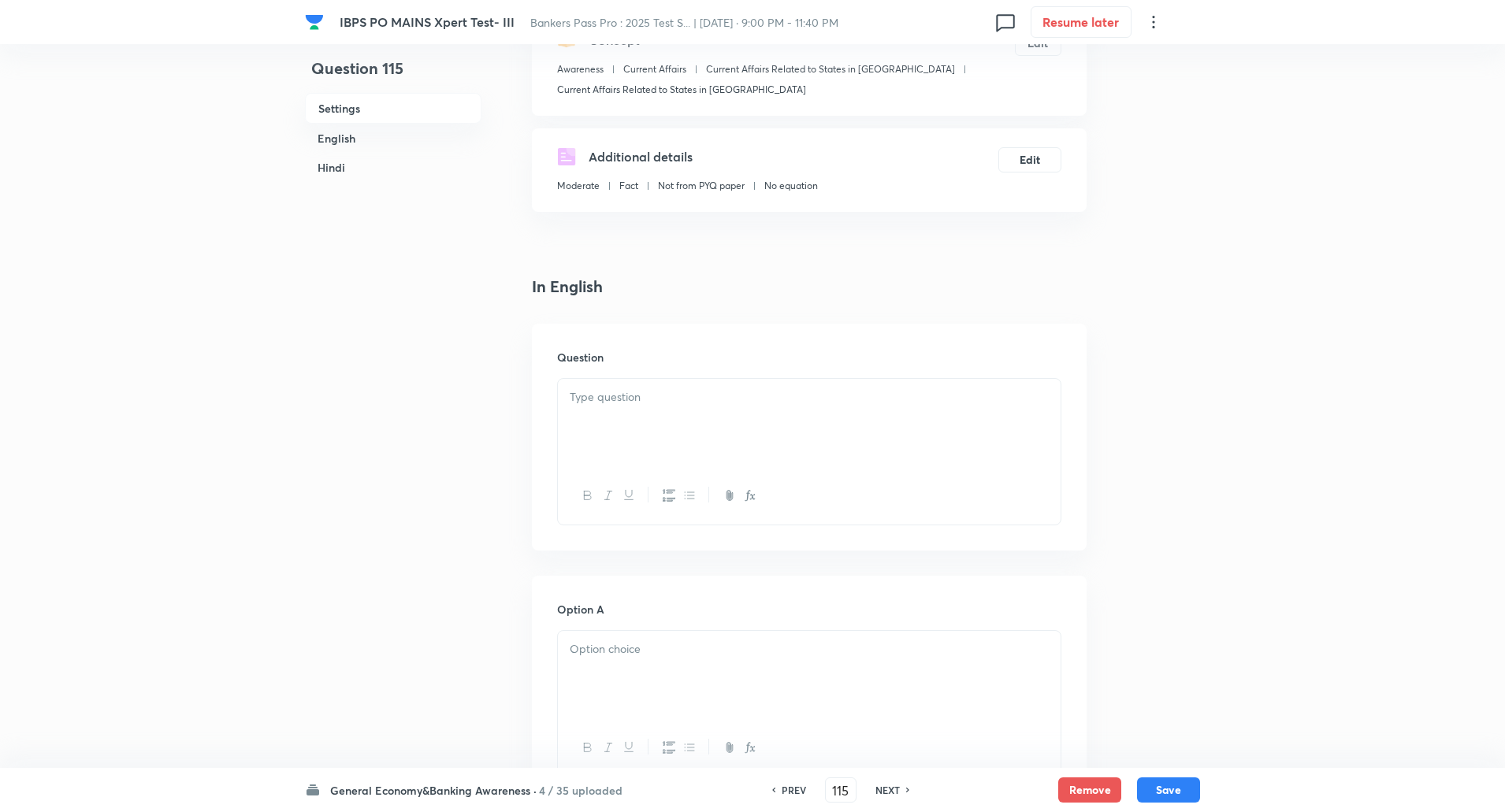
scroll to position [236, 0]
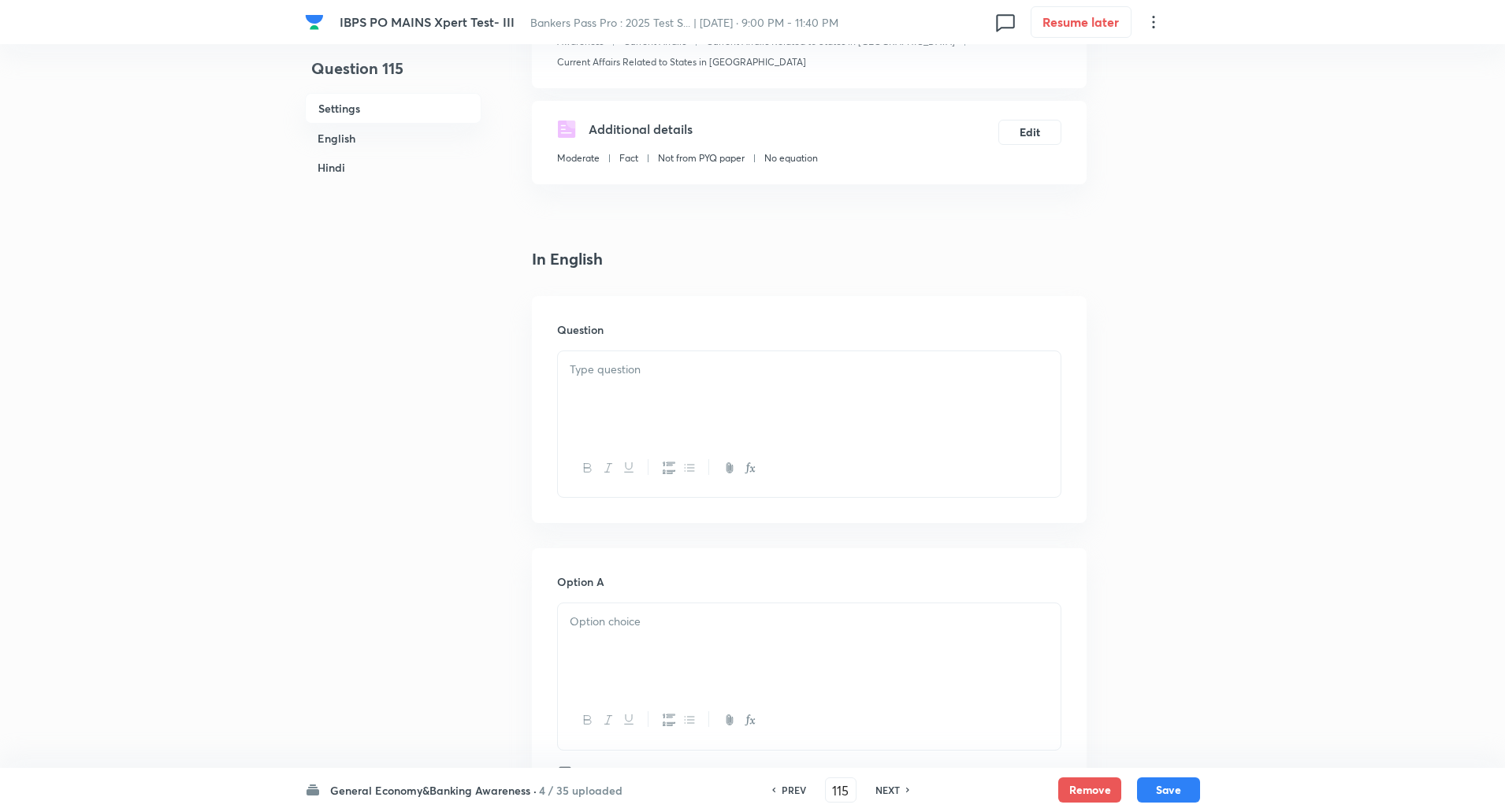
click at [633, 406] on div at bounding box center [809, 396] width 503 height 88
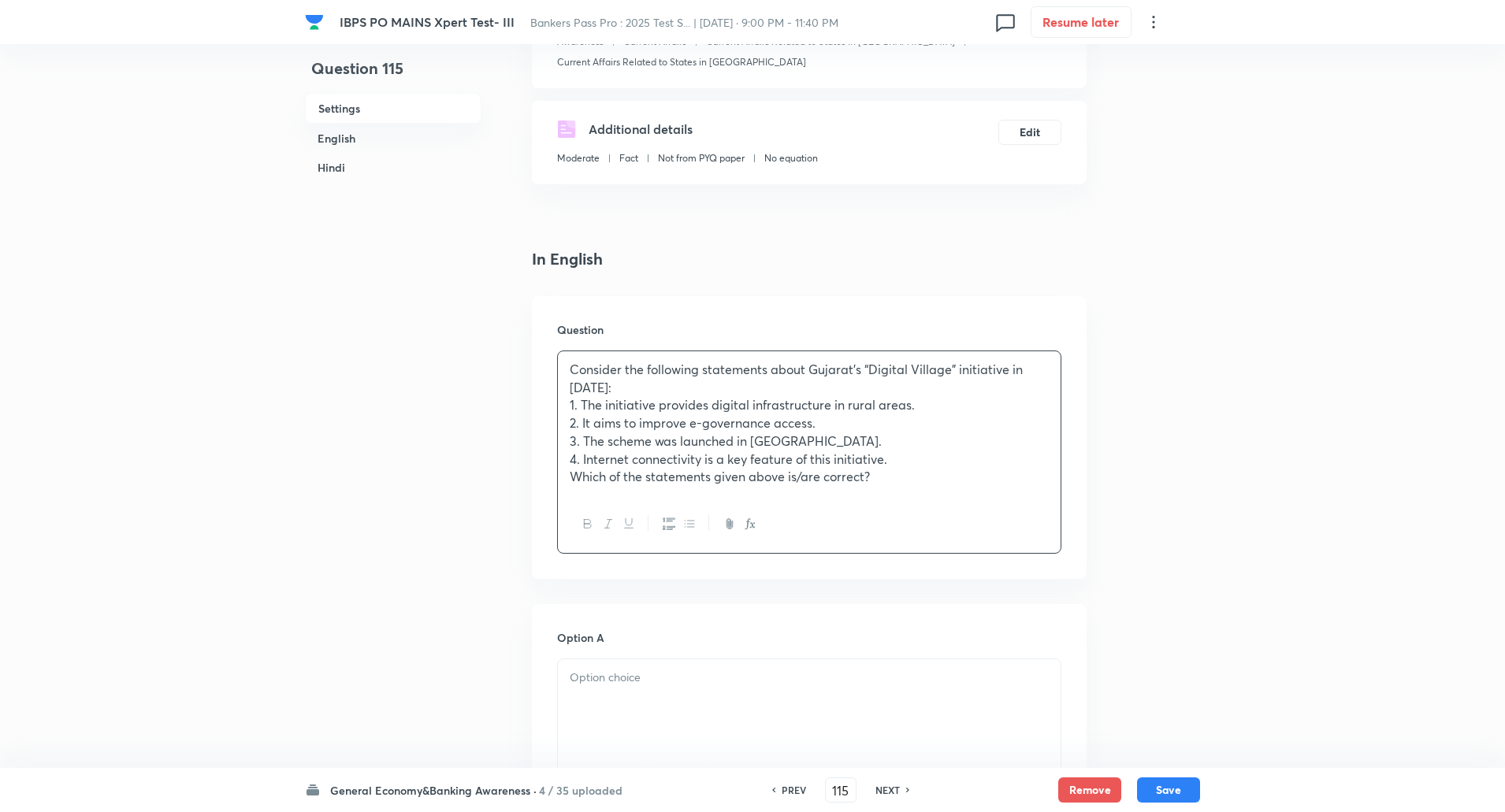
click at [665, 382] on p "Consider the following statements about Gujarat’s “Digital Village” initiative …" at bounding box center [809, 379] width 480 height 36
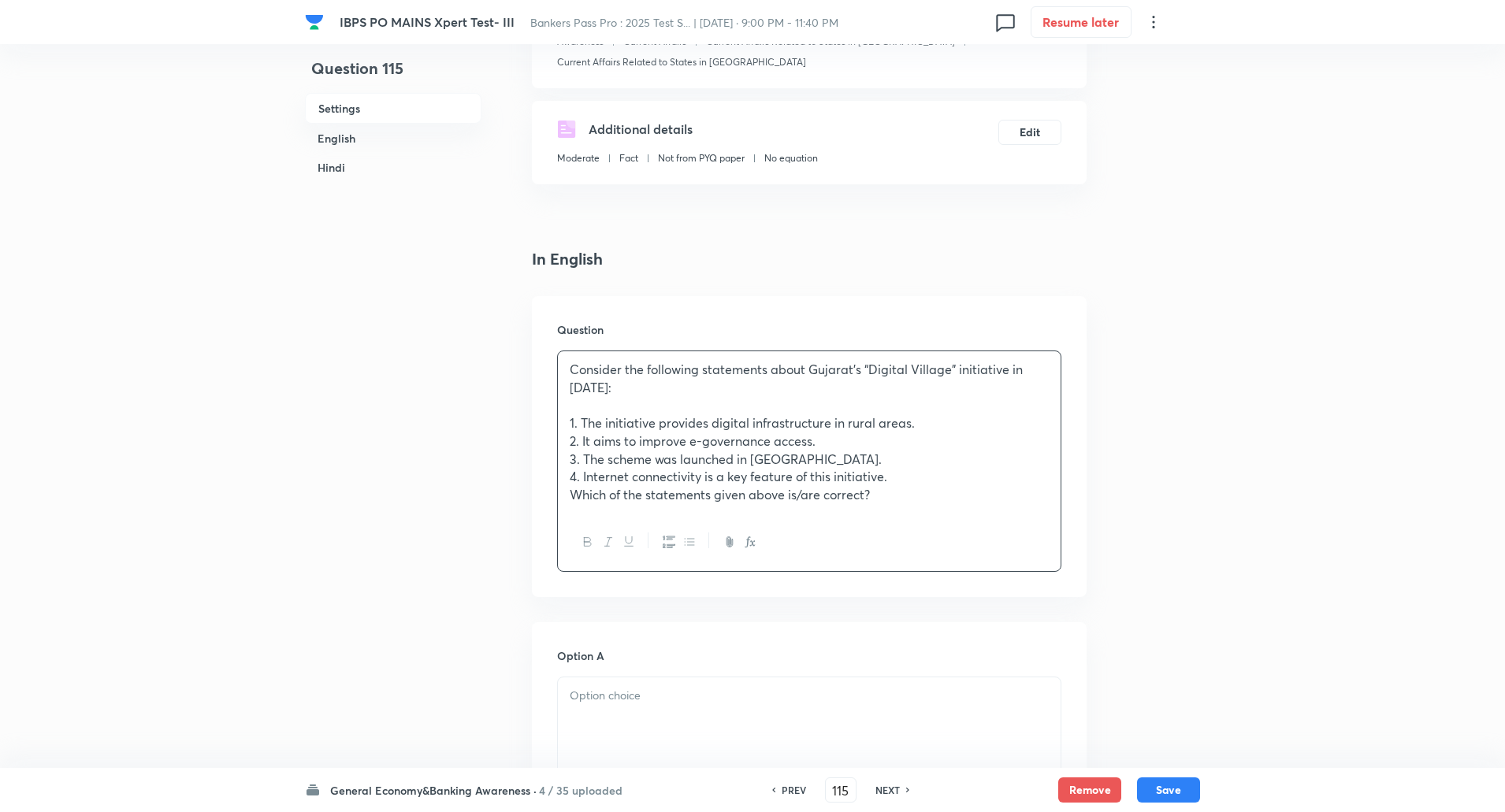
click at [917, 476] on p "4. Internet connectivity is a key feature of this initiative." at bounding box center [809, 477] width 480 height 18
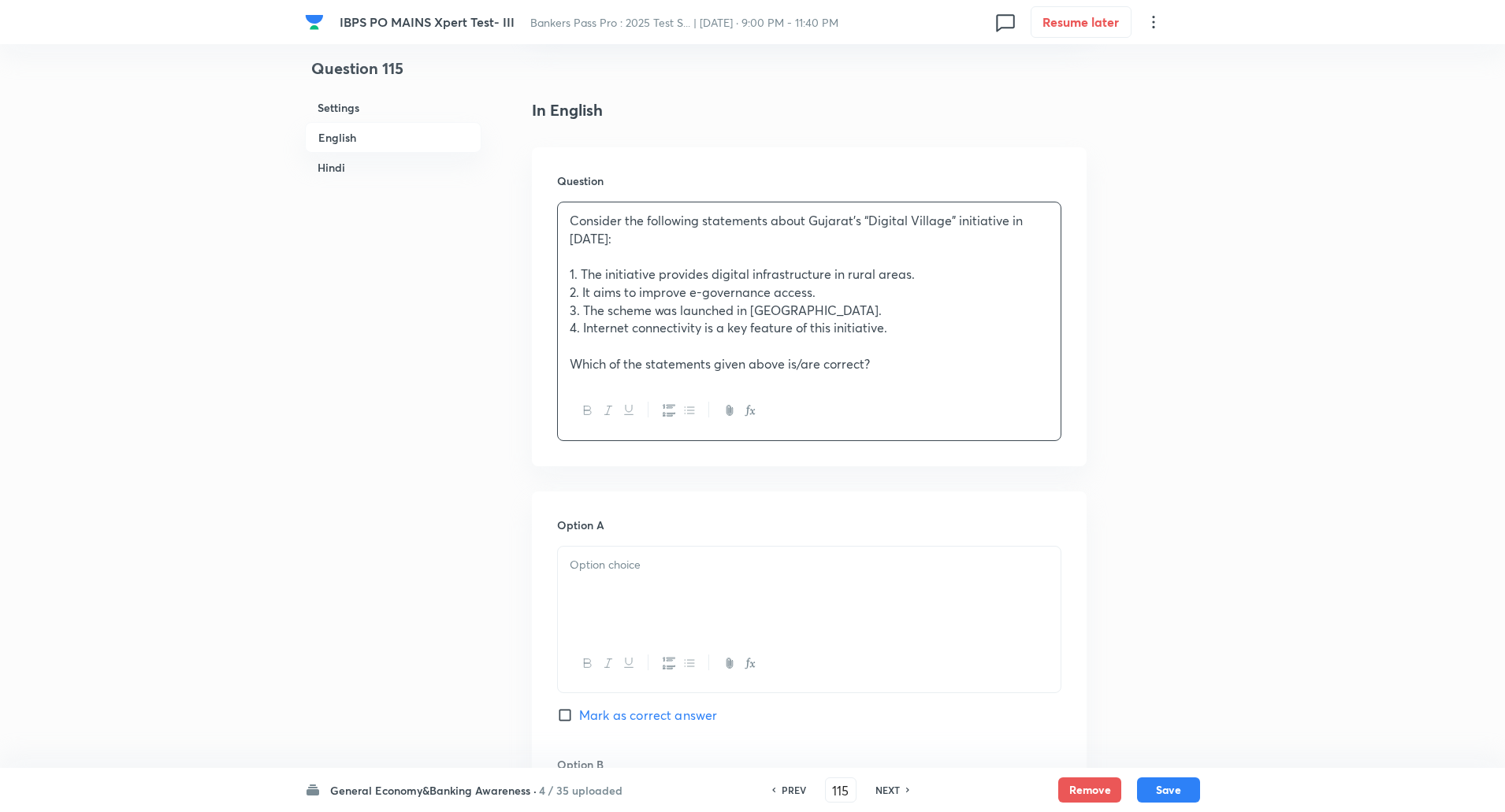
scroll to position [392, 0]
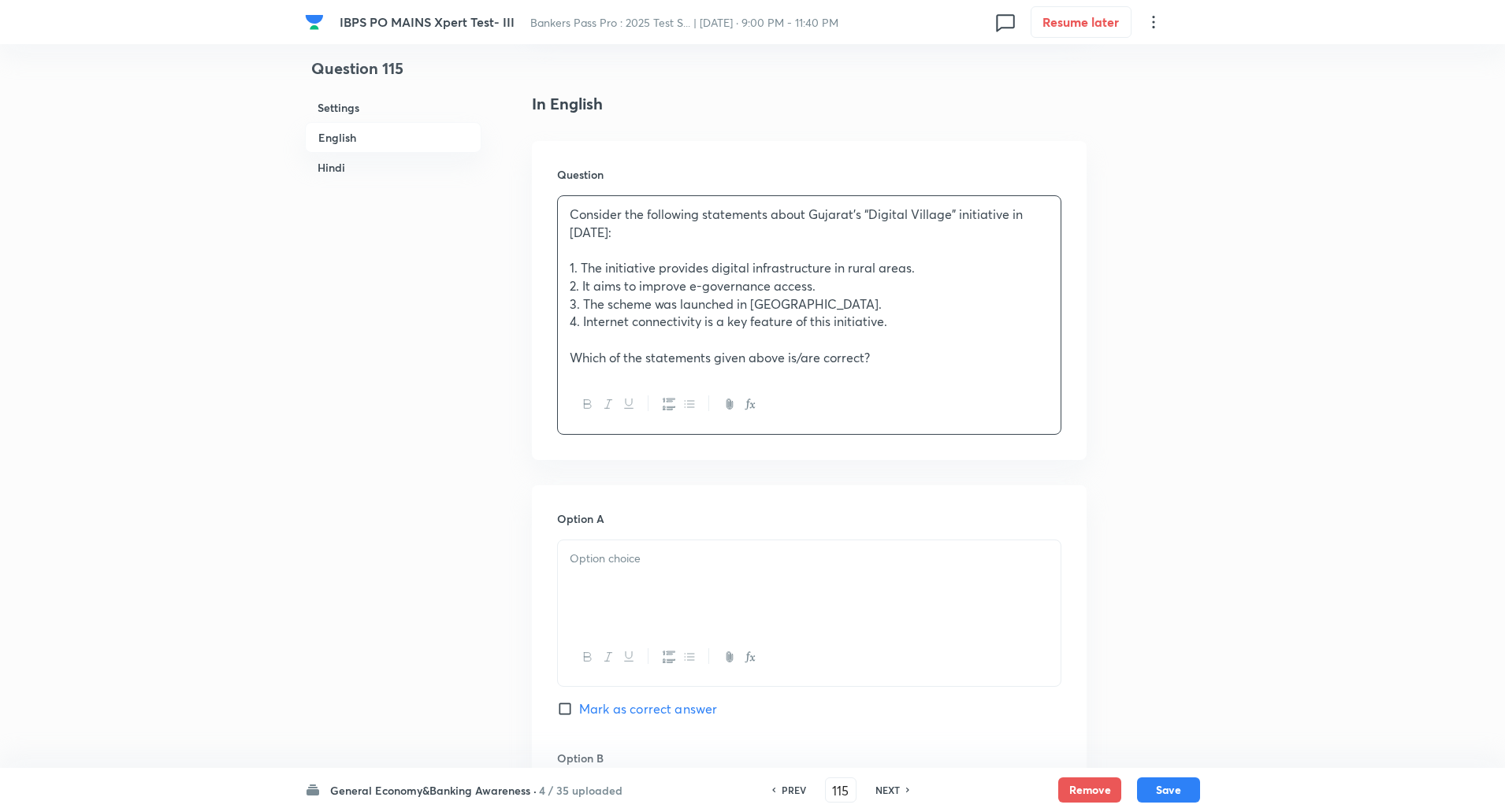
click at [705, 582] on div at bounding box center [809, 584] width 503 height 88
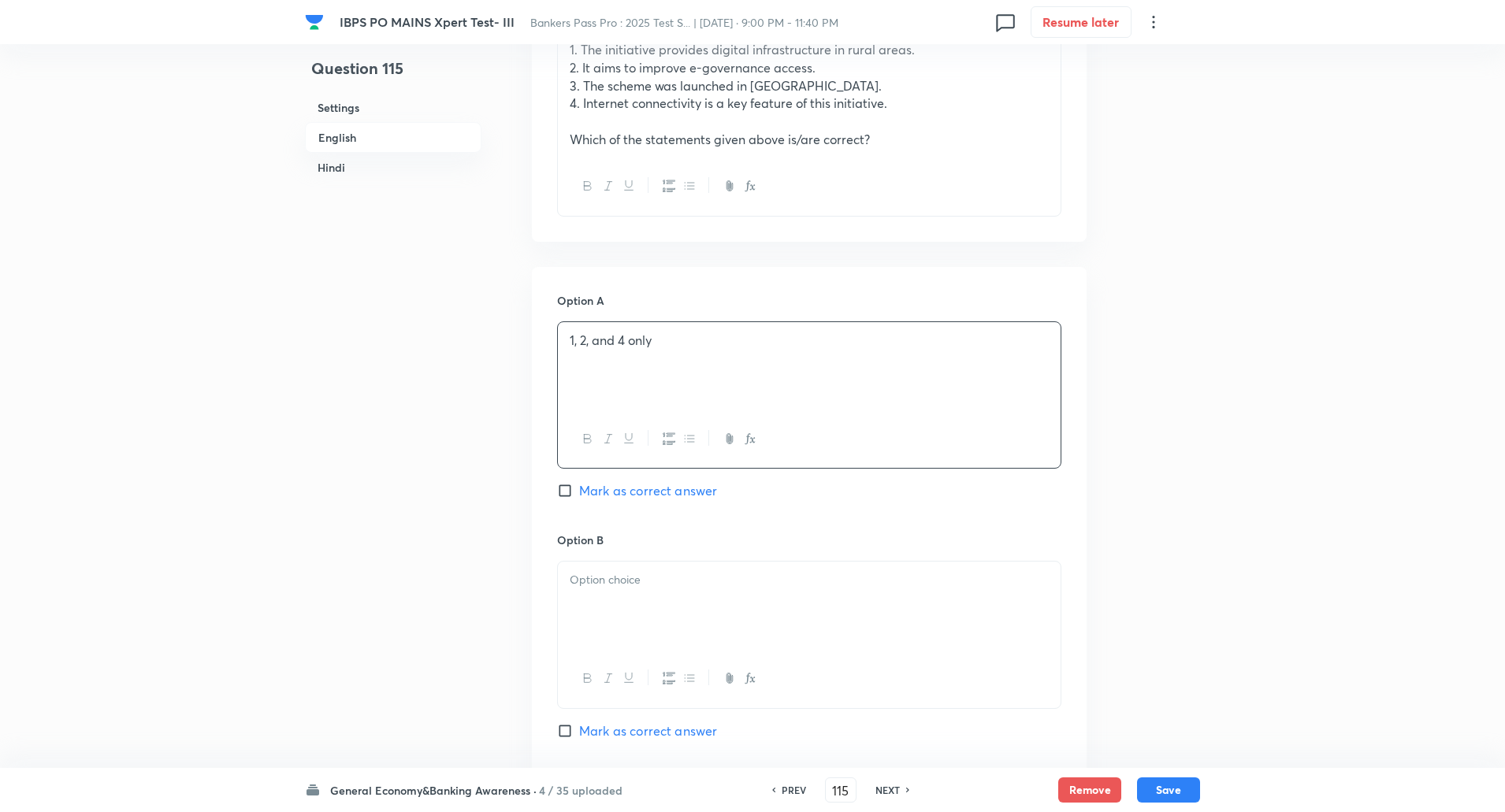
scroll to position [633, 0]
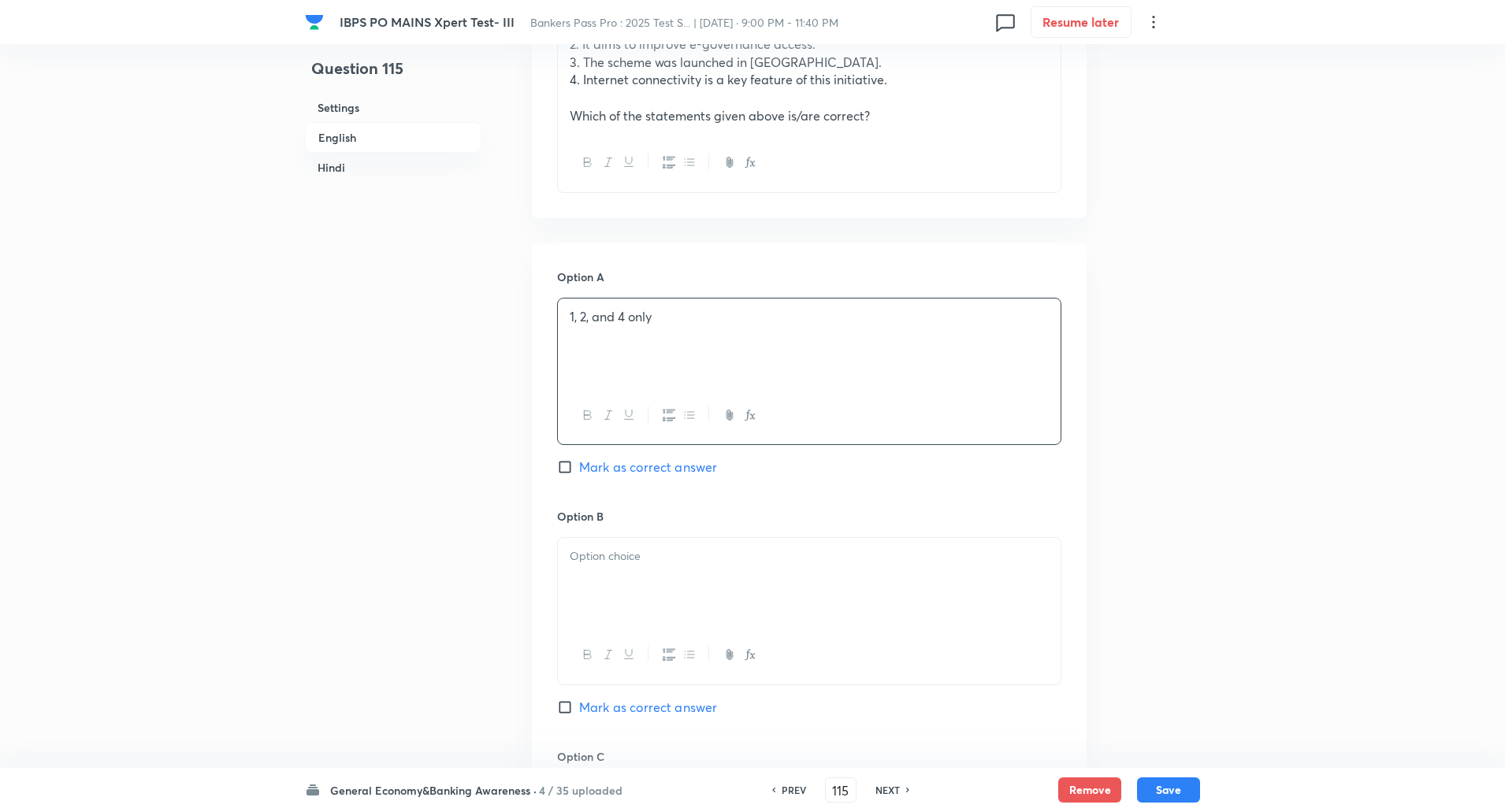
click at [658, 565] on p at bounding box center [809, 556] width 480 height 18
click at [564, 465] on input "Mark as correct answer" at bounding box center [568, 467] width 22 height 15
checkbox input "true"
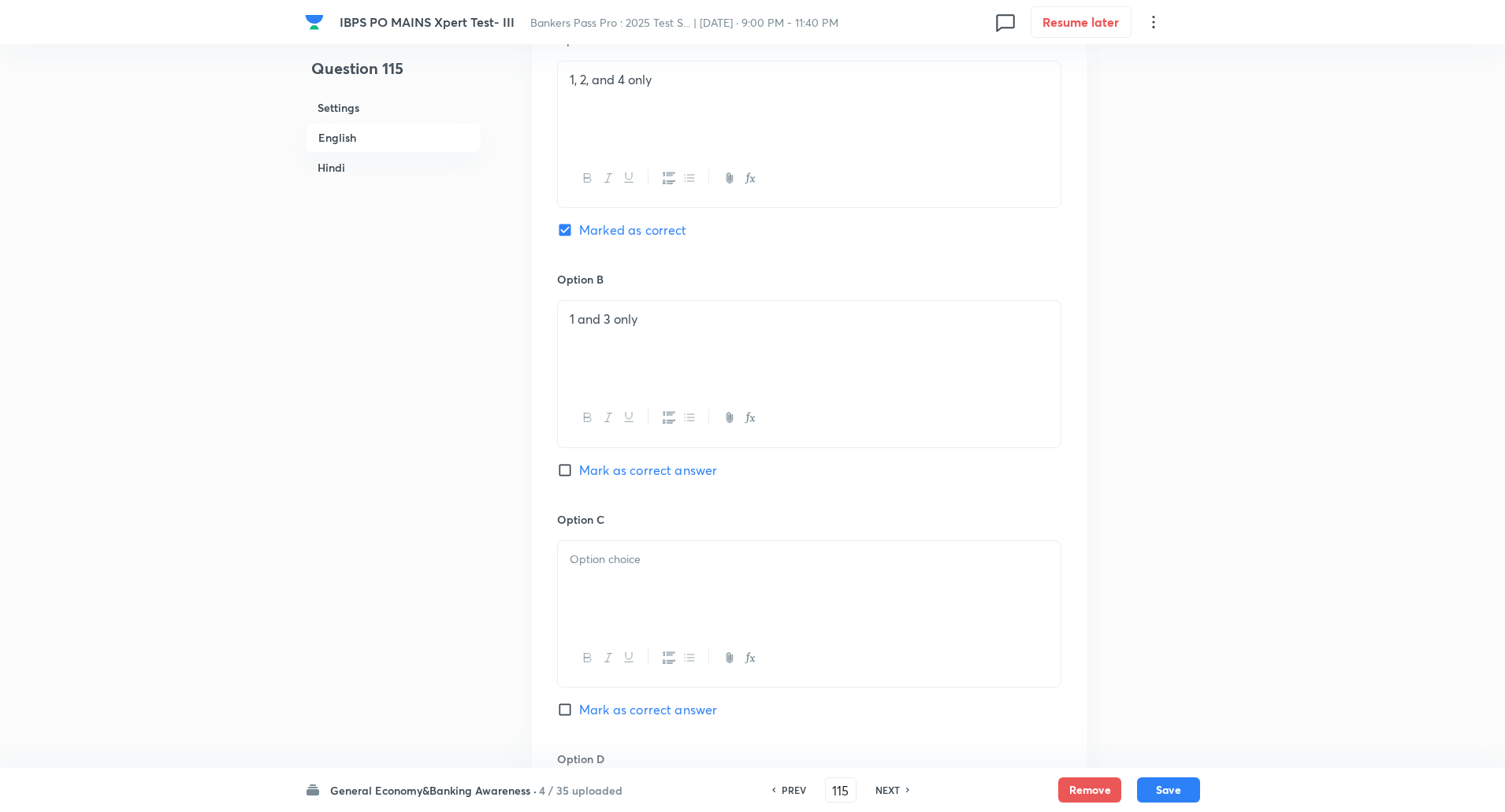
scroll to position [873, 0]
click at [677, 551] on p at bounding box center [809, 557] width 480 height 18
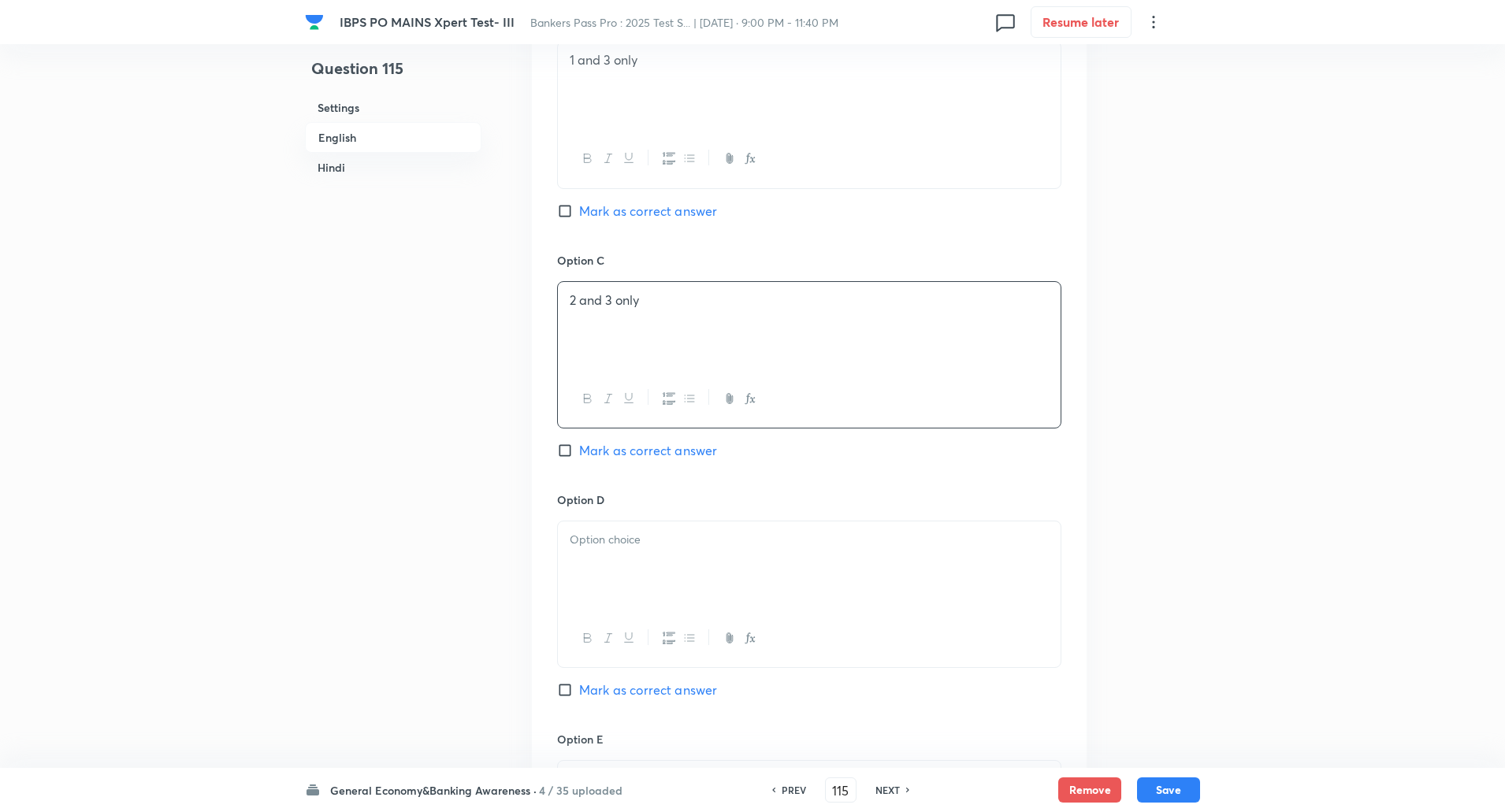
click at [627, 574] on div at bounding box center [809, 566] width 503 height 88
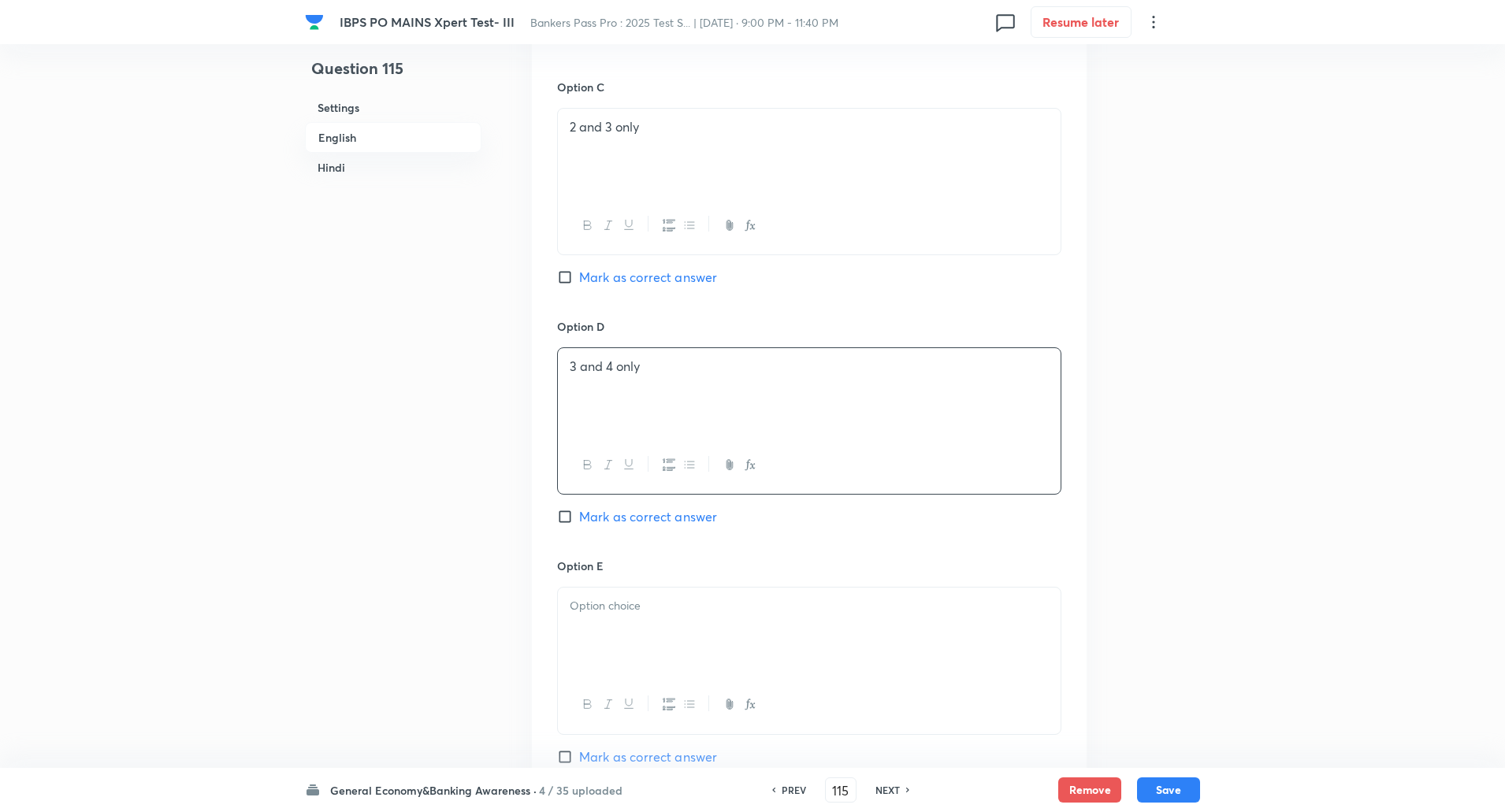
scroll to position [1341, 0]
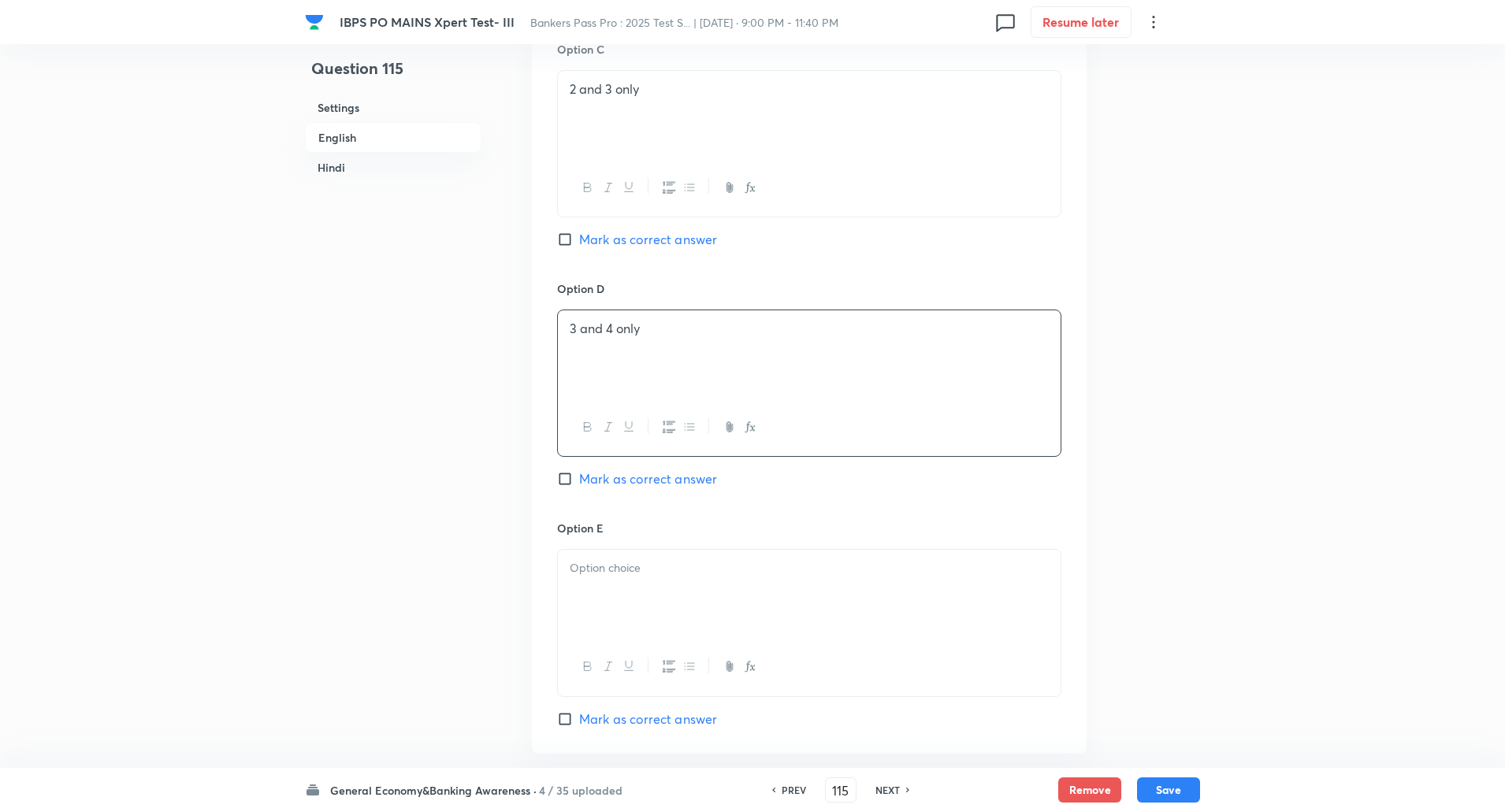
click at [619, 596] on div at bounding box center [809, 594] width 503 height 88
paste div
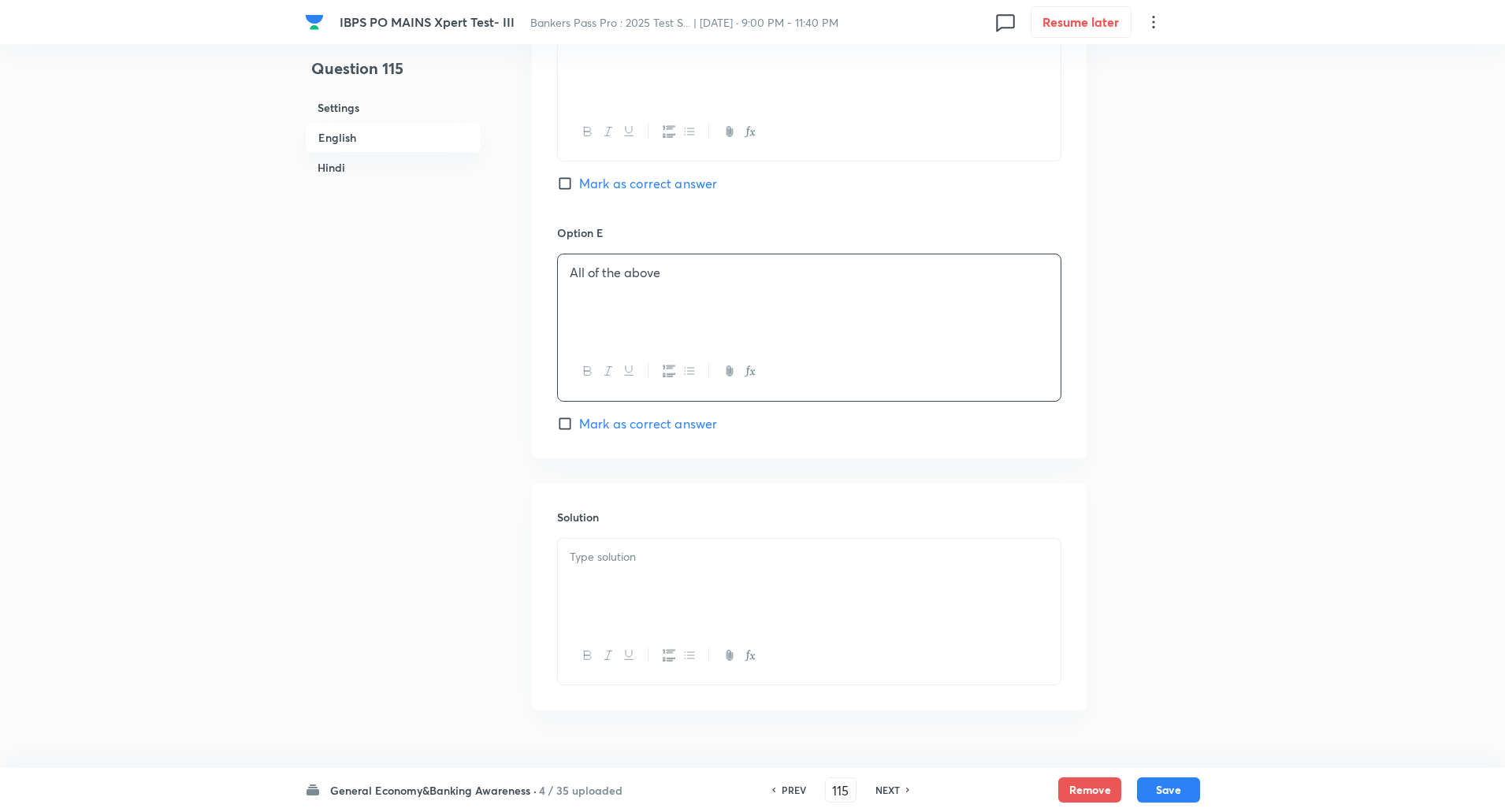
scroll to position [1661, 0]
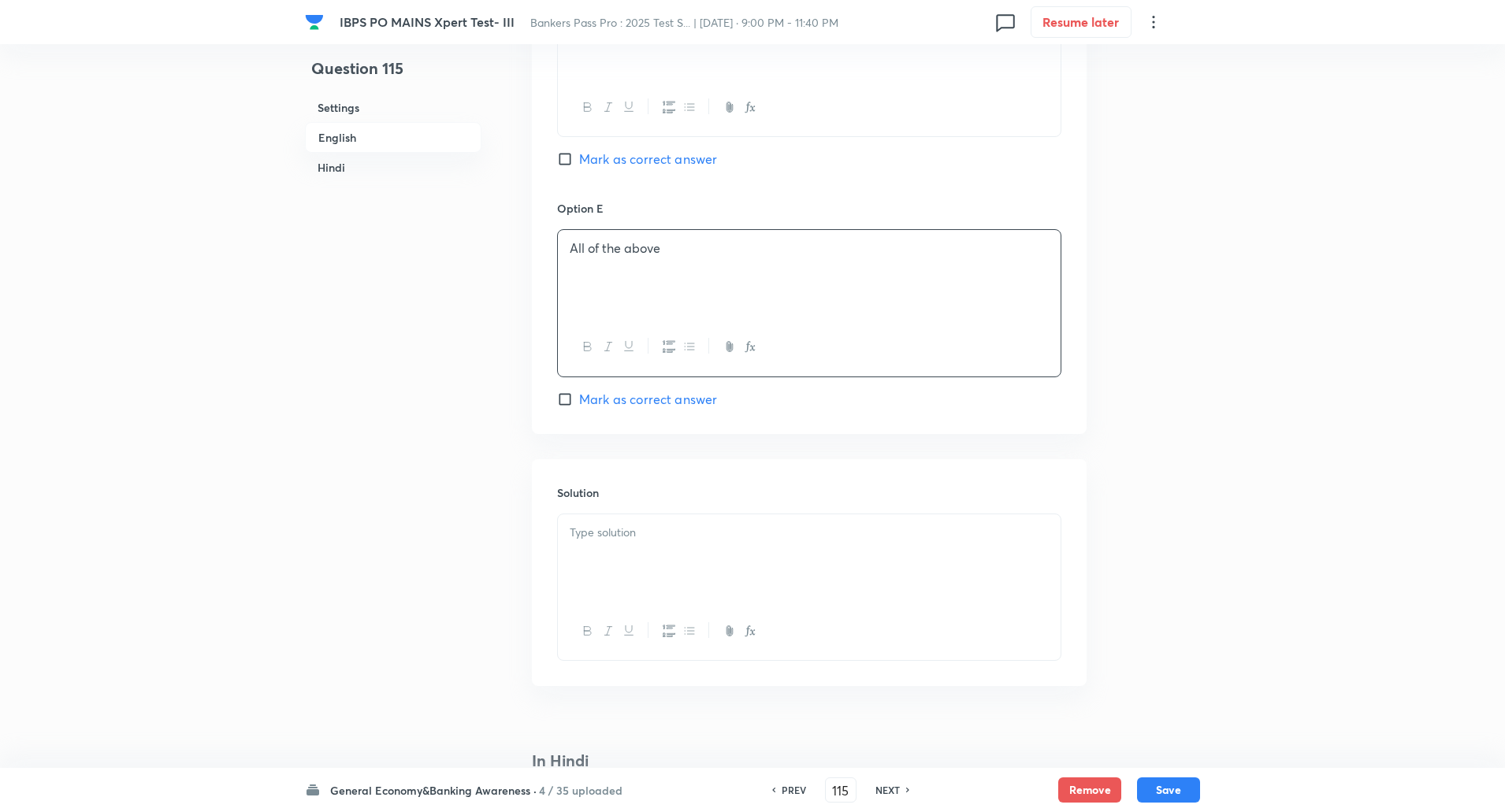
click at [610, 553] on div at bounding box center [809, 558] width 503 height 88
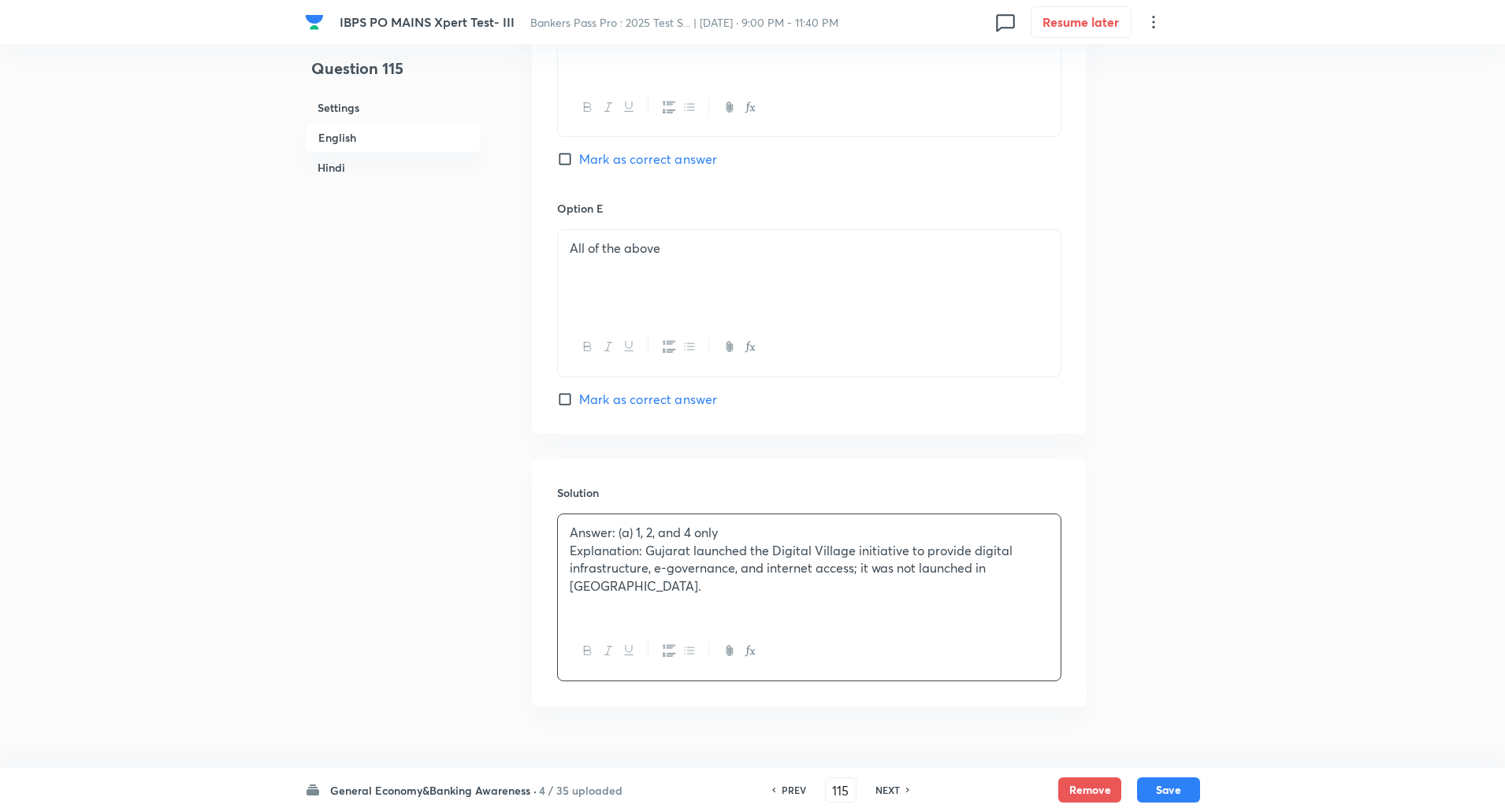
click at [647, 549] on p "Explanation: Gujarat launched the Digital Village initiative to provide digital…" at bounding box center [809, 569] width 480 height 54
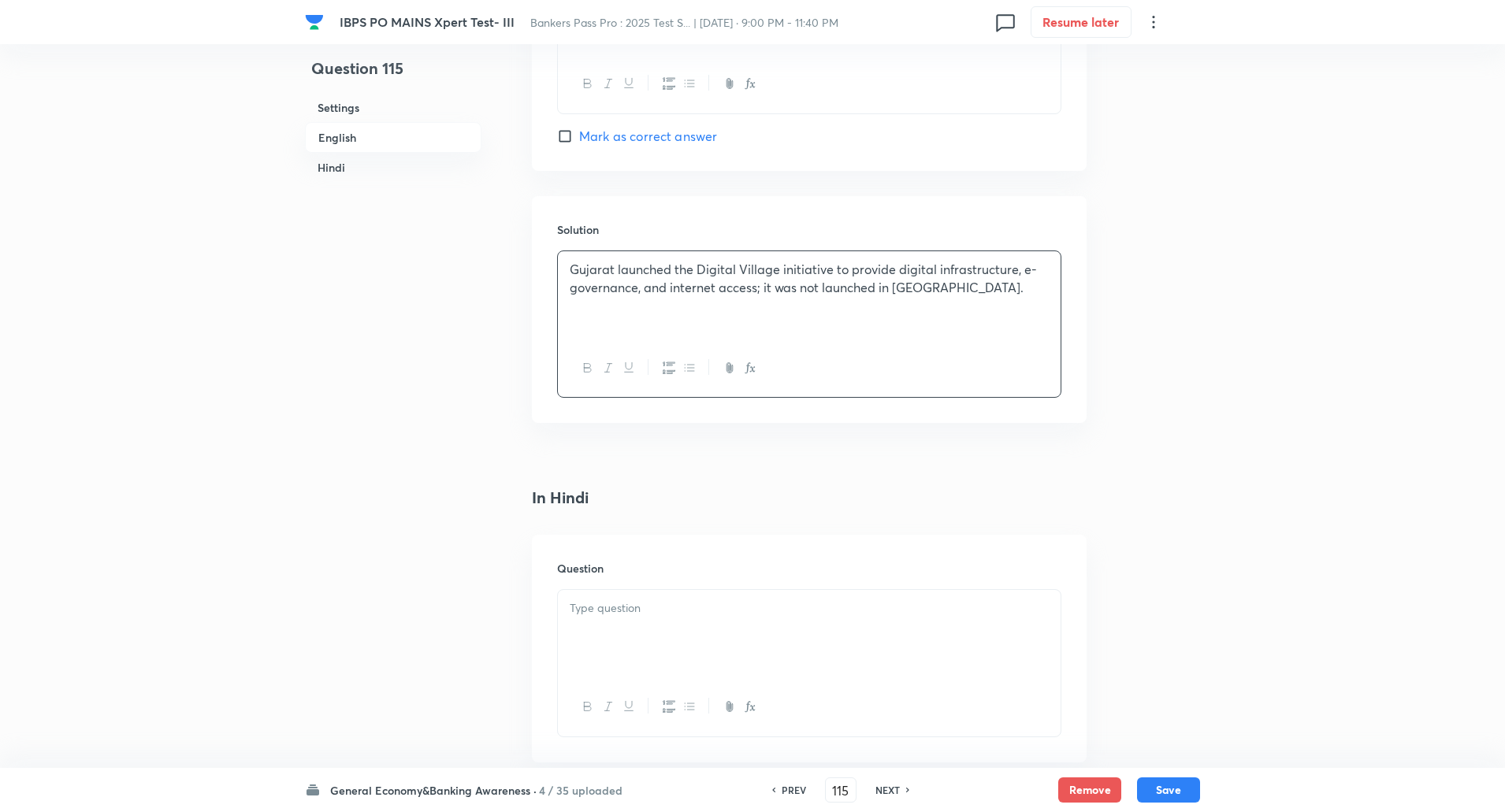
scroll to position [2090, 0]
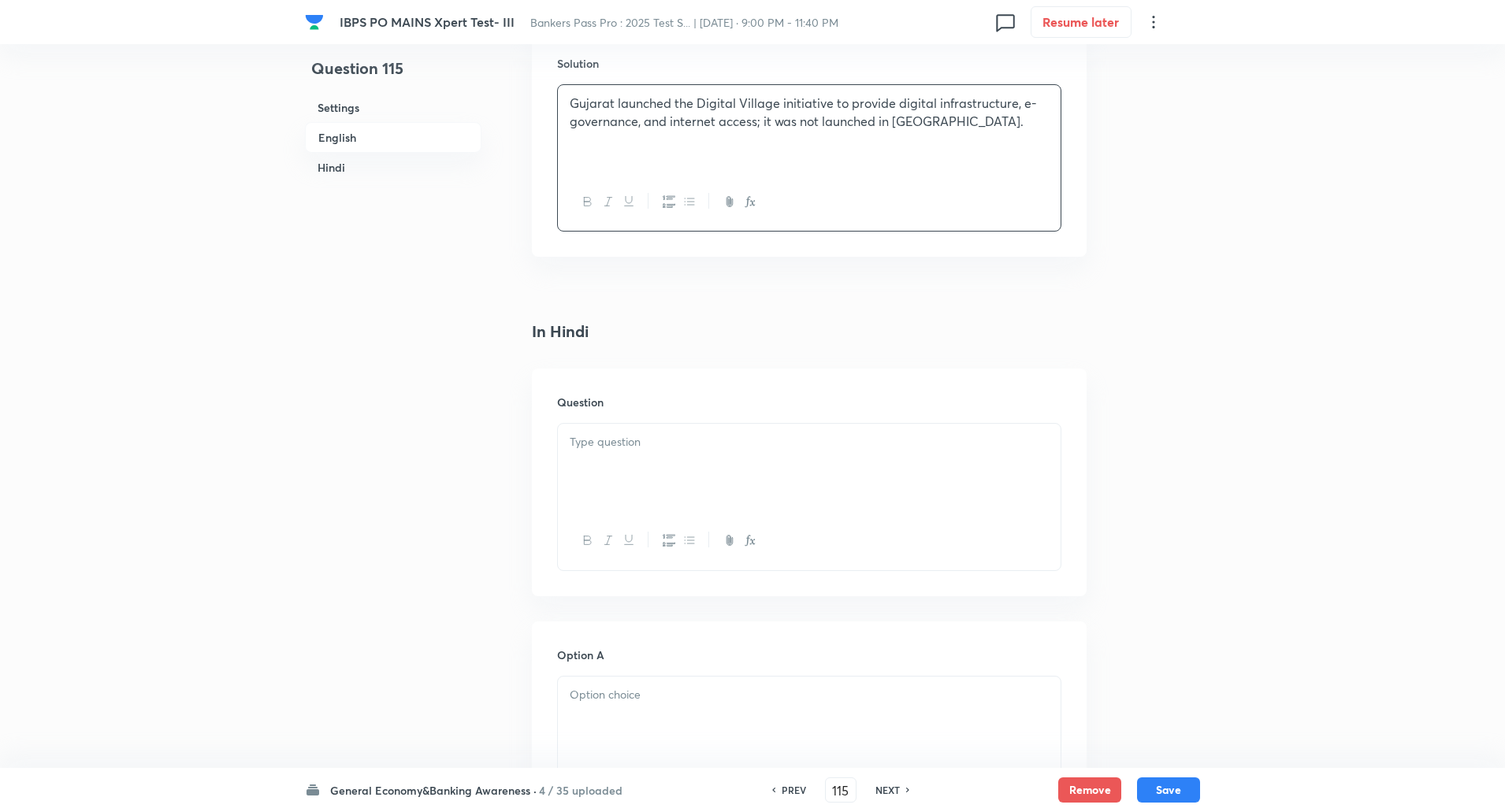
click at [639, 473] on div at bounding box center [809, 468] width 503 height 88
click at [616, 469] on div at bounding box center [809, 468] width 503 height 88
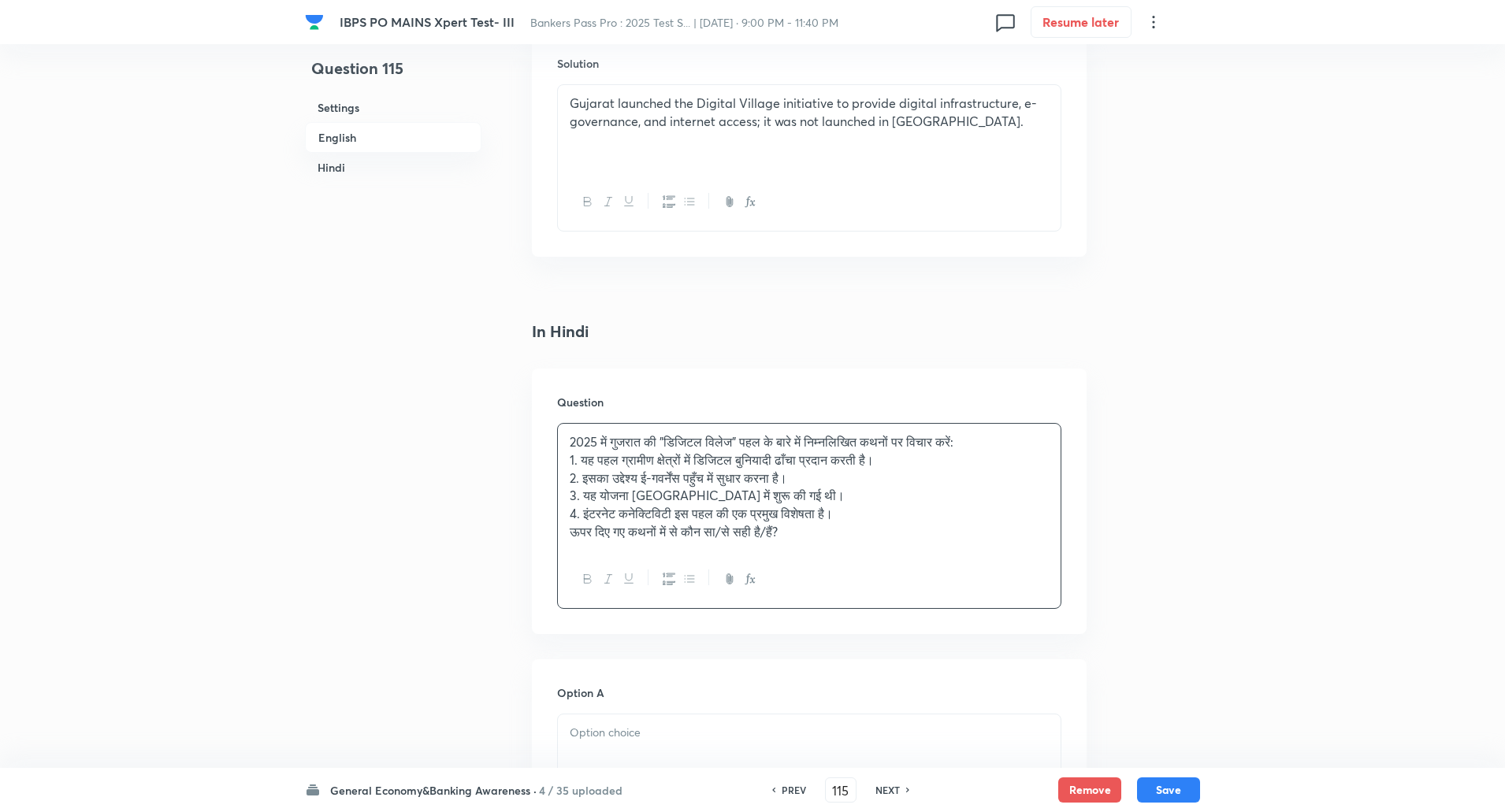
click at [868, 514] on p "4. इंटरनेट कनेक्टिविटी इस पहल की एक प्रमुख विशेषता है।" at bounding box center [809, 514] width 480 height 18
click at [1024, 439] on p "2025 में गुजरात की "डिजिटल विलेज" पहल के बारे में निम्नलिखित कथनों पर विचार करे…" at bounding box center [809, 442] width 480 height 18
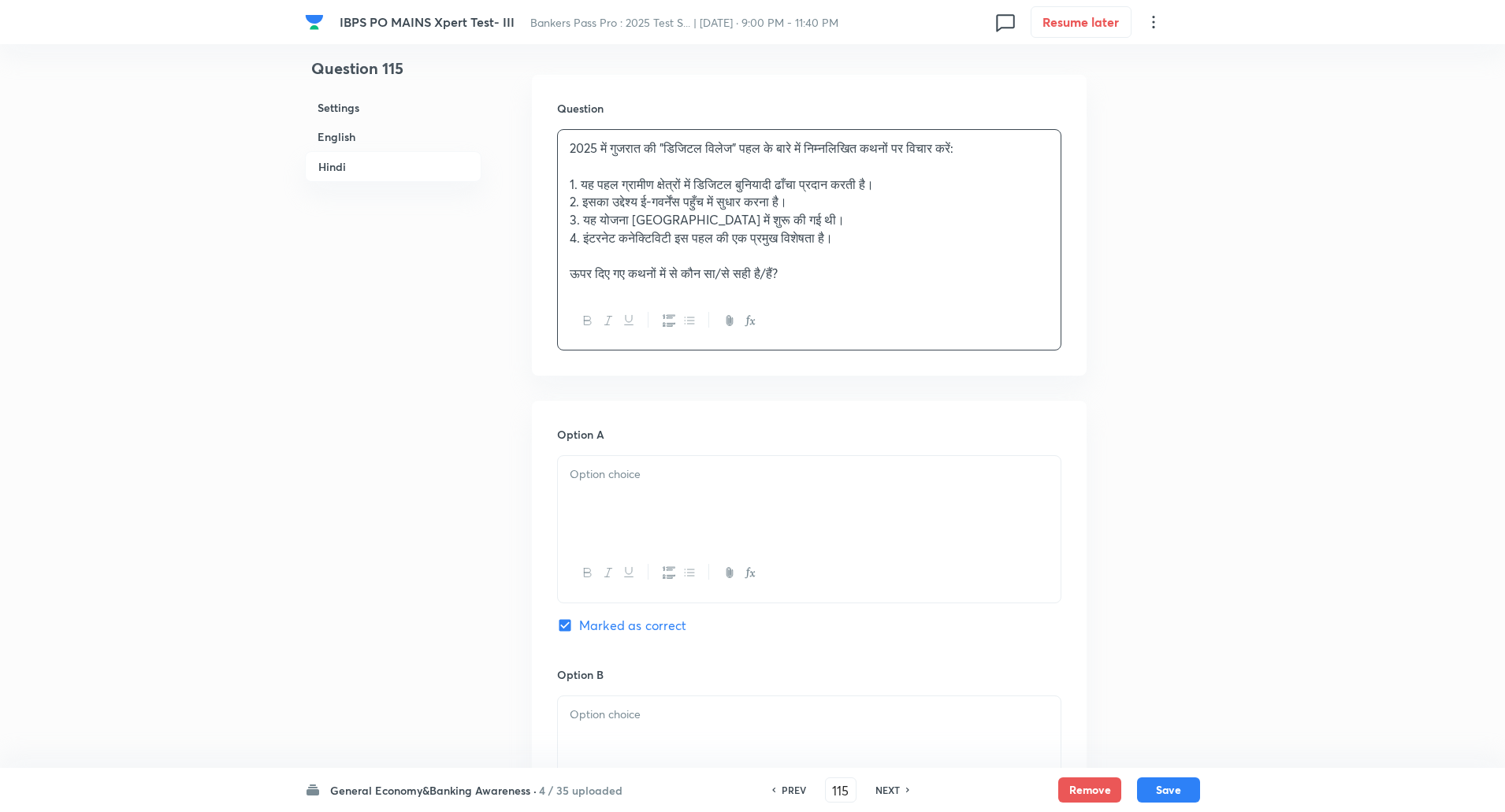
scroll to position [2392, 0]
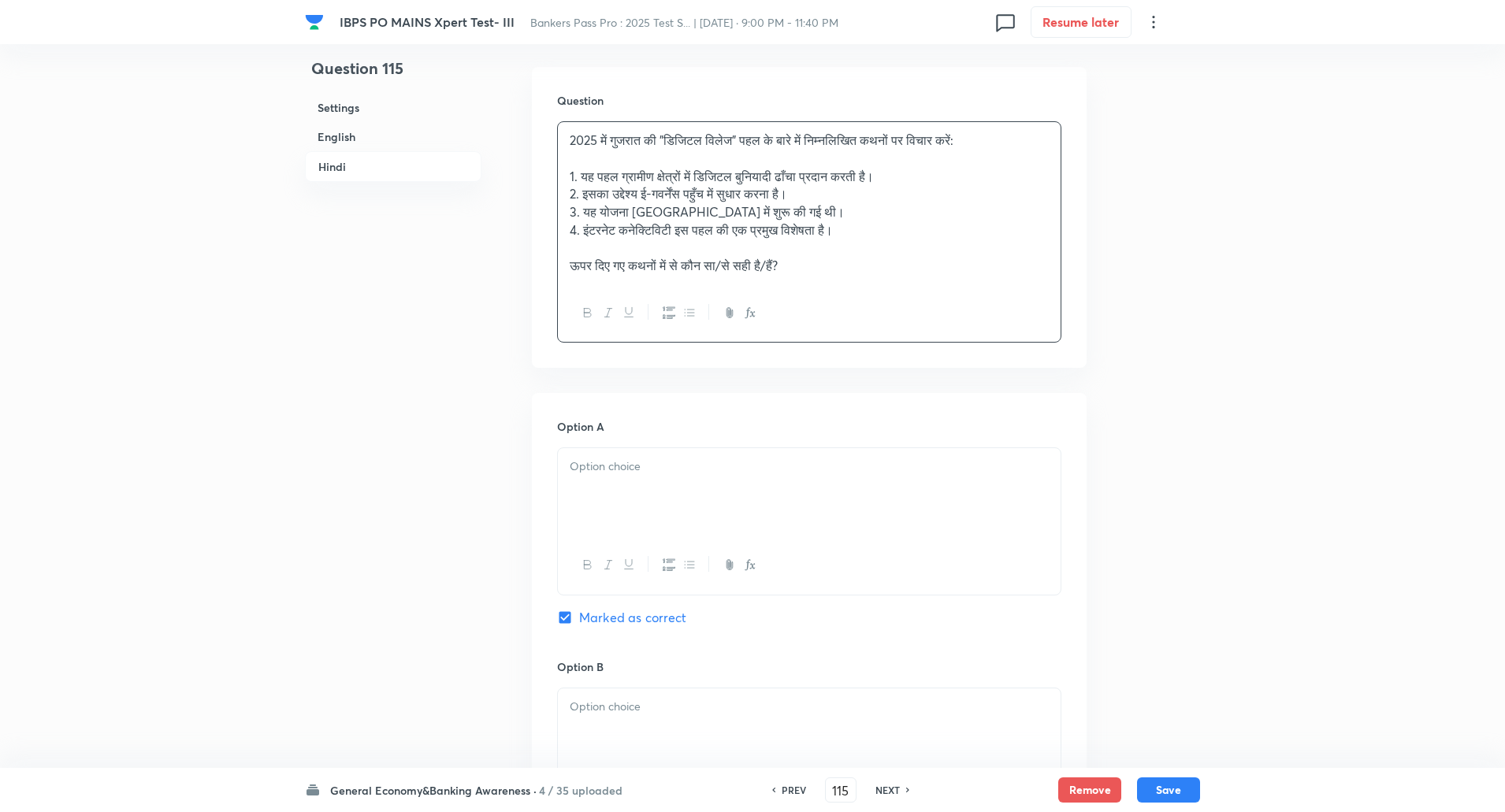
click at [720, 474] on p at bounding box center [809, 466] width 480 height 18
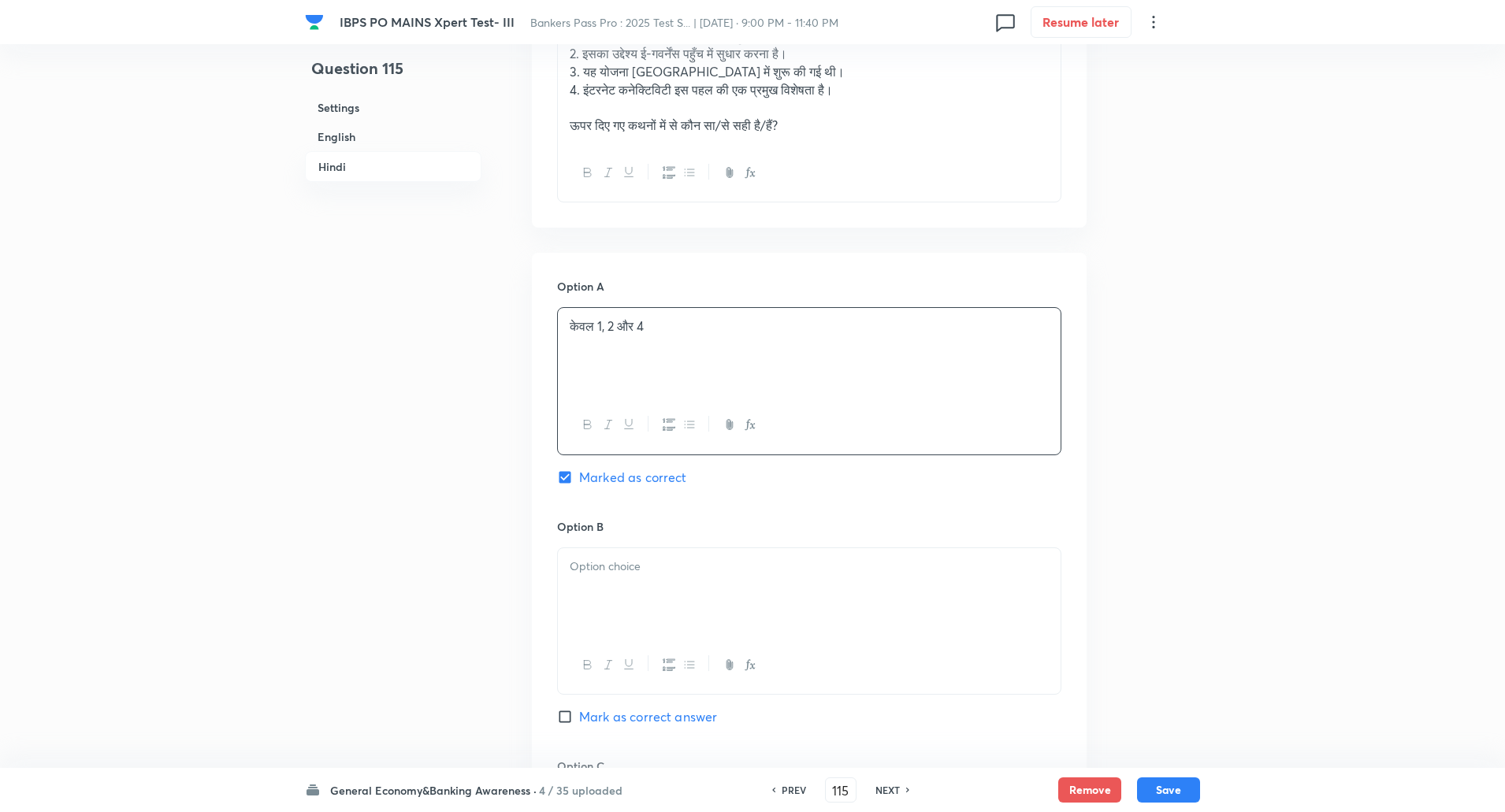
click at [676, 576] on div at bounding box center [809, 593] width 503 height 88
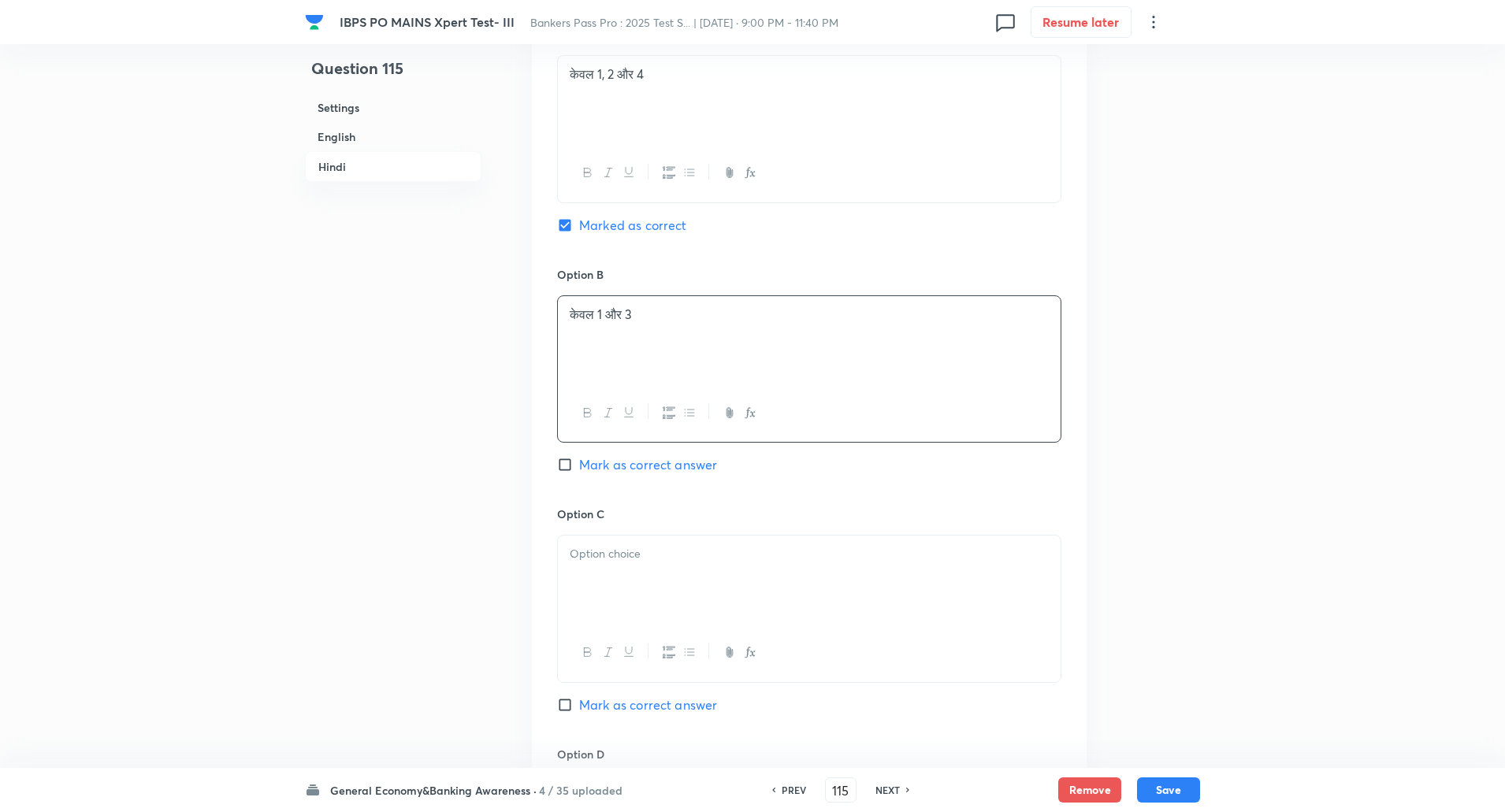
scroll to position [2816, 0]
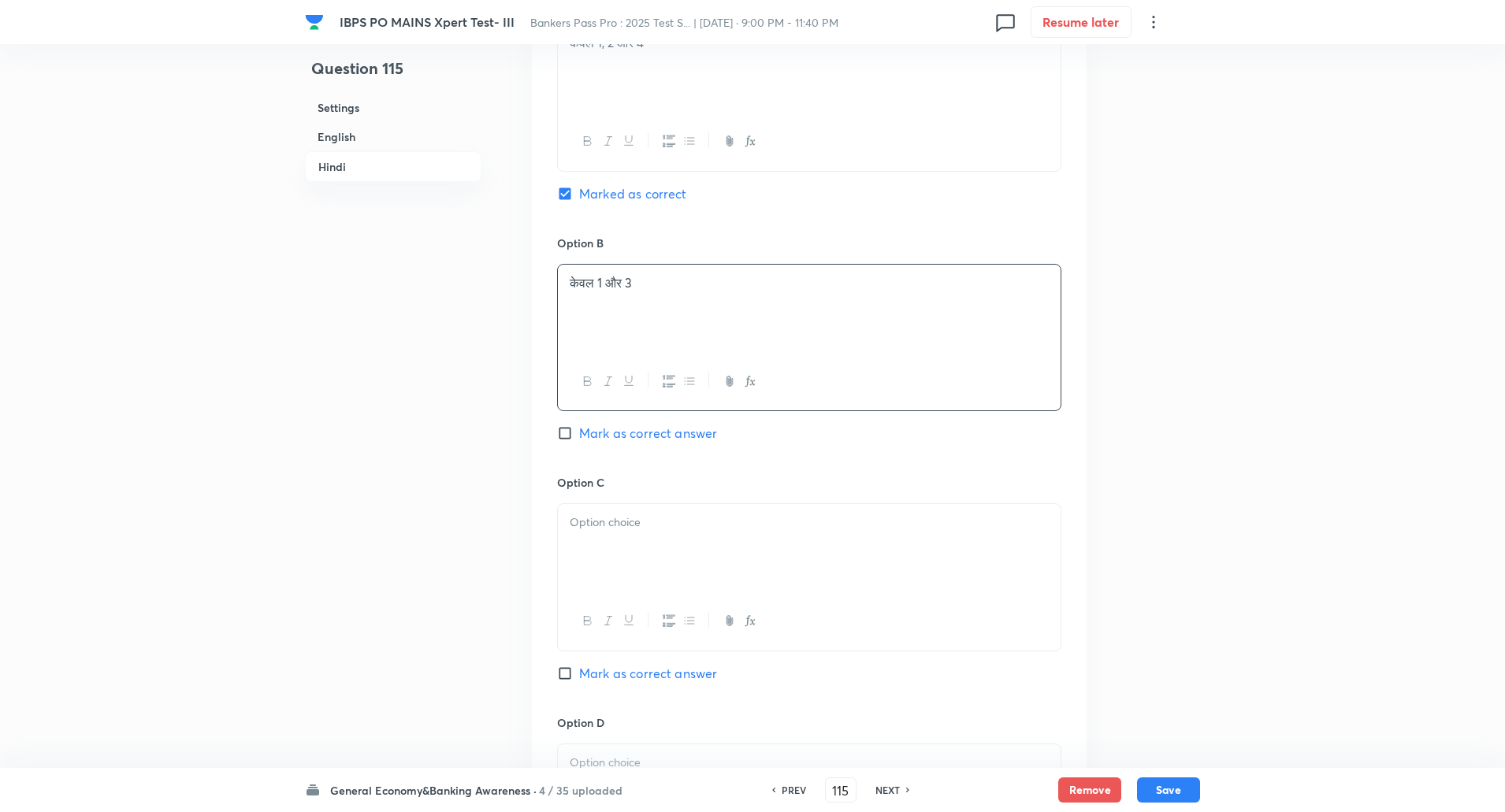
click at [629, 557] on div at bounding box center [809, 549] width 503 height 88
paste div
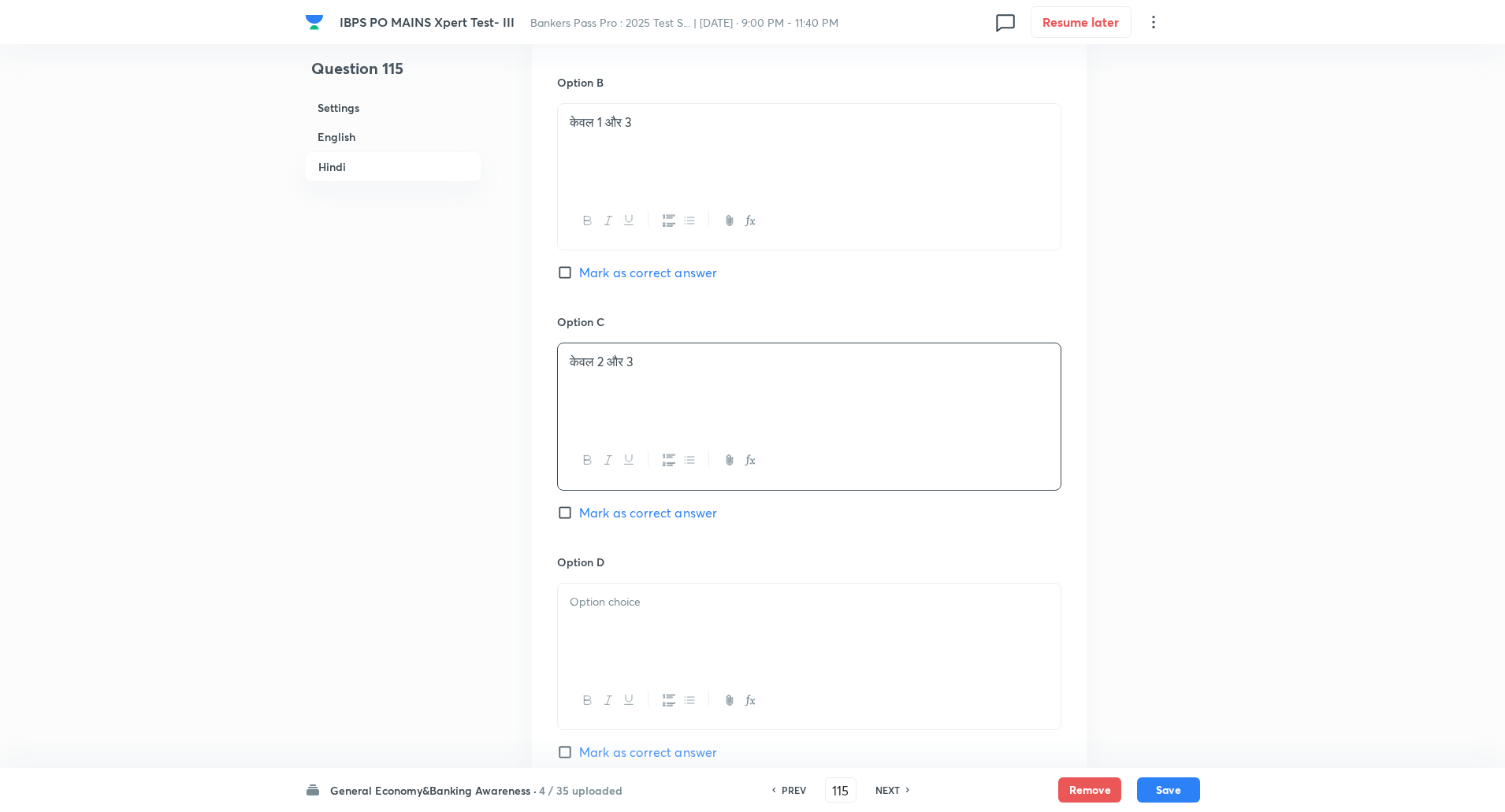
scroll to position [2995, 0]
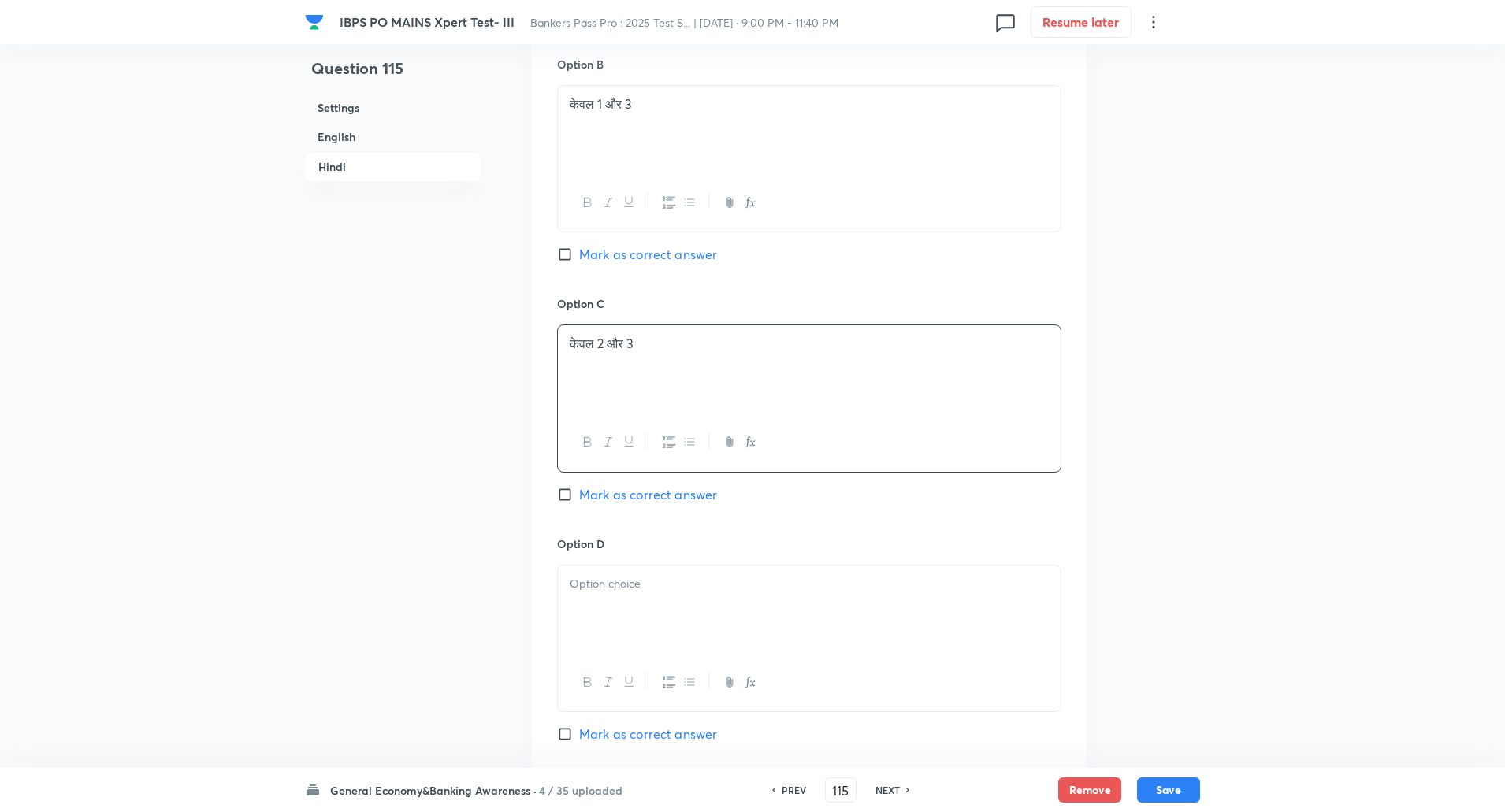
click at [622, 600] on div at bounding box center [809, 610] width 503 height 88
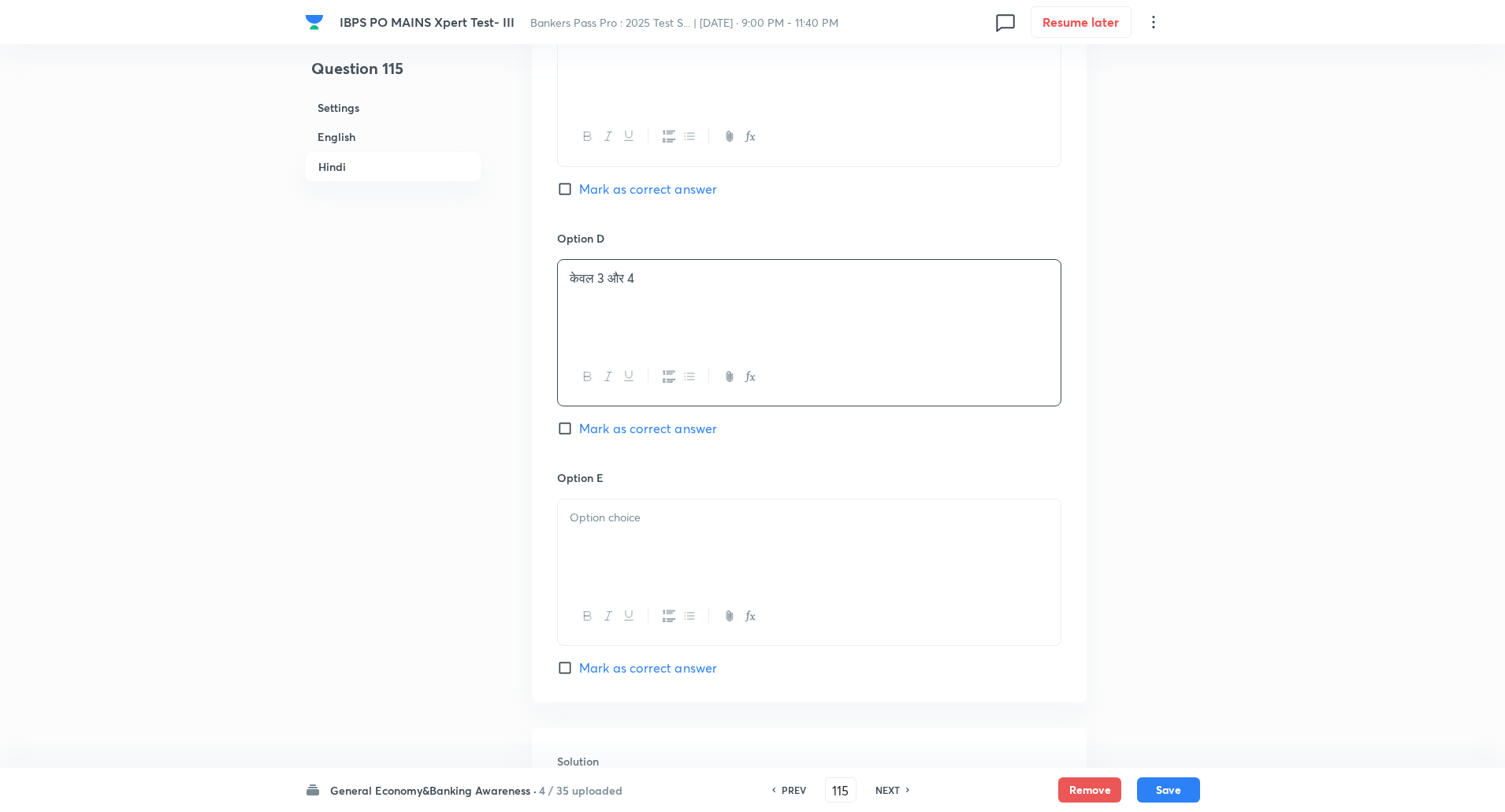
click at [608, 536] on div at bounding box center [809, 544] width 503 height 88
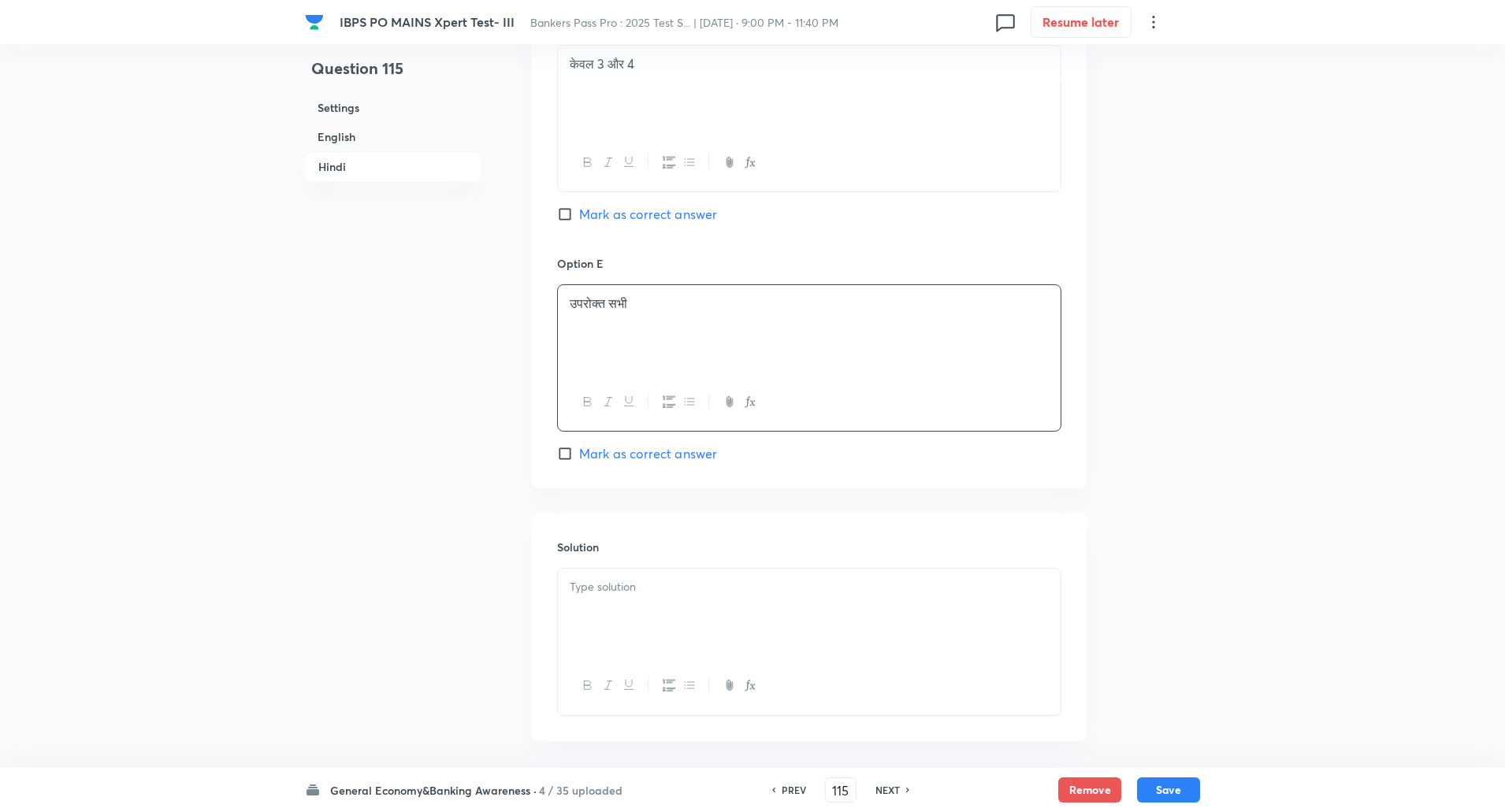
click at [614, 581] on p at bounding box center [809, 587] width 480 height 18
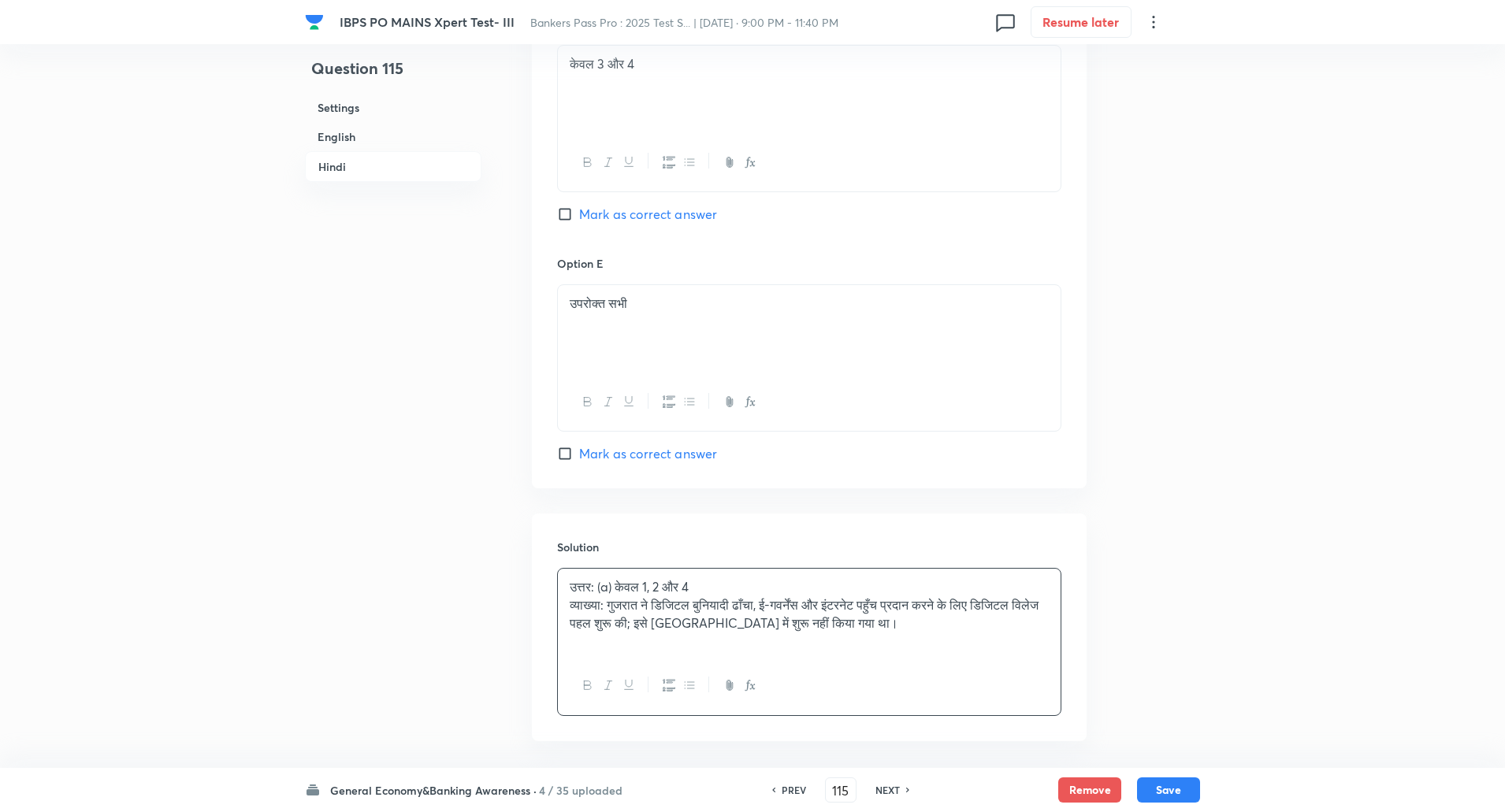
click at [611, 603] on p "व्याख्या: गुजरात ने डिजिटल बुनियादी ढाँचा, ई-गवर्नेंस और इंटरनेट पहुँच प्रदान क…" at bounding box center [809, 614] width 480 height 36
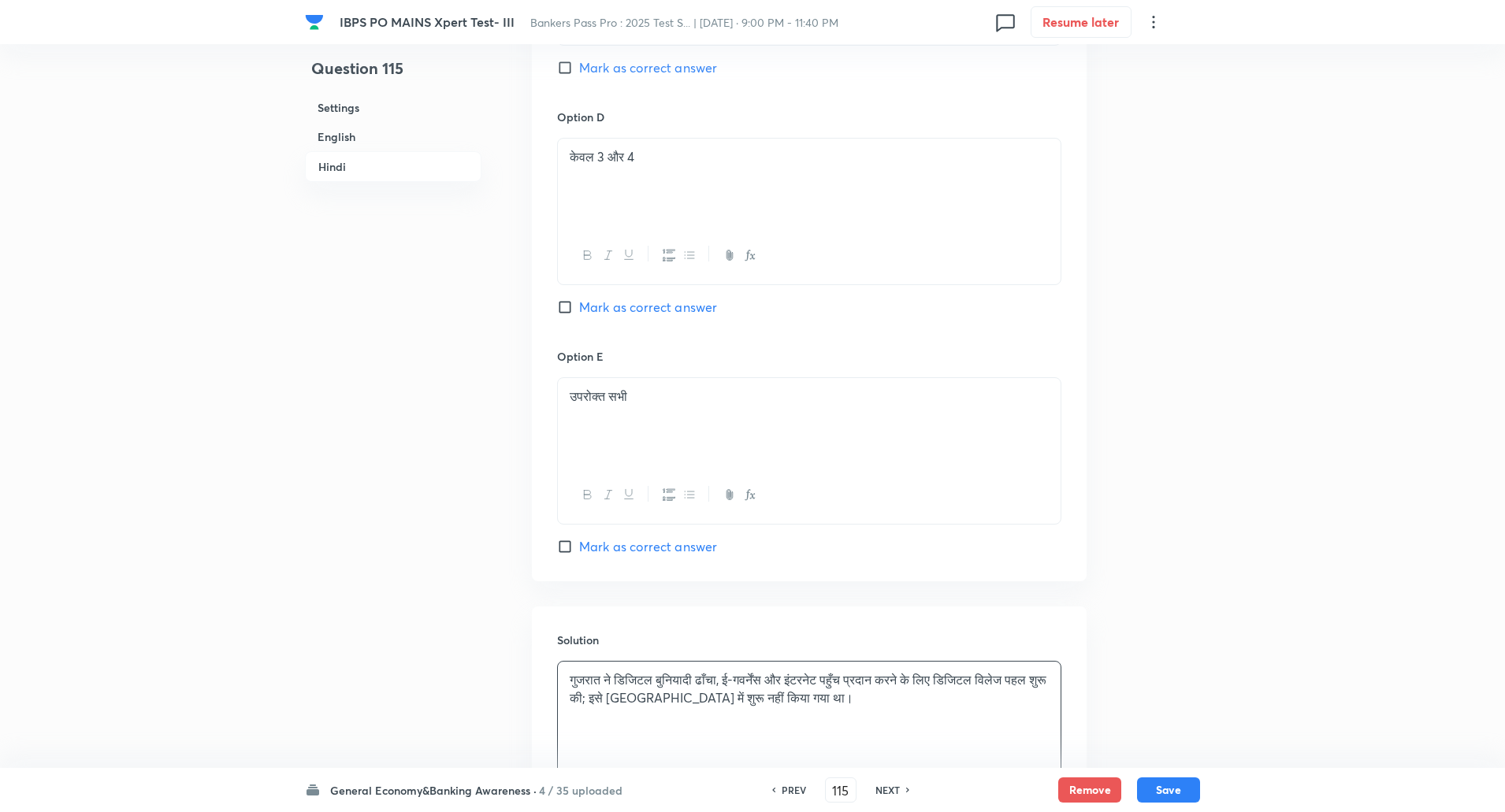
scroll to position [3582, 0]
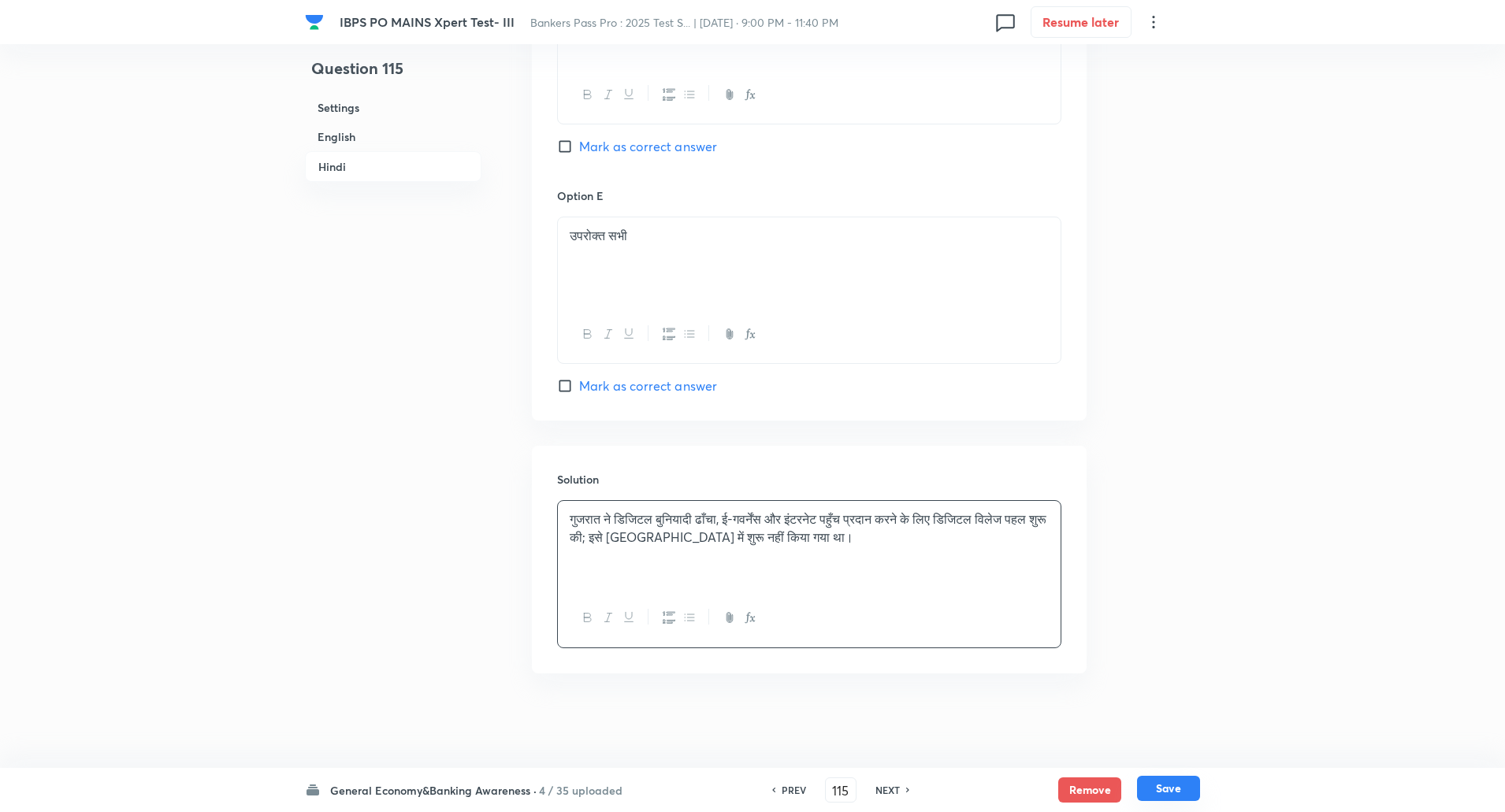
click at [1184, 791] on button "Save" at bounding box center [1169, 789] width 63 height 25
type input "116"
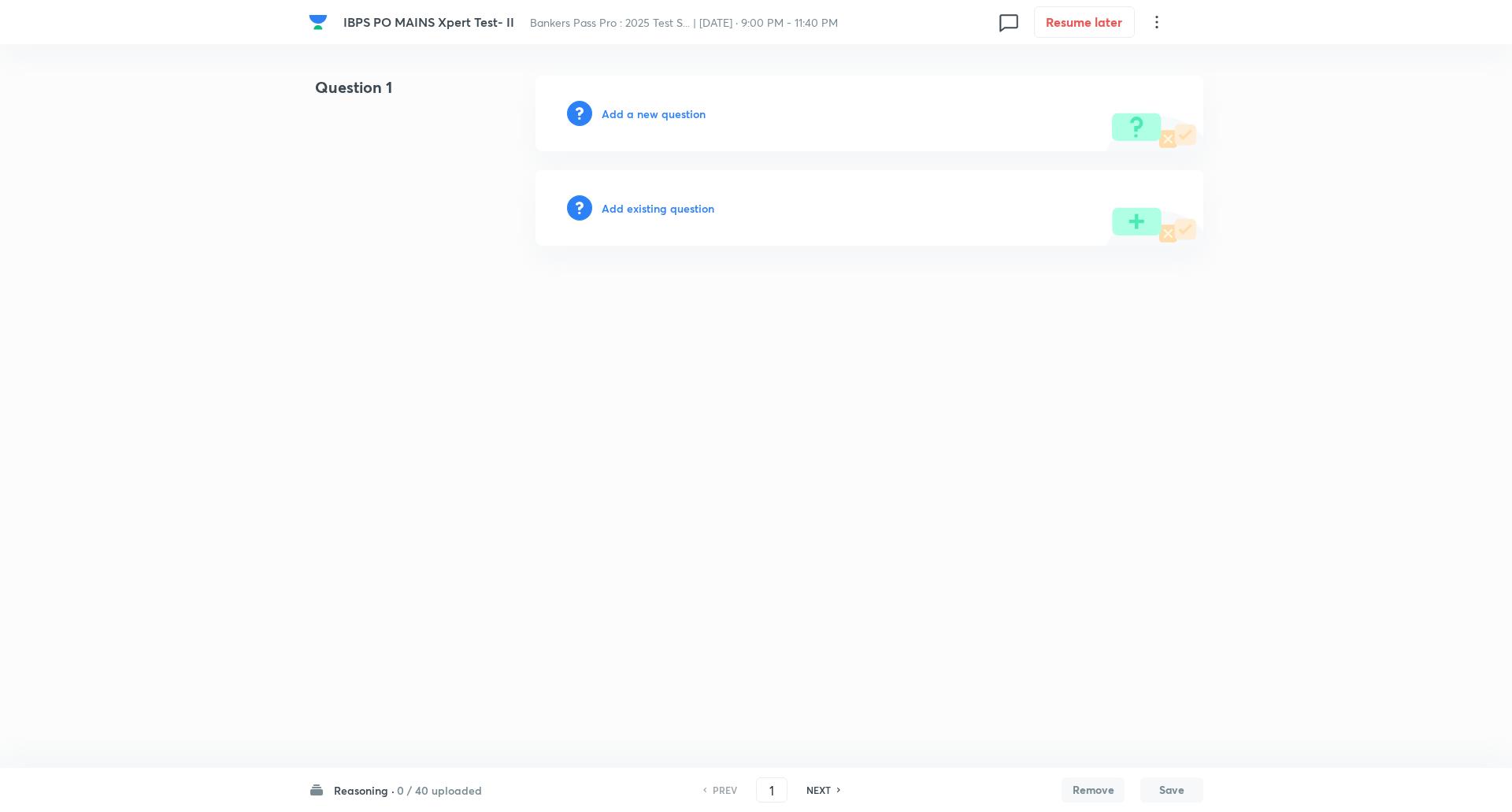
click at [1153, 24] on icon at bounding box center [1158, 22] width 19 height 19
click at [1049, 54] on span "View details" at bounding box center [1080, 61] width 154 height 16
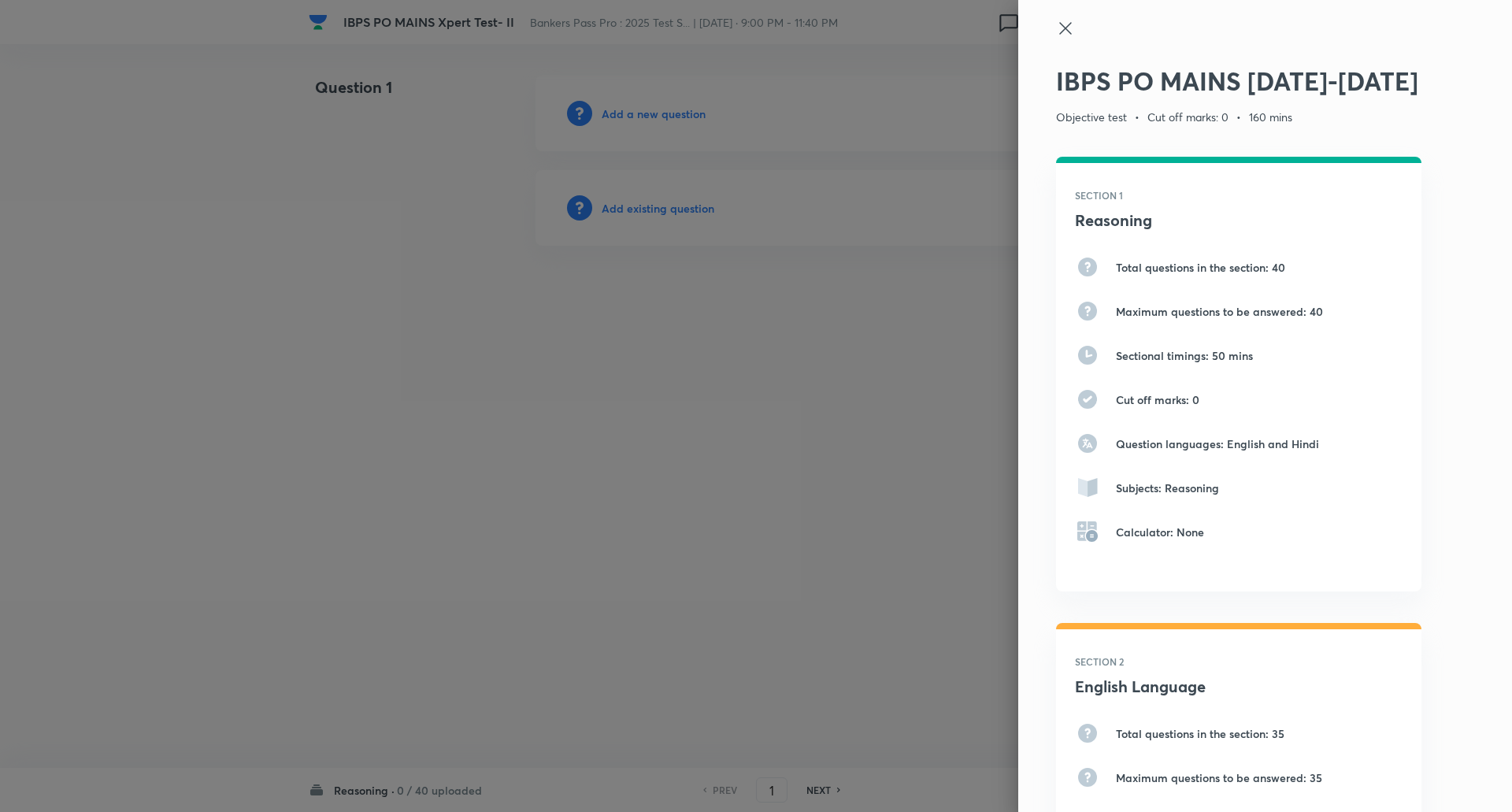
click at [1057, 34] on icon at bounding box center [1066, 29] width 19 height 19
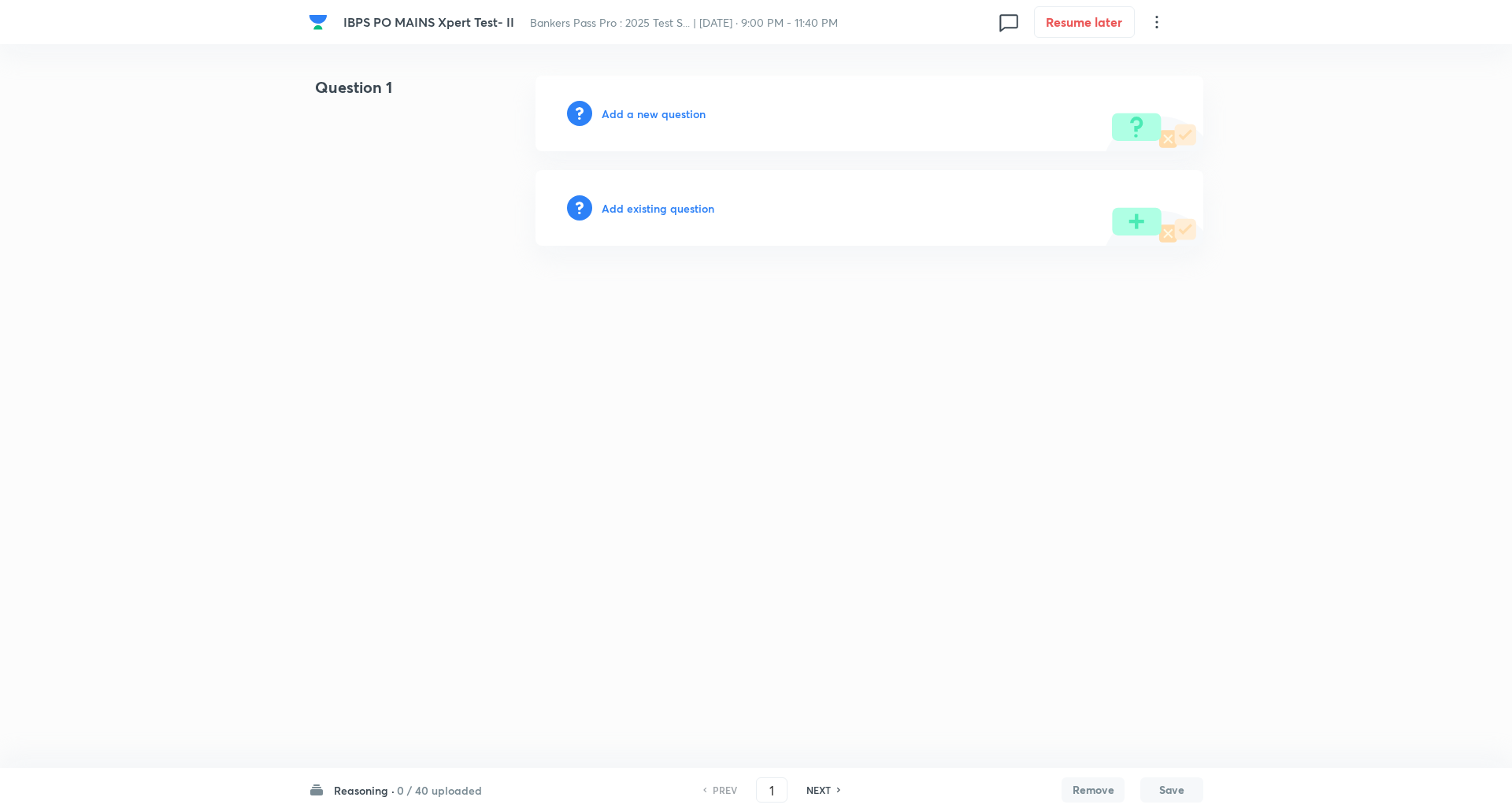
click at [381, 790] on h6 "Reasoning ·" at bounding box center [364, 790] width 61 height 16
click at [419, 794] on h6 "0 / 40 uploaded" at bounding box center [439, 790] width 85 height 16
